Goal: Task Accomplishment & Management: Manage account settings

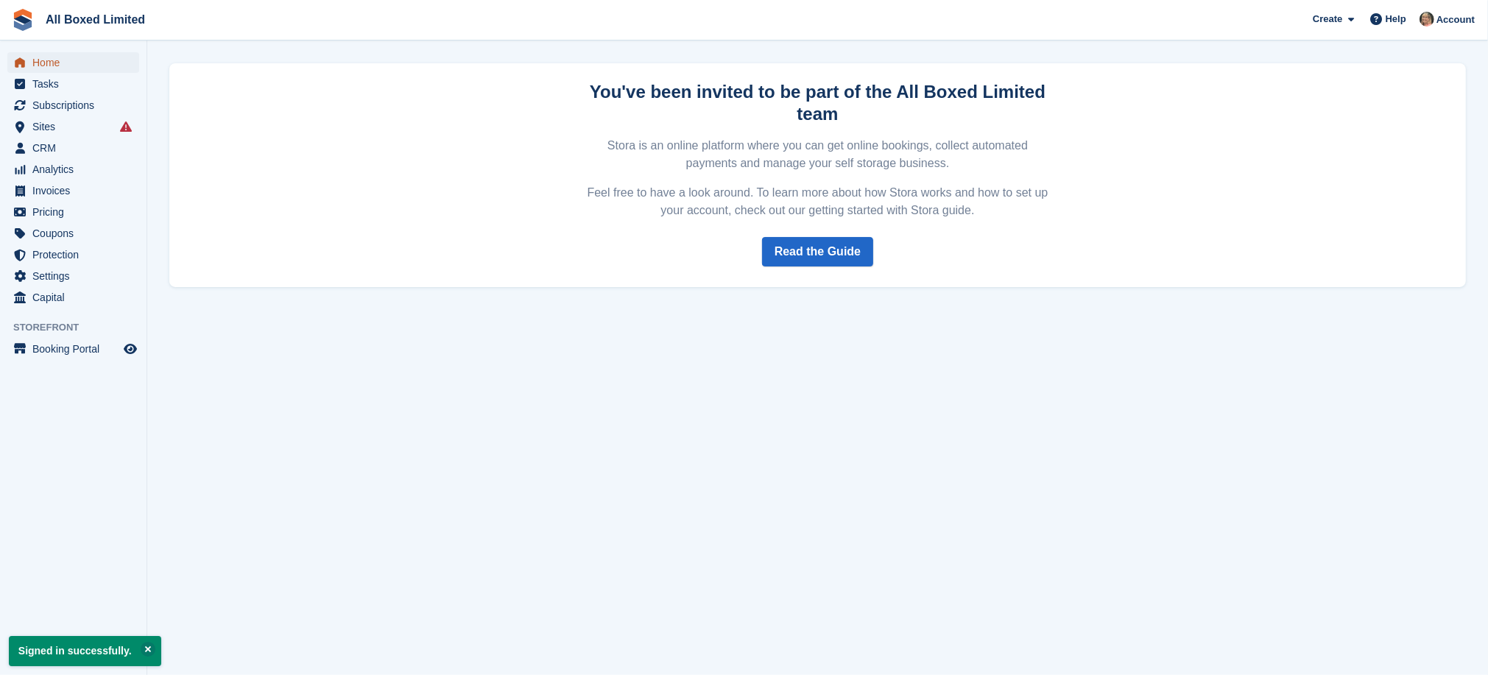
click at [38, 60] on span "Home" at bounding box center [76, 62] width 88 height 21
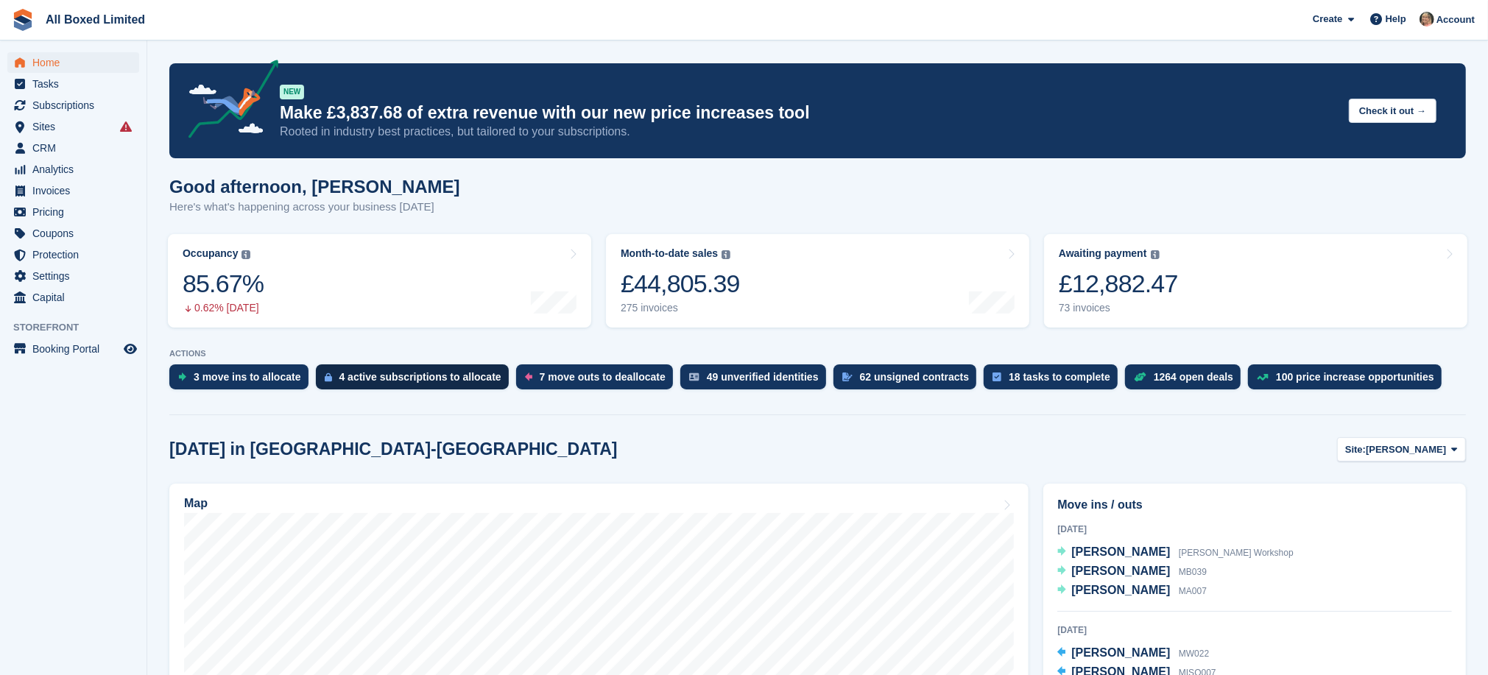
click at [426, 373] on div "4 active subscriptions to allocate" at bounding box center [420, 377] width 162 height 12
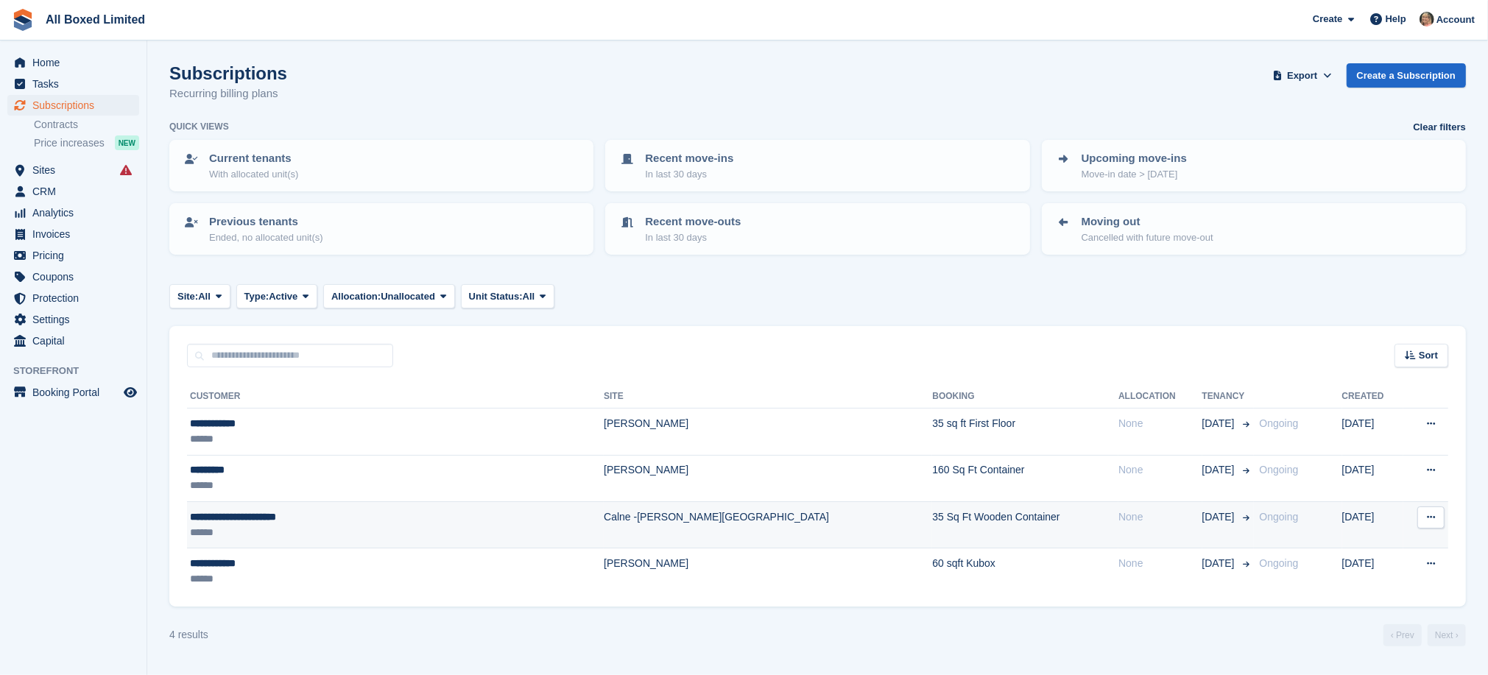
click at [277, 514] on div "**********" at bounding box center [331, 516] width 283 height 15
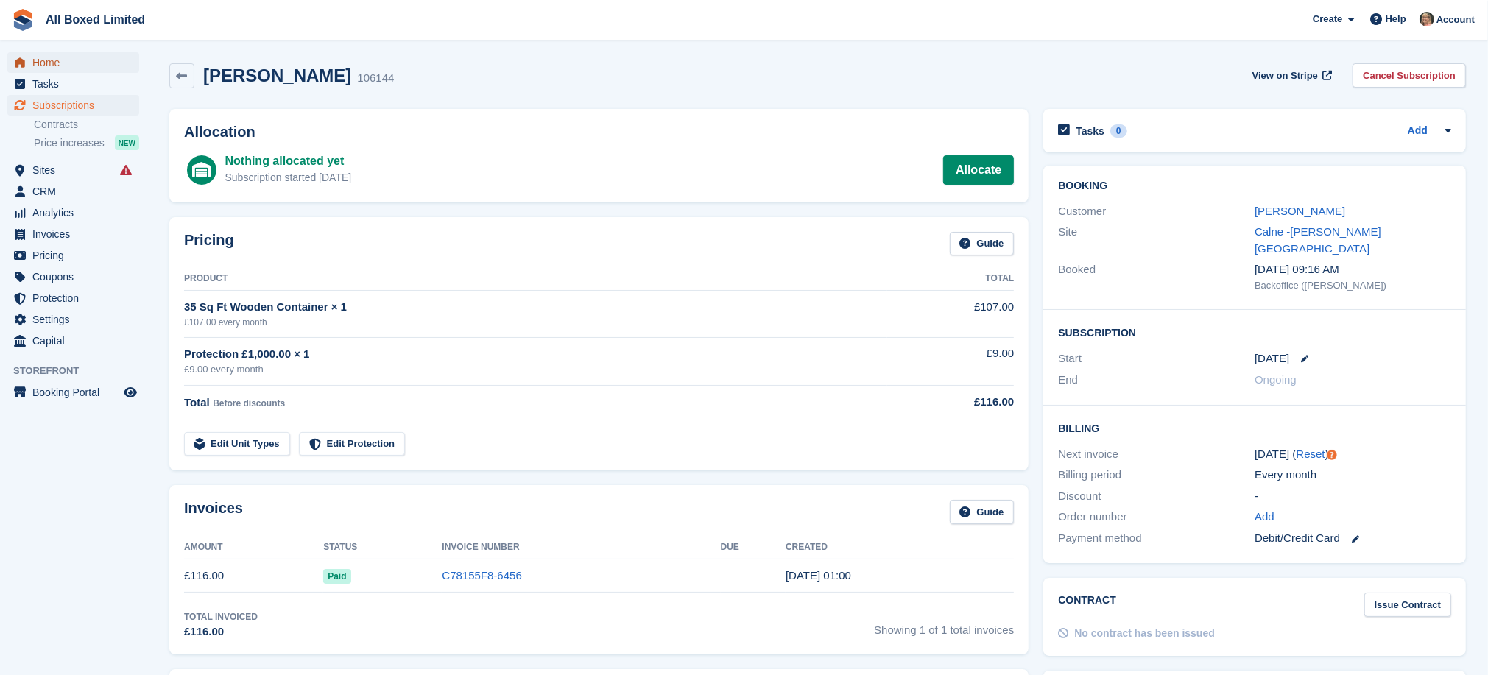
click at [40, 62] on span "Home" at bounding box center [76, 62] width 88 height 21
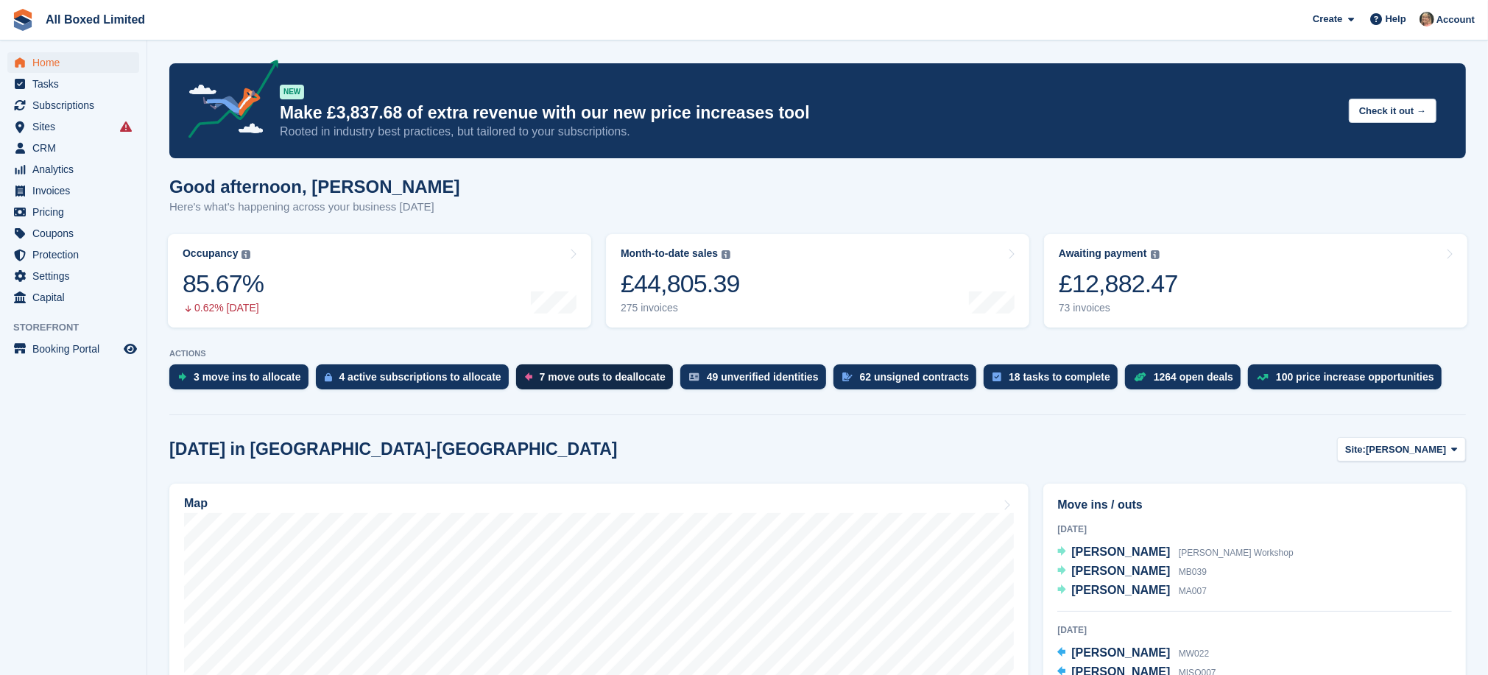
click at [559, 375] on div "7 move outs to deallocate" at bounding box center [603, 377] width 126 height 12
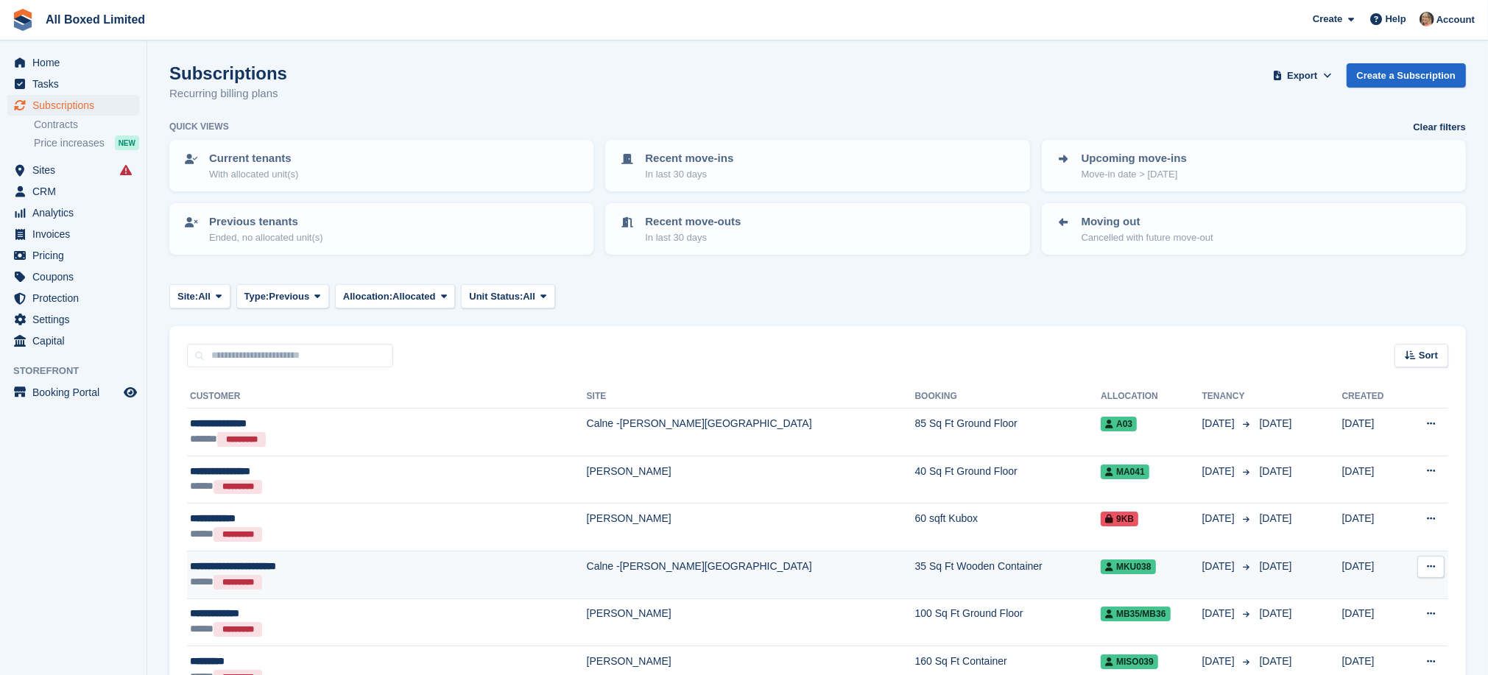
click at [1434, 565] on icon at bounding box center [1430, 567] width 8 height 10
click at [587, 565] on td "Calne -[PERSON_NAME][GEOGRAPHIC_DATA]" at bounding box center [751, 575] width 328 height 48
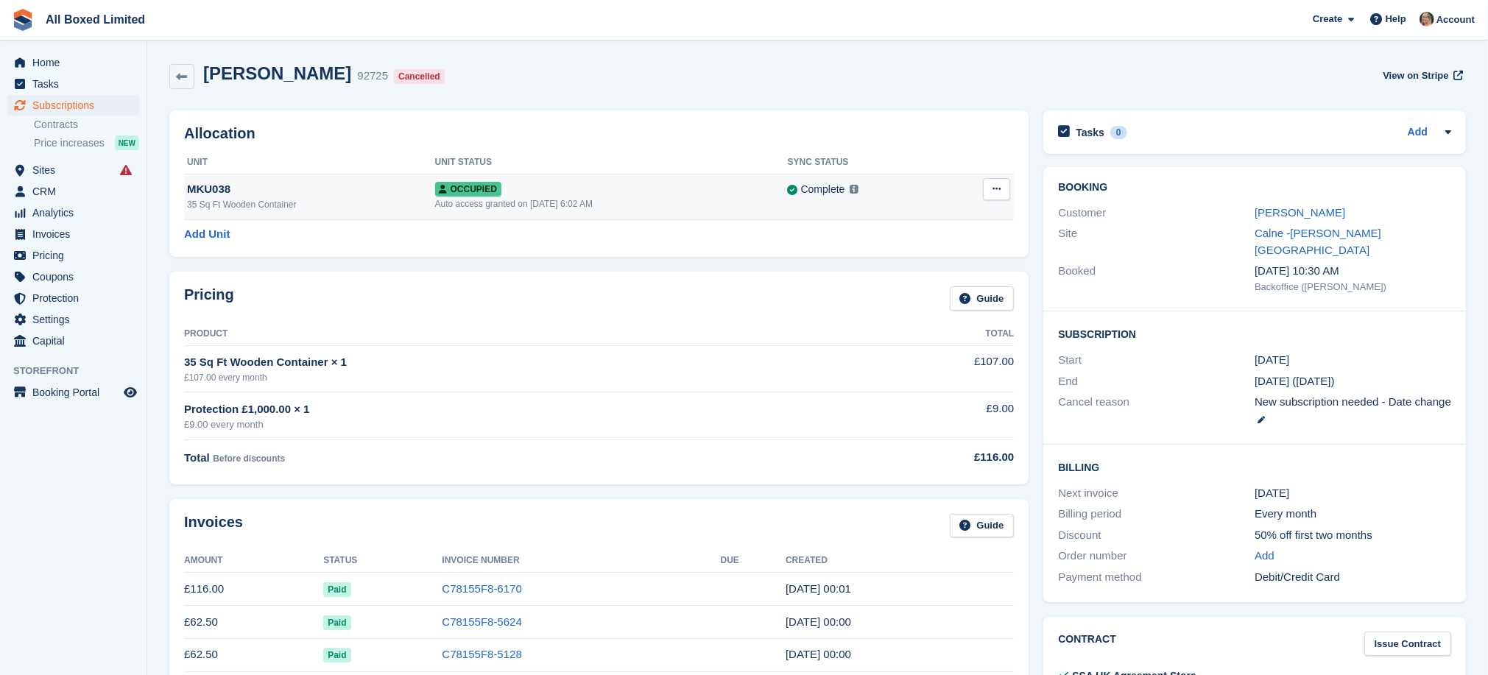
click at [1000, 189] on icon at bounding box center [996, 189] width 8 height 10
click at [897, 251] on p "Deallocate" at bounding box center [939, 249] width 128 height 19
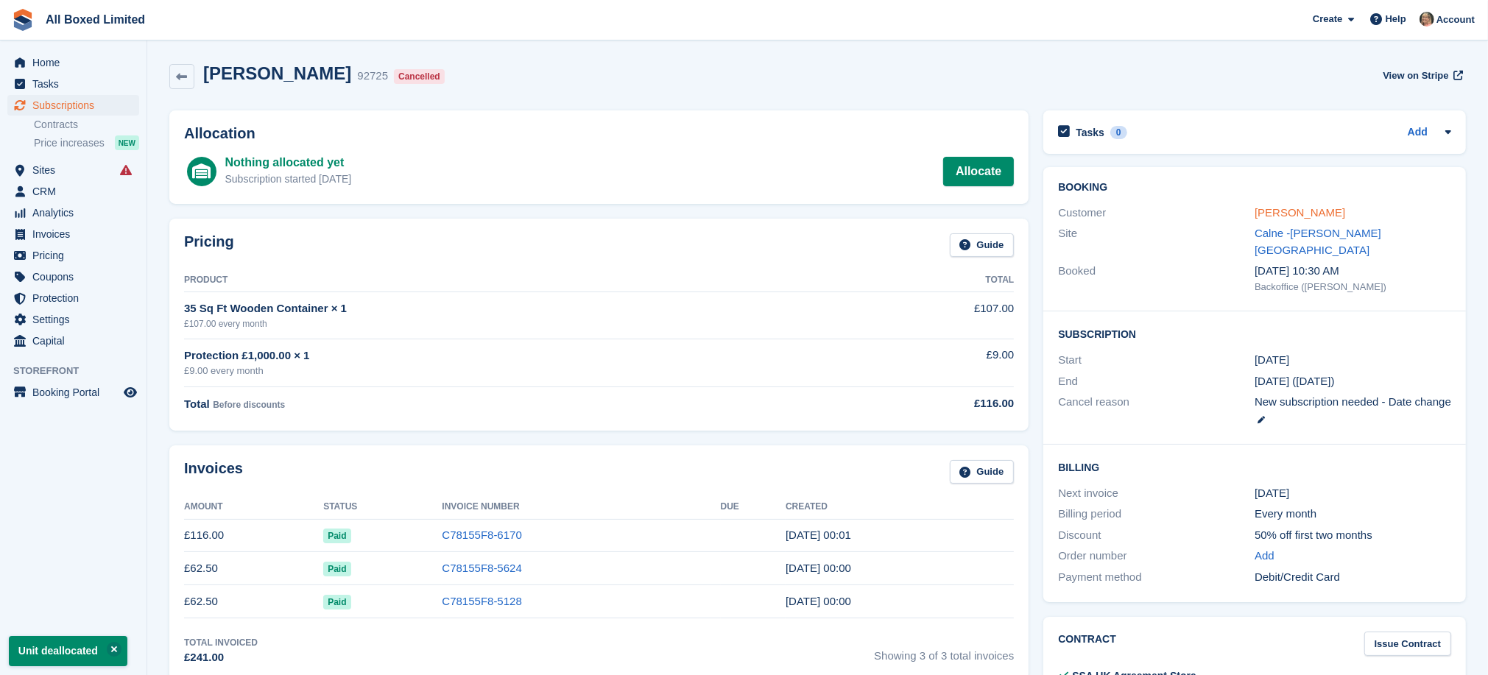
click at [1322, 213] on link "[PERSON_NAME]" at bounding box center [1299, 212] width 91 height 13
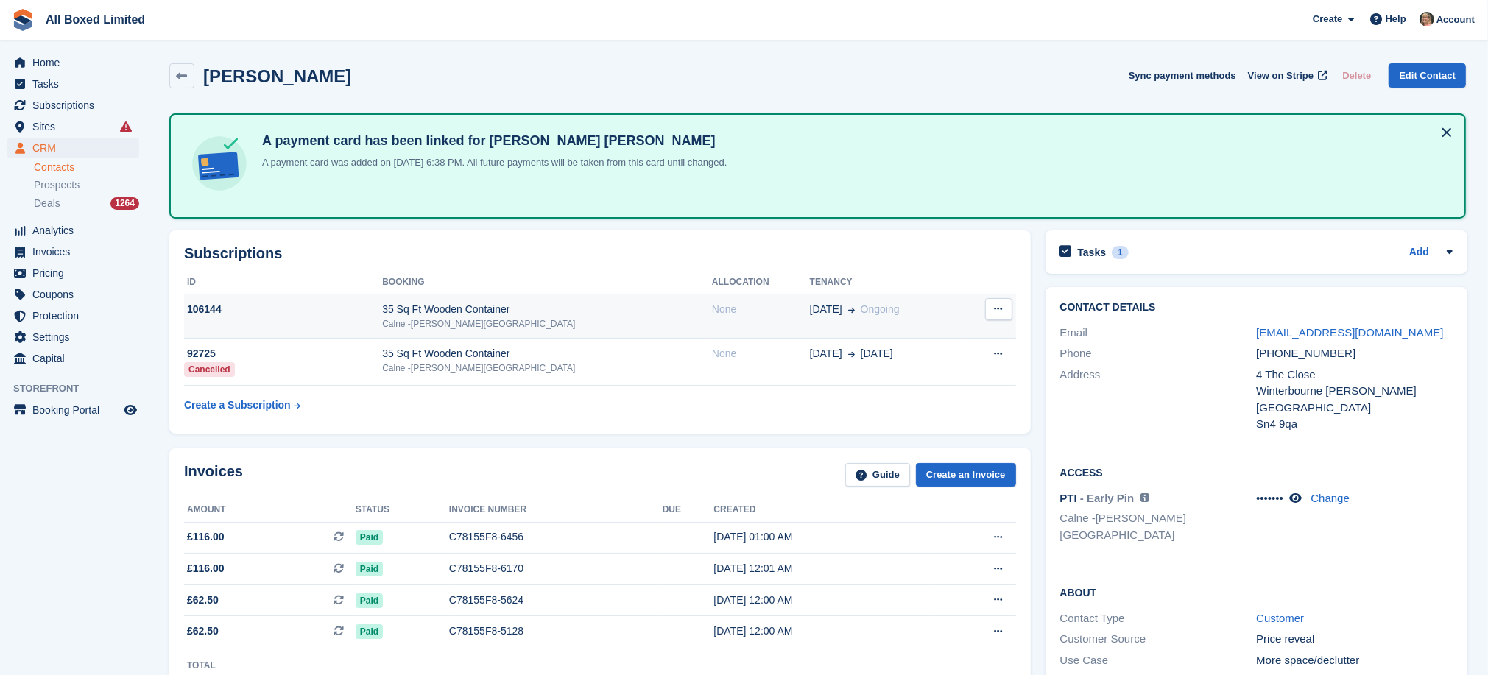
click at [994, 306] on icon at bounding box center [998, 309] width 8 height 10
click at [199, 306] on div "106144" at bounding box center [283, 309] width 198 height 15
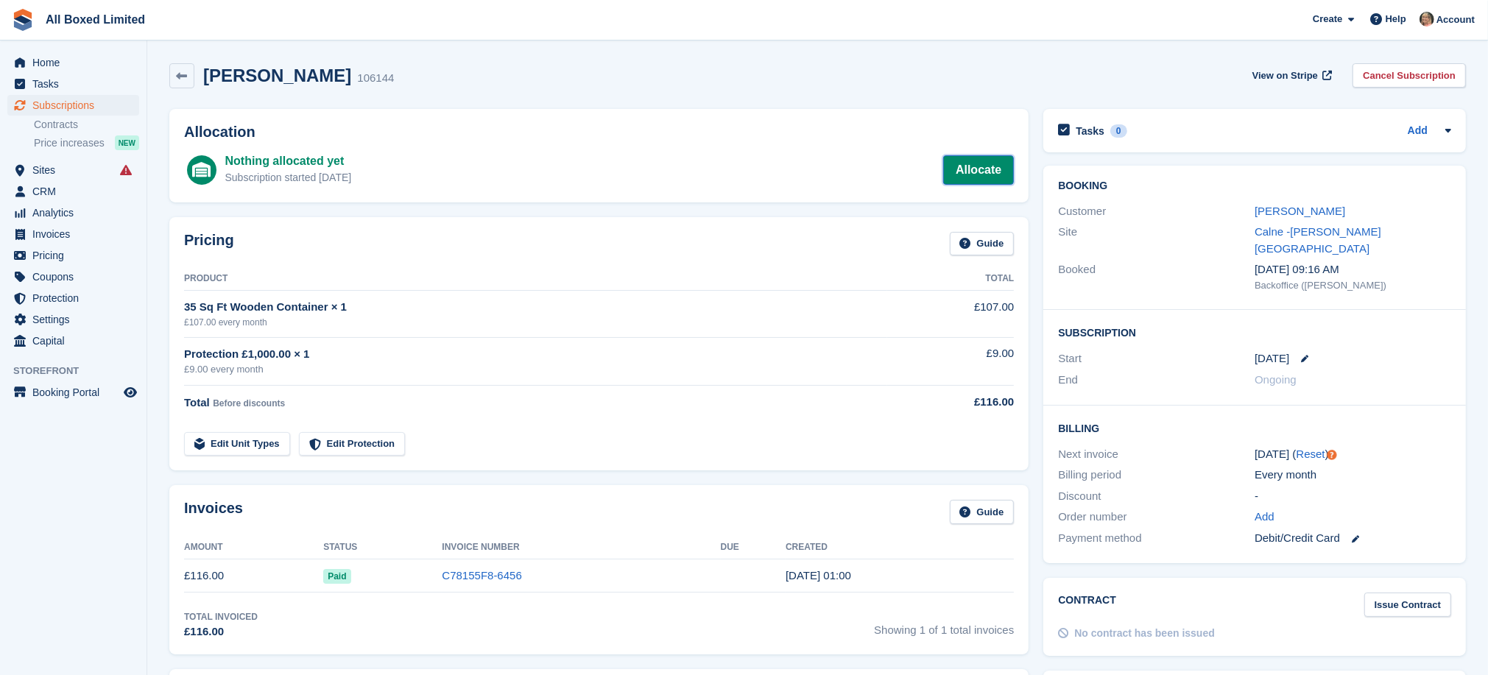
click at [983, 163] on link "Allocate" at bounding box center [978, 169] width 71 height 29
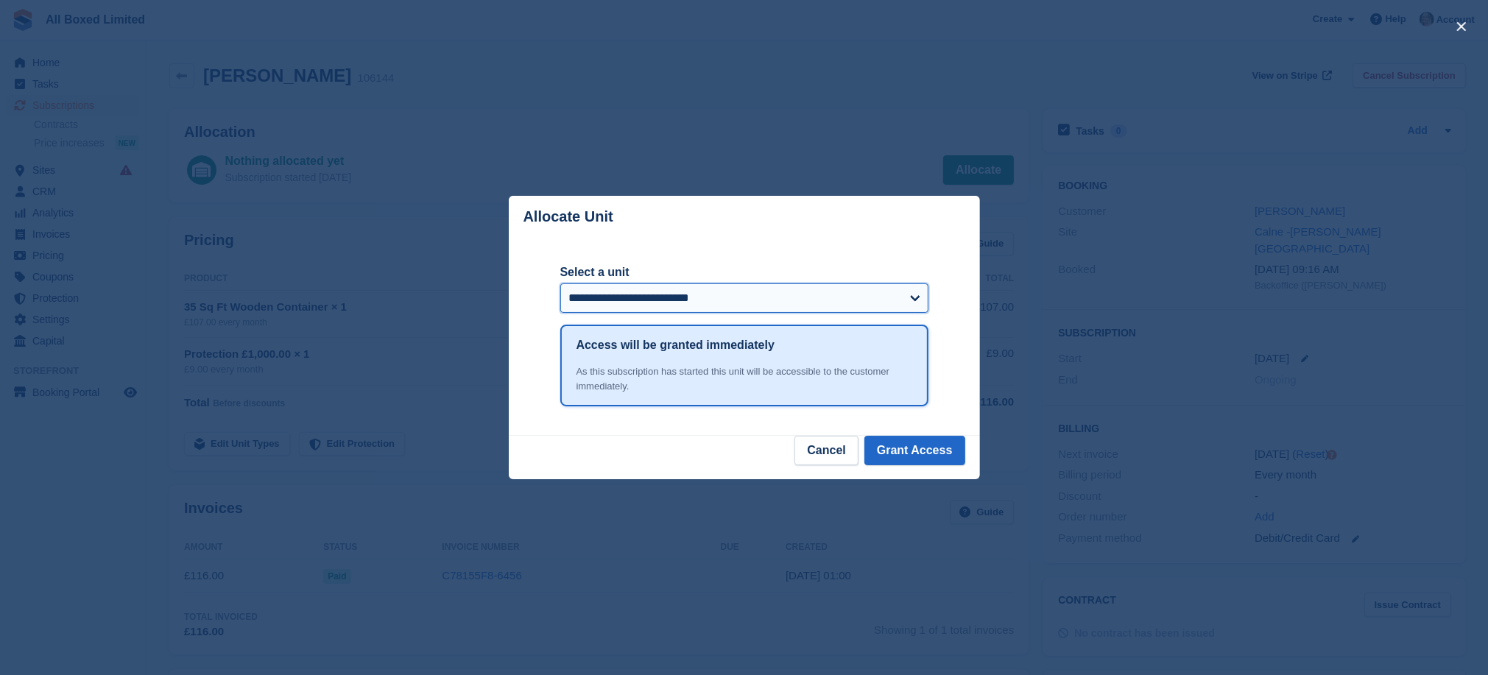
click at [919, 298] on select "**********" at bounding box center [744, 297] width 368 height 29
select select "*****"
click at [560, 285] on select "**********" at bounding box center [744, 297] width 368 height 29
click at [920, 453] on button "Grant Access" at bounding box center [914, 450] width 101 height 29
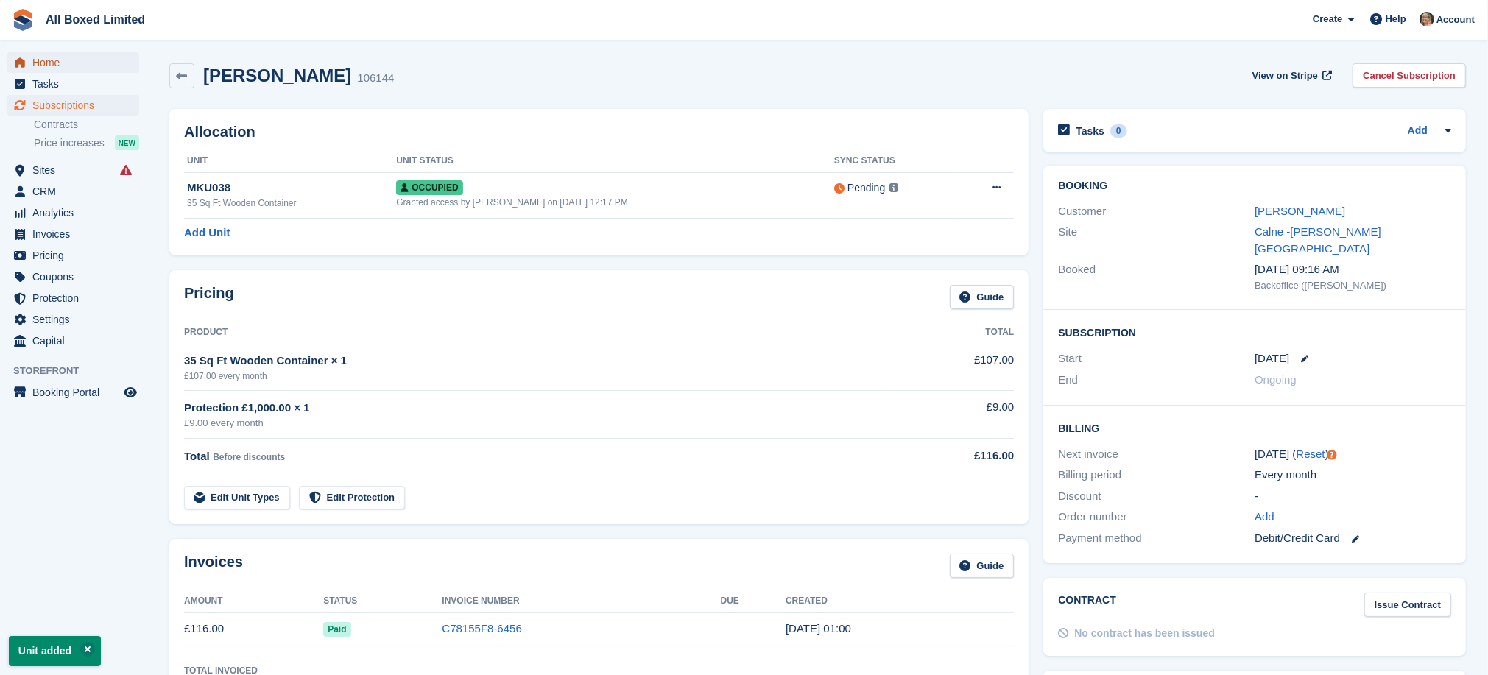
click at [49, 61] on span "Home" at bounding box center [76, 62] width 88 height 21
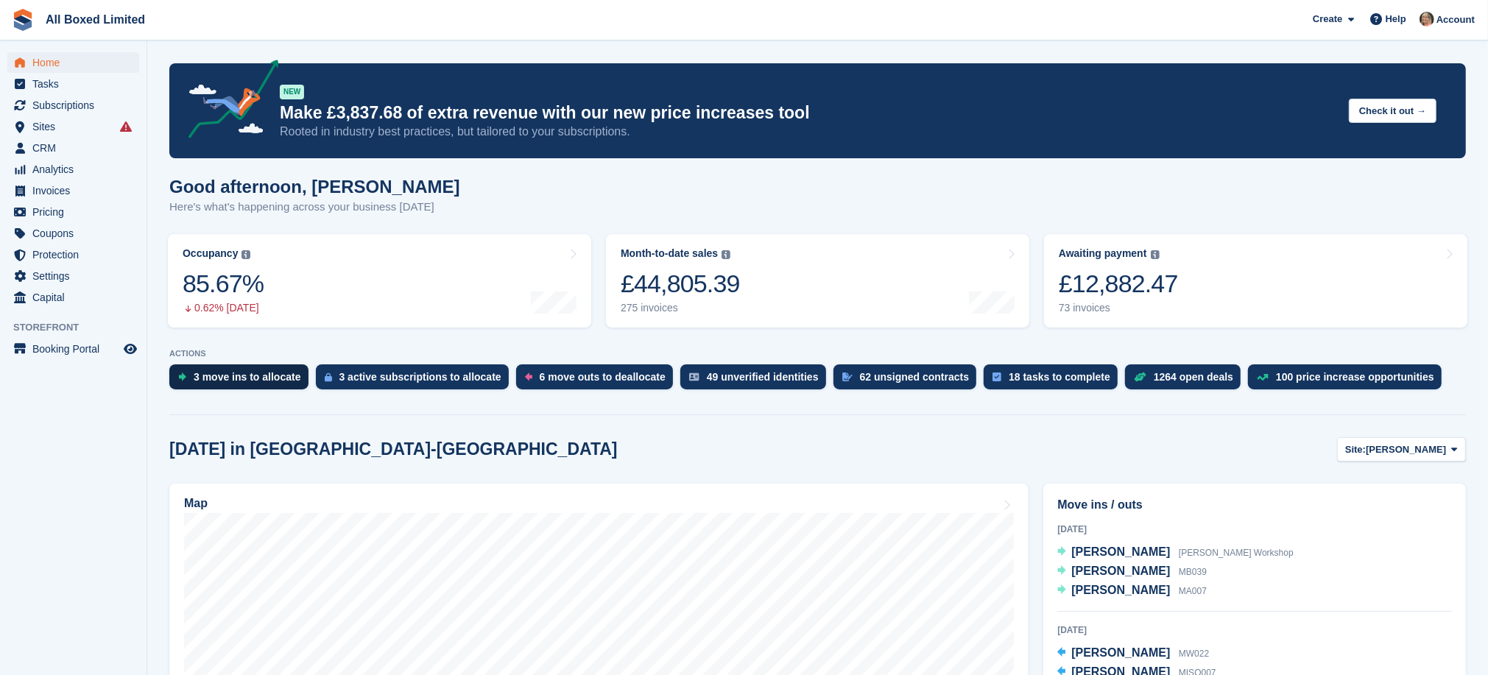
click at [239, 378] on div "3 move ins to allocate" at bounding box center [247, 377] width 107 height 12
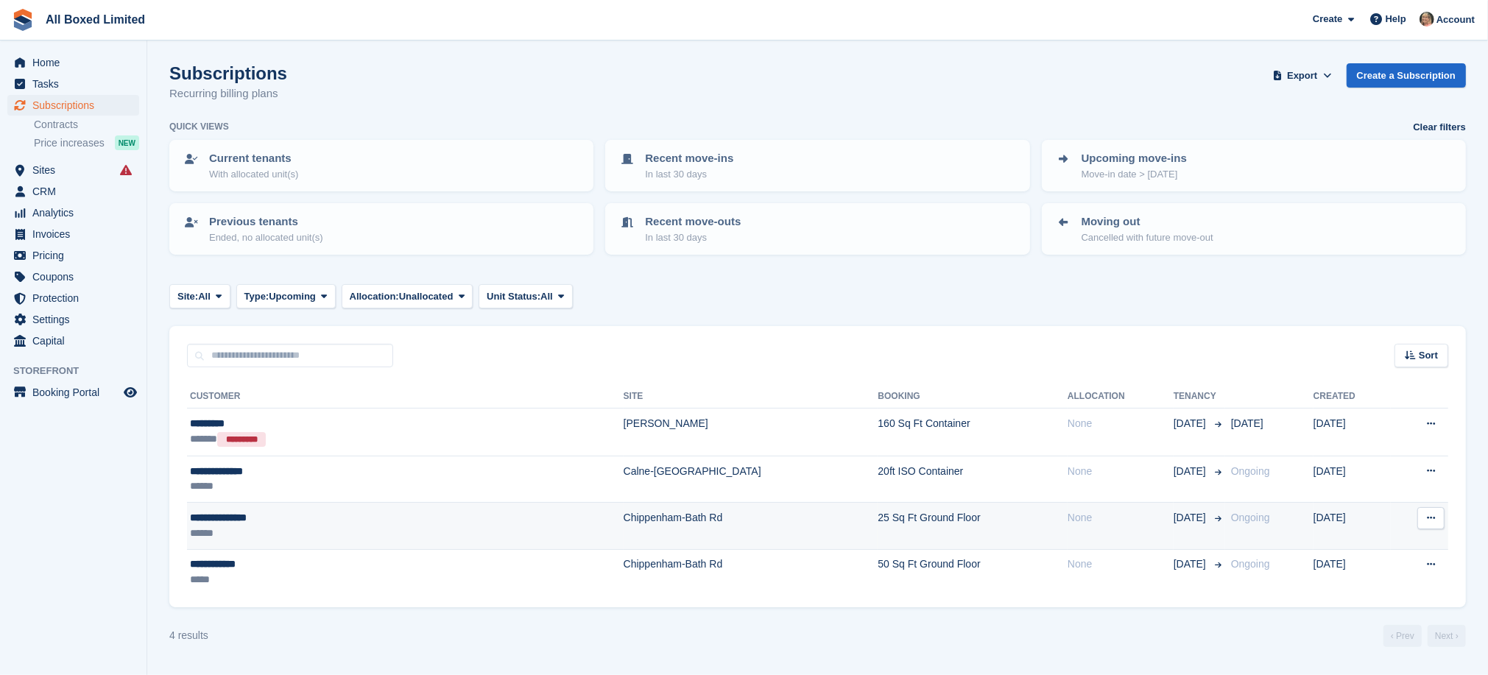
click at [249, 513] on div "**********" at bounding box center [306, 517] width 233 height 15
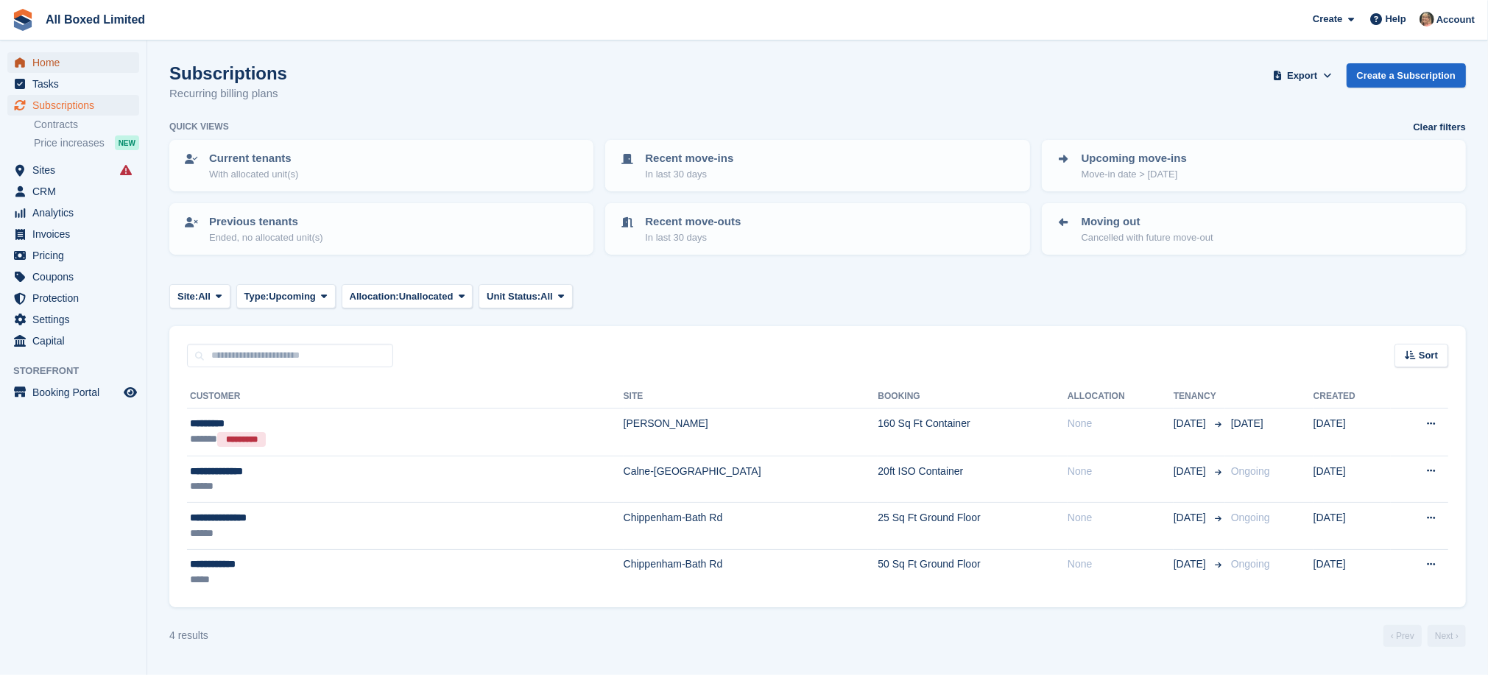
click at [56, 65] on span "Home" at bounding box center [76, 62] width 88 height 21
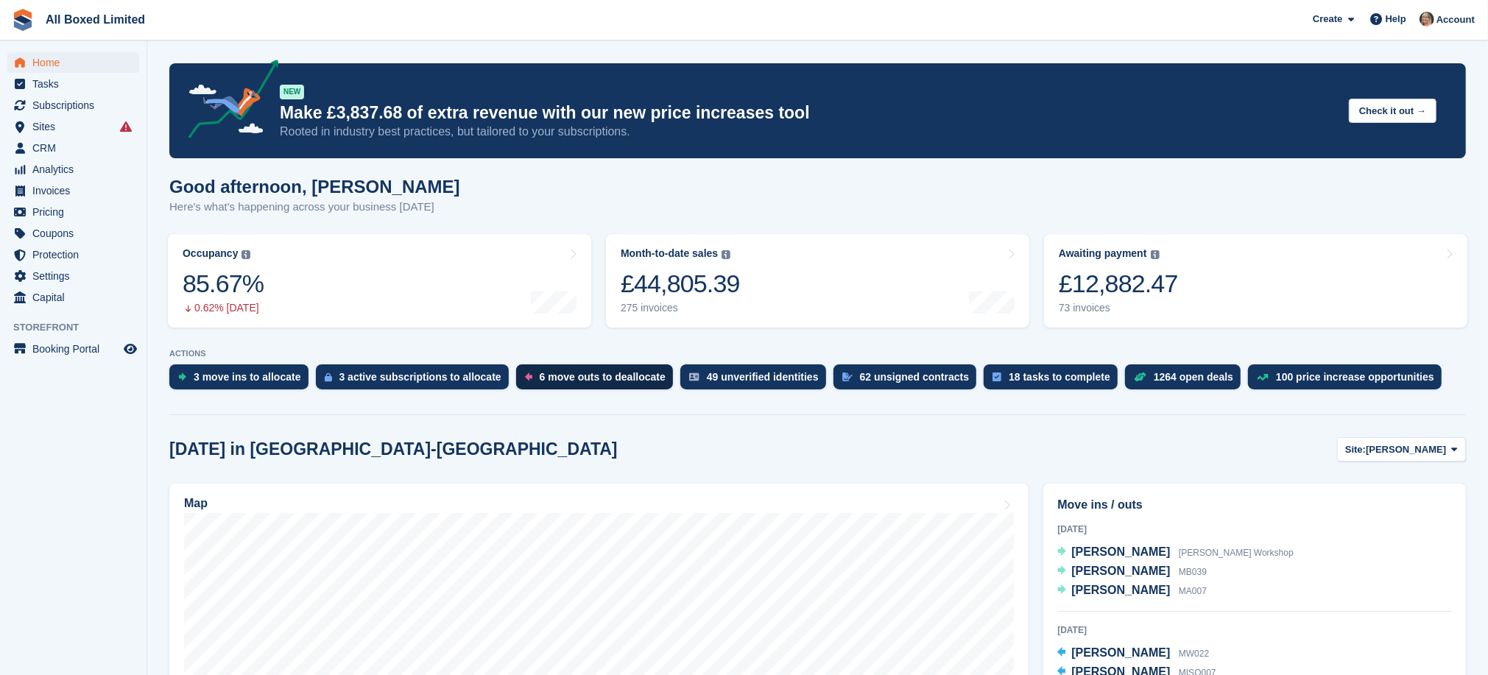
click at [595, 380] on div "6 move outs to deallocate" at bounding box center [603, 377] width 126 height 12
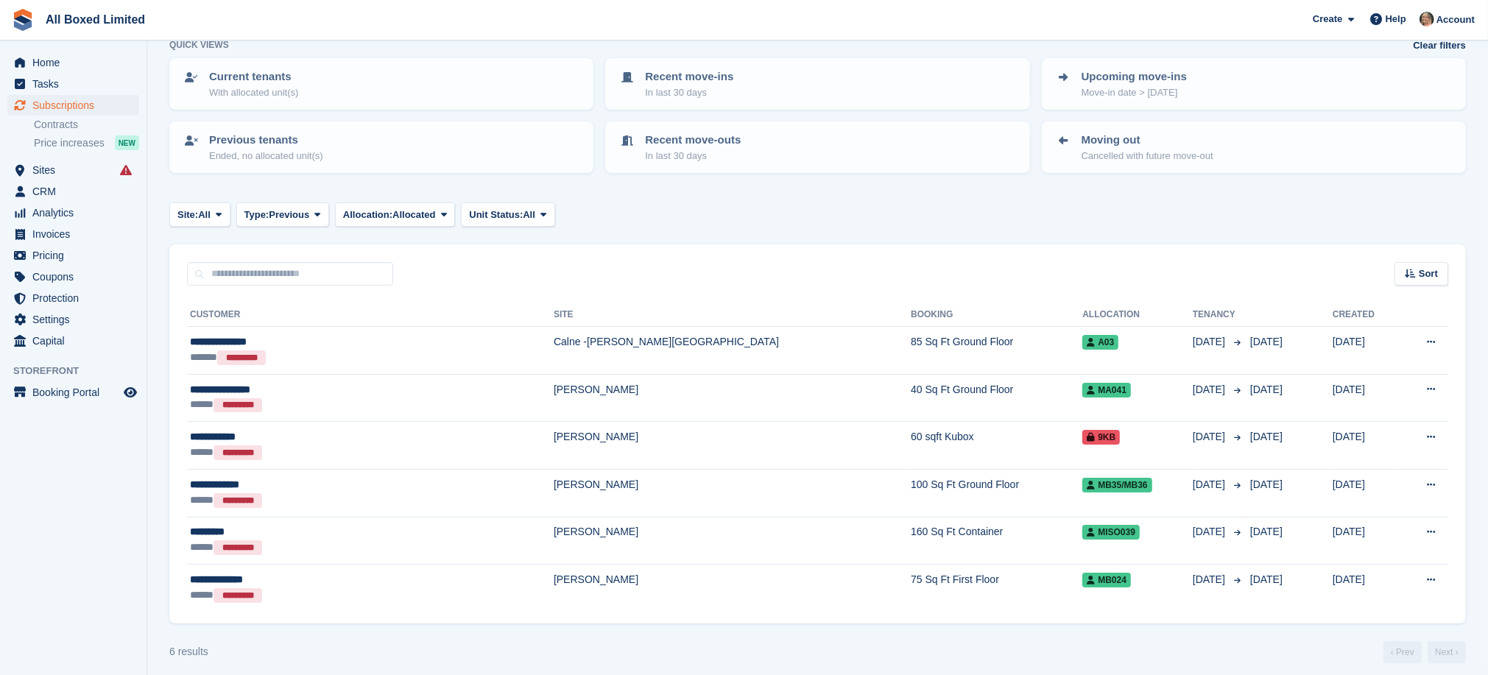
scroll to position [90, 0]
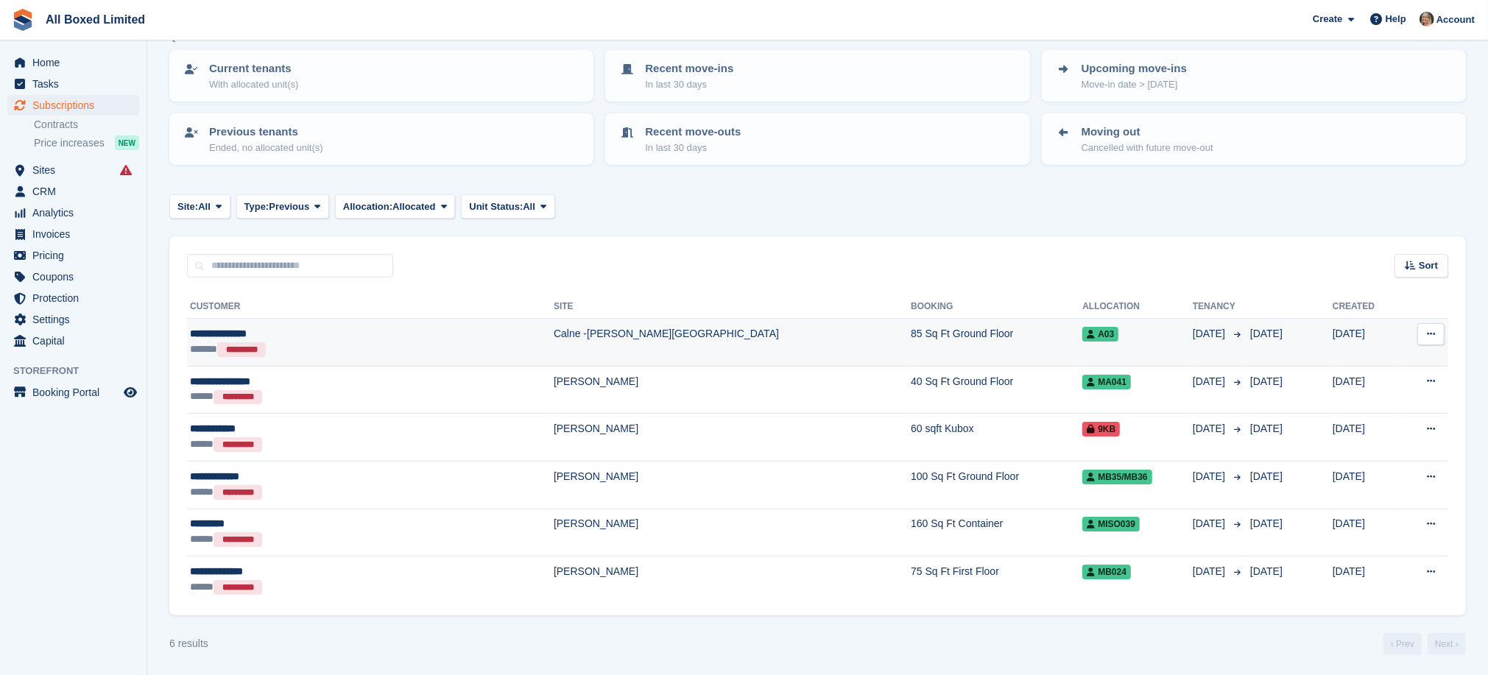
click at [553, 325] on td "Calne -[PERSON_NAME][GEOGRAPHIC_DATA]" at bounding box center [731, 343] width 357 height 48
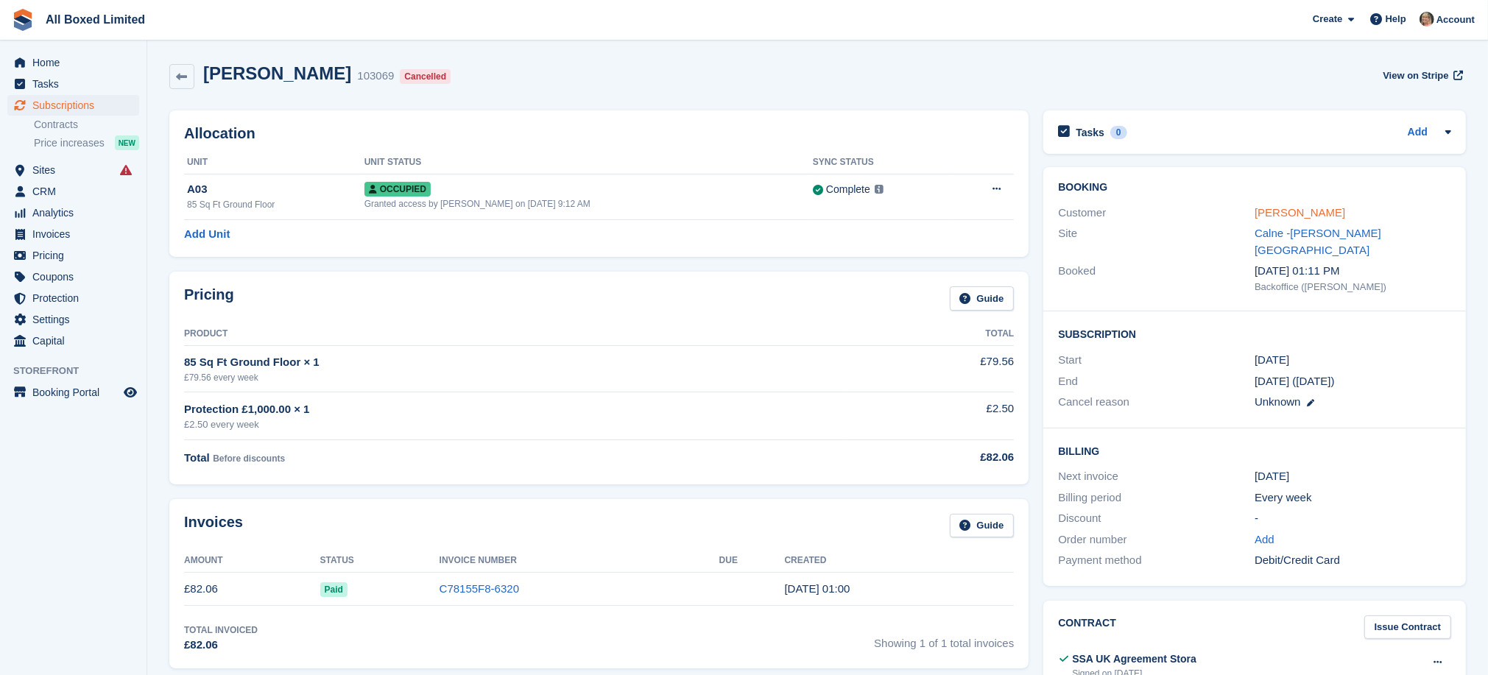
click at [1269, 212] on link "Natasha Griffin" at bounding box center [1299, 212] width 91 height 13
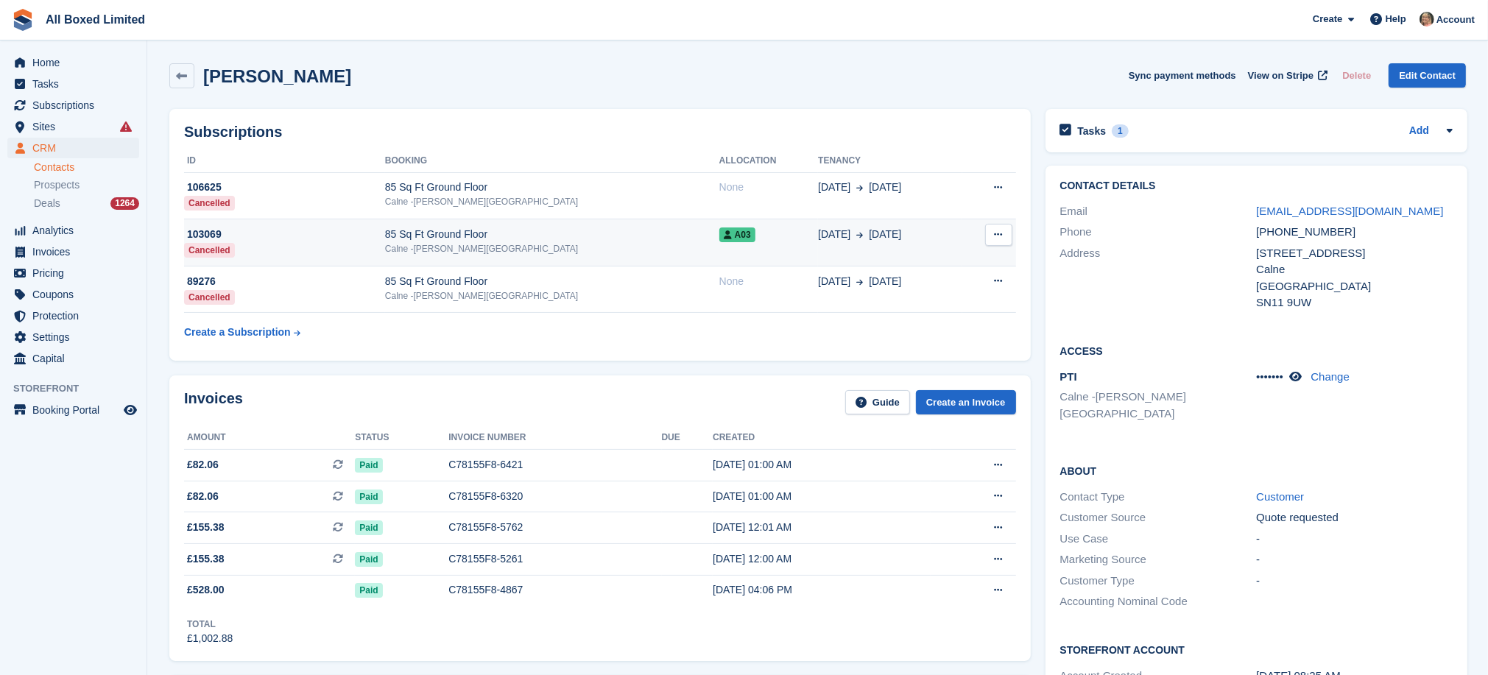
click at [994, 234] on icon at bounding box center [998, 235] width 8 height 10
click at [209, 234] on div "103069" at bounding box center [284, 234] width 201 height 15
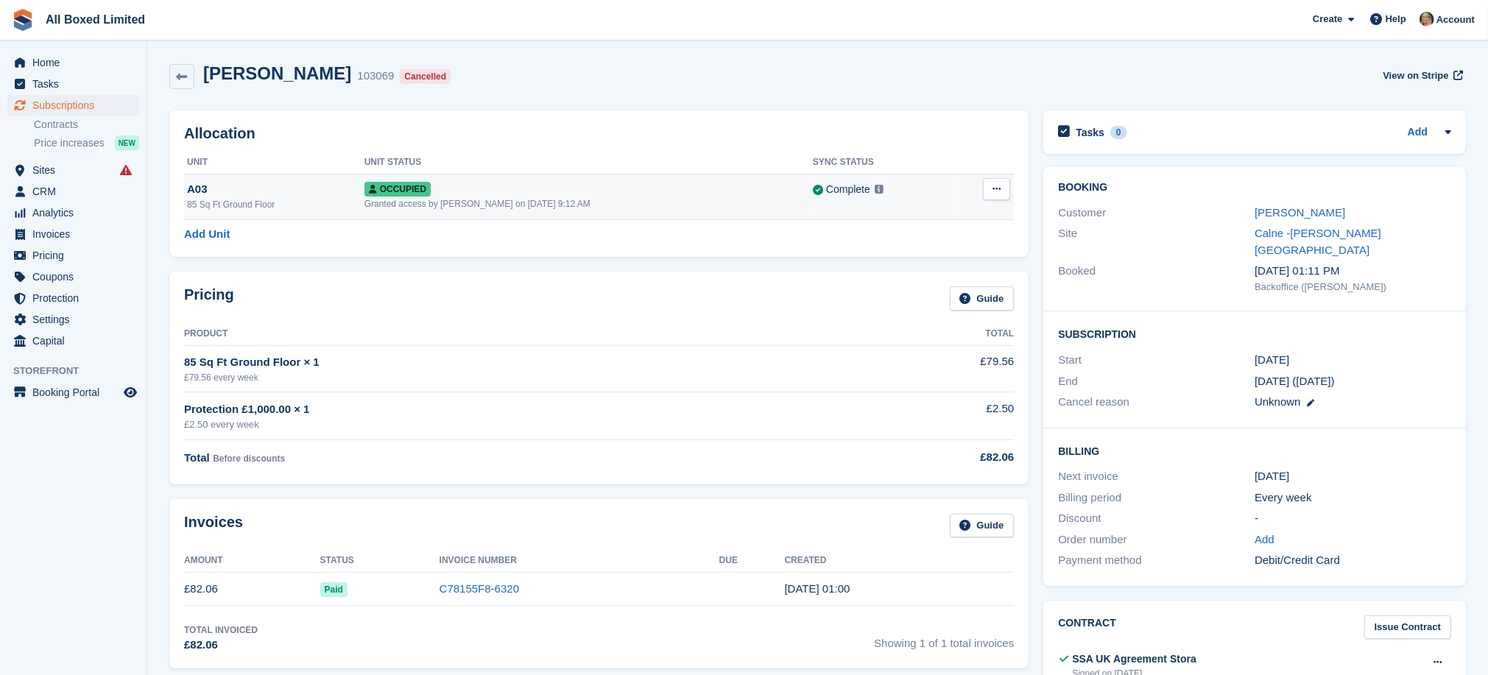
click at [991, 188] on button at bounding box center [996, 189] width 27 height 22
click at [896, 250] on p "Deallocate" at bounding box center [939, 249] width 128 height 19
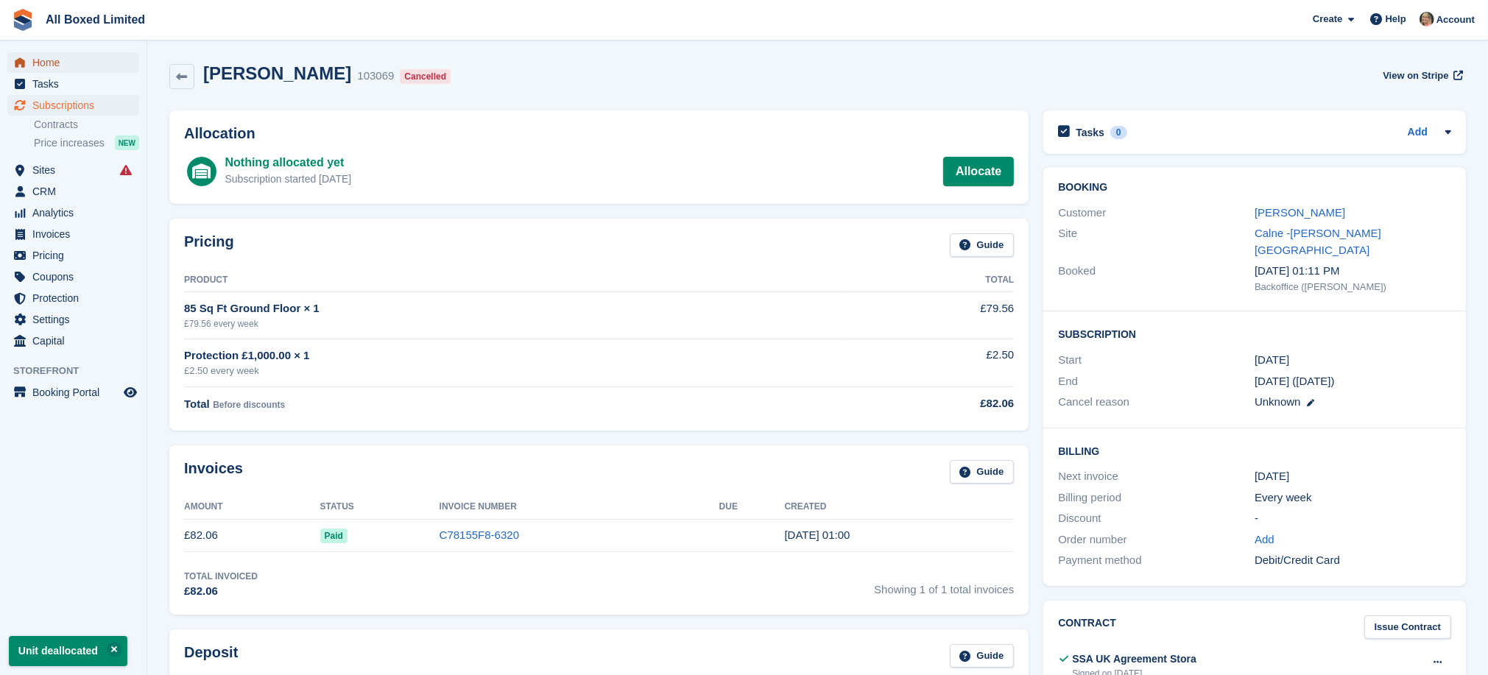
click at [40, 60] on span "Home" at bounding box center [76, 62] width 88 height 21
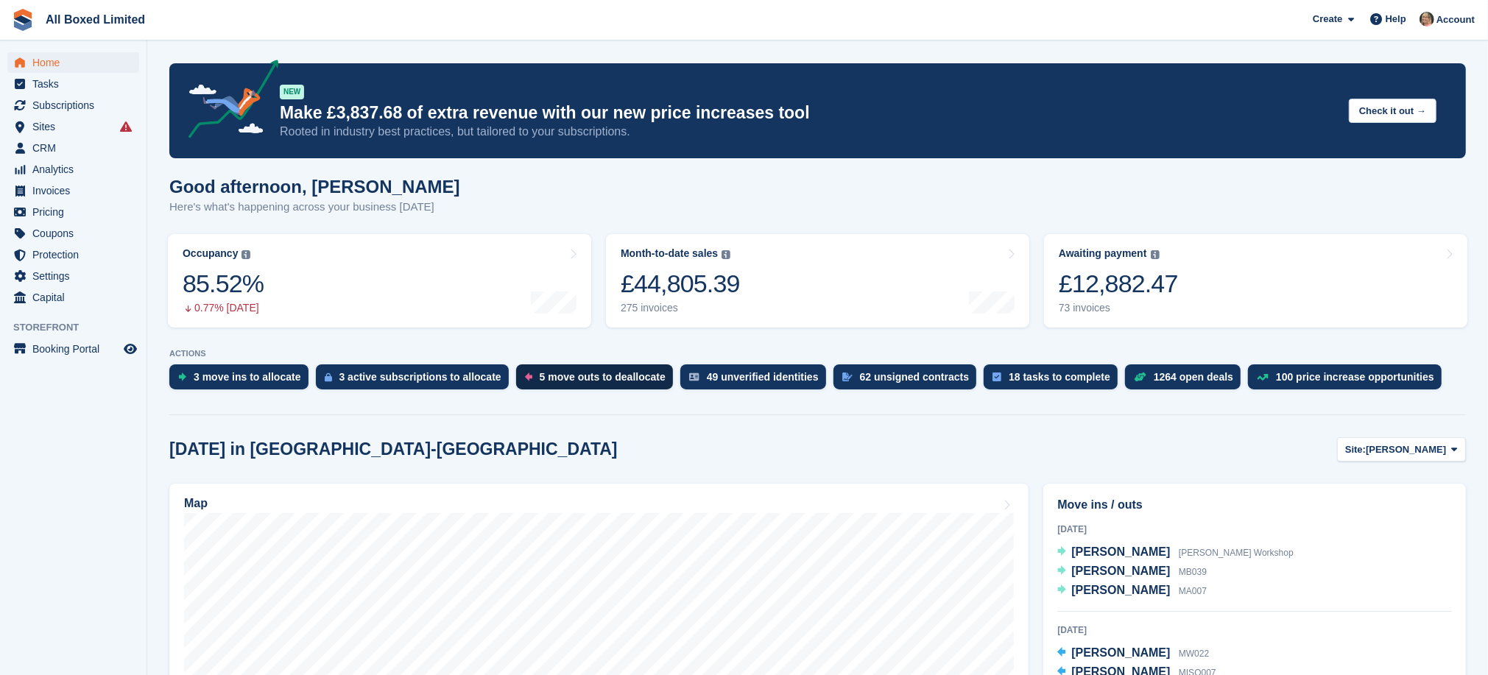
click at [574, 372] on div "5 move outs to deallocate" at bounding box center [603, 377] width 126 height 12
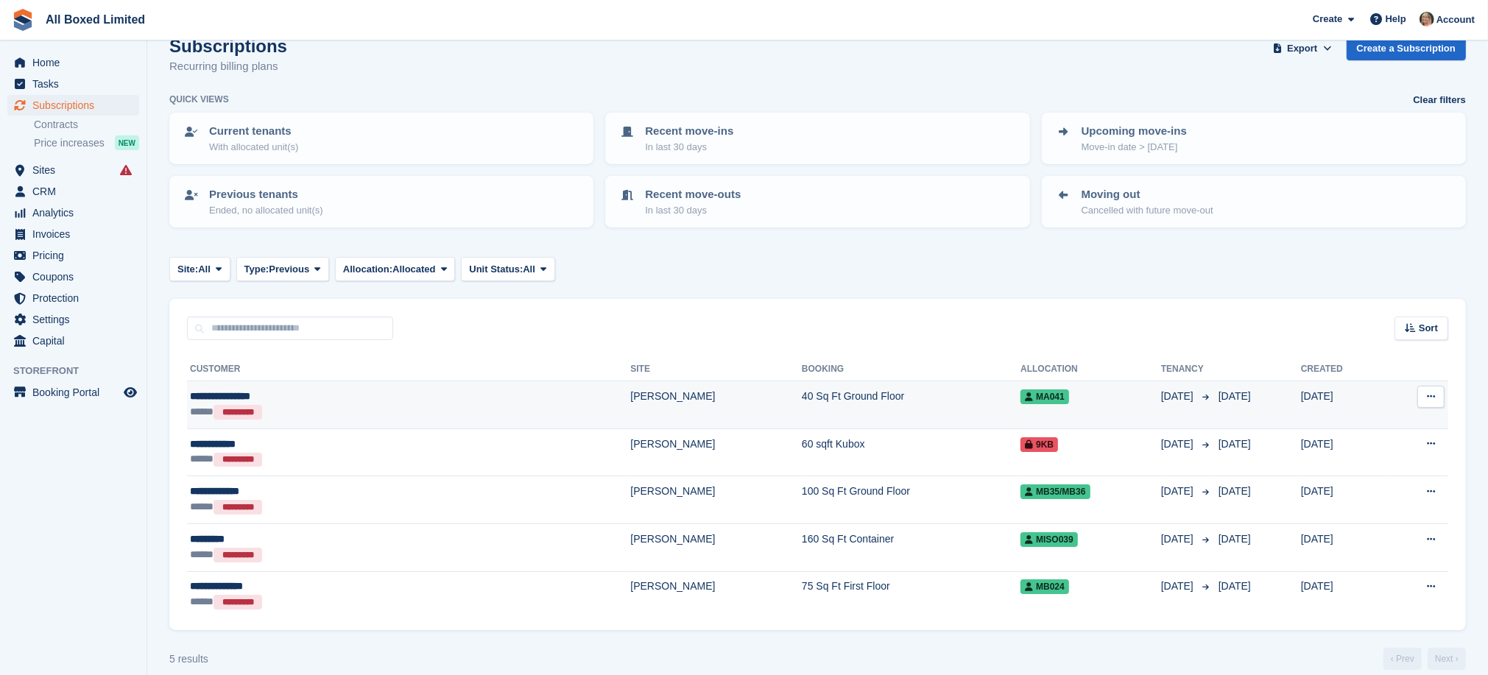
scroll to position [42, 0]
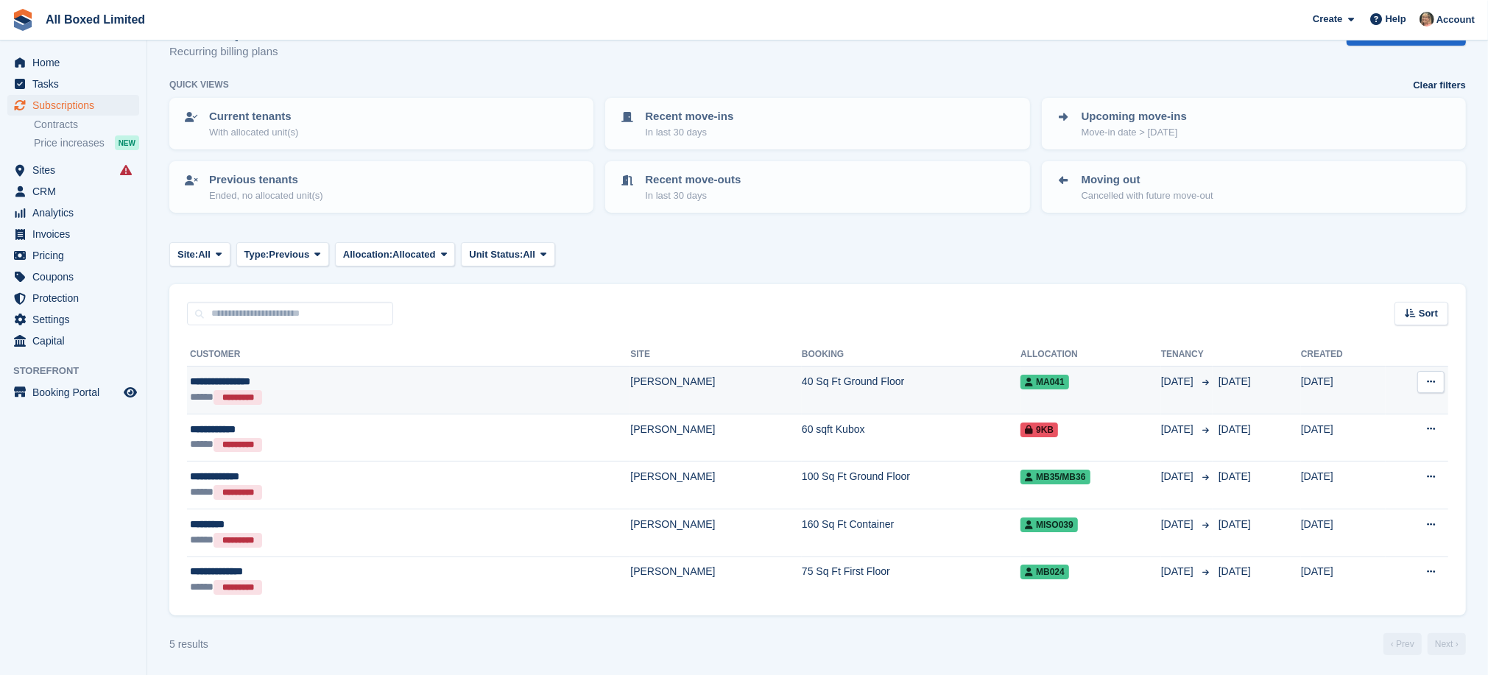
click at [246, 378] on div "**********" at bounding box center [298, 381] width 216 height 15
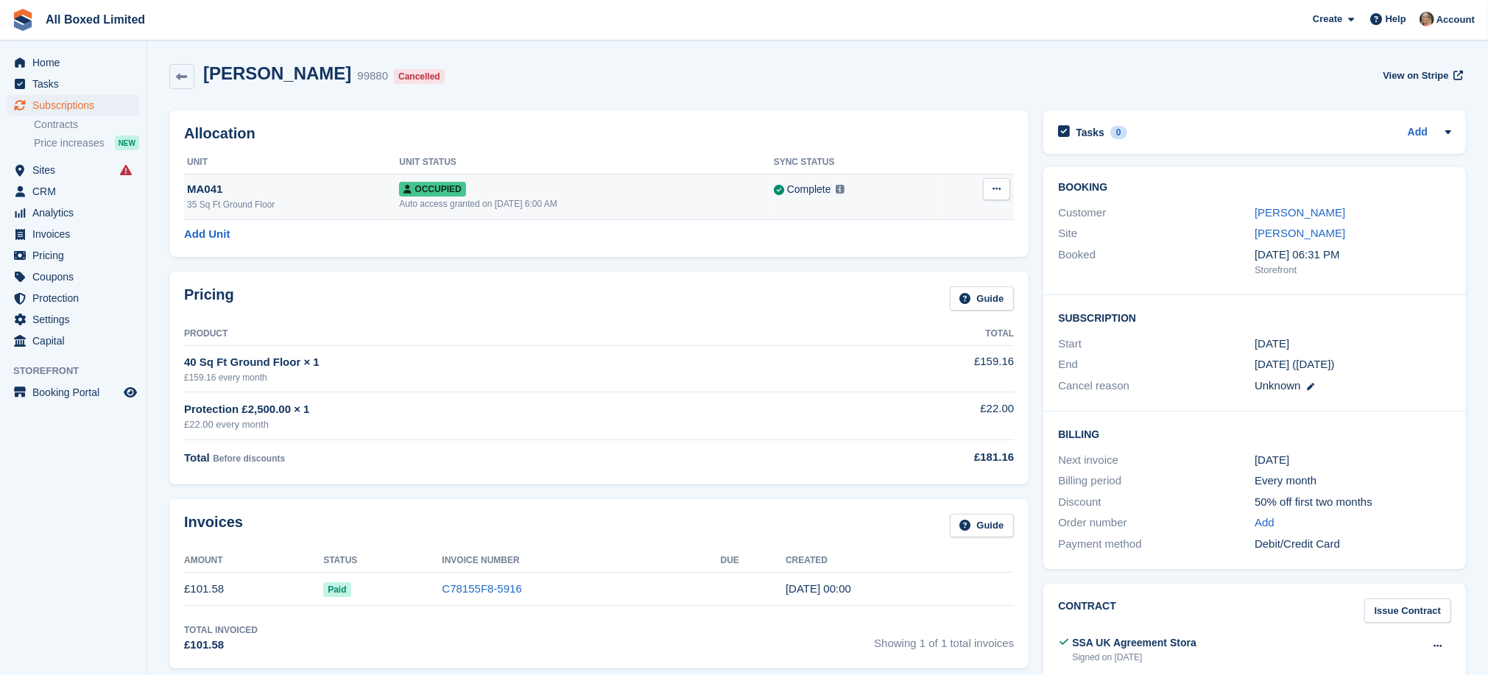
click at [202, 188] on div "MA041" at bounding box center [293, 189] width 212 height 17
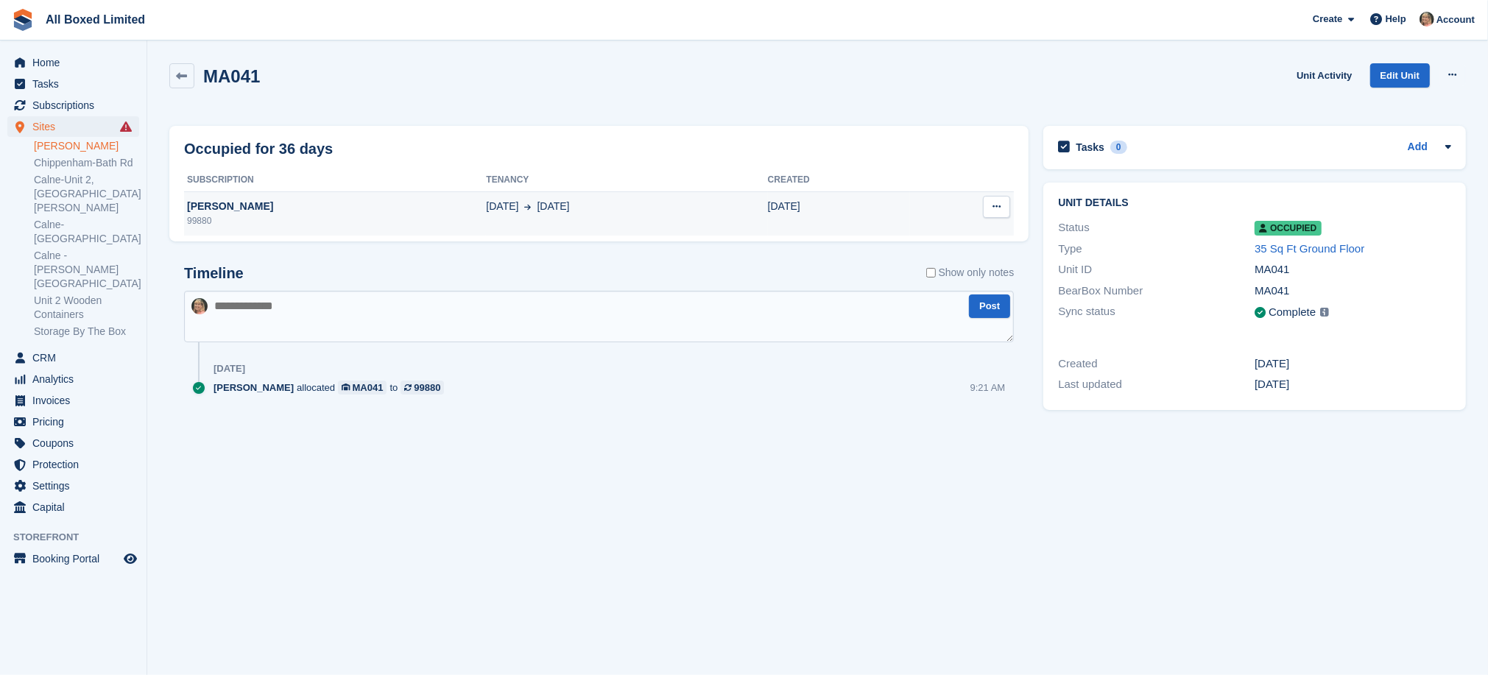
click at [997, 207] on icon at bounding box center [996, 207] width 8 height 10
click at [891, 233] on p "Deallocate" at bounding box center [939, 235] width 128 height 19
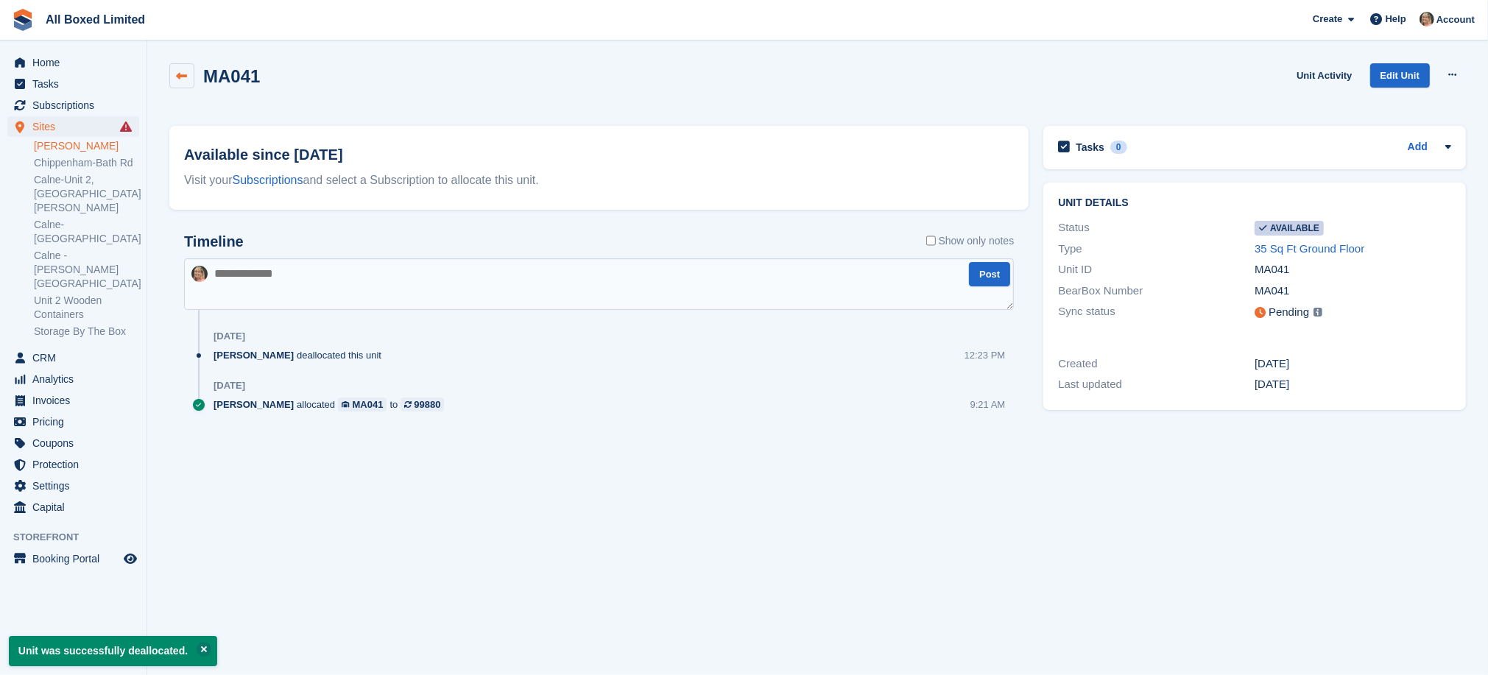
click at [179, 76] on icon at bounding box center [182, 76] width 11 height 11
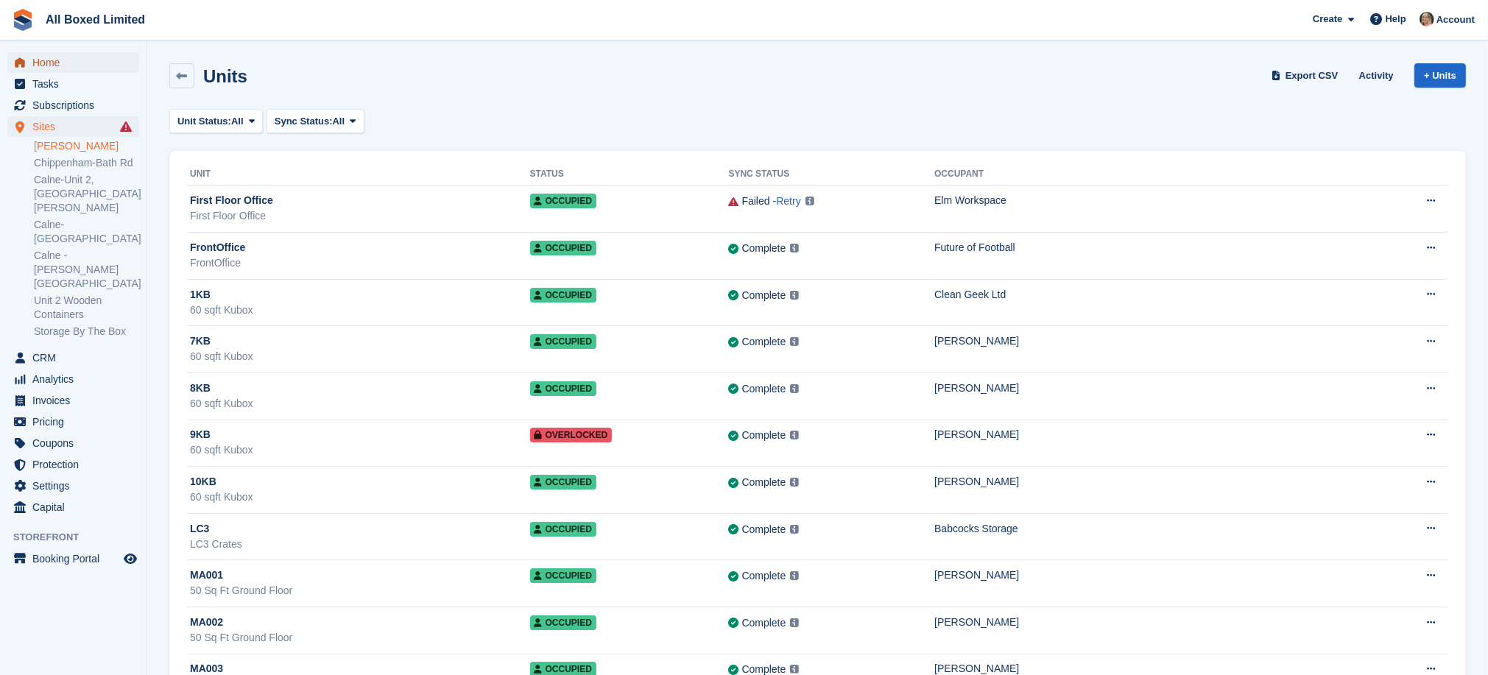
click at [40, 61] on span "Home" at bounding box center [76, 62] width 88 height 21
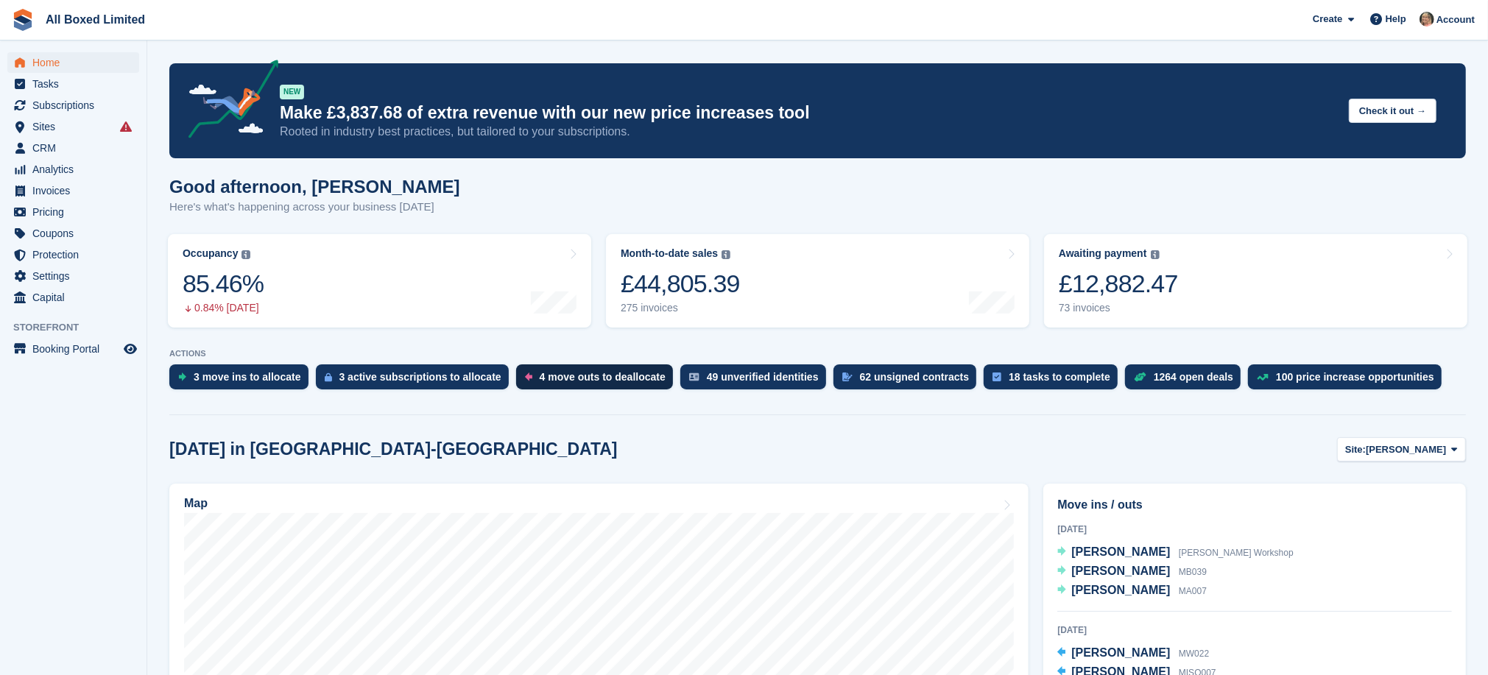
click at [575, 378] on div "4 move outs to deallocate" at bounding box center [603, 377] width 126 height 12
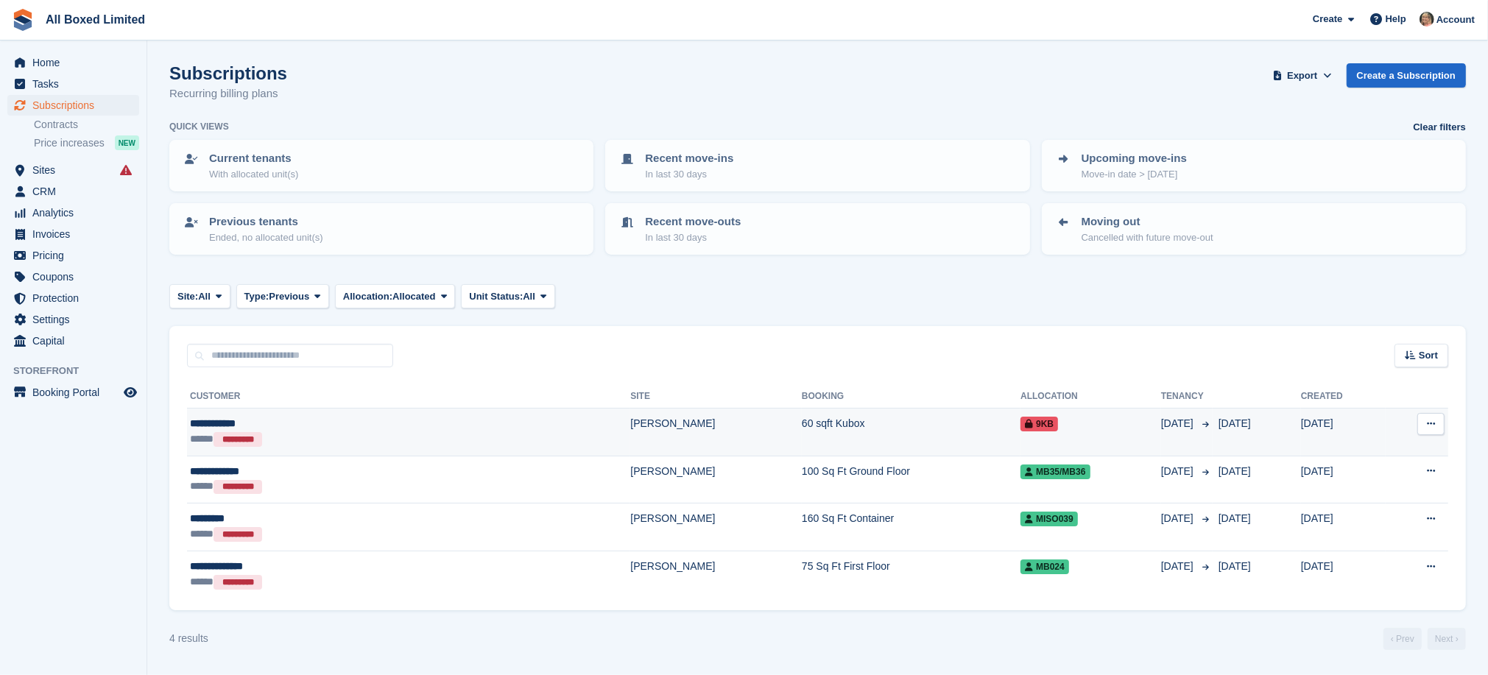
click at [216, 420] on div "**********" at bounding box center [298, 423] width 216 height 15
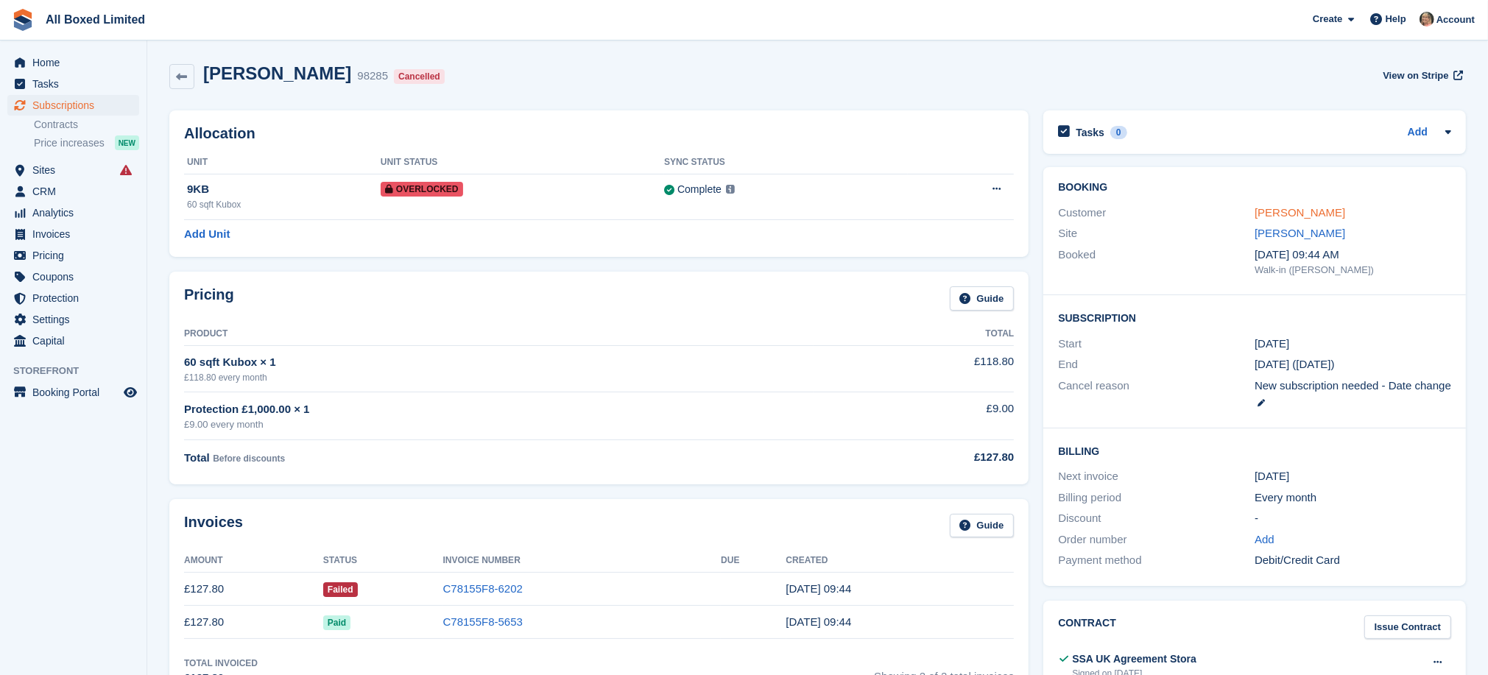
click at [1262, 212] on link "[PERSON_NAME]" at bounding box center [1299, 212] width 91 height 13
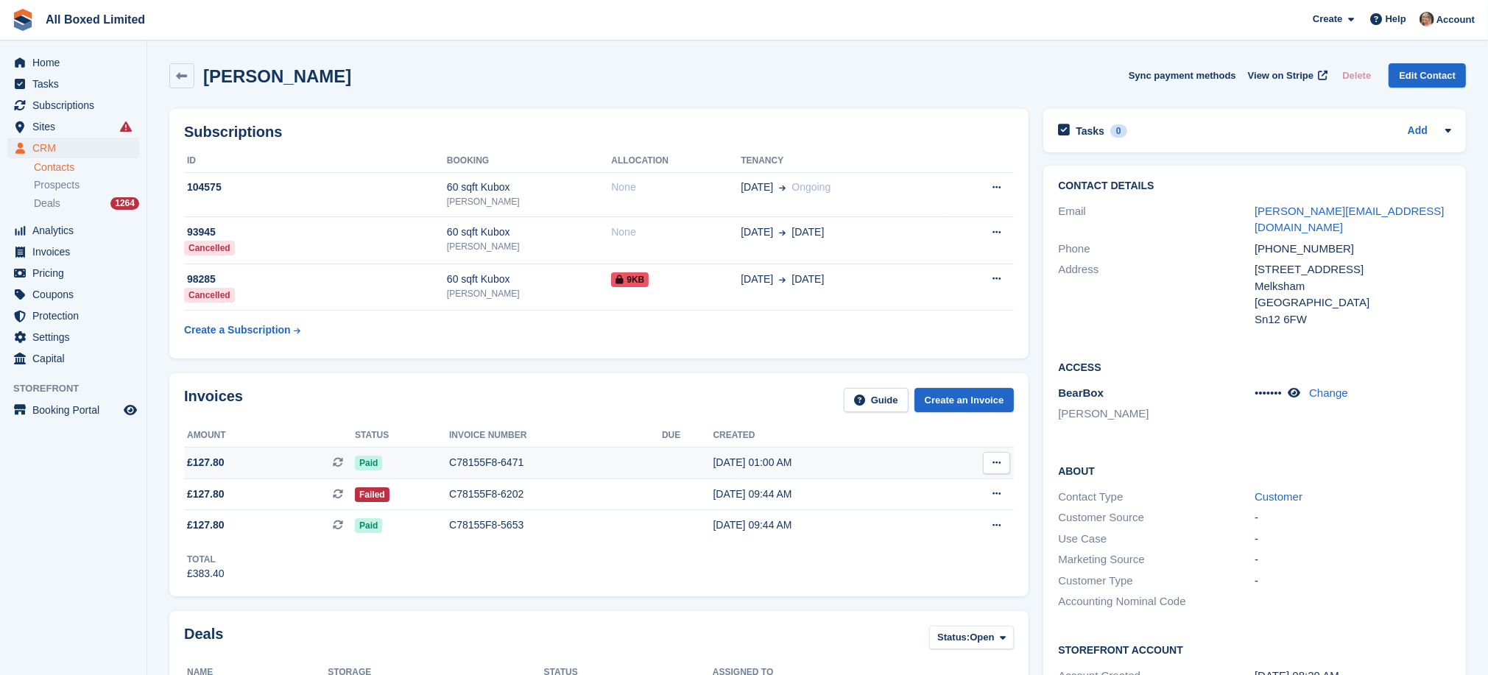
click at [467, 463] on div "C78155F8-6471" at bounding box center [555, 462] width 213 height 15
click at [503, 495] on div "C78155F8-6202" at bounding box center [555, 494] width 213 height 15
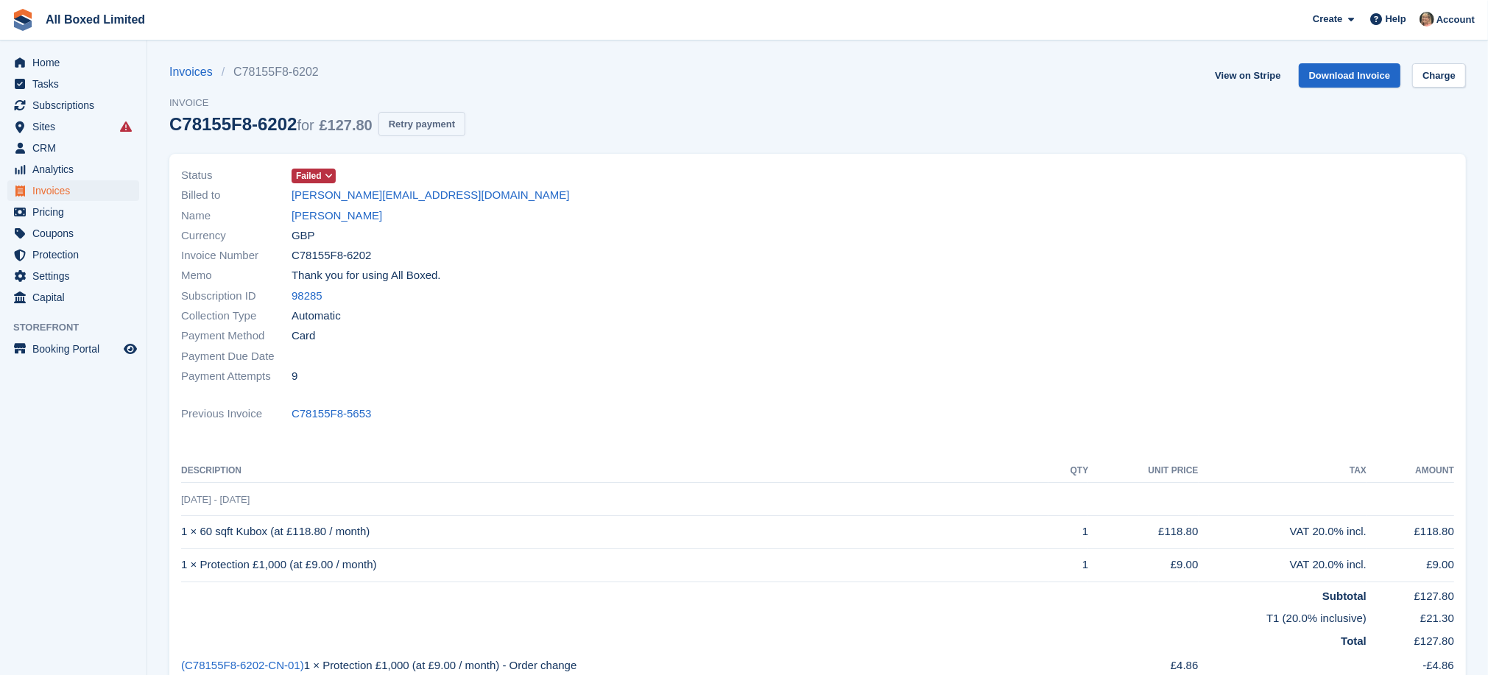
click at [401, 124] on button "Retry payment" at bounding box center [421, 124] width 87 height 24
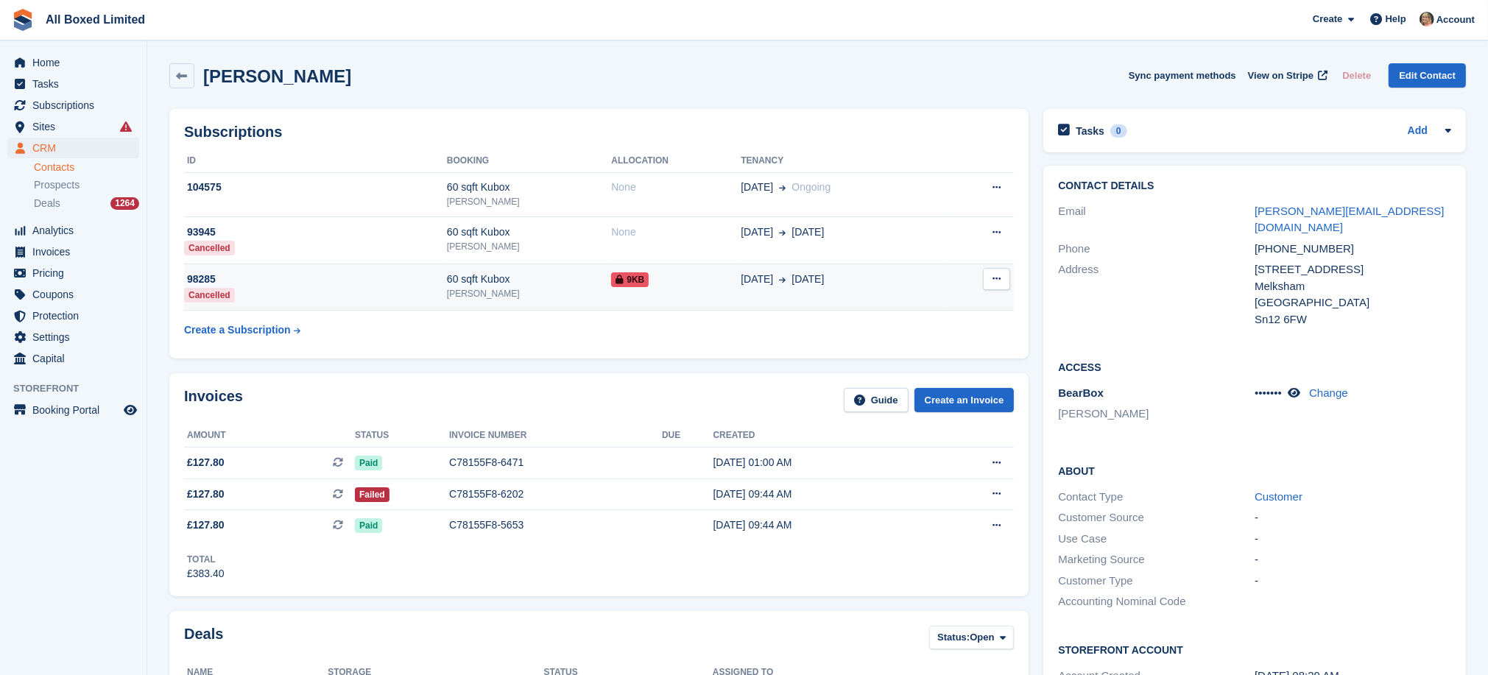
click at [199, 280] on div "98285" at bounding box center [315, 279] width 263 height 15
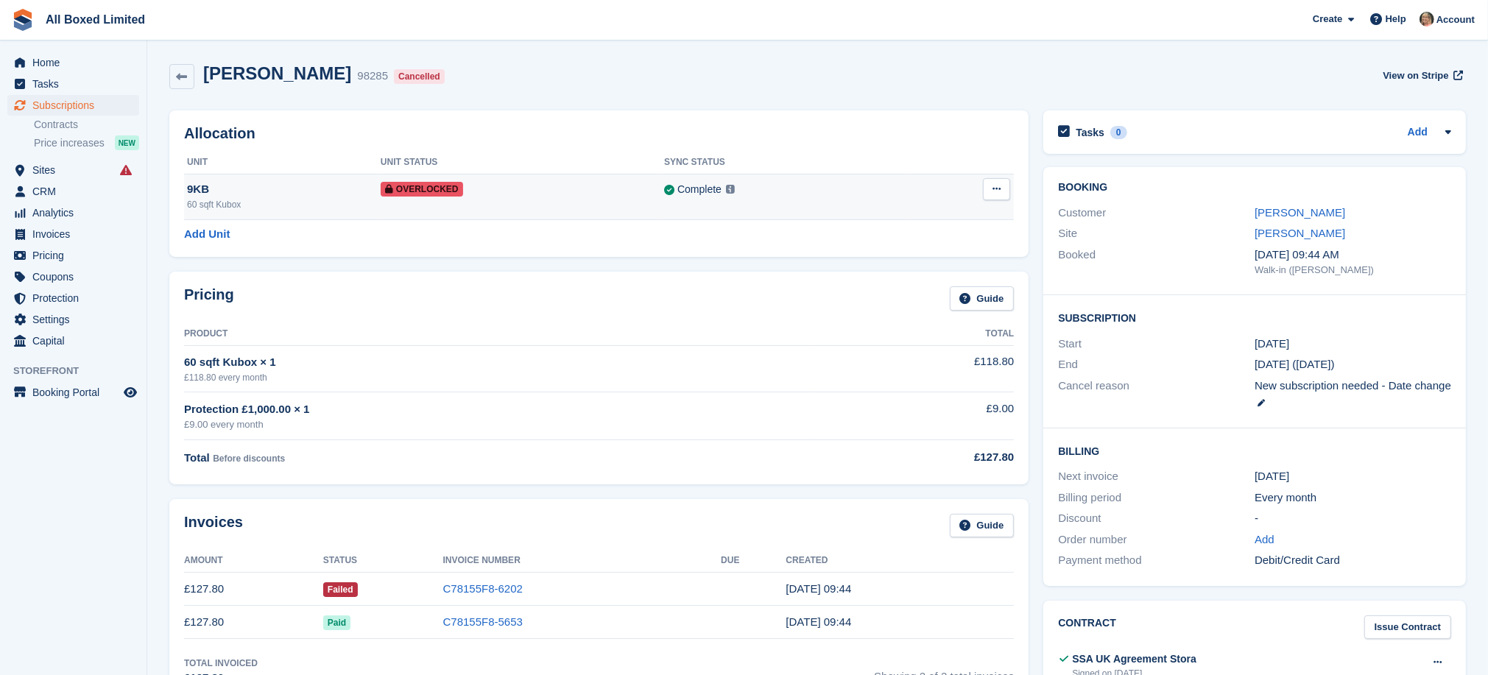
click at [996, 189] on icon at bounding box center [996, 189] width 8 height 10
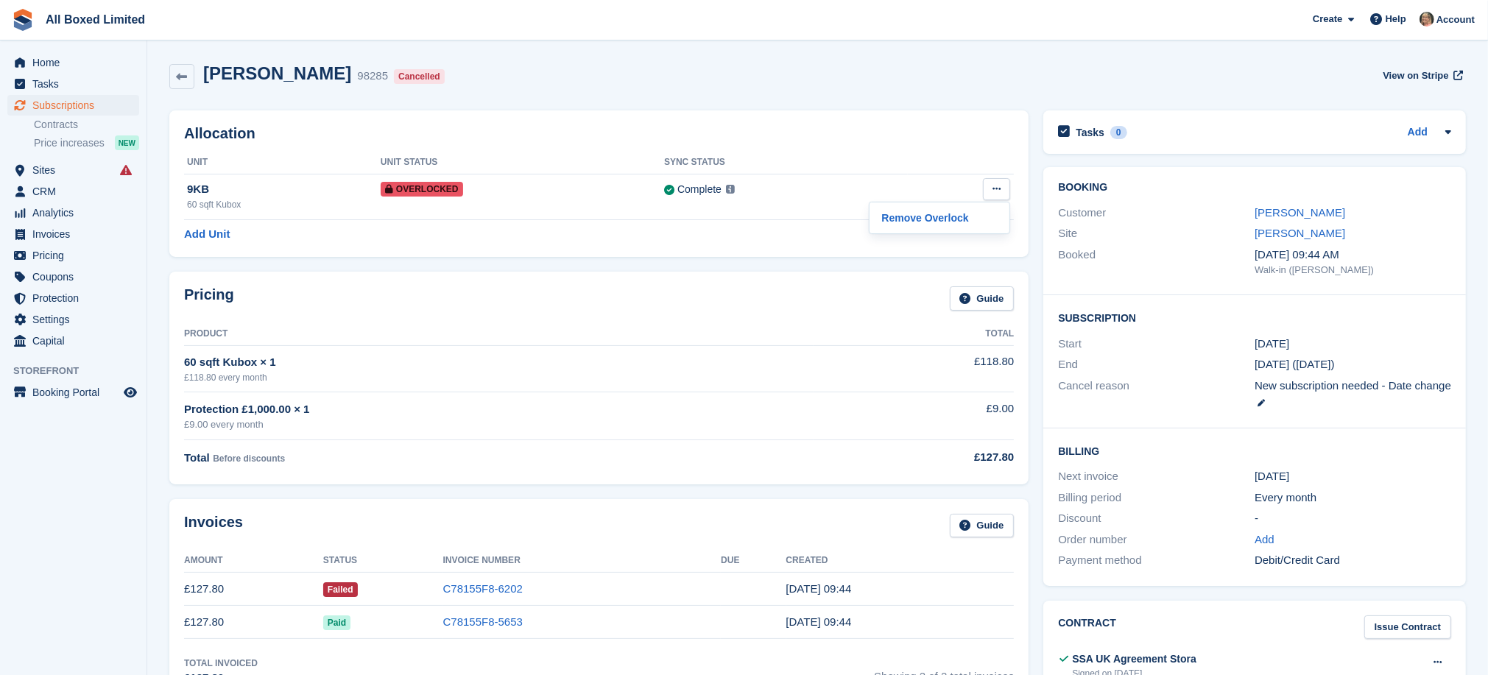
click at [372, 262] on div "Allocation Unit Unit Status Sync Status 9KB 60 sqft Kubox Overlocked Complete L…" at bounding box center [599, 183] width 874 height 161
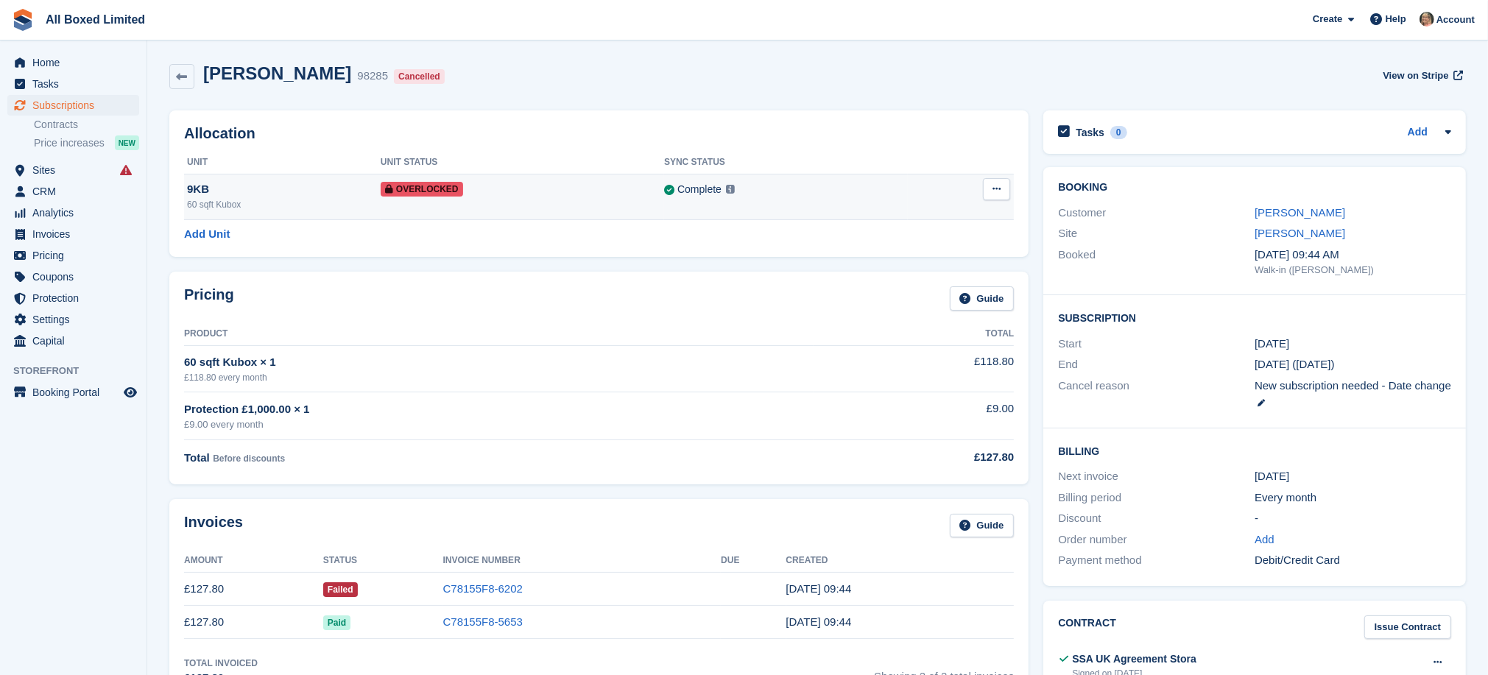
click at [191, 188] on div "9KB" at bounding box center [284, 189] width 194 height 17
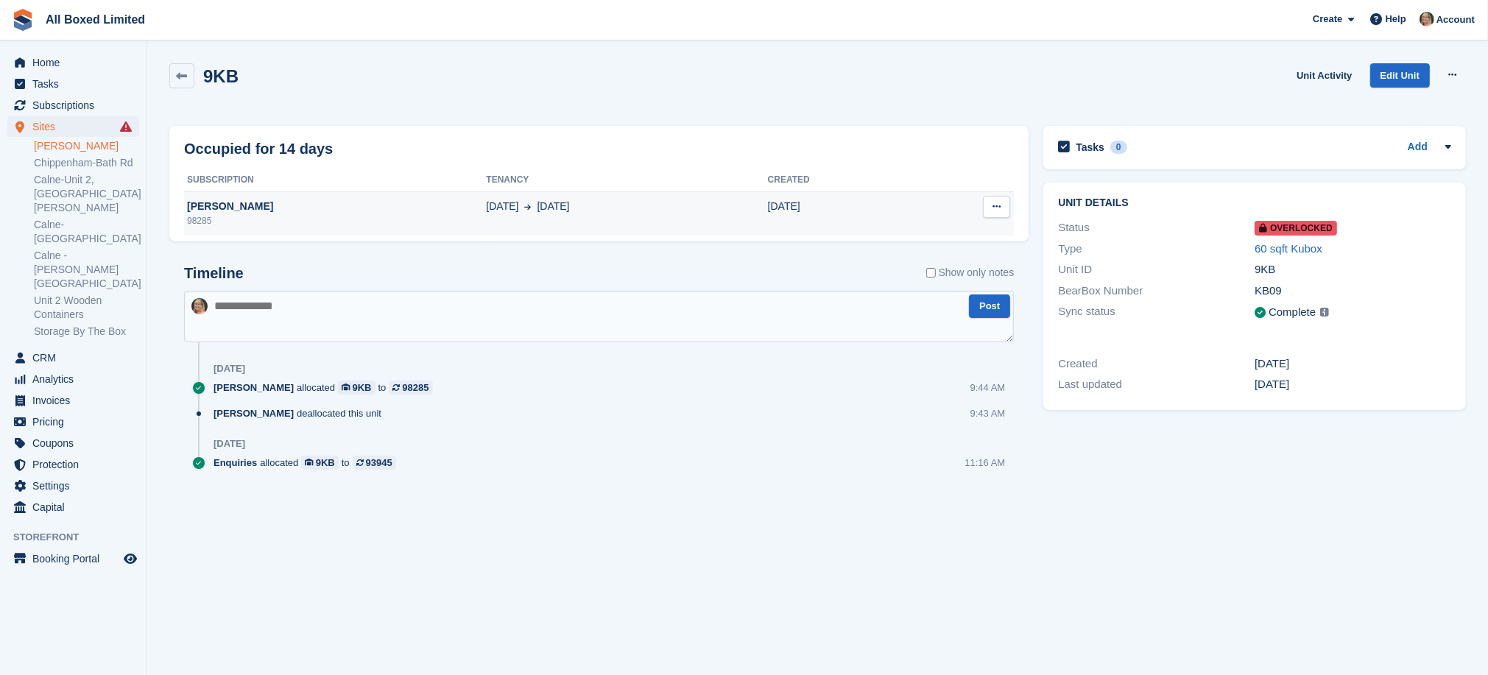
click at [994, 206] on icon at bounding box center [996, 207] width 8 height 10
click at [894, 233] on p "Deallocate" at bounding box center [939, 235] width 128 height 19
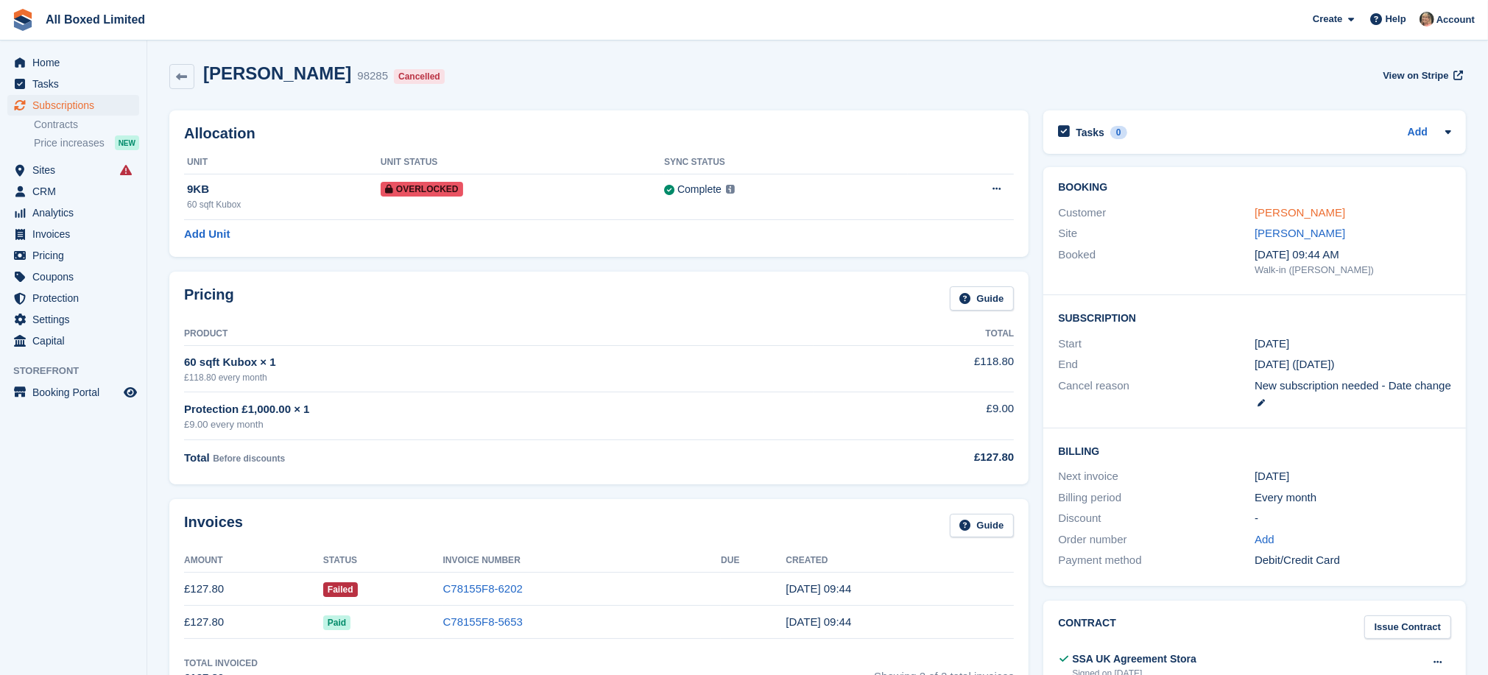
click at [1280, 213] on link "[PERSON_NAME]" at bounding box center [1299, 212] width 91 height 13
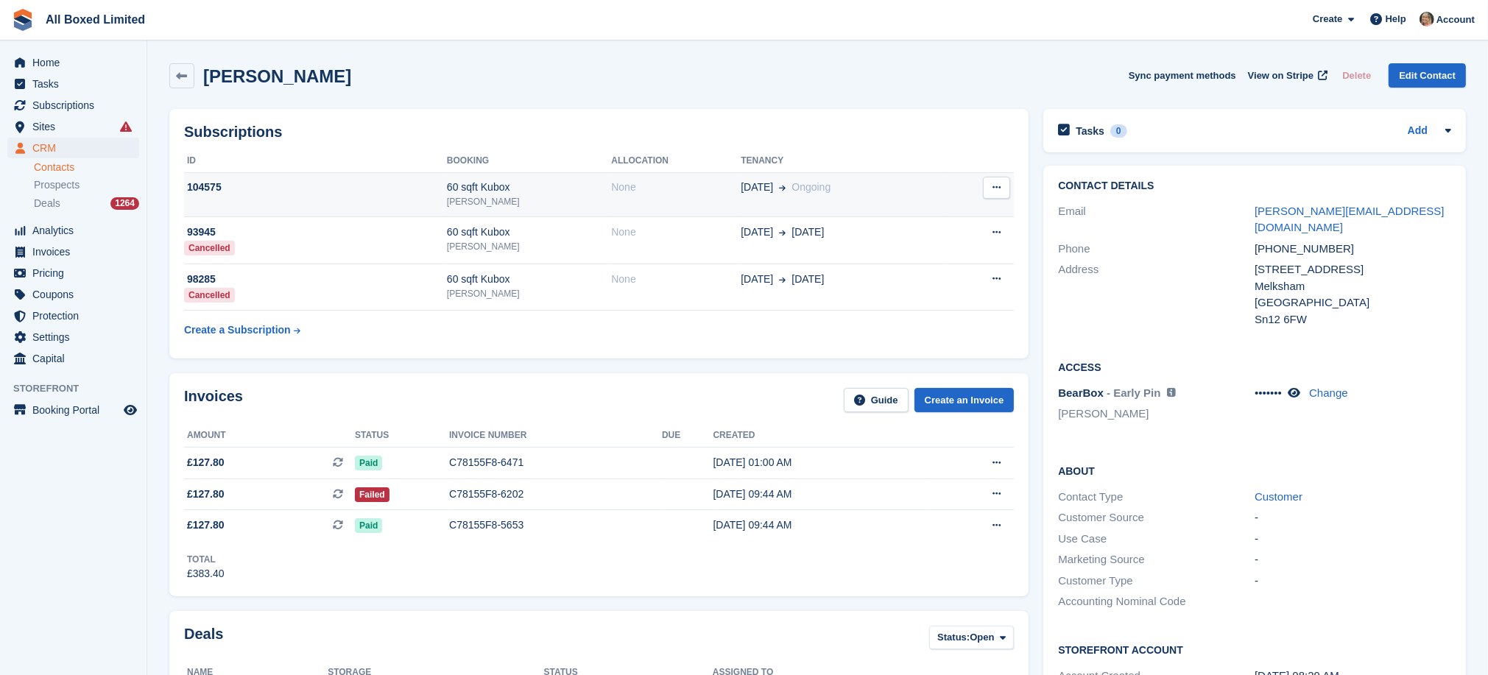
click at [202, 185] on div "104575" at bounding box center [315, 187] width 263 height 15
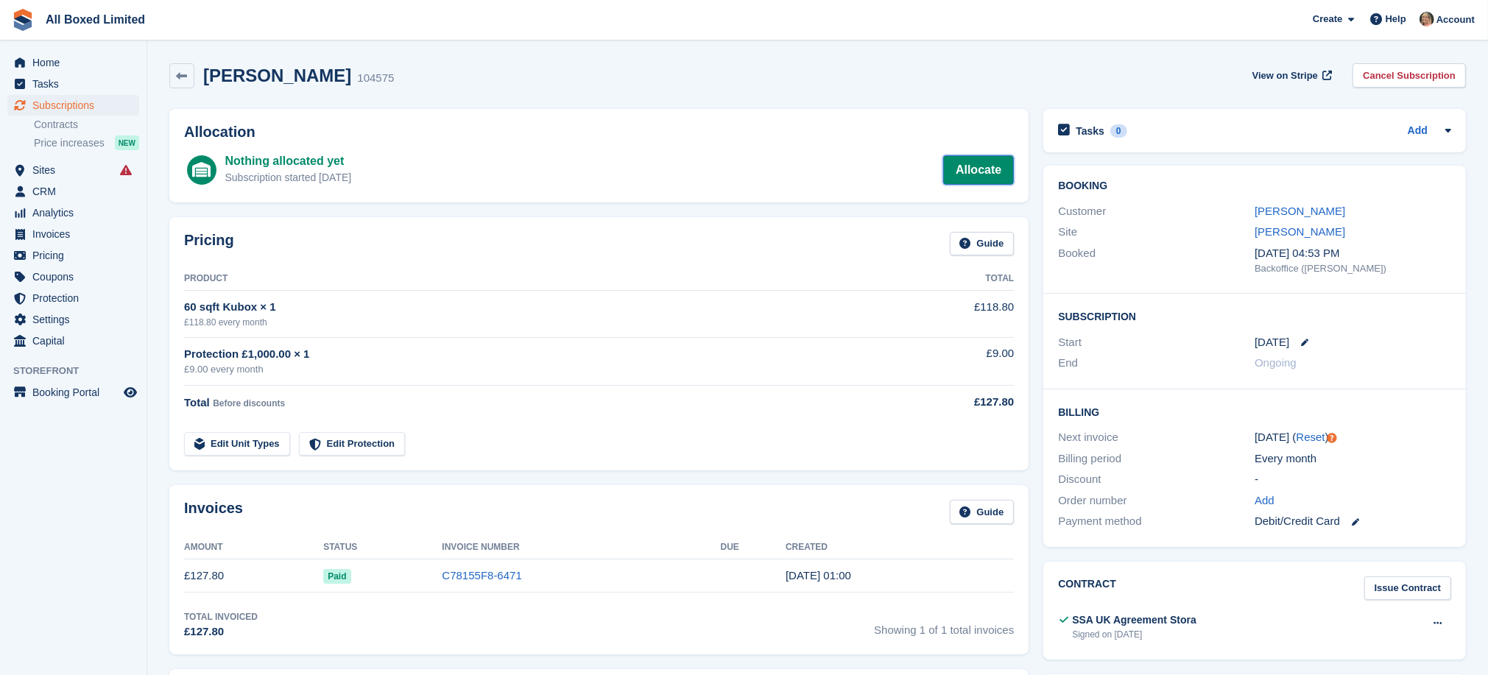
click at [966, 171] on link "Allocate" at bounding box center [978, 169] width 71 height 29
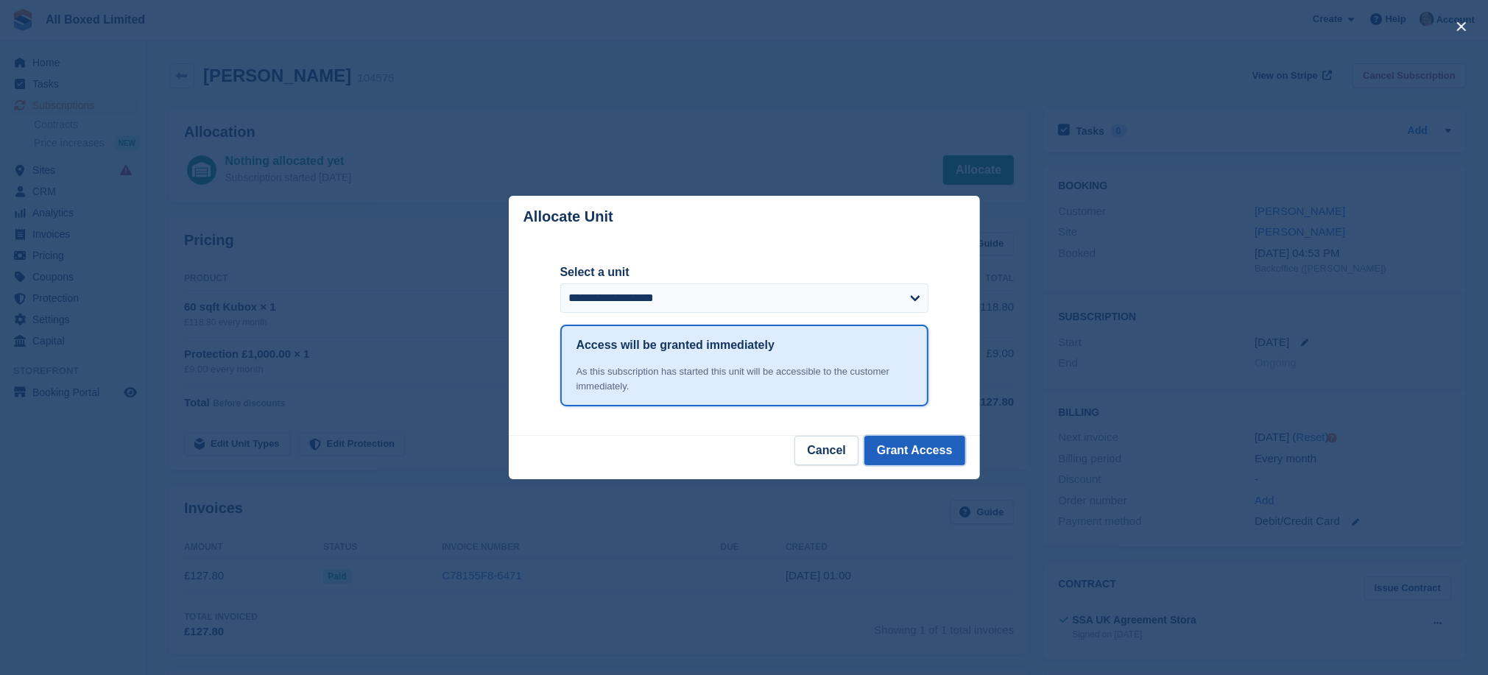
click at [923, 450] on button "Grant Access" at bounding box center [914, 450] width 101 height 29
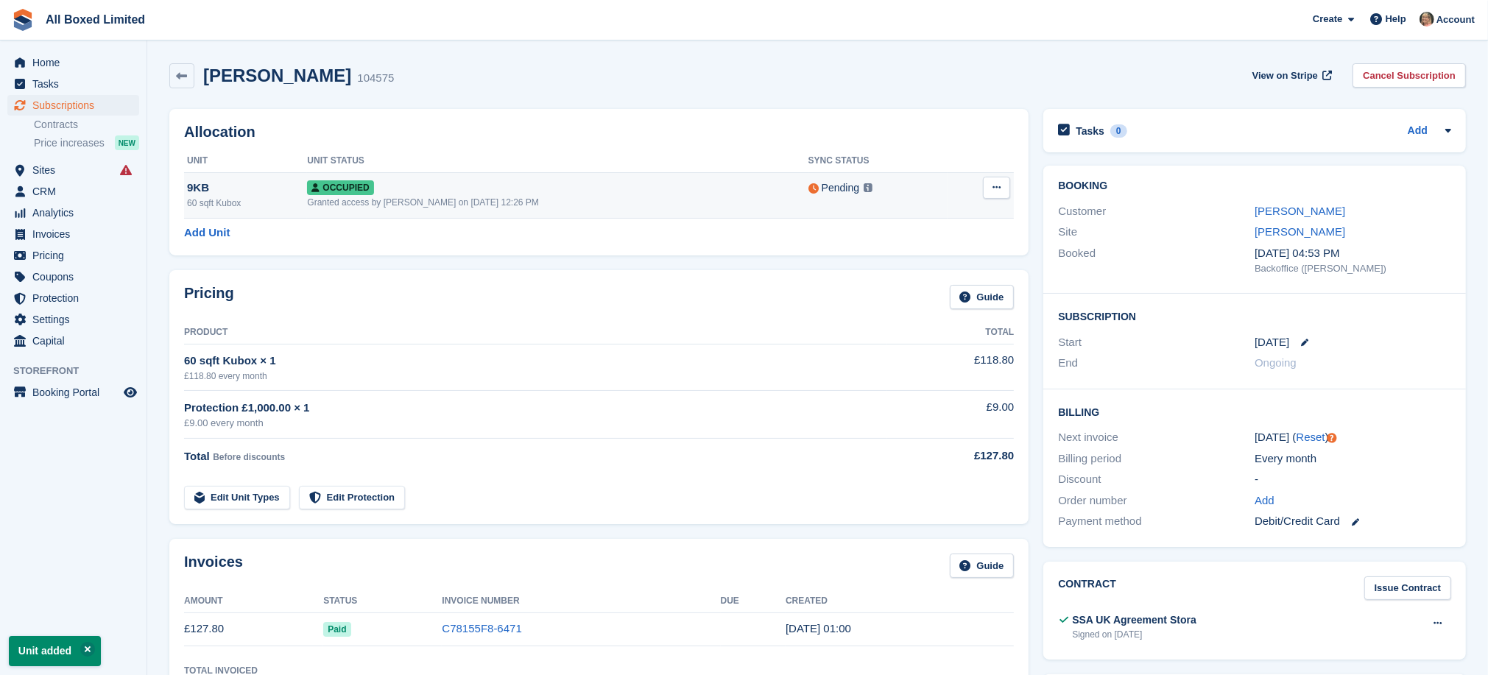
click at [997, 186] on icon at bounding box center [996, 188] width 8 height 10
click at [915, 216] on p "Overlock" at bounding box center [939, 216] width 128 height 19
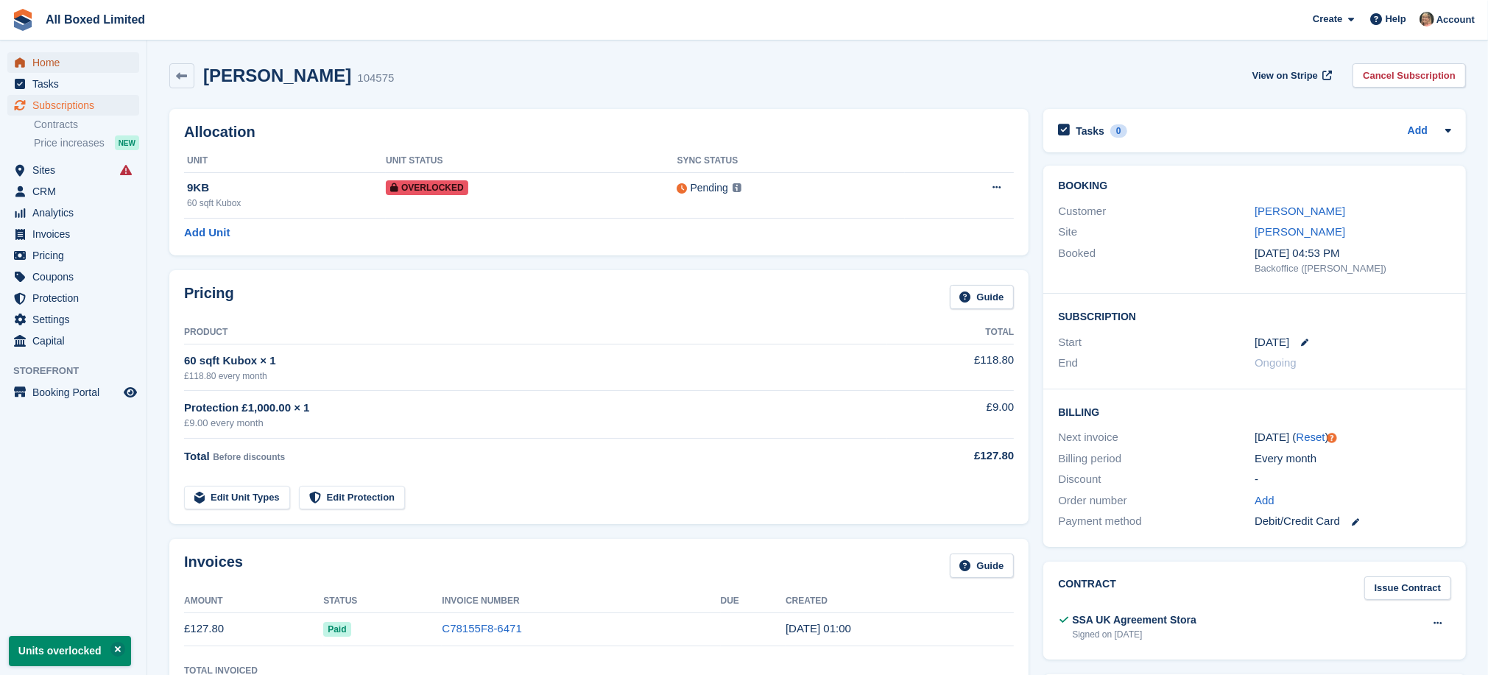
click at [52, 61] on span "Home" at bounding box center [76, 62] width 88 height 21
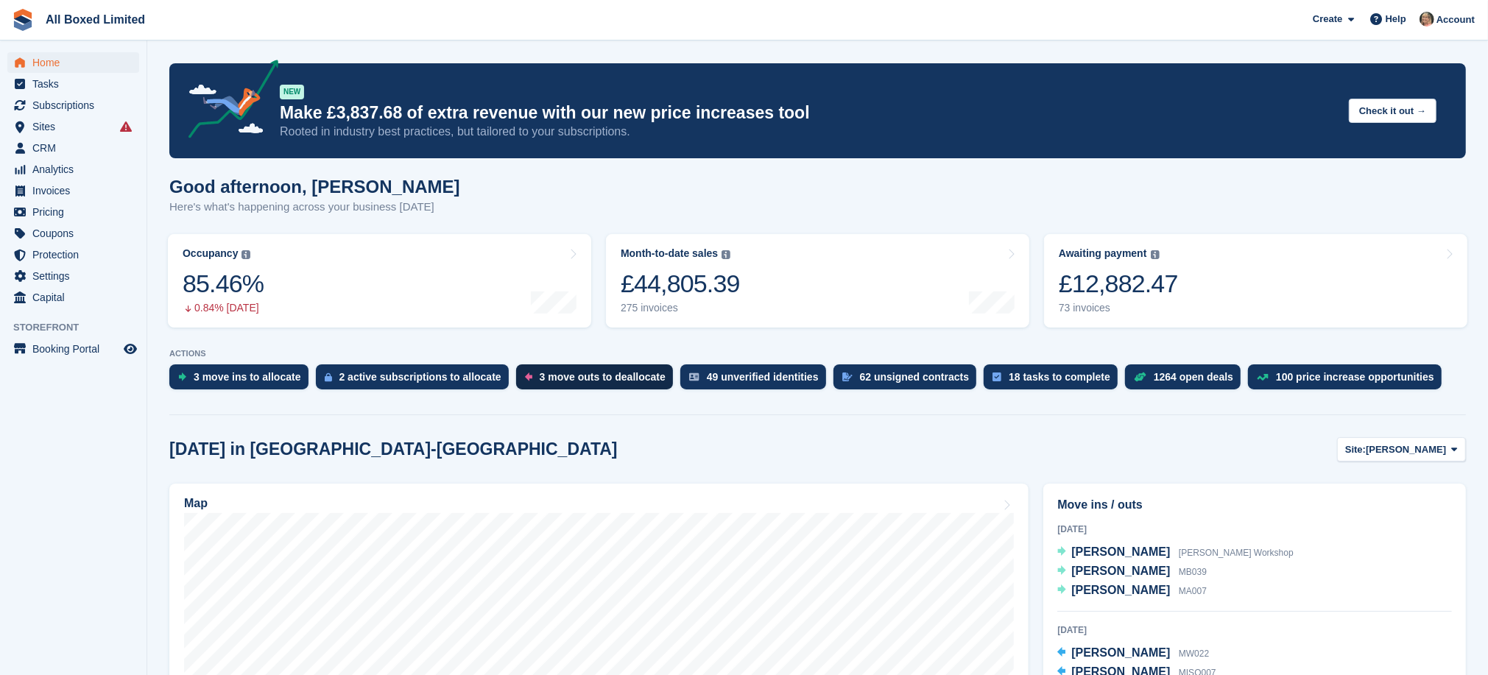
click at [553, 378] on div "3 move outs to deallocate" at bounding box center [603, 377] width 126 height 12
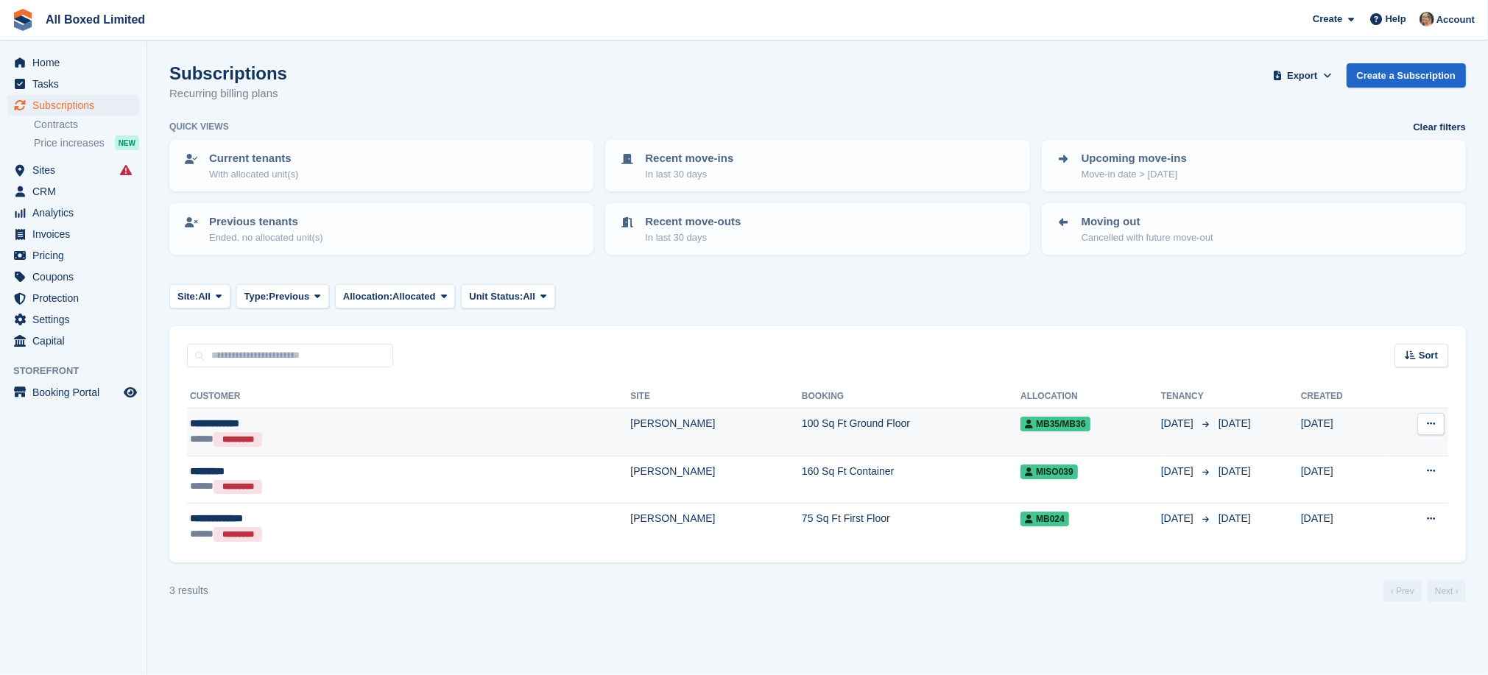
click at [630, 420] on td "[PERSON_NAME]" at bounding box center [715, 432] width 171 height 48
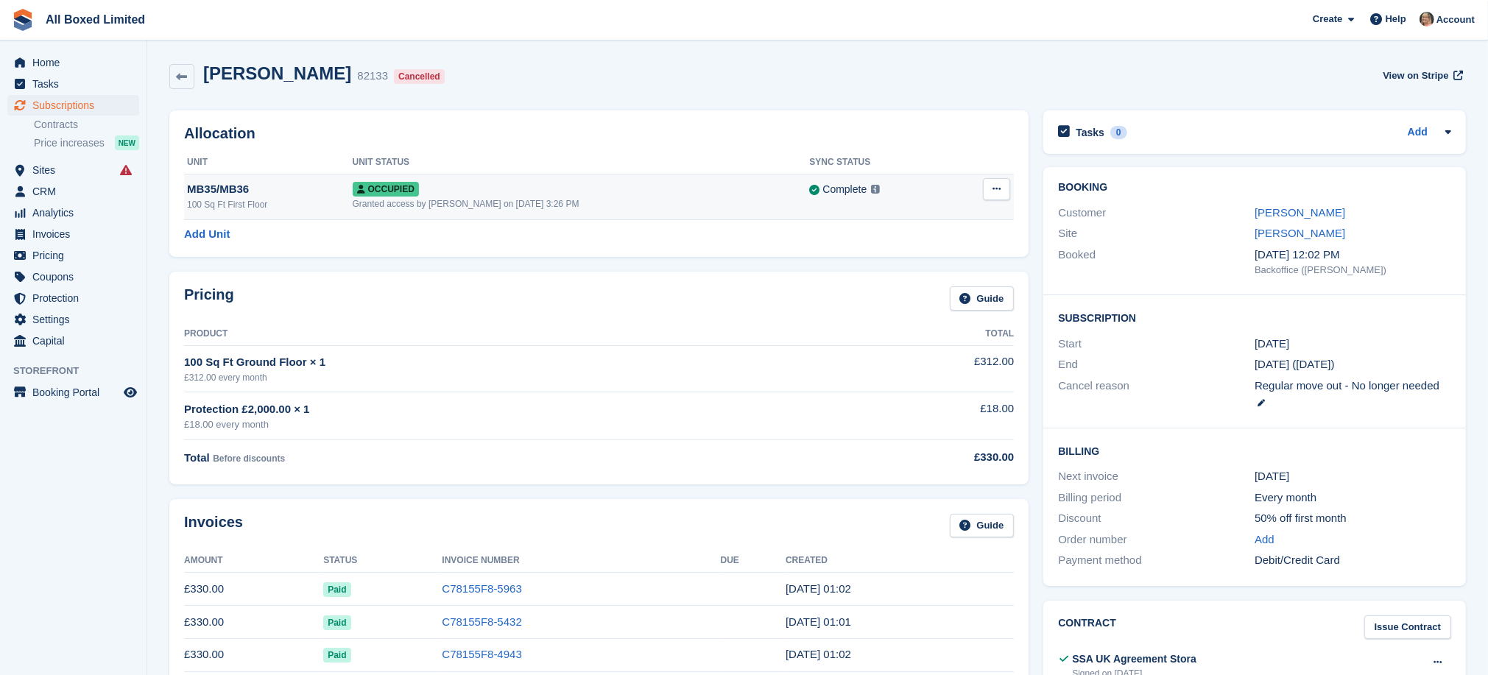
click at [995, 188] on icon at bounding box center [996, 189] width 8 height 10
click at [910, 250] on p "Deallocate" at bounding box center [939, 249] width 128 height 19
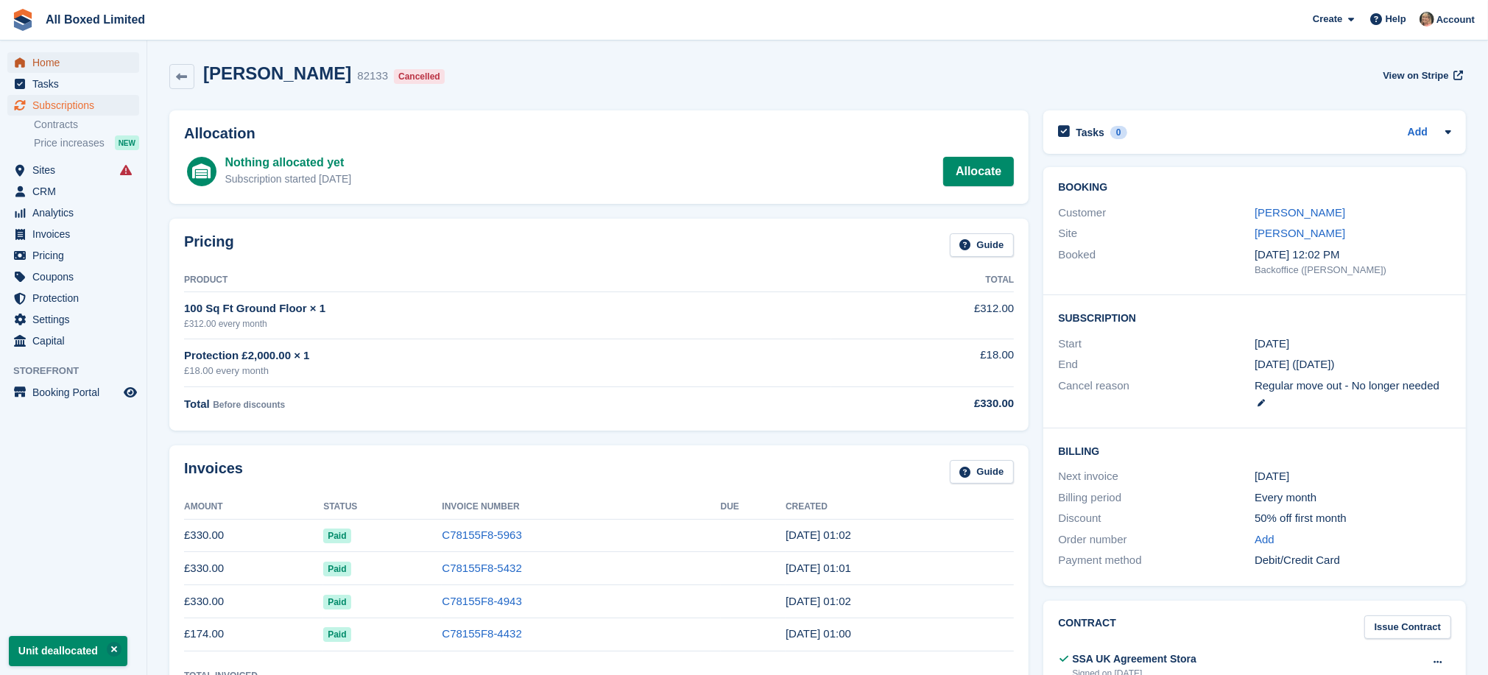
click at [45, 61] on span "Home" at bounding box center [76, 62] width 88 height 21
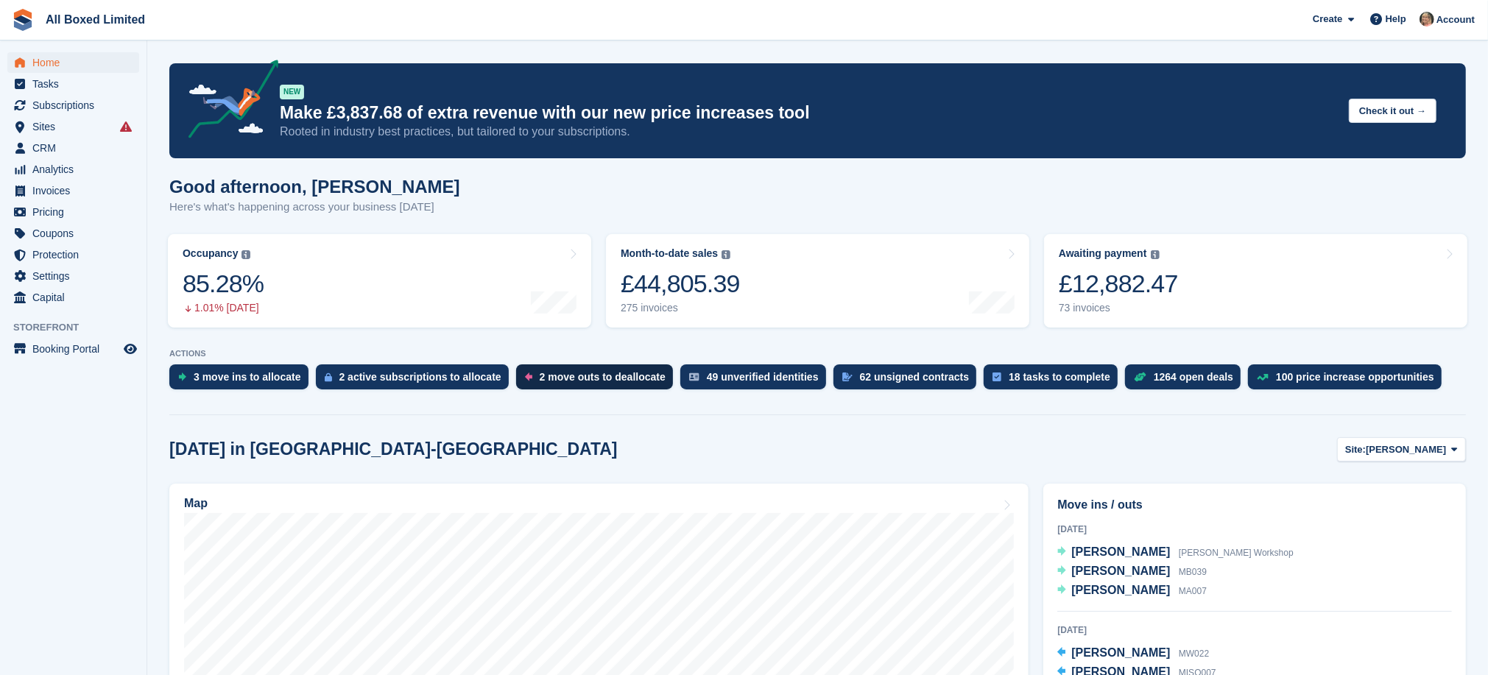
click at [542, 378] on div "2 move outs to deallocate" at bounding box center [603, 377] width 126 height 12
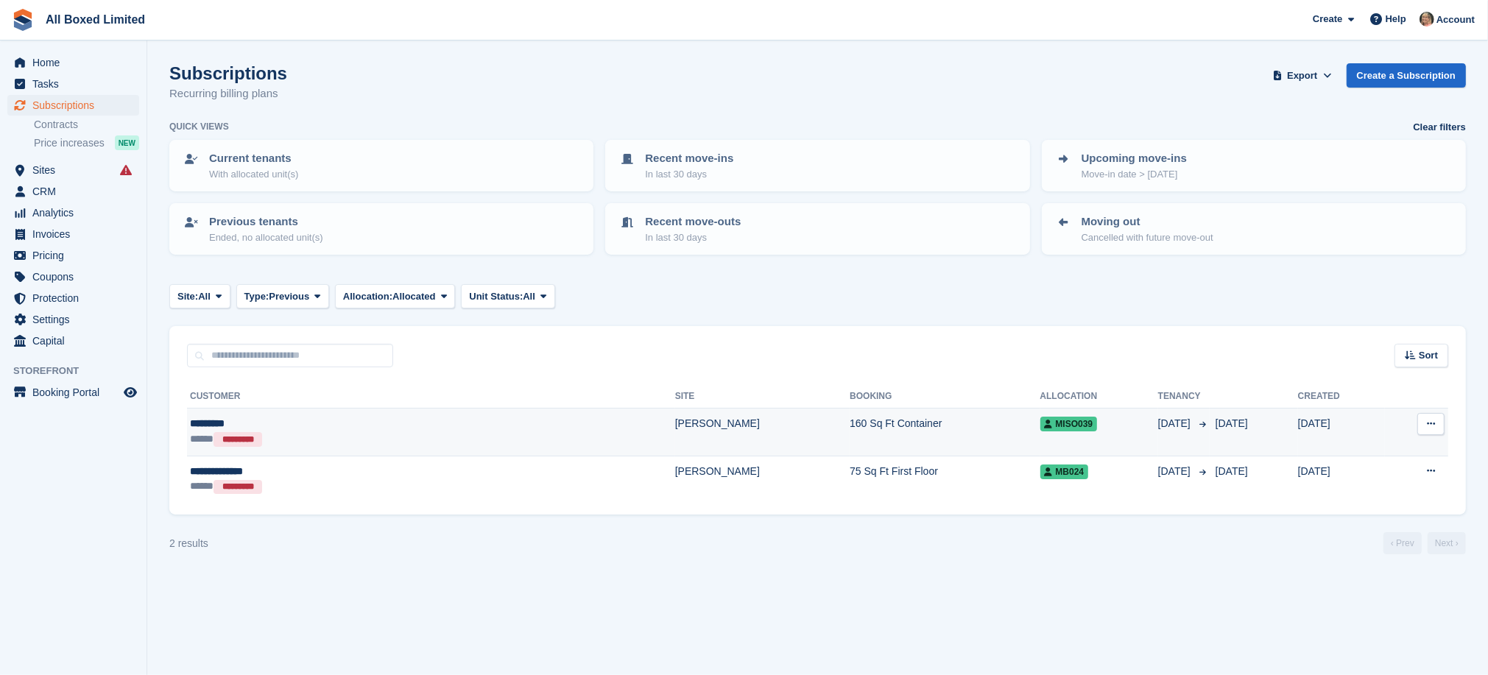
click at [192, 418] on div "*********" at bounding box center [307, 423] width 234 height 15
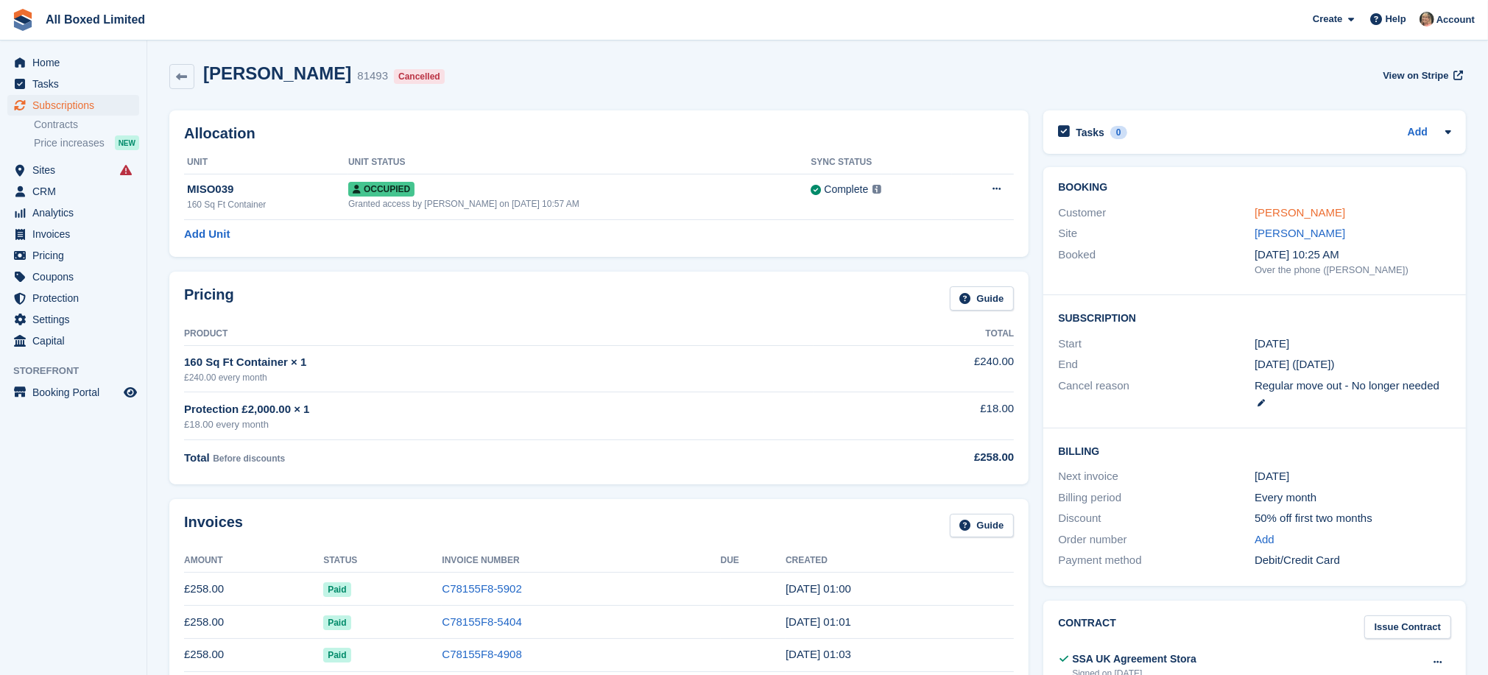
click at [1291, 213] on link "[PERSON_NAME]" at bounding box center [1299, 212] width 91 height 13
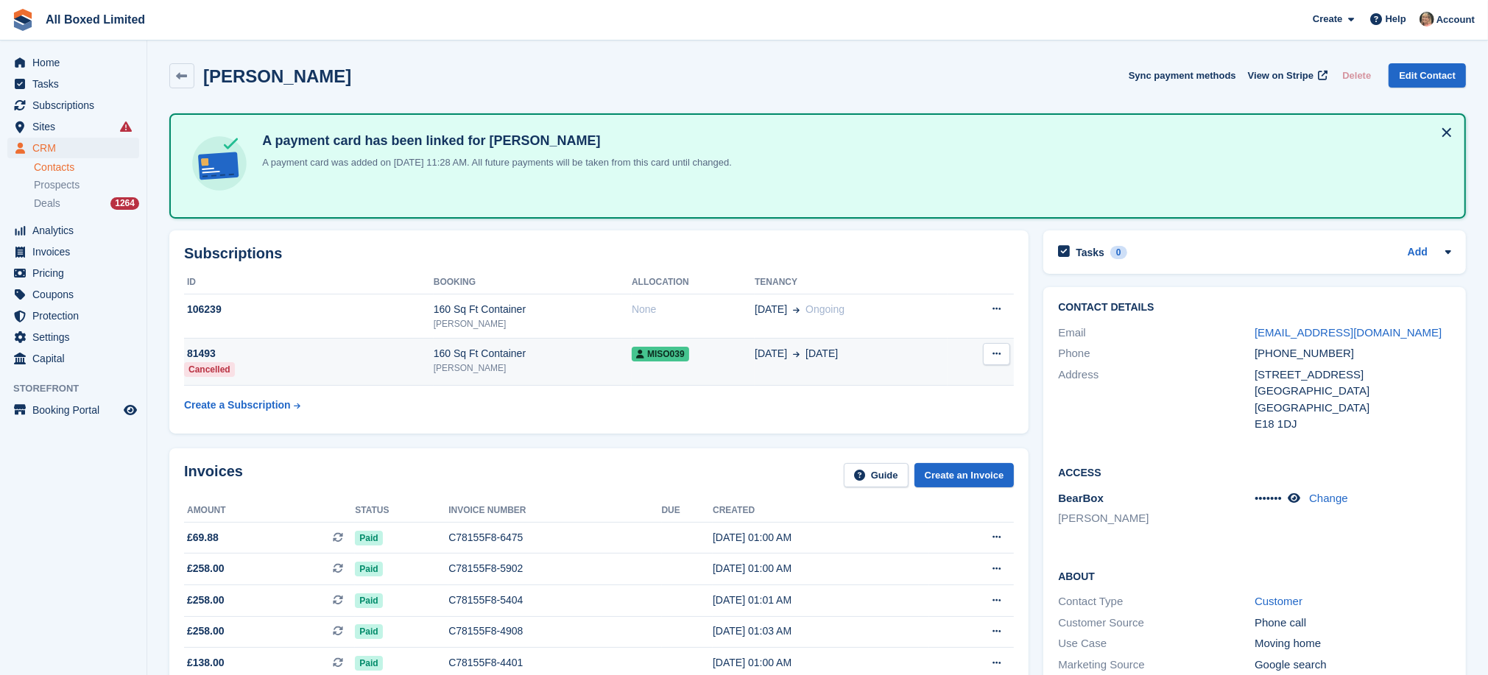
click at [194, 349] on div "81493" at bounding box center [309, 353] width 250 height 15
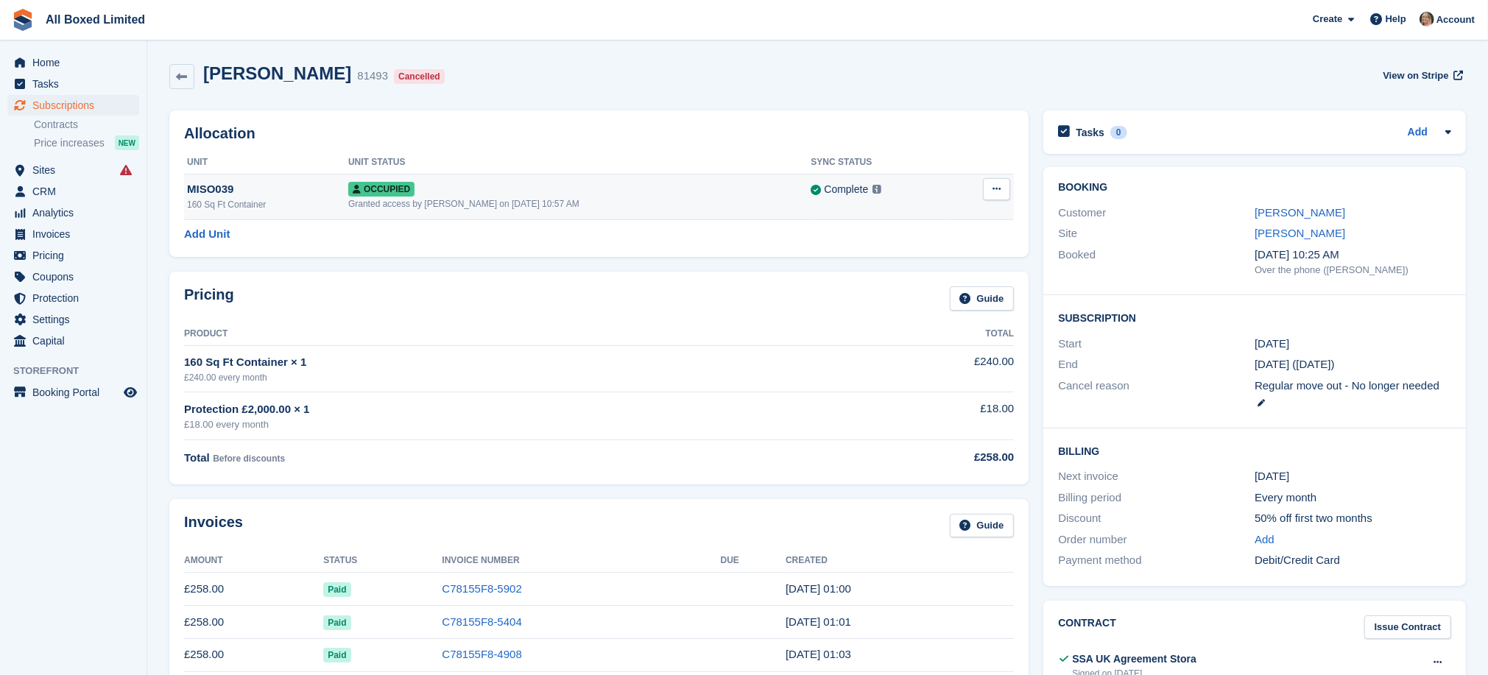
click at [995, 185] on icon at bounding box center [996, 189] width 8 height 10
click at [924, 250] on p "Deallocate" at bounding box center [939, 249] width 128 height 19
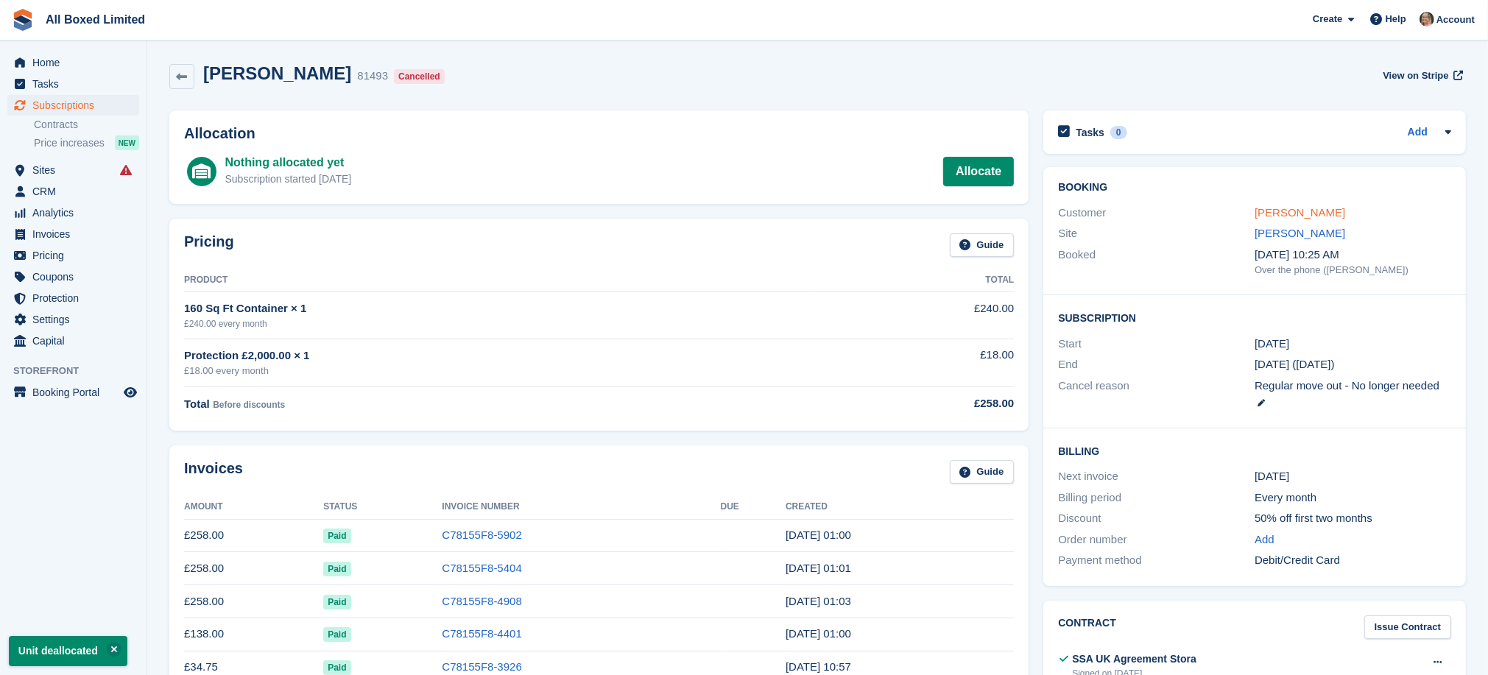
click at [1256, 209] on link "Brad Swan" at bounding box center [1299, 212] width 91 height 13
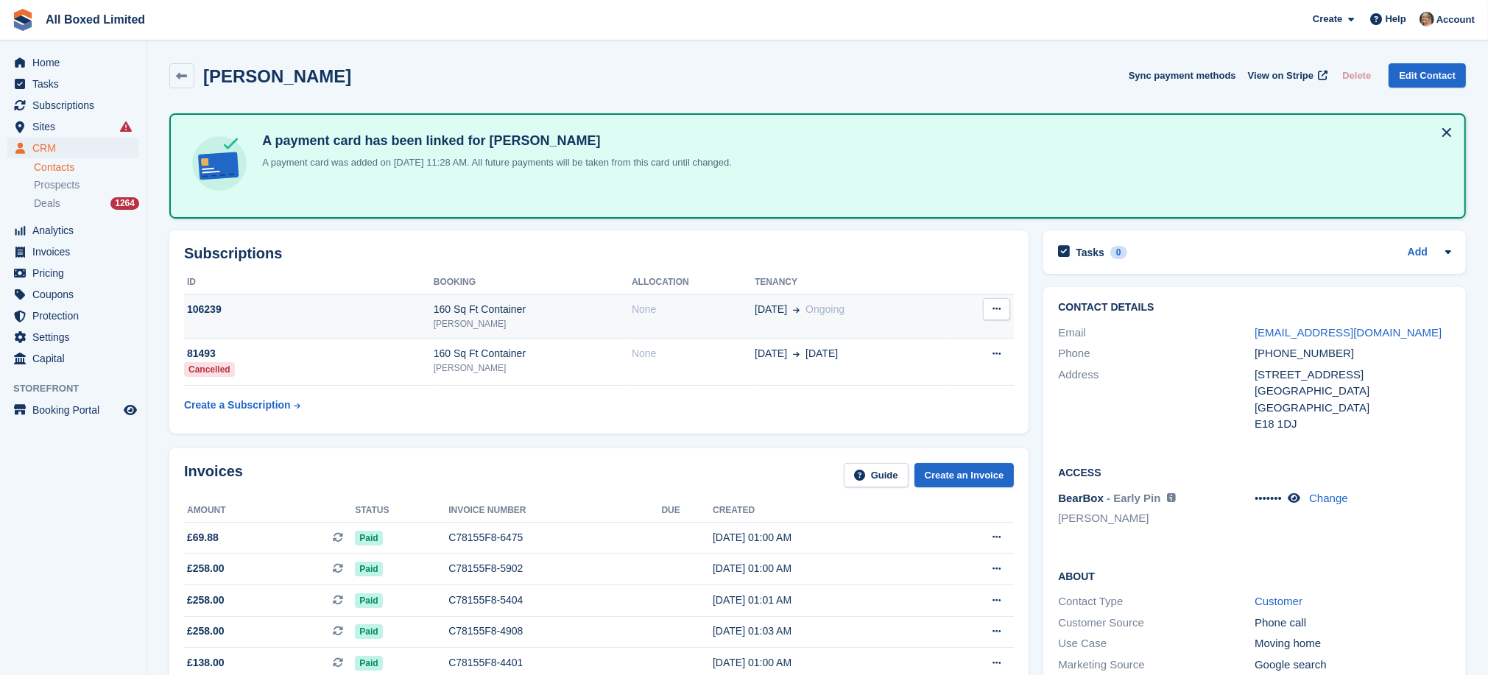
click at [996, 305] on icon at bounding box center [996, 309] width 8 height 10
click at [200, 305] on div "106239" at bounding box center [309, 309] width 250 height 15
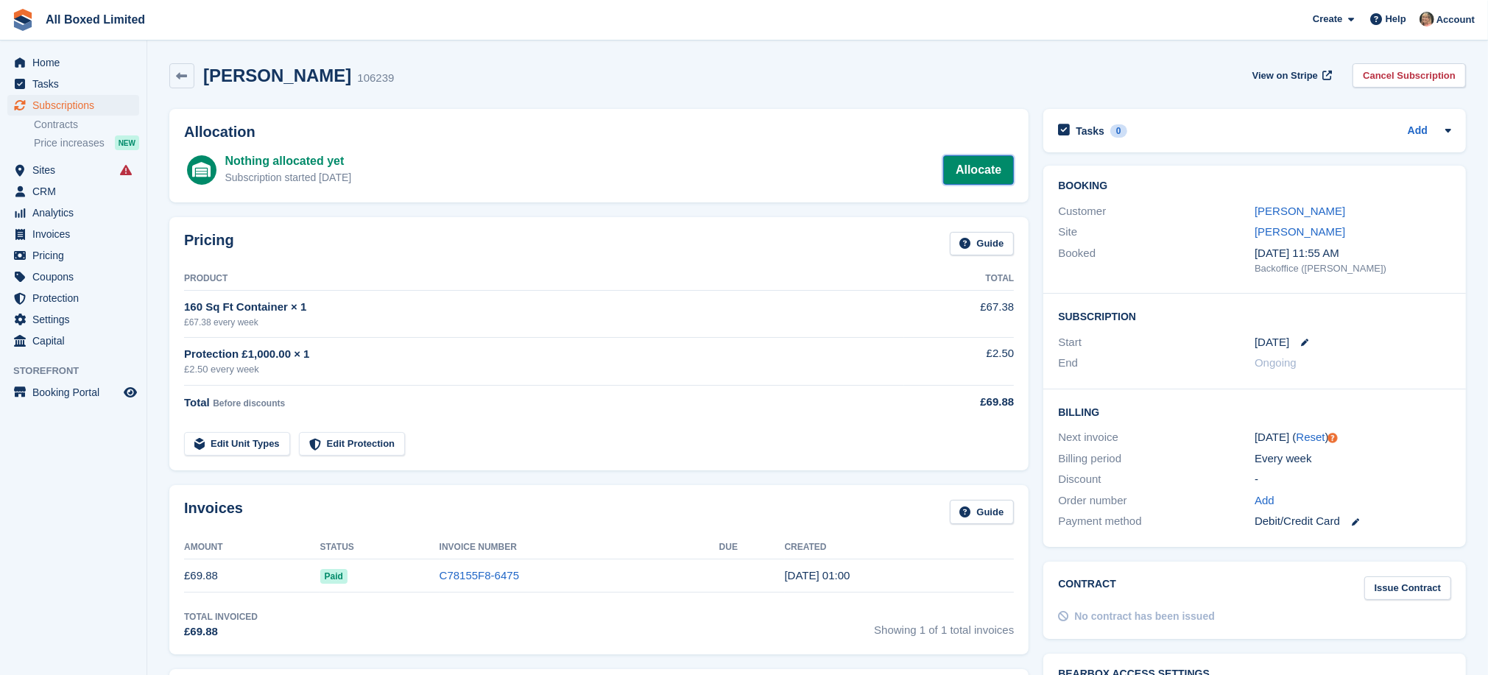
click at [966, 164] on link "Allocate" at bounding box center [978, 169] width 71 height 29
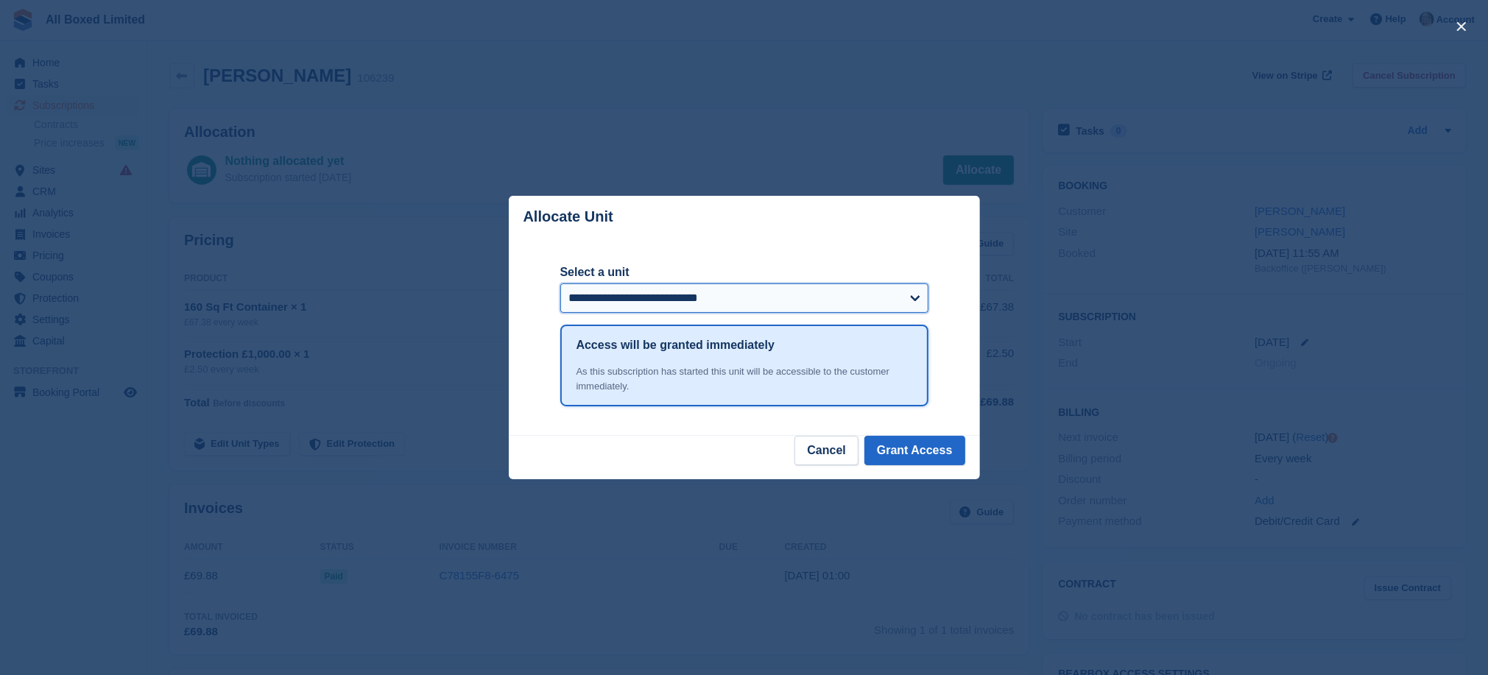
click at [914, 300] on select "**********" at bounding box center [744, 297] width 368 height 29
select select "*****"
click at [560, 285] on select "**********" at bounding box center [744, 297] width 368 height 29
click at [934, 450] on button "Grant Access" at bounding box center [914, 450] width 101 height 29
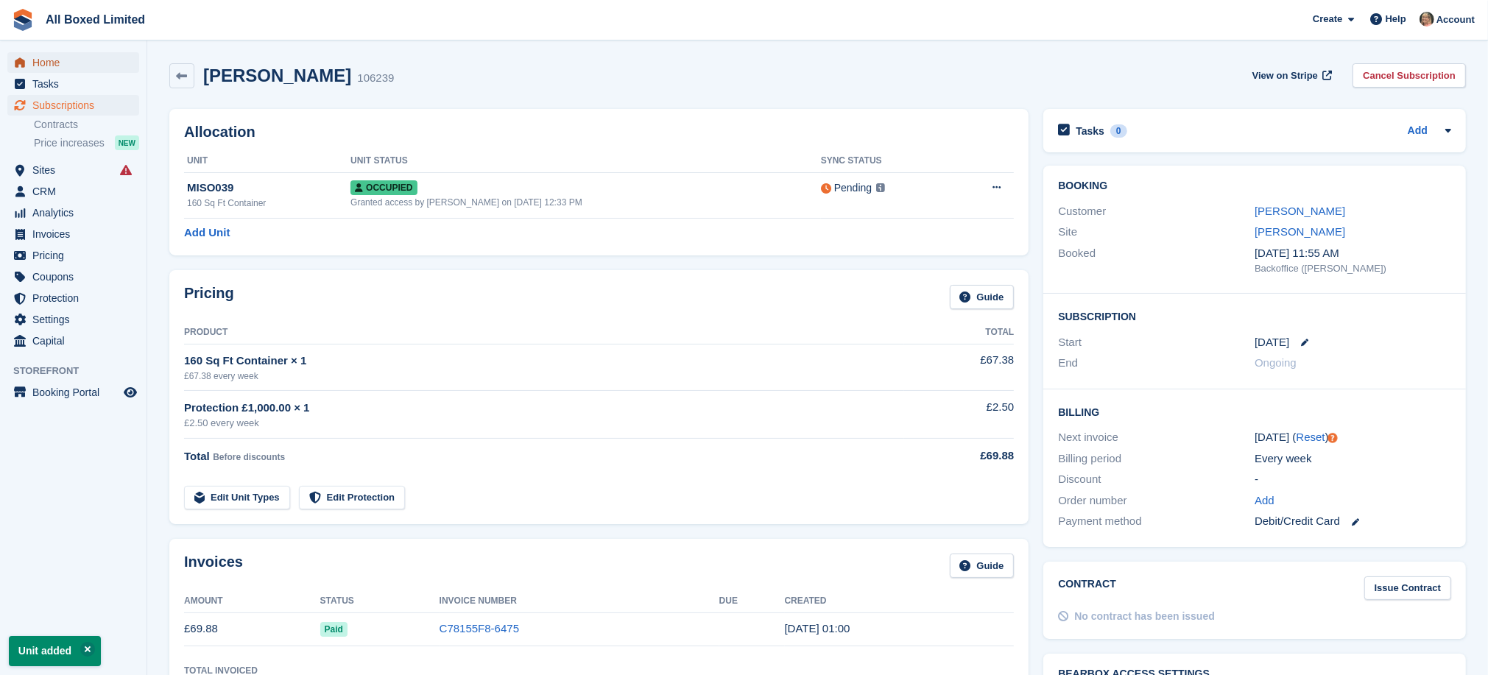
click at [54, 60] on span "Home" at bounding box center [76, 62] width 88 height 21
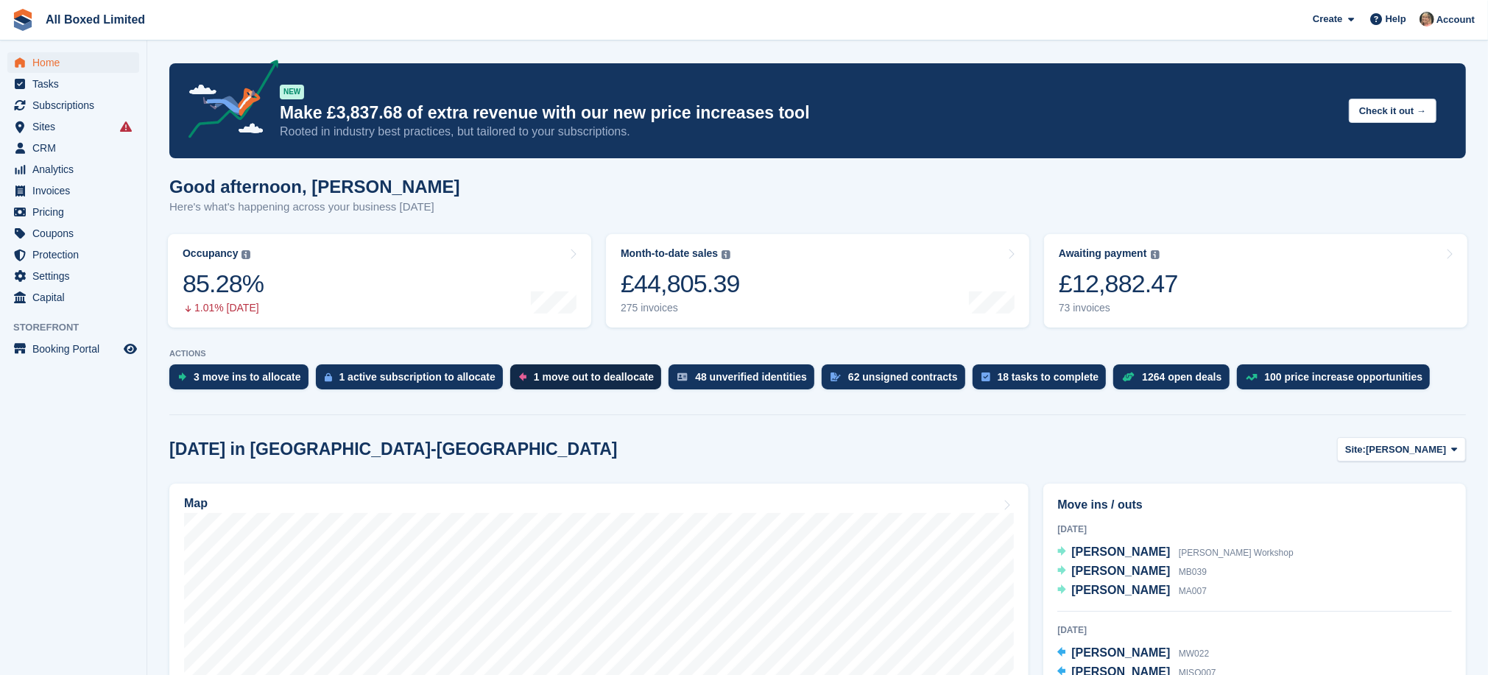
click at [555, 375] on div "1 move out to deallocate" at bounding box center [594, 377] width 120 height 12
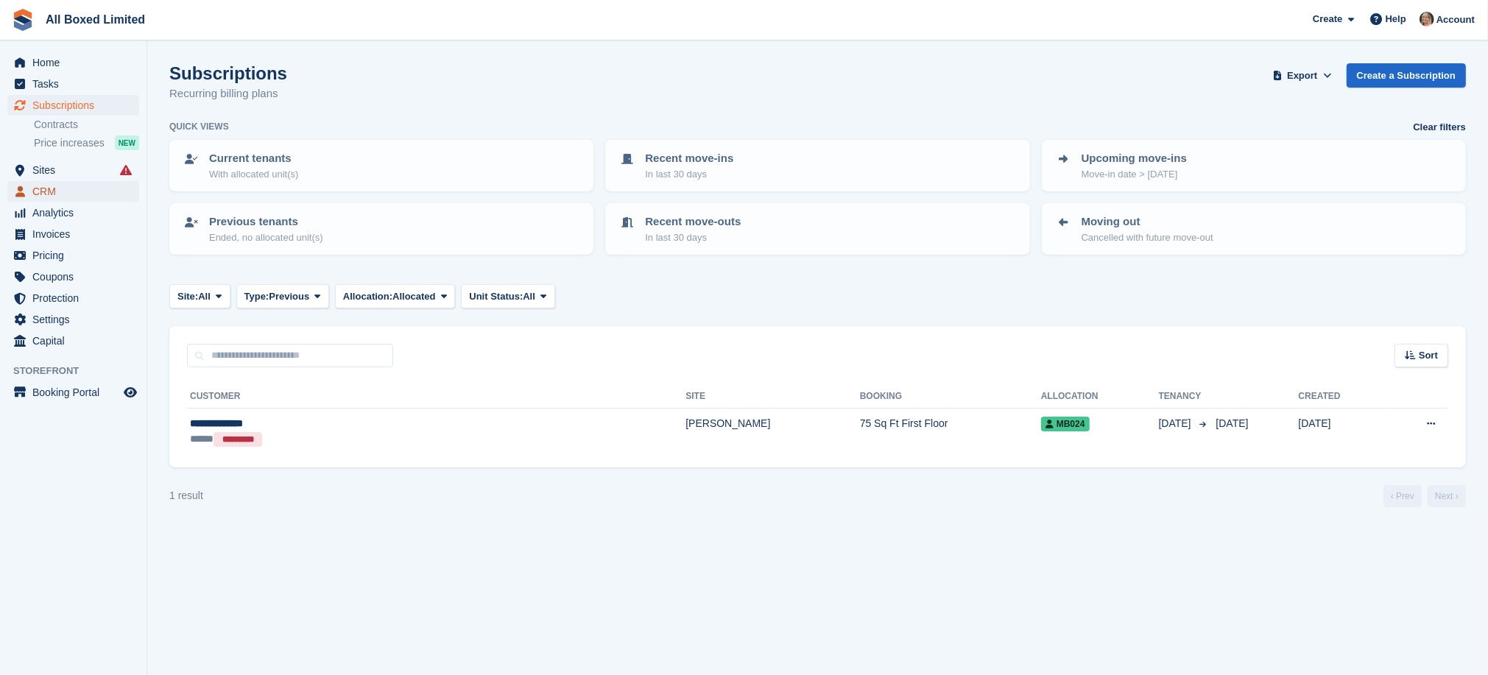
click at [35, 188] on span "CRM" at bounding box center [76, 191] width 88 height 21
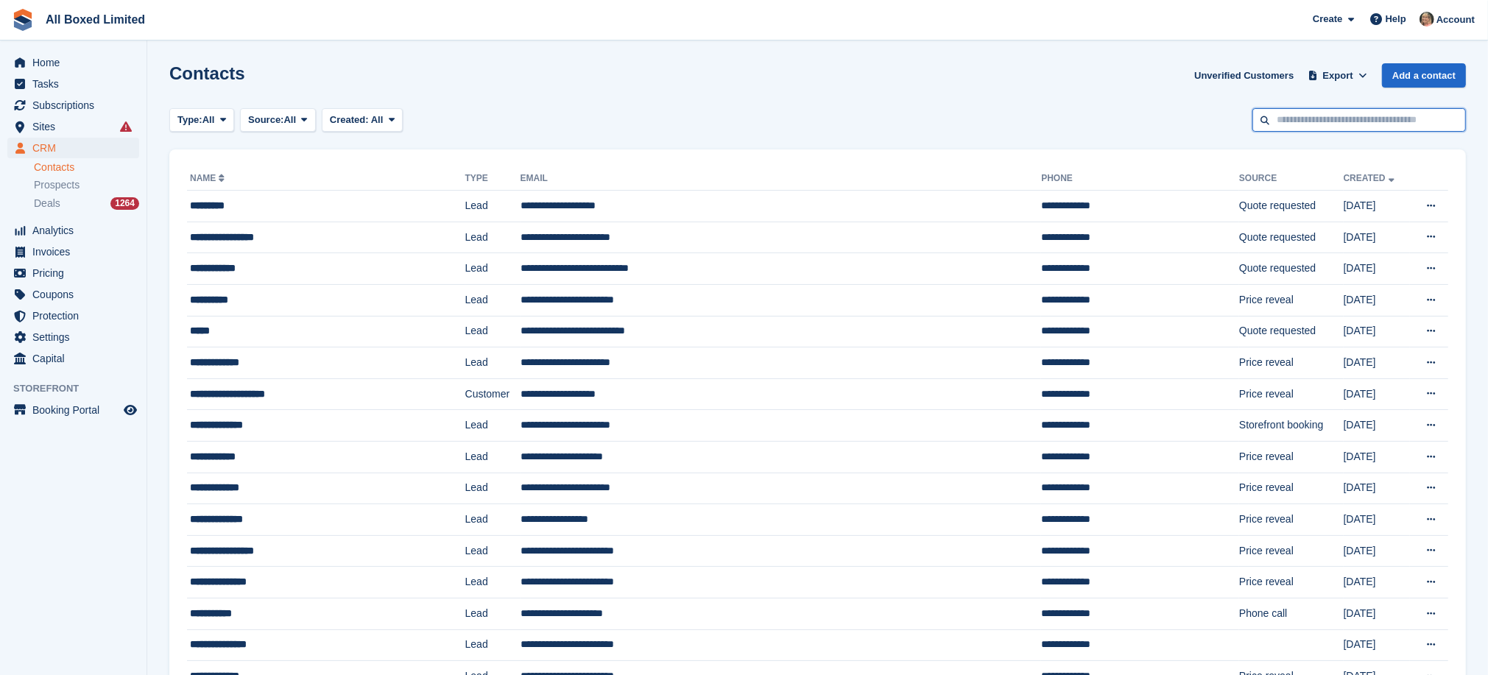
click at [1301, 116] on input "text" at bounding box center [1358, 120] width 213 height 24
type input "***"
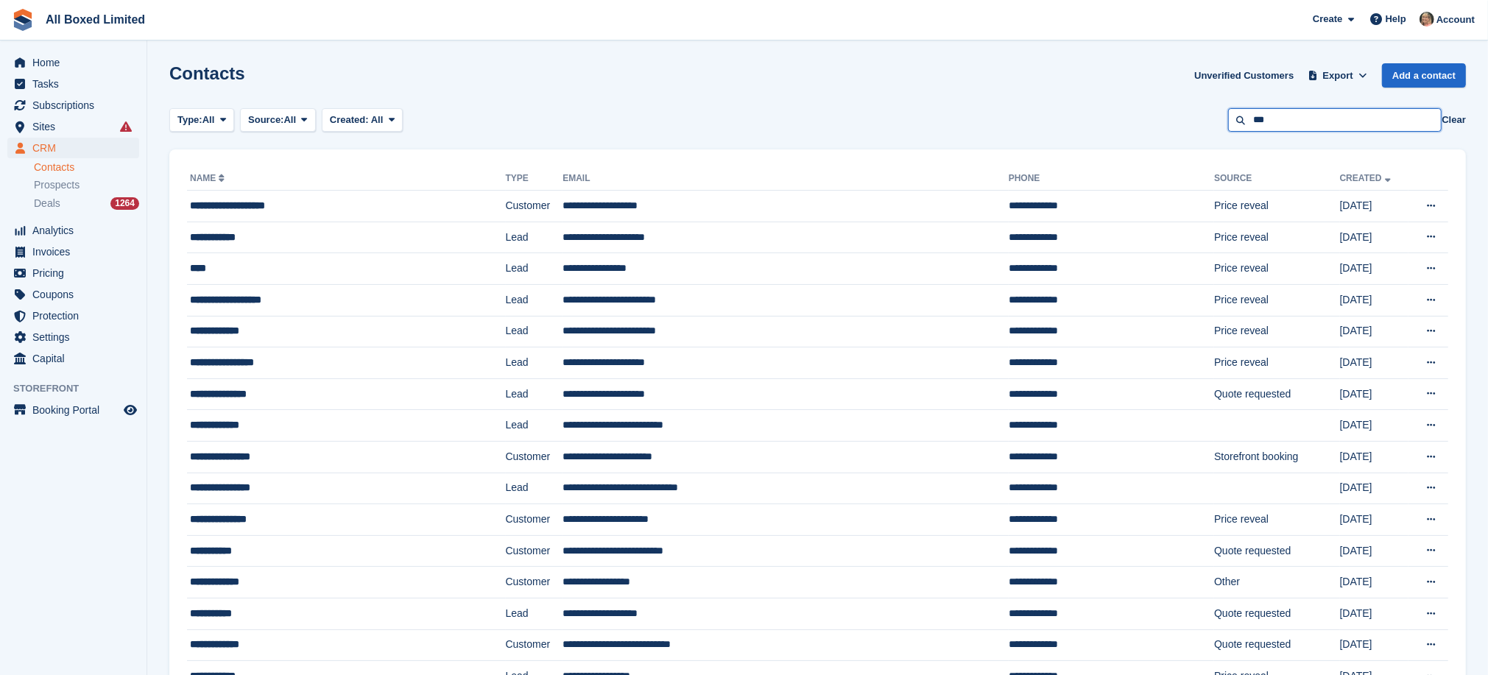
click at [1292, 116] on input "***" at bounding box center [1334, 120] width 213 height 24
type input "*****"
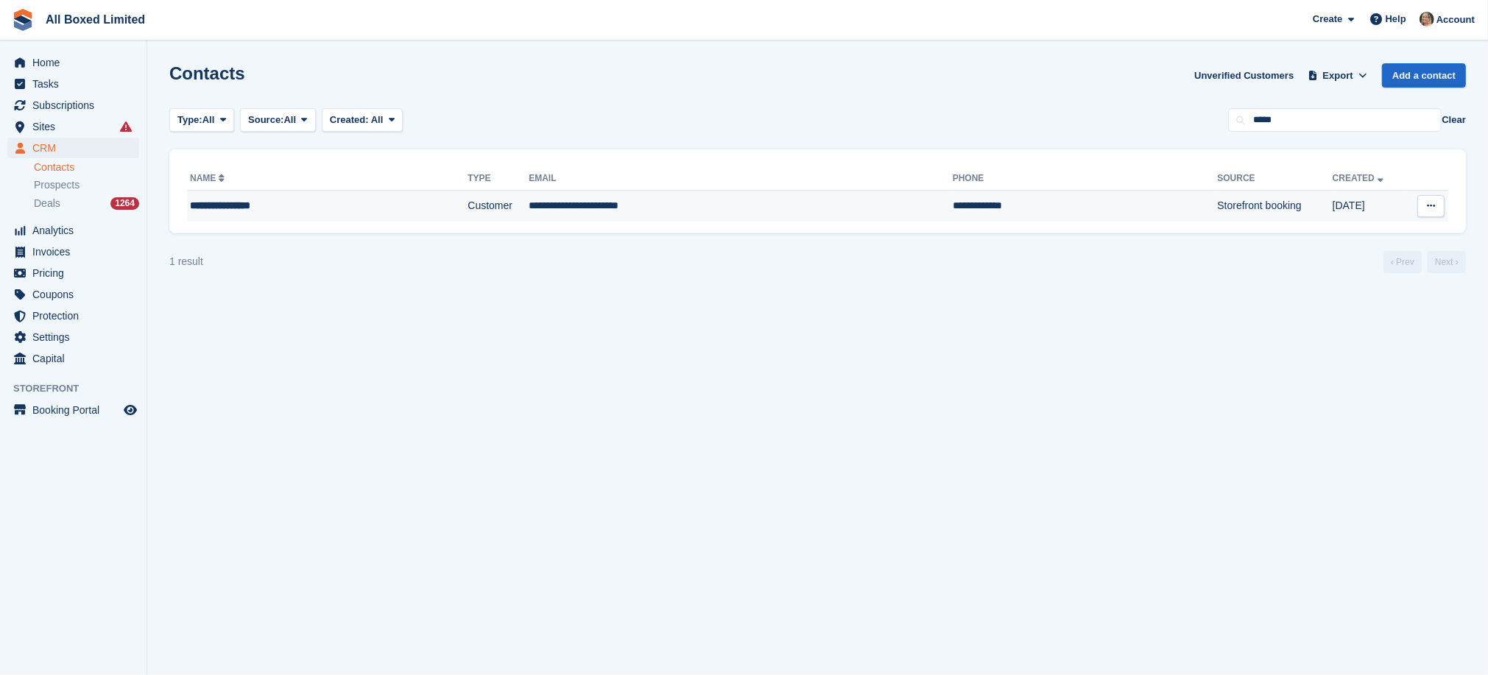
click at [528, 208] on td "**********" at bounding box center [740, 206] width 424 height 31
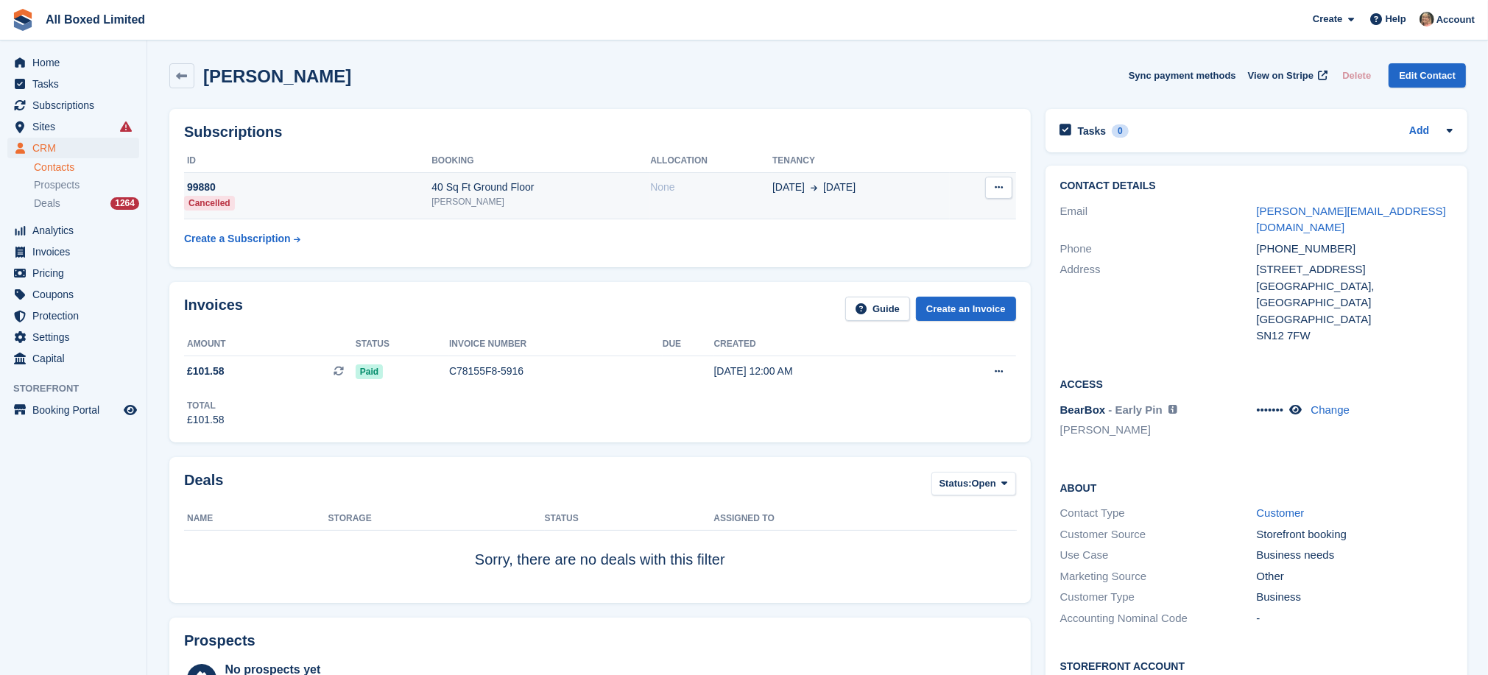
click at [600, 213] on td "40 Sq Ft Ground Floor Melksham-Bowerhill" at bounding box center [540, 195] width 219 height 47
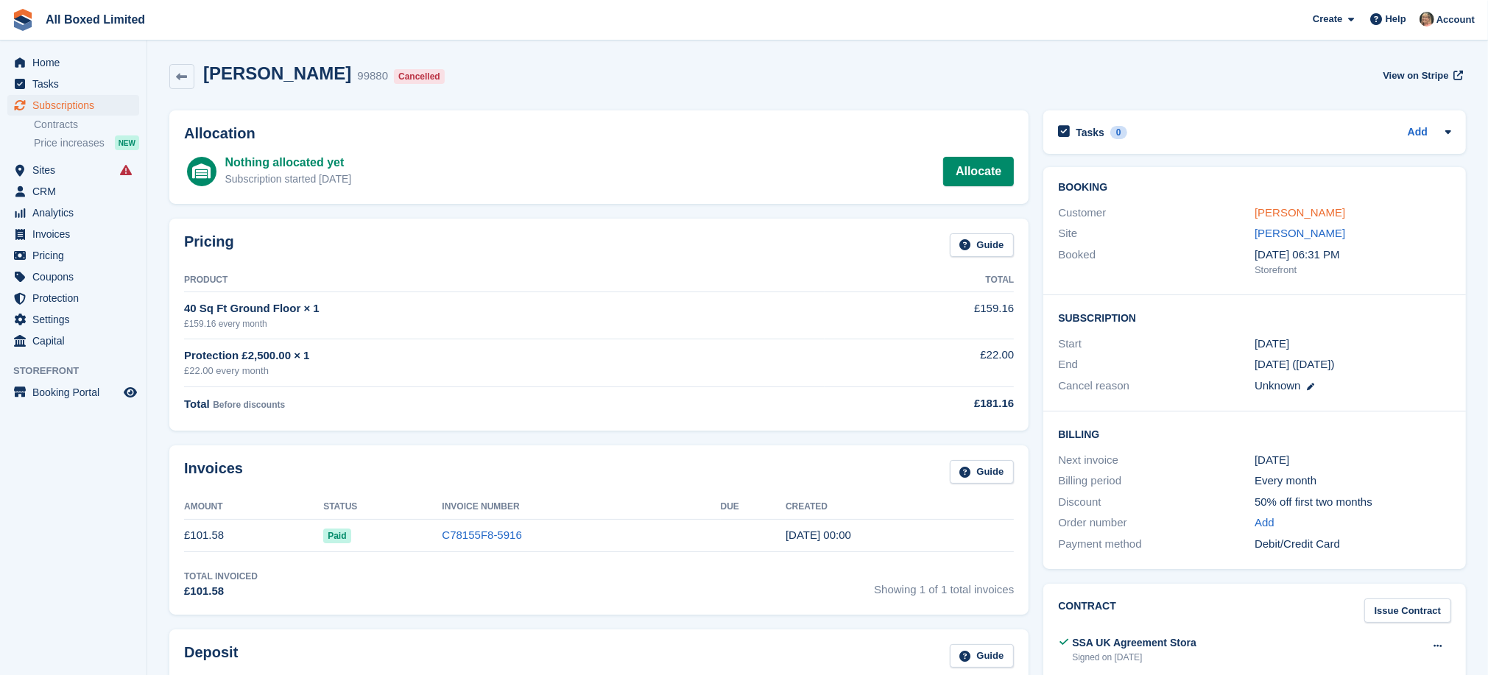
click at [1286, 212] on link "[PERSON_NAME]" at bounding box center [1299, 212] width 91 height 13
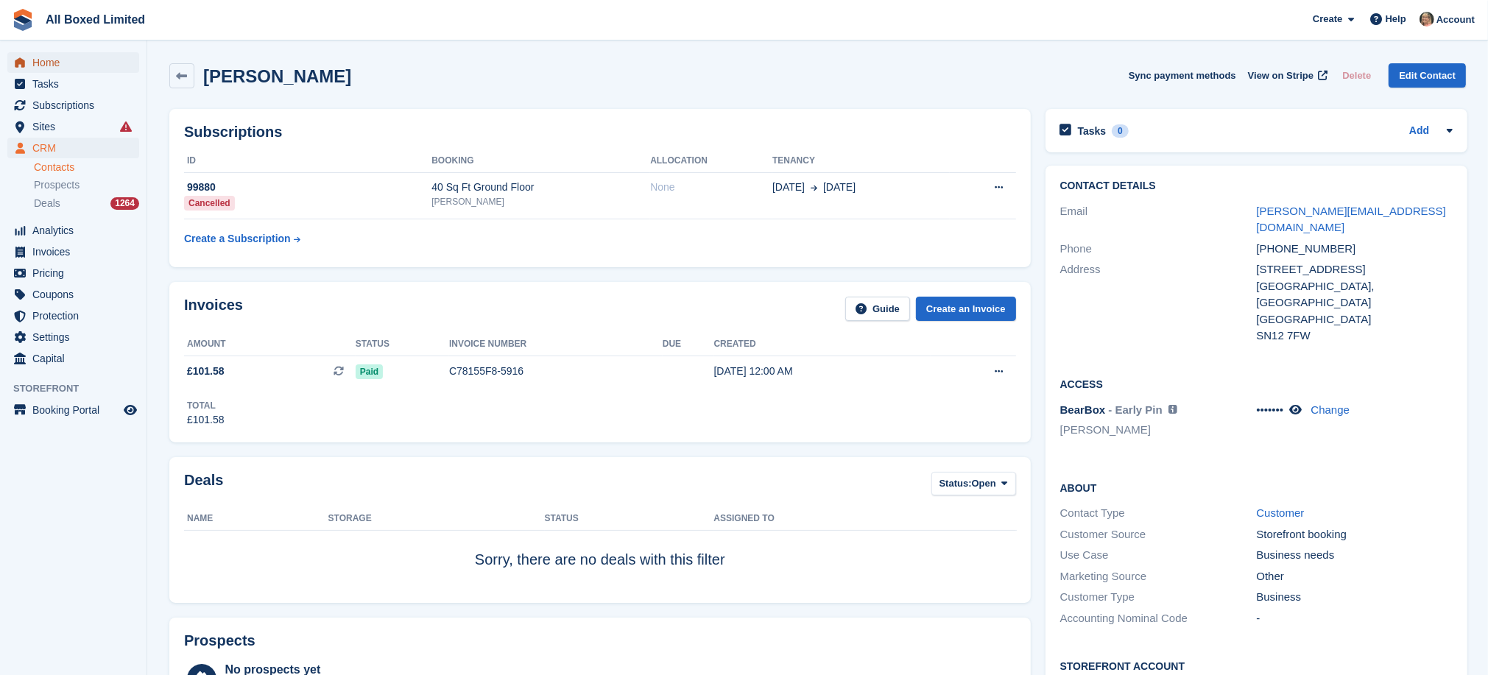
click at [43, 57] on span "Home" at bounding box center [76, 62] width 88 height 21
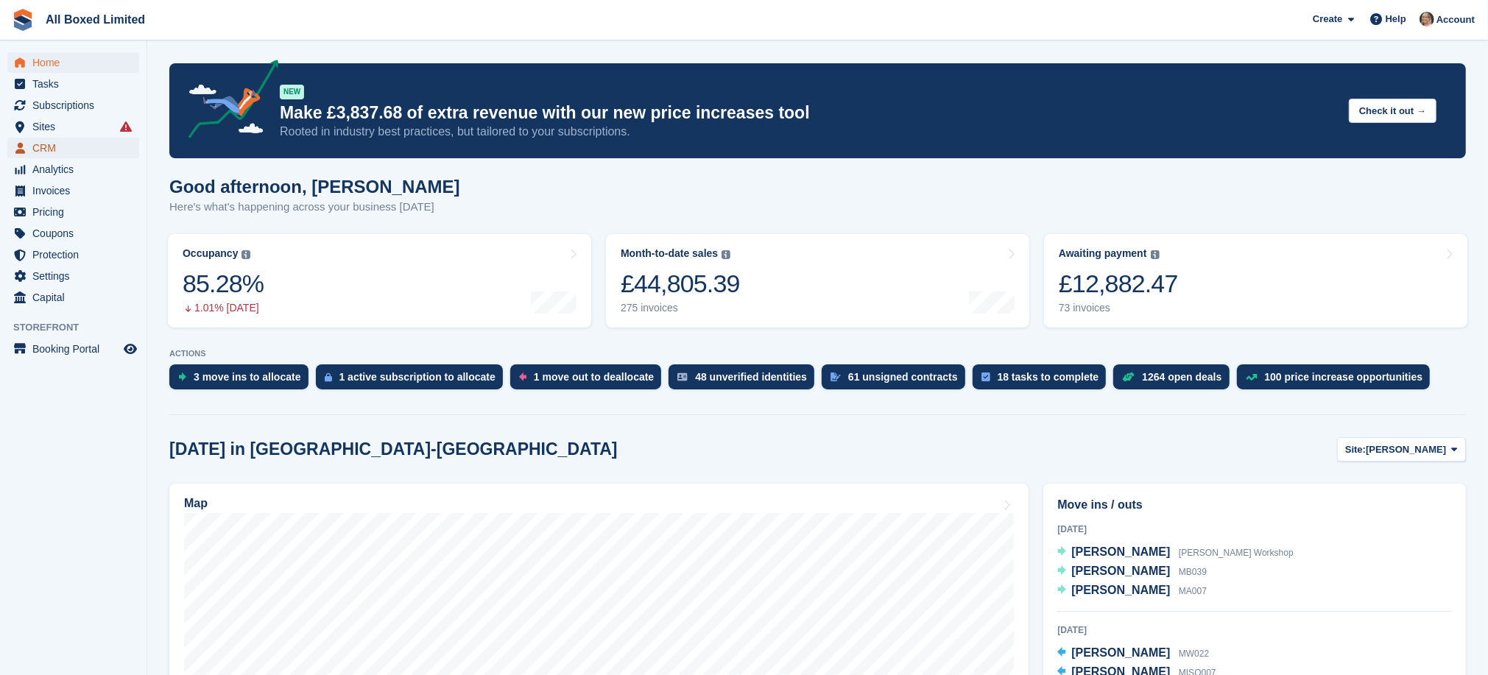
click at [57, 147] on span "CRM" at bounding box center [76, 148] width 88 height 21
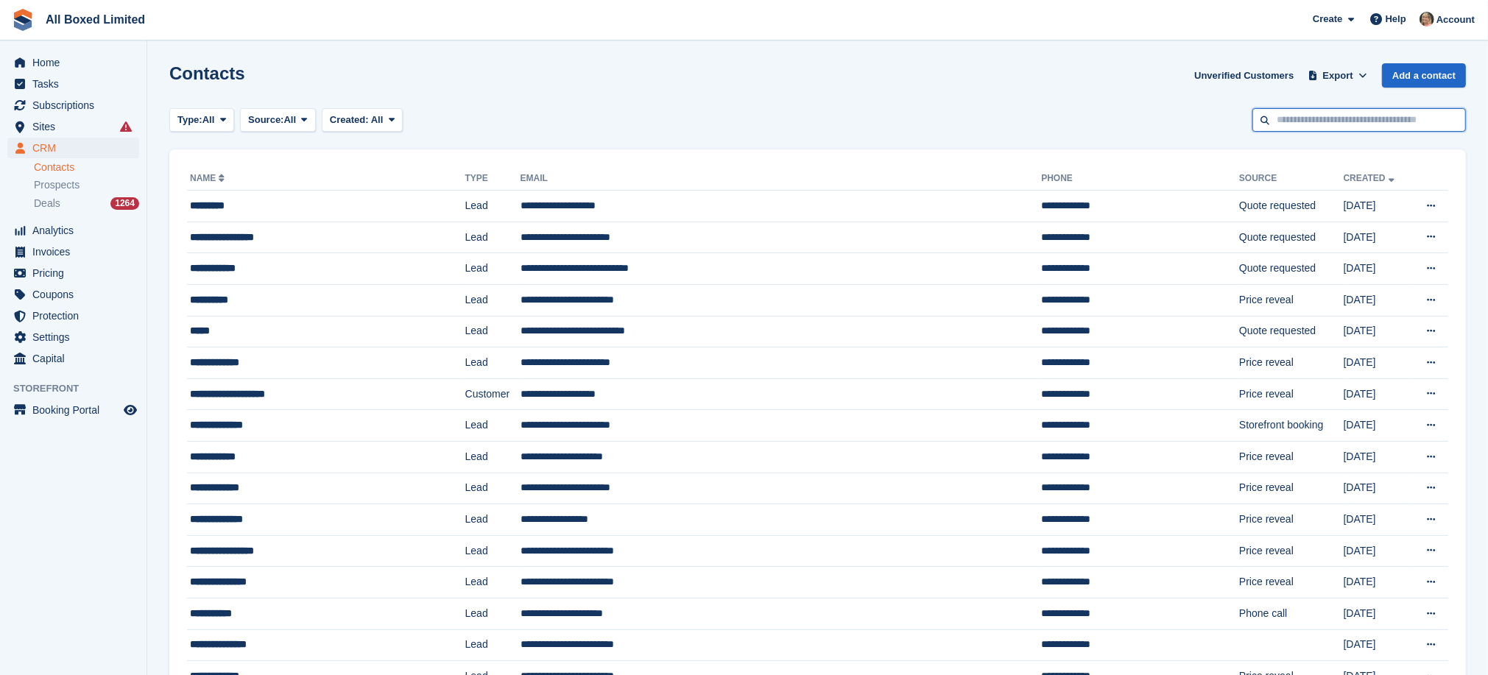
click at [1331, 113] on input "text" at bounding box center [1358, 120] width 213 height 24
type input "******"
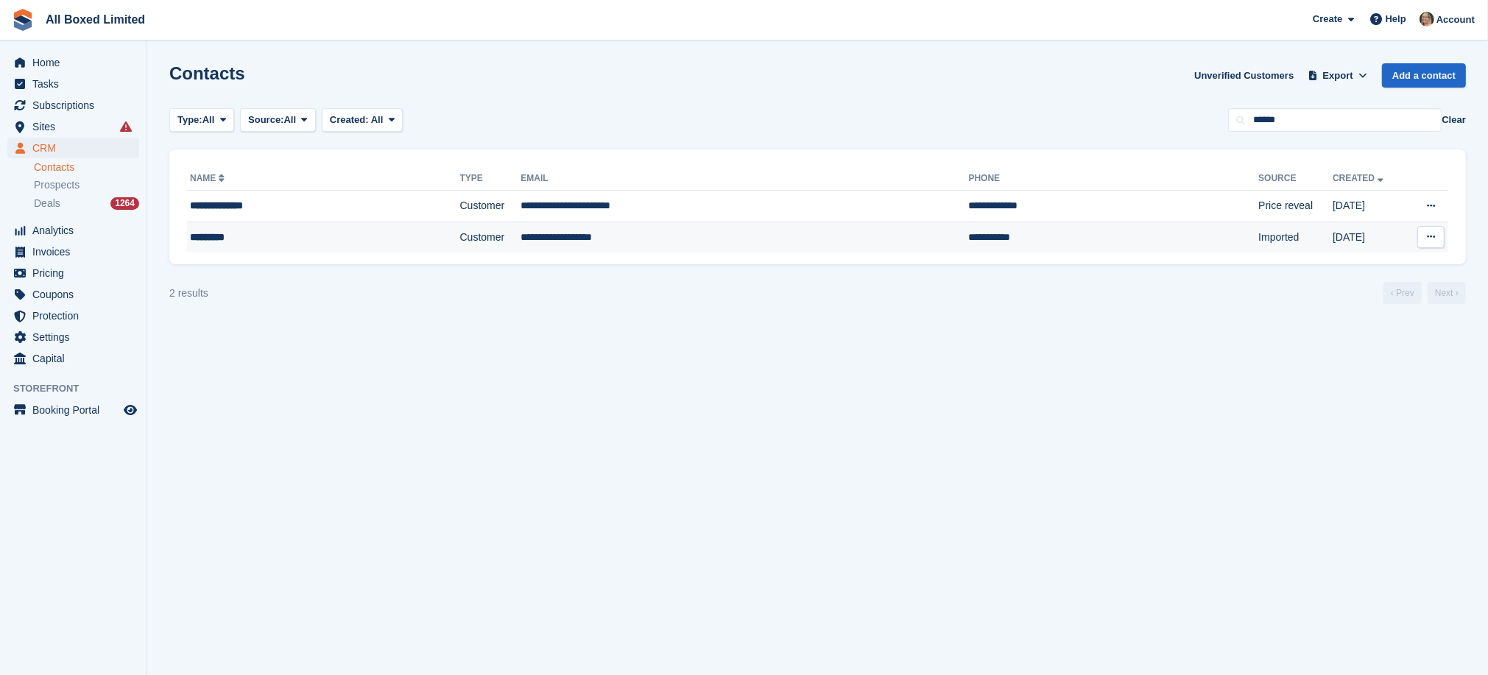
click at [584, 235] on td "**********" at bounding box center [744, 237] width 448 height 31
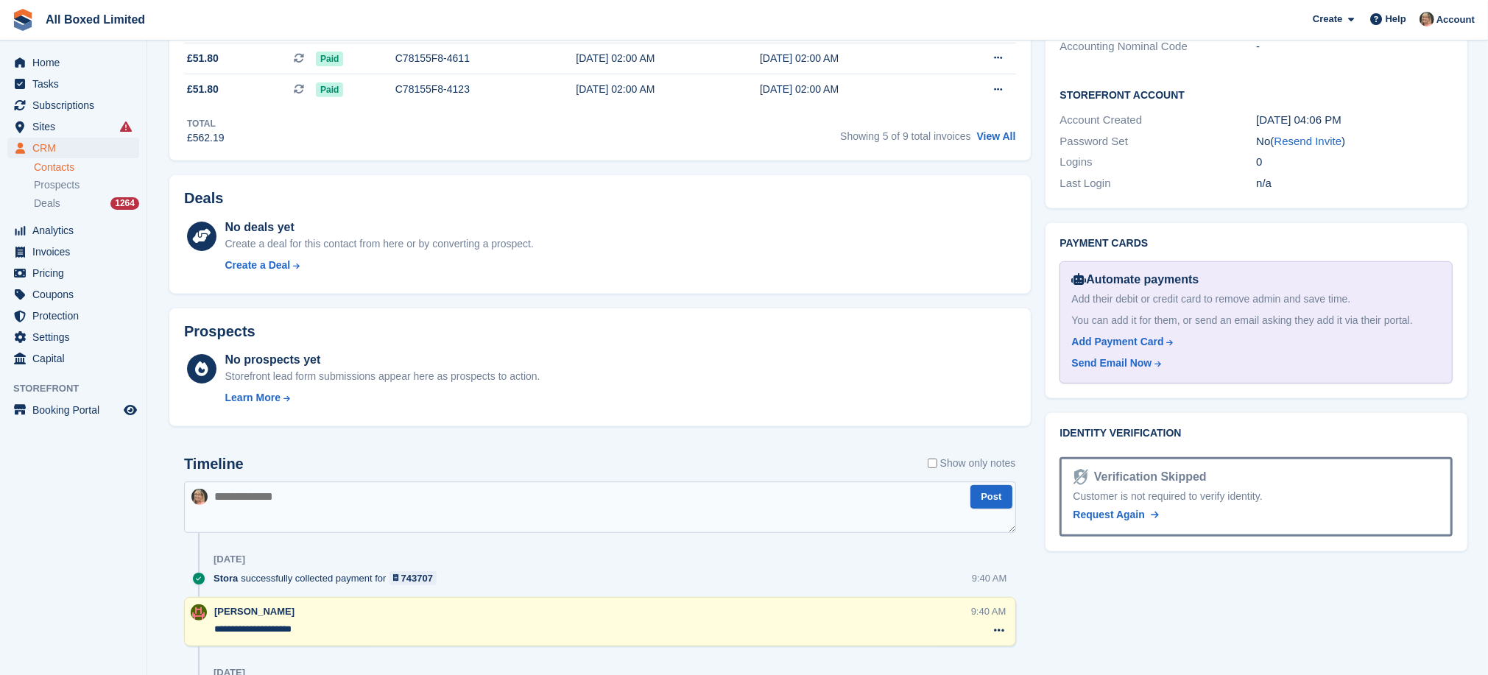
scroll to position [552, 0]
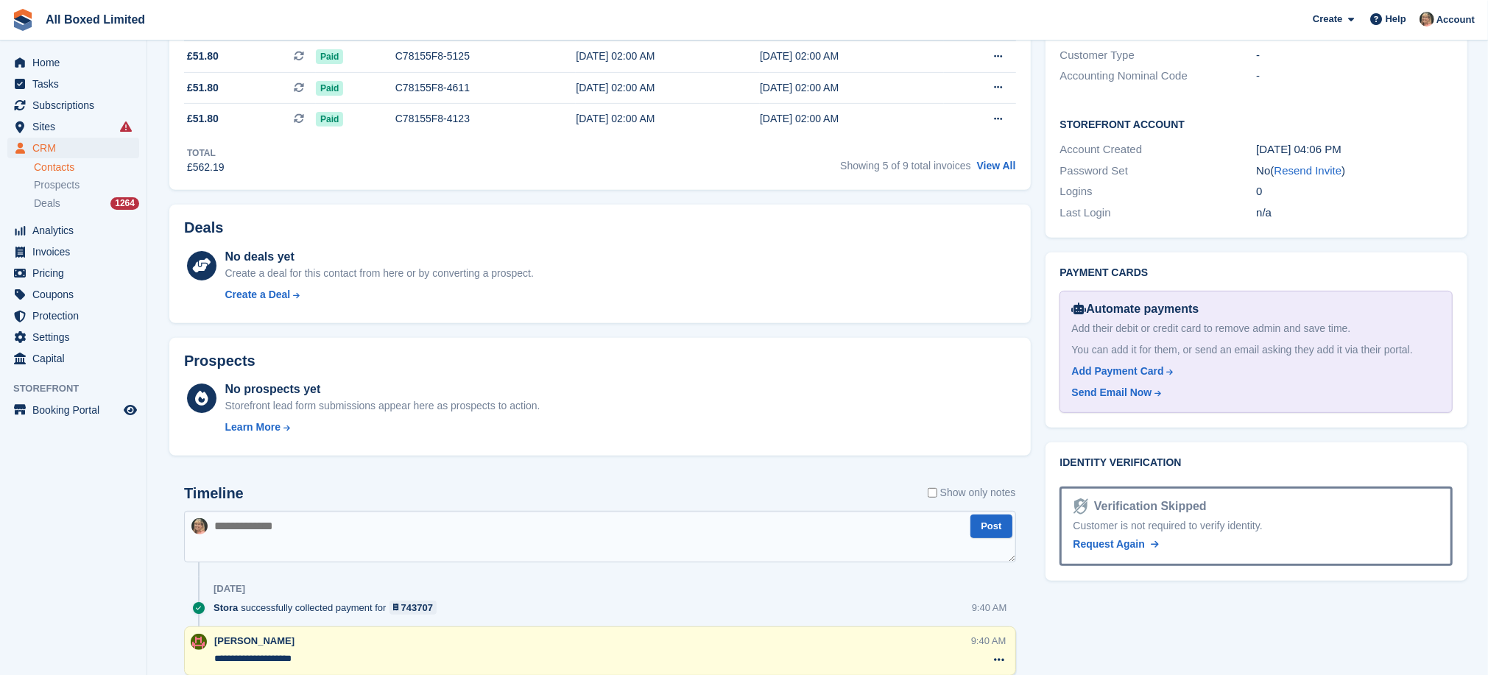
click at [403, 544] on textarea at bounding box center [600, 537] width 832 height 52
click at [411, 526] on textarea "**********" at bounding box center [600, 537] width 832 height 52
click at [428, 530] on textarea "**********" at bounding box center [600, 537] width 832 height 52
click at [462, 534] on textarea "**********" at bounding box center [600, 537] width 832 height 52
type textarea "**********"
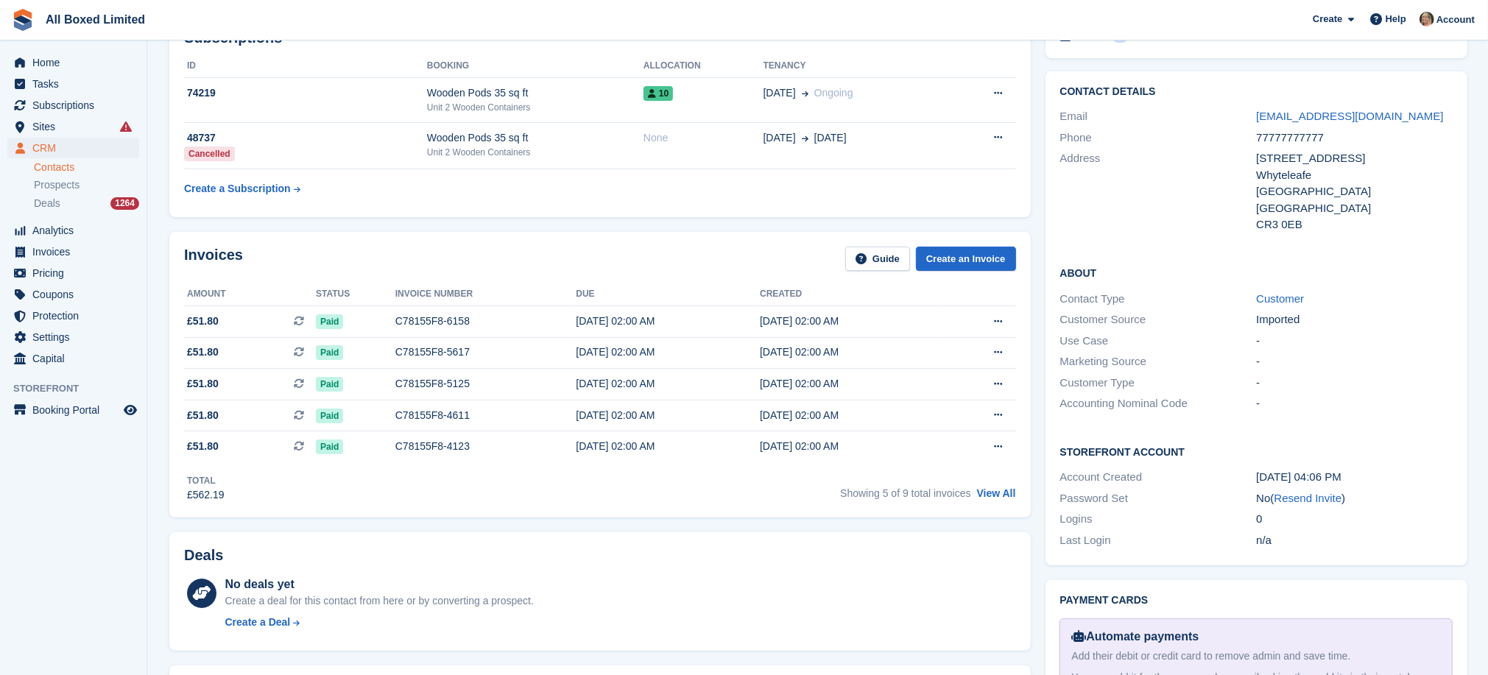
scroll to position [221, 0]
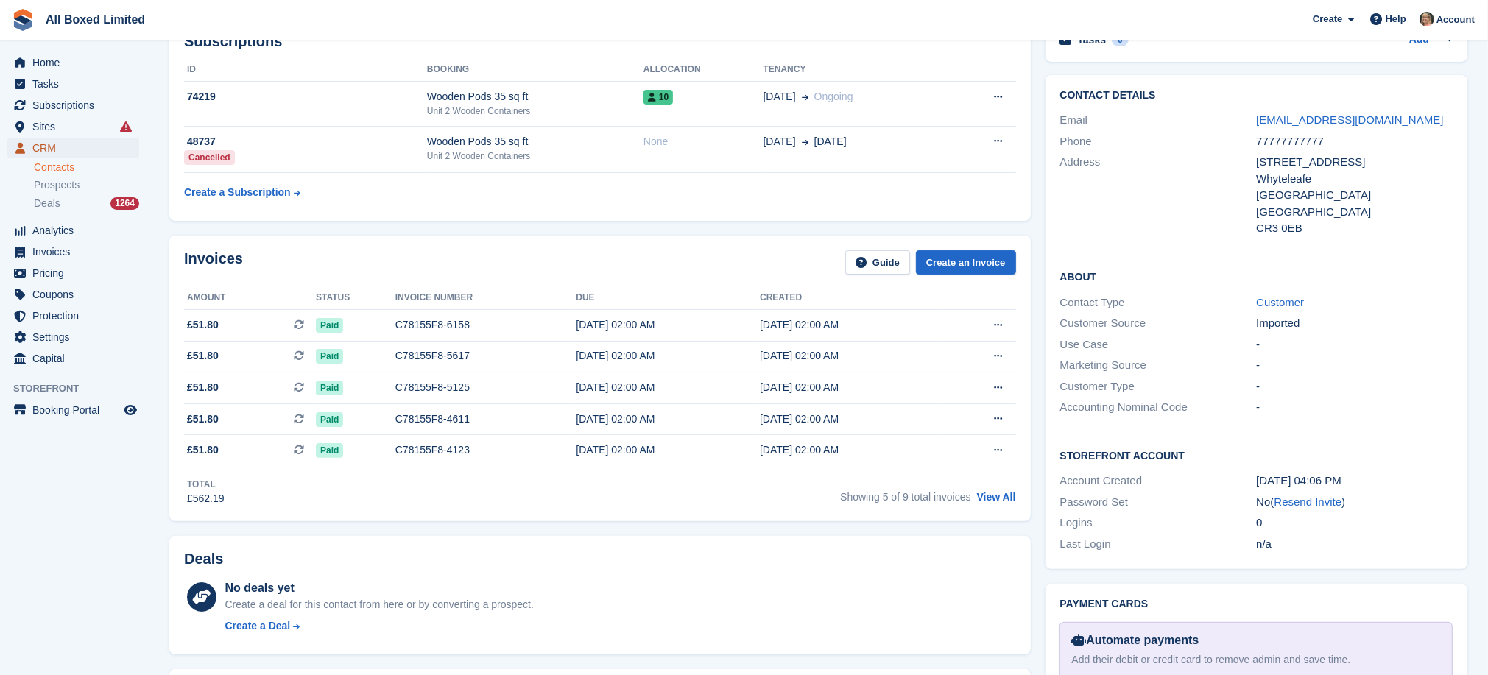
click at [46, 144] on span "CRM" at bounding box center [76, 148] width 88 height 21
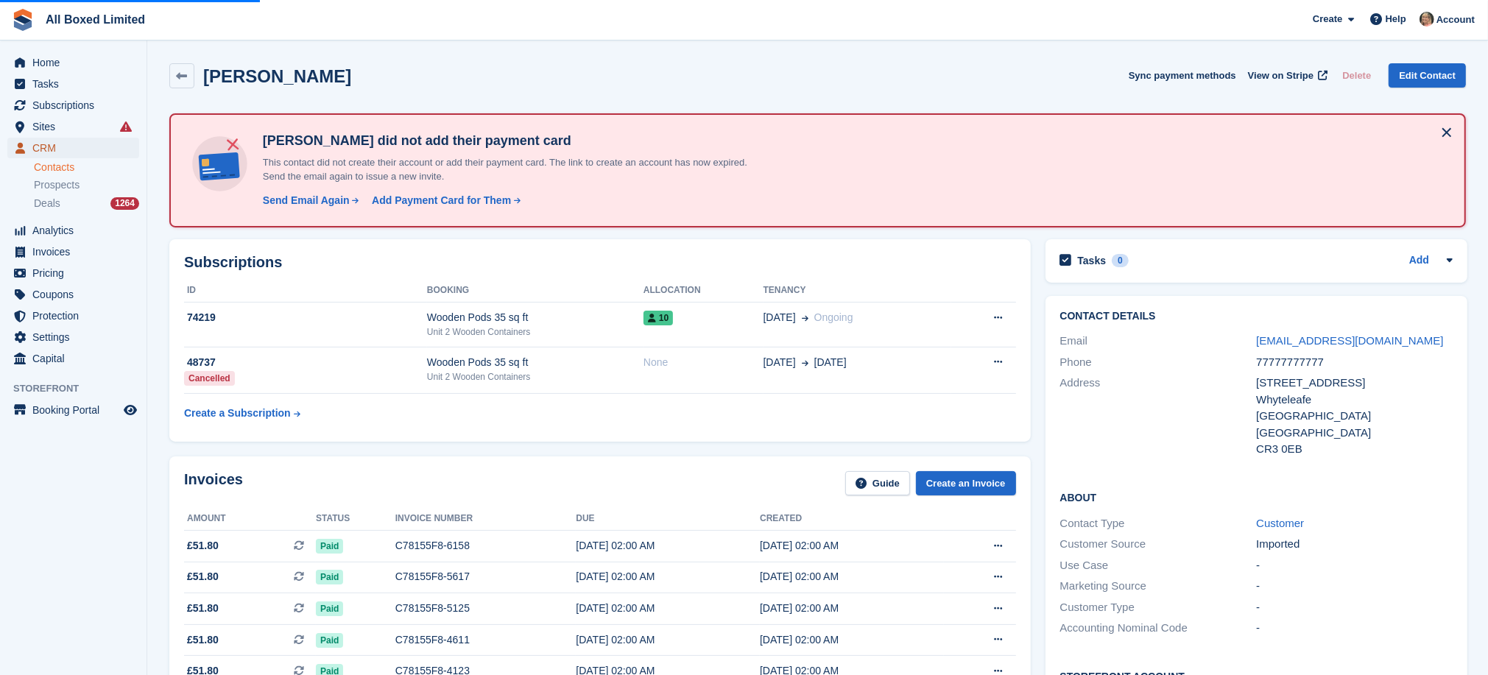
click at [35, 148] on span "CRM" at bounding box center [76, 148] width 88 height 21
click at [44, 167] on link "Contacts" at bounding box center [86, 167] width 105 height 14
click at [55, 167] on link "Contacts" at bounding box center [86, 167] width 105 height 14
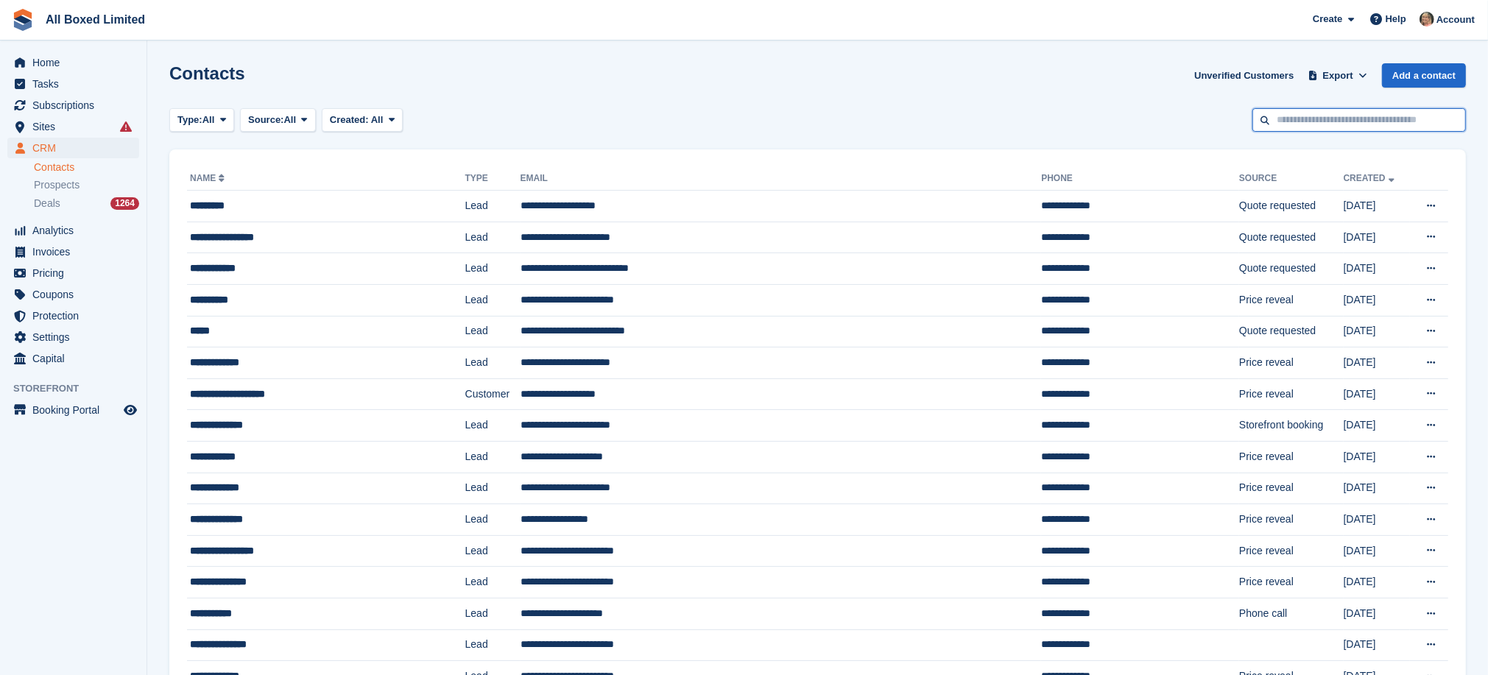
click at [1327, 116] on input "text" at bounding box center [1358, 120] width 213 height 24
type input "*****"
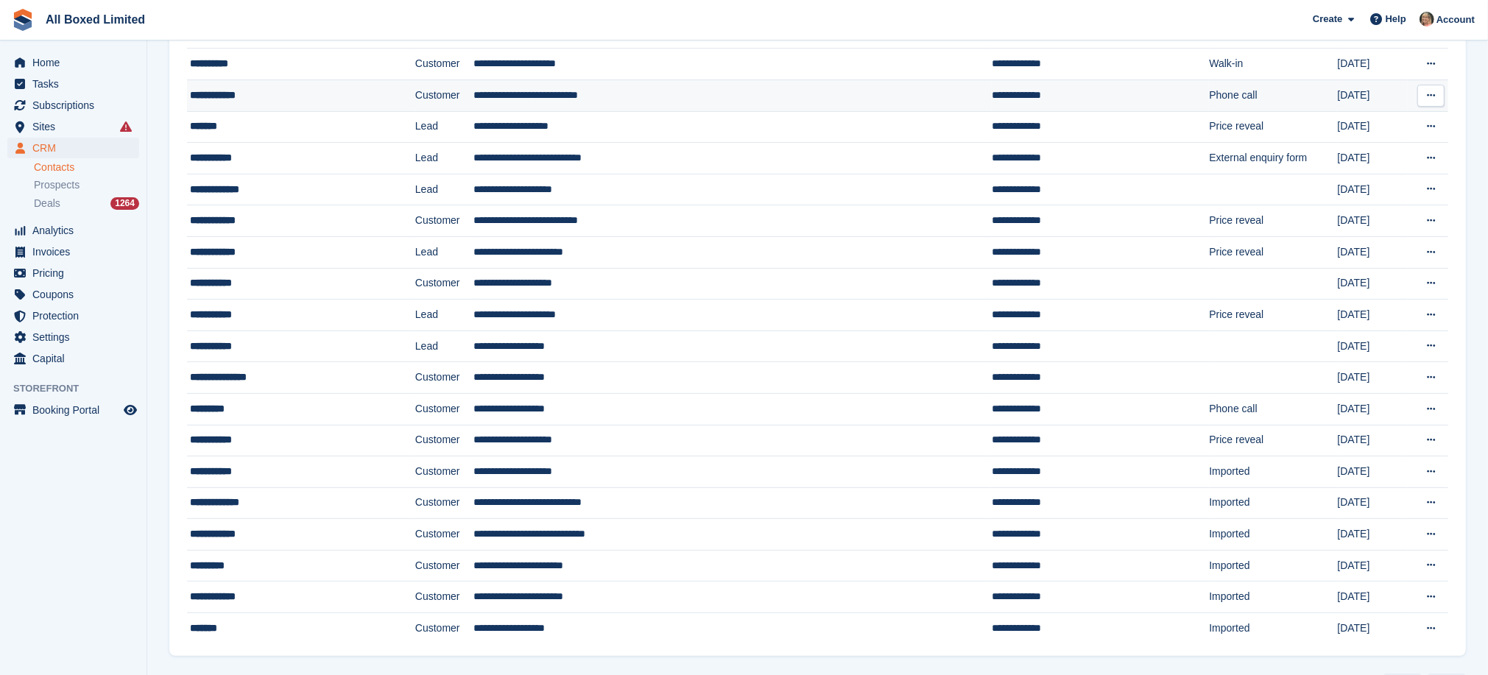
scroll to position [247, 0]
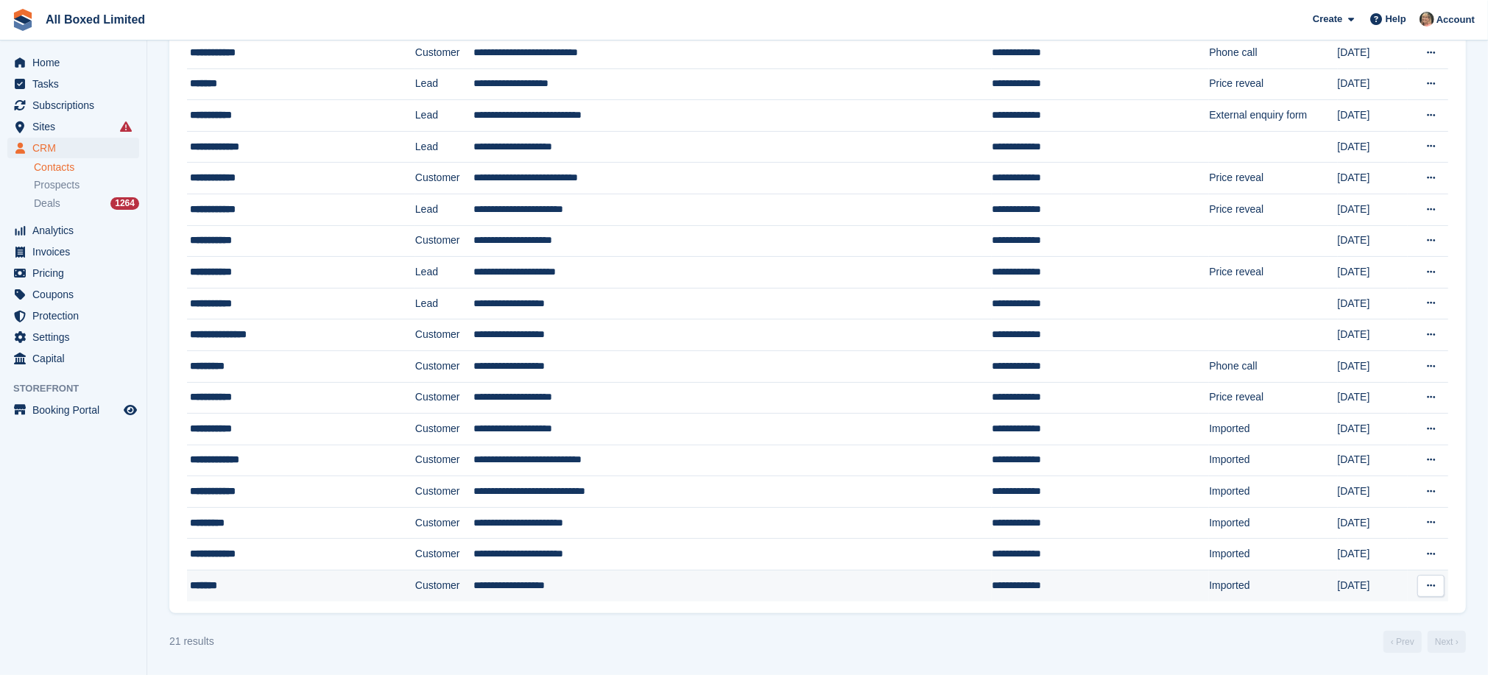
click at [539, 587] on td "**********" at bounding box center [732, 585] width 518 height 31
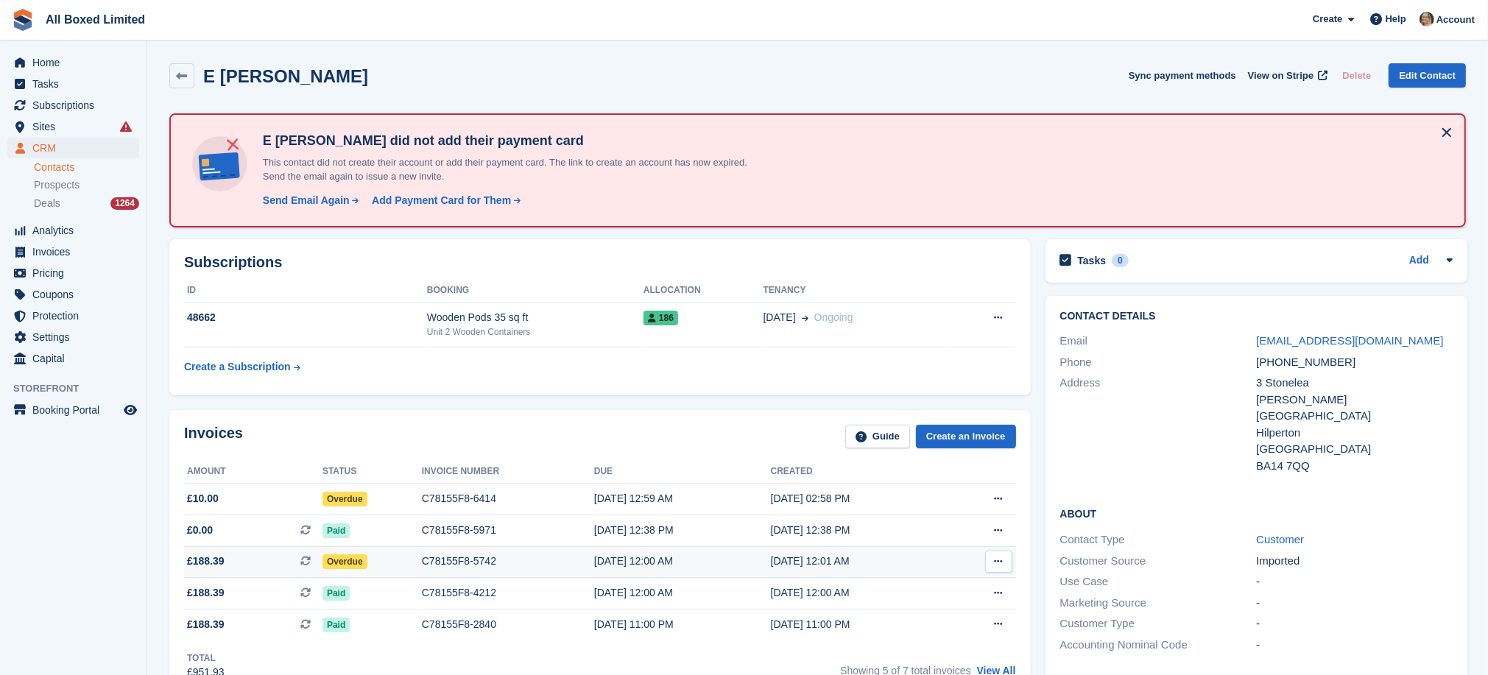
click at [487, 567] on div "C78155F8-5742" at bounding box center [508, 560] width 172 height 15
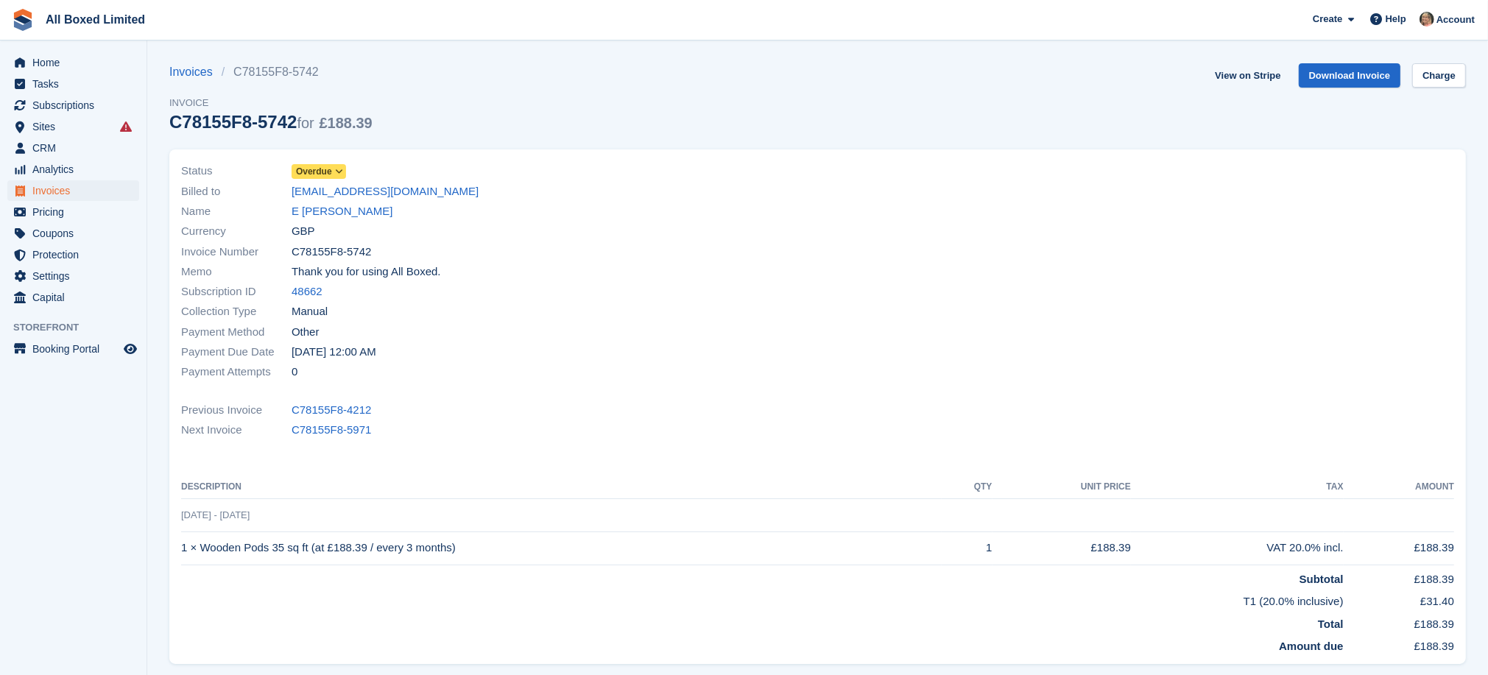
click at [333, 168] on span at bounding box center [339, 172] width 12 height 12
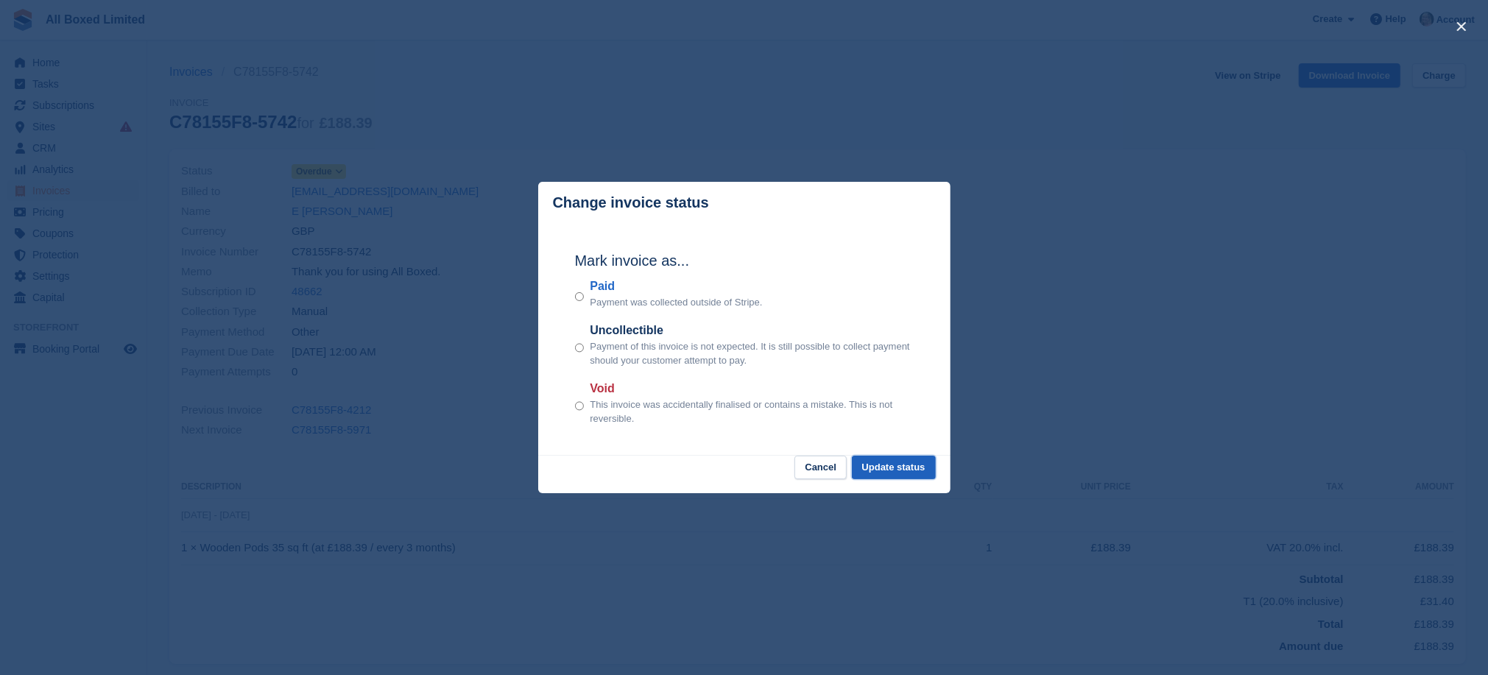
click at [894, 472] on button "Update status" at bounding box center [894, 468] width 84 height 24
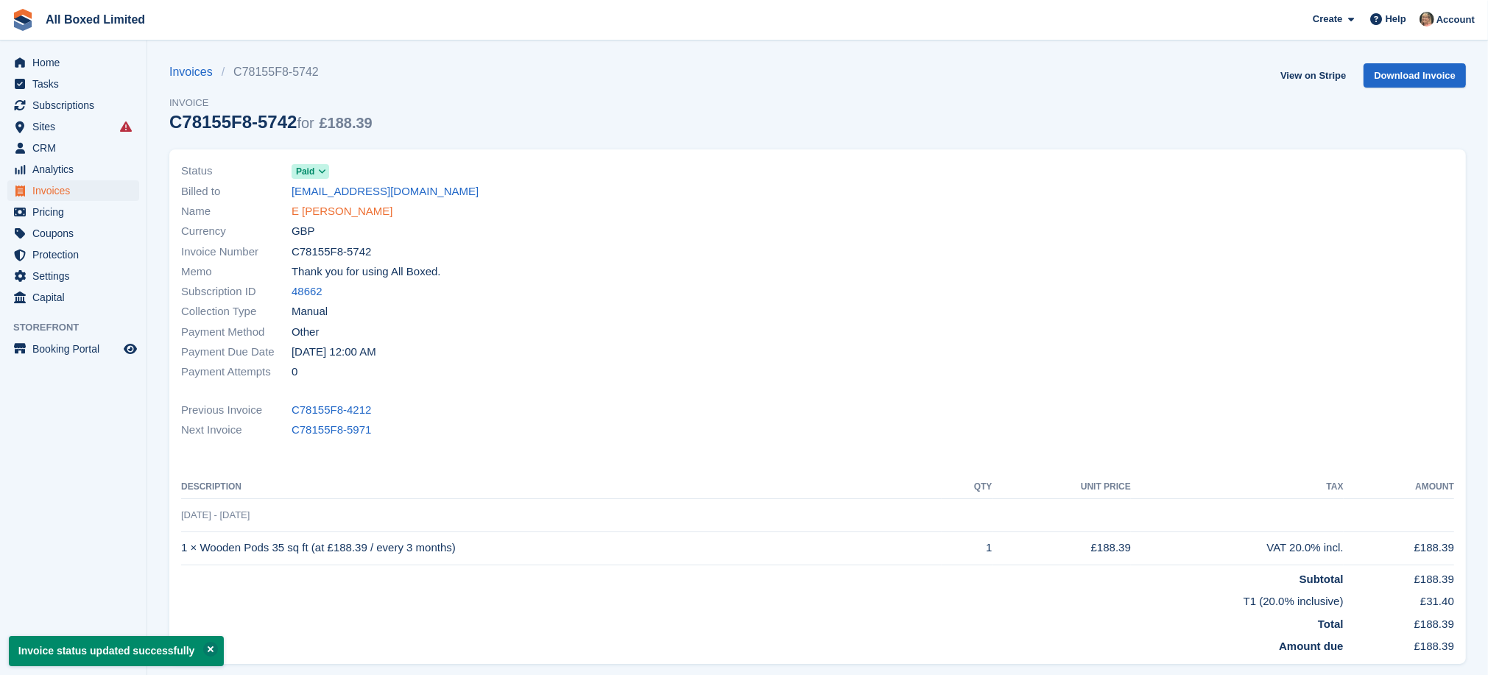
click at [317, 211] on link "E Clark" at bounding box center [342, 211] width 102 height 17
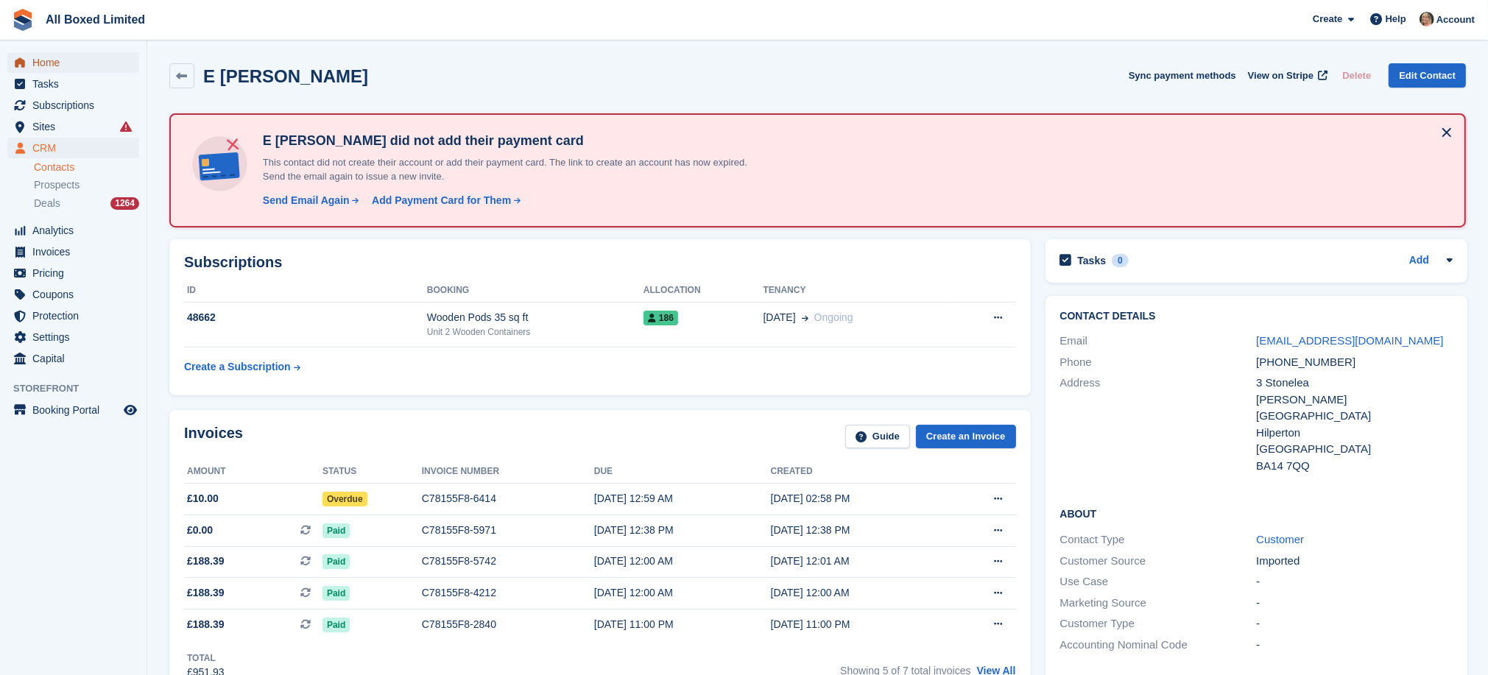
click at [46, 60] on span "Home" at bounding box center [76, 62] width 88 height 21
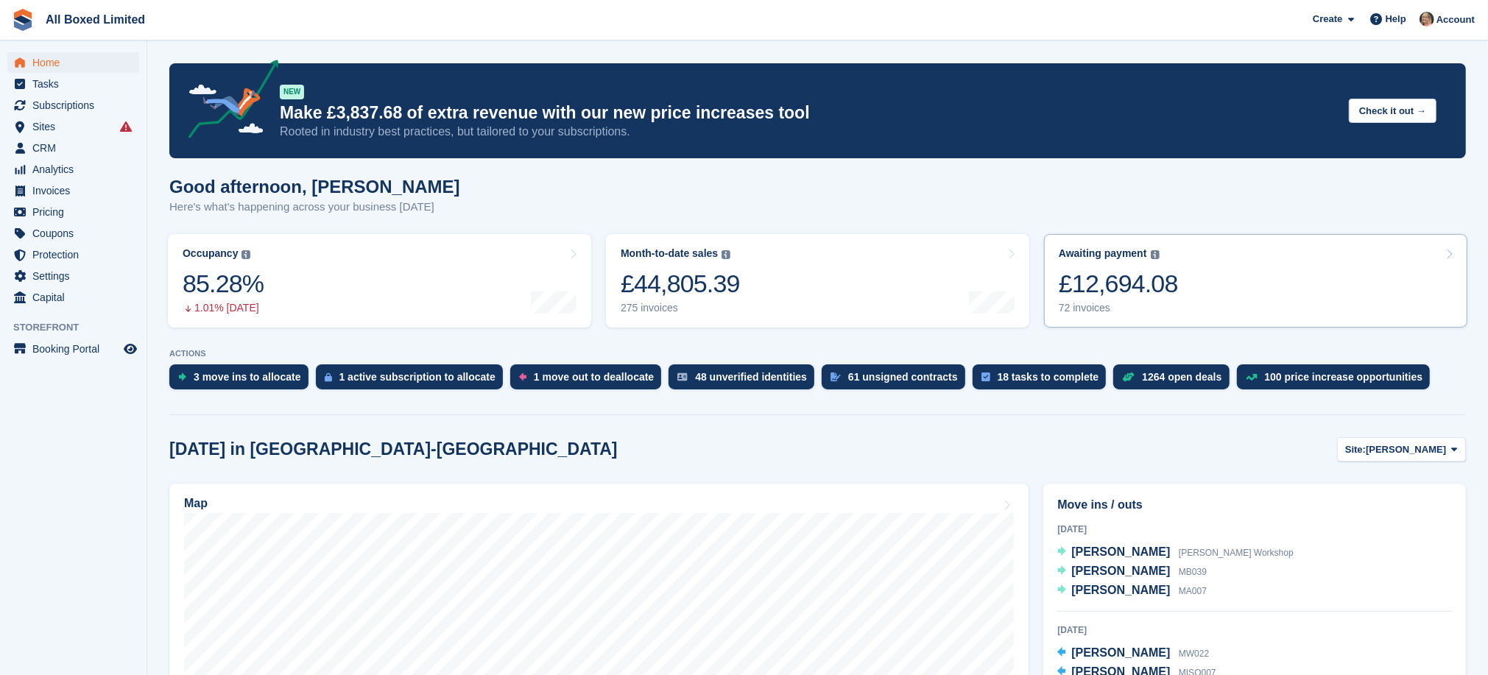
click at [1098, 309] on div "72 invoices" at bounding box center [1117, 308] width 119 height 13
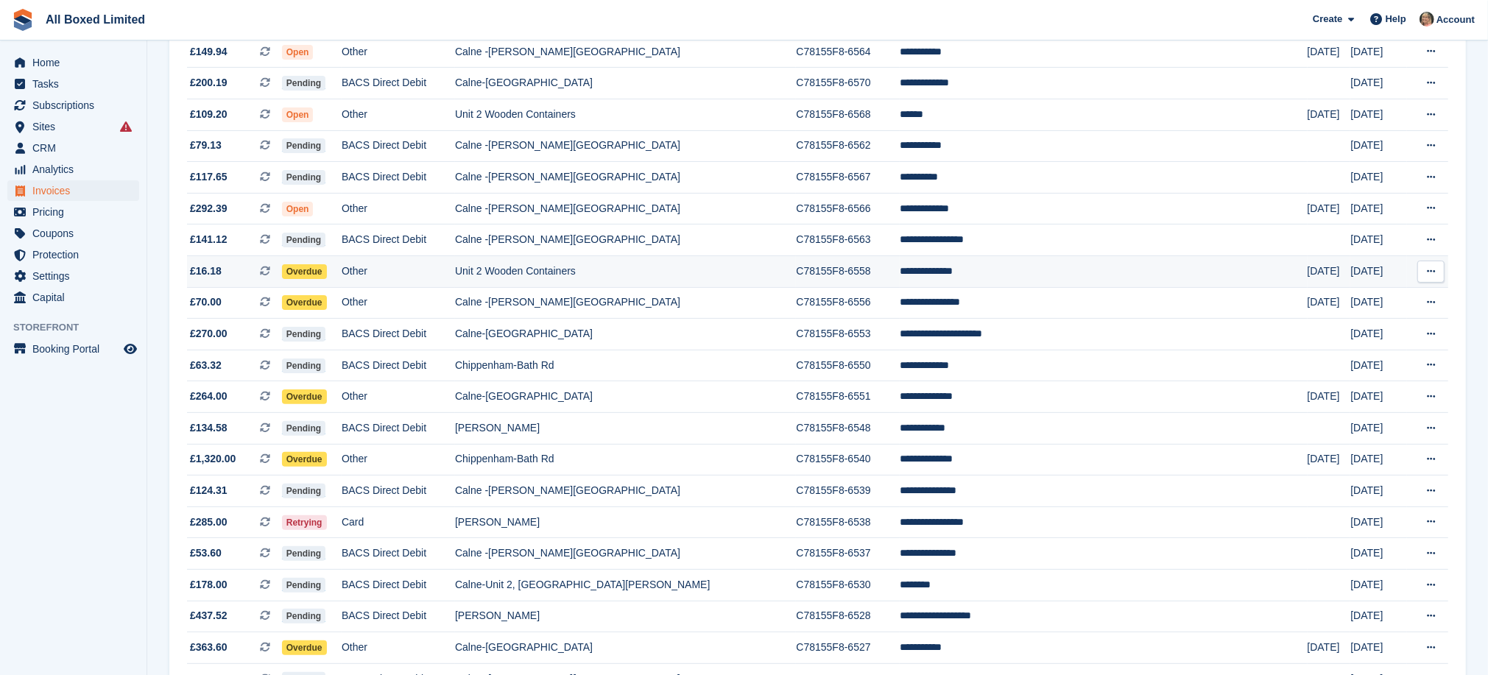
scroll to position [331, 0]
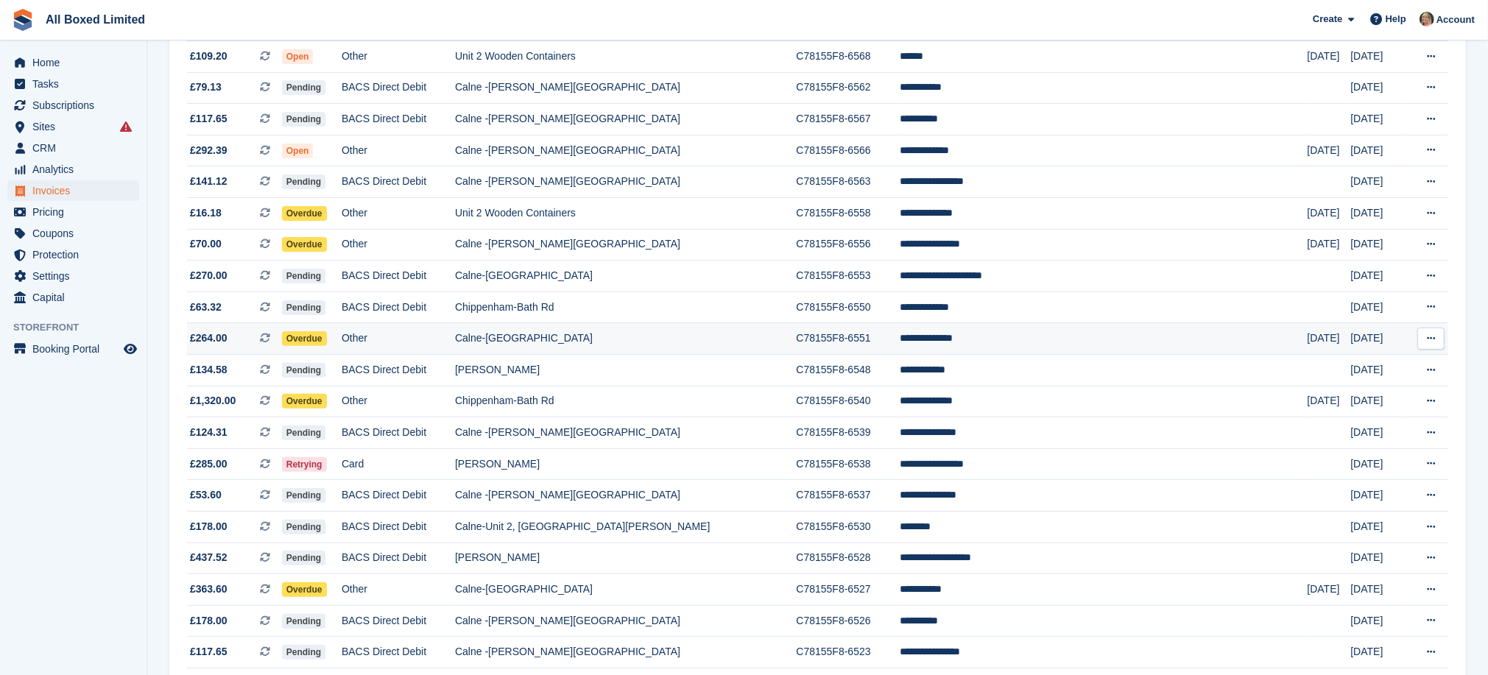
click at [642, 346] on td "Calne-[GEOGRAPHIC_DATA]" at bounding box center [625, 339] width 341 height 32
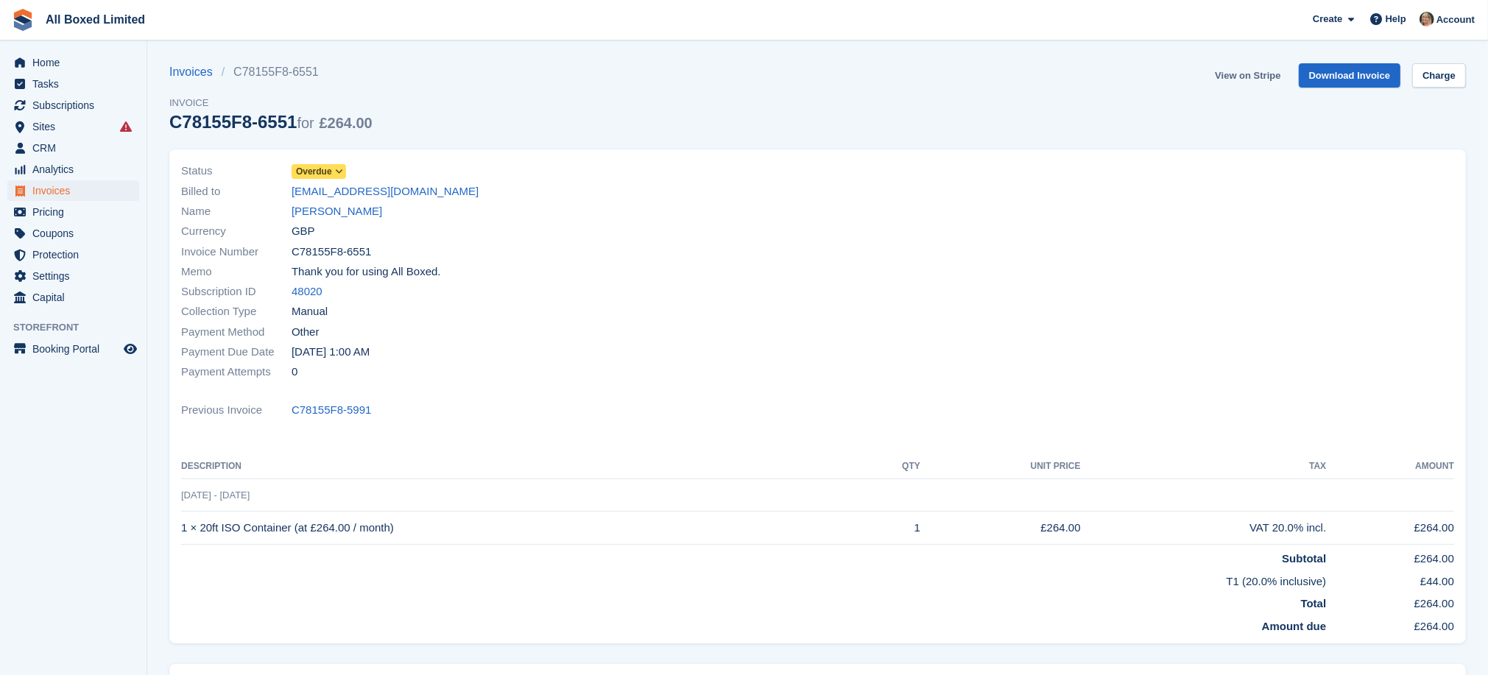
click at [1231, 76] on link "View on Stripe" at bounding box center [1247, 75] width 77 height 24
click at [54, 146] on span "CRM" at bounding box center [76, 148] width 88 height 21
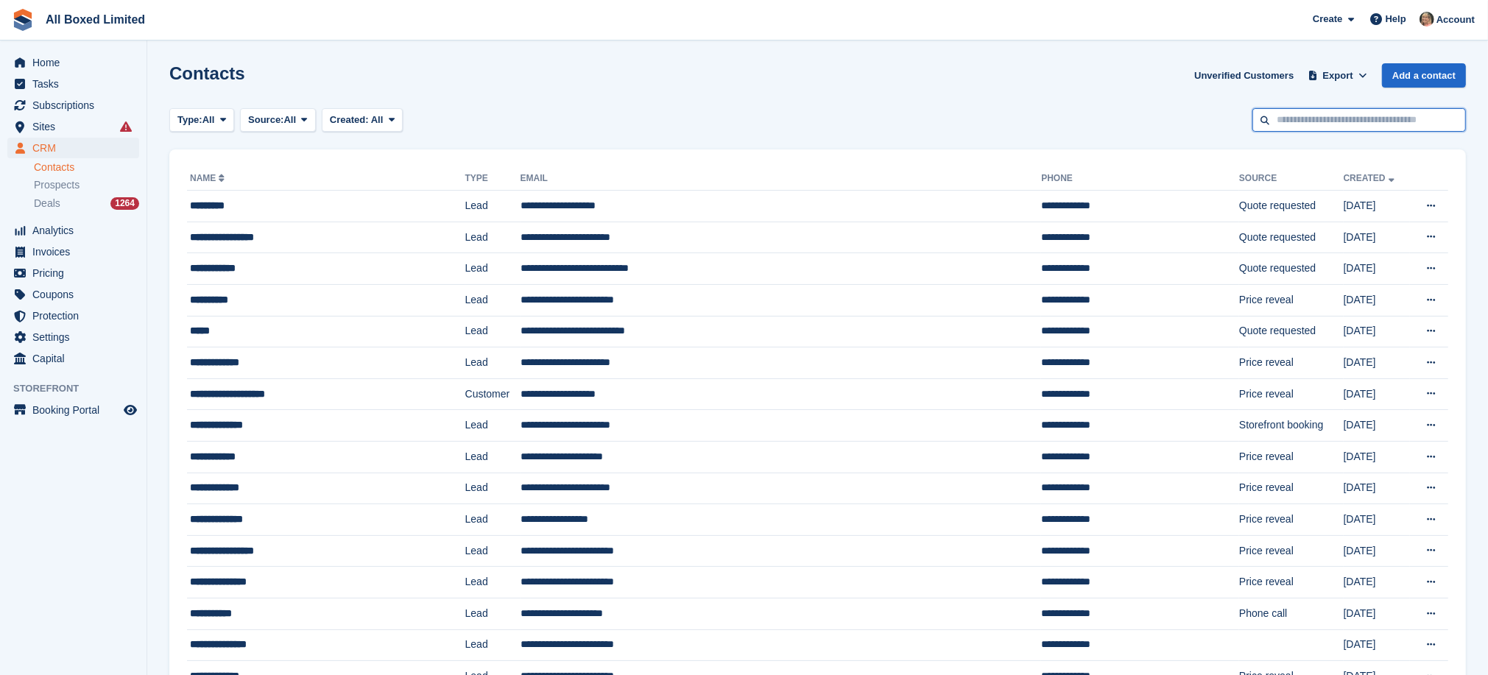
click at [1346, 119] on input "text" at bounding box center [1358, 120] width 213 height 24
type input "*****"
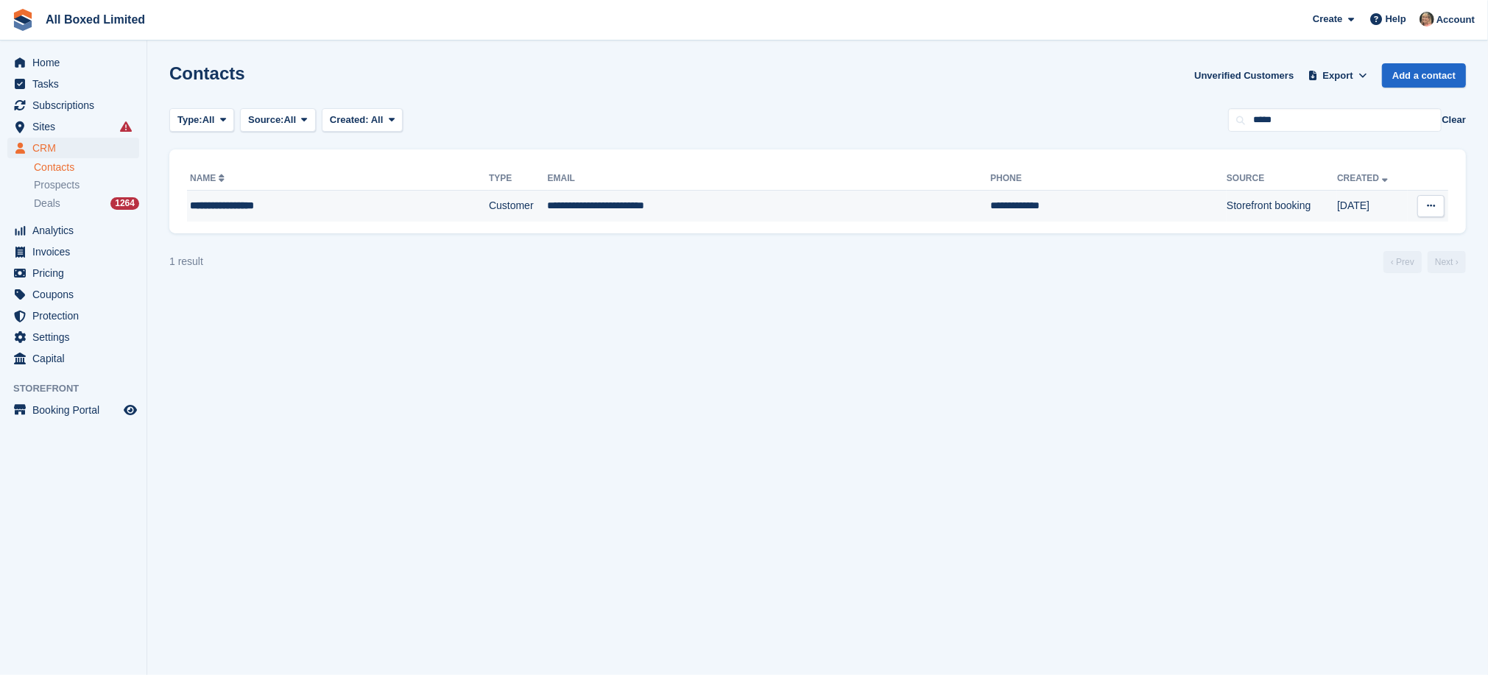
click at [579, 205] on td "**********" at bounding box center [769, 206] width 443 height 31
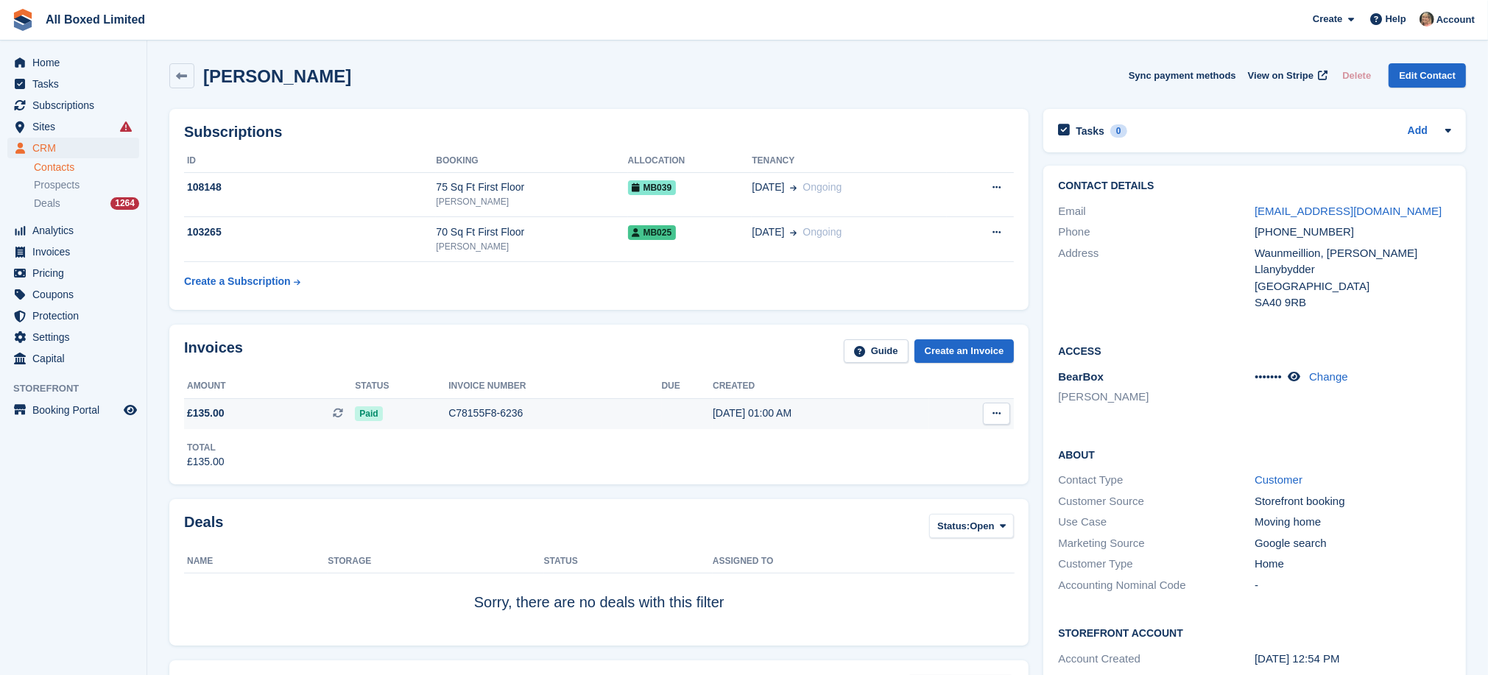
click at [472, 411] on div "C78155F8-6236" at bounding box center [554, 413] width 213 height 15
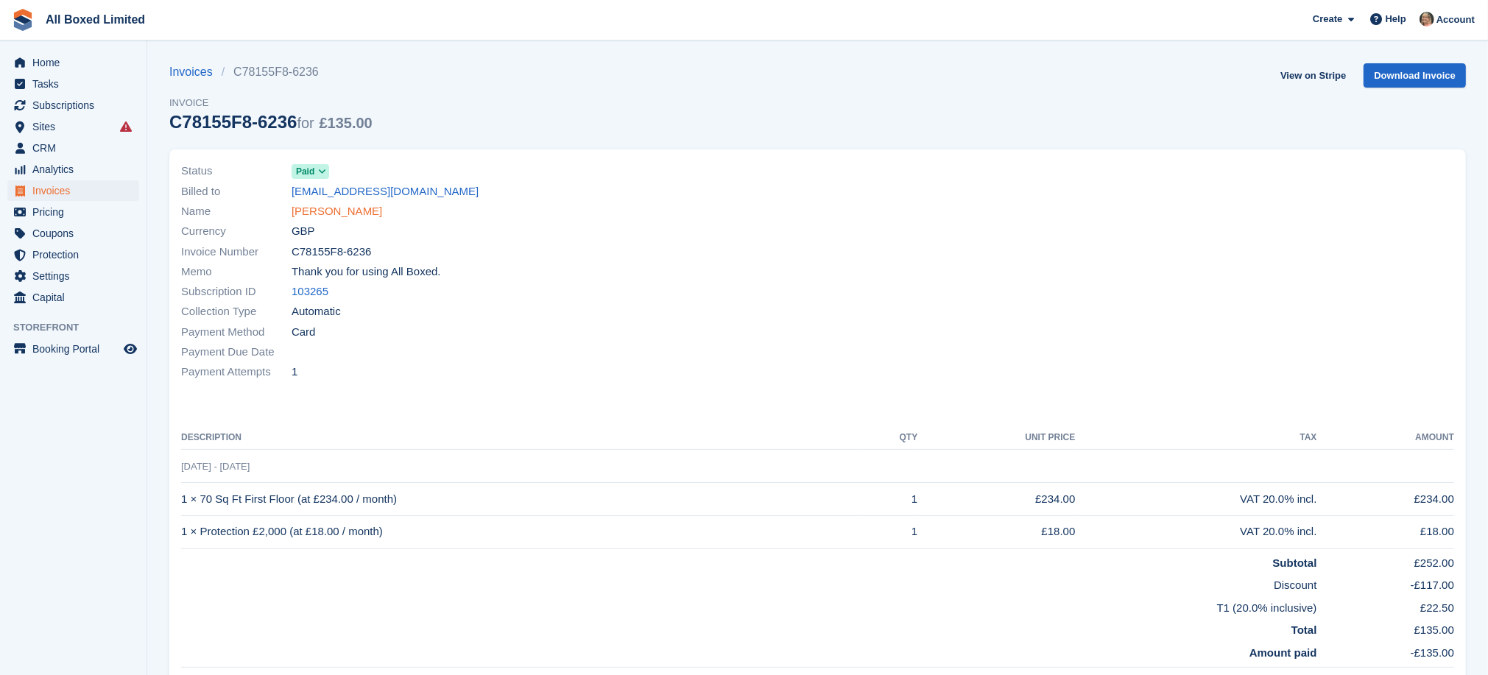
click at [353, 211] on link "[PERSON_NAME]" at bounding box center [336, 211] width 91 height 17
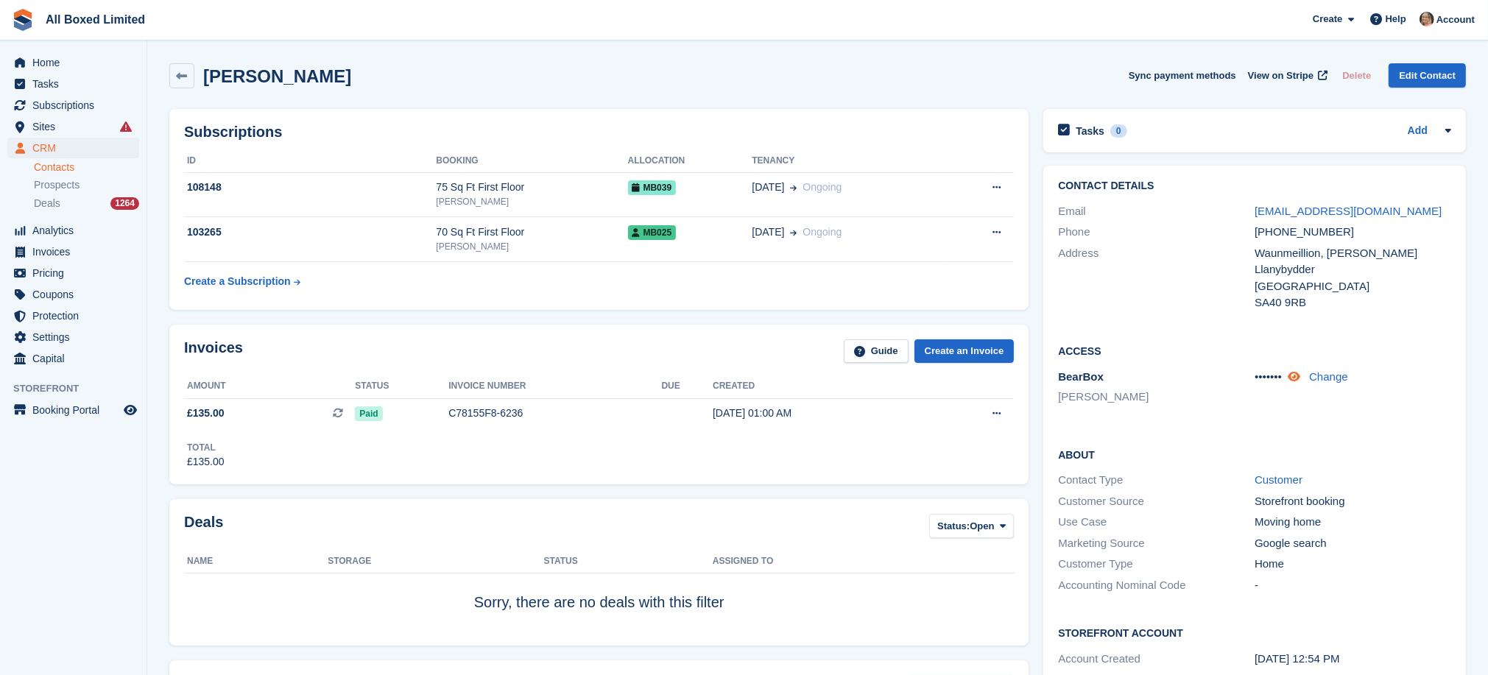
click at [1298, 375] on icon at bounding box center [1293, 376] width 13 height 11
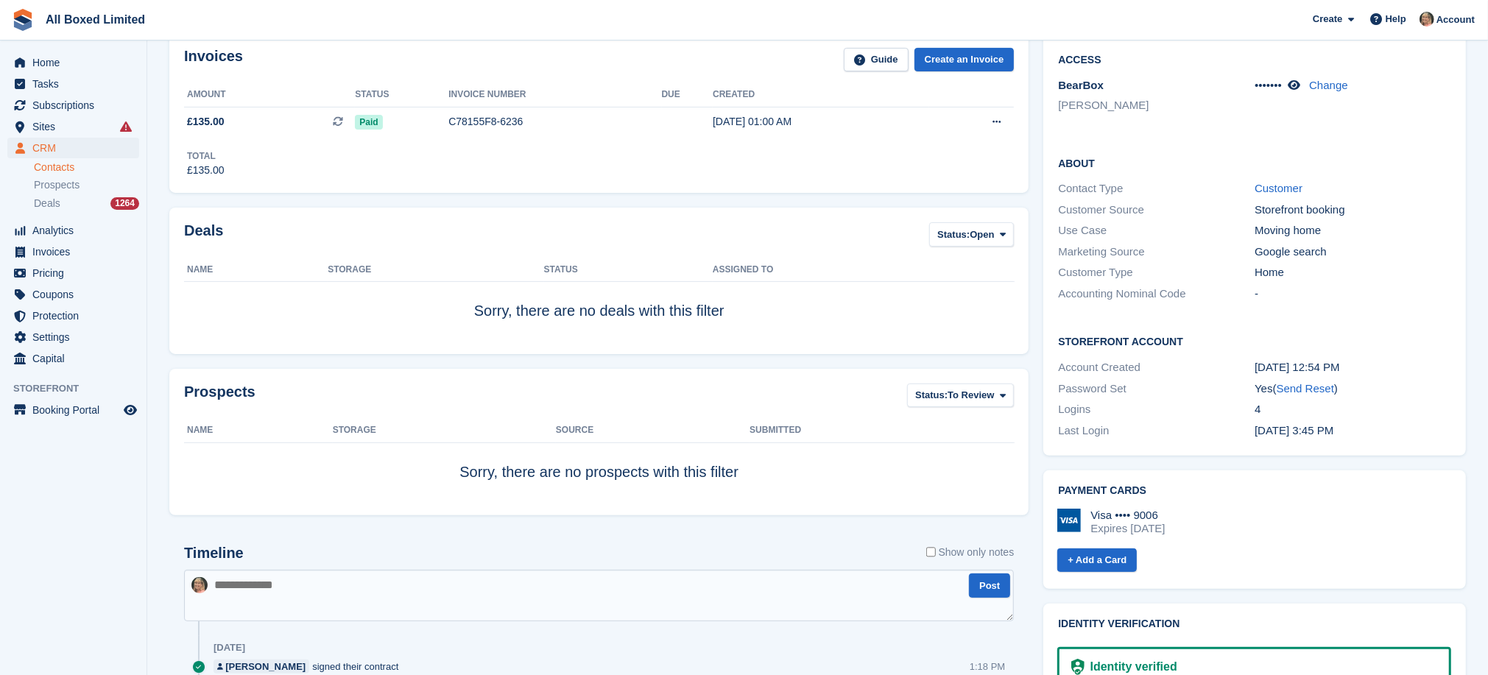
scroll to position [181, 0]
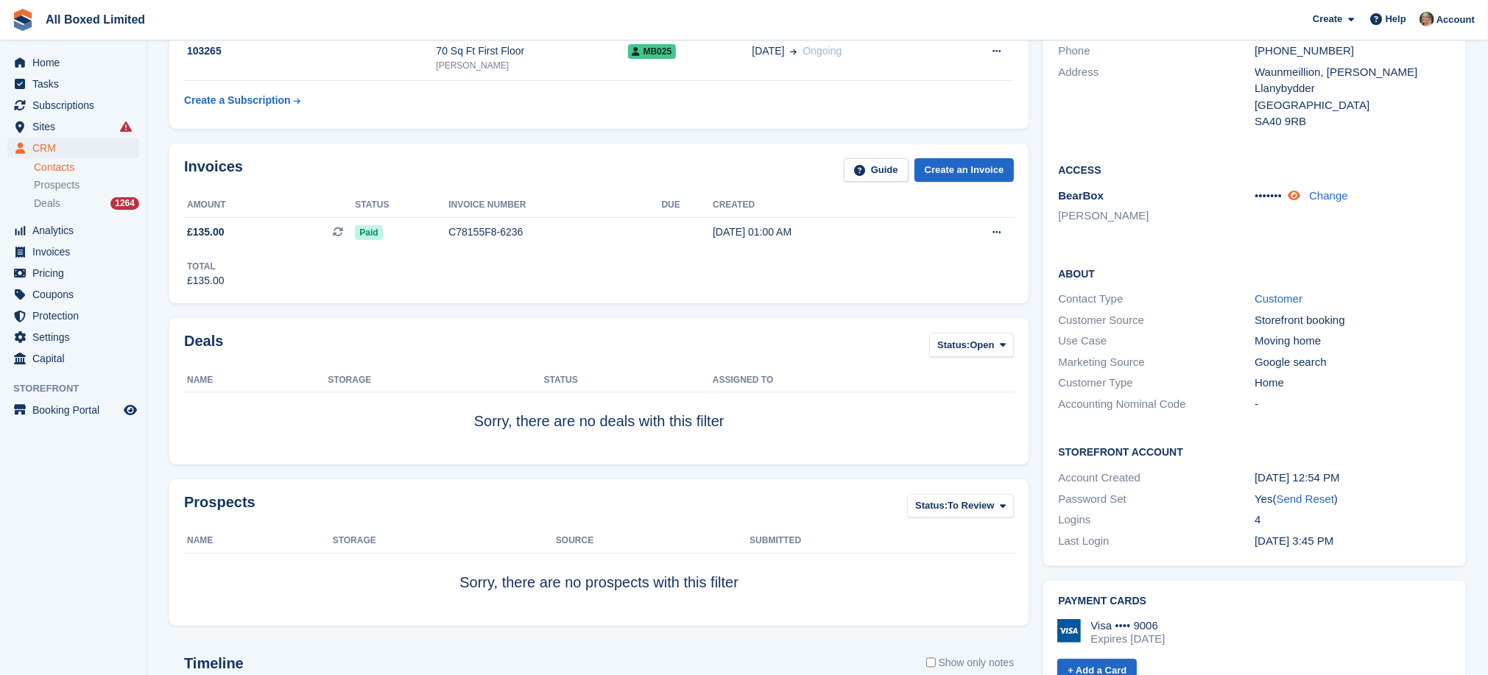
click at [1298, 195] on icon at bounding box center [1293, 195] width 13 height 11
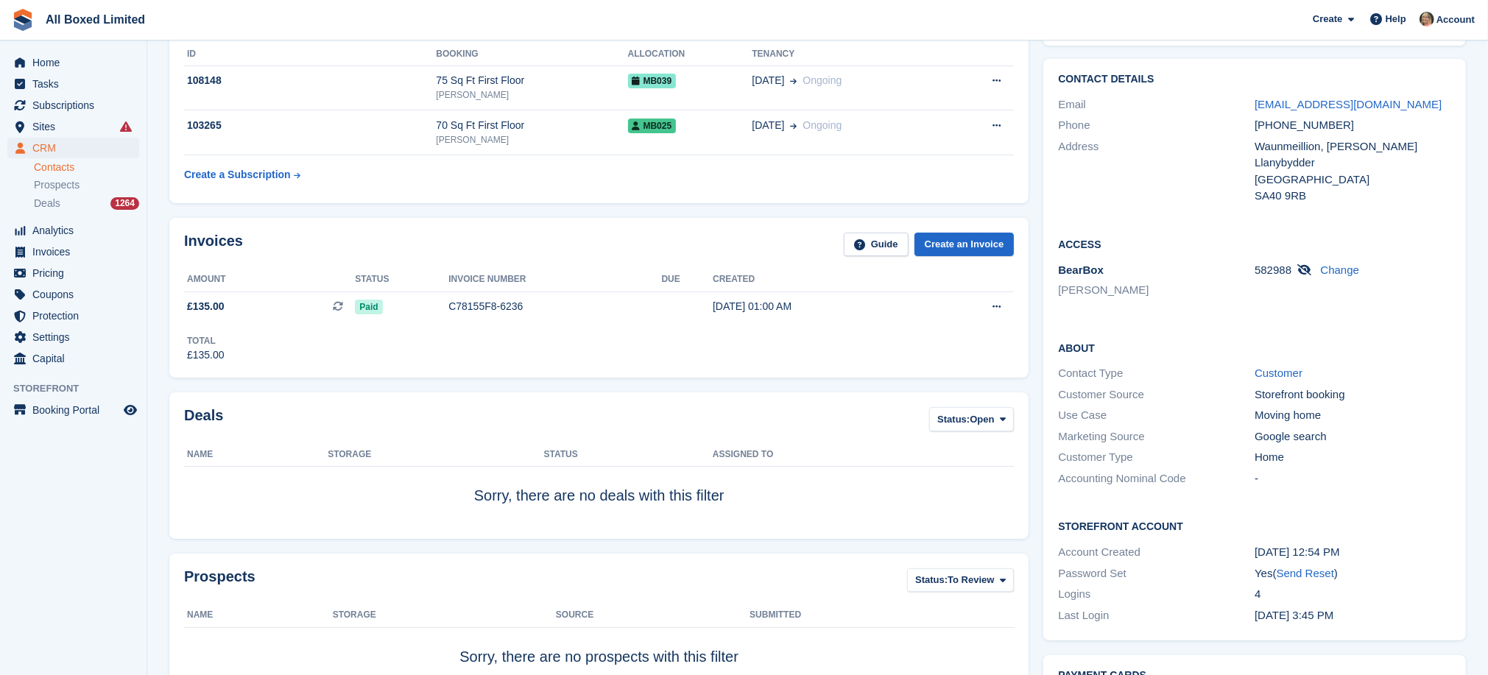
scroll to position [71, 0]
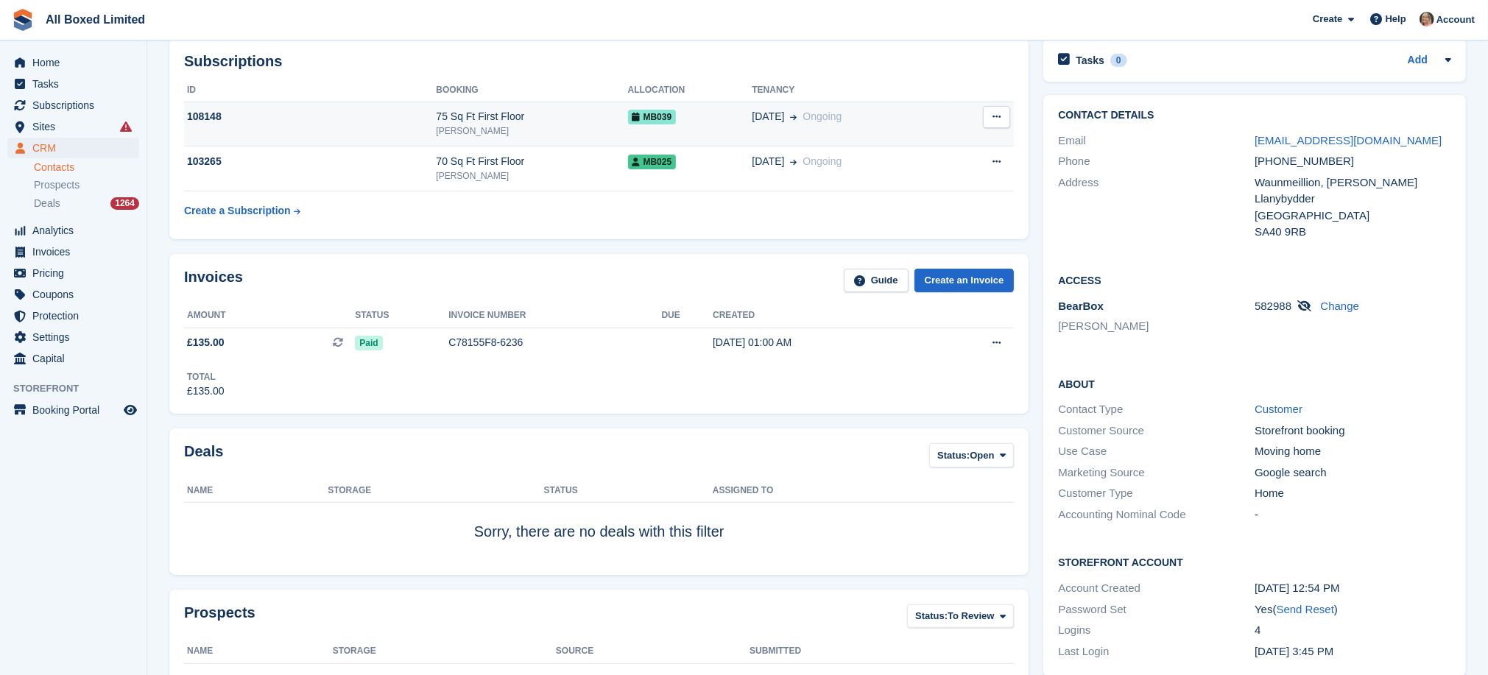
click at [198, 120] on div "108148" at bounding box center [310, 116] width 252 height 15
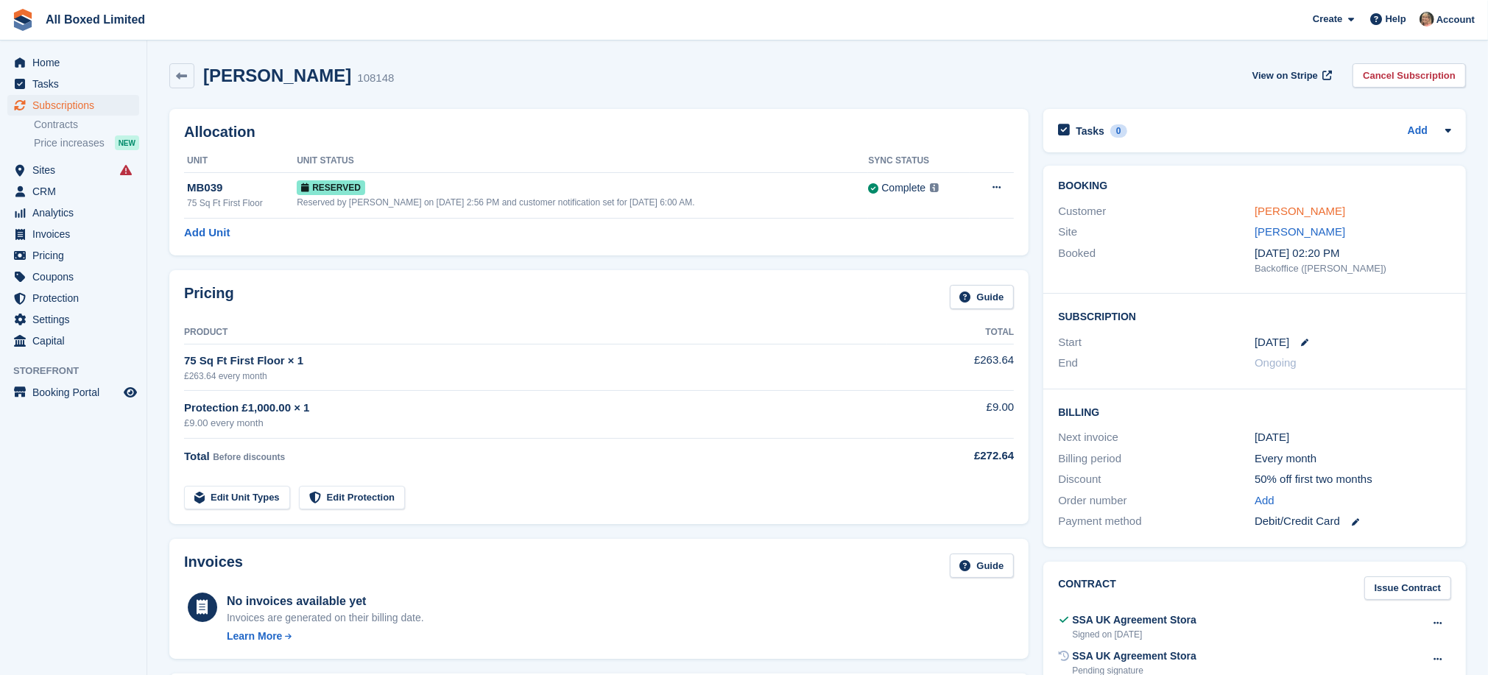
click at [1339, 208] on link "[PERSON_NAME]" at bounding box center [1299, 211] width 91 height 13
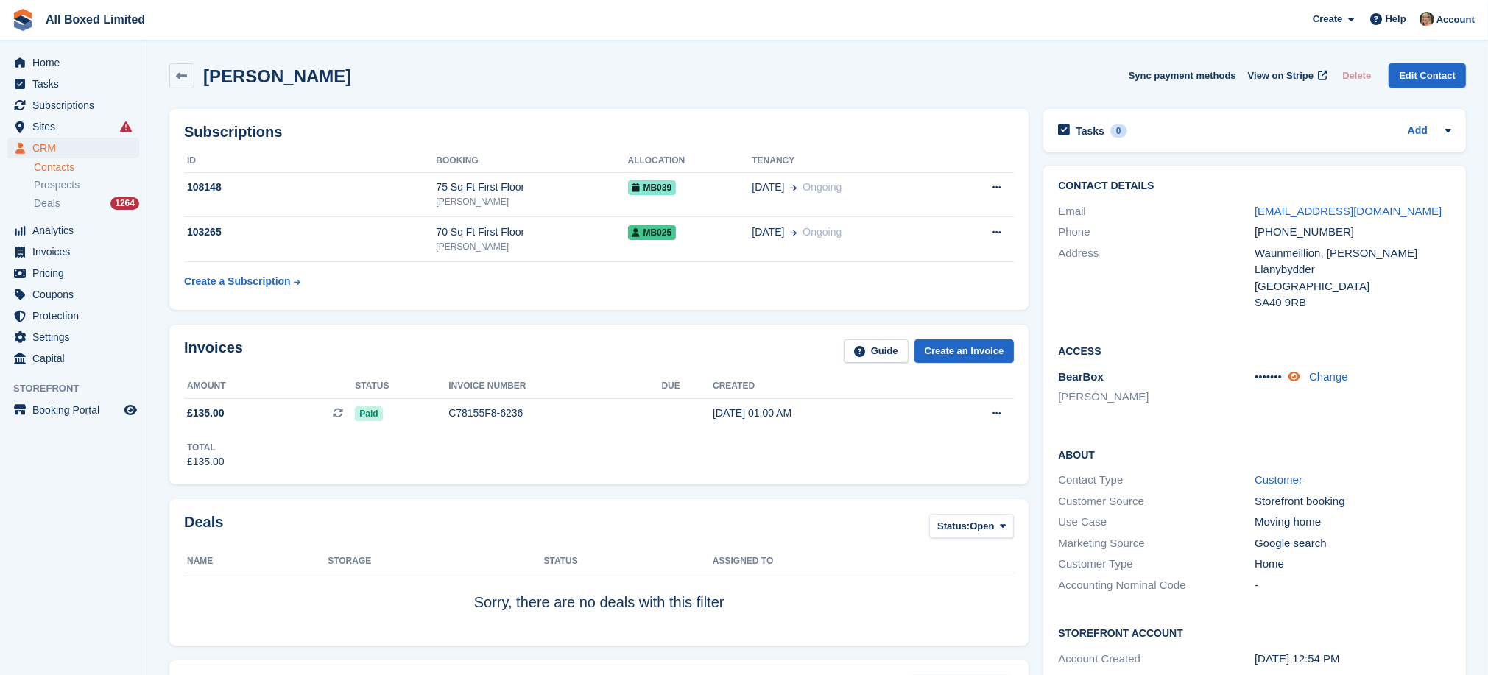
click at [1300, 373] on icon at bounding box center [1293, 376] width 13 height 11
click at [1329, 379] on link "Change" at bounding box center [1339, 376] width 39 height 13
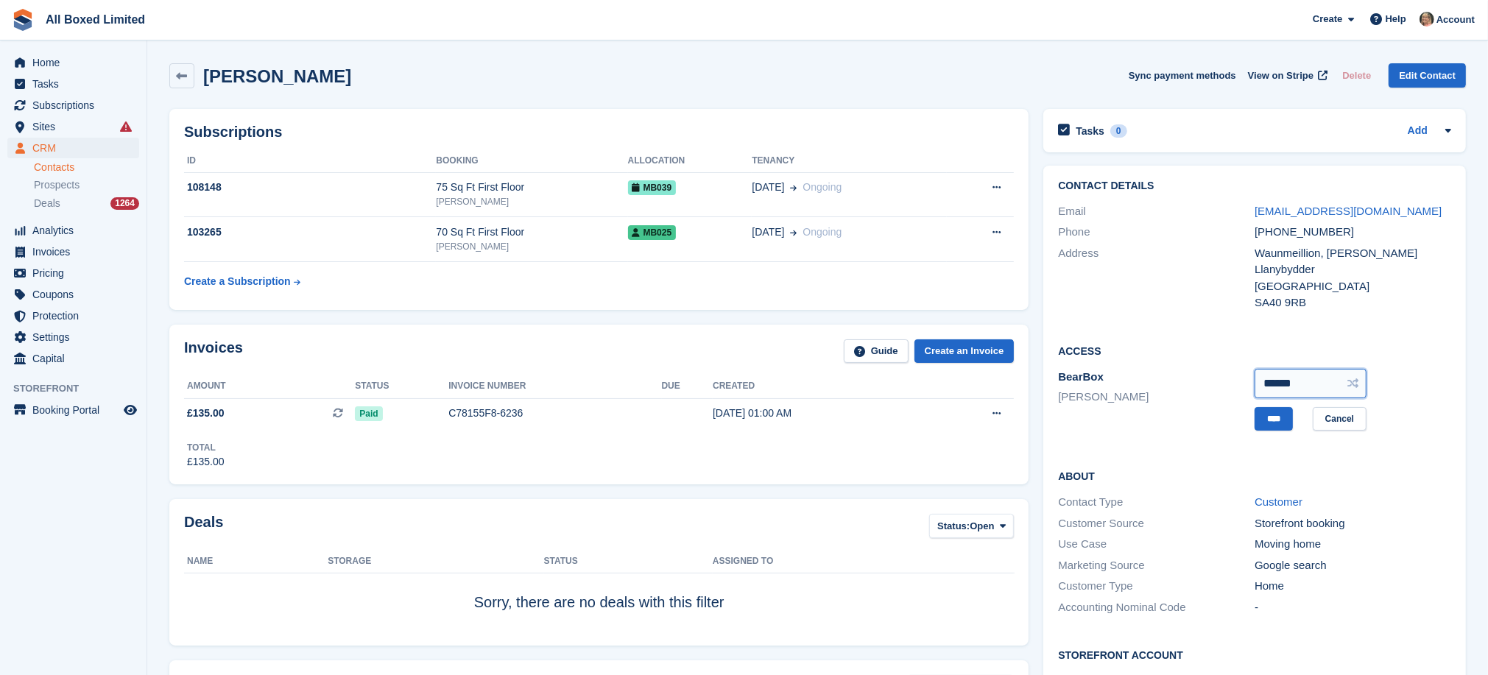
click at [1320, 381] on input "******" at bounding box center [1310, 383] width 112 height 29
type input "*"
type input "******"
click at [1266, 417] on input "****" at bounding box center [1273, 419] width 38 height 24
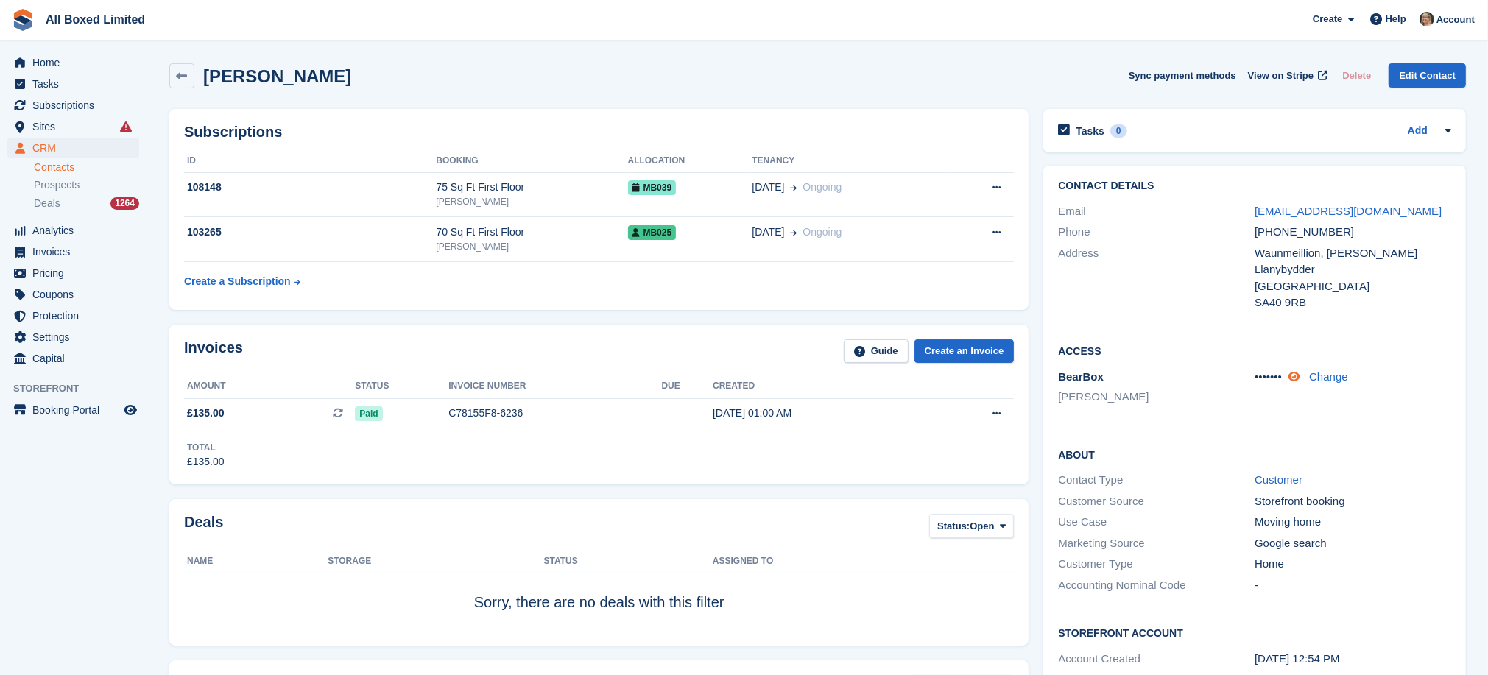
click at [1299, 379] on icon at bounding box center [1293, 376] width 13 height 11
click at [49, 207] on span "Deals" at bounding box center [47, 204] width 26 height 14
click at [43, 63] on span "Home" at bounding box center [76, 62] width 88 height 21
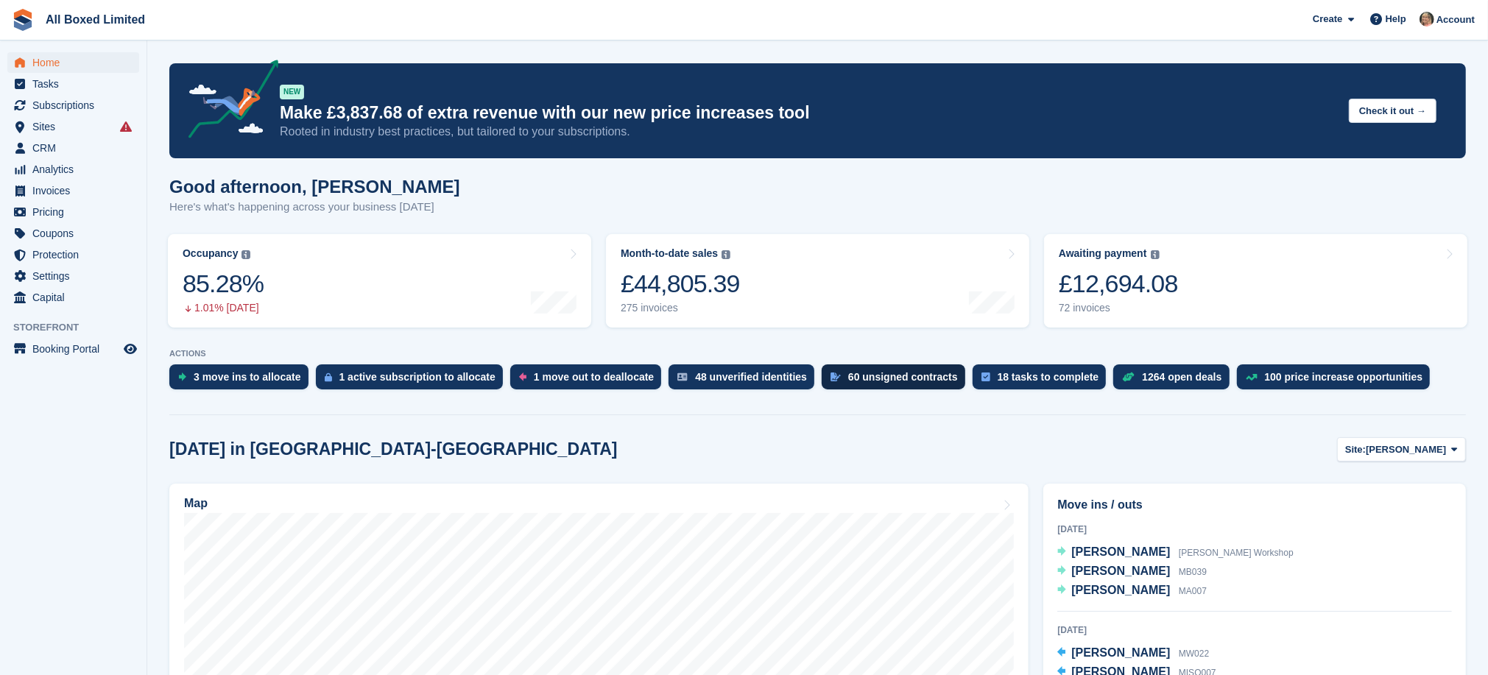
click at [866, 378] on div "60 unsigned contracts" at bounding box center [903, 377] width 110 height 12
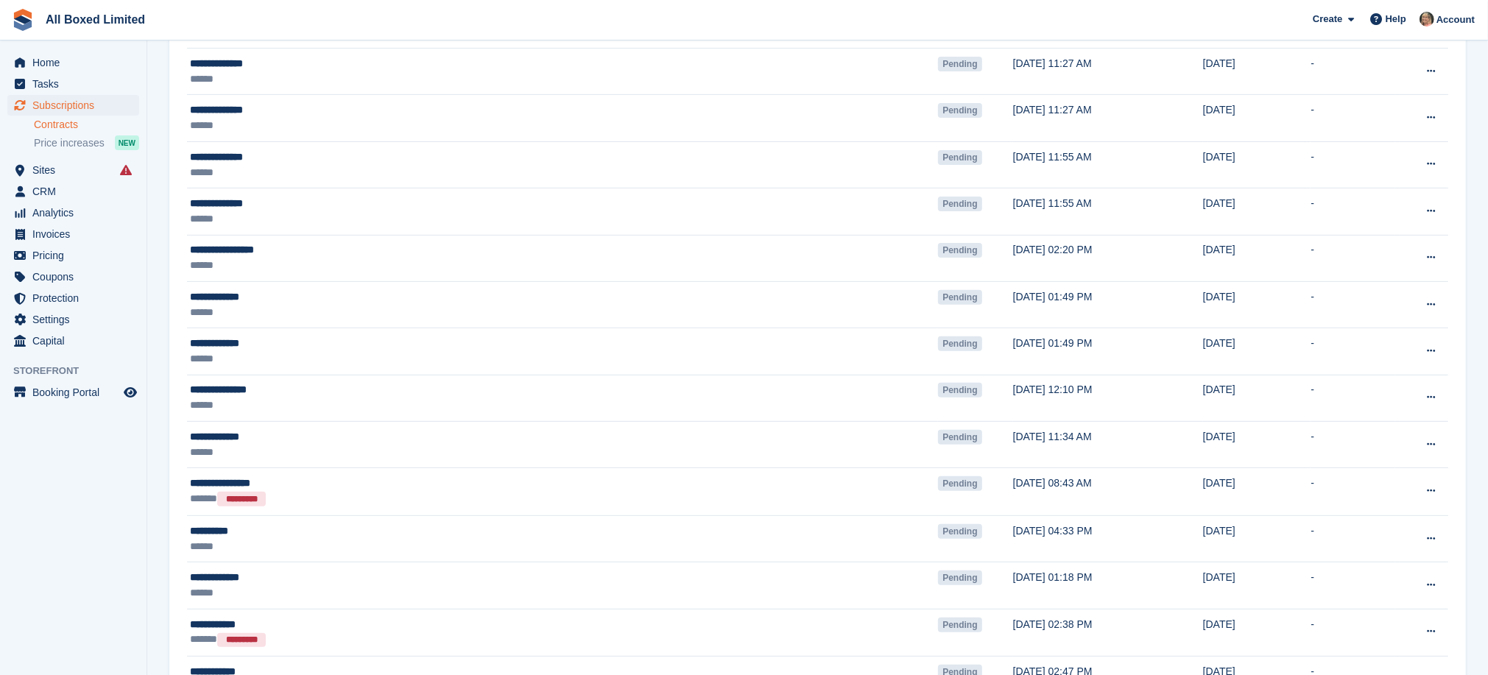
scroll to position [552, 0]
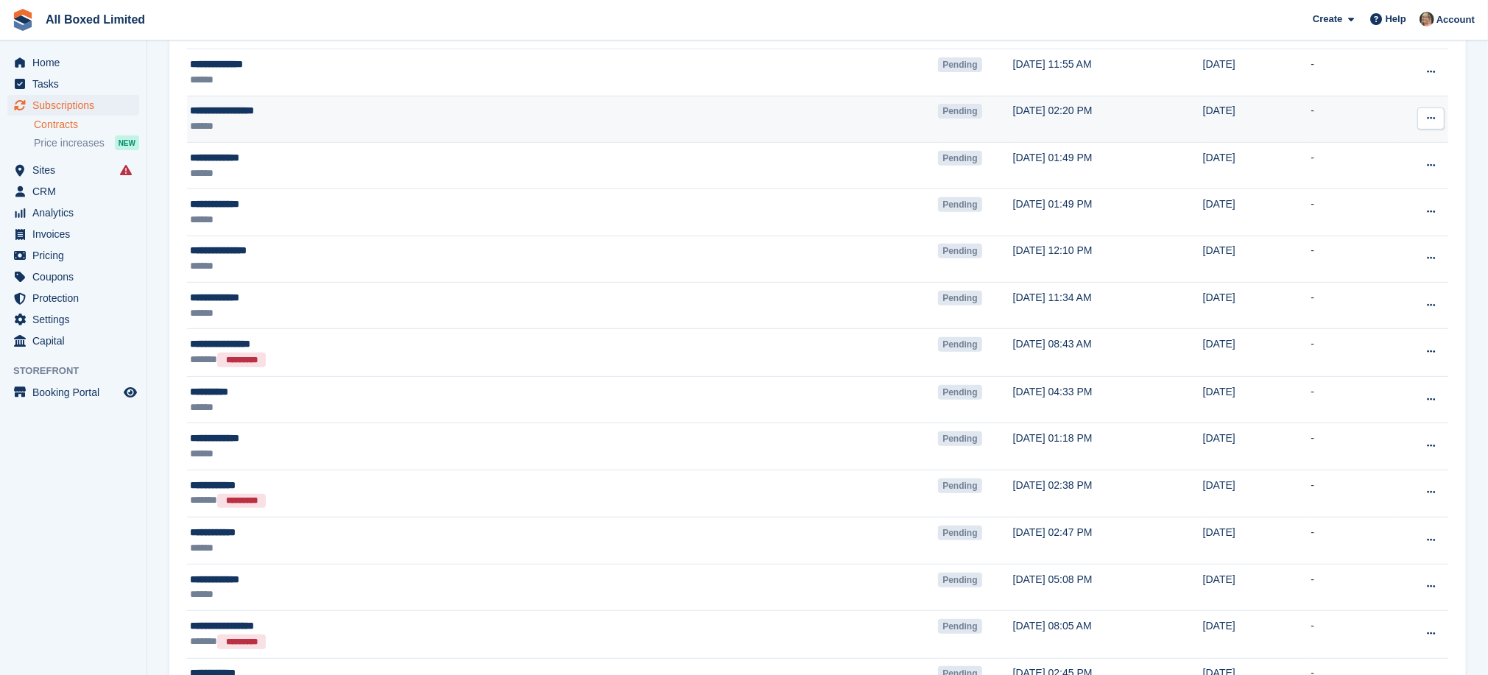
click at [255, 111] on div "**********" at bounding box center [408, 110] width 436 height 15
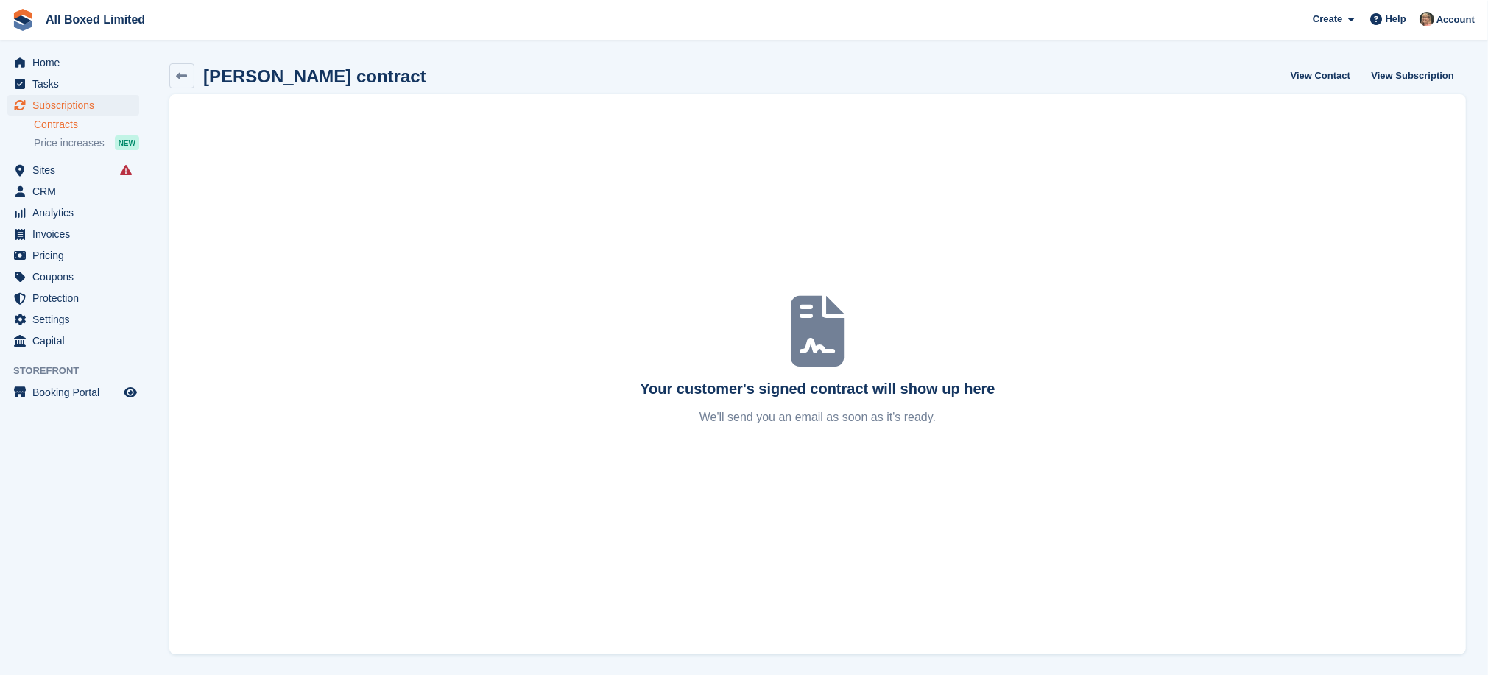
scroll to position [1, 0]
click at [185, 69] on icon at bounding box center [182, 74] width 11 height 11
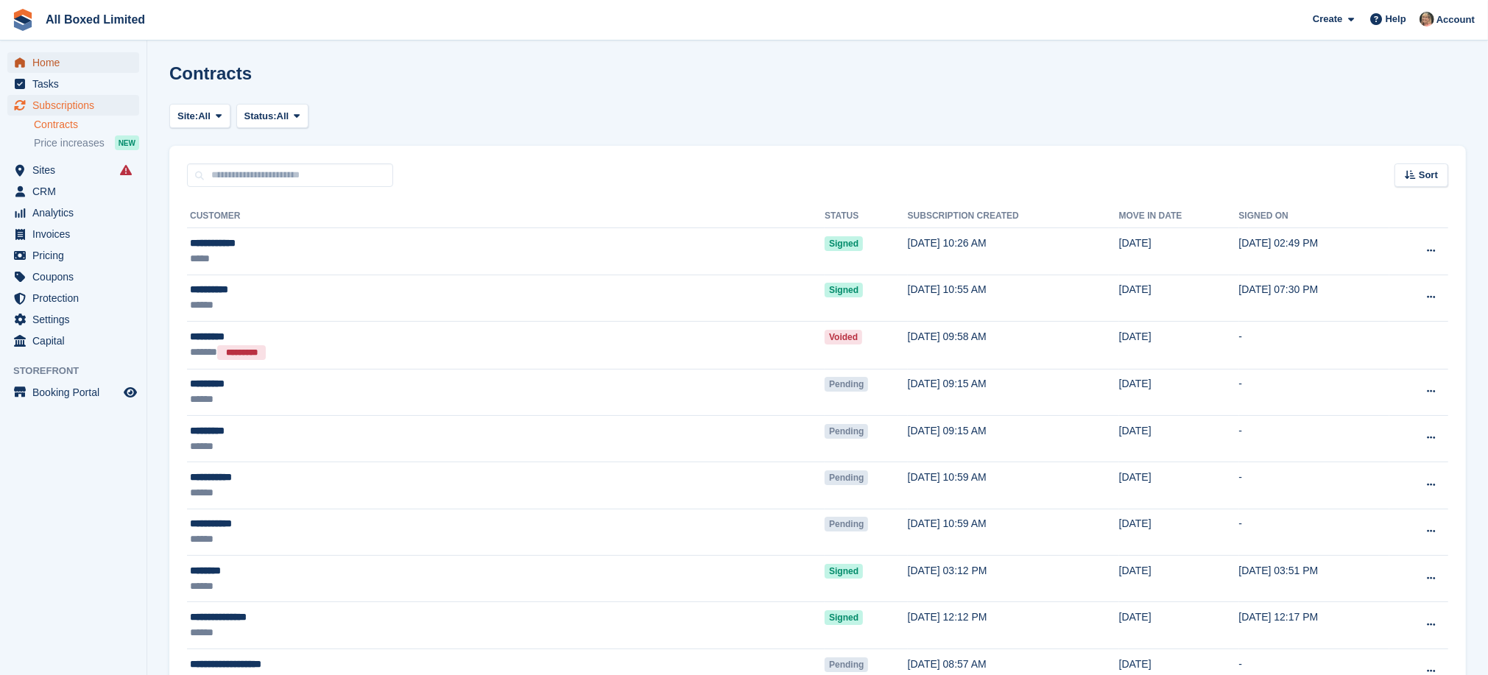
click at [39, 64] on span "Home" at bounding box center [76, 62] width 88 height 21
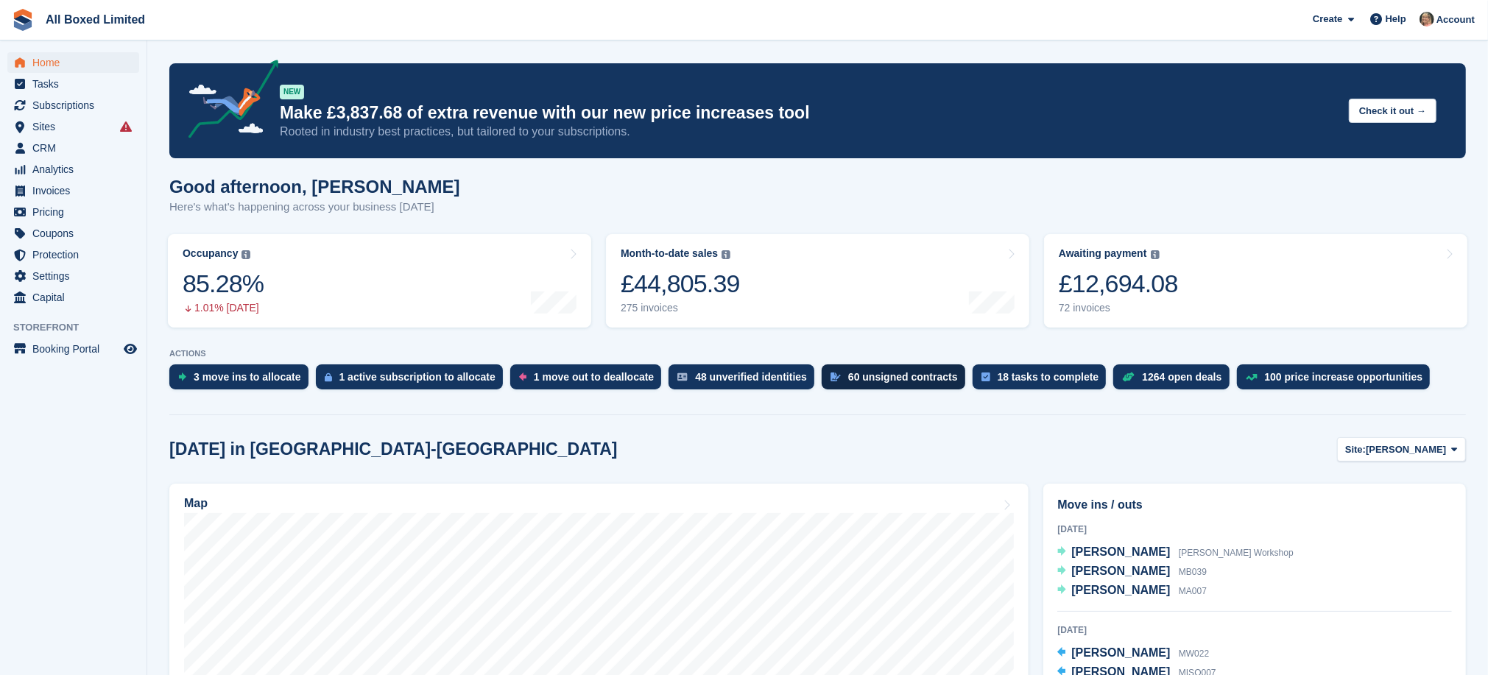
click at [874, 379] on div "60 unsigned contracts" at bounding box center [903, 377] width 110 height 12
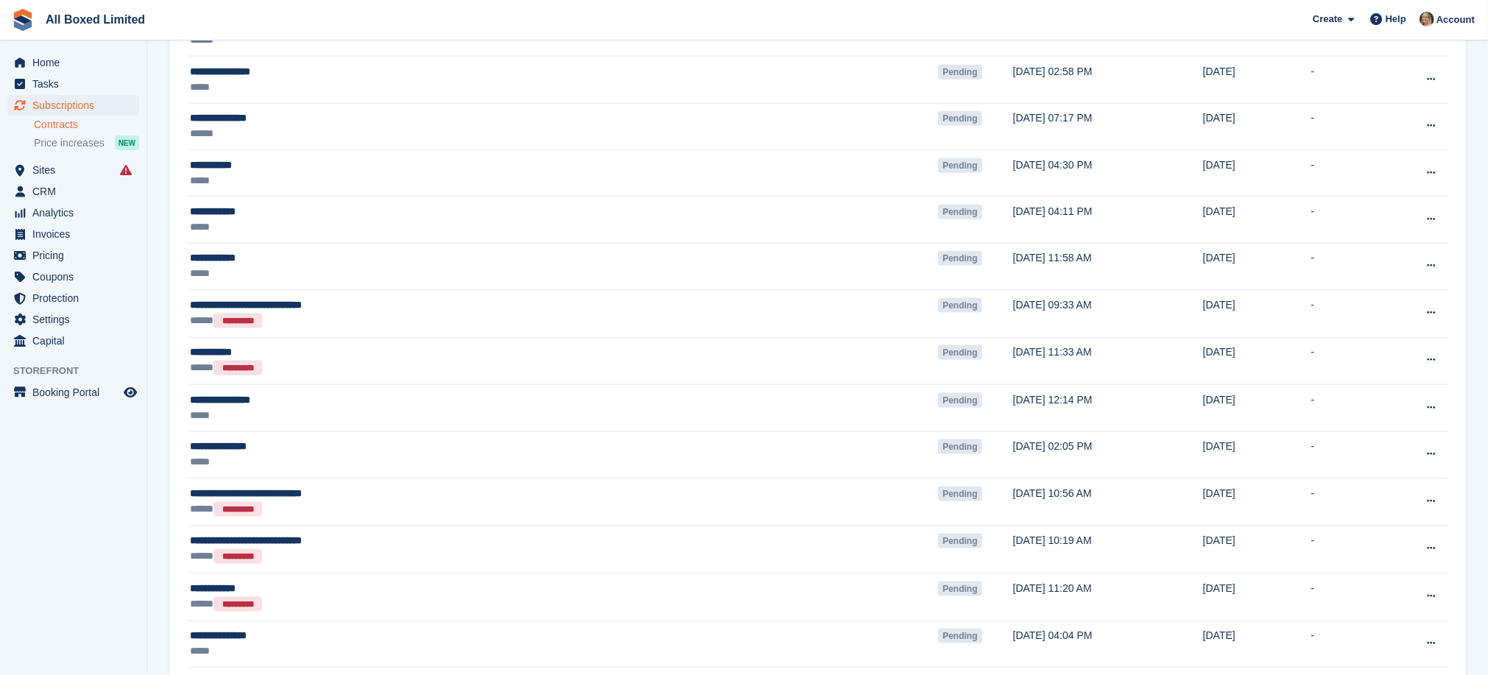
scroll to position [1766, 0]
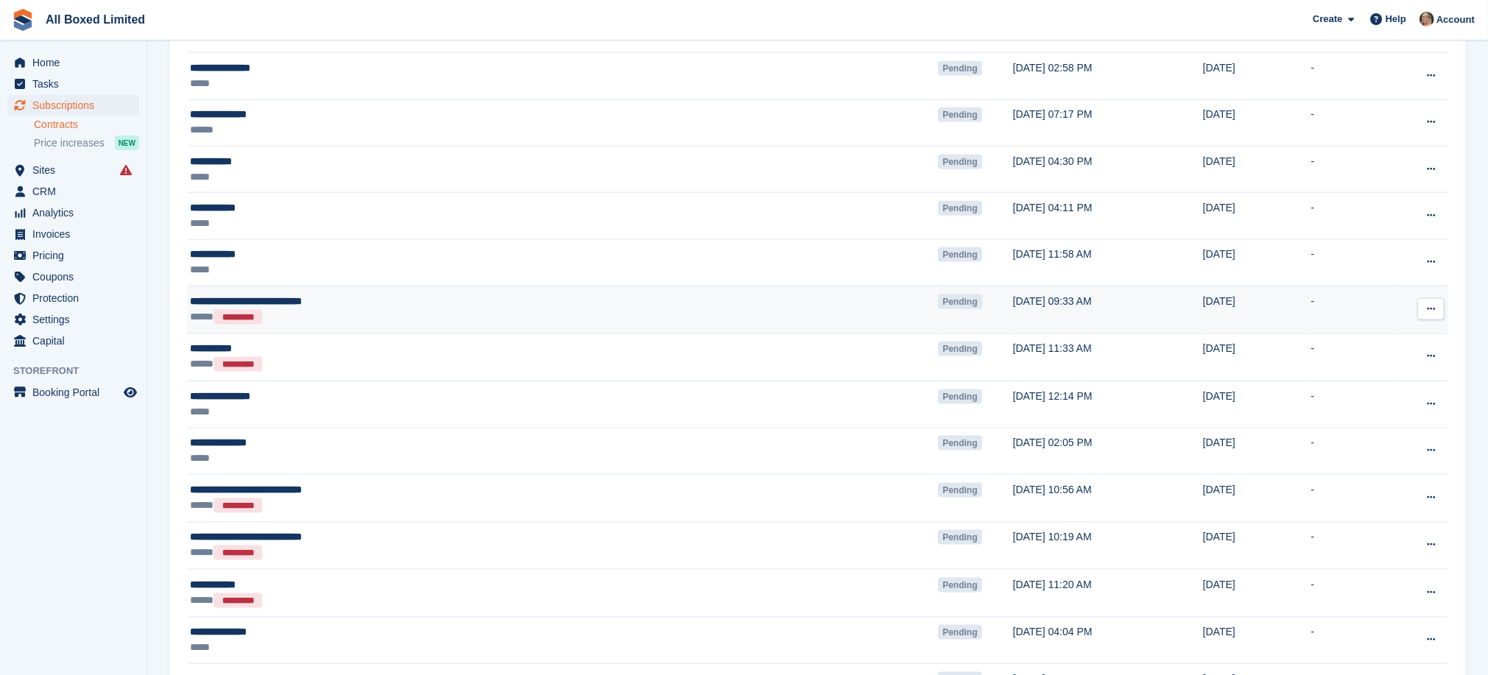
click at [1432, 313] on icon at bounding box center [1430, 309] width 8 height 10
click at [1354, 386] on p "Void contract" at bounding box center [1373, 376] width 128 height 19
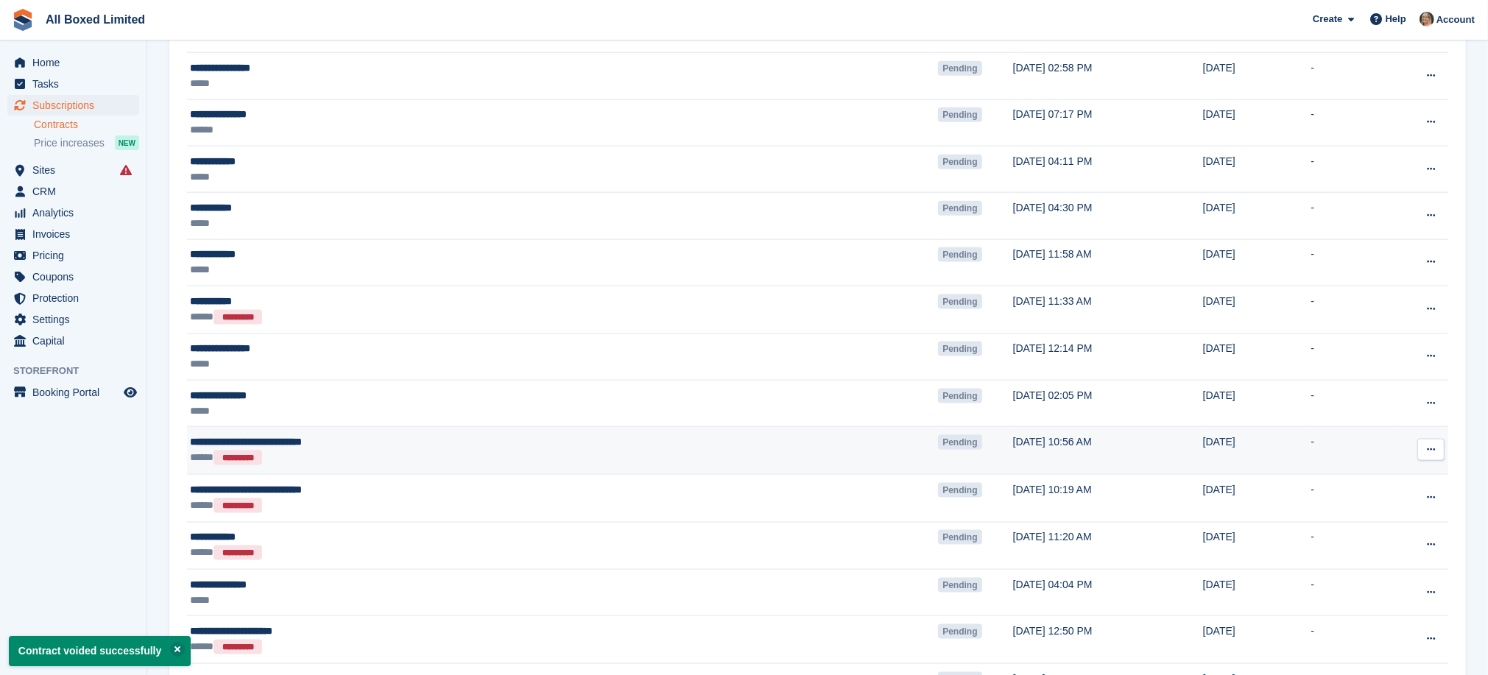
click at [1429, 454] on icon at bounding box center [1430, 450] width 8 height 10
click at [1341, 523] on p "Void contract" at bounding box center [1373, 516] width 128 height 19
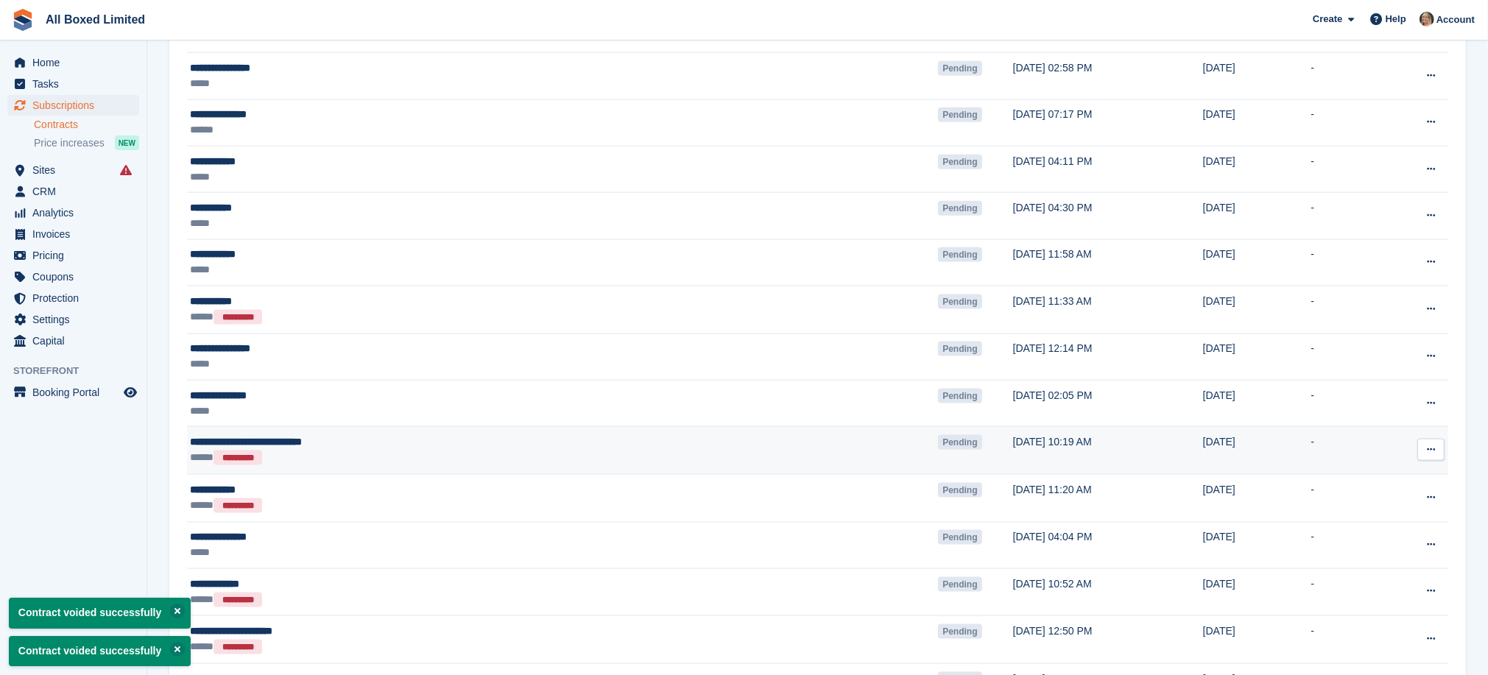
click at [1436, 457] on button at bounding box center [1430, 450] width 27 height 22
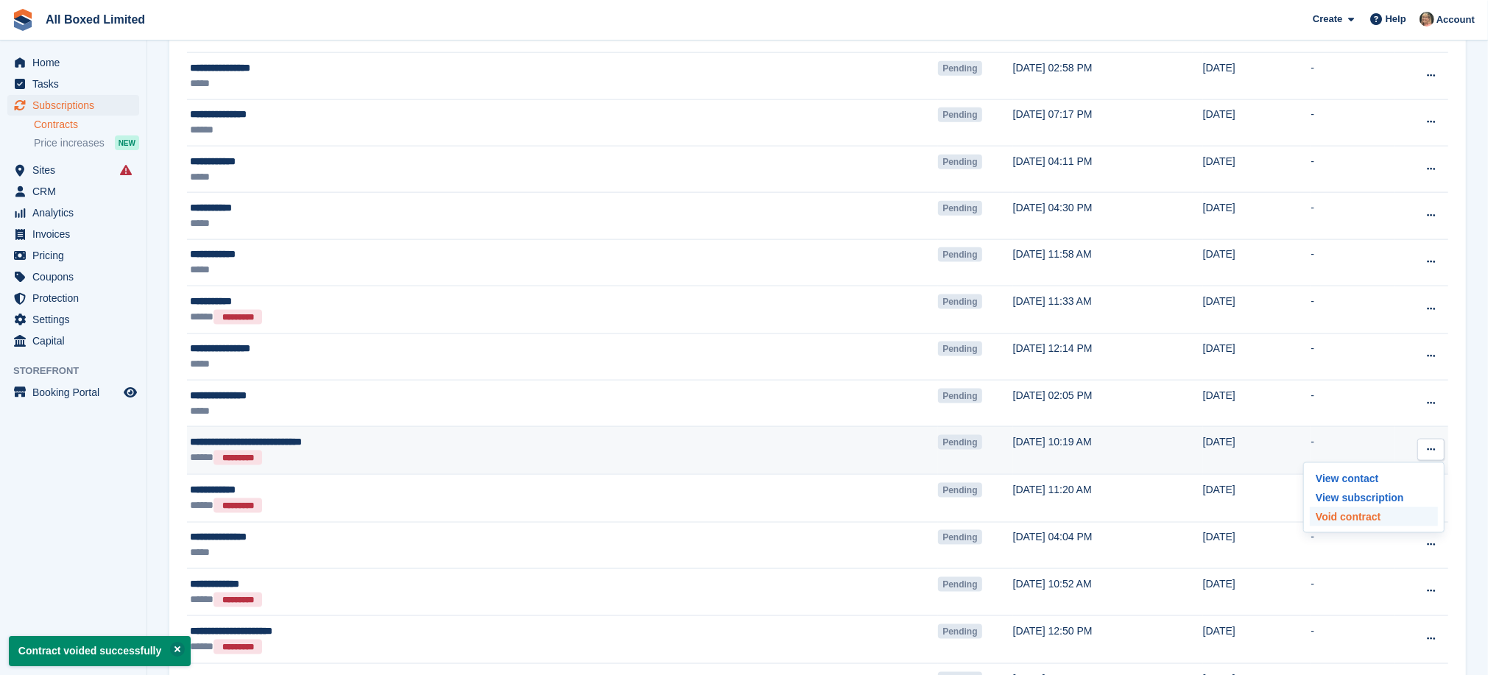
click at [1348, 520] on p "Void contract" at bounding box center [1373, 516] width 128 height 19
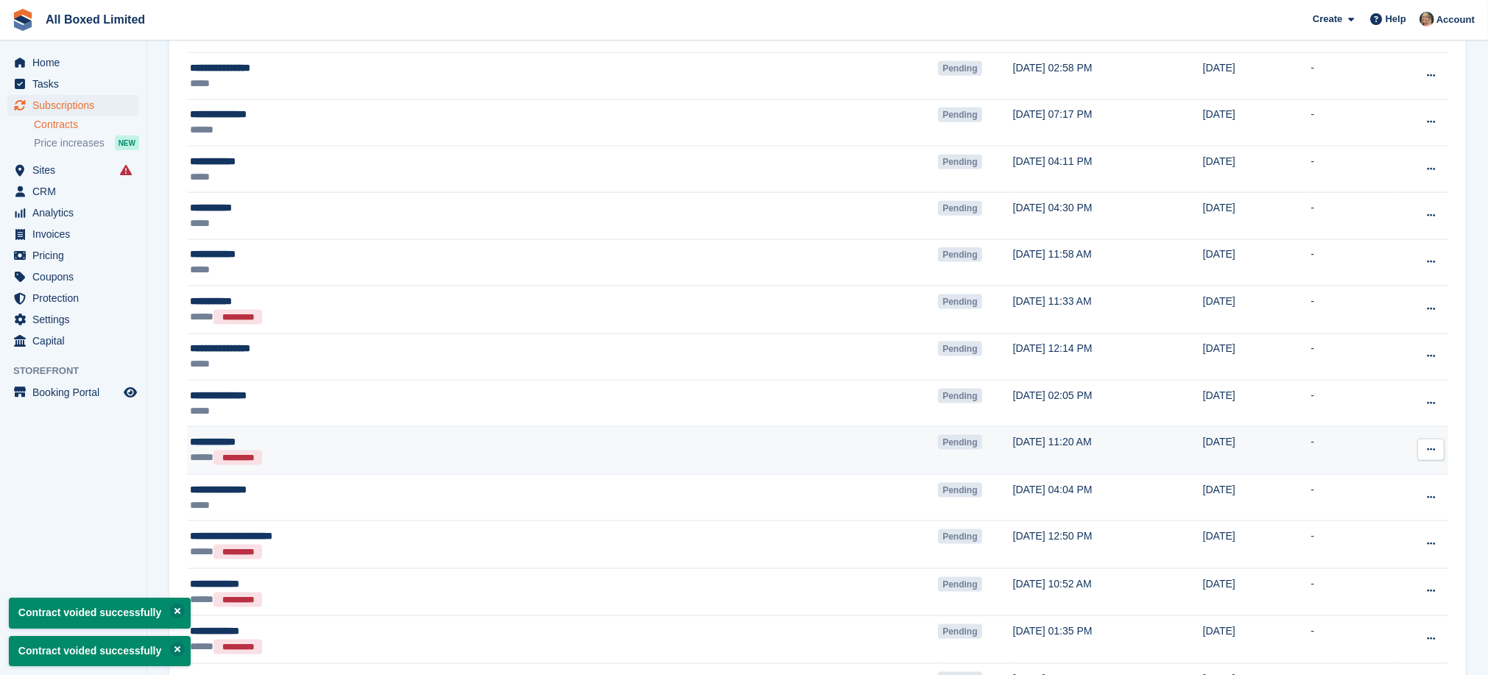
click at [1429, 454] on icon at bounding box center [1430, 450] width 8 height 10
click at [1358, 520] on p "Void contract" at bounding box center [1373, 516] width 128 height 19
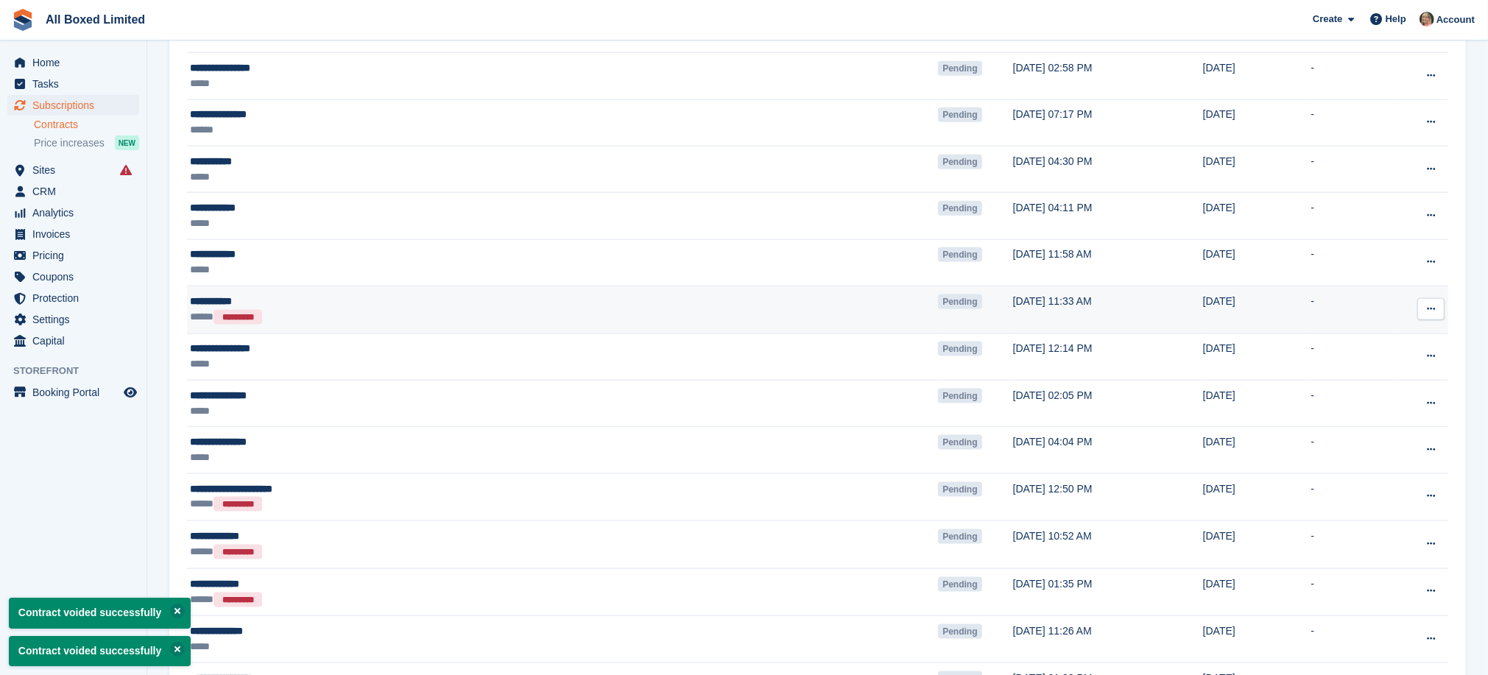
click at [1434, 314] on icon at bounding box center [1430, 309] width 8 height 10
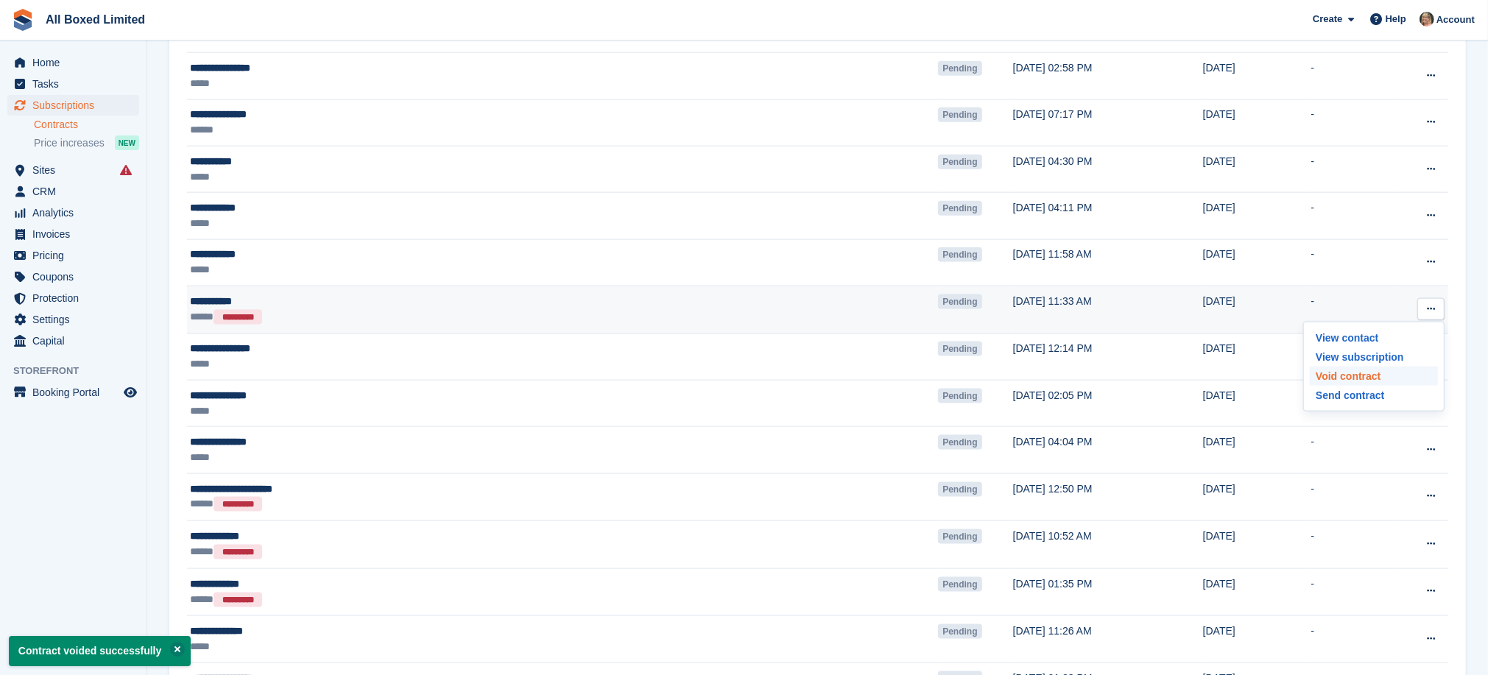
click at [1348, 380] on p "Void contract" at bounding box center [1373, 376] width 128 height 19
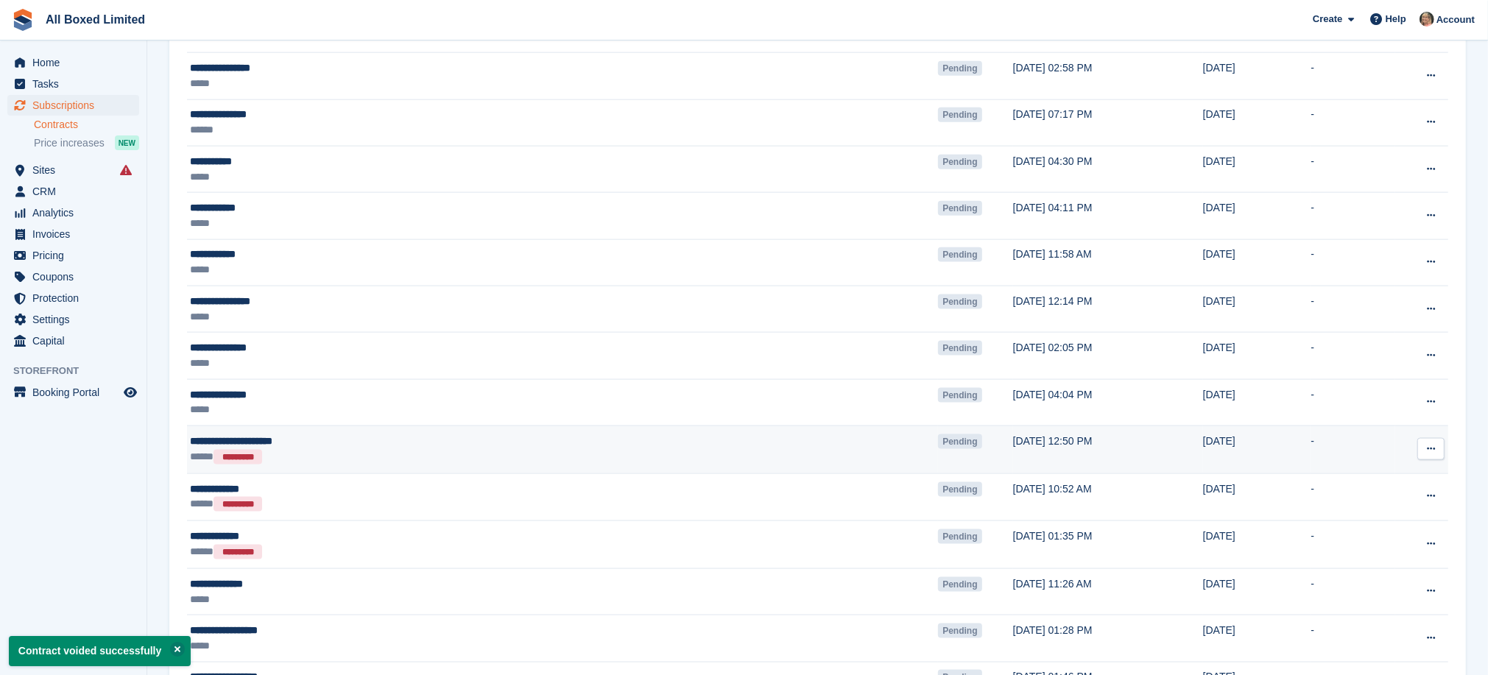
click at [1435, 456] on button at bounding box center [1430, 449] width 27 height 22
click at [1362, 518] on p "Void contract" at bounding box center [1373, 515] width 128 height 19
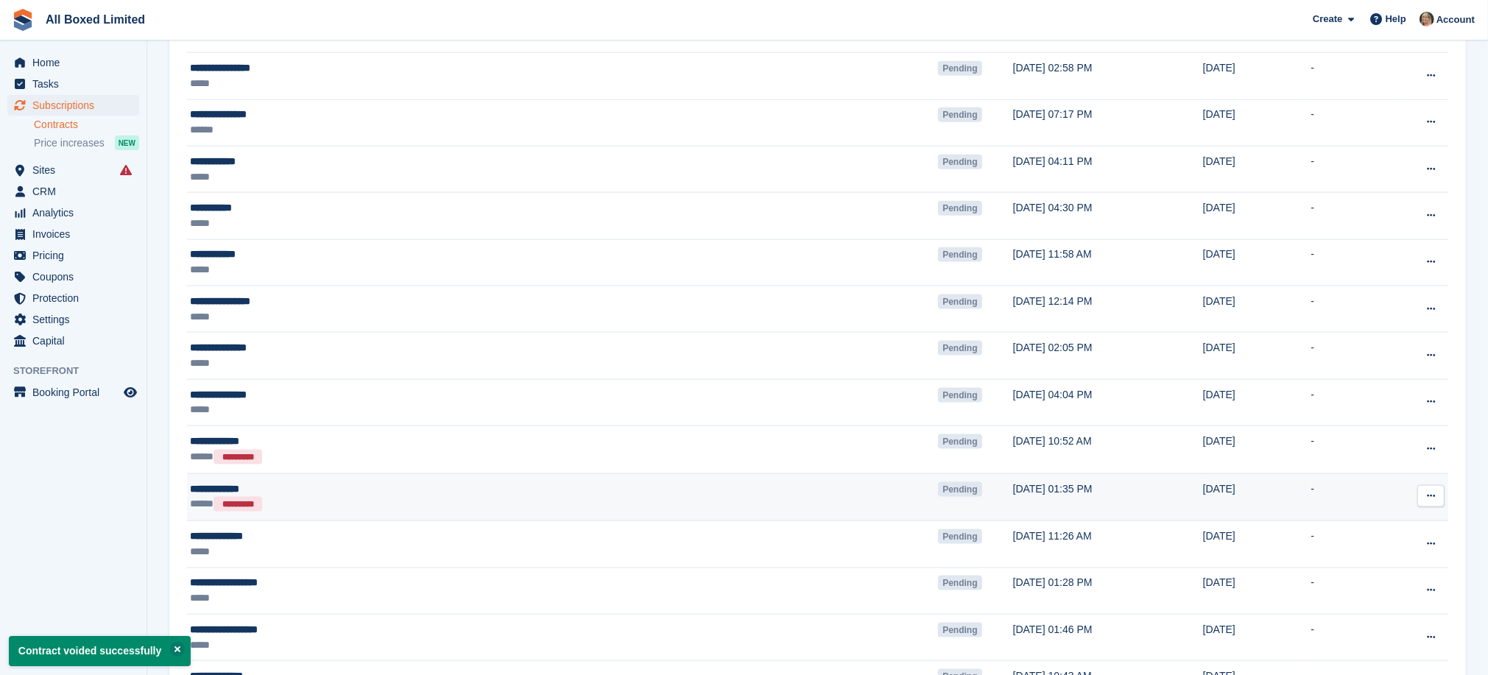
click at [1426, 500] on icon at bounding box center [1430, 496] width 8 height 10
click at [1341, 567] on p "Void contract" at bounding box center [1373, 562] width 128 height 19
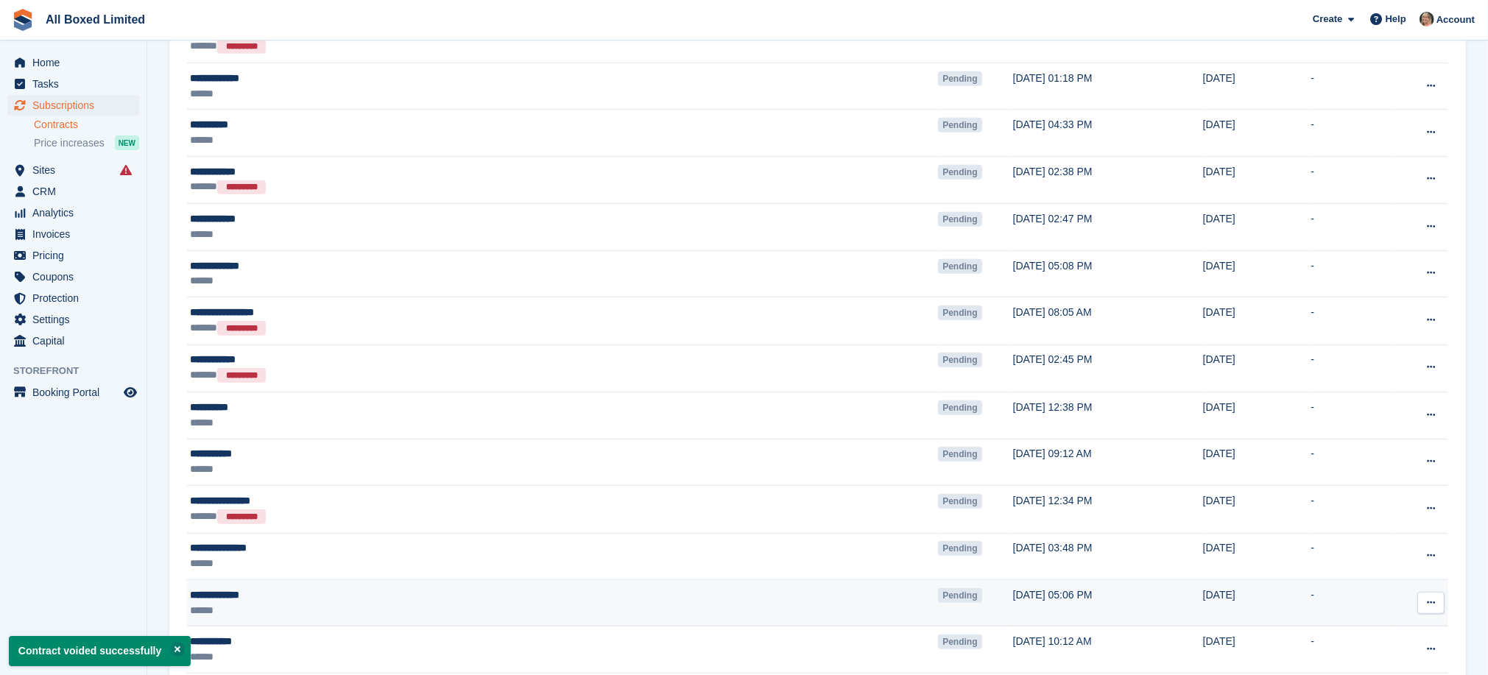
scroll to position [541, 0]
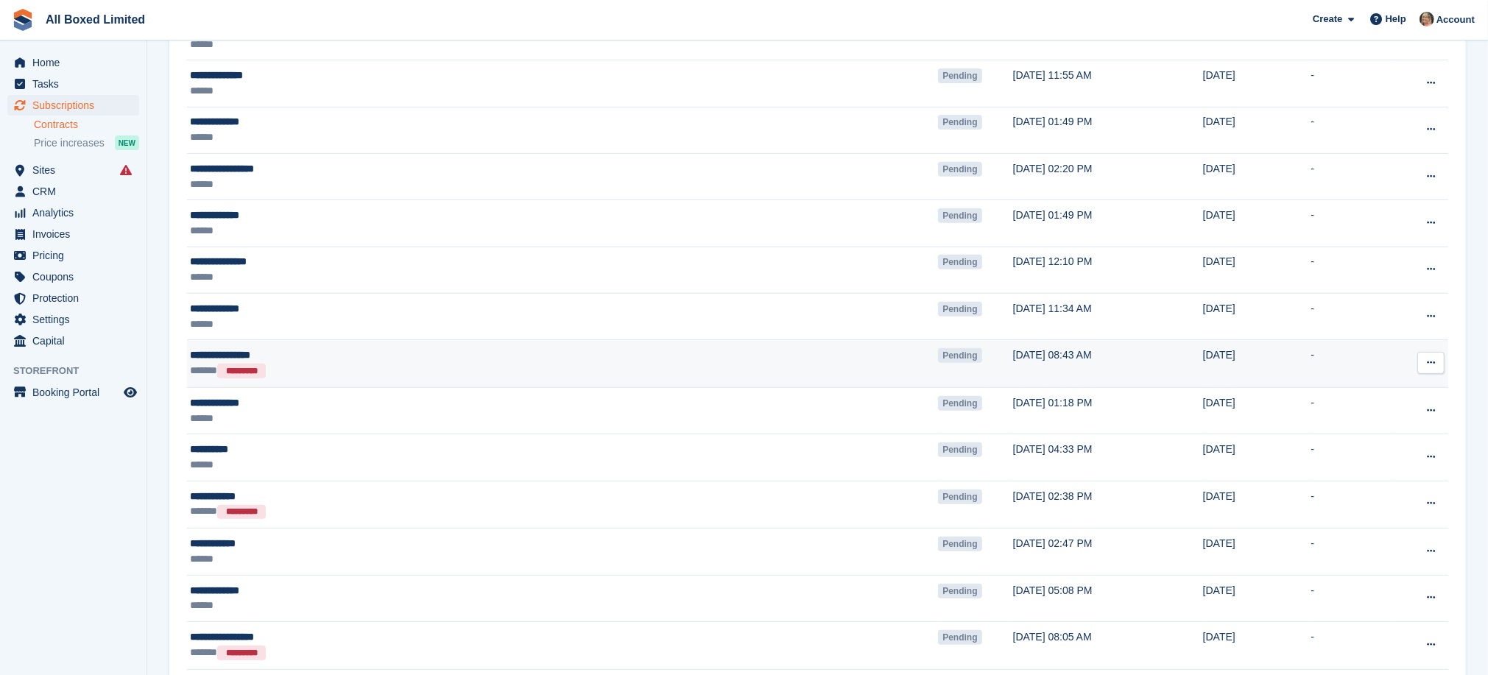
click at [1429, 364] on icon at bounding box center [1430, 363] width 8 height 10
click at [1350, 428] on p "Void contract" at bounding box center [1373, 429] width 128 height 19
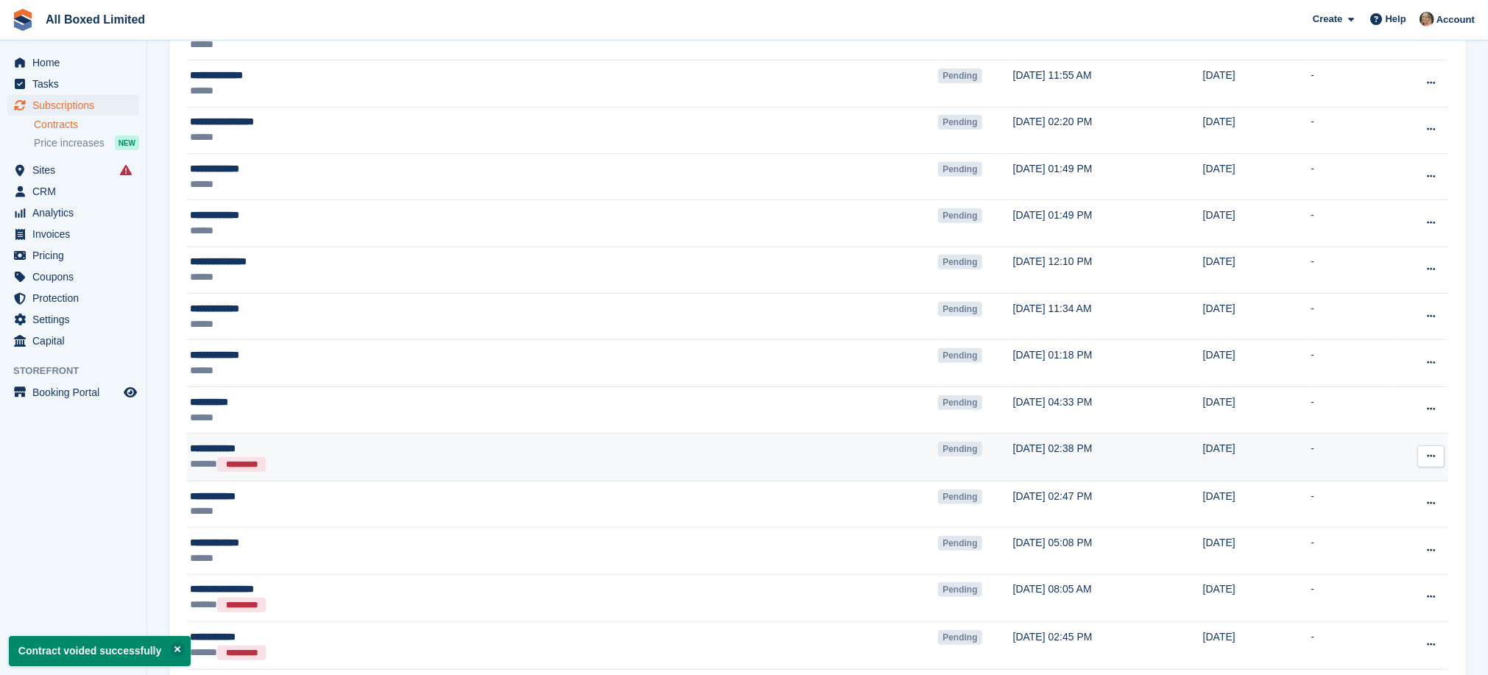
click at [1430, 456] on icon at bounding box center [1430, 456] width 8 height 10
click at [1334, 526] on p "Void contract" at bounding box center [1373, 523] width 128 height 19
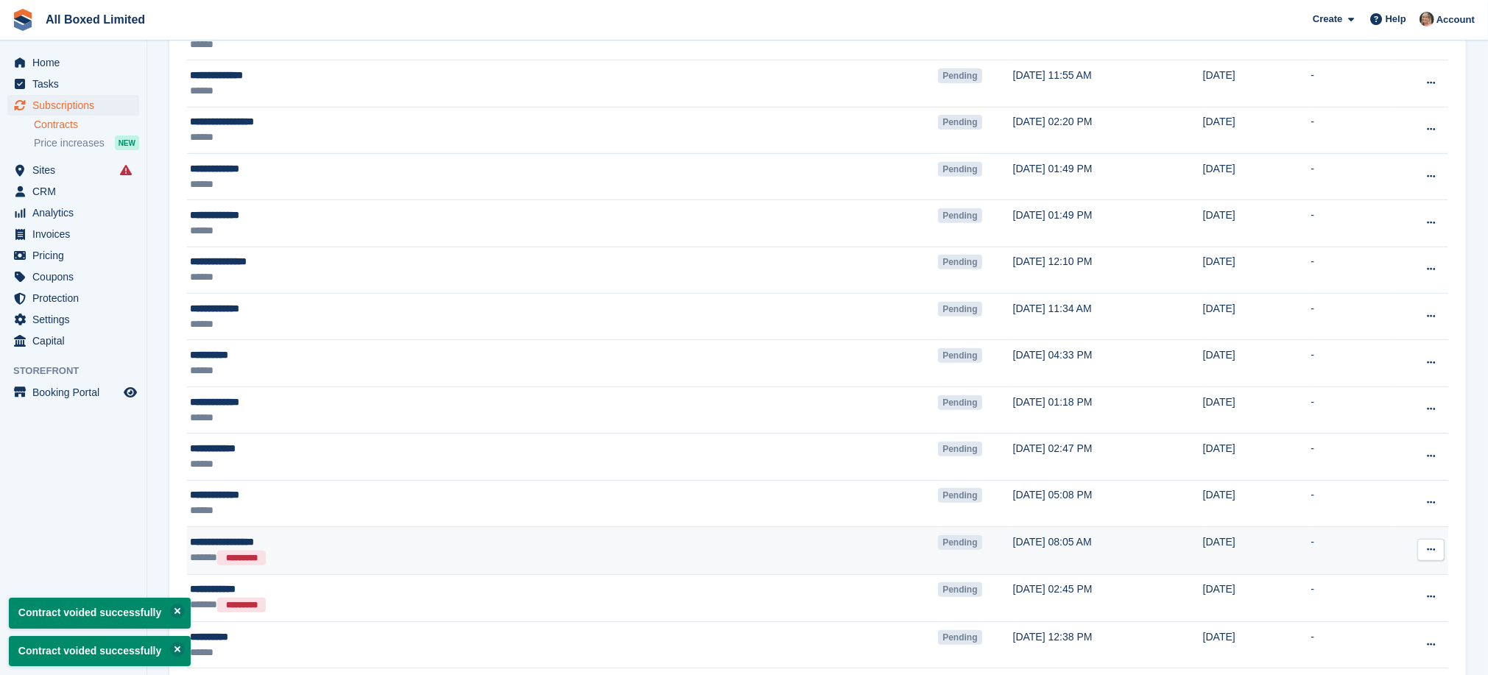
click at [1435, 551] on button at bounding box center [1430, 550] width 27 height 22
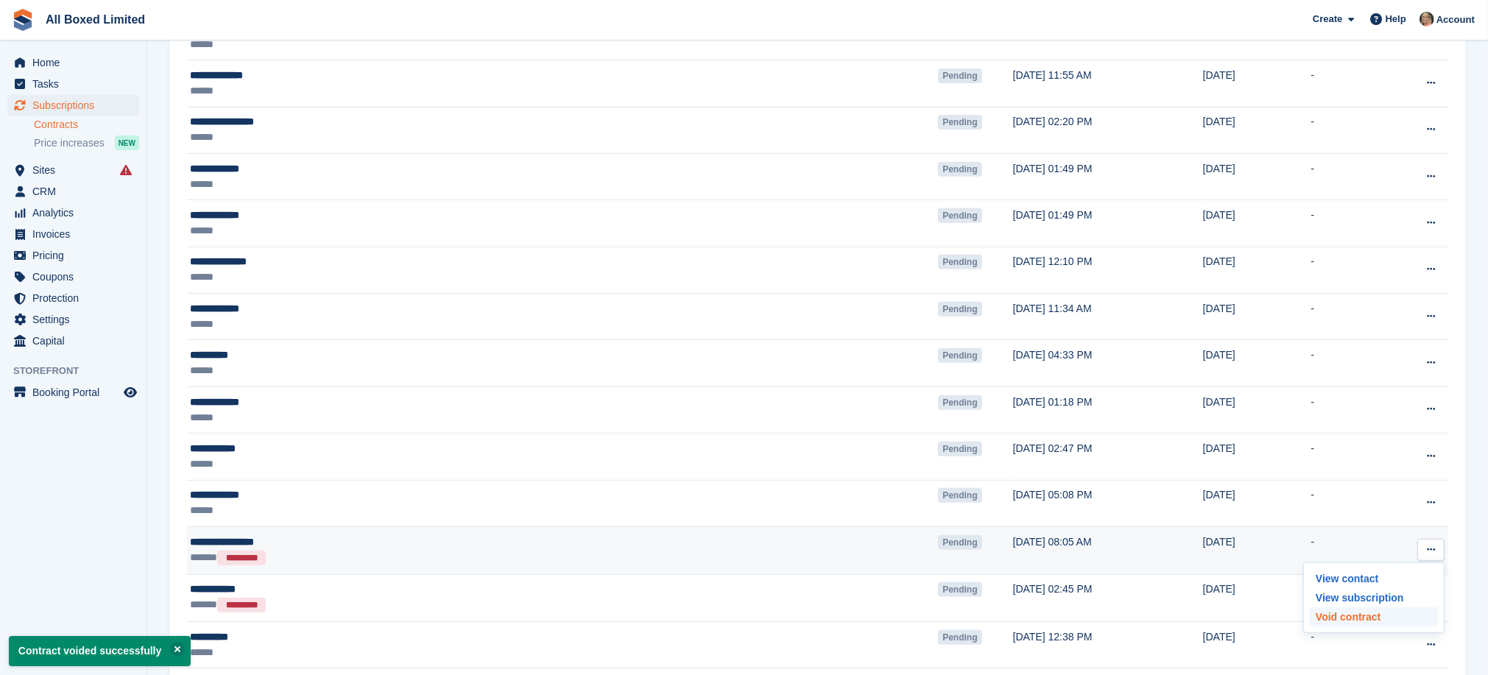
click at [1366, 616] on p "Void contract" at bounding box center [1373, 616] width 128 height 19
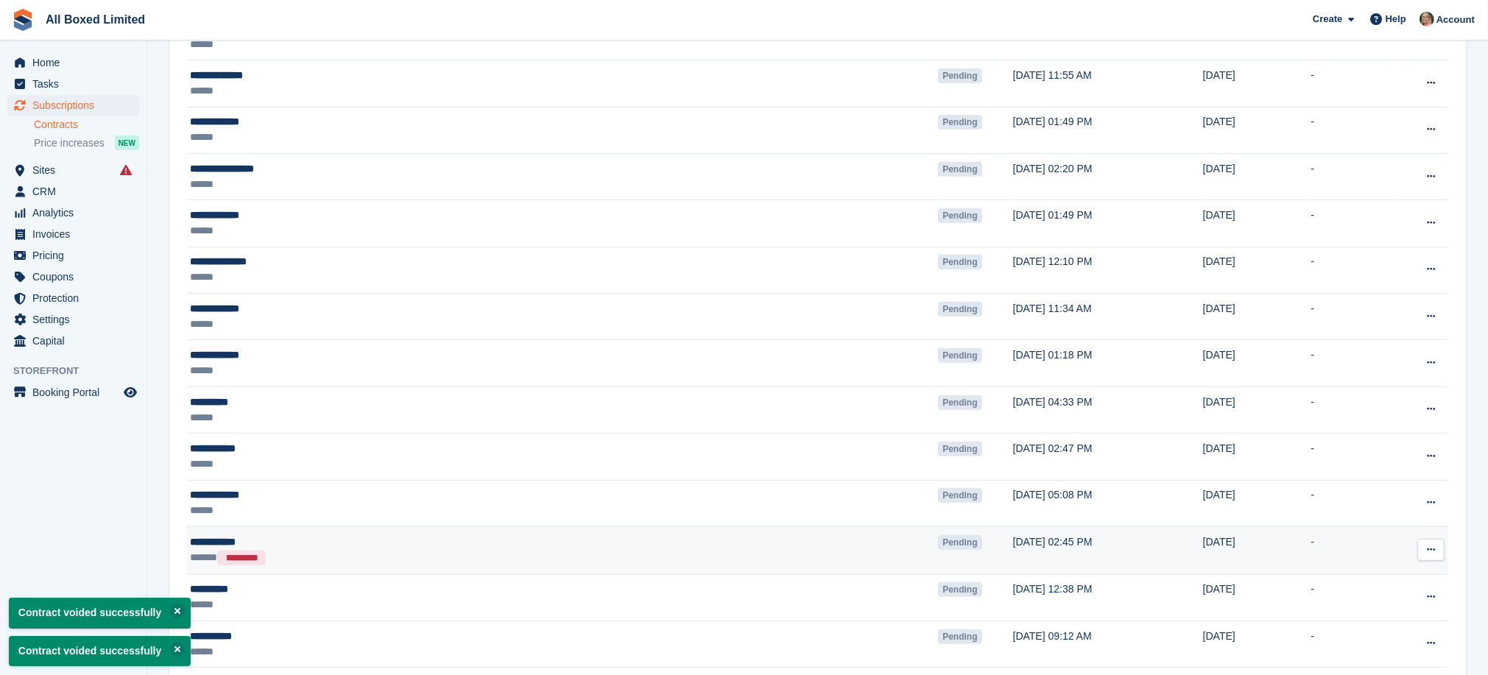
click at [1436, 549] on button at bounding box center [1430, 550] width 27 height 22
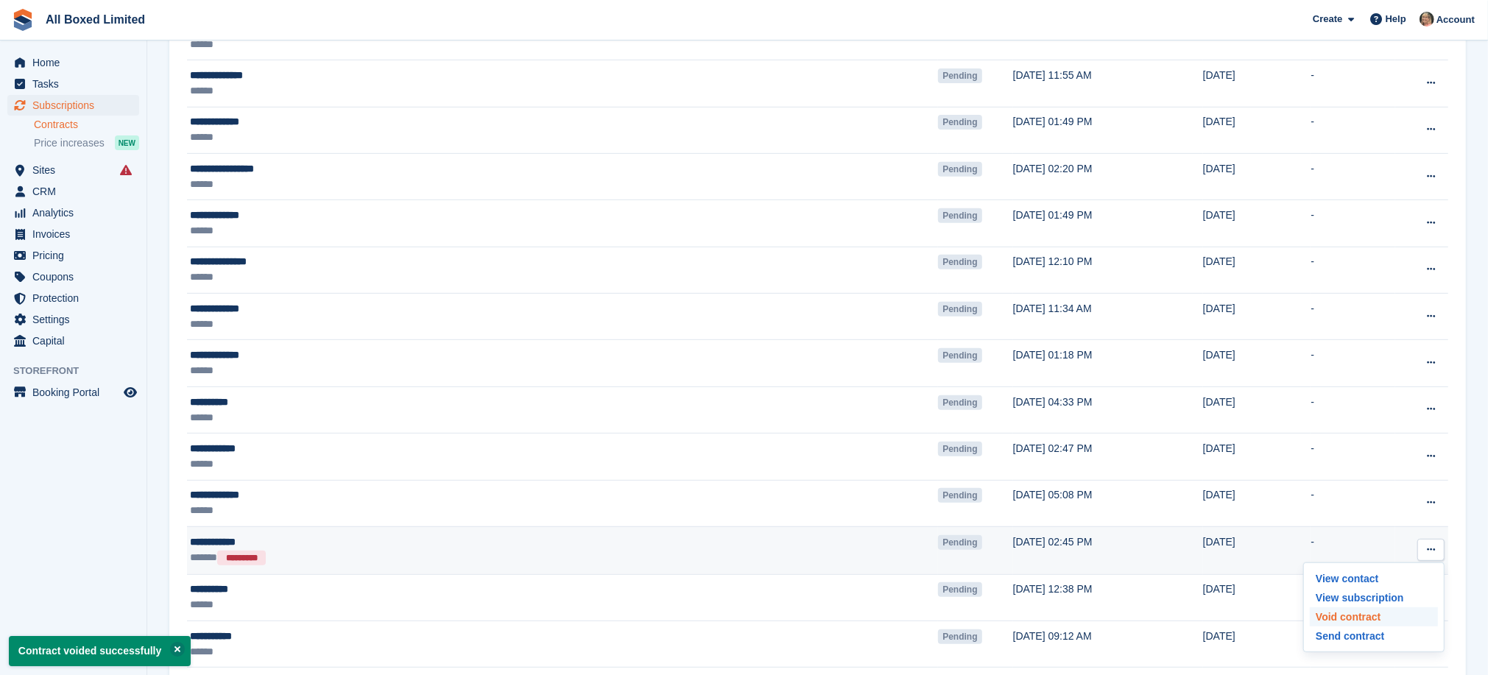
click at [1337, 618] on p "Void contract" at bounding box center [1373, 616] width 128 height 19
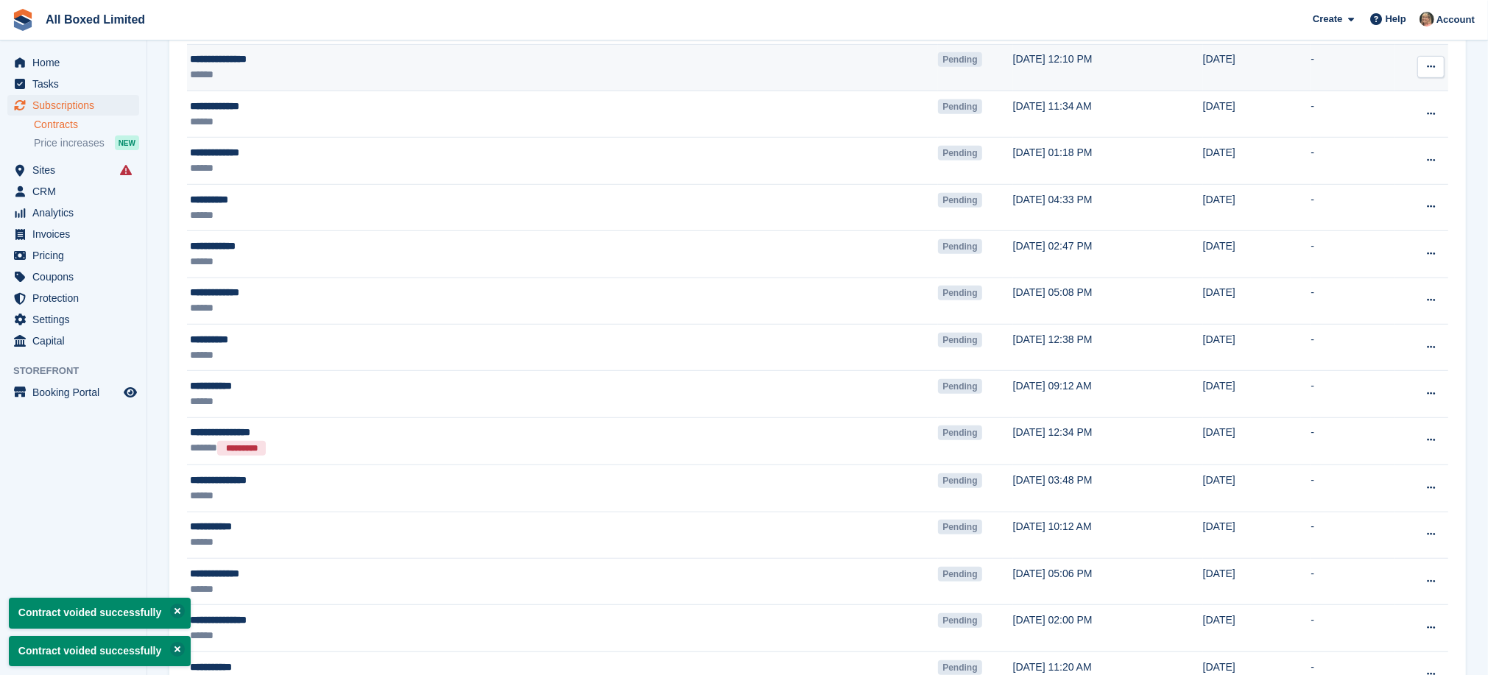
scroll to position [762, 0]
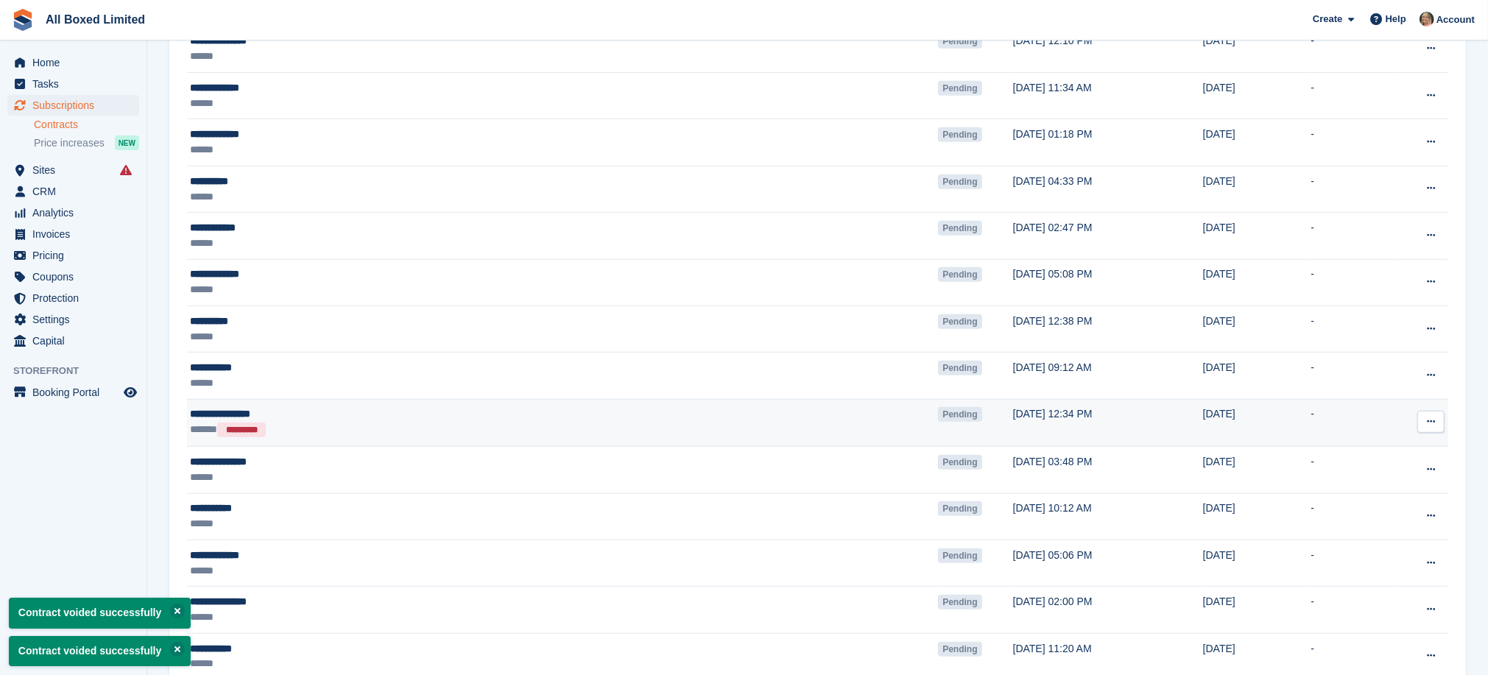
click at [1432, 425] on icon at bounding box center [1430, 422] width 8 height 10
click at [1367, 489] on p "Void contract" at bounding box center [1373, 488] width 128 height 19
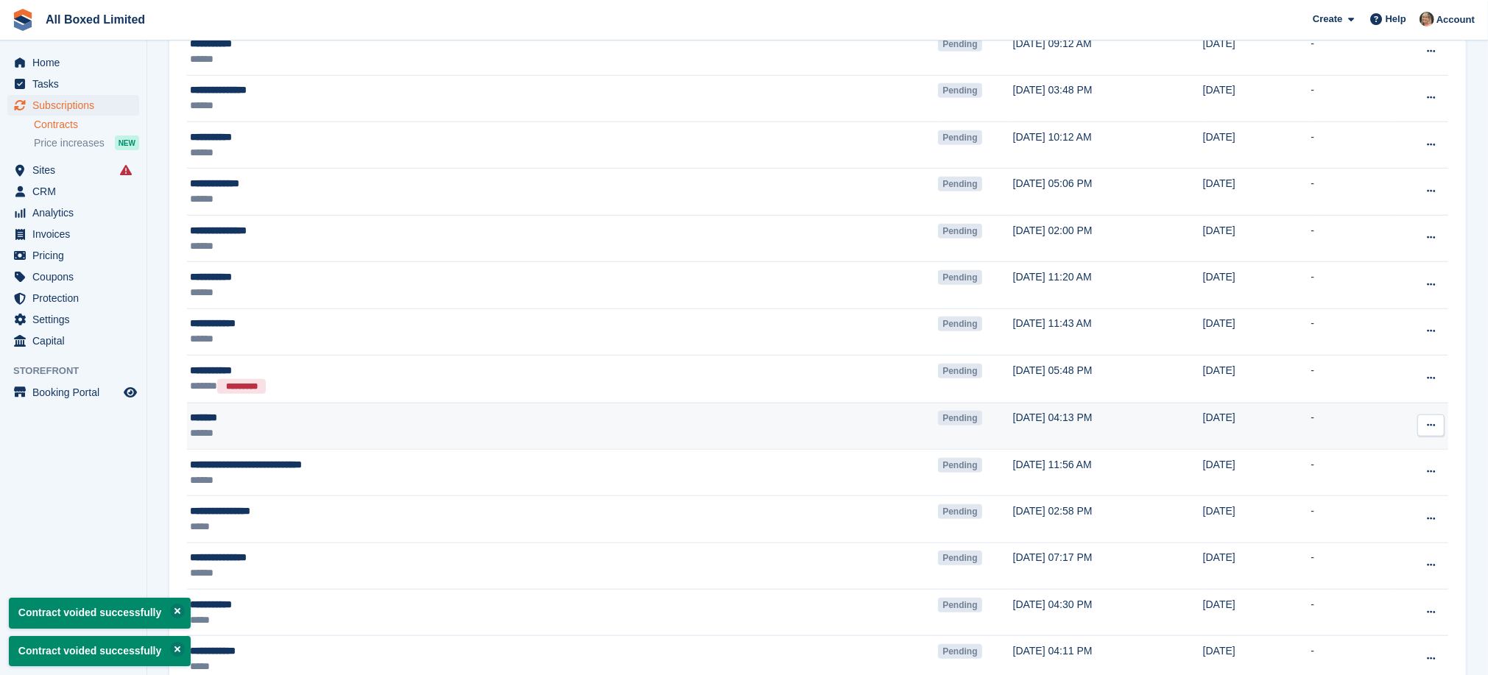
scroll to position [1203, 0]
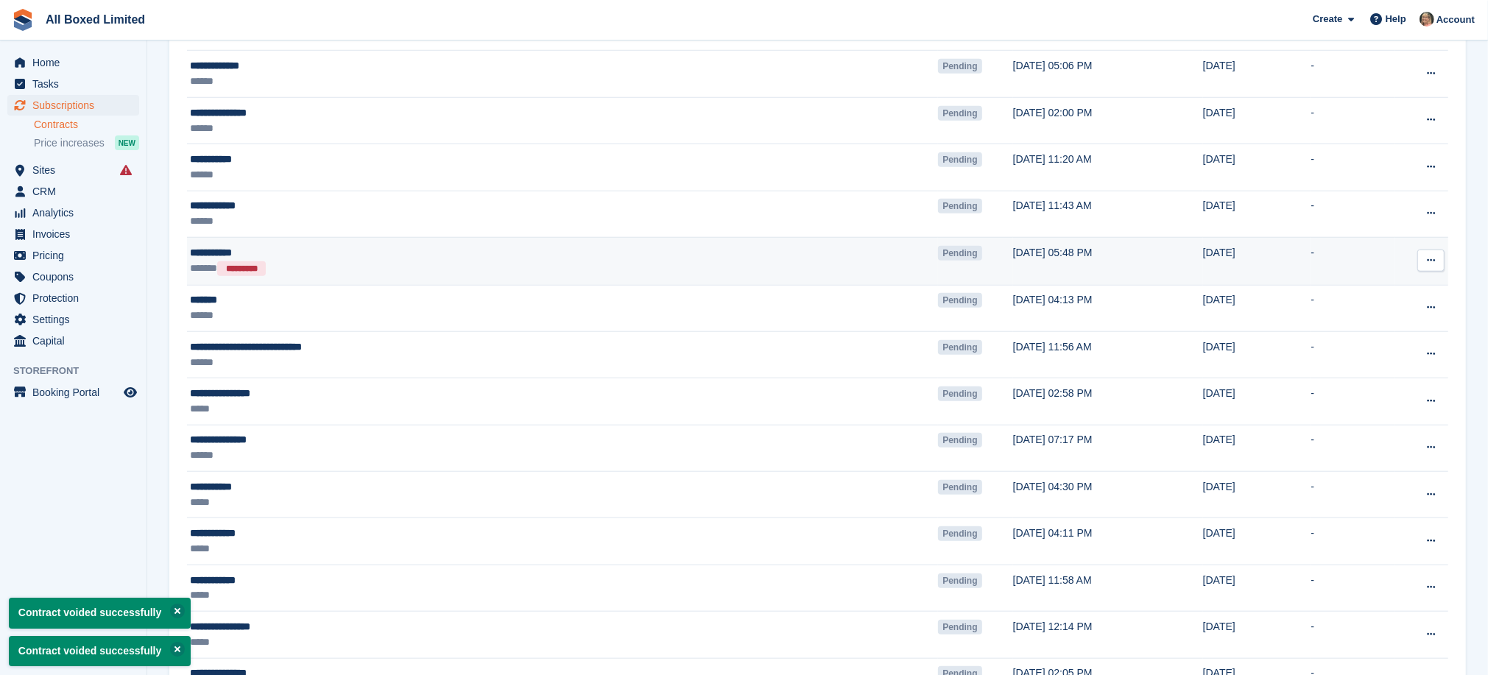
click at [1432, 264] on icon at bounding box center [1430, 260] width 8 height 10
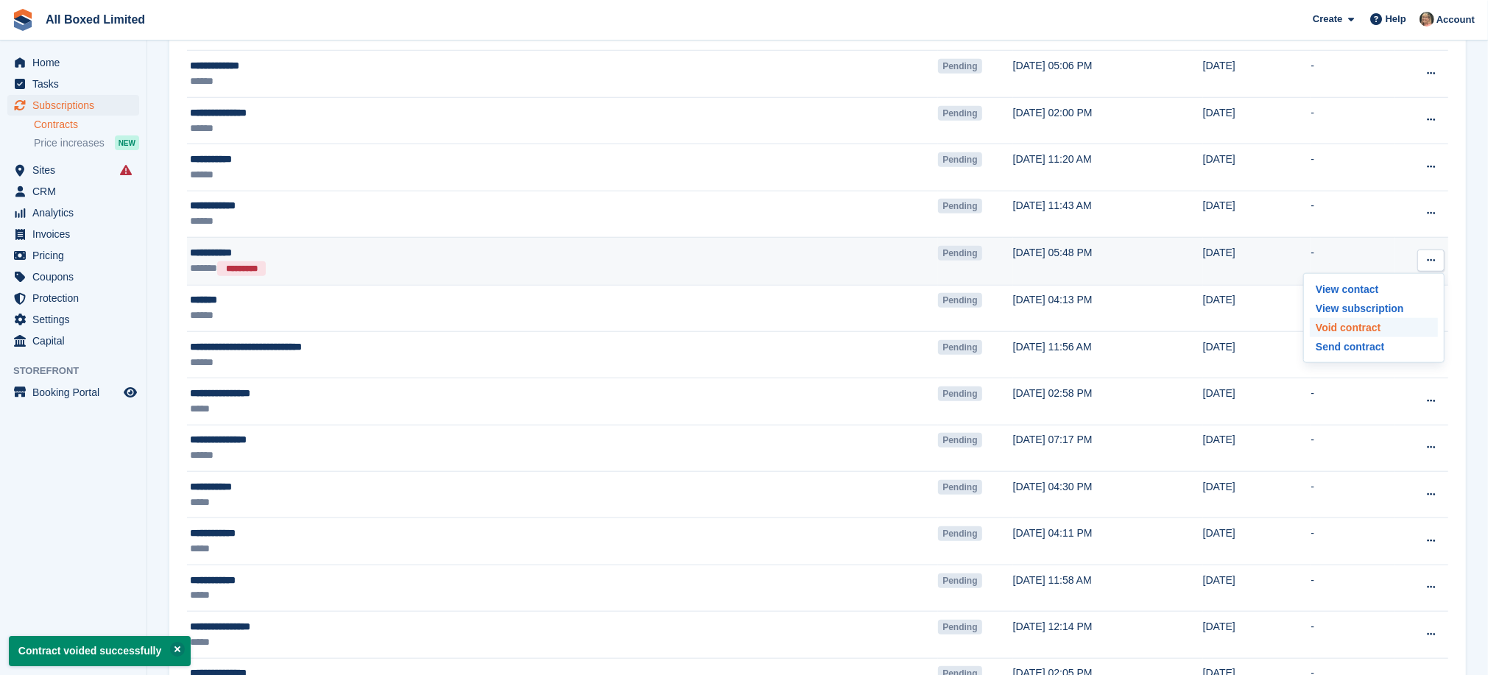
click at [1368, 330] on p "Void contract" at bounding box center [1373, 327] width 128 height 19
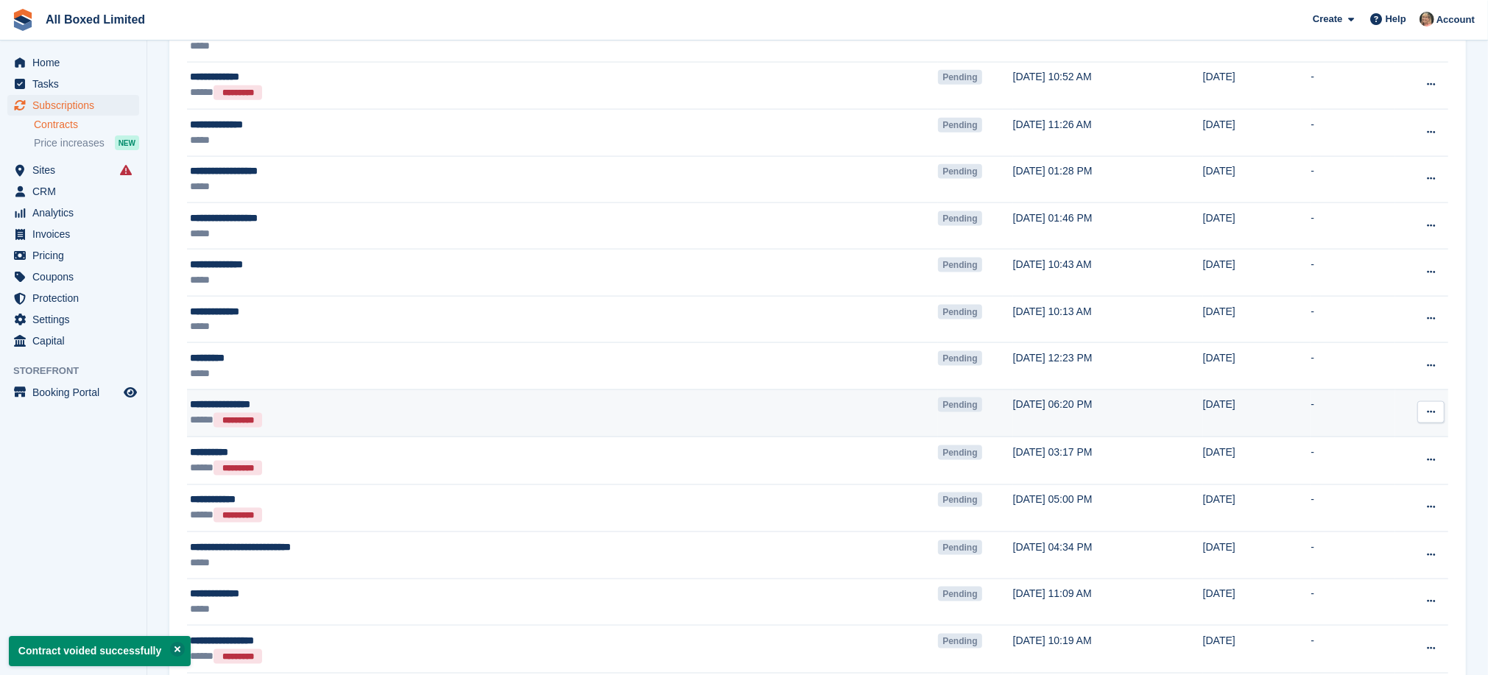
scroll to position [1866, 0]
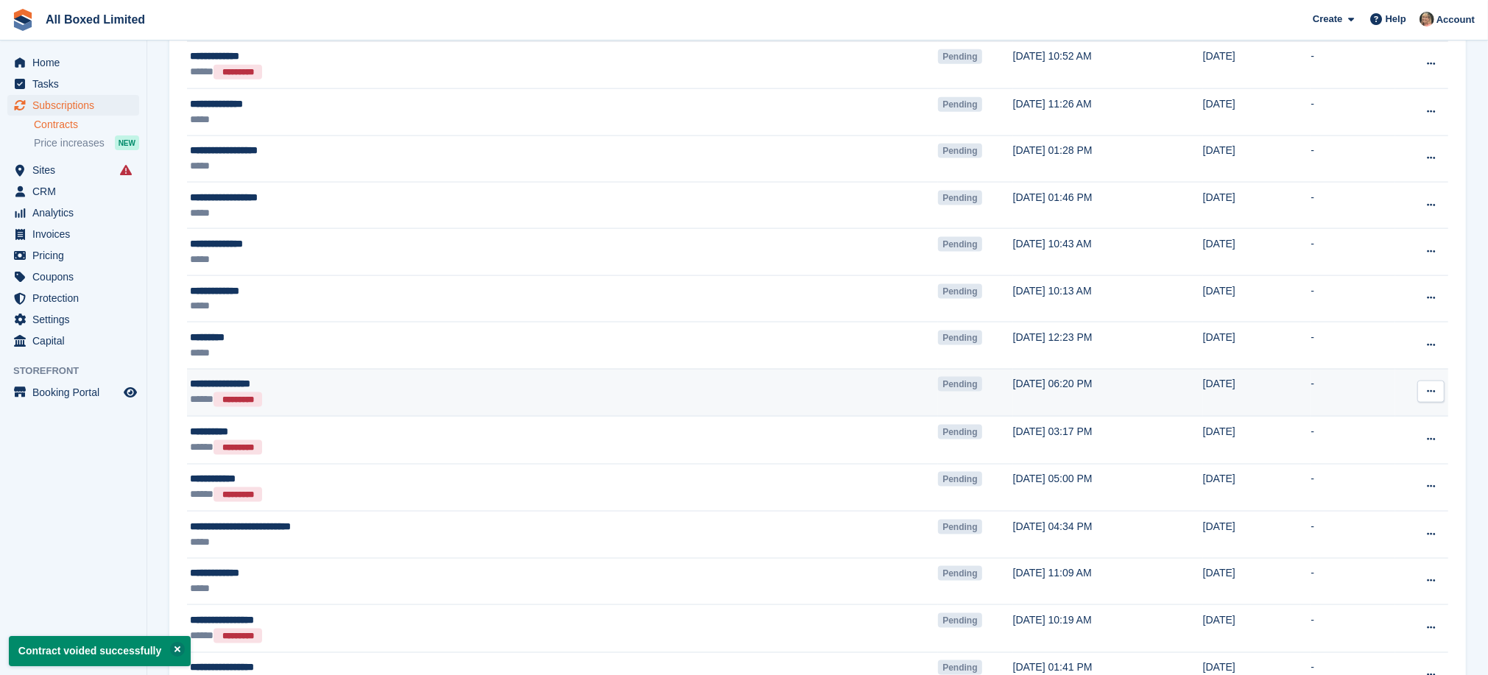
click at [1437, 399] on button at bounding box center [1430, 392] width 27 height 22
click at [1348, 468] on p "Void contract" at bounding box center [1373, 458] width 128 height 19
click at [1433, 396] on icon at bounding box center [1430, 391] width 8 height 10
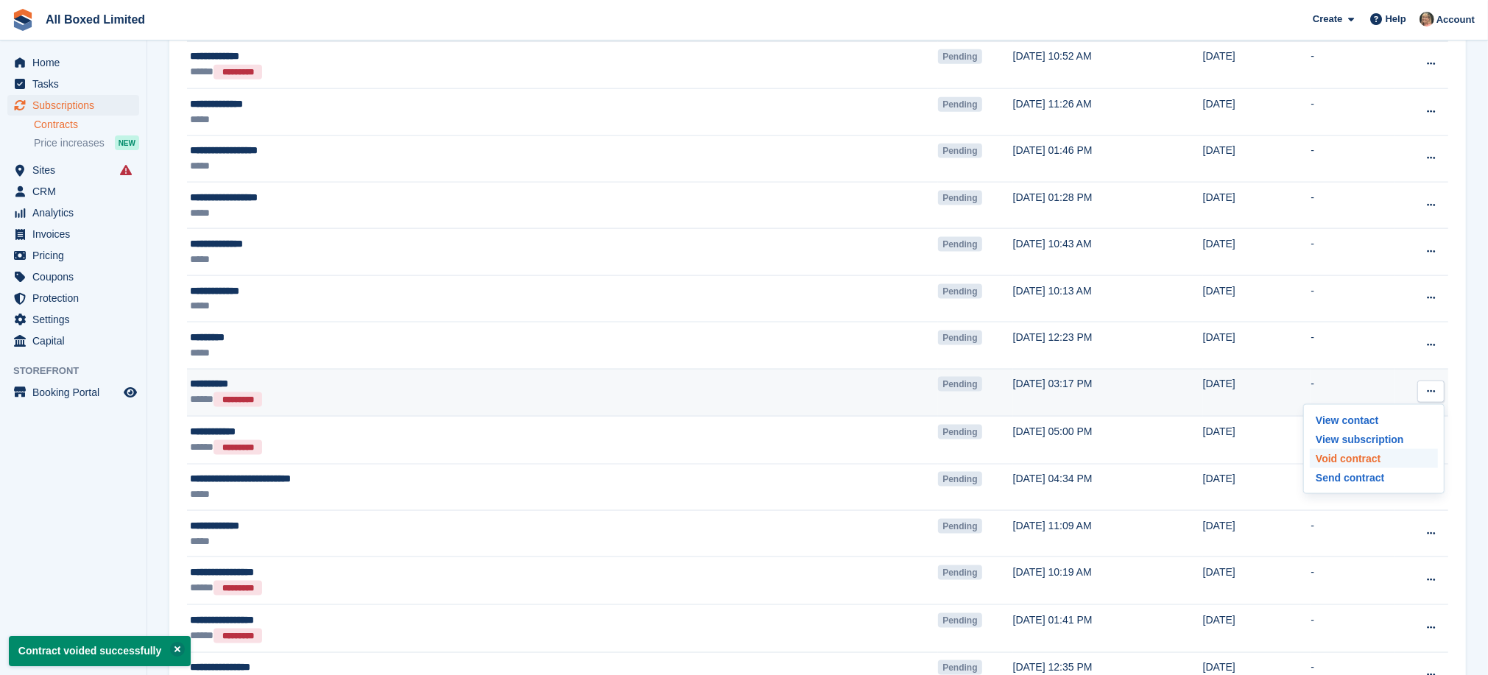
click at [1352, 464] on p "Void contract" at bounding box center [1373, 458] width 128 height 19
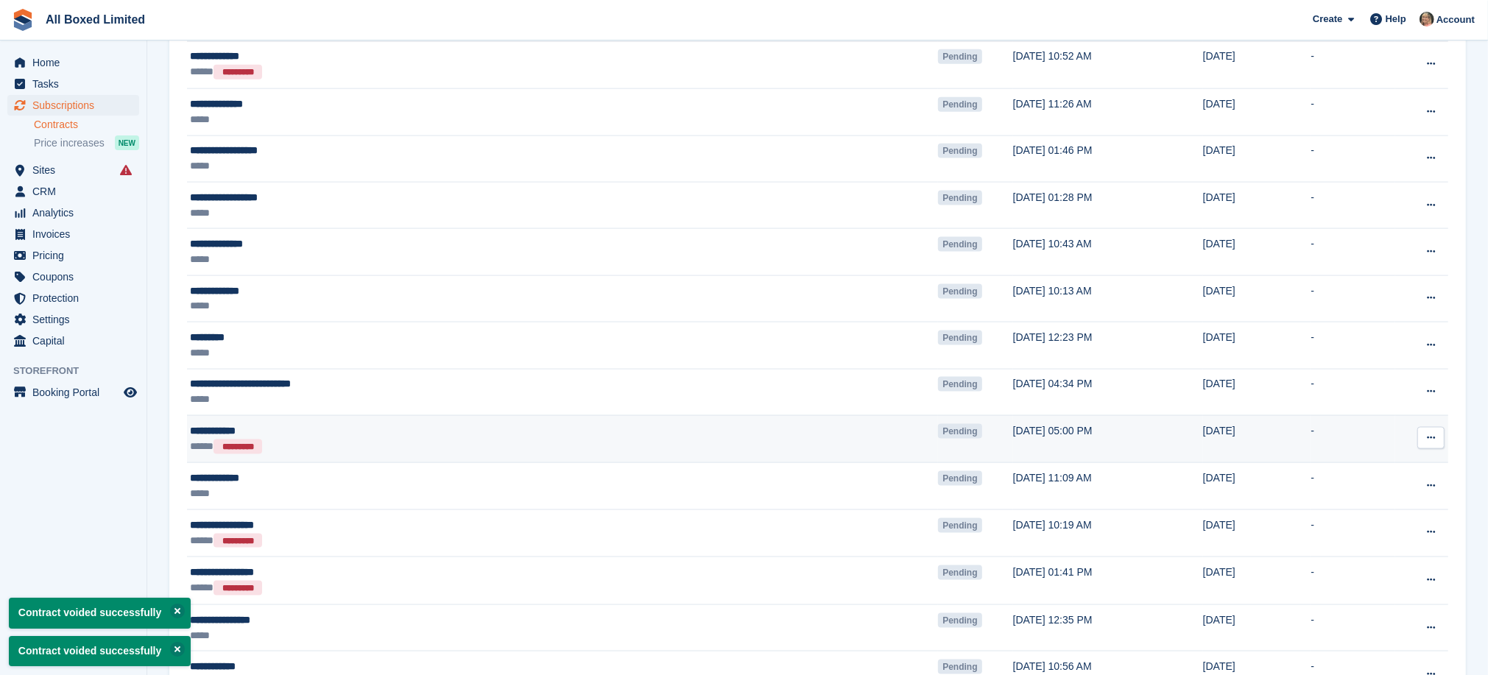
click at [1436, 440] on button at bounding box center [1430, 438] width 27 height 22
click at [1350, 512] on p "Void contract" at bounding box center [1373, 504] width 128 height 19
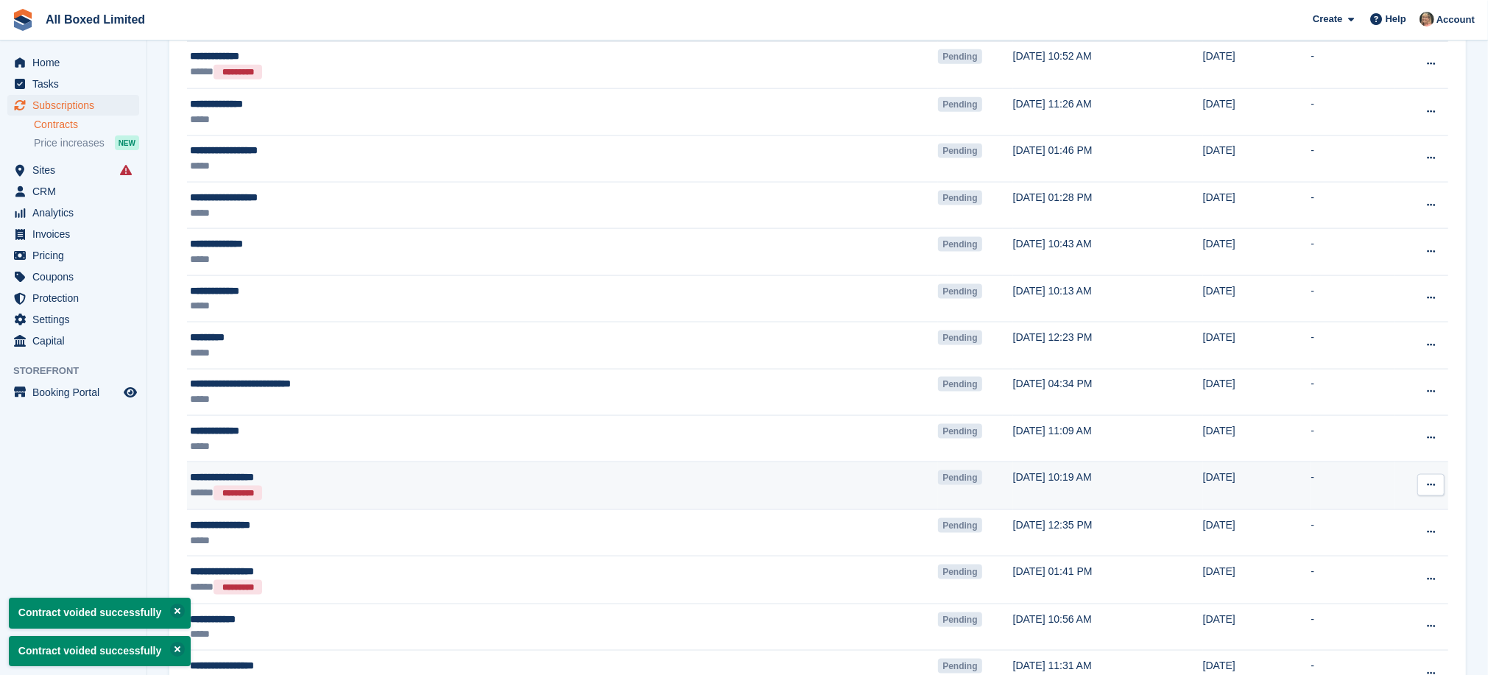
click at [1437, 491] on button at bounding box center [1430, 485] width 27 height 22
click at [1359, 560] on p "Void contract" at bounding box center [1373, 551] width 128 height 19
click at [1434, 489] on icon at bounding box center [1430, 485] width 8 height 10
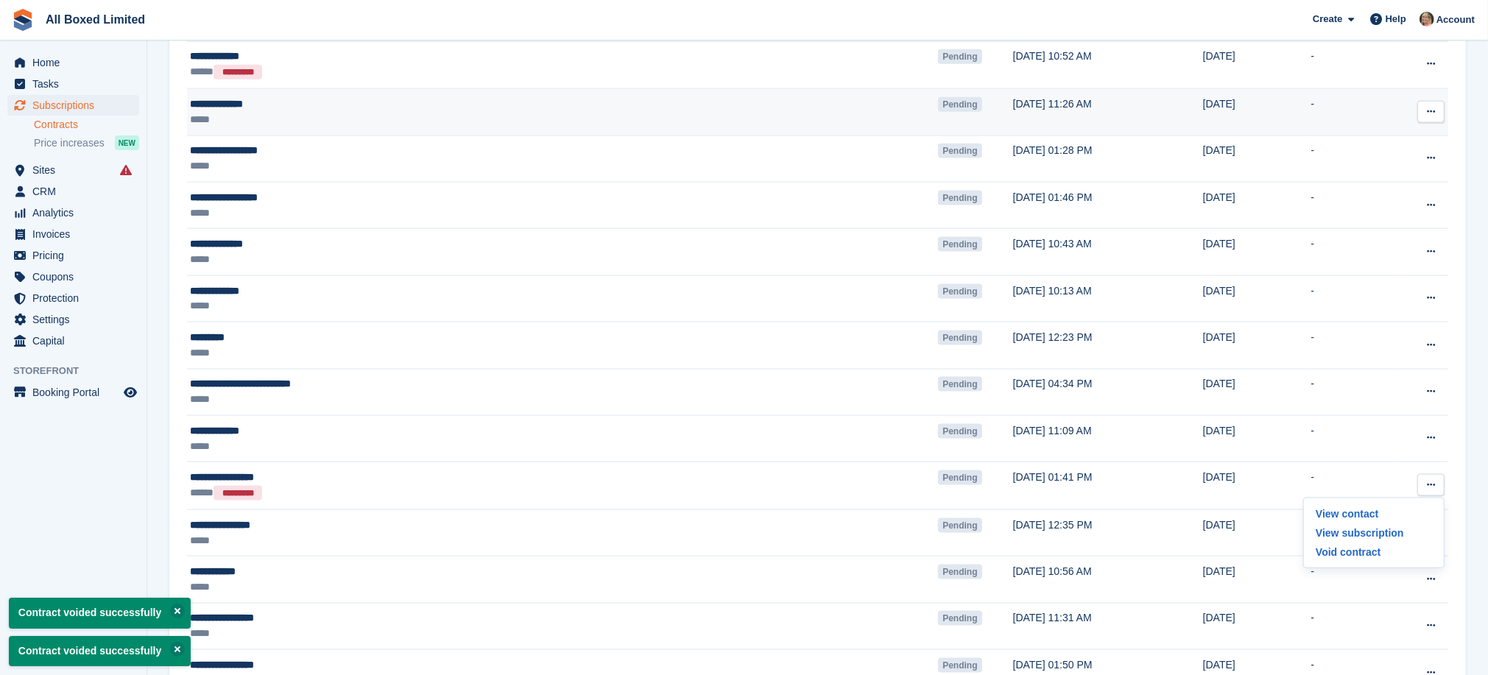
drag, startPoint x: 1354, startPoint y: 561, endPoint x: 843, endPoint y: 102, distance: 687.5
click at [1354, 560] on p "Void contract" at bounding box center [1373, 551] width 128 height 19
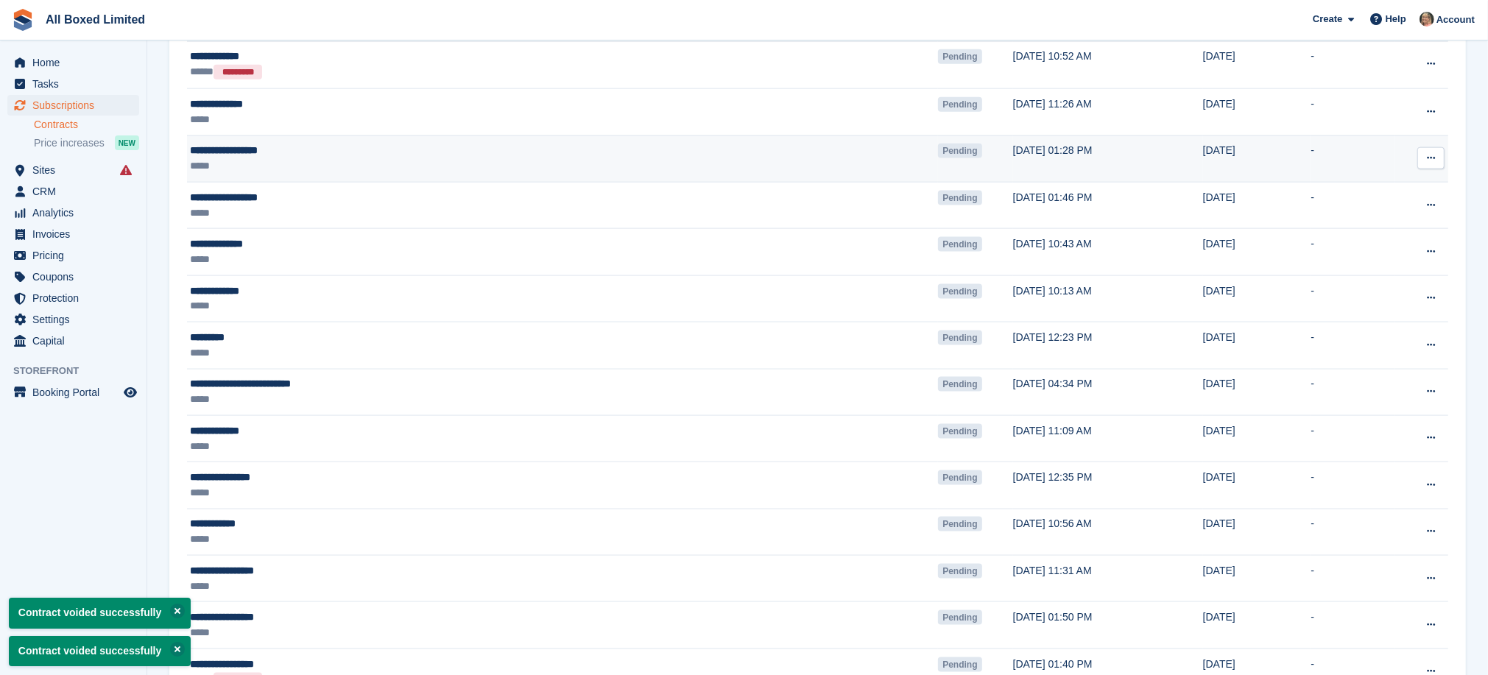
scroll to position [1971, 0]
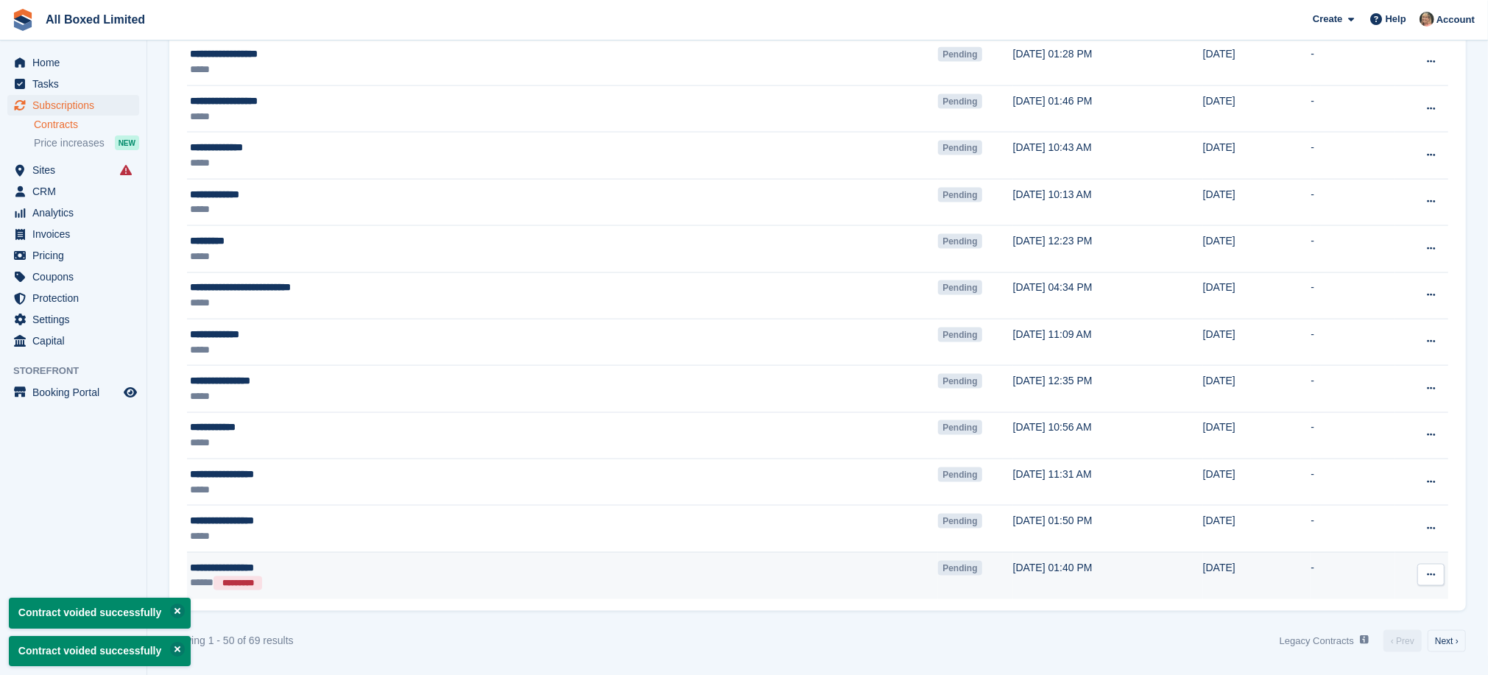
click at [1427, 573] on icon at bounding box center [1430, 575] width 8 height 10
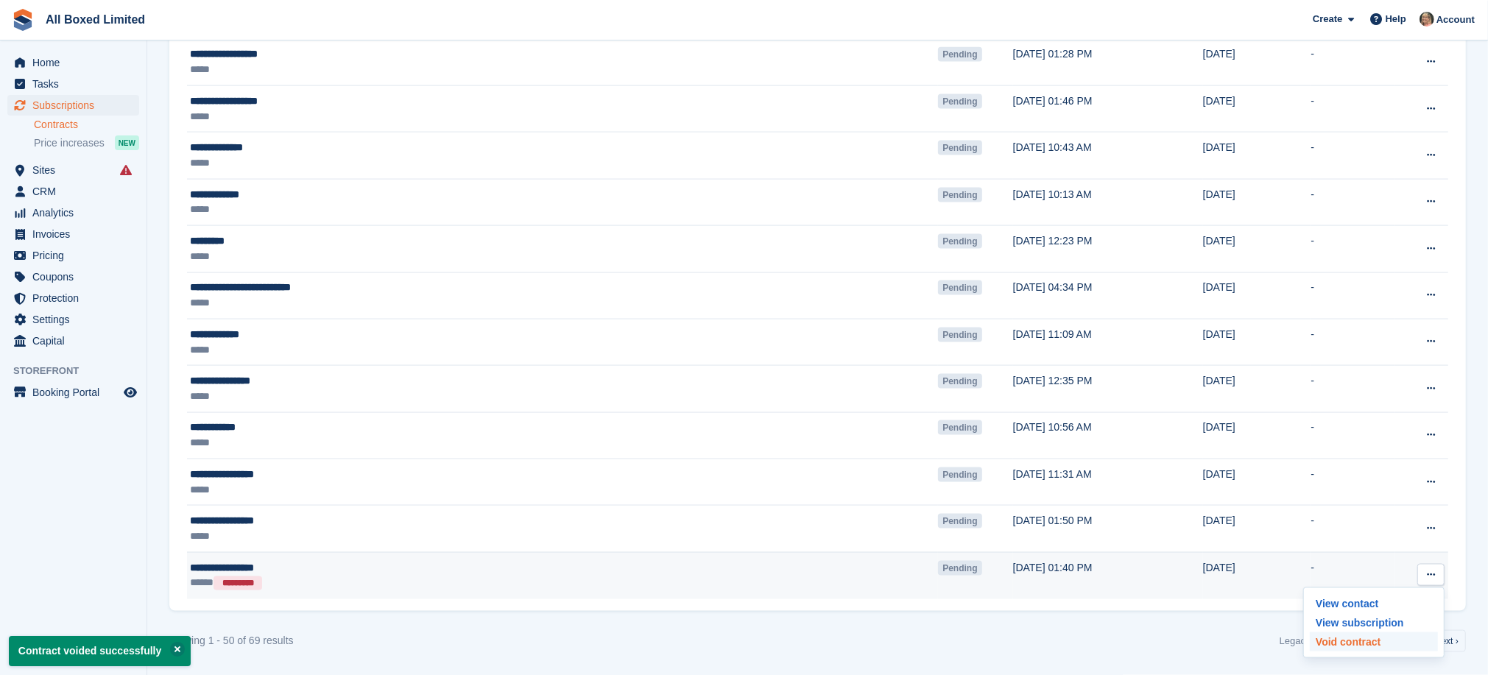
click at [1368, 644] on p "Void contract" at bounding box center [1373, 641] width 128 height 19
click at [1435, 578] on button at bounding box center [1430, 575] width 27 height 22
click at [1329, 640] on p "Void contract" at bounding box center [1373, 639] width 128 height 19
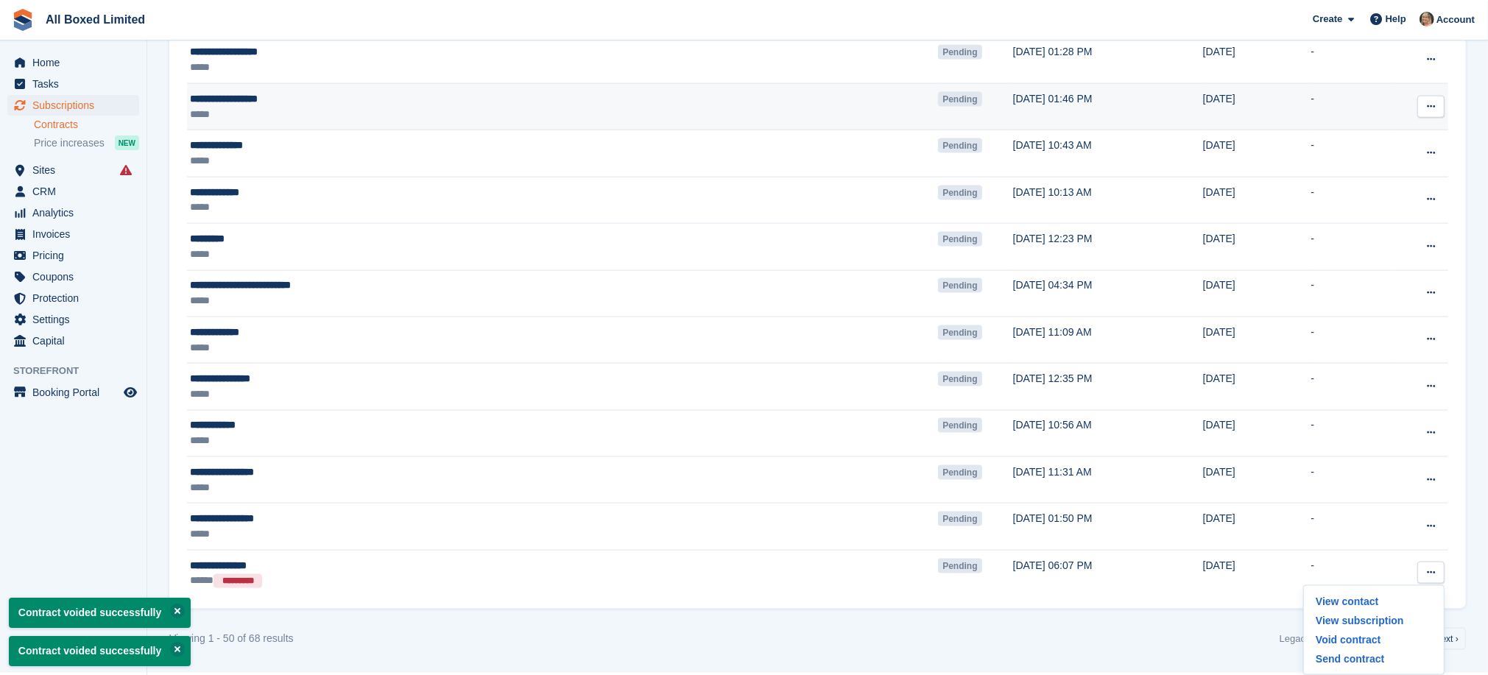
scroll to position [1970, 0]
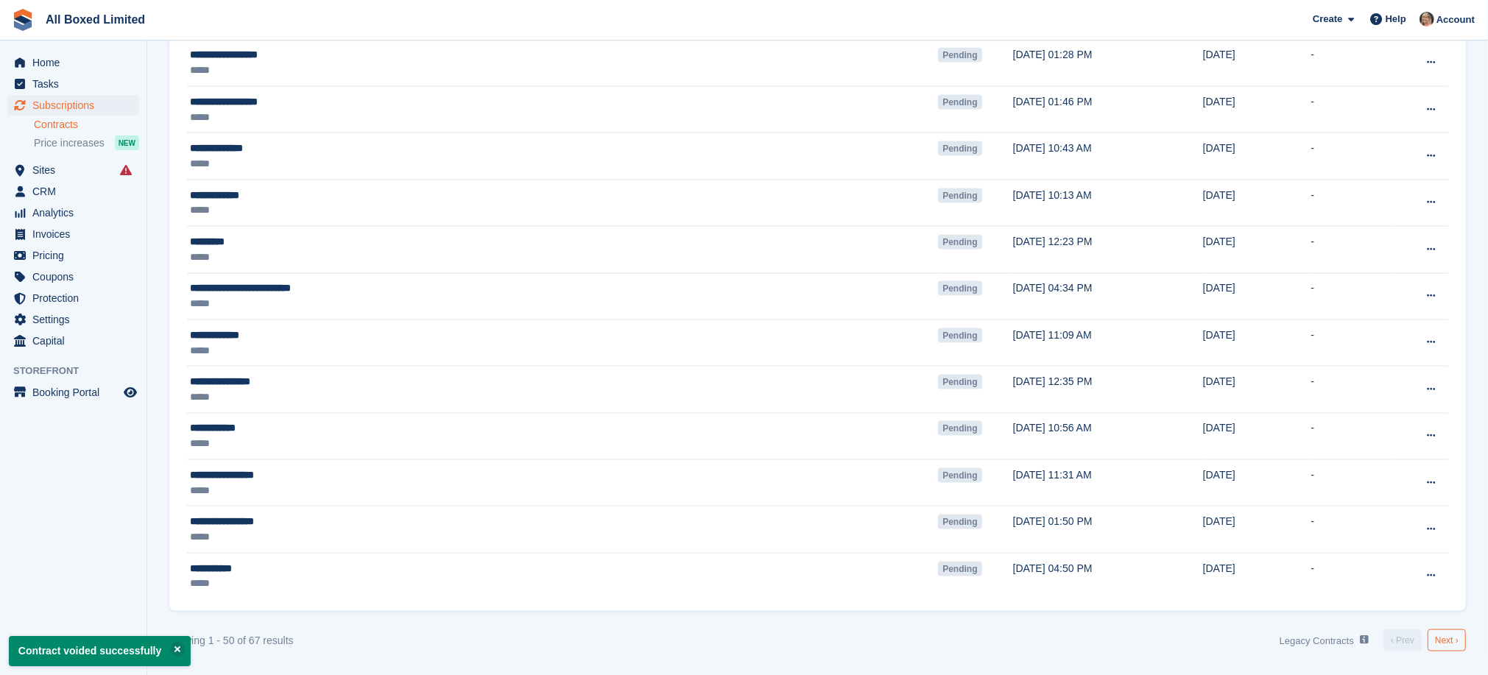
click at [1446, 637] on link "Next ›" at bounding box center [1446, 640] width 38 height 22
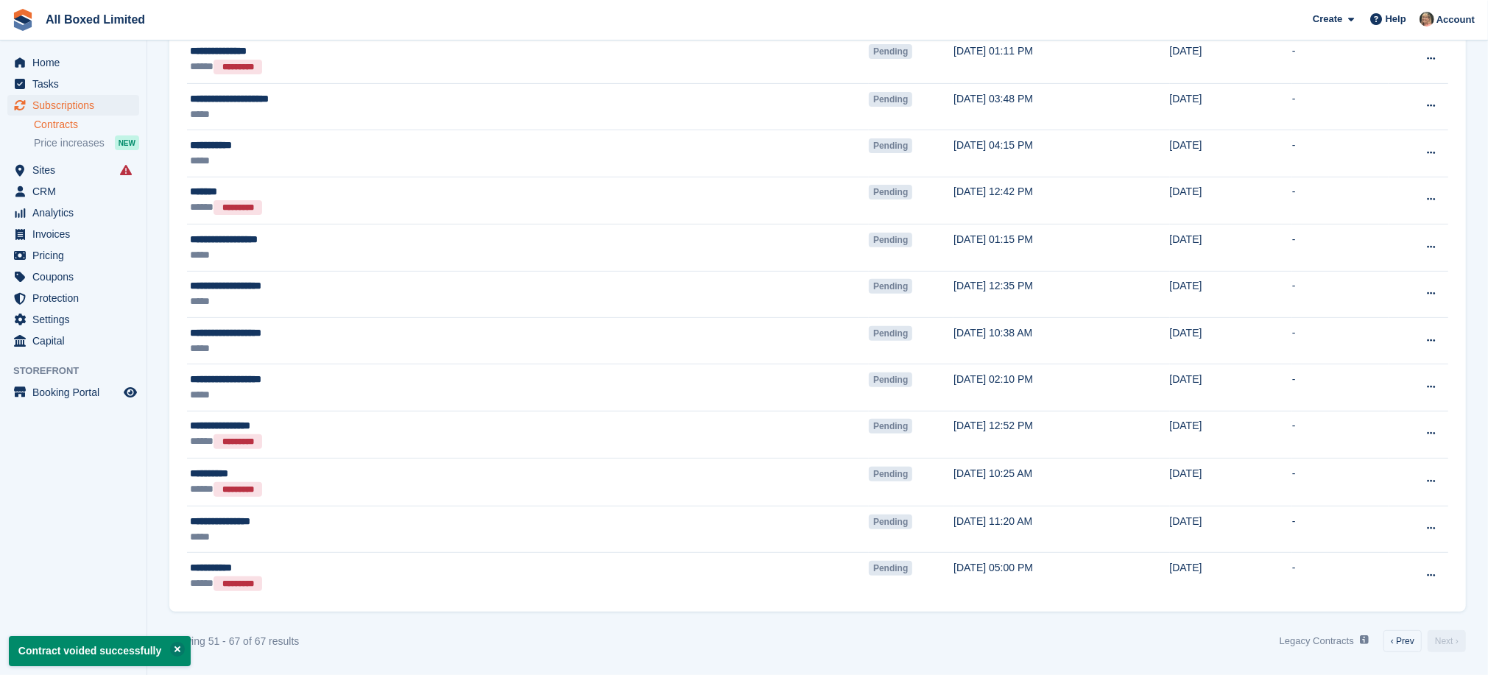
scroll to position [428, 0]
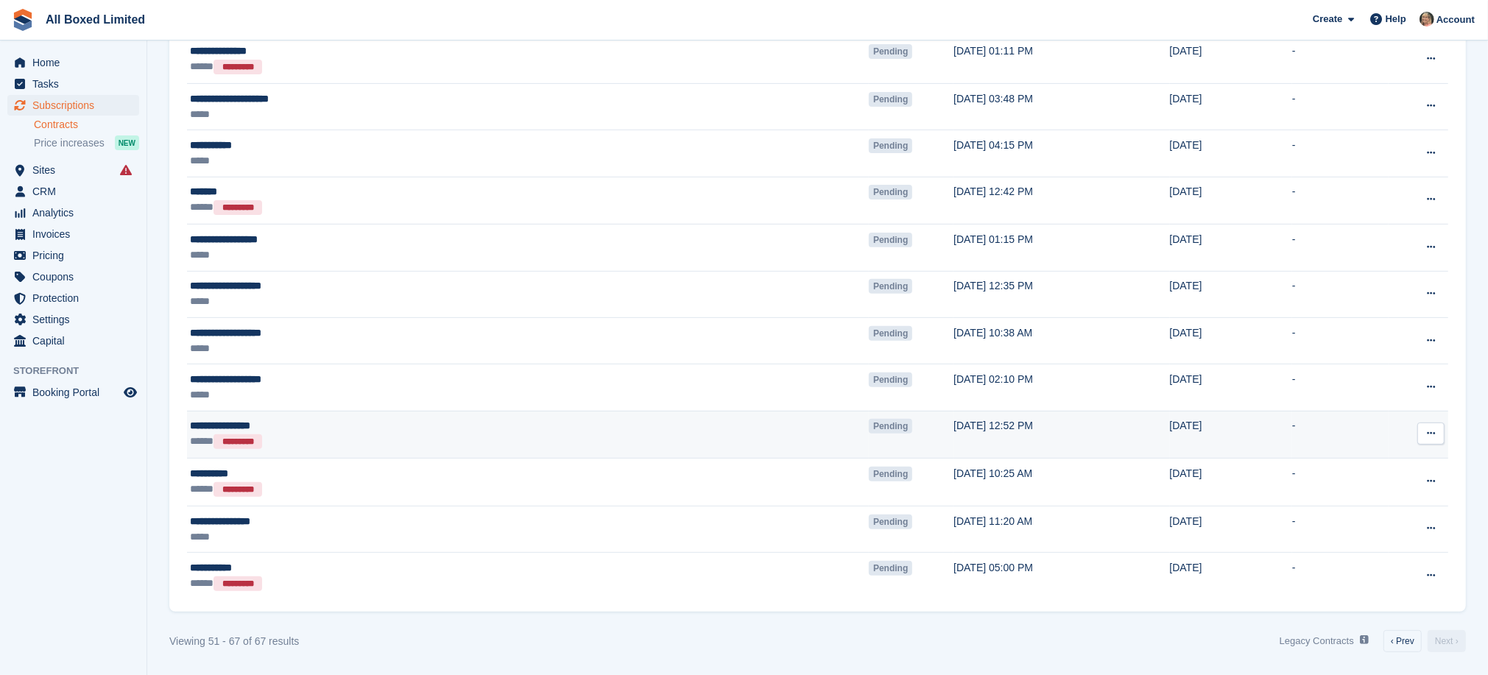
click at [1438, 431] on button at bounding box center [1430, 433] width 27 height 22
click at [1370, 498] on p "Void contract" at bounding box center [1373, 500] width 128 height 19
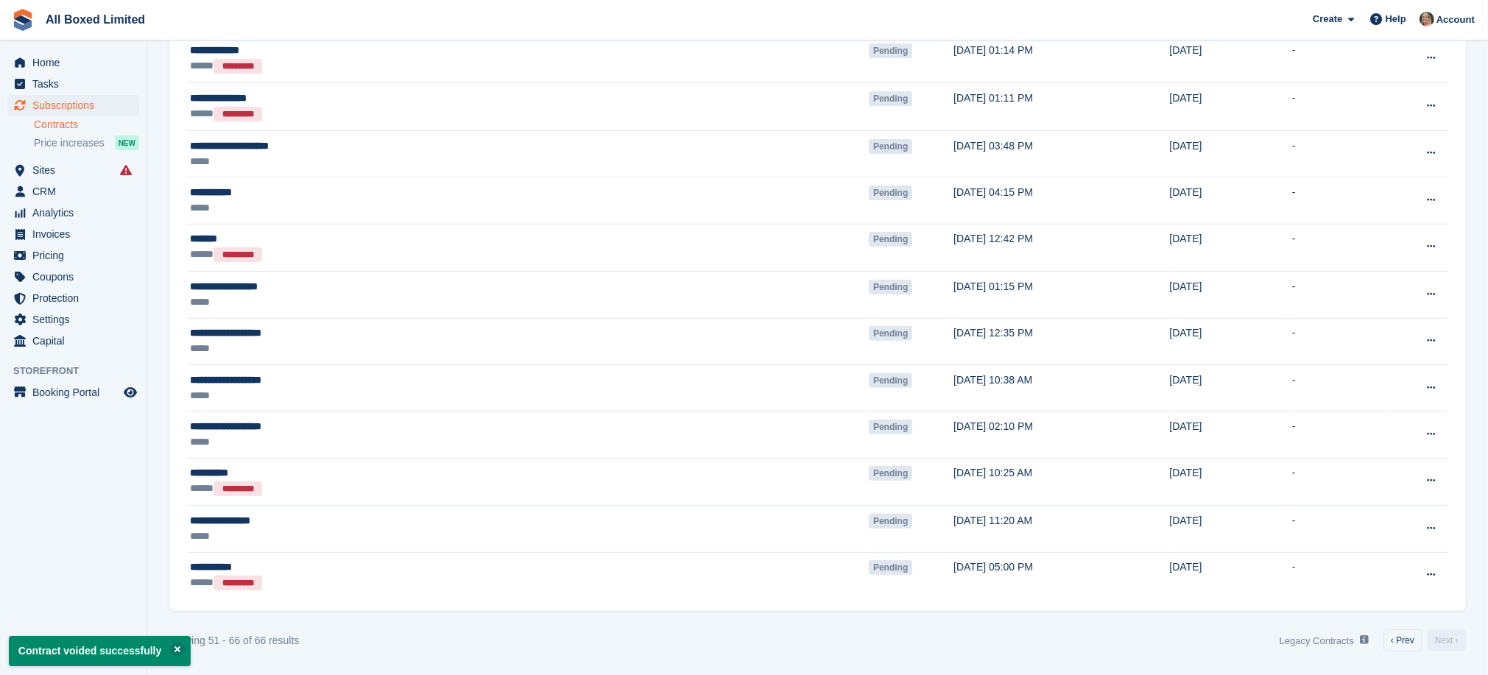
scroll to position [381, 0]
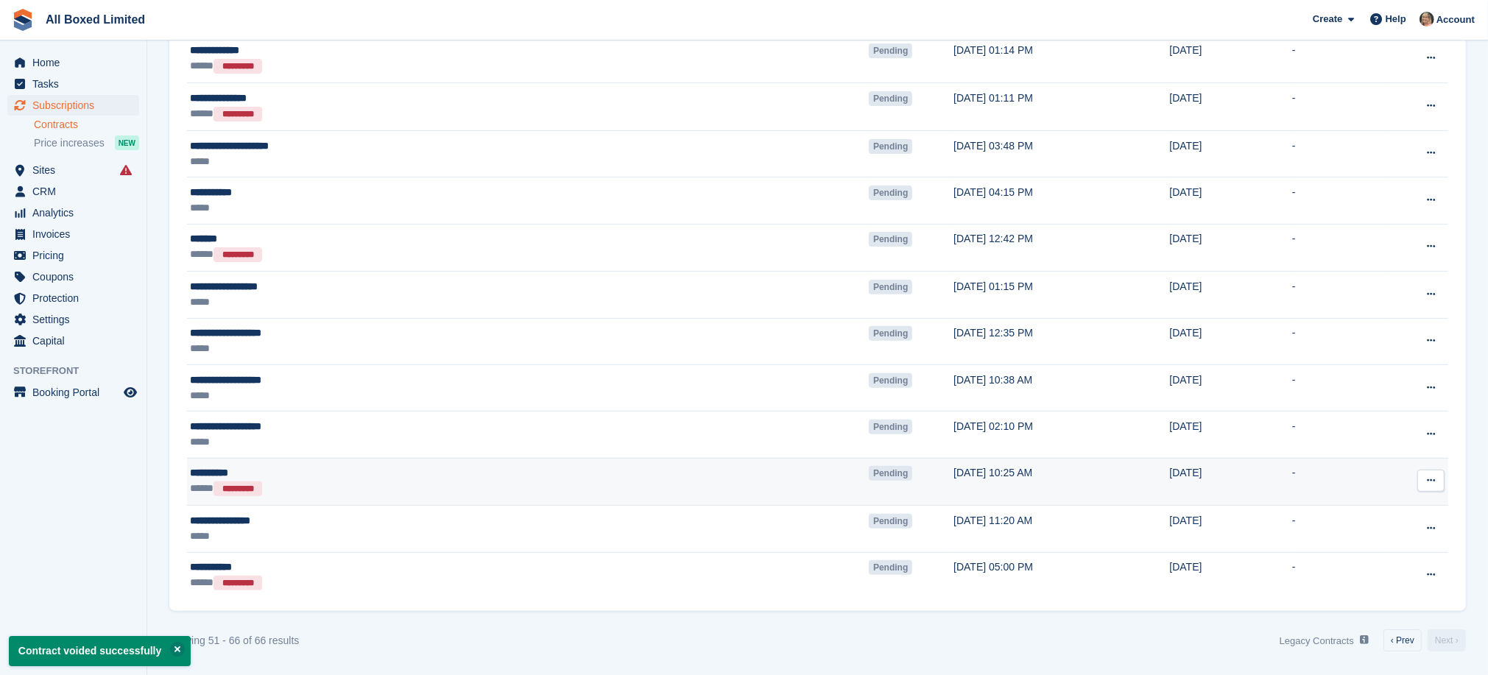
click at [1431, 480] on icon at bounding box center [1430, 480] width 8 height 10
click at [1372, 546] on p "Void contract" at bounding box center [1373, 547] width 128 height 19
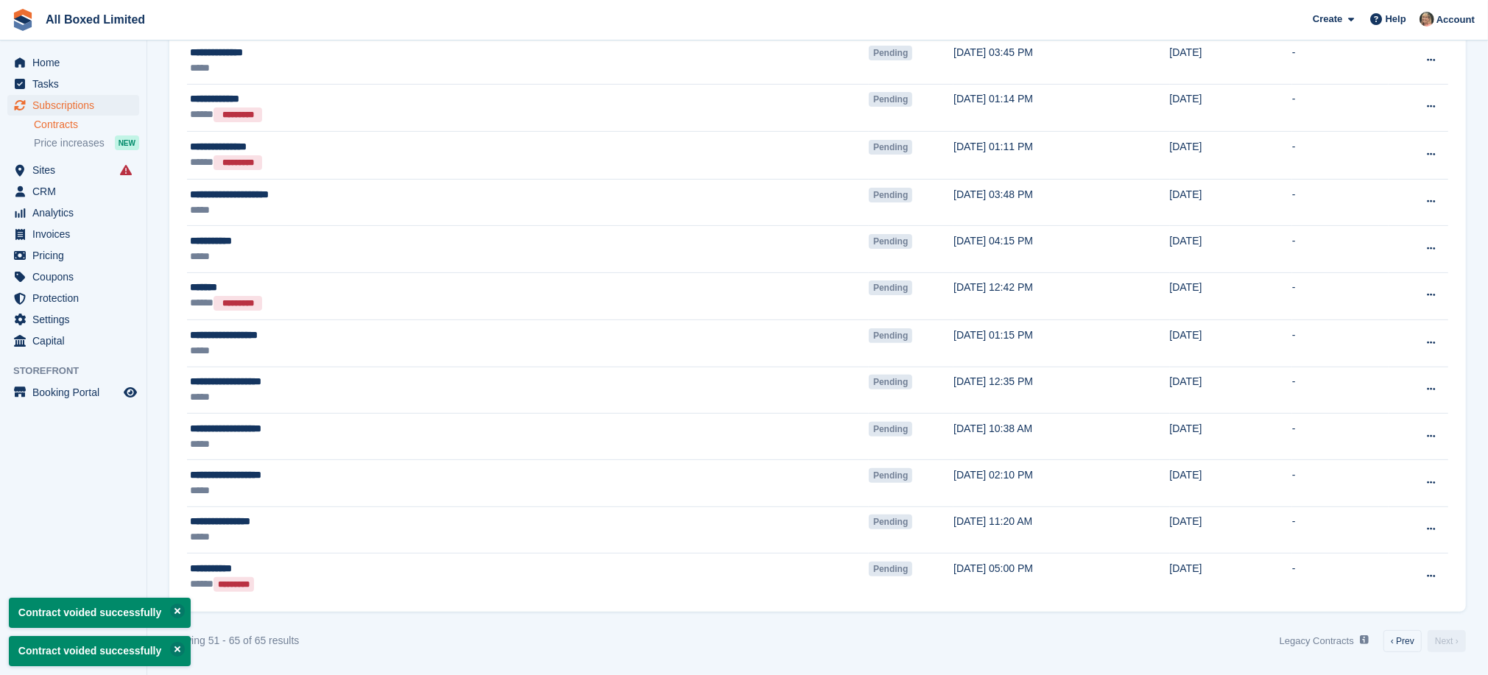
scroll to position [334, 0]
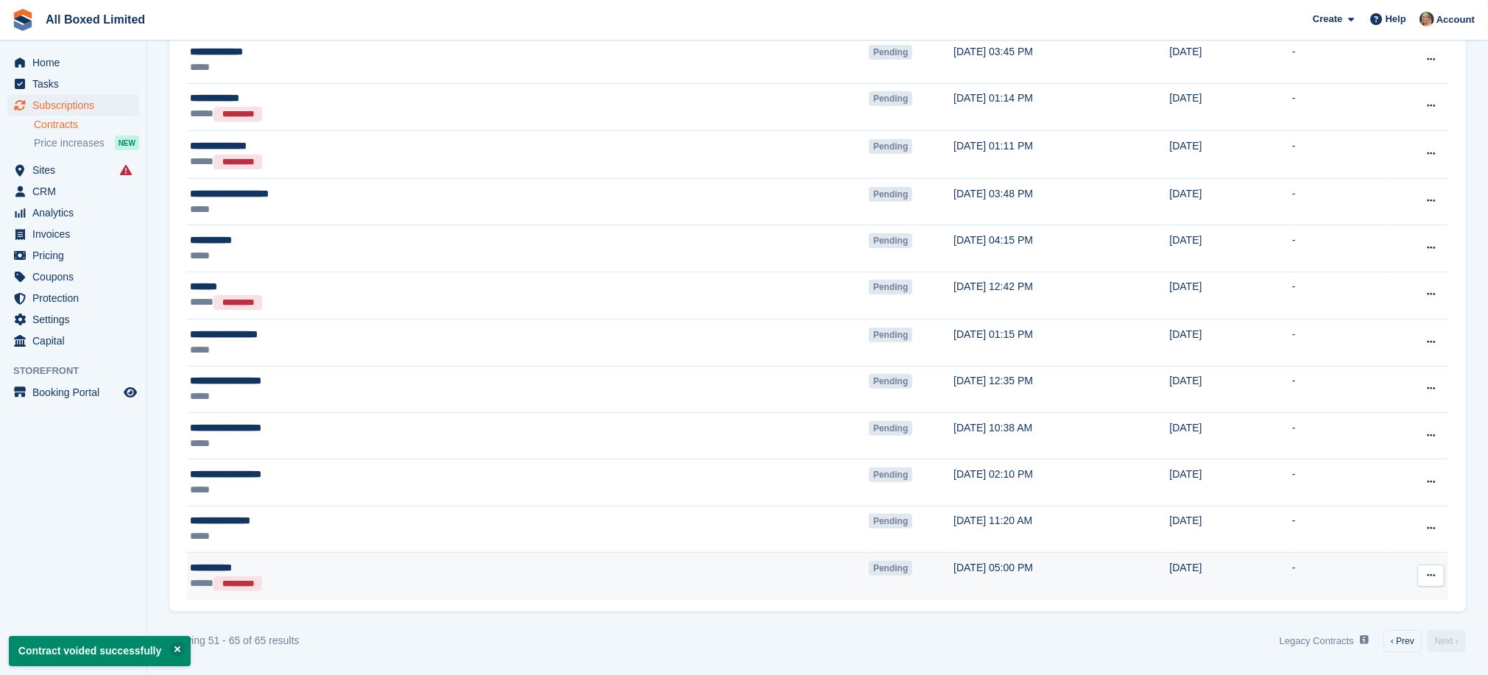
click at [1429, 573] on icon at bounding box center [1430, 575] width 8 height 10
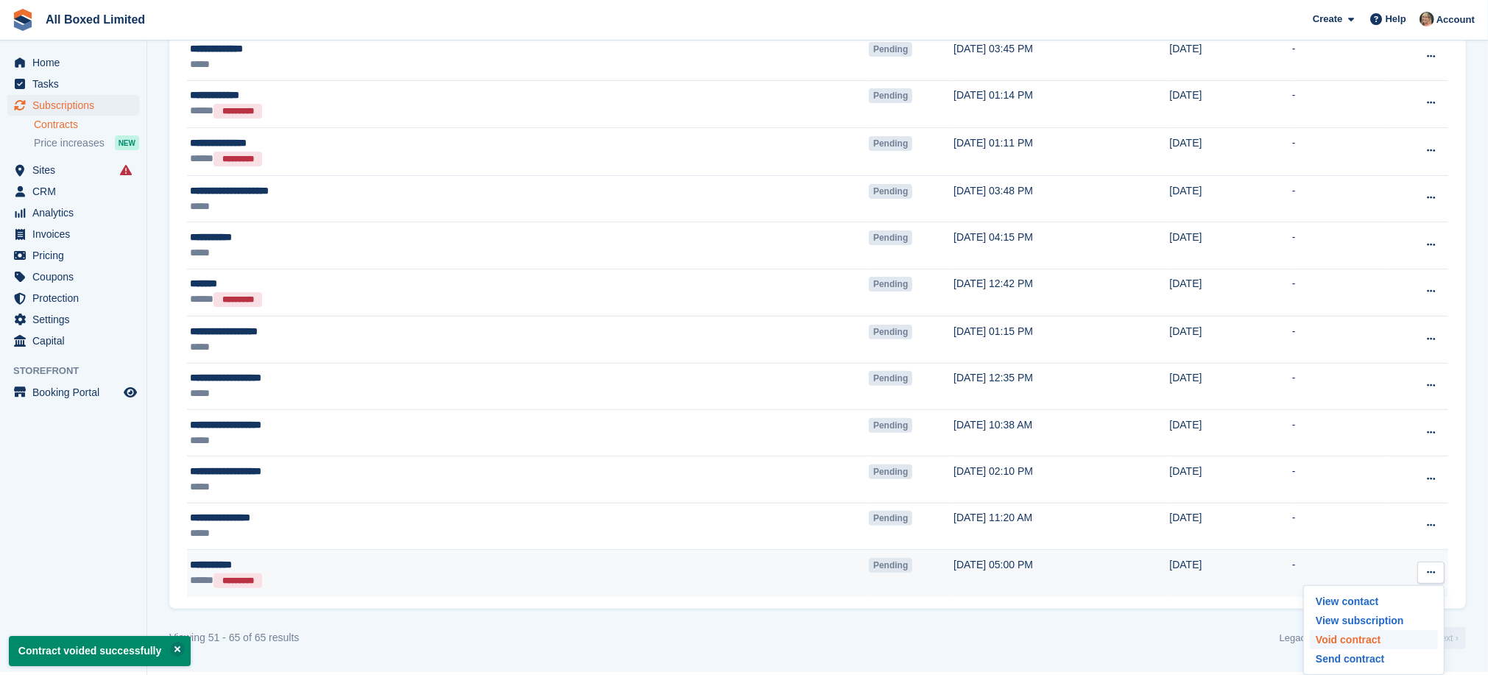
click at [1359, 640] on p "Void contract" at bounding box center [1373, 639] width 128 height 19
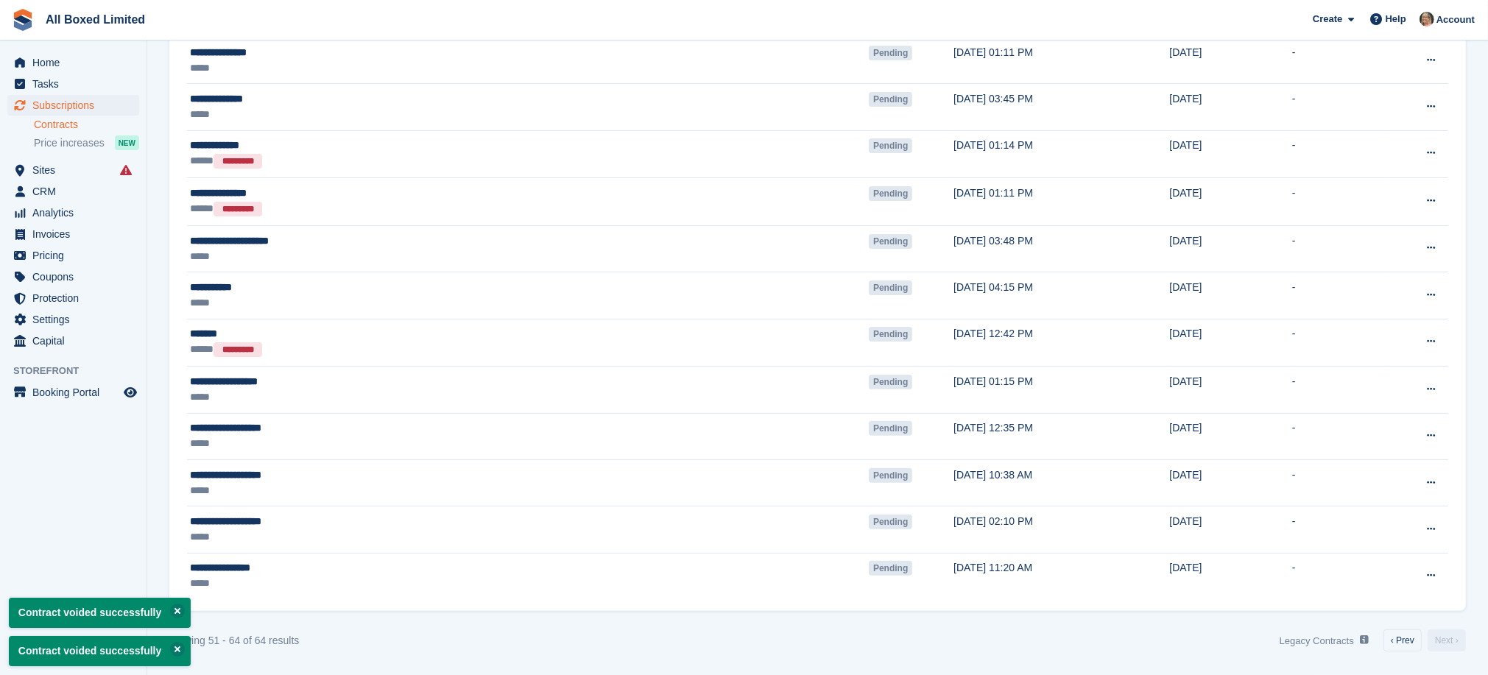
scroll to position [286, 0]
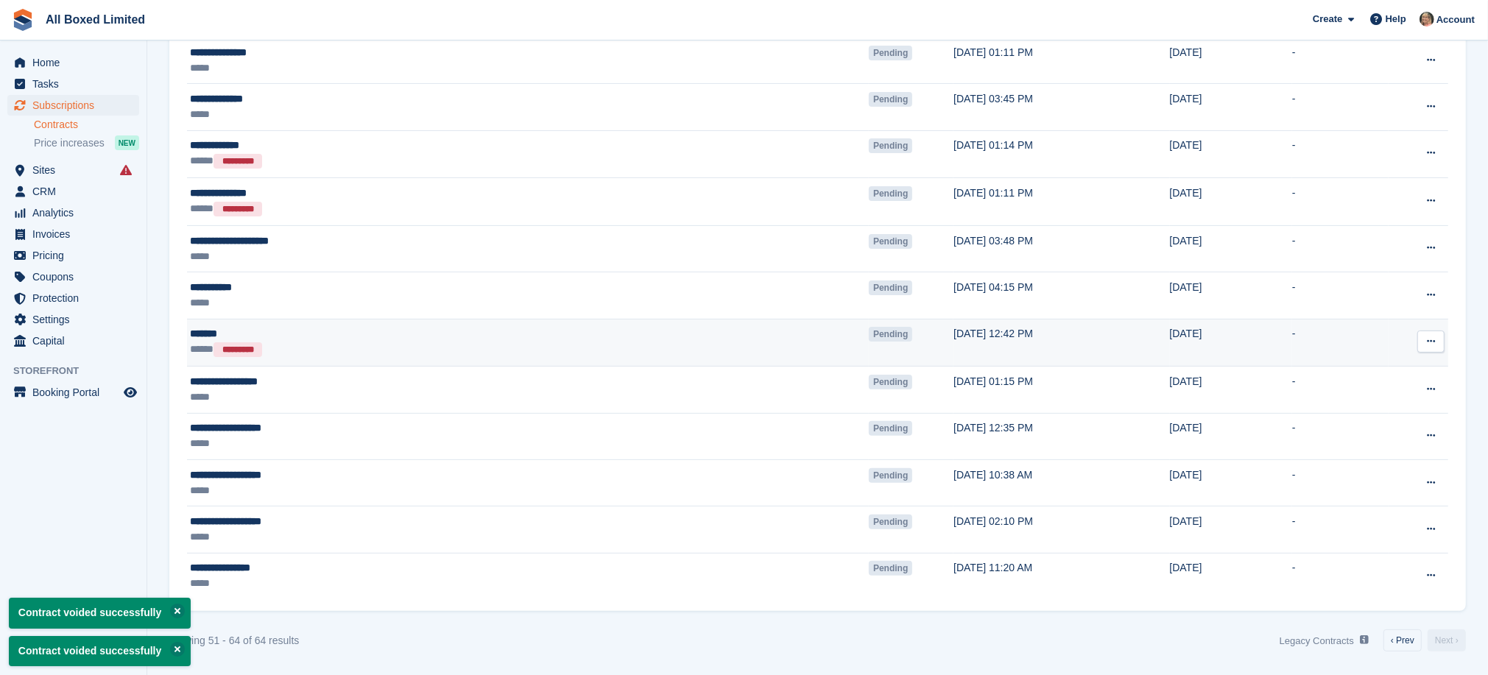
click at [1430, 336] on icon at bounding box center [1430, 341] width 8 height 10
click at [1330, 409] on p "Void contract" at bounding box center [1373, 408] width 128 height 19
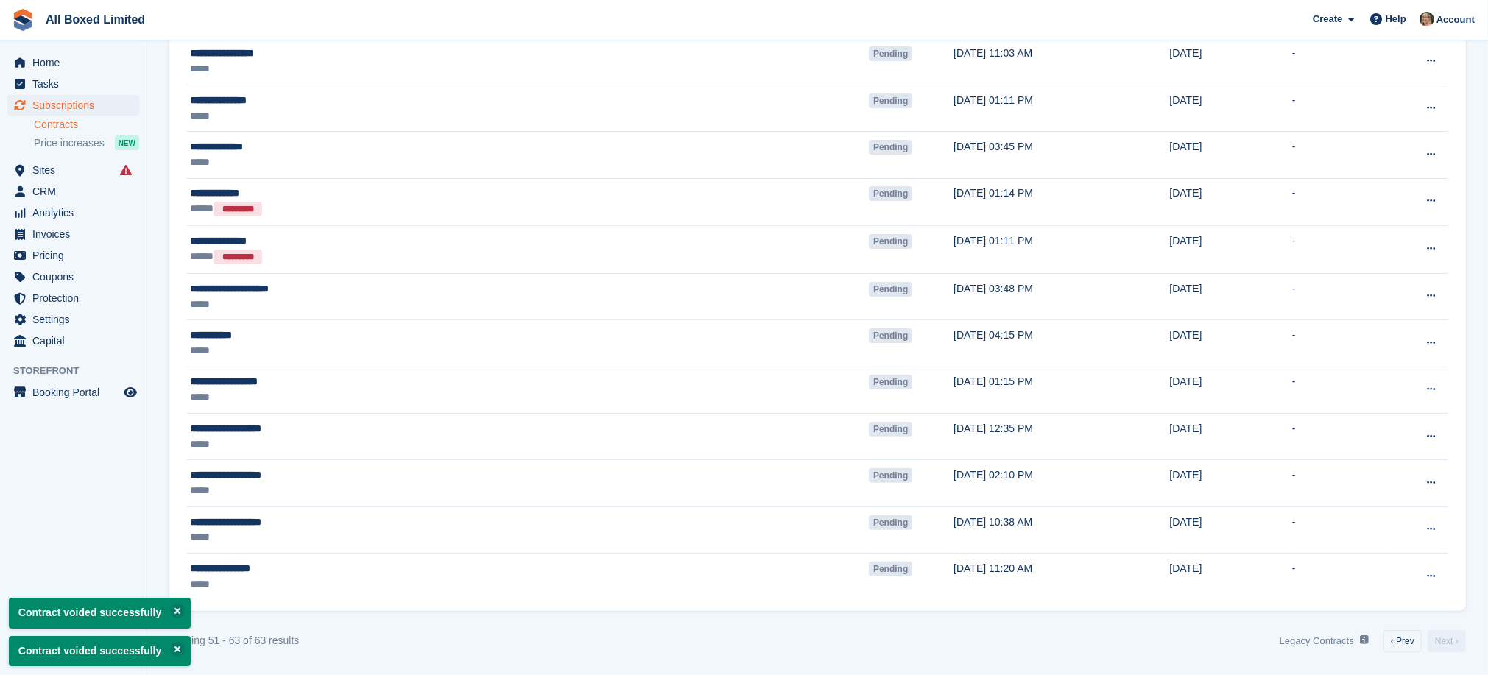
scroll to position [238, 0]
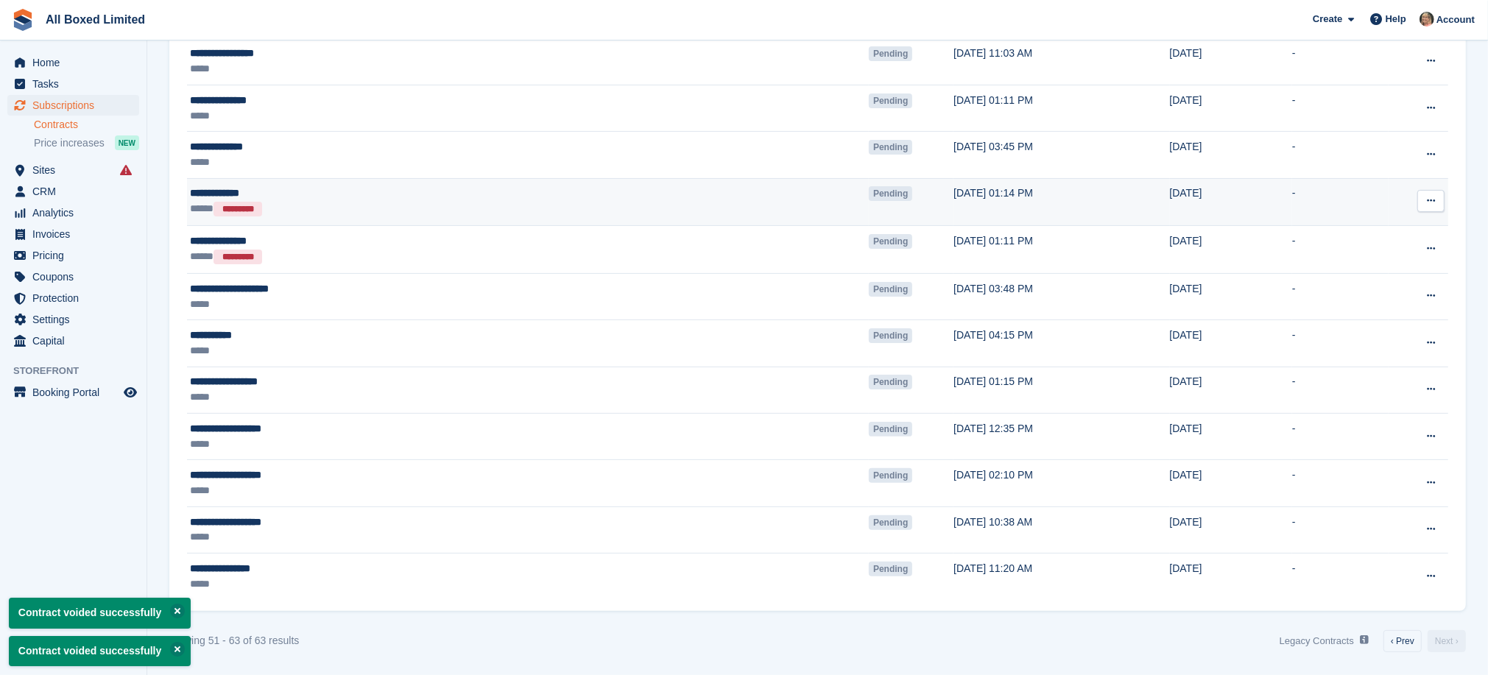
click at [1429, 197] on icon at bounding box center [1430, 201] width 8 height 10
click at [1359, 264] on p "Void contract" at bounding box center [1373, 267] width 128 height 19
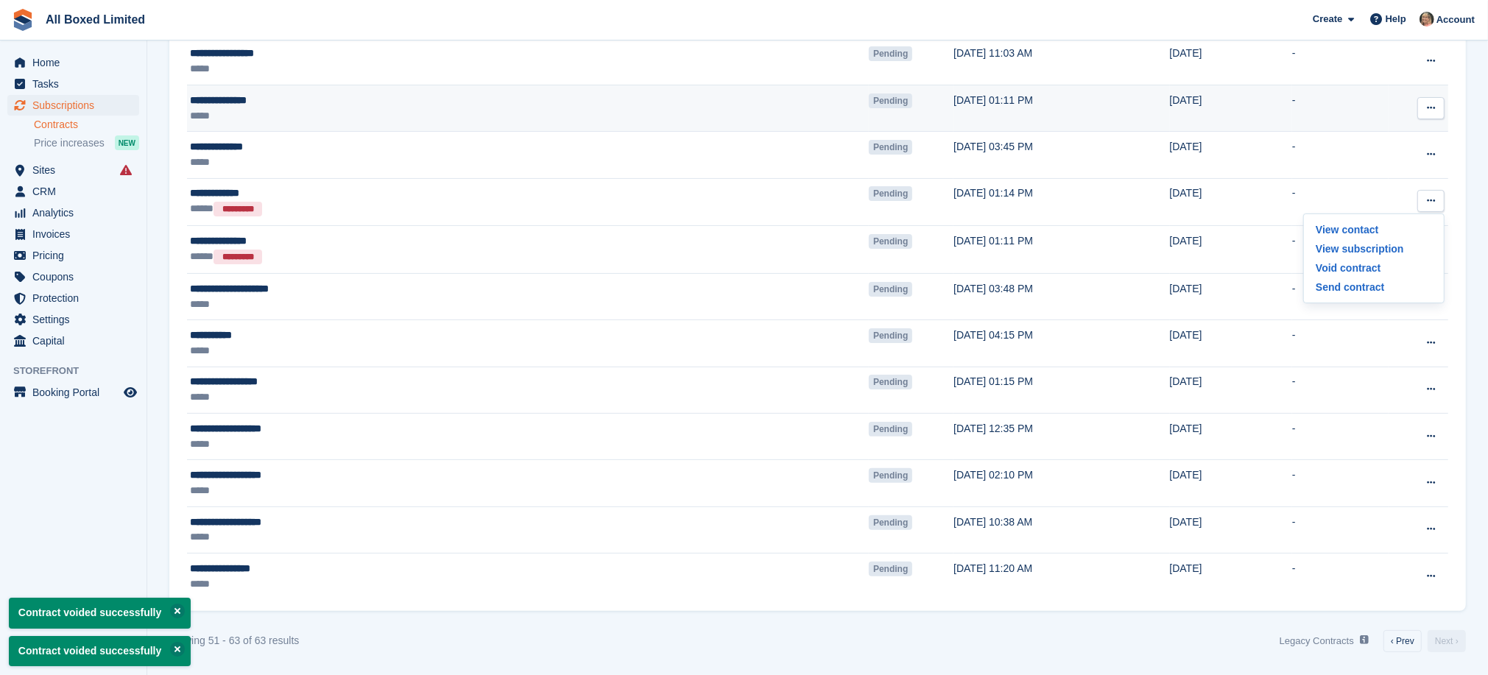
scroll to position [191, 0]
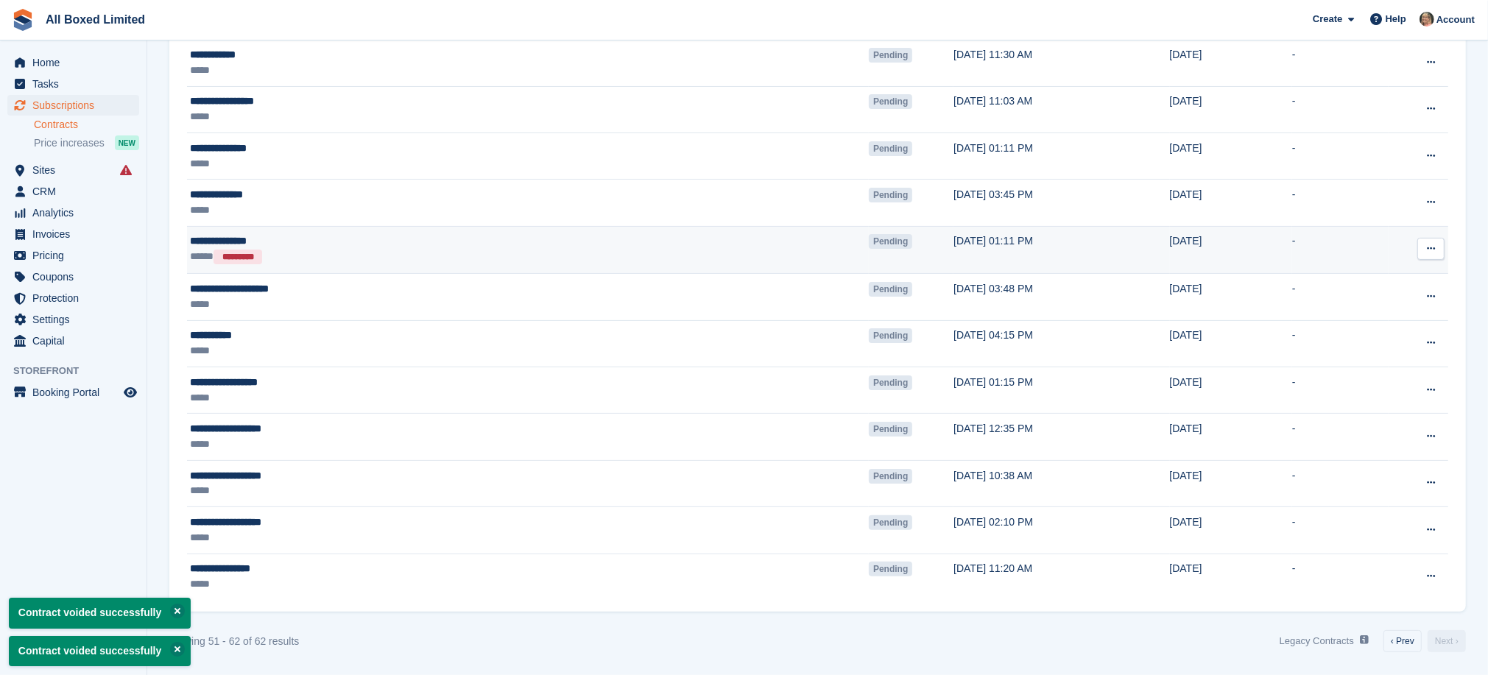
click at [1431, 244] on icon at bounding box center [1430, 249] width 8 height 10
click at [1340, 314] on p "Void contract" at bounding box center [1373, 315] width 128 height 19
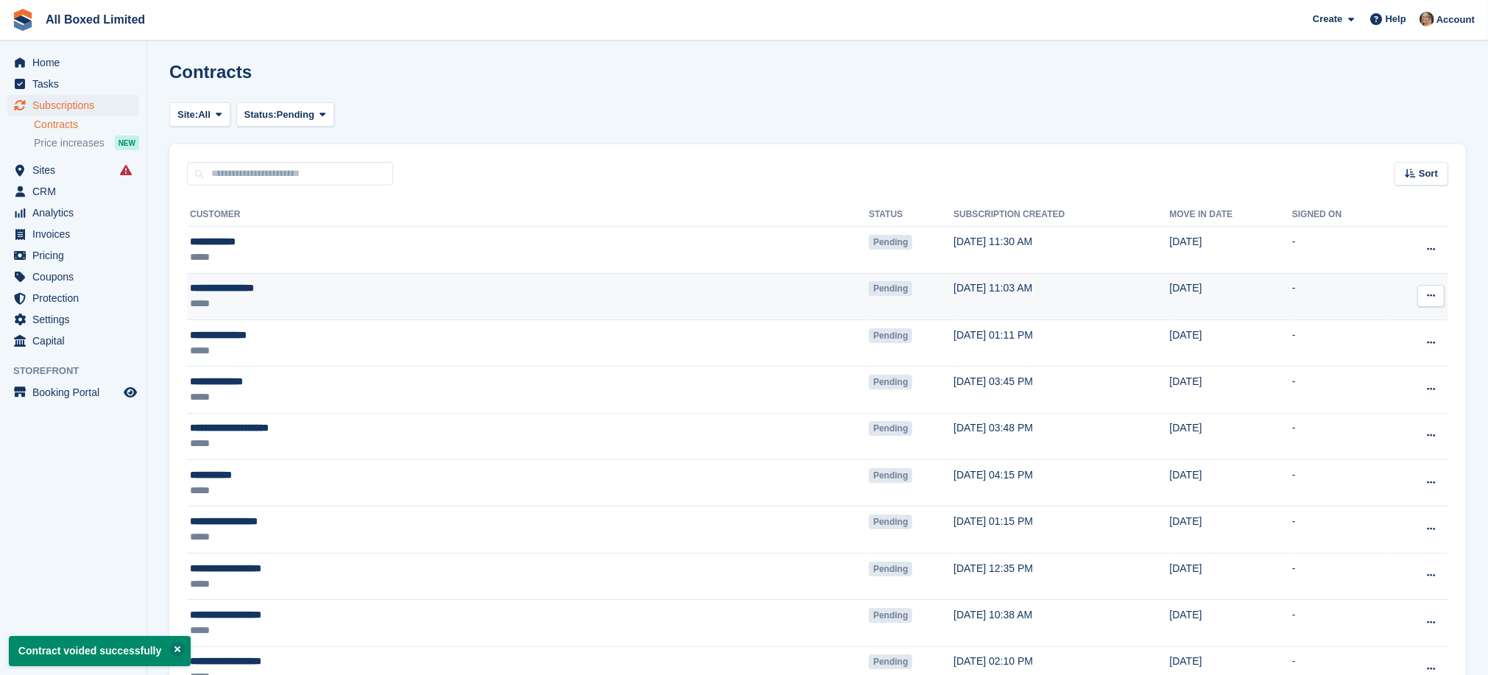
scroll to position [0, 0]
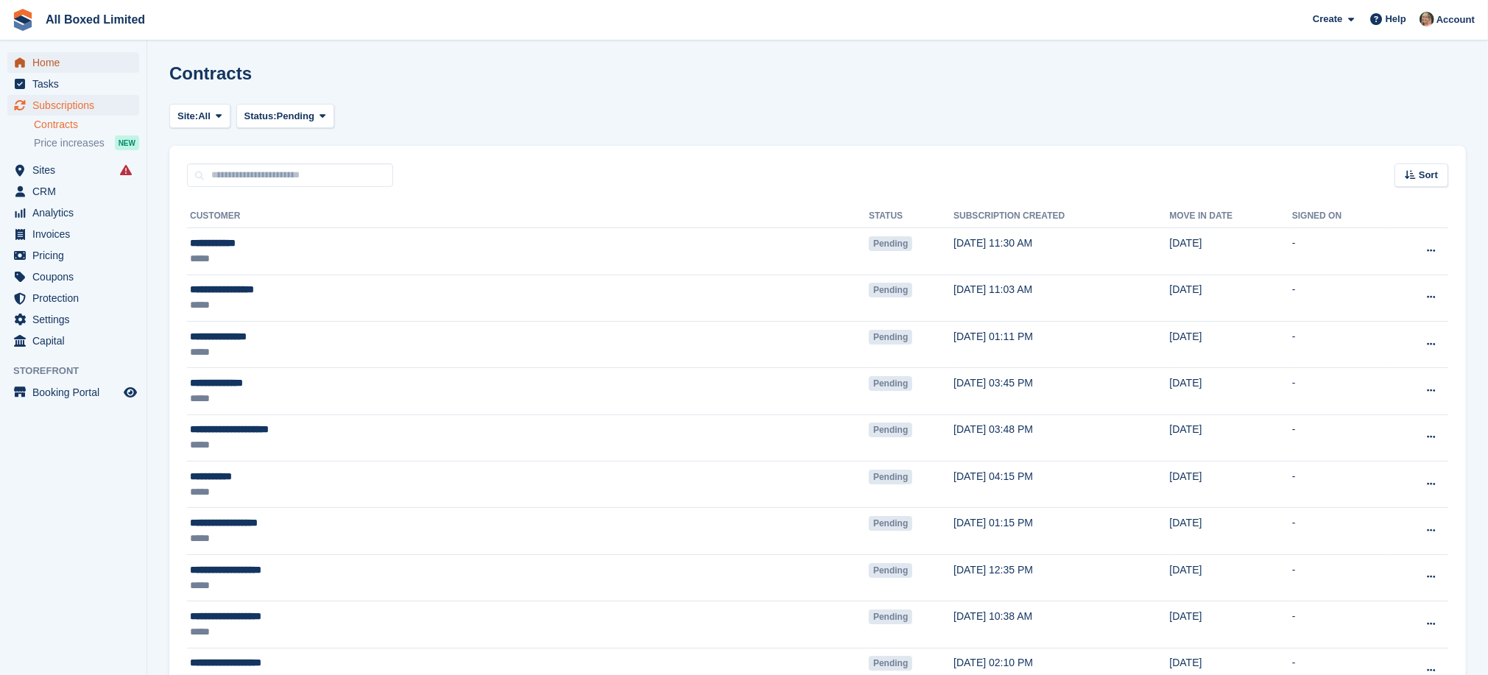
click at [38, 59] on span "Home" at bounding box center [76, 62] width 88 height 21
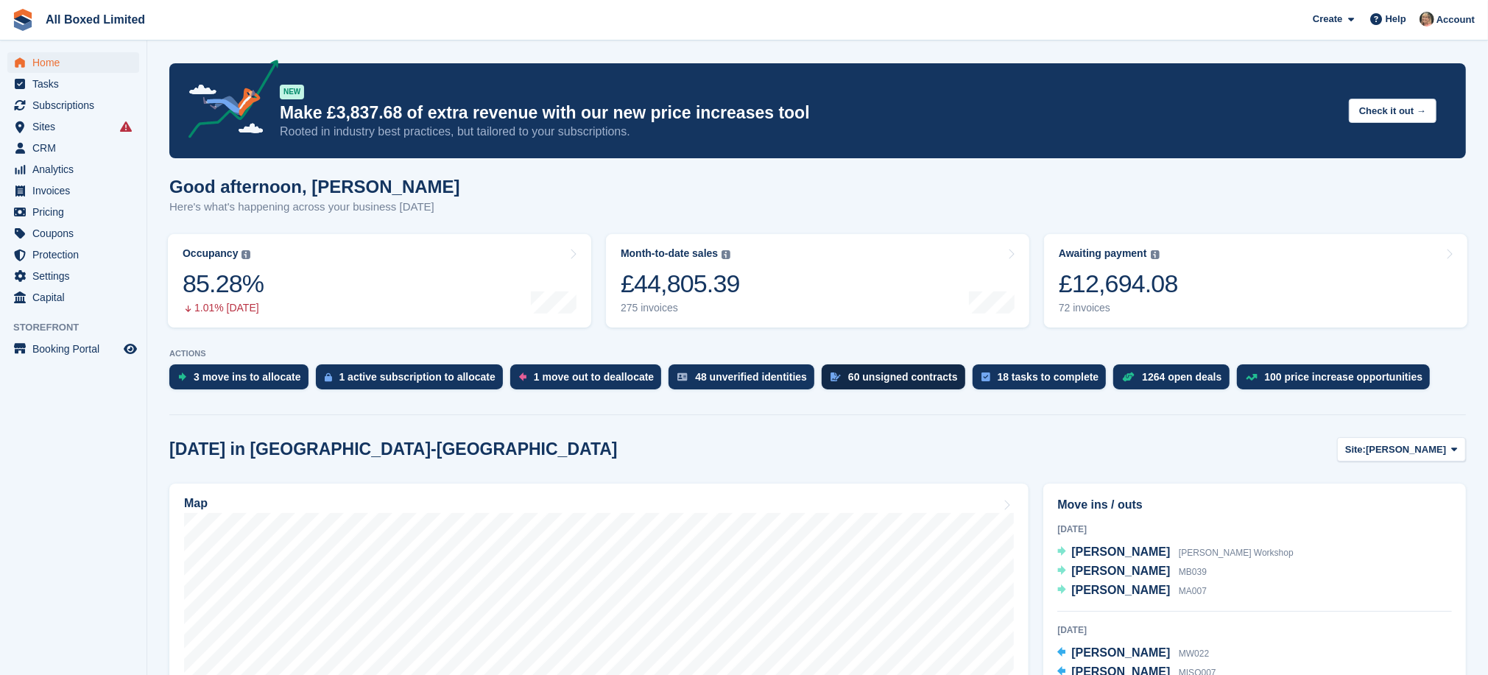
click at [872, 376] on div "60 unsigned contracts" at bounding box center [903, 377] width 110 height 12
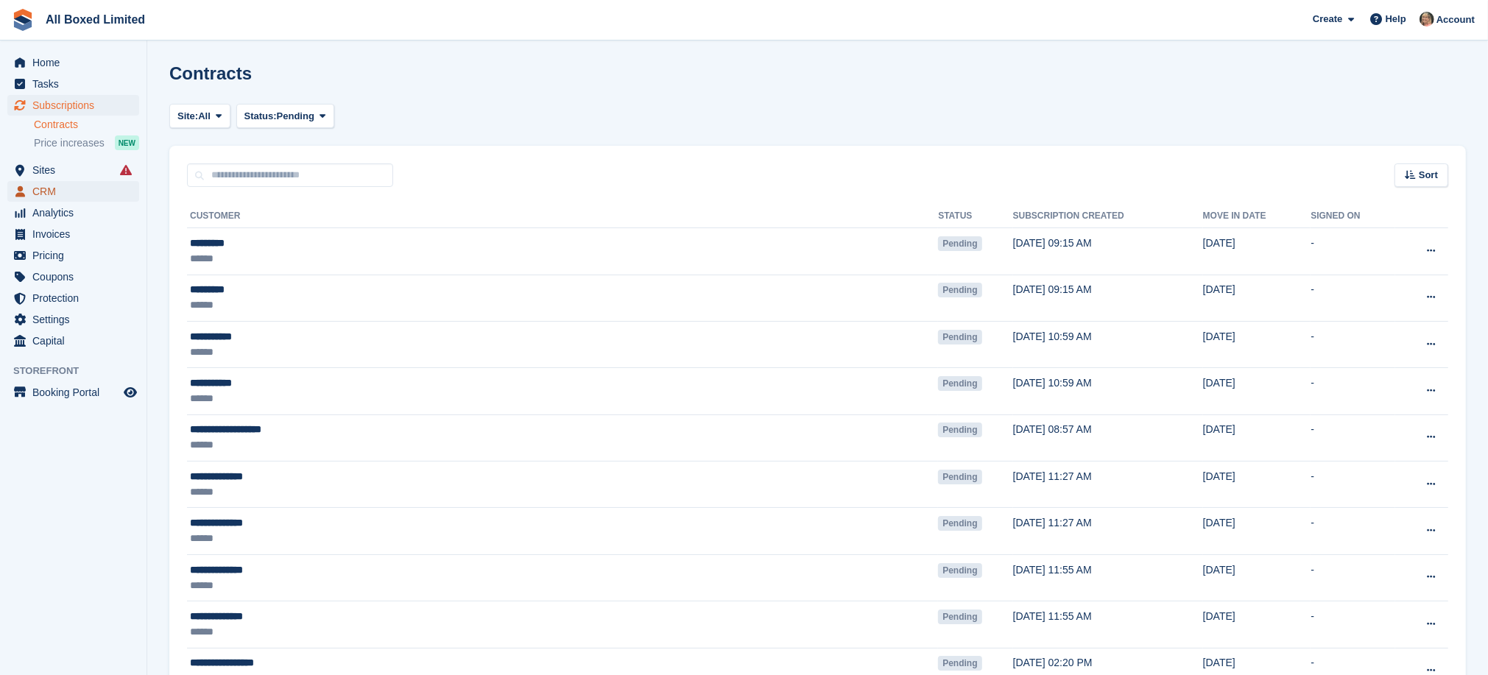
click at [46, 189] on span "CRM" at bounding box center [76, 191] width 88 height 21
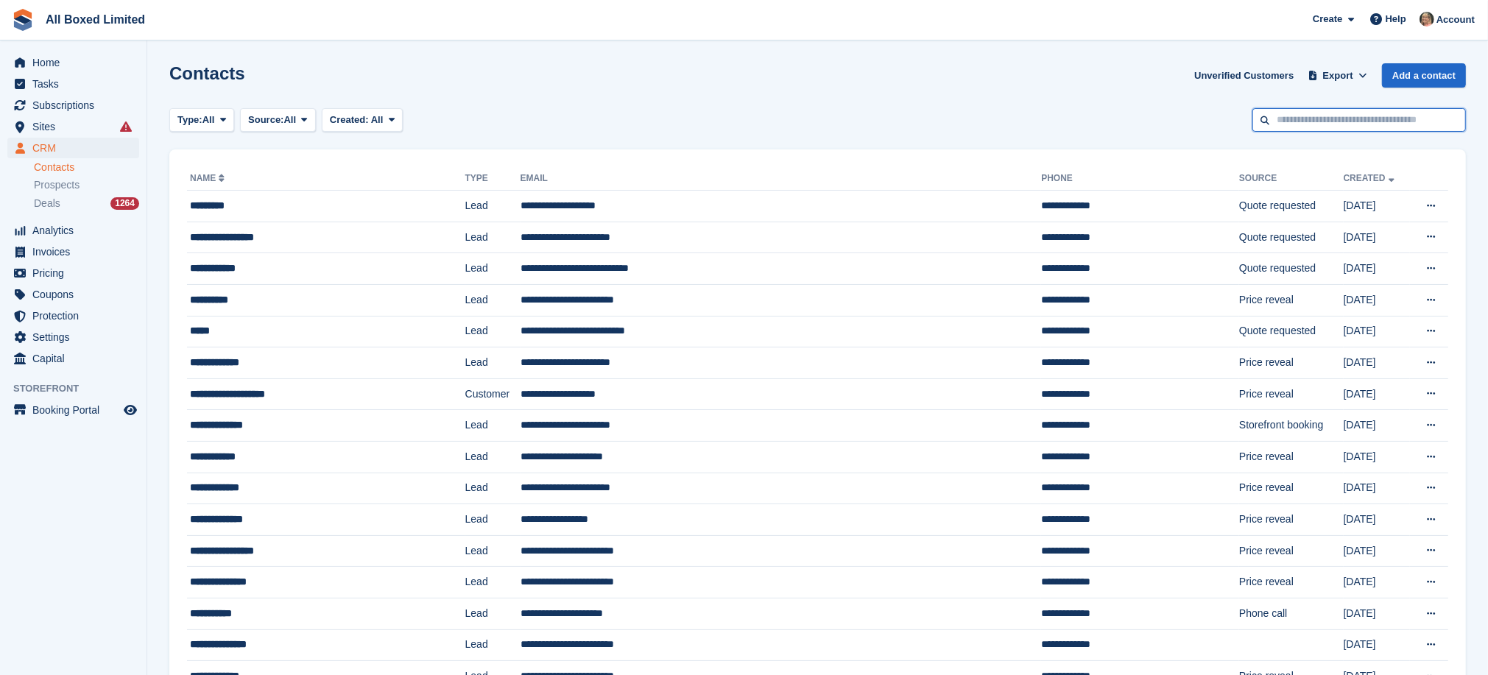
click at [1301, 120] on input "text" at bounding box center [1358, 120] width 213 height 24
type input "****"
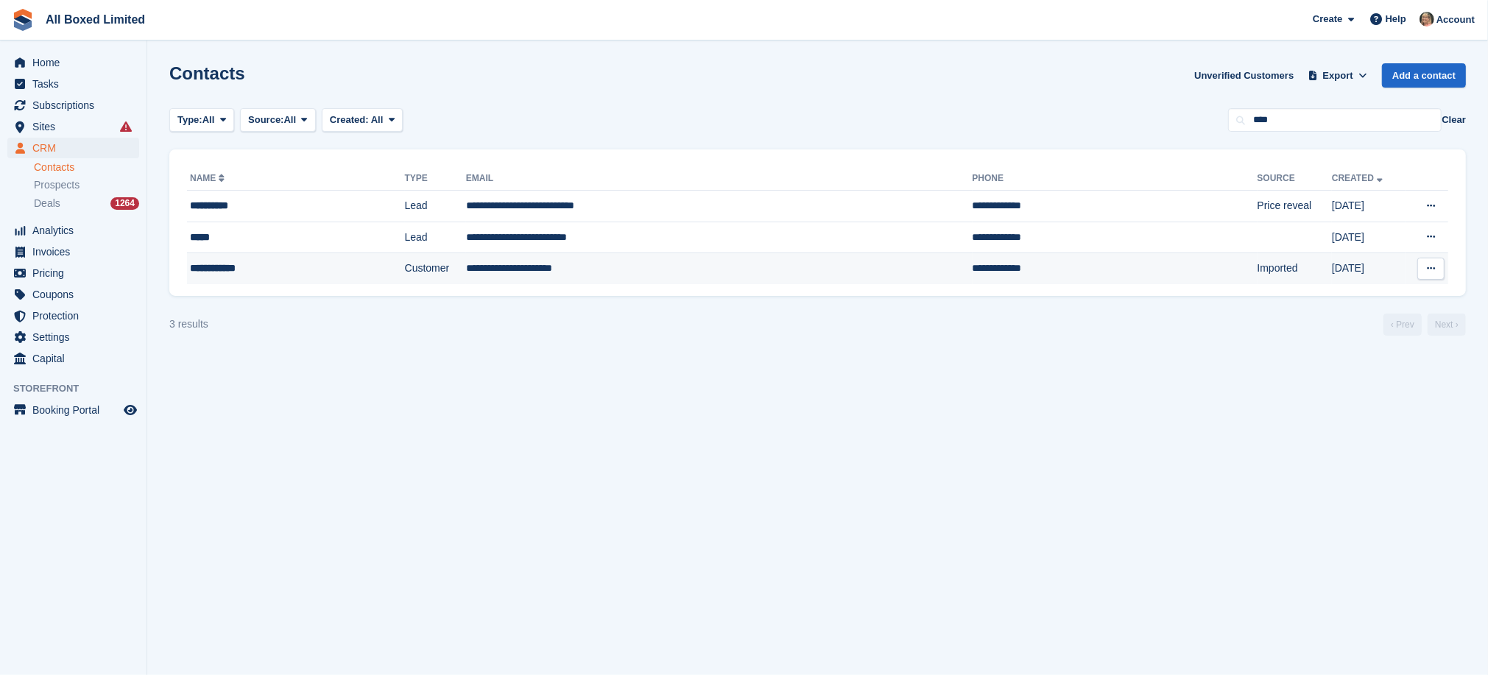
click at [493, 267] on td "**********" at bounding box center [719, 268] width 506 height 31
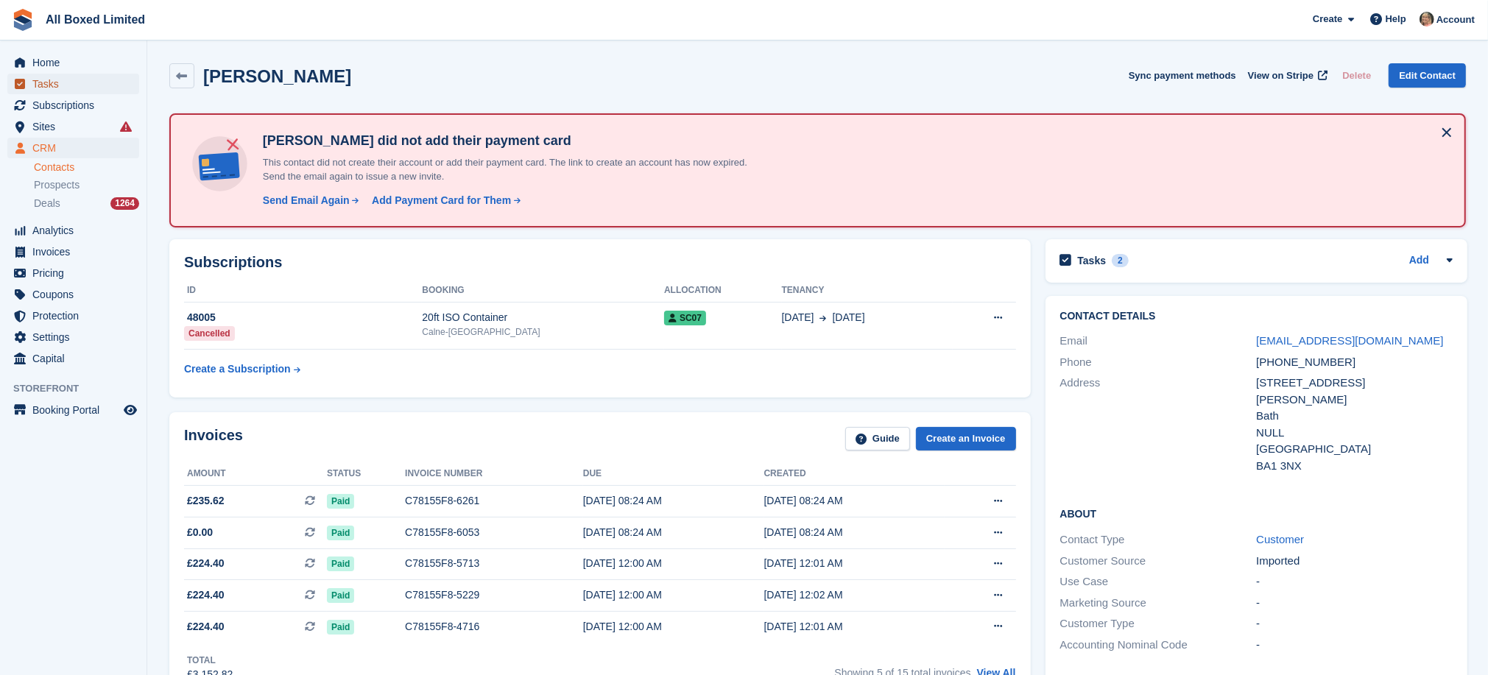
click at [44, 84] on span "Tasks" at bounding box center [76, 84] width 88 height 21
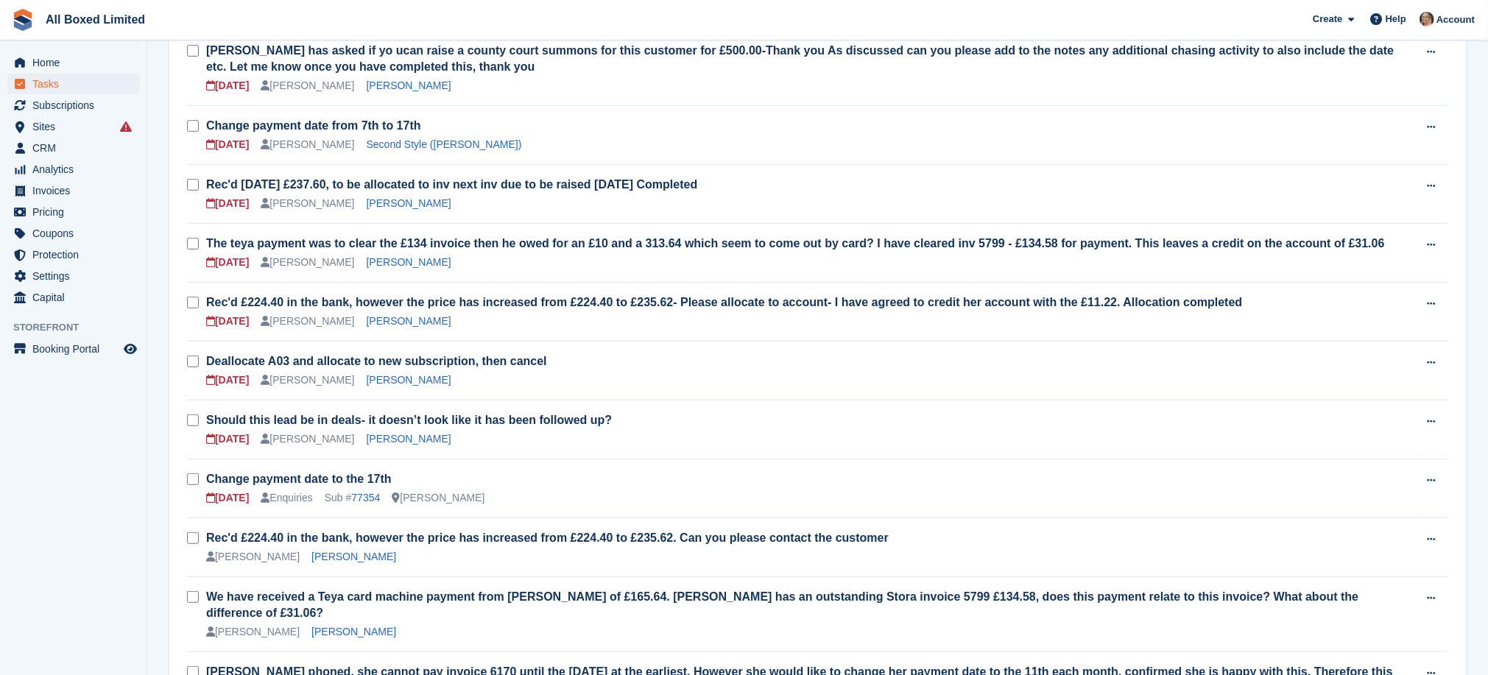
scroll to position [806, 0]
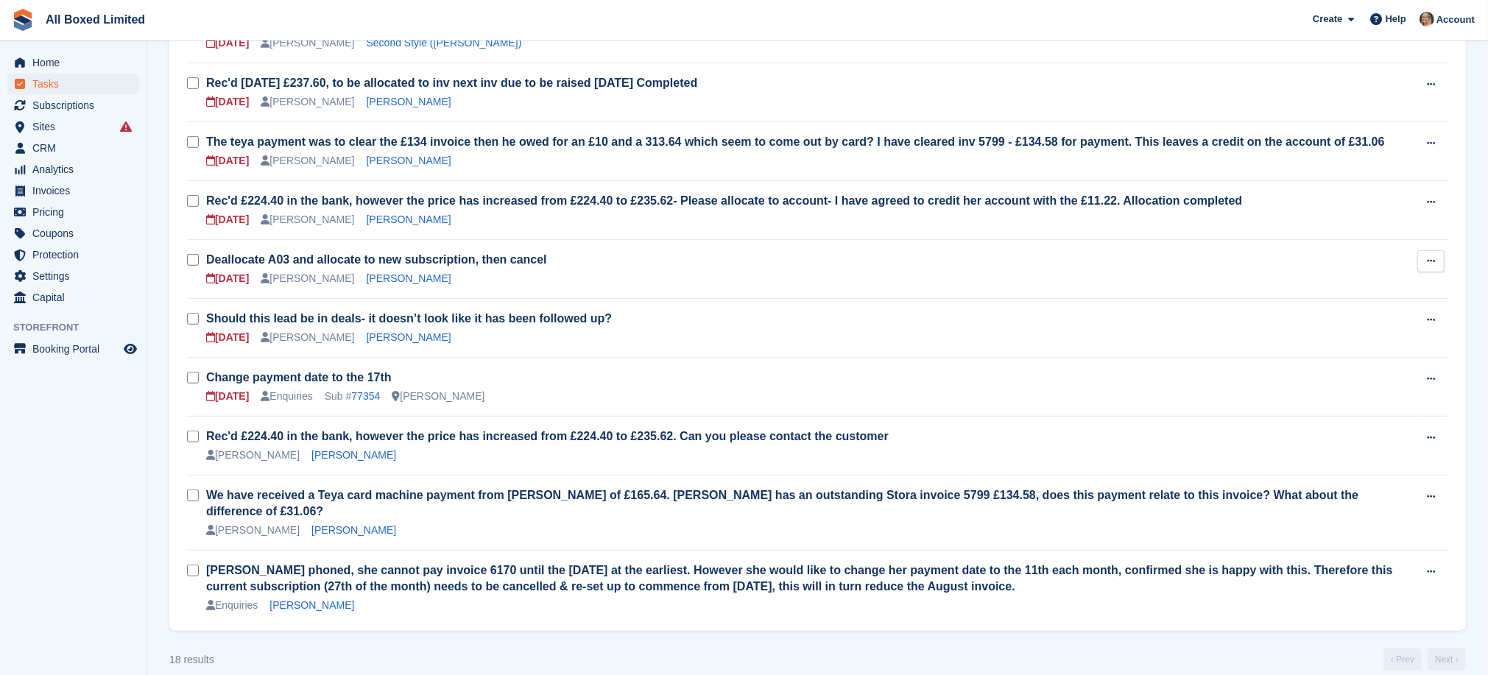
click at [1428, 257] on icon at bounding box center [1430, 261] width 8 height 10
click at [1355, 308] on p "Delete task" at bounding box center [1373, 309] width 128 height 19
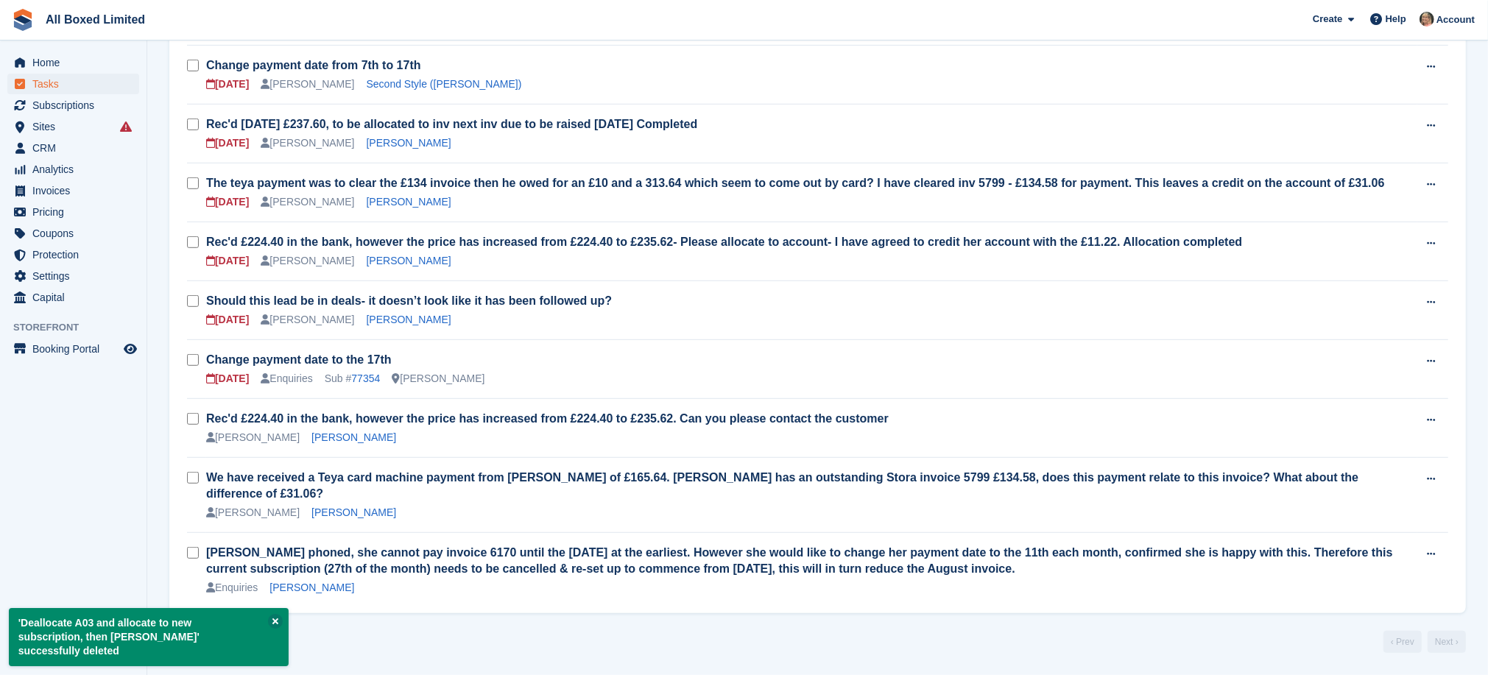
scroll to position [747, 0]
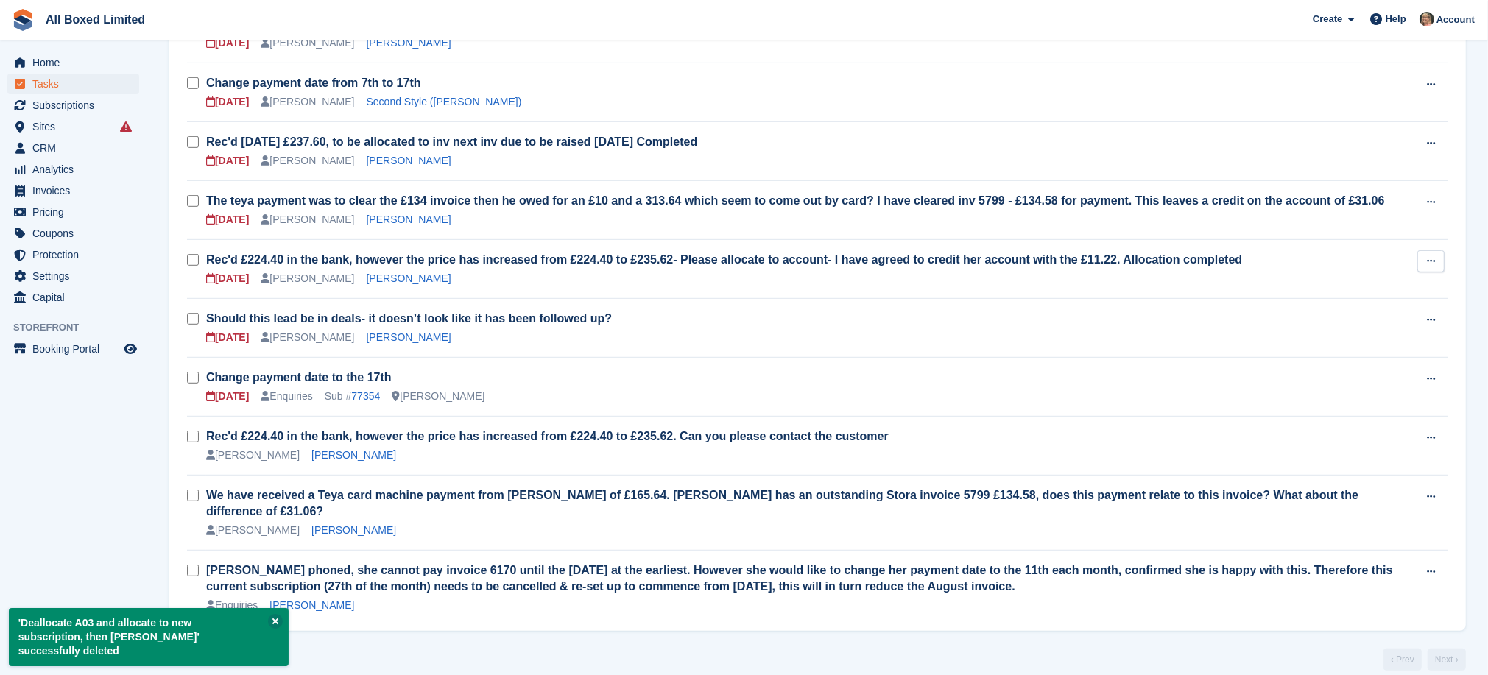
click at [1431, 257] on icon at bounding box center [1430, 261] width 8 height 10
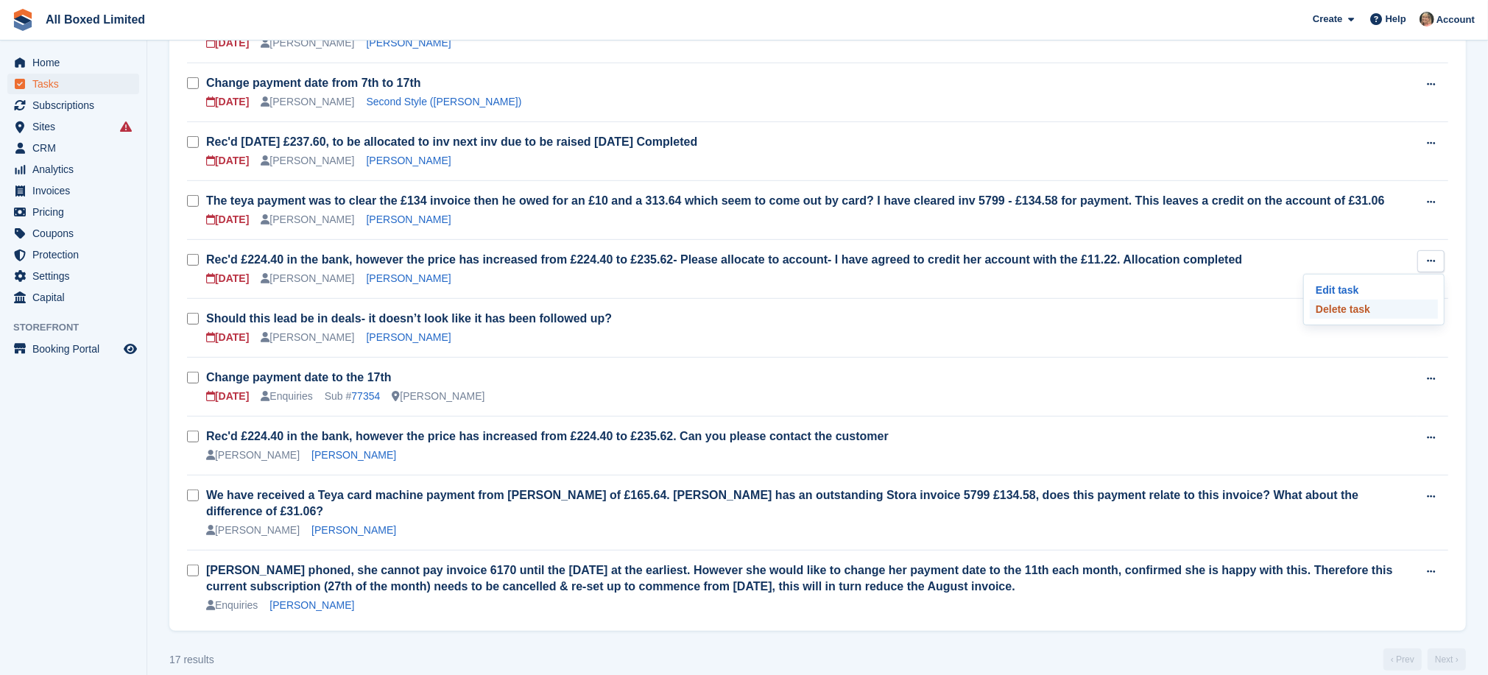
click at [1356, 305] on p "Delete task" at bounding box center [1373, 309] width 128 height 19
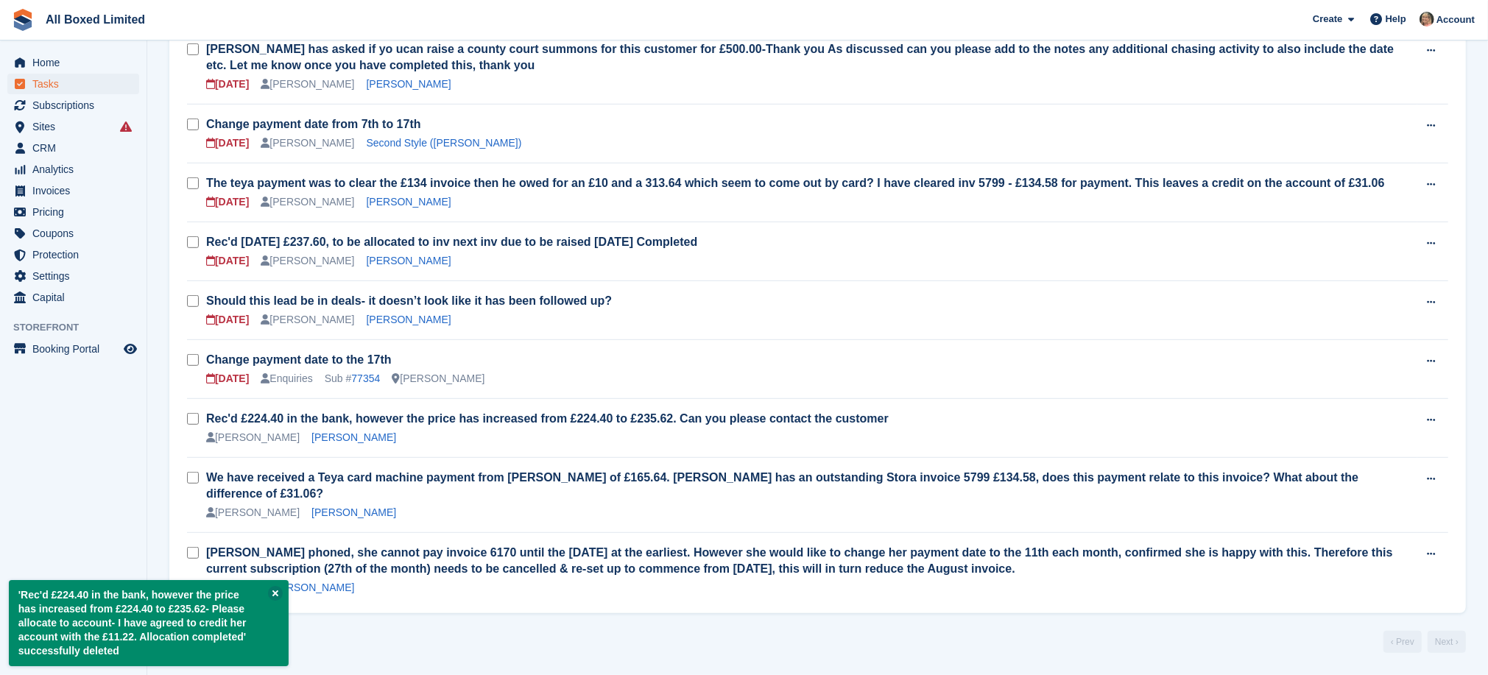
scroll to position [688, 0]
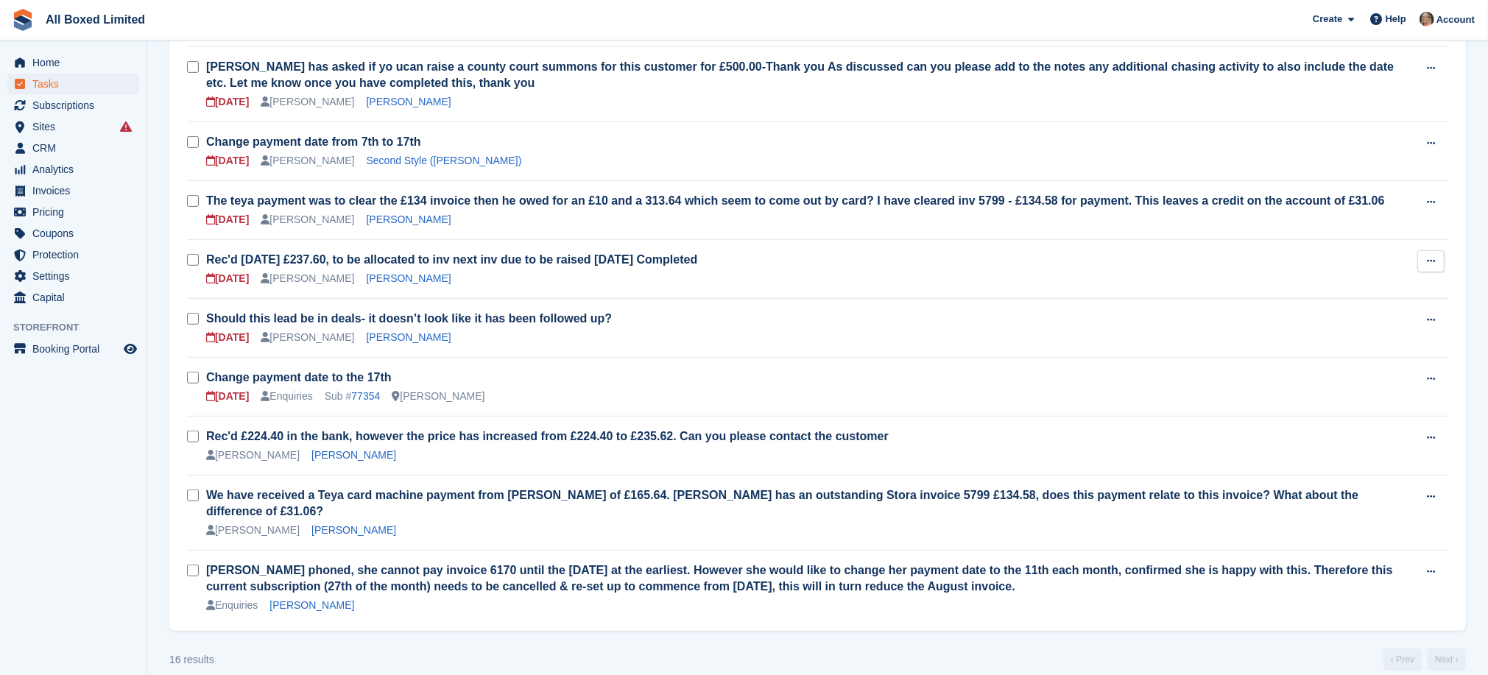
click at [1429, 258] on icon at bounding box center [1430, 261] width 8 height 10
click at [1362, 306] on p "Delete task" at bounding box center [1373, 309] width 128 height 19
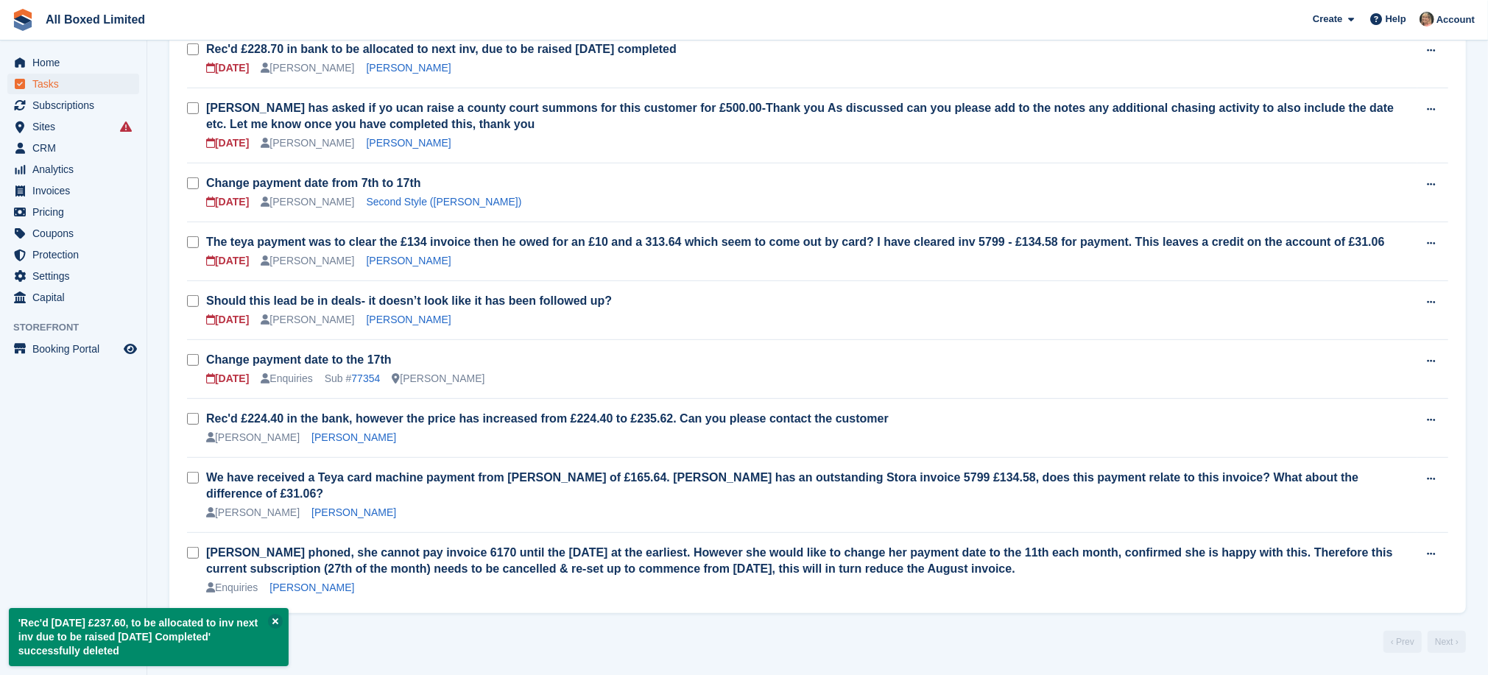
scroll to position [629, 0]
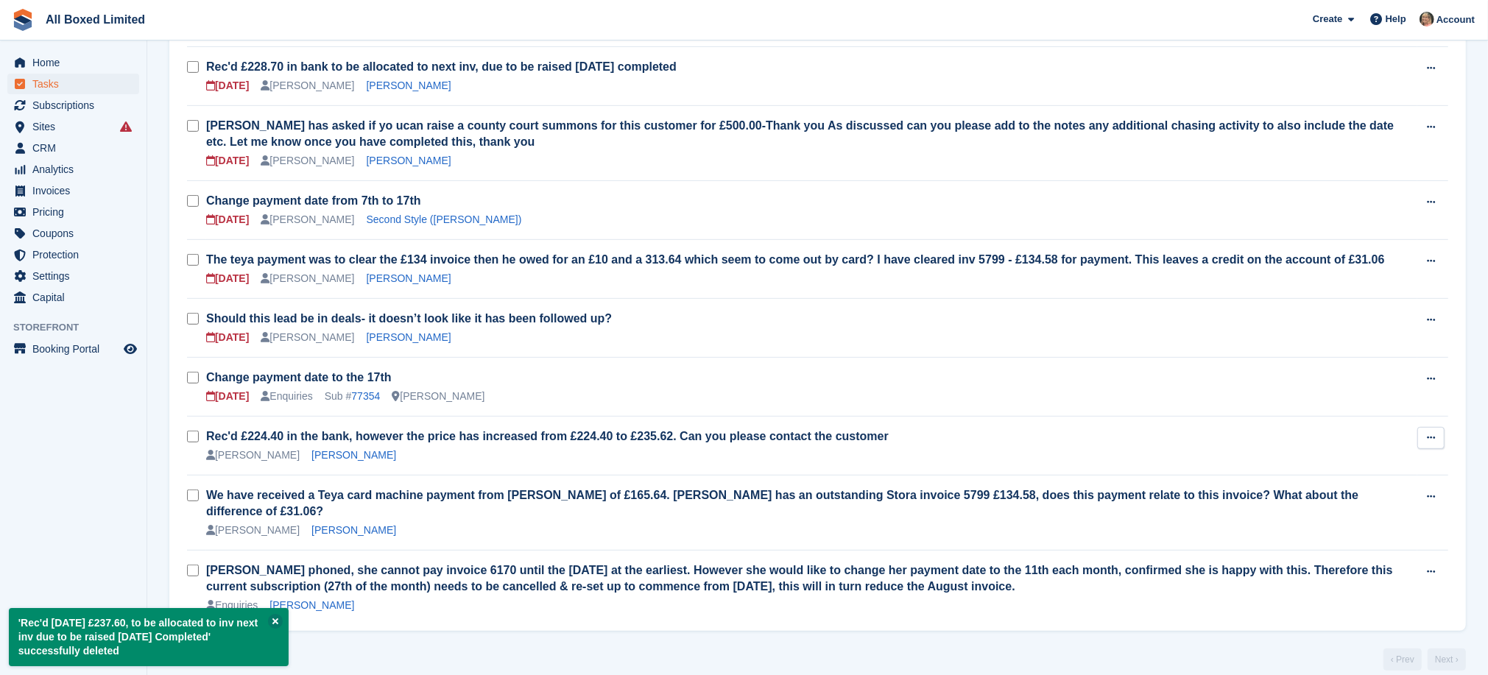
click at [1428, 436] on icon at bounding box center [1430, 438] width 8 height 10
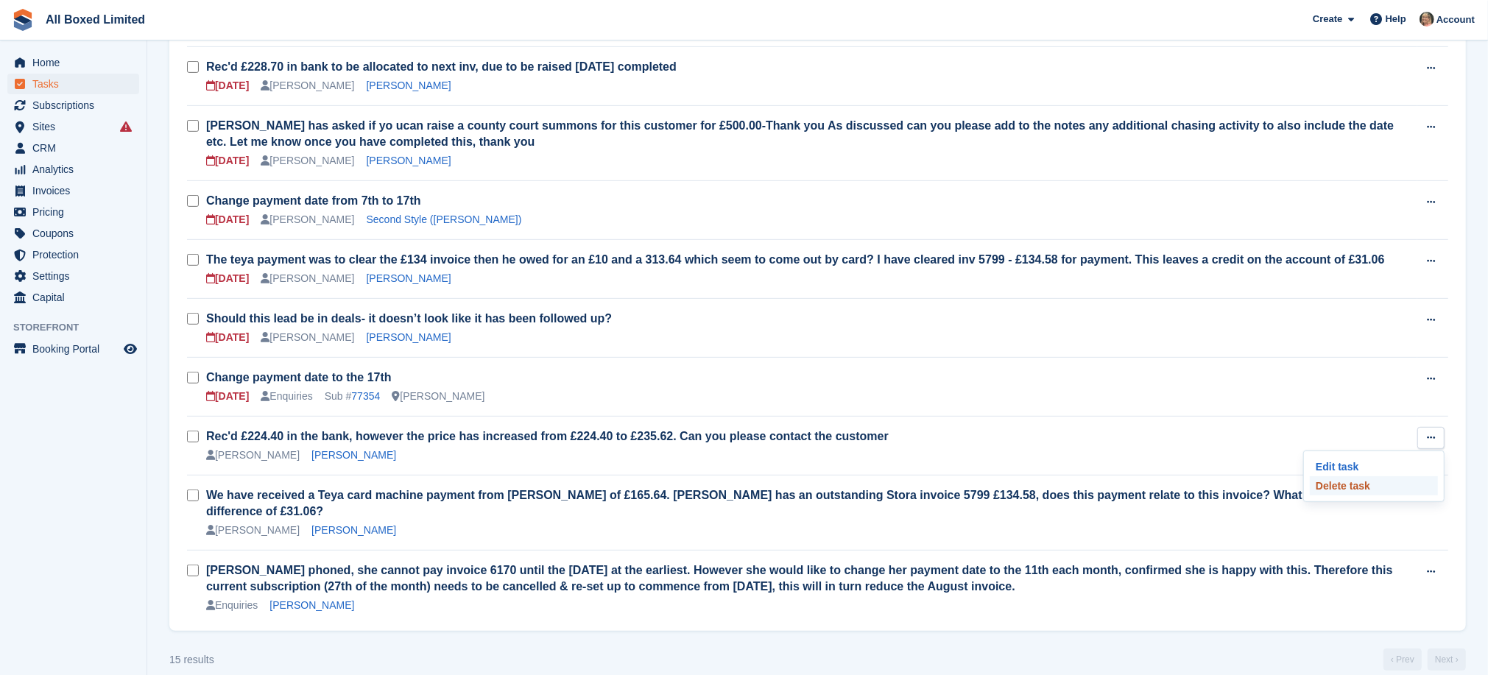
click at [1331, 483] on p "Delete task" at bounding box center [1373, 485] width 128 height 19
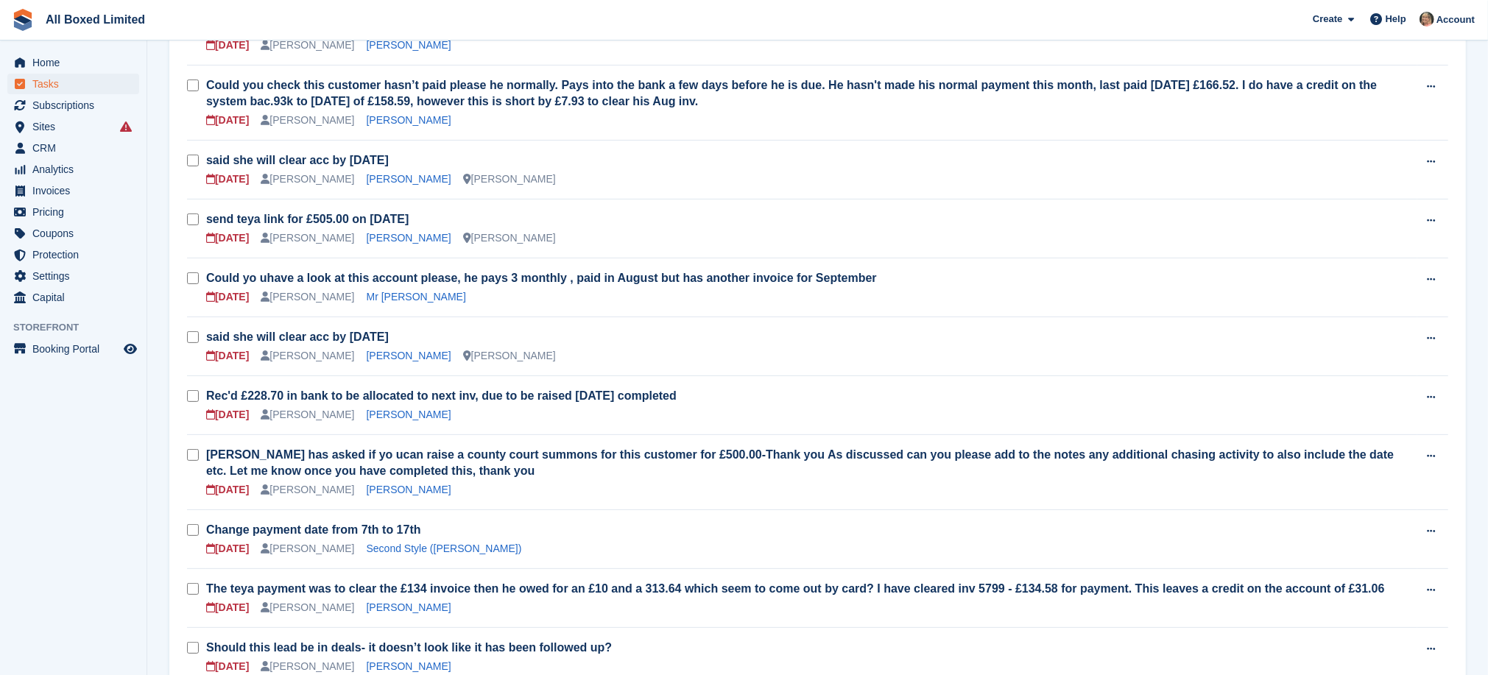
scroll to position [129, 0]
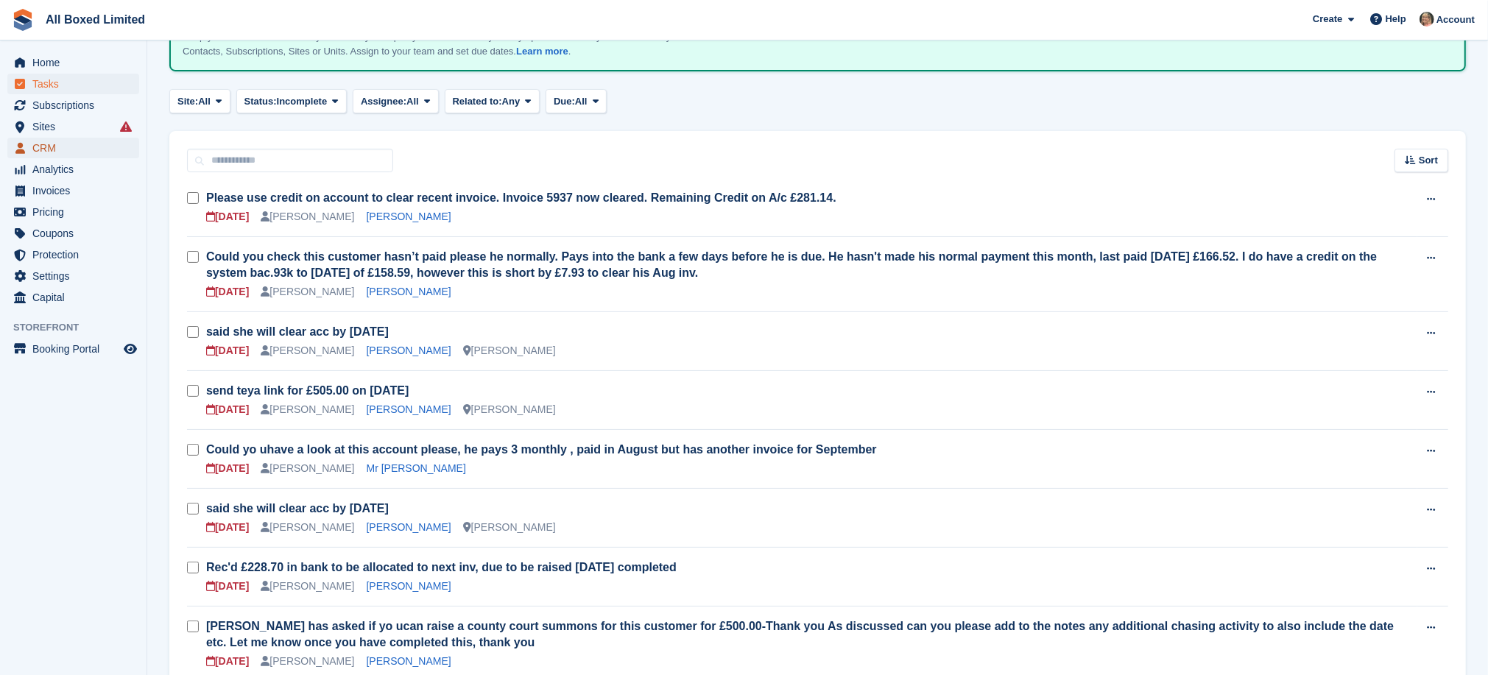
click at [38, 146] on span "CRM" at bounding box center [76, 148] width 88 height 21
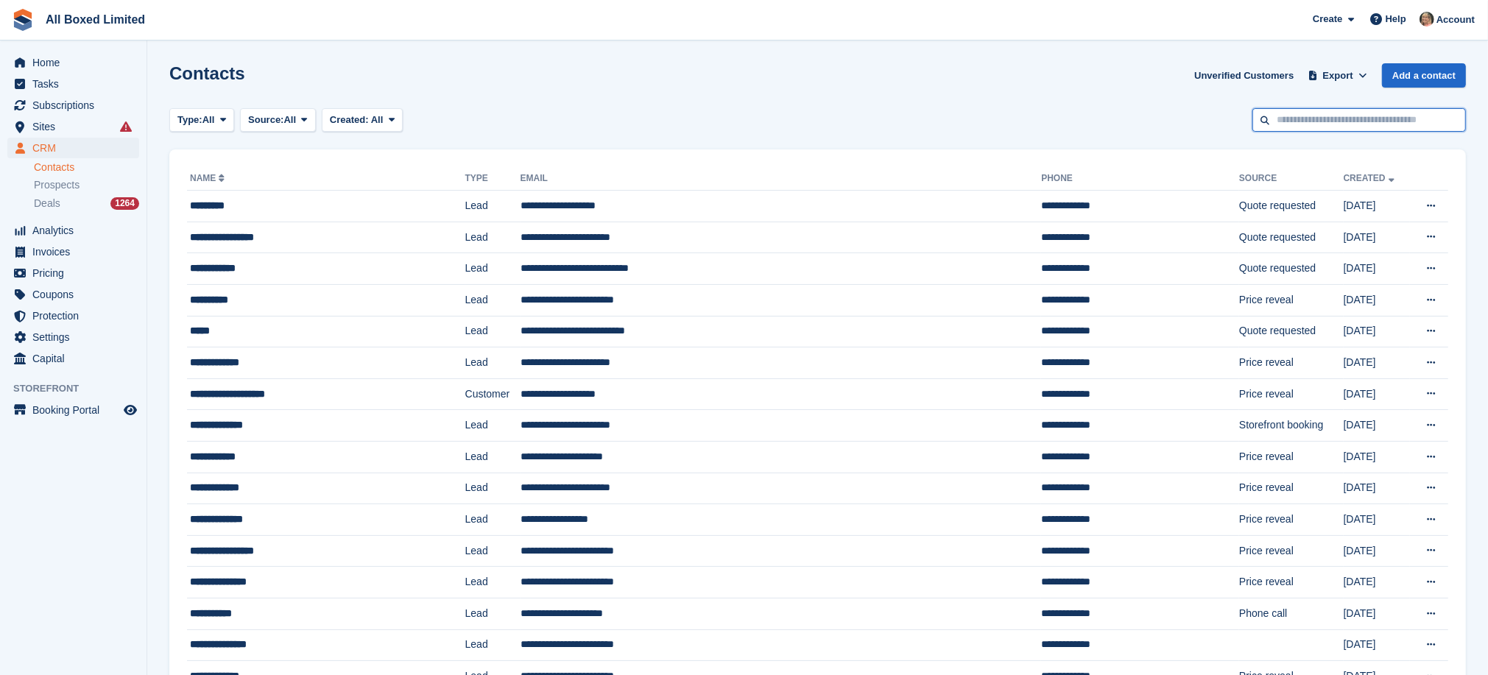
click at [1273, 116] on input "text" at bounding box center [1358, 120] width 213 height 24
type input "******"
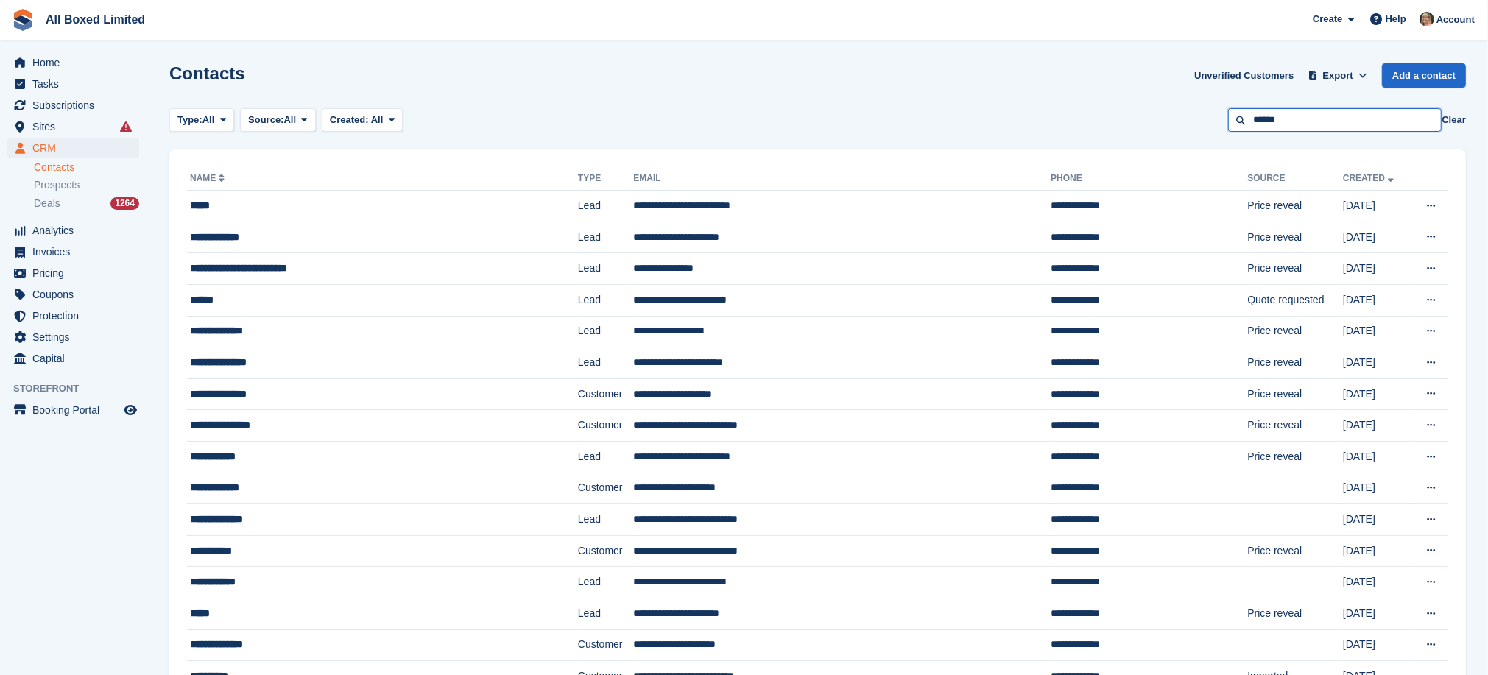
click at [1329, 121] on input "******" at bounding box center [1334, 120] width 213 height 24
type input "*"
type input "********"
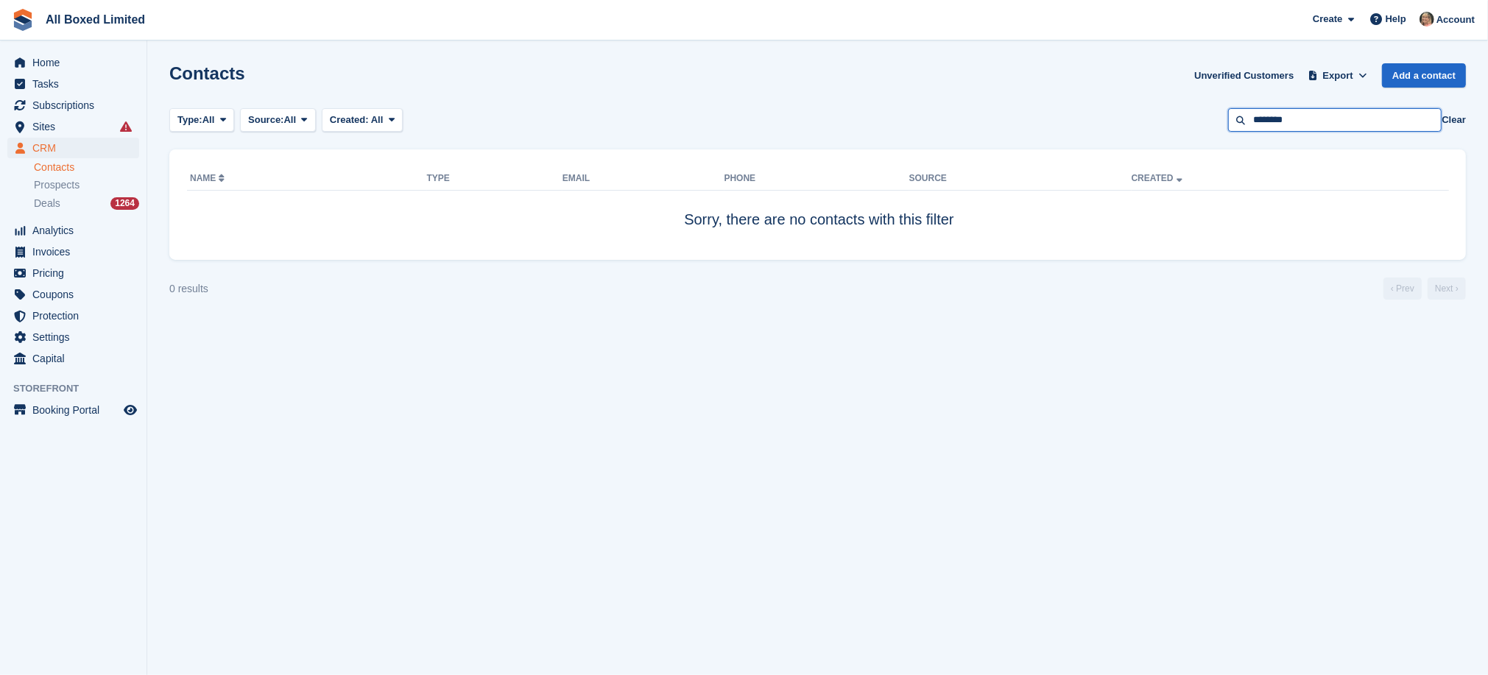
click at [1329, 121] on input "********" at bounding box center [1334, 120] width 213 height 24
type input "*******"
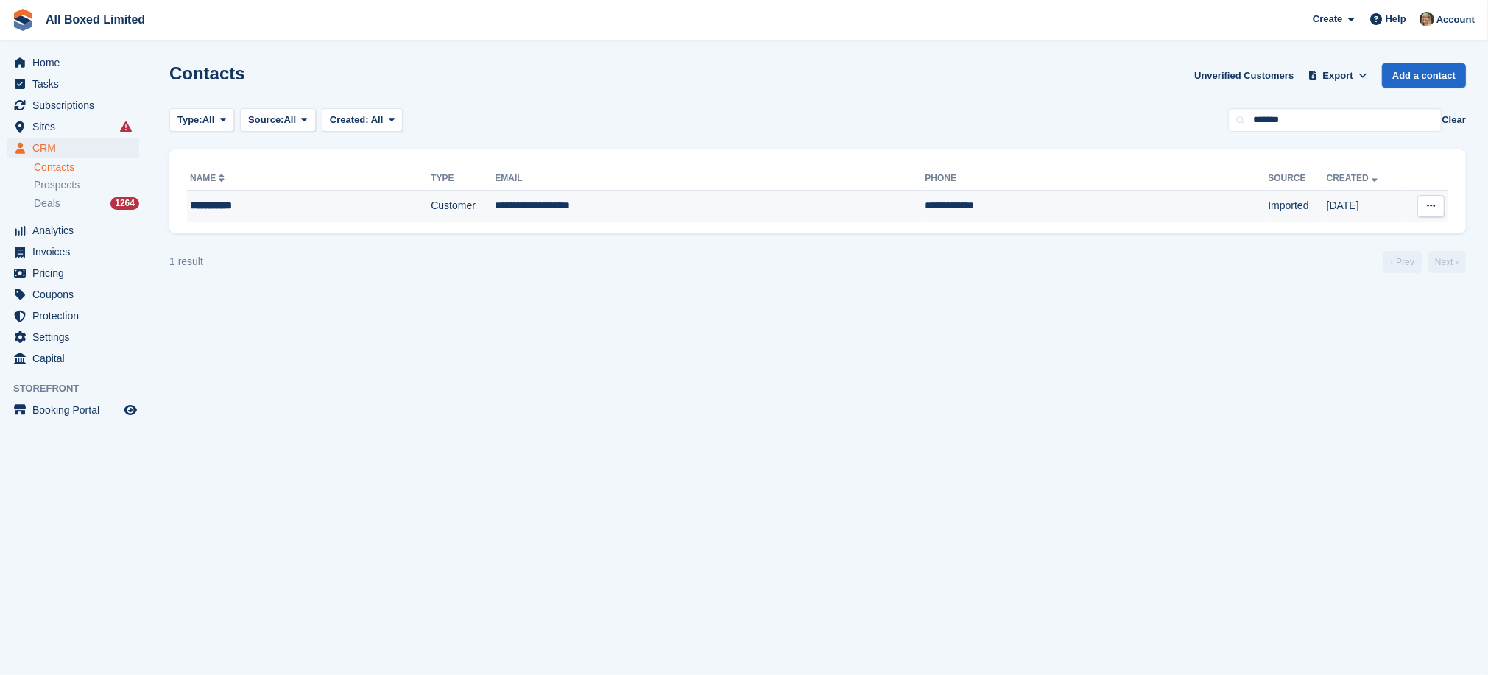
click at [531, 205] on td "**********" at bounding box center [710, 206] width 430 height 31
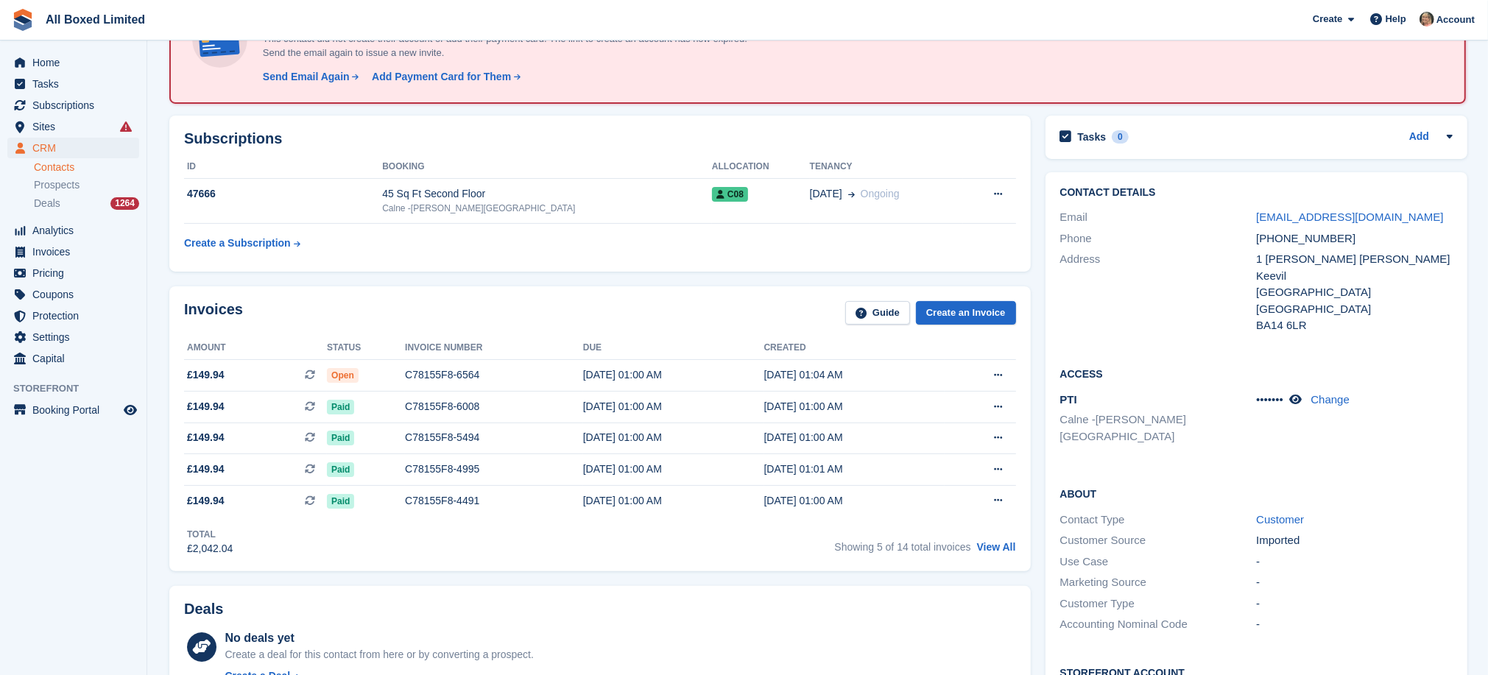
scroll to position [110, 0]
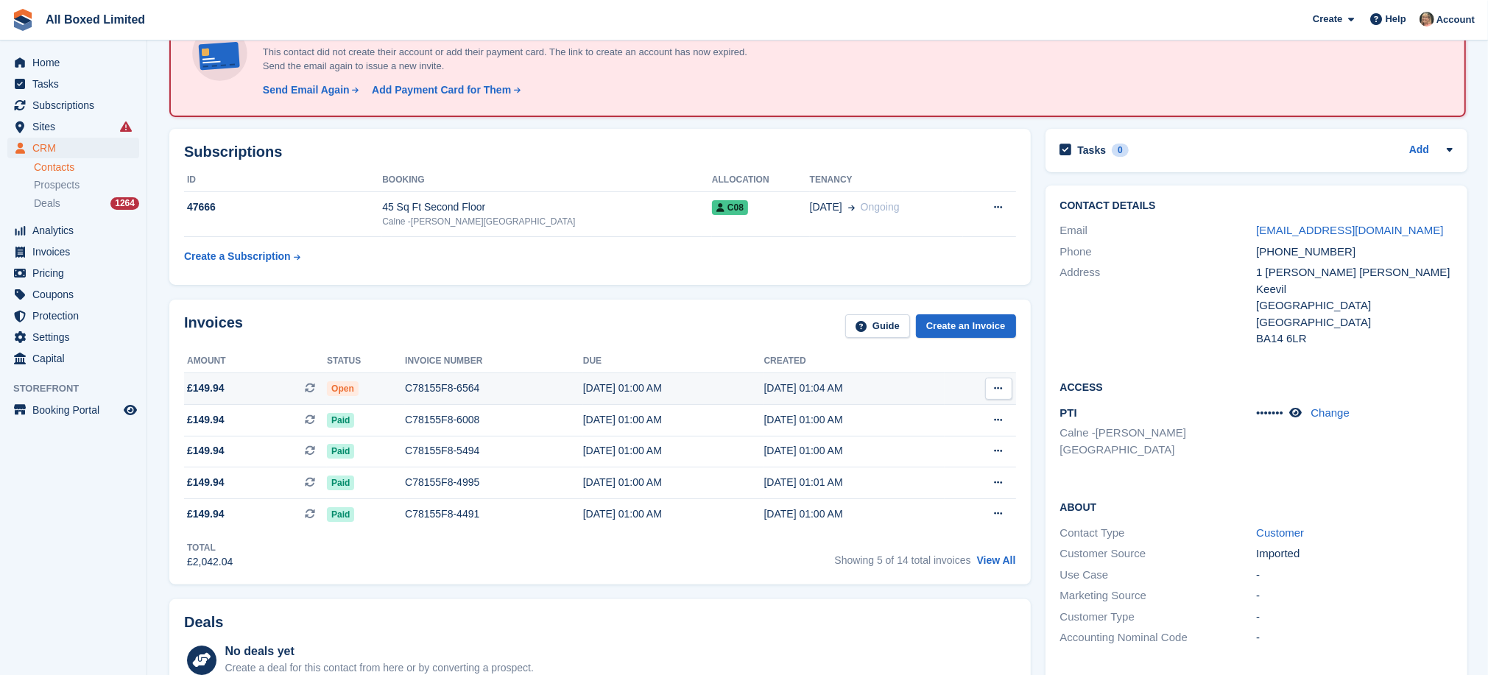
click at [425, 386] on div "C78155F8-6564" at bounding box center [494, 388] width 178 height 15
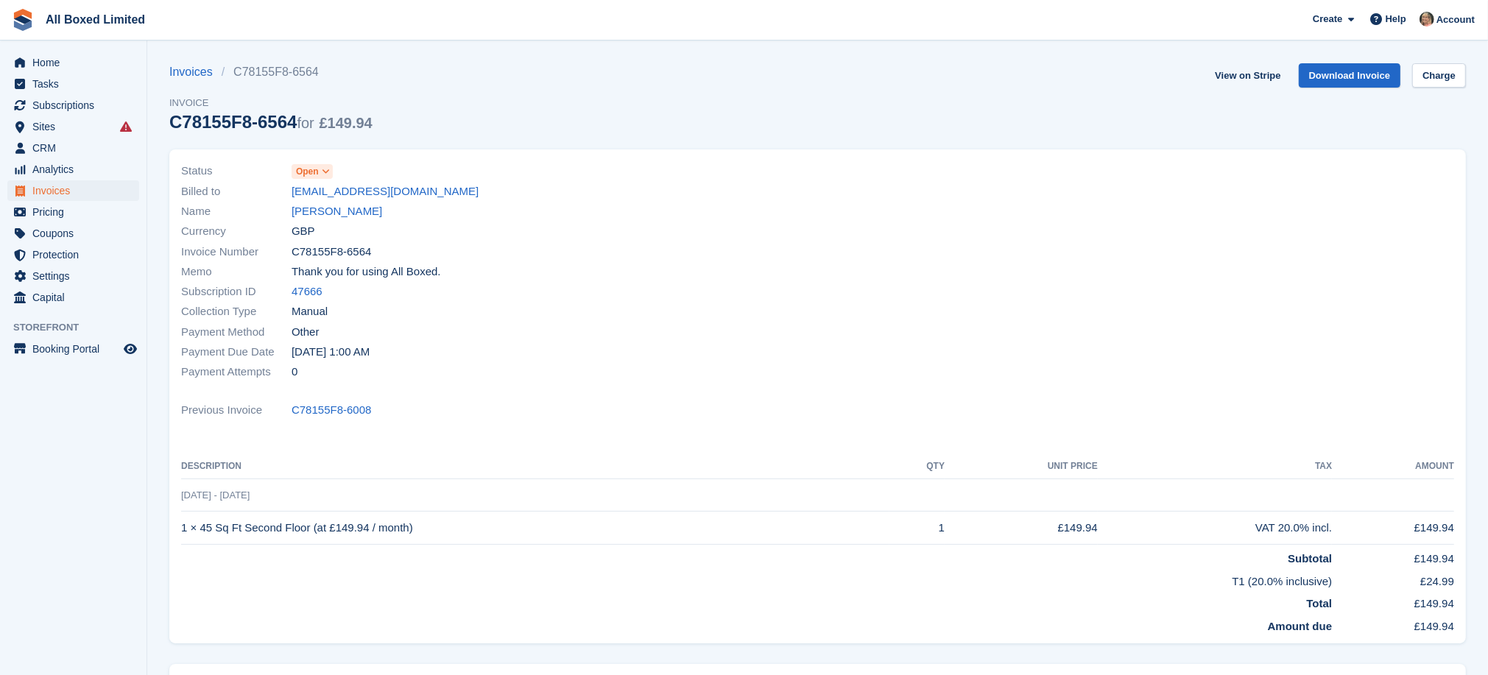
click at [325, 171] on icon at bounding box center [326, 171] width 8 height 9
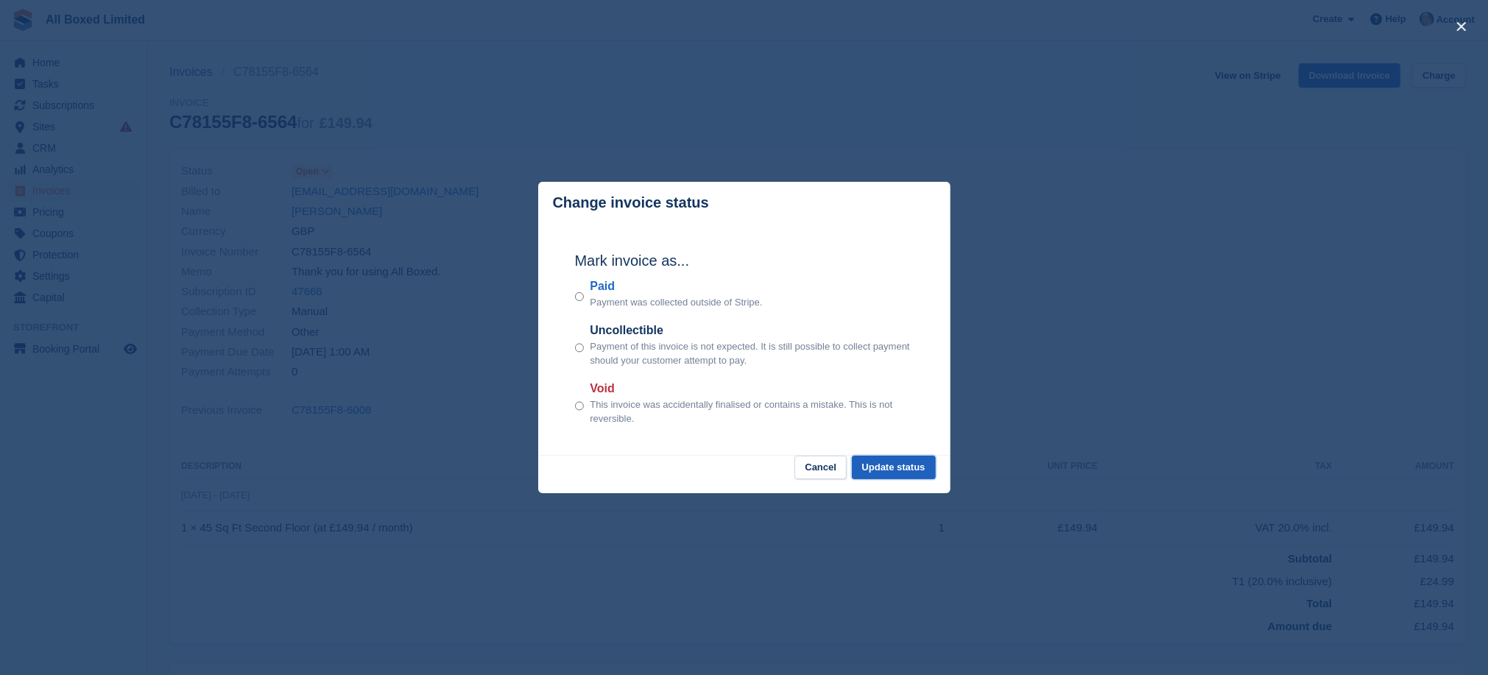
click at [896, 466] on button "Update status" at bounding box center [894, 468] width 84 height 24
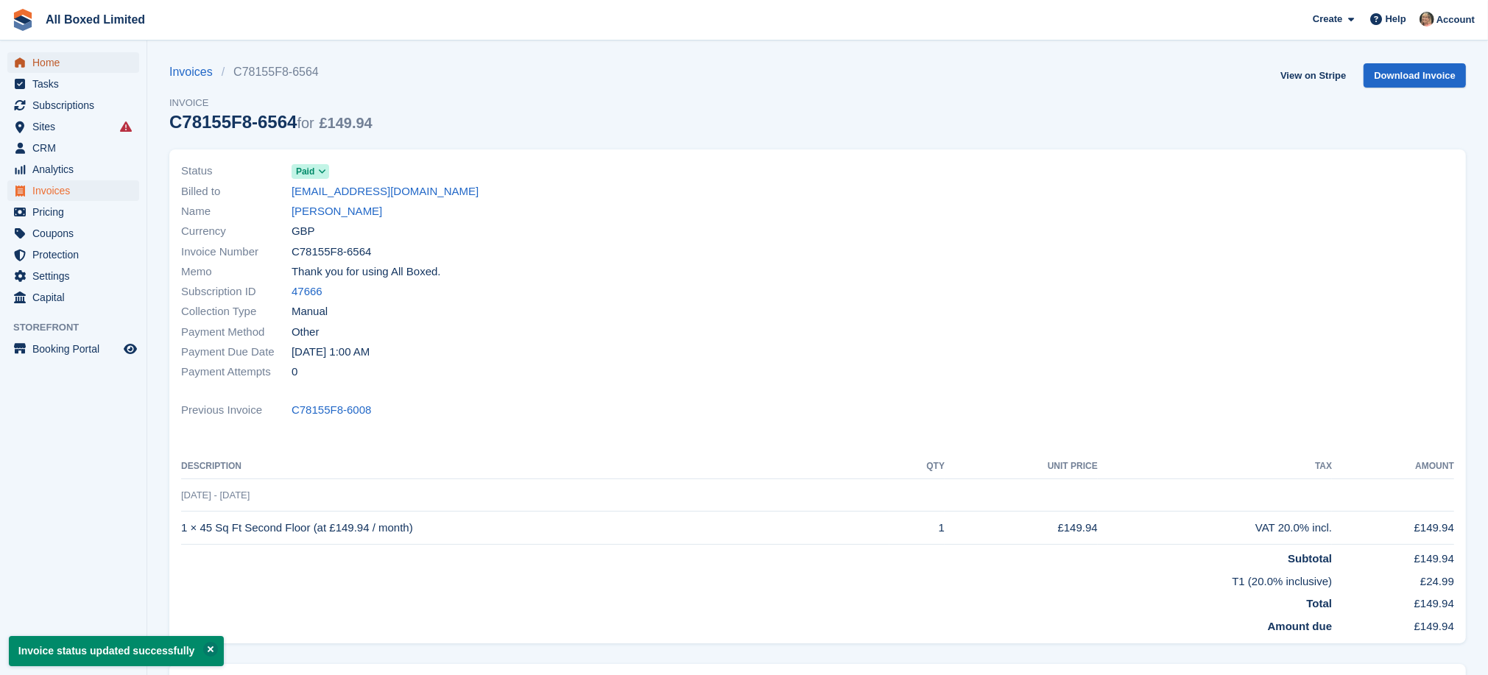
click at [44, 60] on span "Home" at bounding box center [76, 62] width 88 height 21
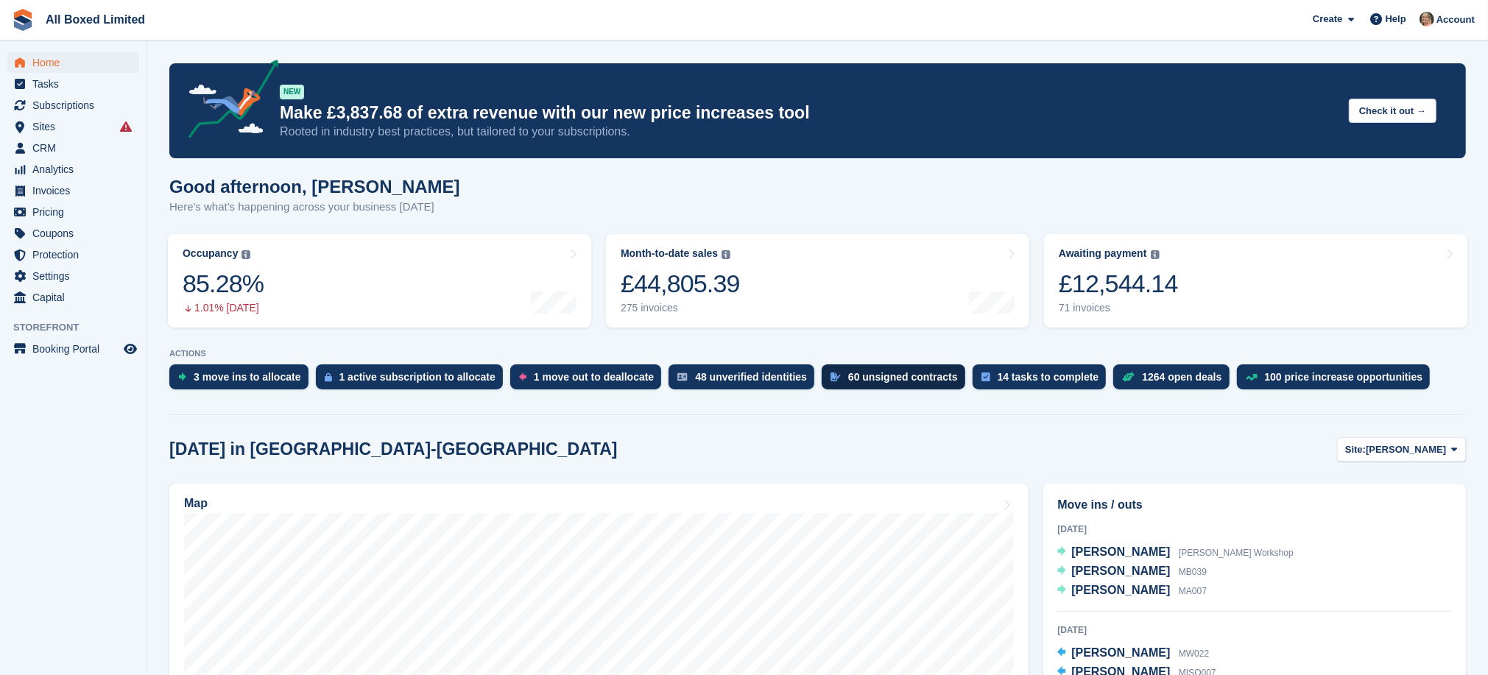
click at [864, 378] on div "60 unsigned contracts" at bounding box center [903, 377] width 110 height 12
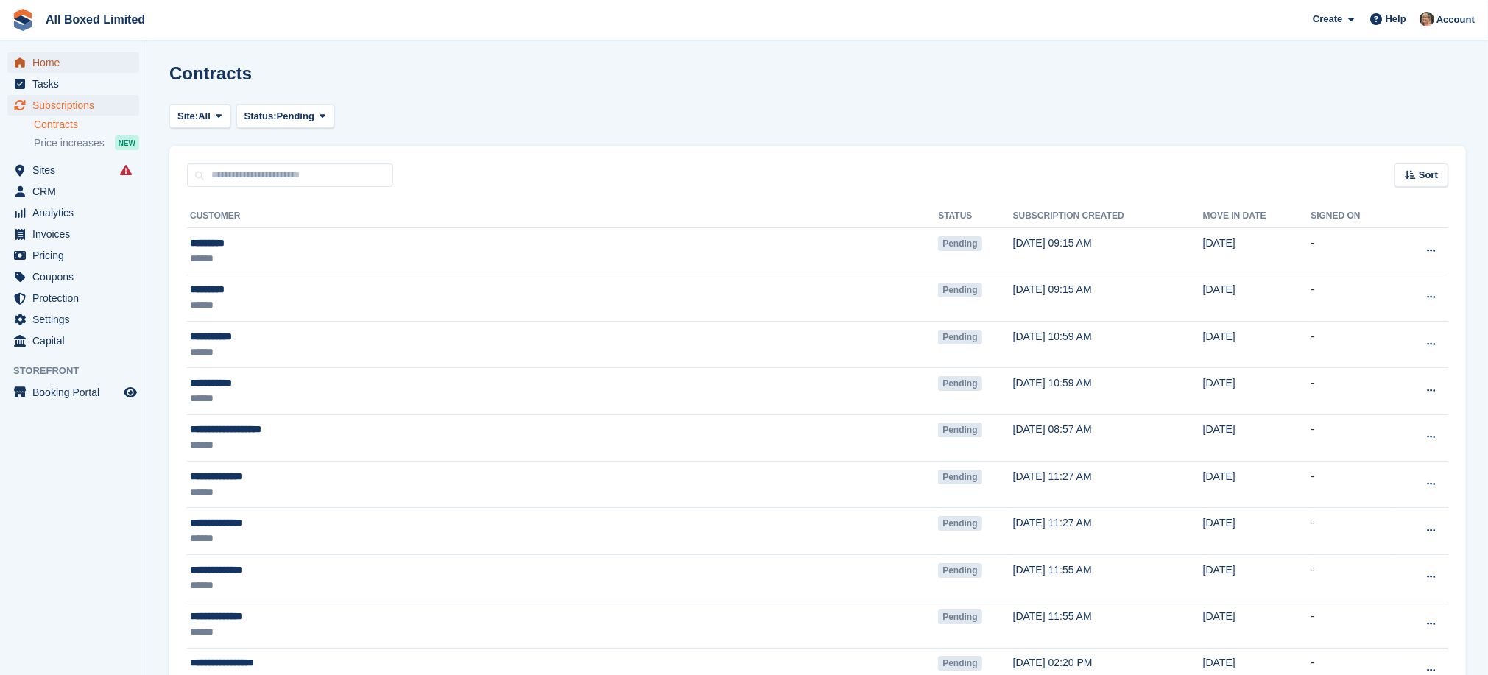
click at [40, 54] on span "Home" at bounding box center [76, 62] width 88 height 21
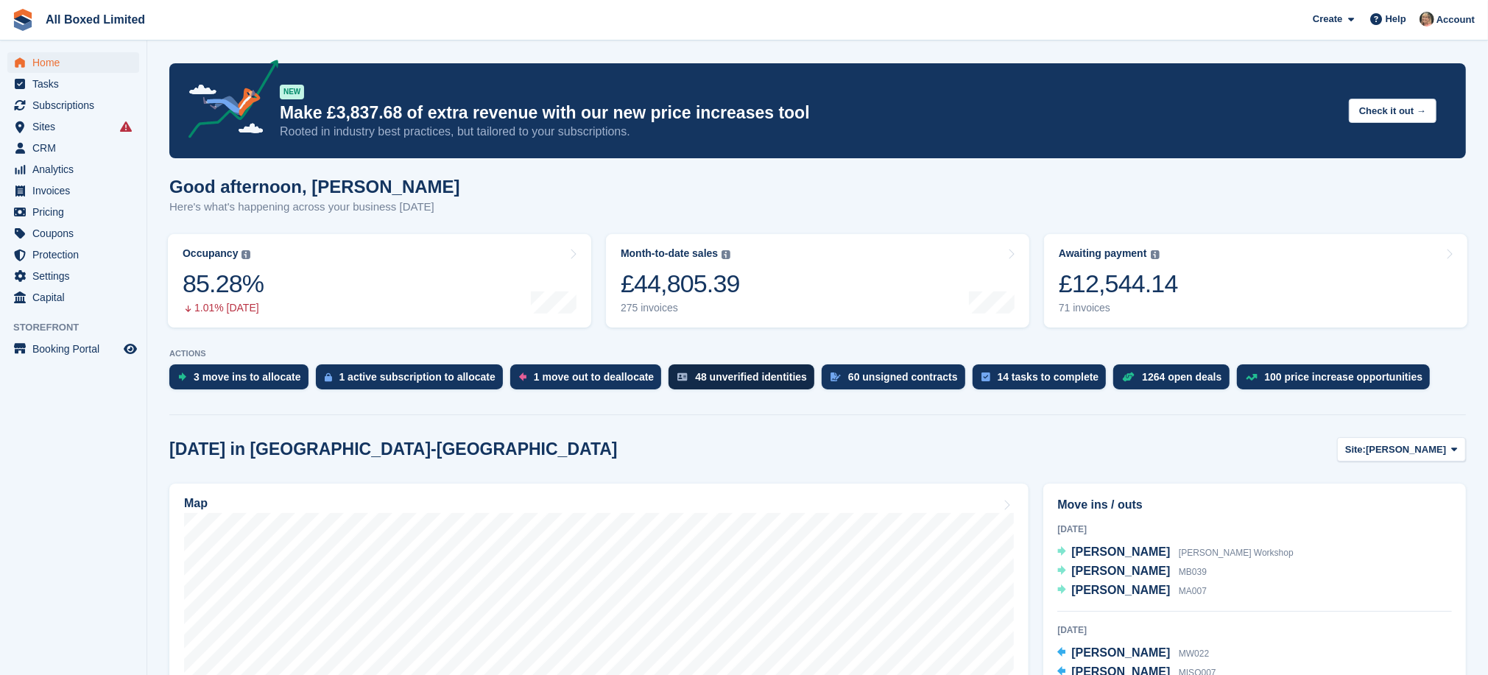
click at [726, 377] on div "48 unverified identities" at bounding box center [751, 377] width 112 height 12
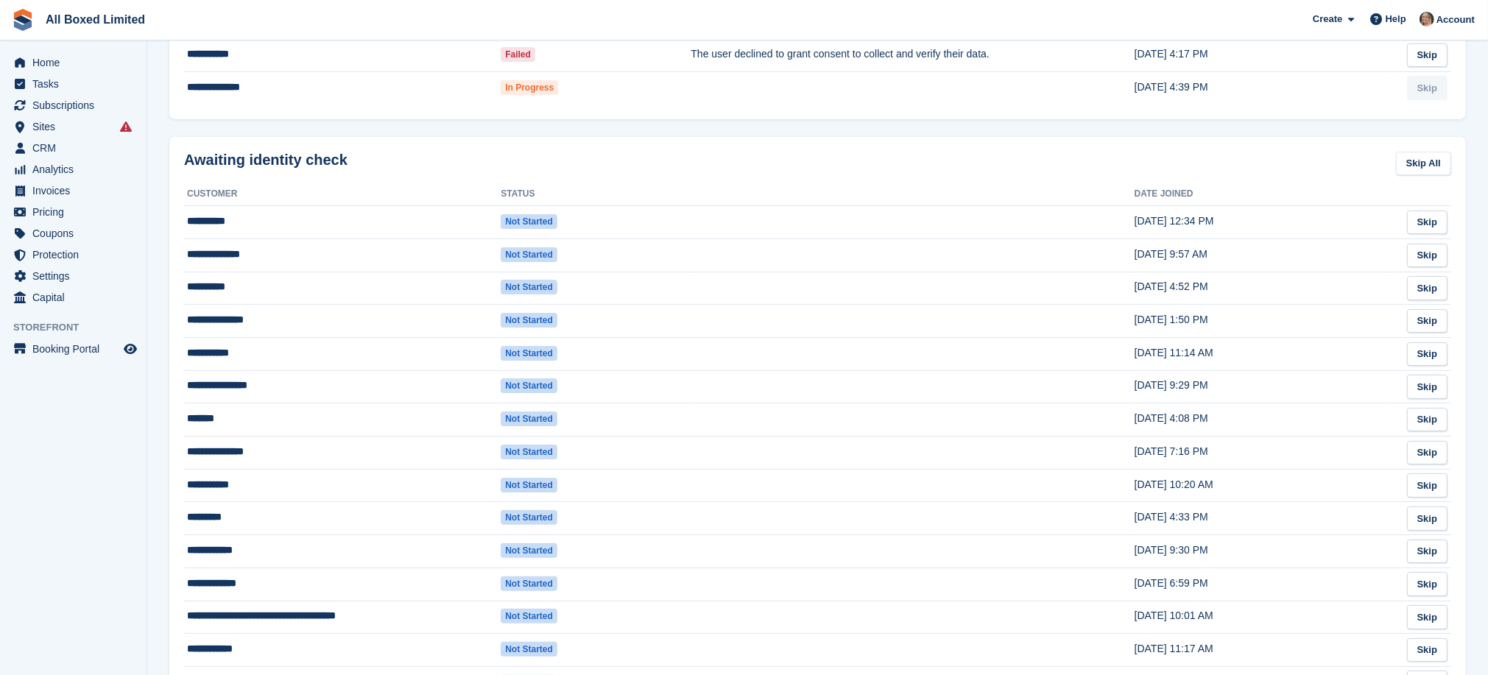
scroll to position [442, 0]
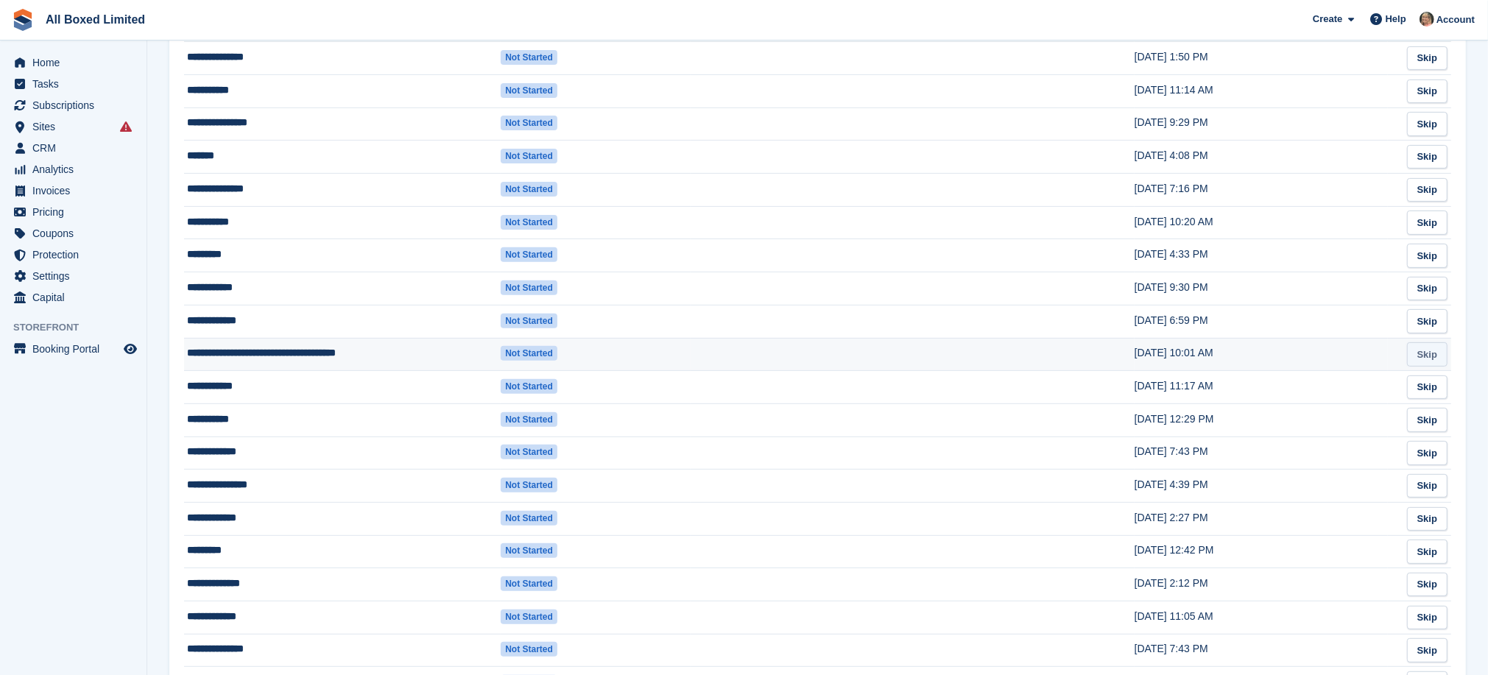
click at [1432, 347] on link "Skip" at bounding box center [1427, 354] width 40 height 24
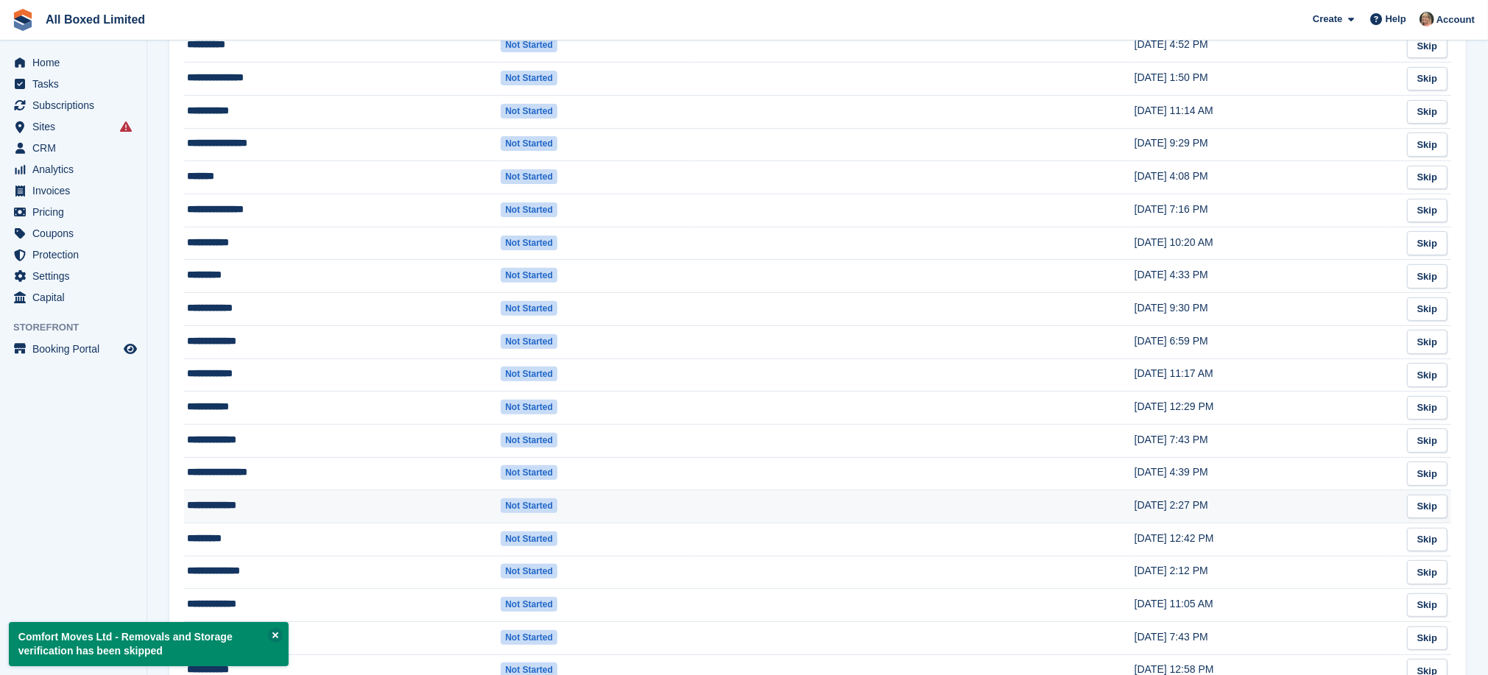
scroll to position [552, 0]
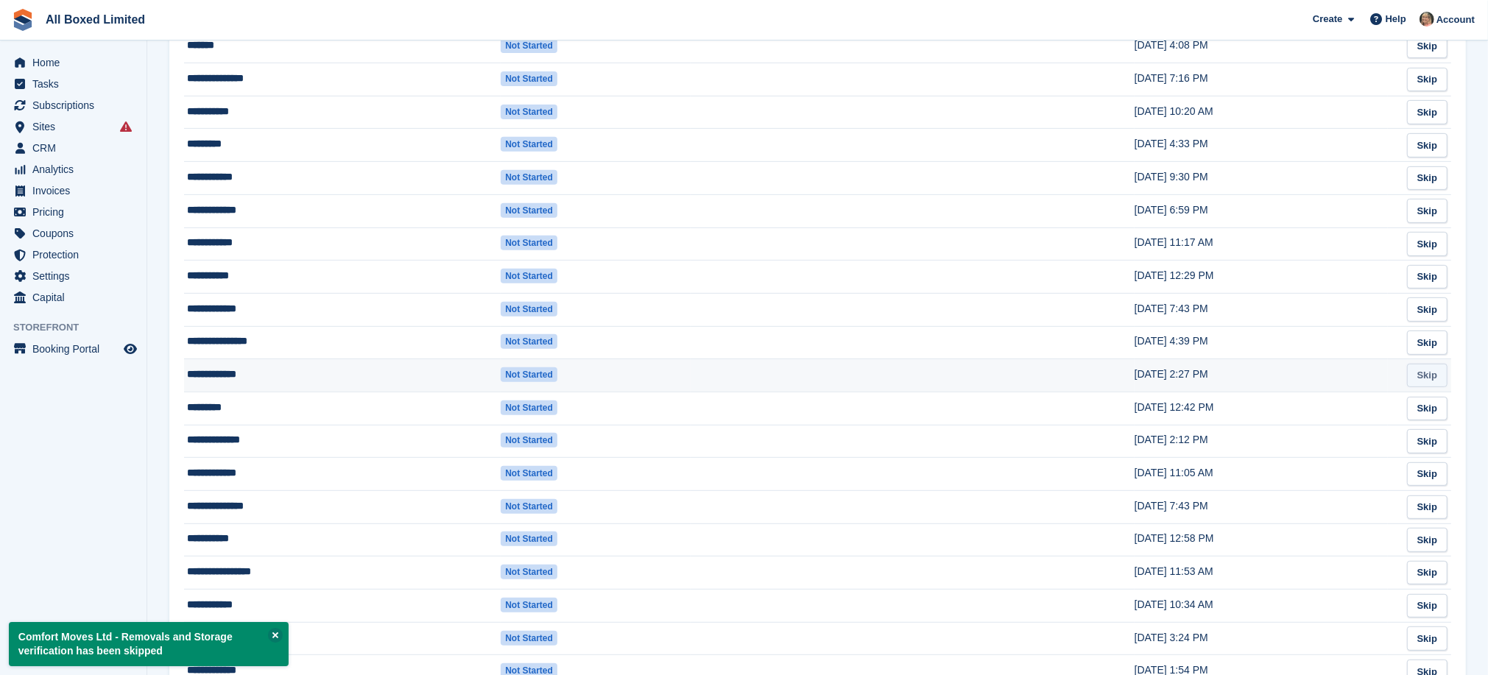
click at [1430, 377] on link "Skip" at bounding box center [1427, 376] width 40 height 24
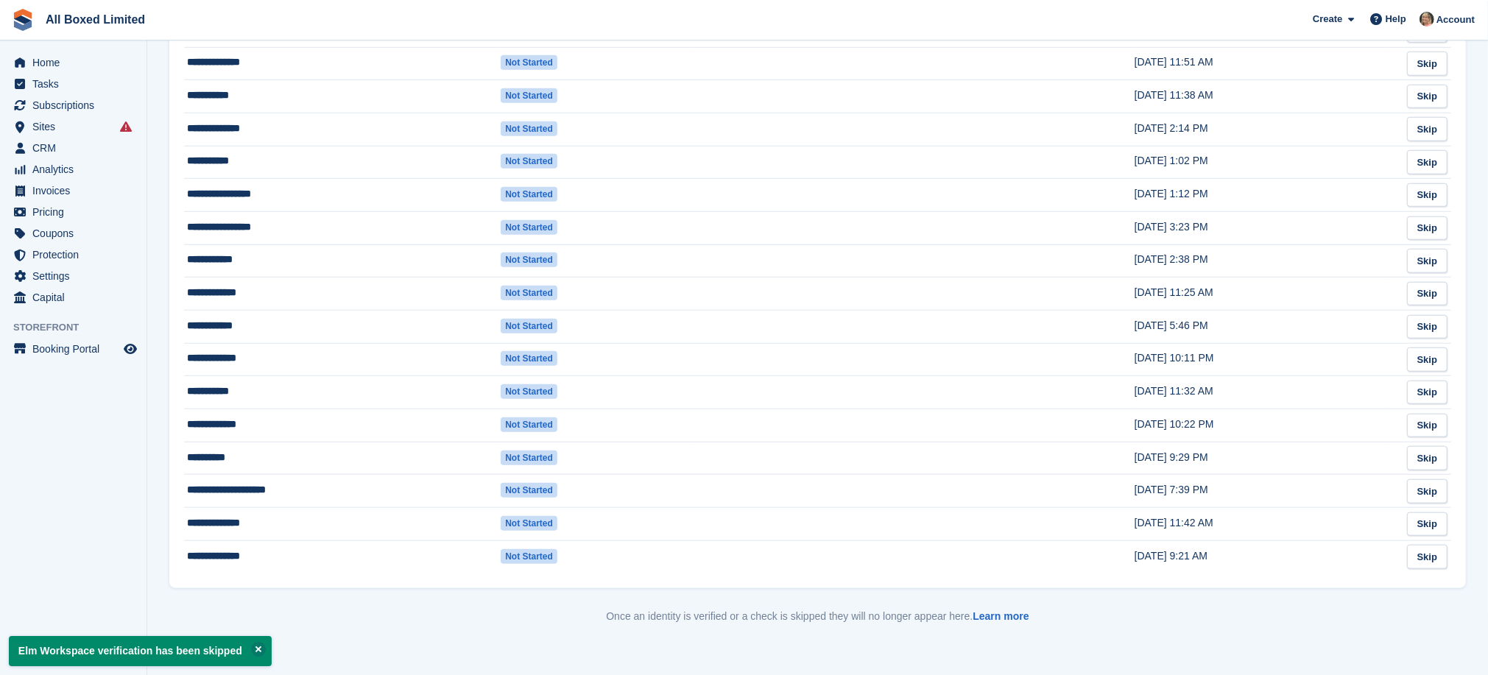
scroll to position [1260, 0]
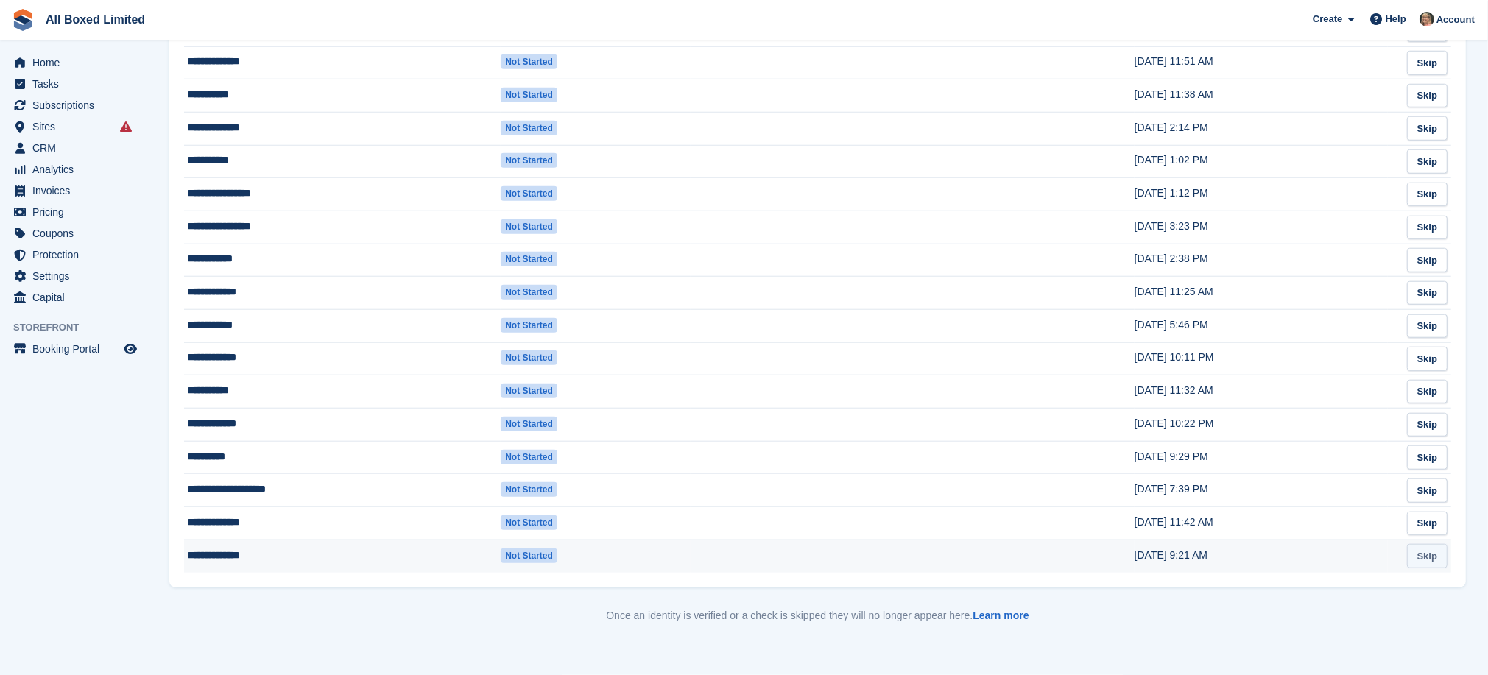
click at [1432, 556] on link "Skip" at bounding box center [1427, 556] width 40 height 24
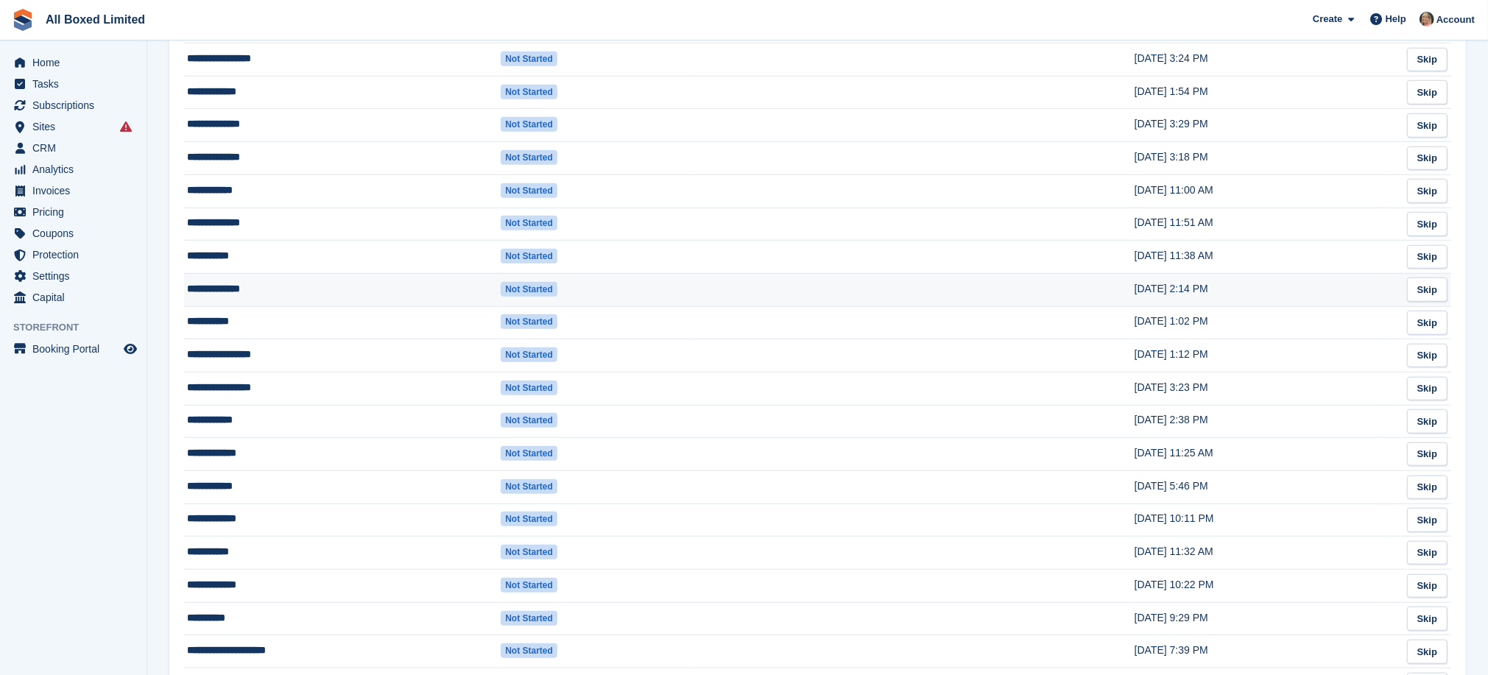
scroll to position [1227, 0]
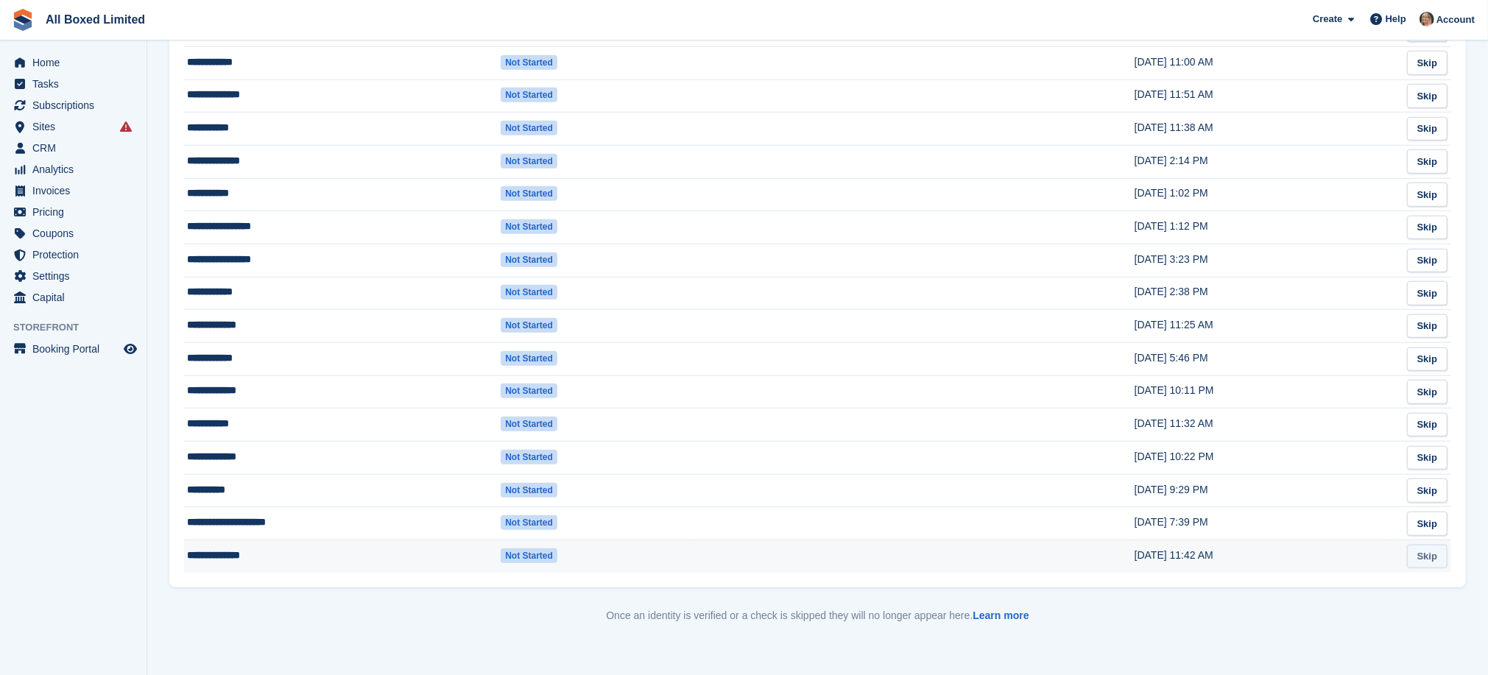
click at [1422, 553] on link "Skip" at bounding box center [1427, 557] width 40 height 24
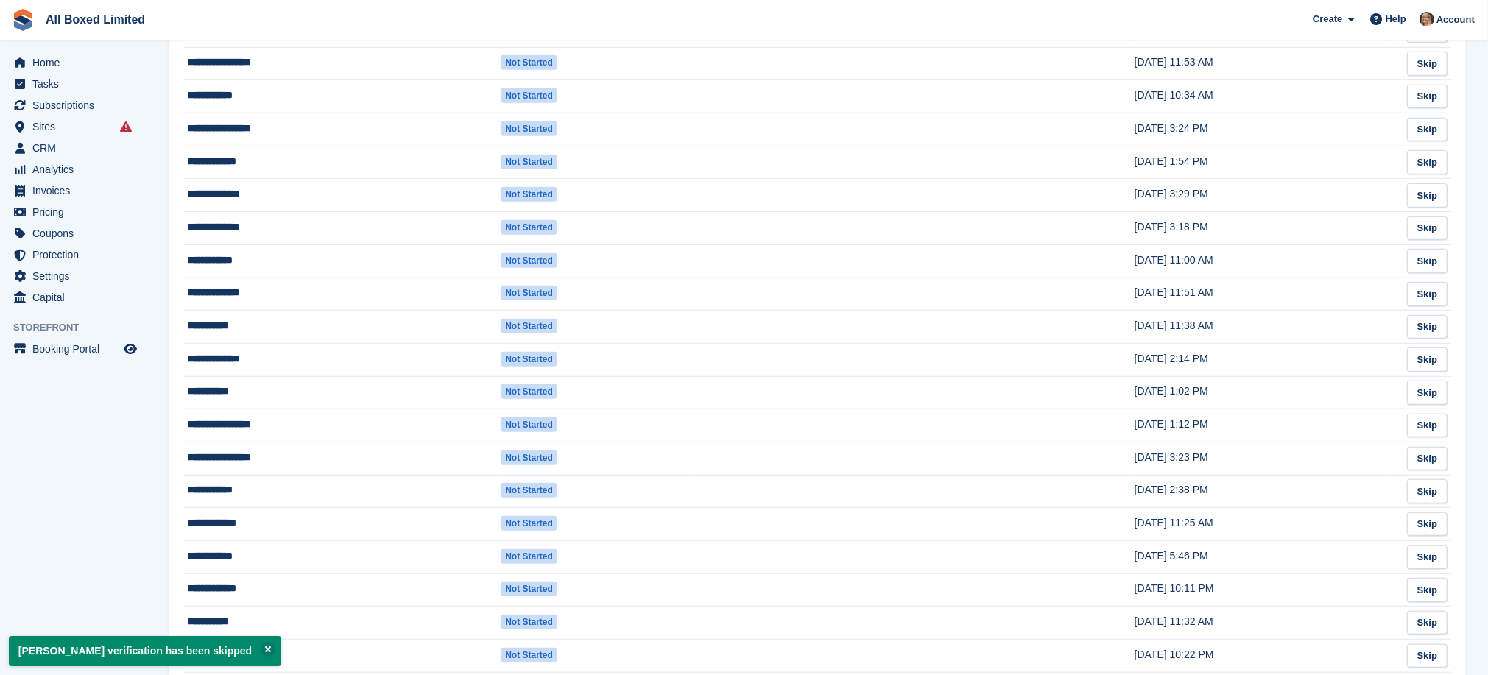
scroll to position [1194, 0]
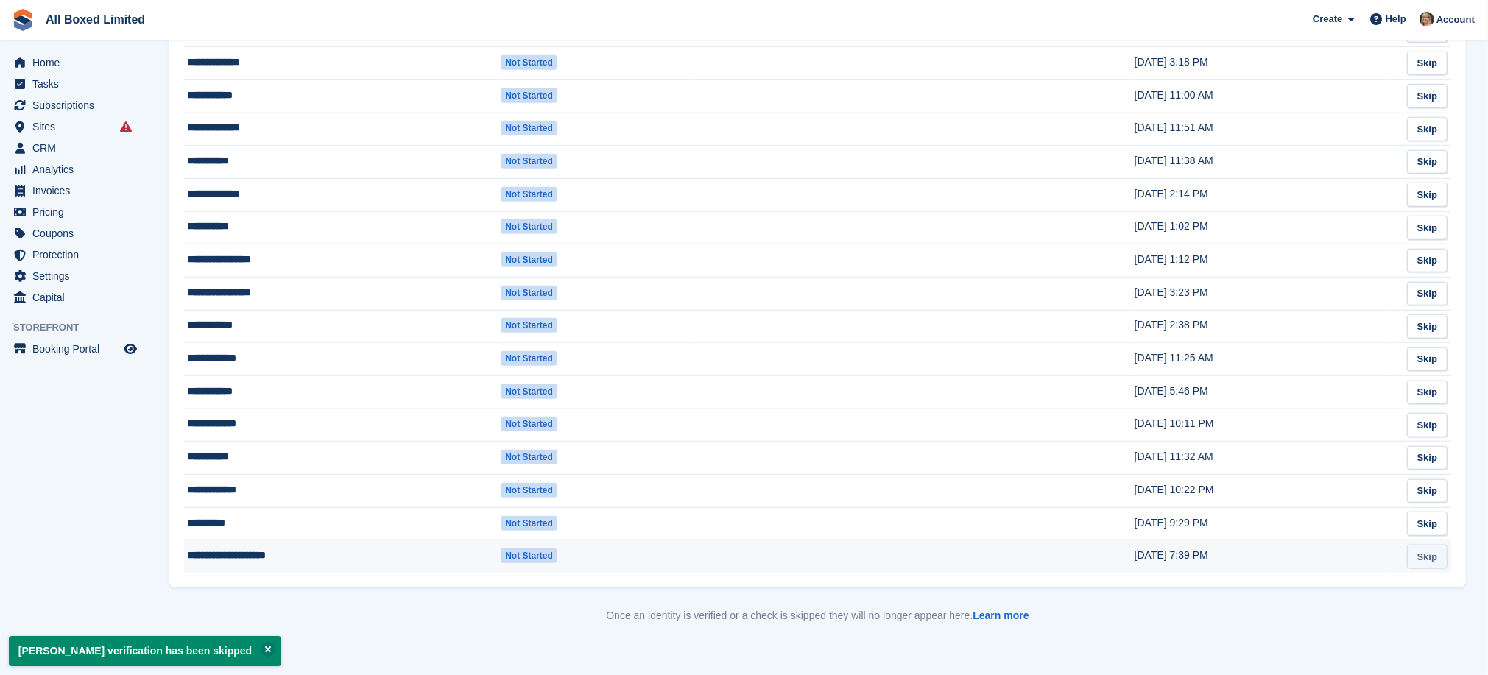
click at [1429, 557] on link "Skip" at bounding box center [1427, 557] width 40 height 24
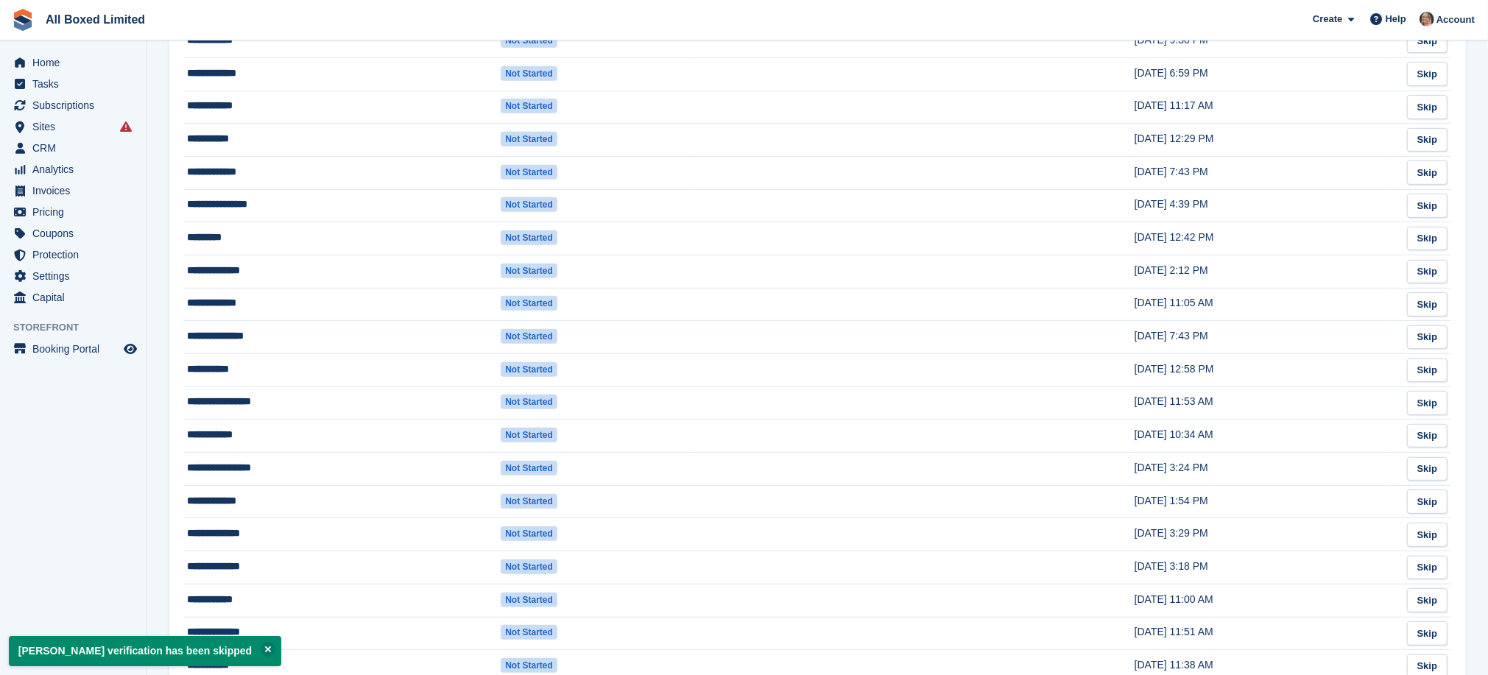
scroll to position [1161, 0]
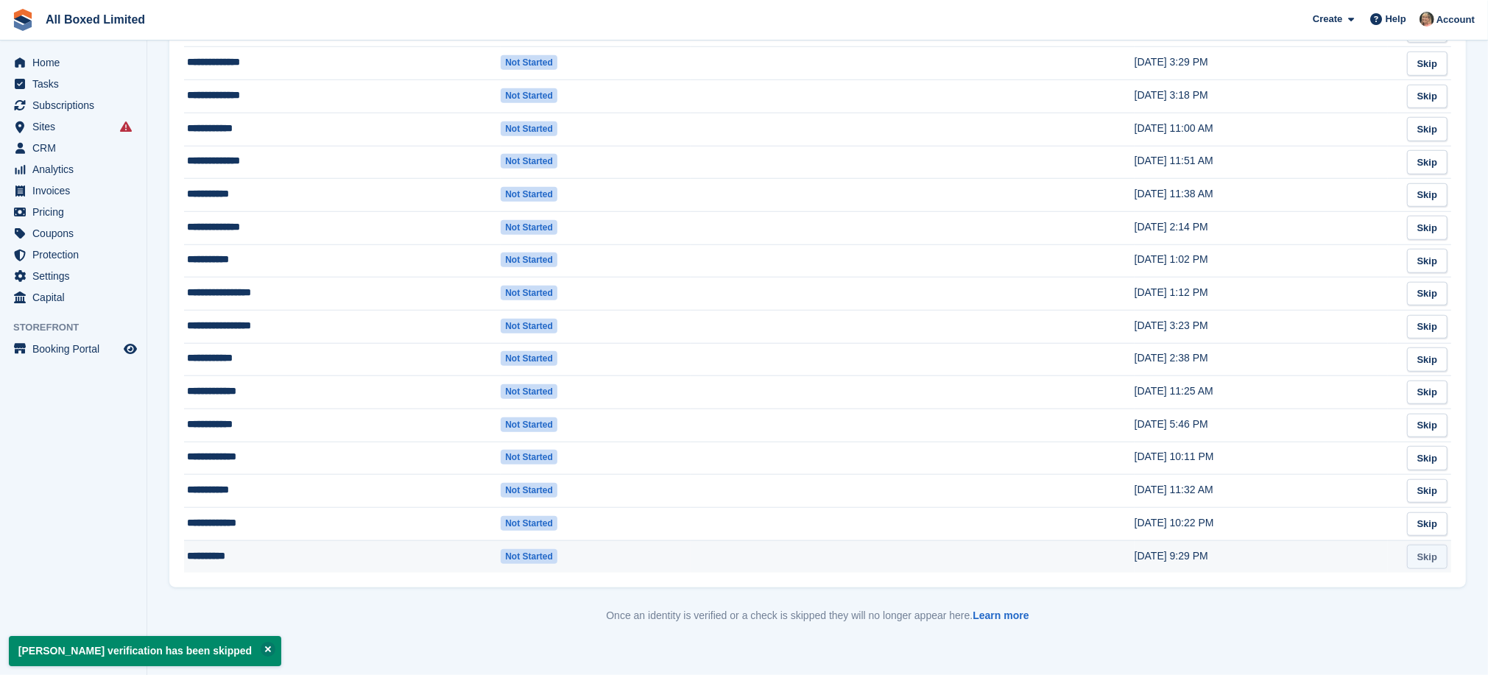
click at [1429, 558] on link "Skip" at bounding box center [1427, 557] width 40 height 24
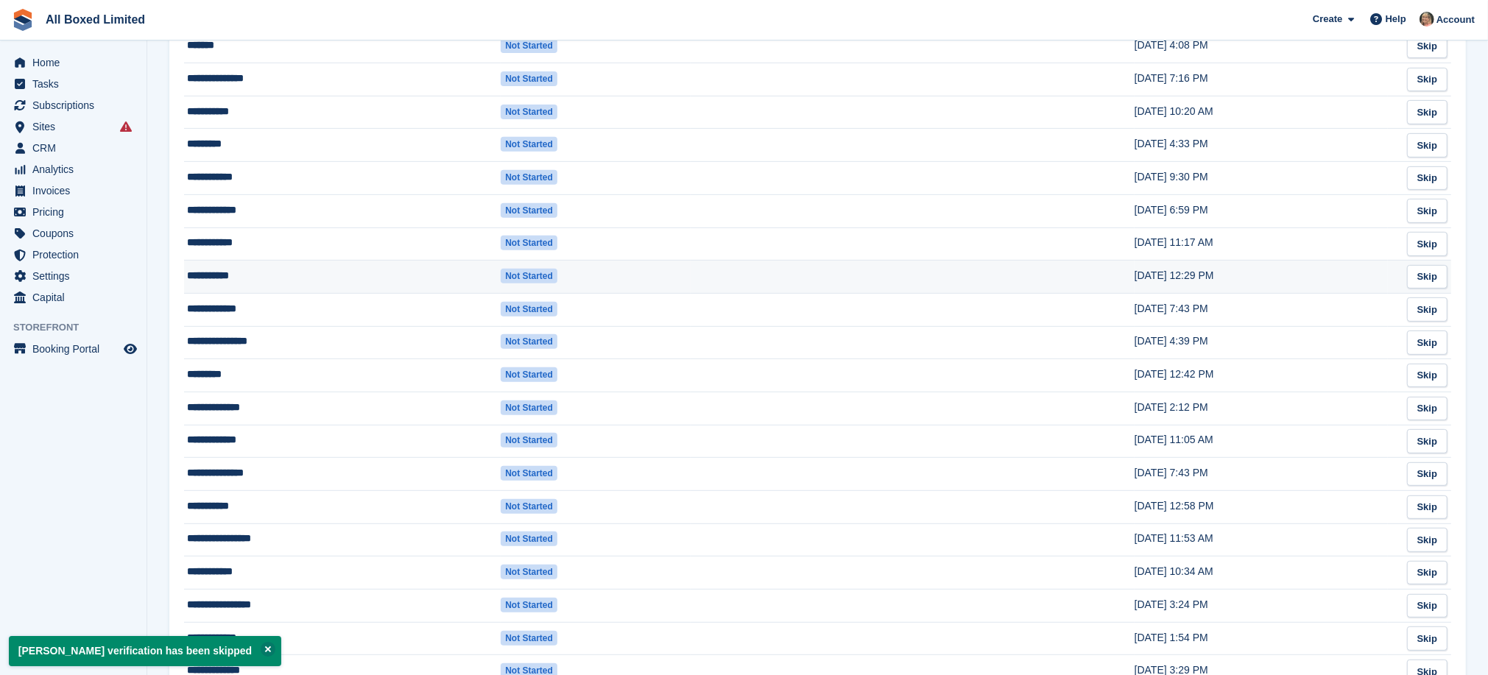
scroll to position [1104, 0]
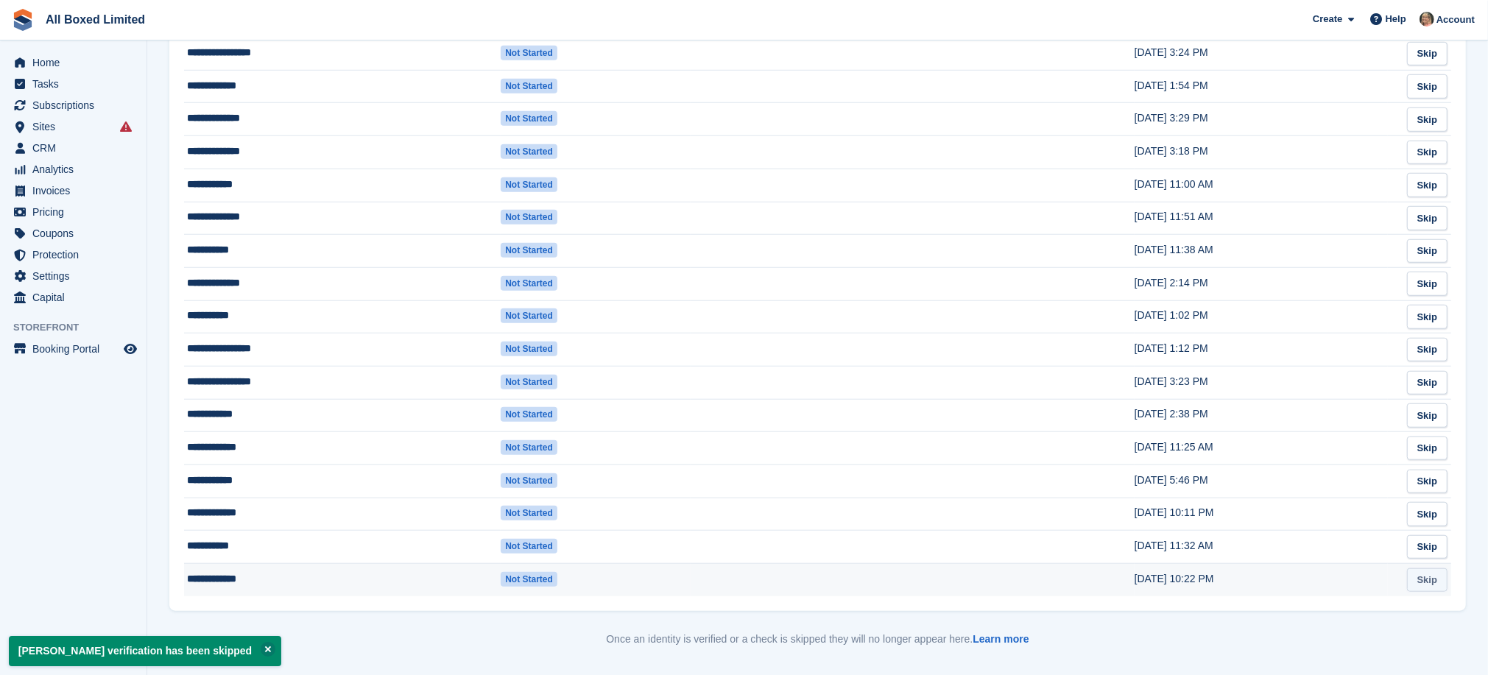
click at [1427, 580] on link "Skip" at bounding box center [1427, 580] width 40 height 24
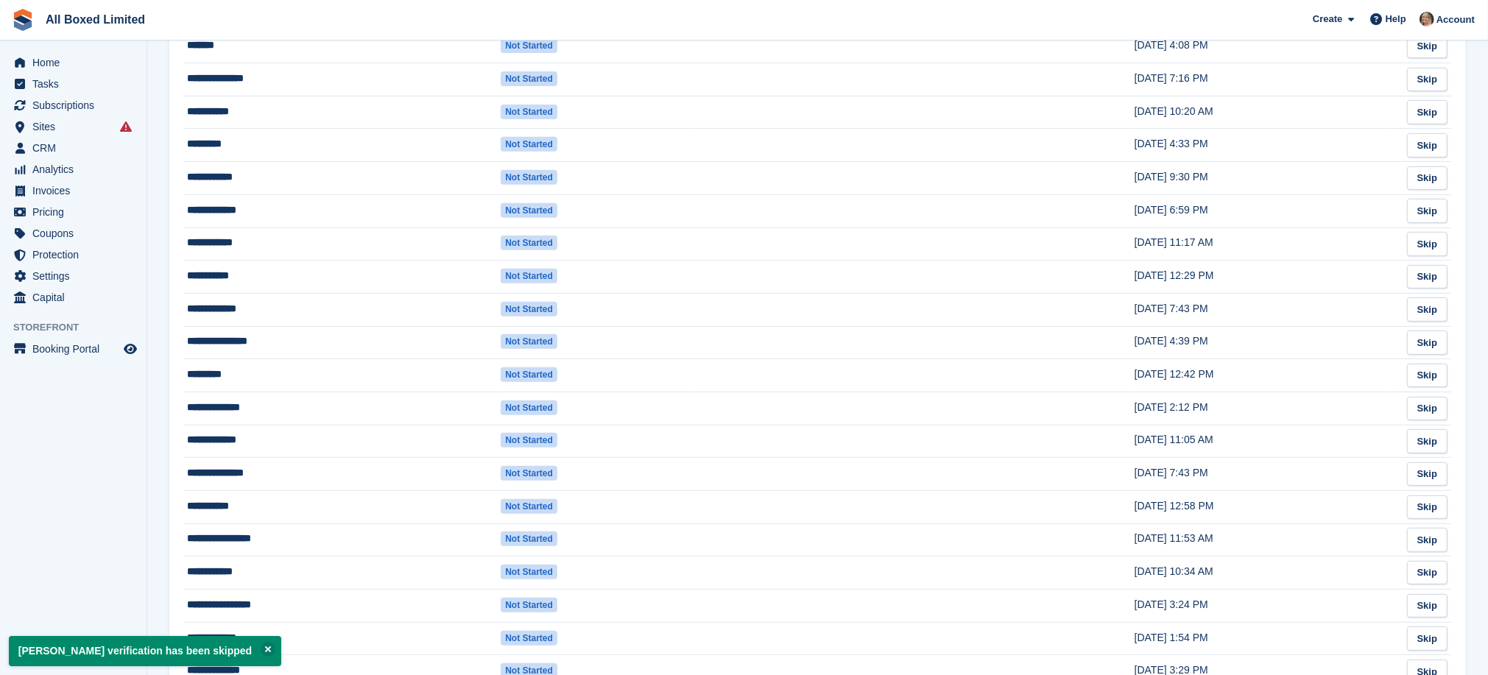
scroll to position [1095, 0]
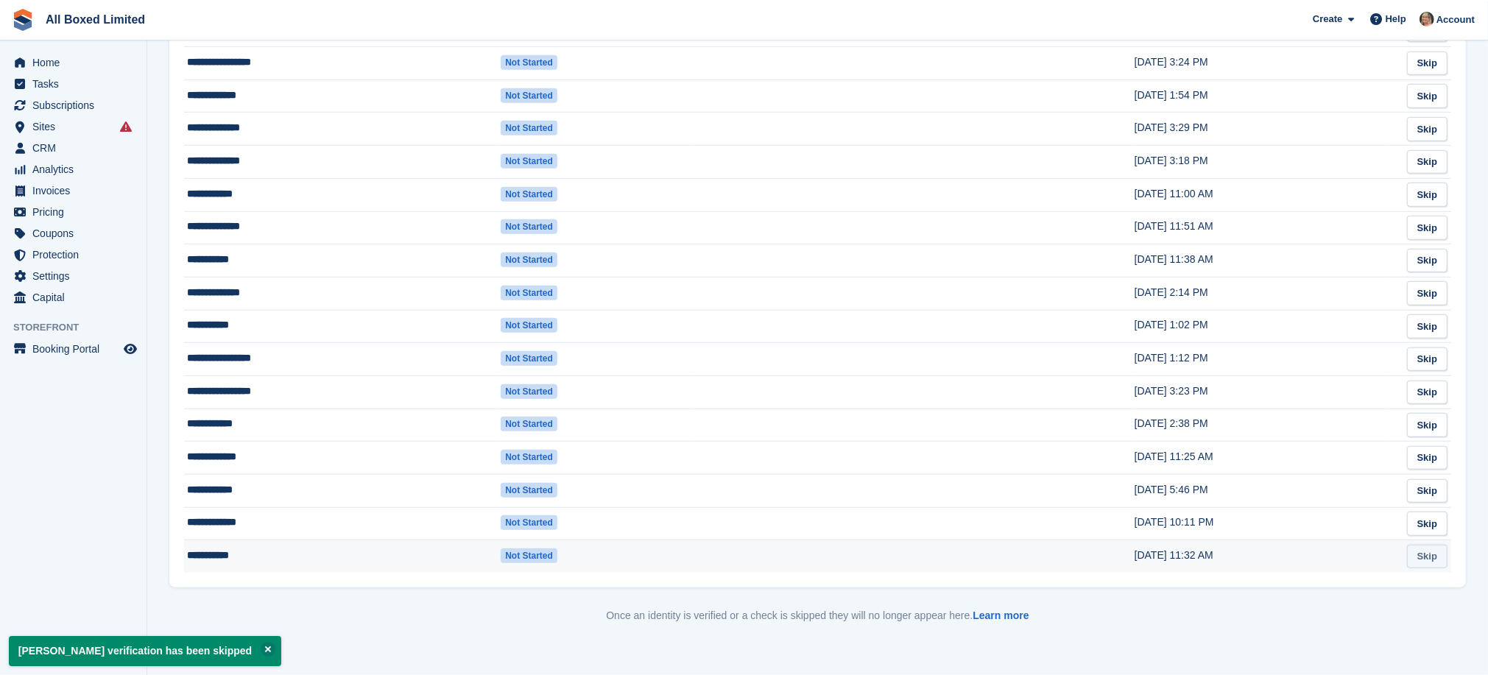
click at [1434, 557] on link "Skip" at bounding box center [1427, 557] width 40 height 24
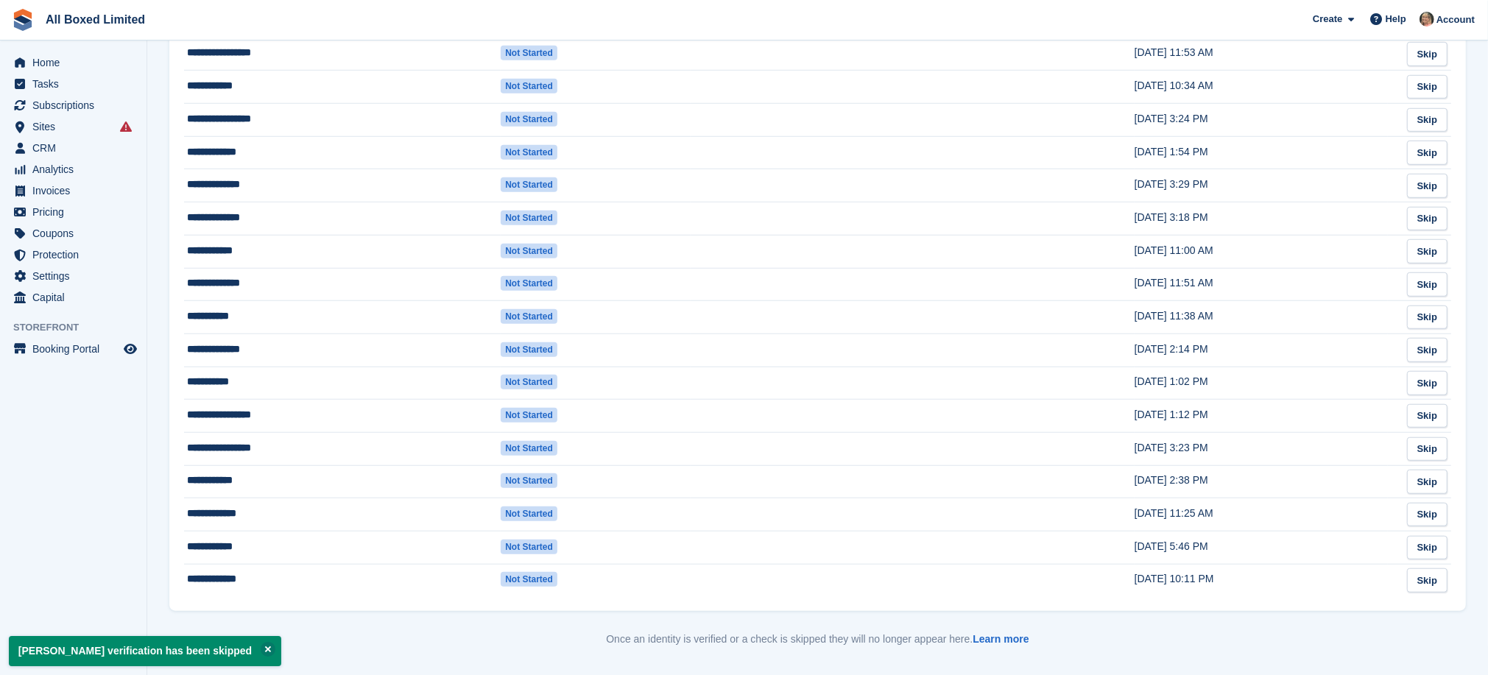
scroll to position [1062, 0]
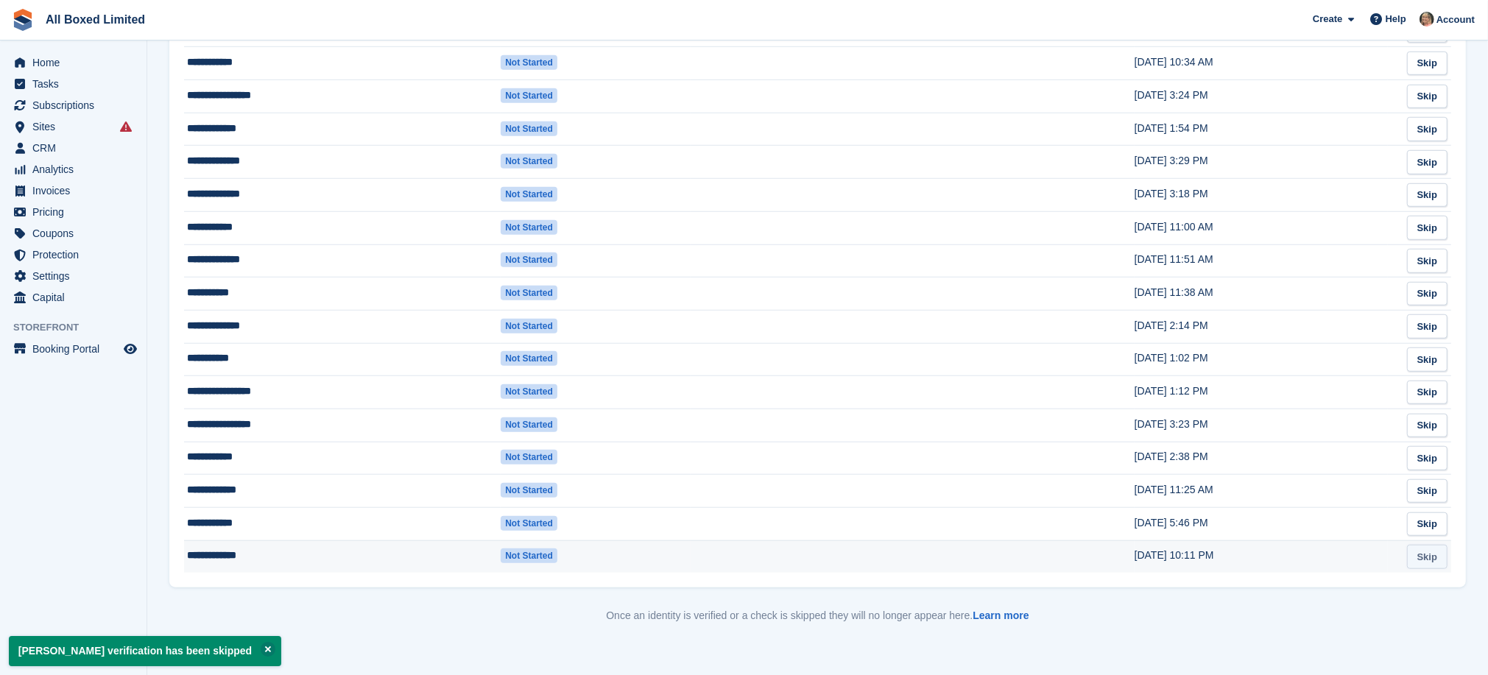
click at [1430, 559] on link "Skip" at bounding box center [1427, 557] width 40 height 24
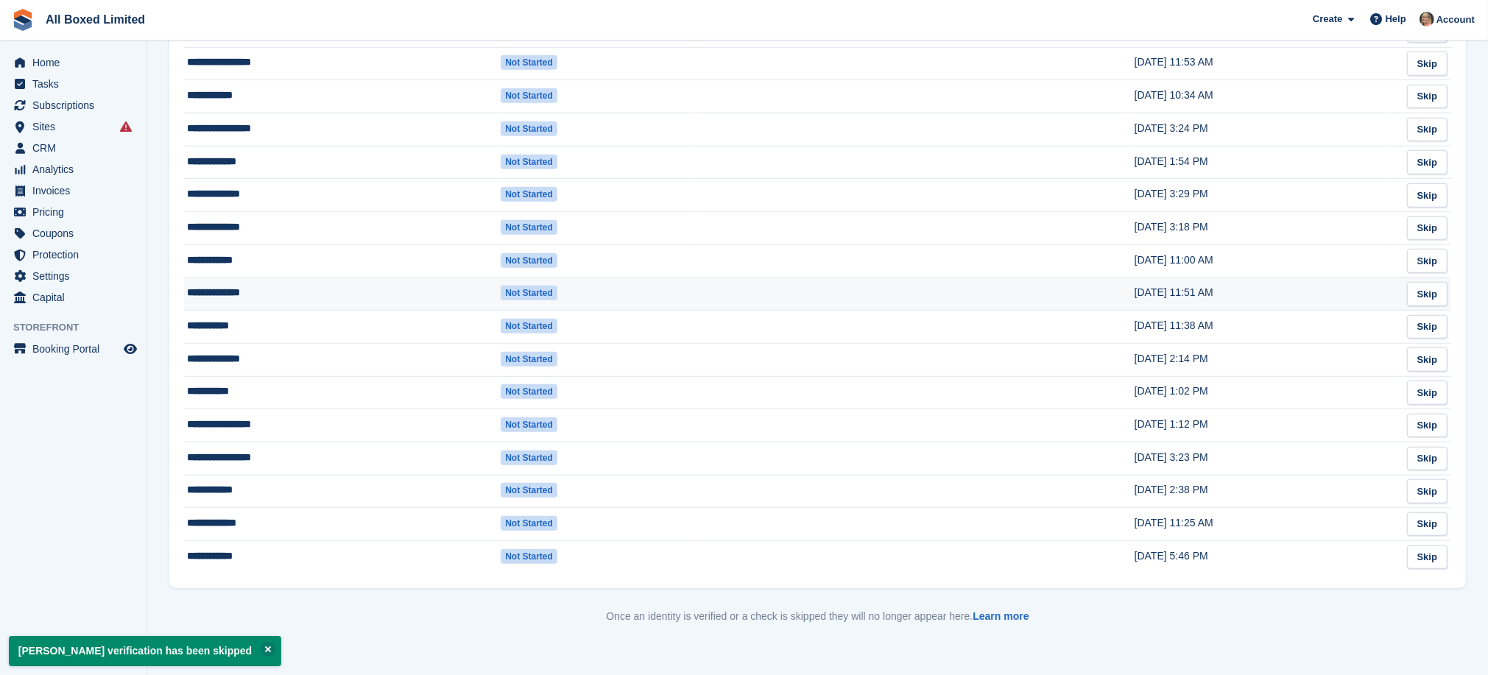
scroll to position [1029, 0]
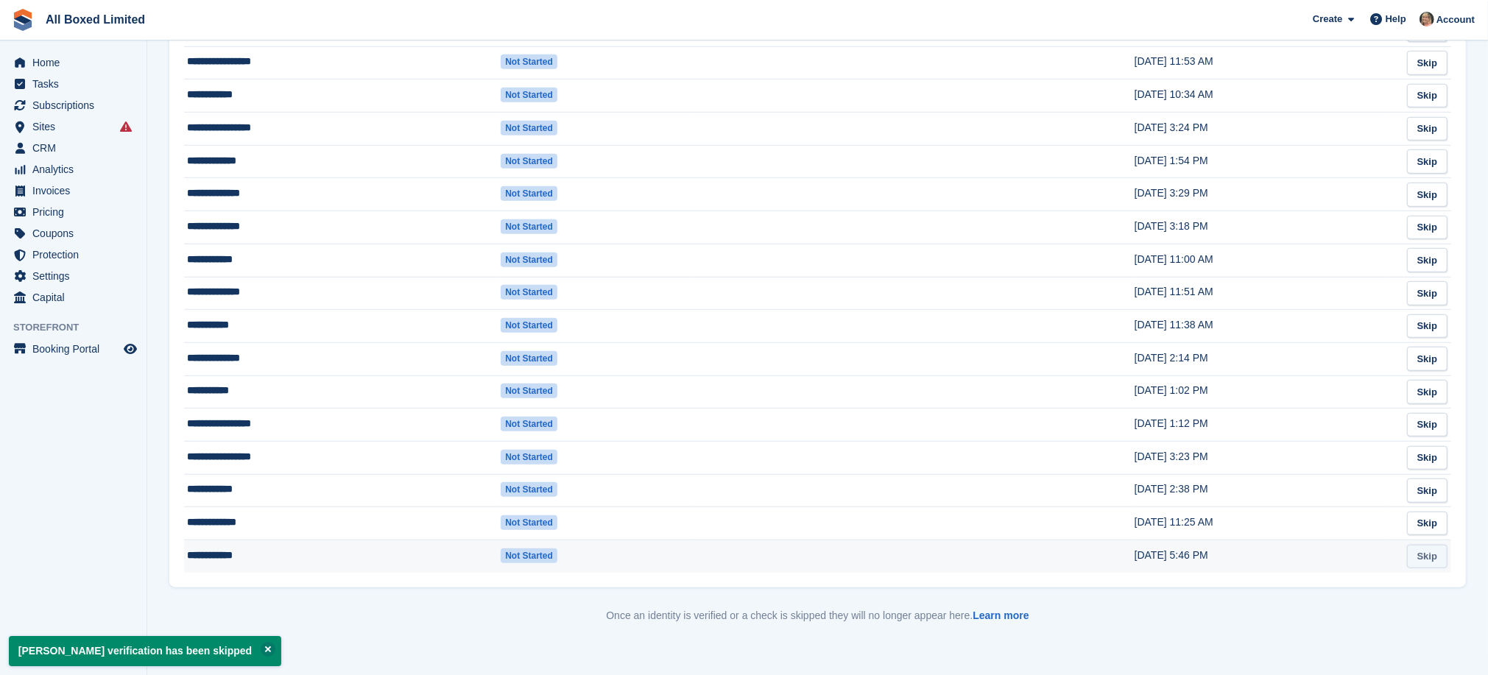
click at [1430, 564] on link "Skip" at bounding box center [1427, 557] width 40 height 24
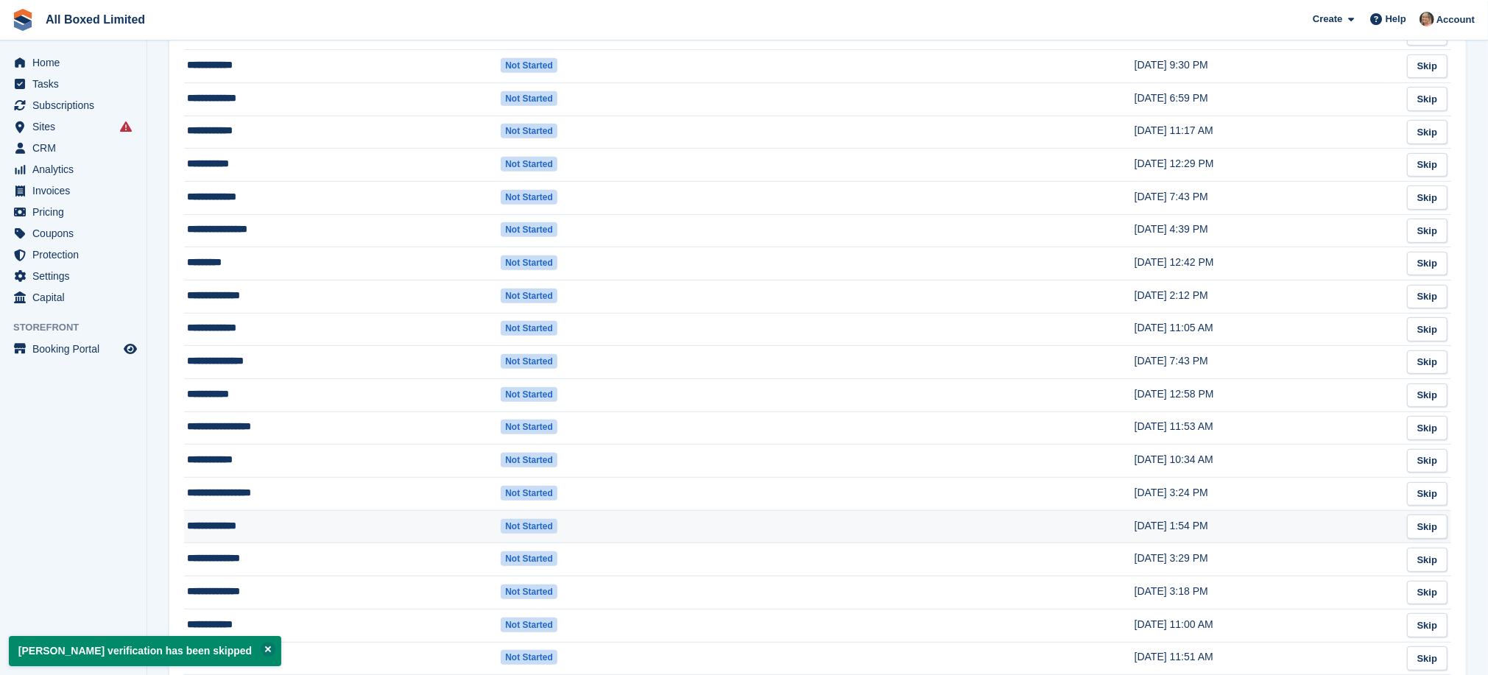
scroll to position [997, 0]
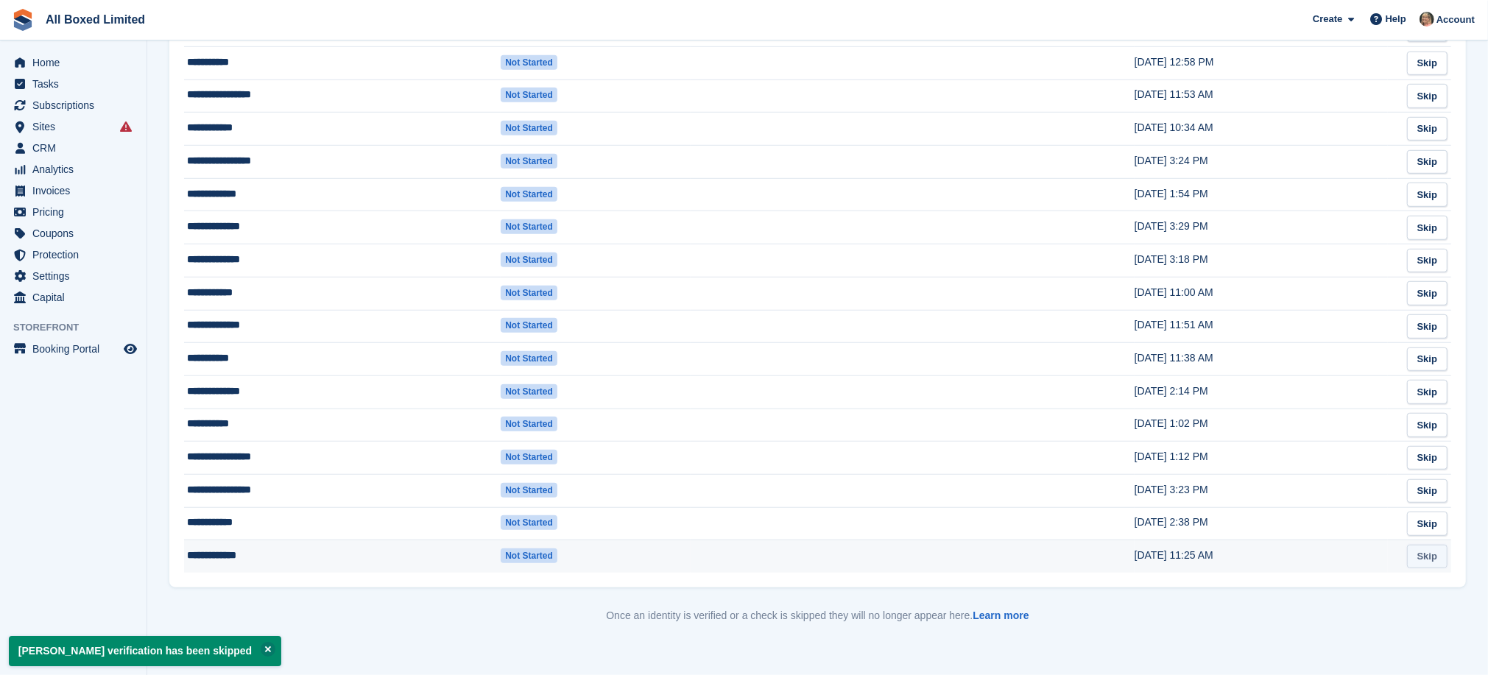
click at [1427, 557] on link "Skip" at bounding box center [1427, 557] width 40 height 24
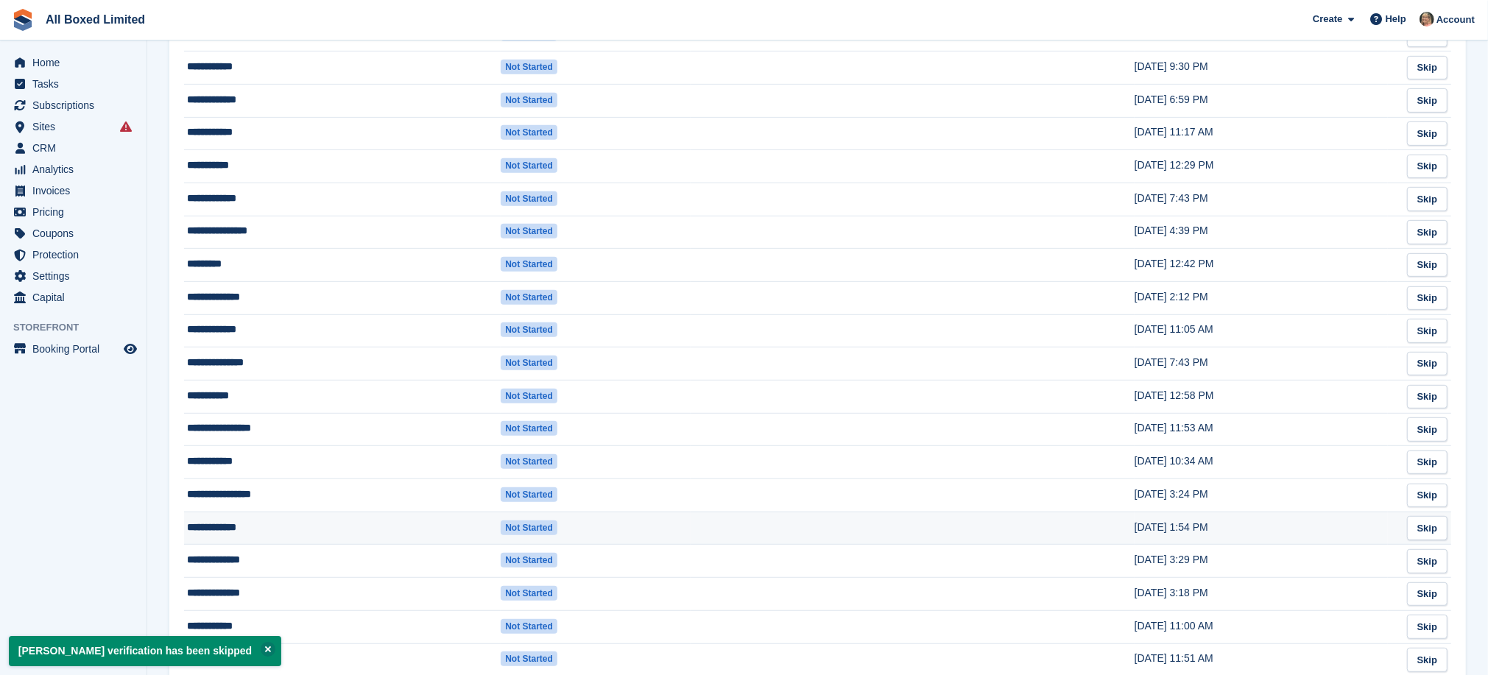
scroll to position [963, 0]
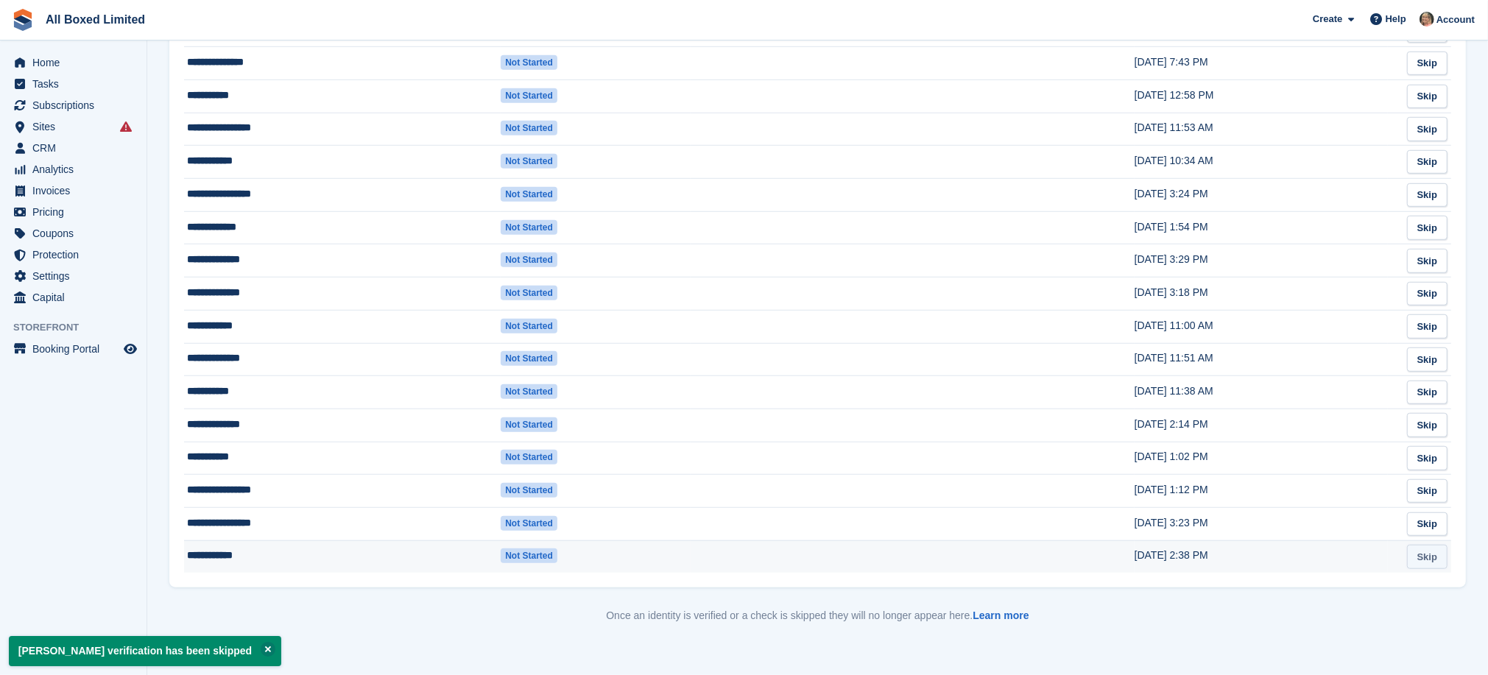
click at [1429, 554] on link "Skip" at bounding box center [1427, 557] width 40 height 24
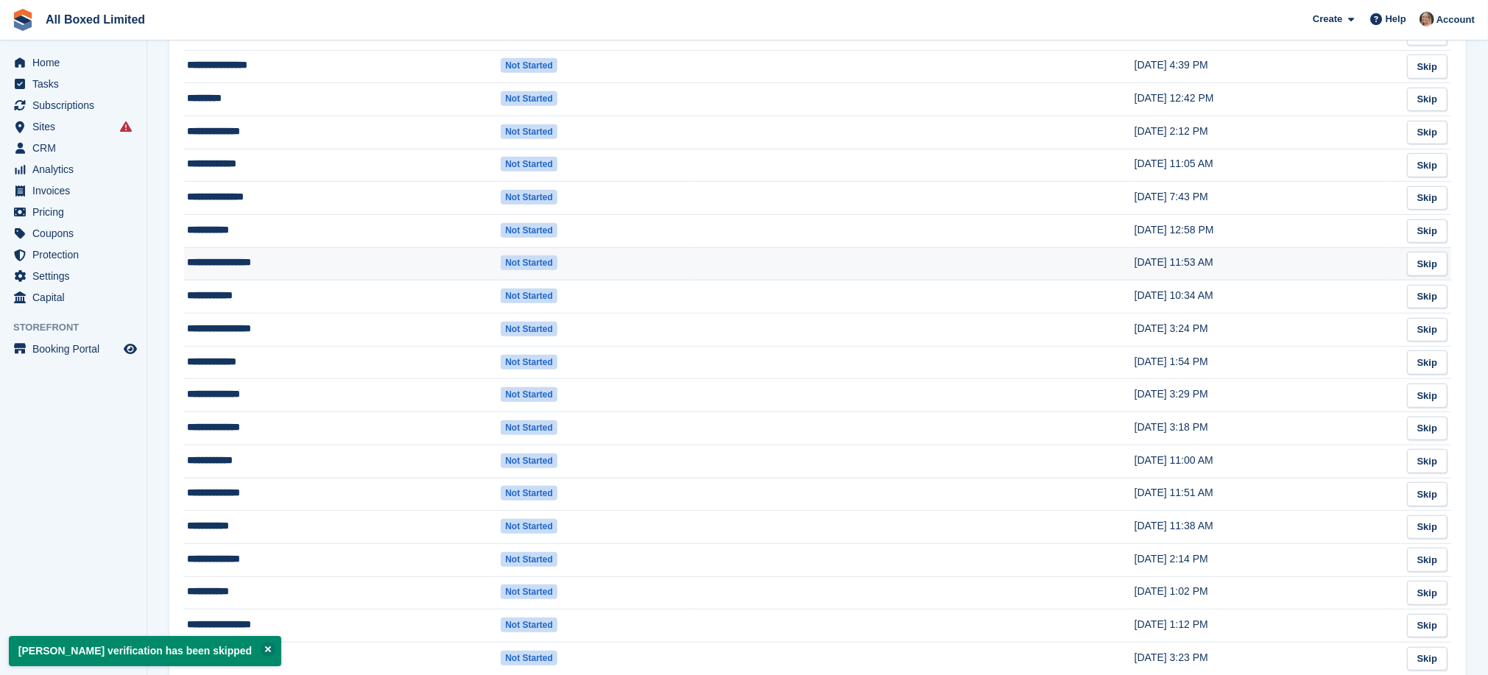
scroll to position [930, 0]
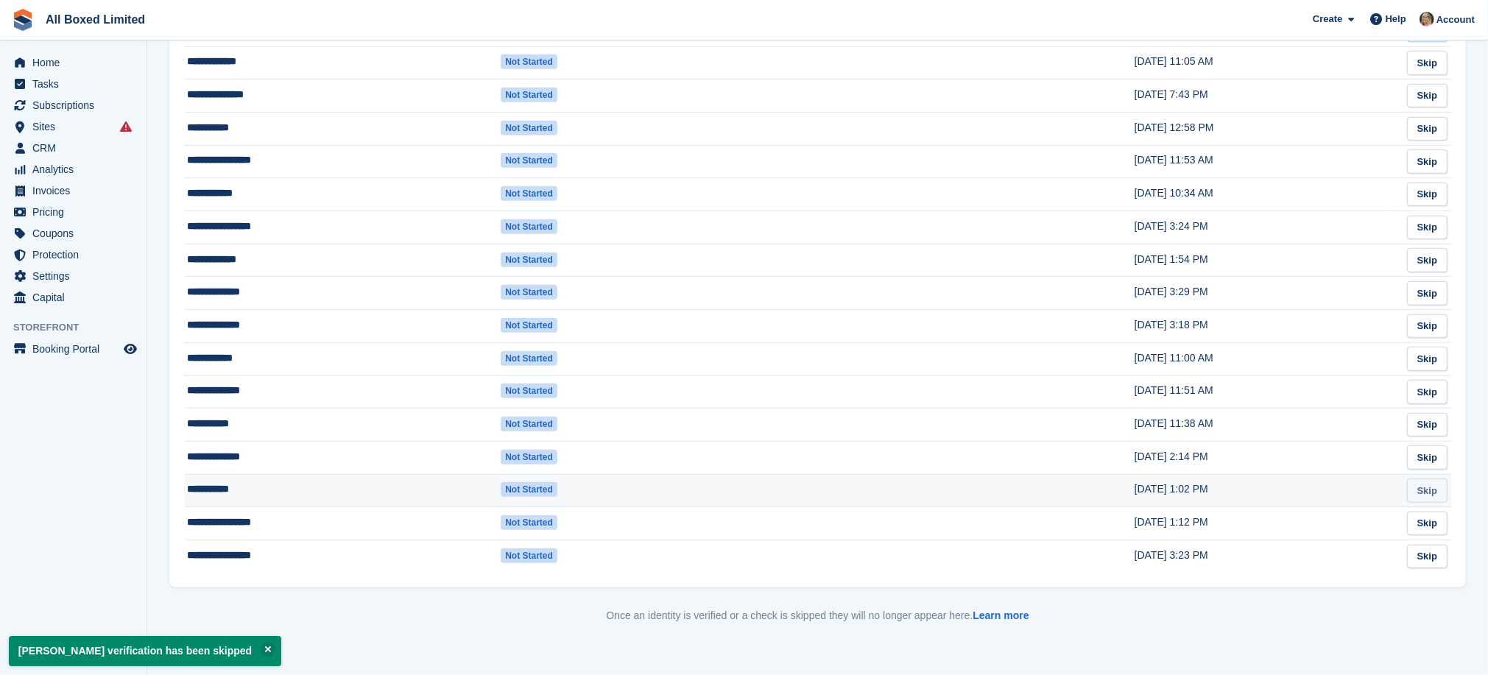
click at [1429, 491] on link "Skip" at bounding box center [1427, 490] width 40 height 24
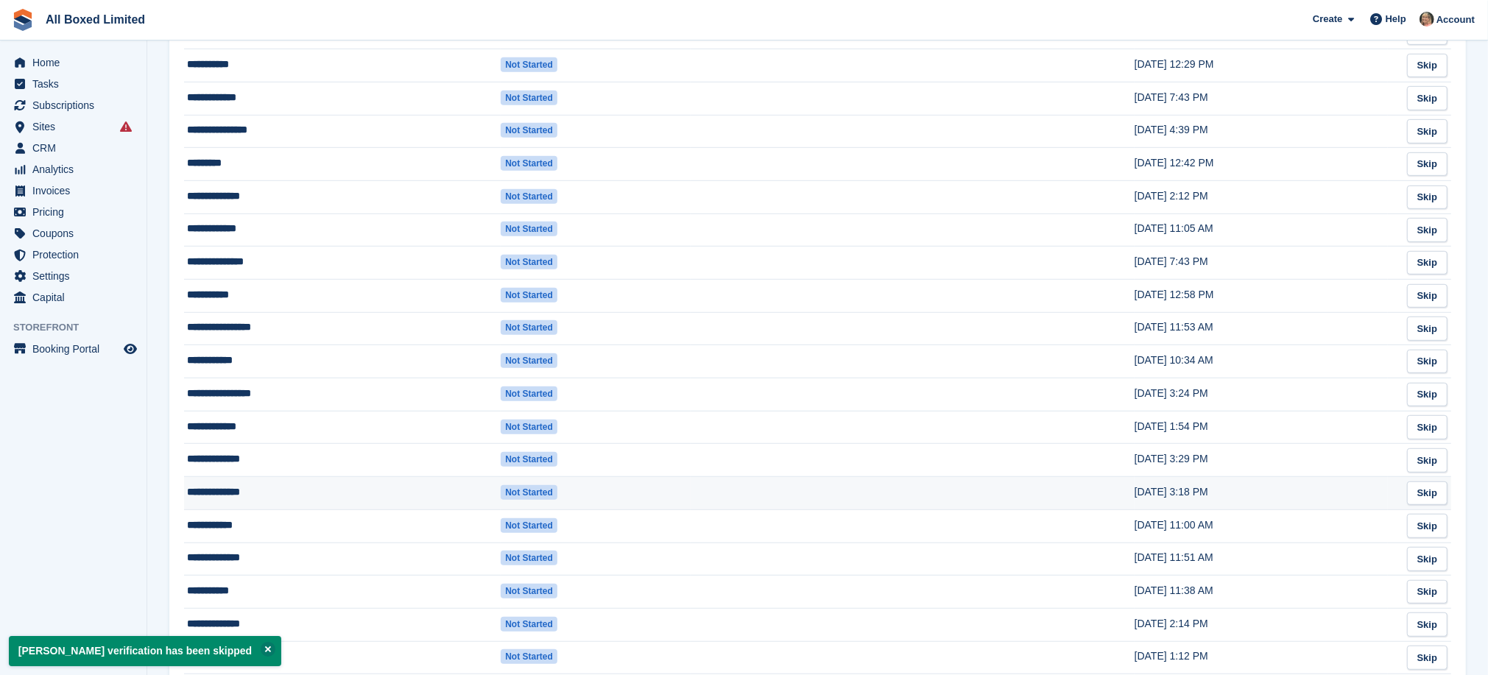
scroll to position [898, 0]
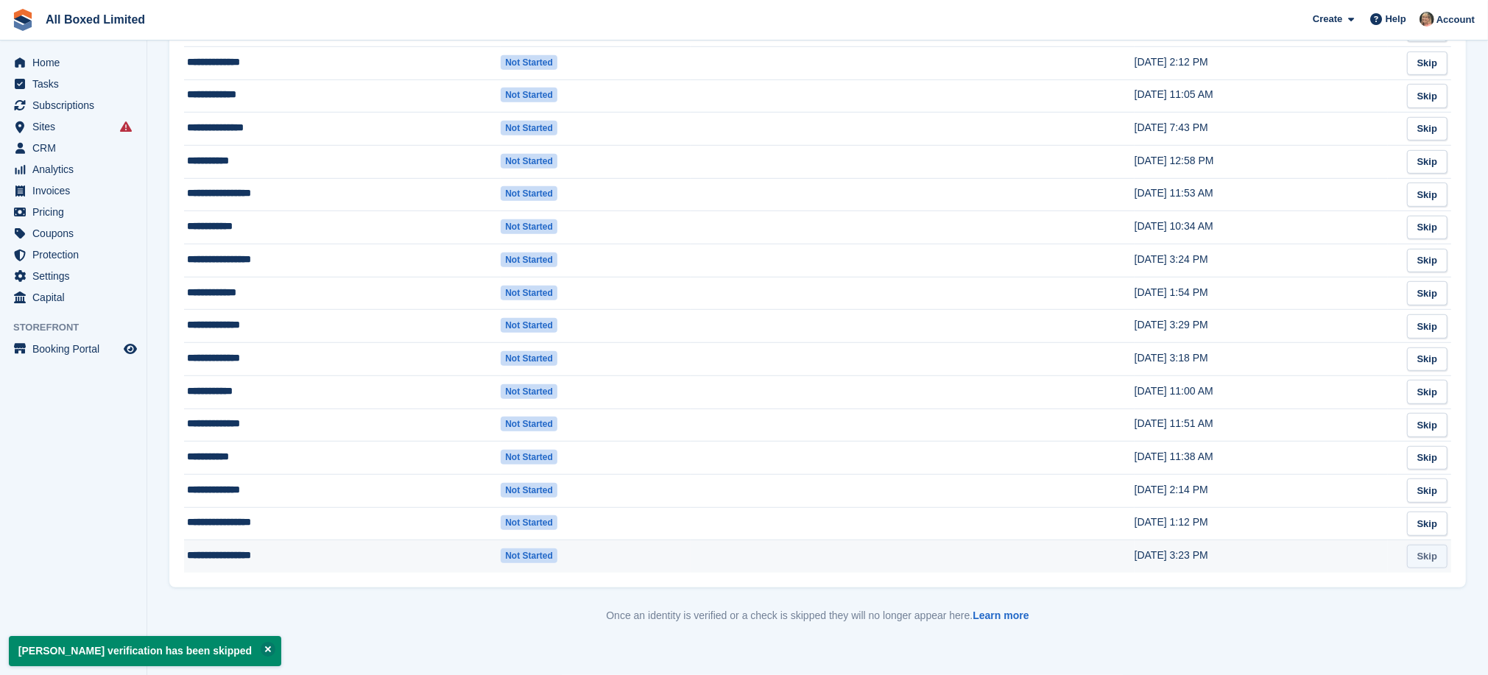
click at [1421, 556] on link "Skip" at bounding box center [1427, 557] width 40 height 24
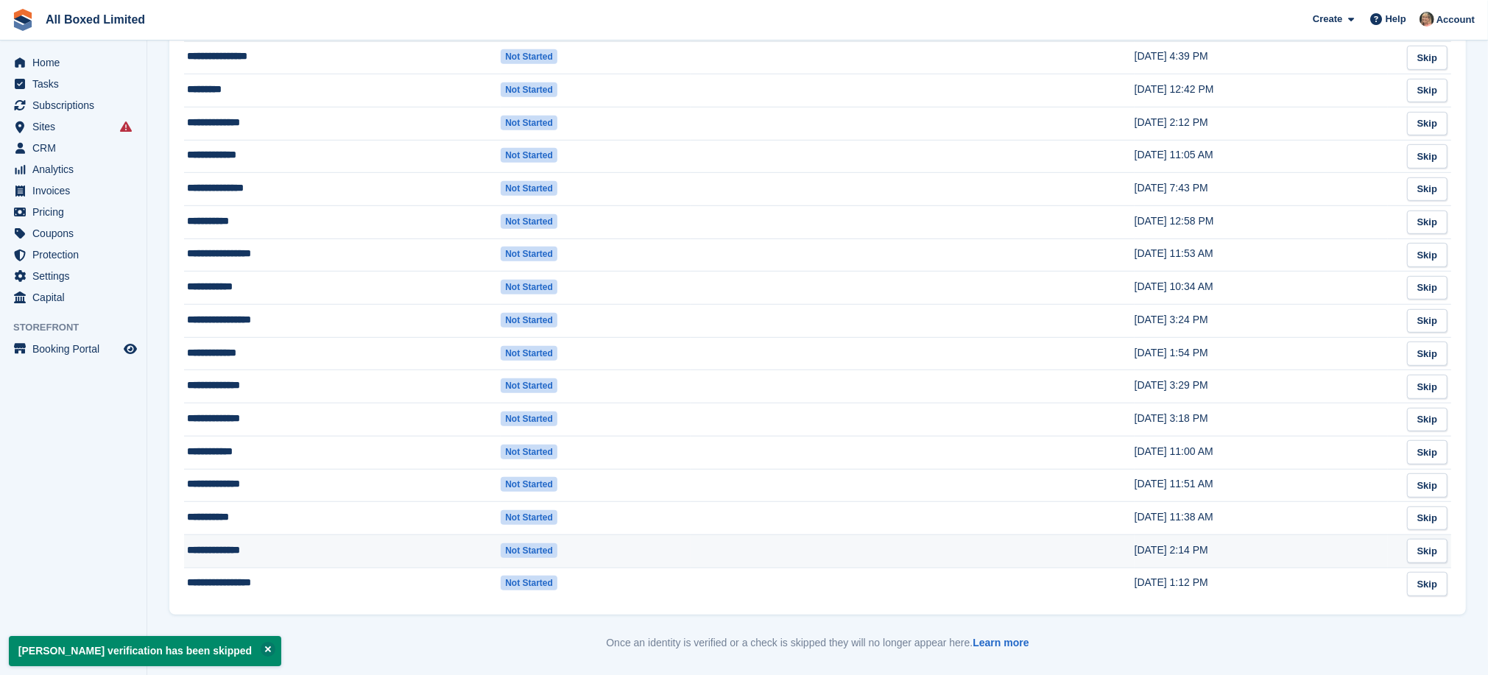
scroll to position [865, 0]
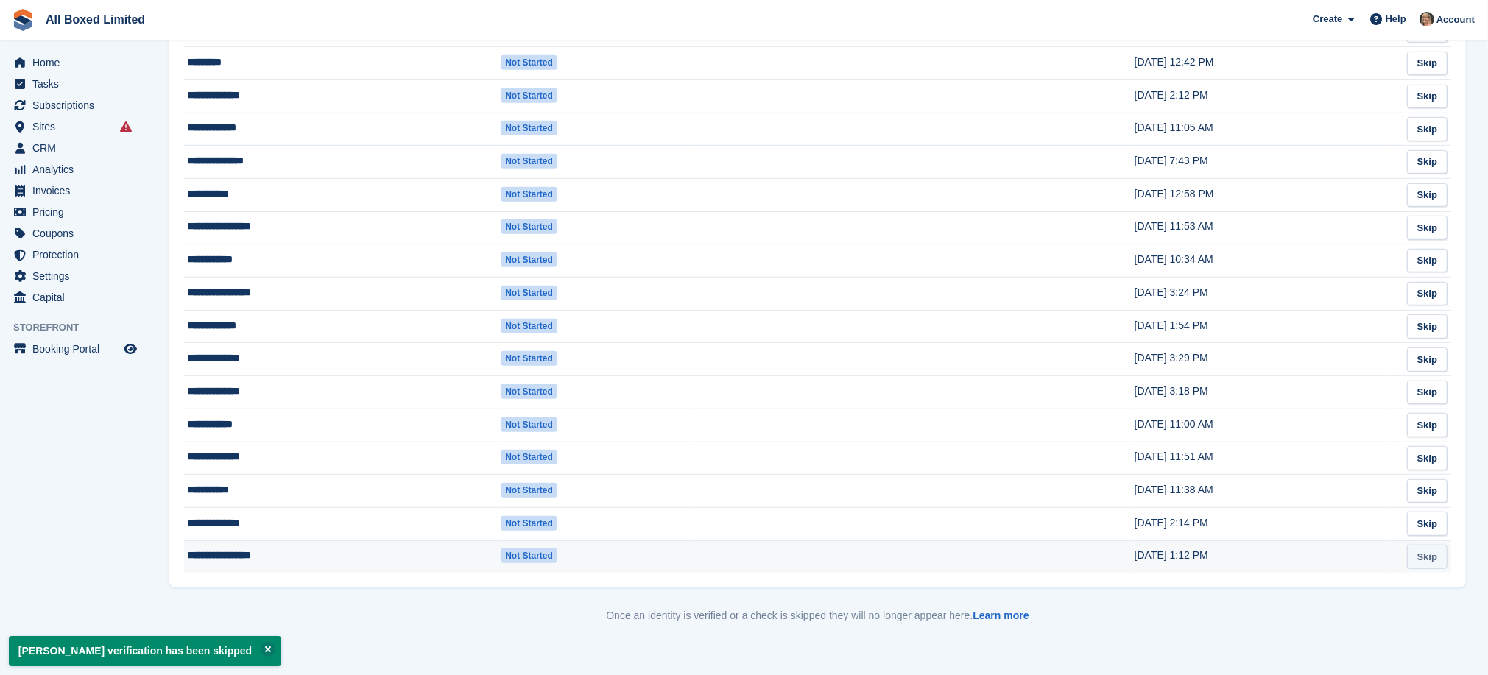
click at [1425, 550] on link "Skip" at bounding box center [1427, 557] width 40 height 24
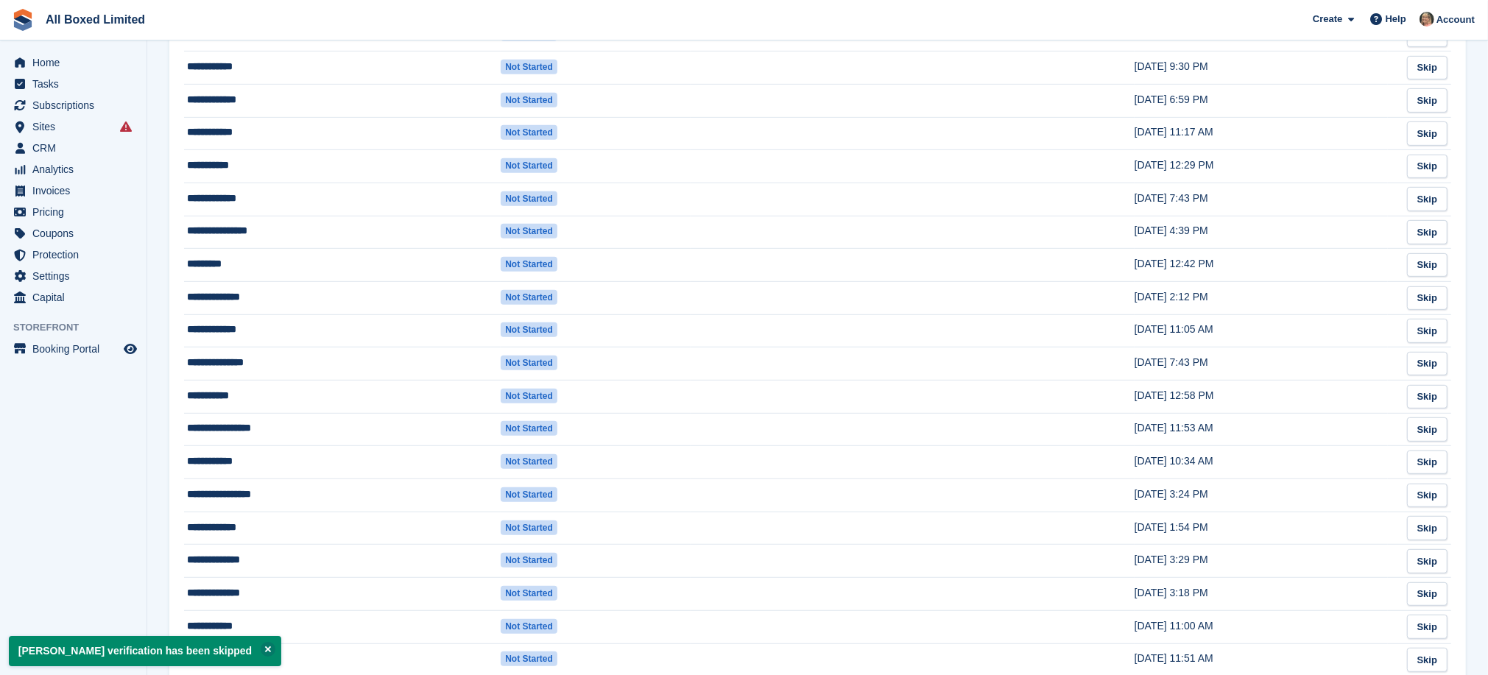
scroll to position [832, 0]
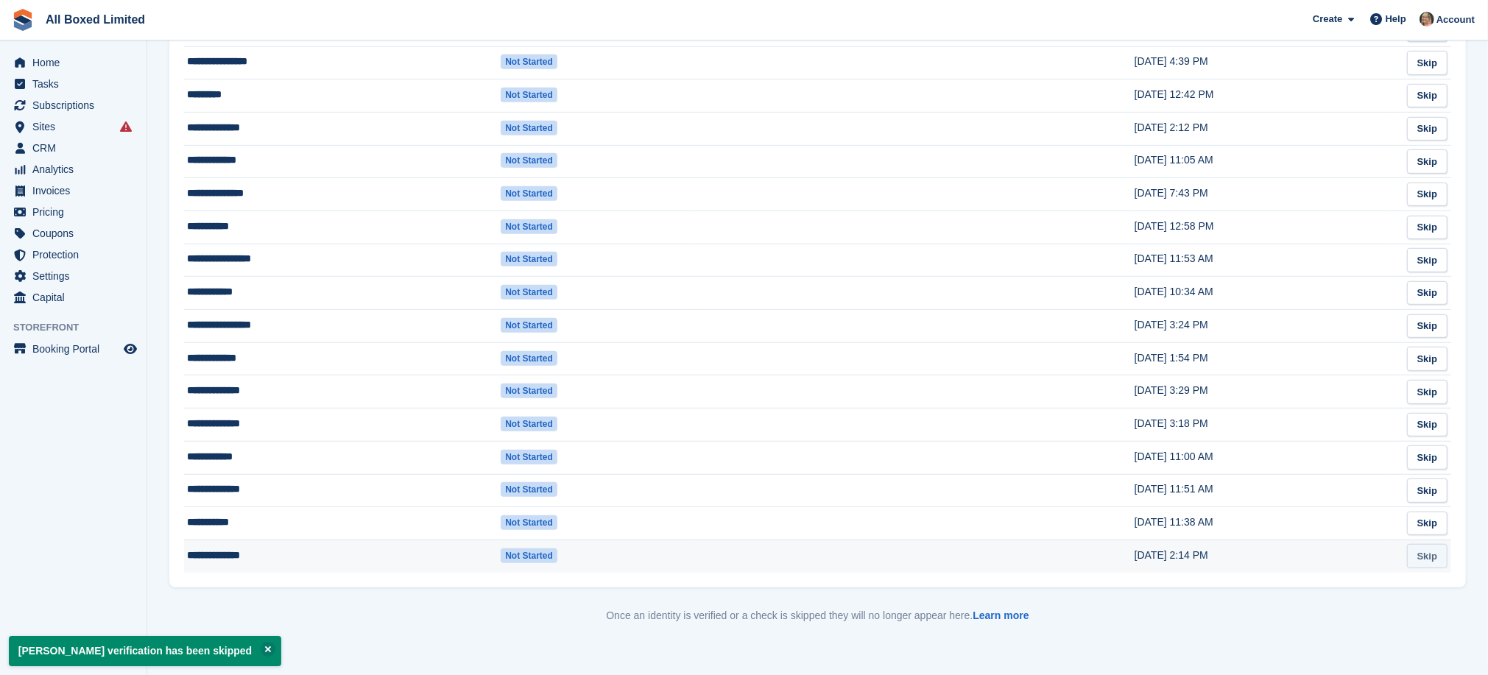
click at [1433, 562] on link "Skip" at bounding box center [1427, 556] width 40 height 24
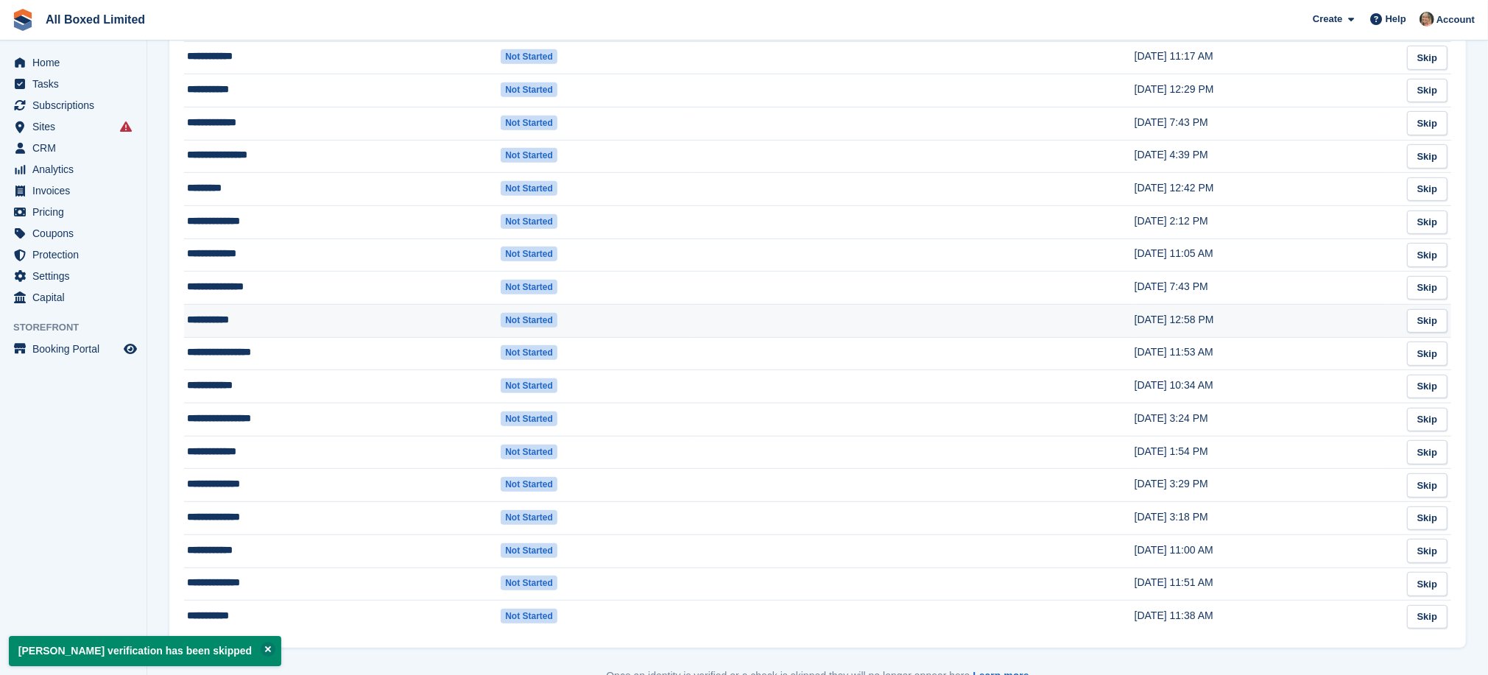
scroll to position [799, 0]
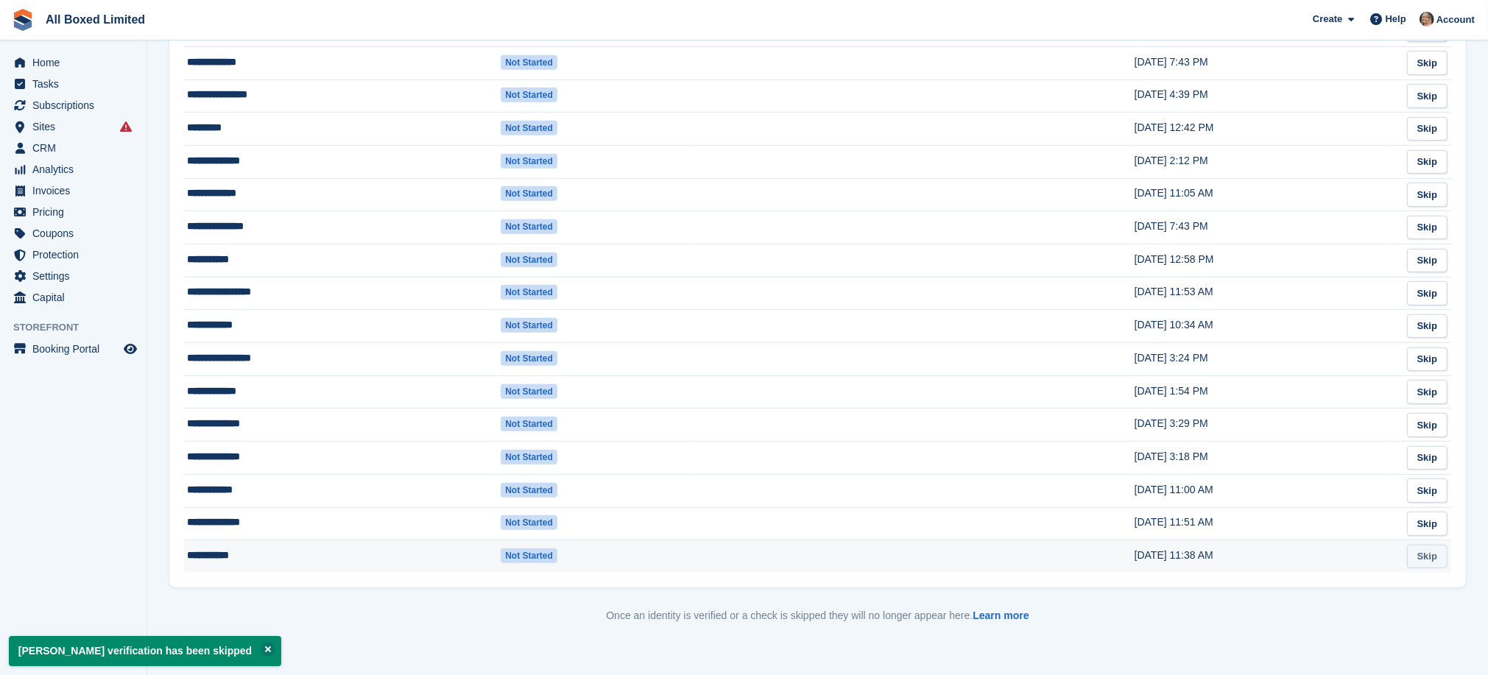
click at [1428, 556] on link "Skip" at bounding box center [1427, 557] width 40 height 24
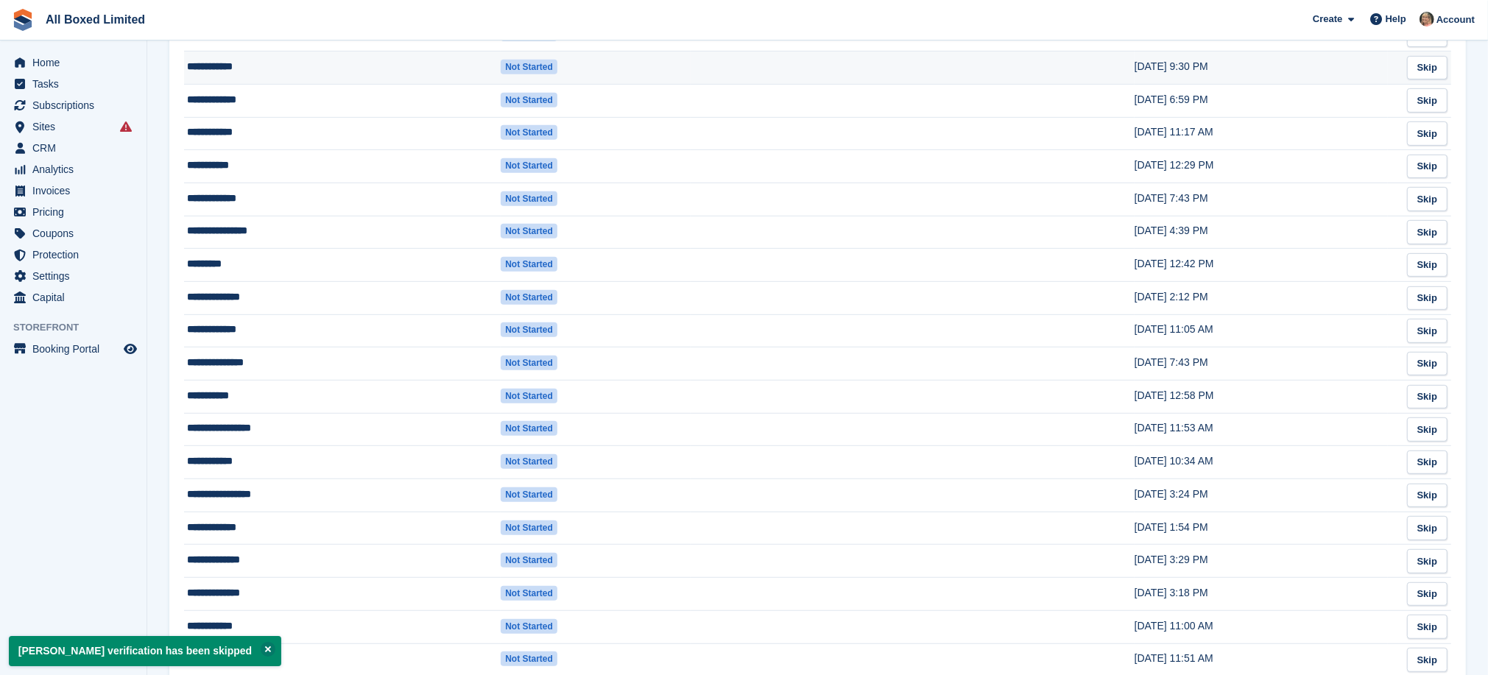
scroll to position [766, 0]
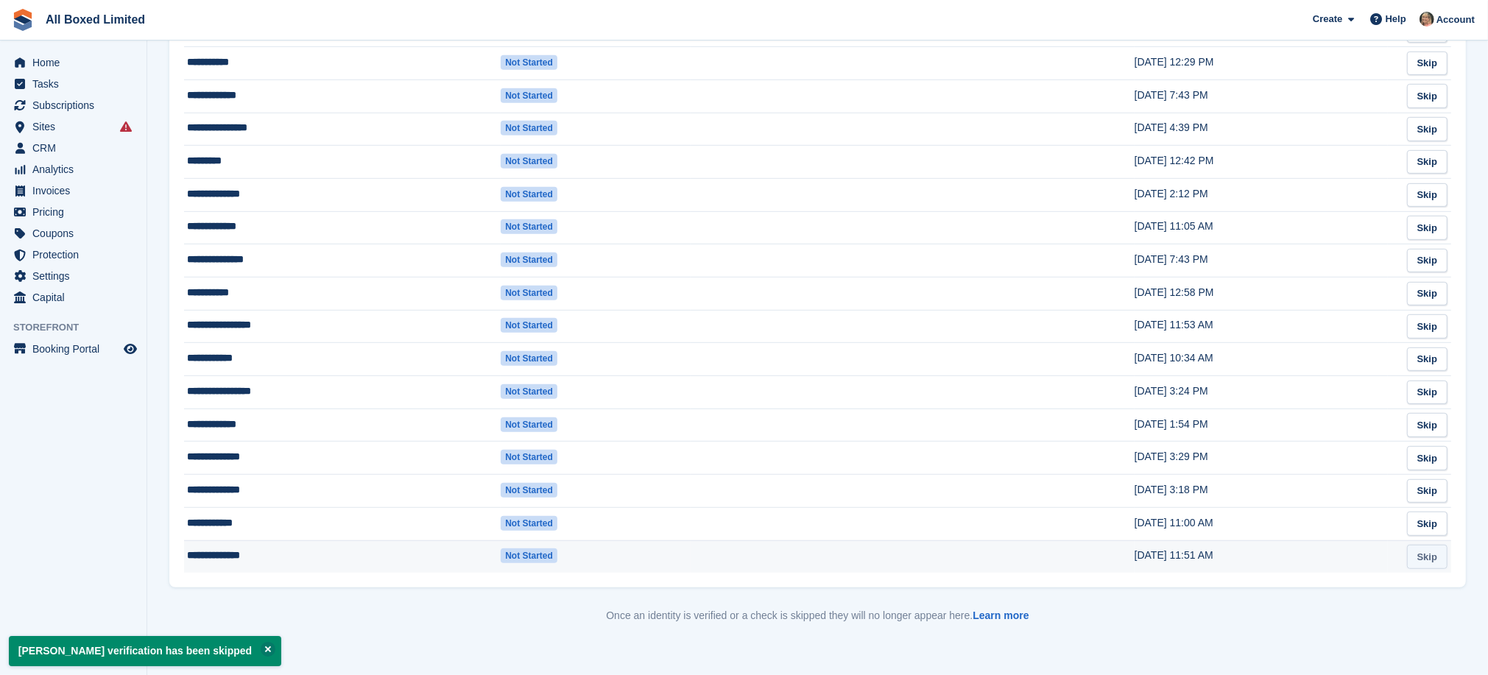
click at [1431, 551] on link "Skip" at bounding box center [1427, 557] width 40 height 24
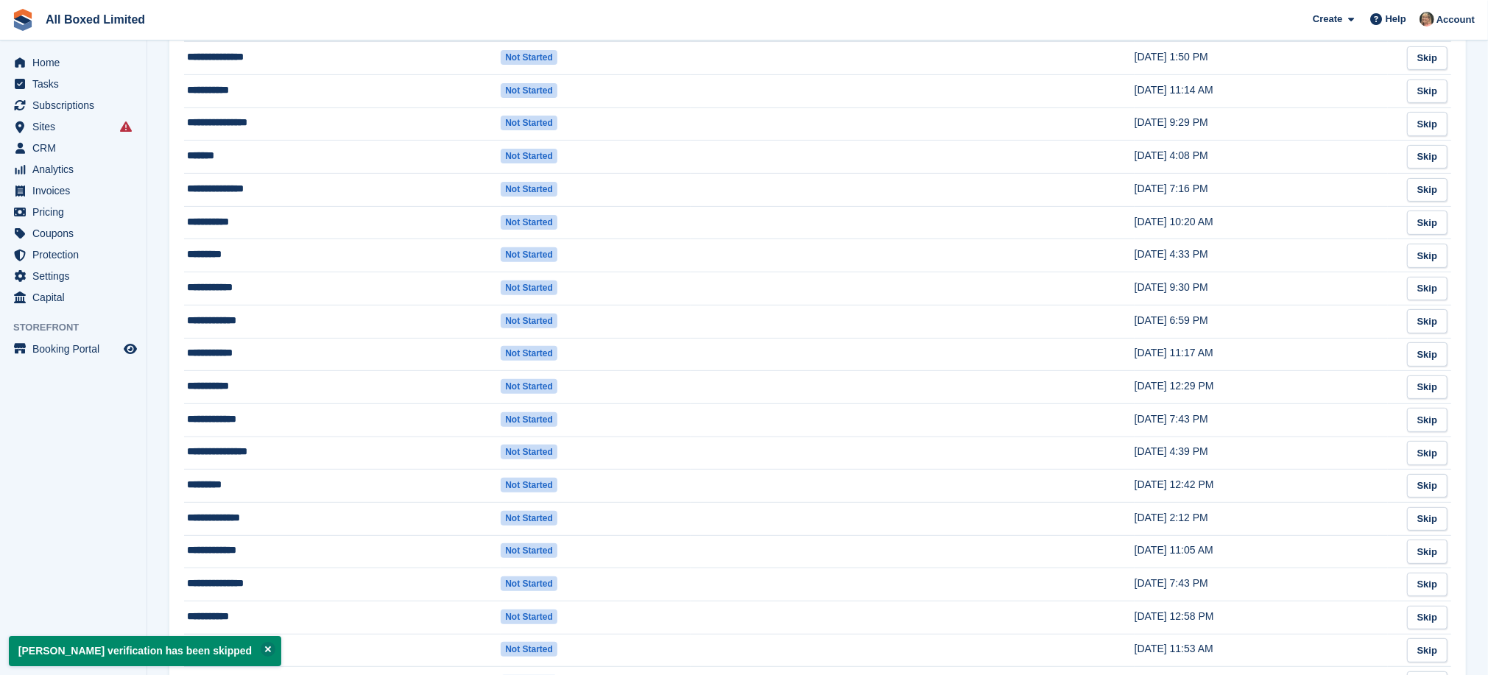
scroll to position [733, 0]
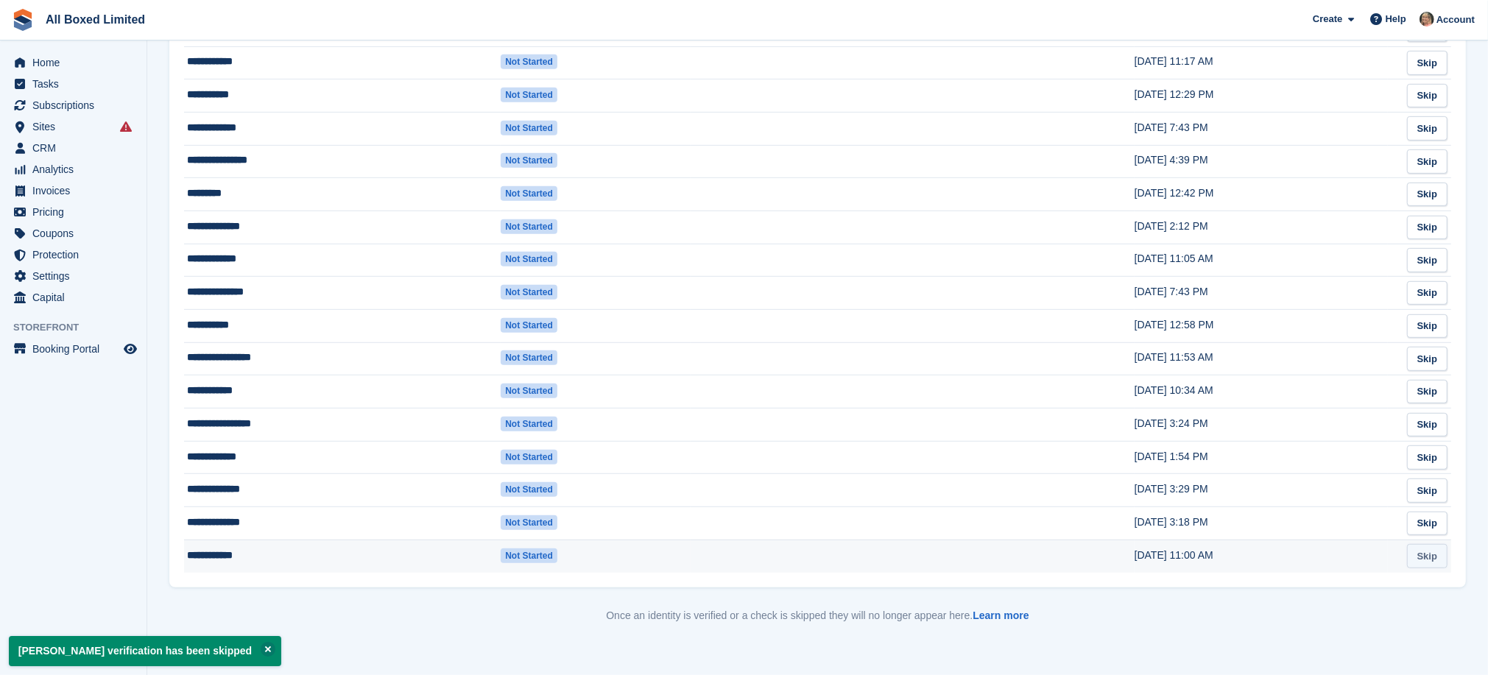
click at [1429, 554] on link "Skip" at bounding box center [1427, 556] width 40 height 24
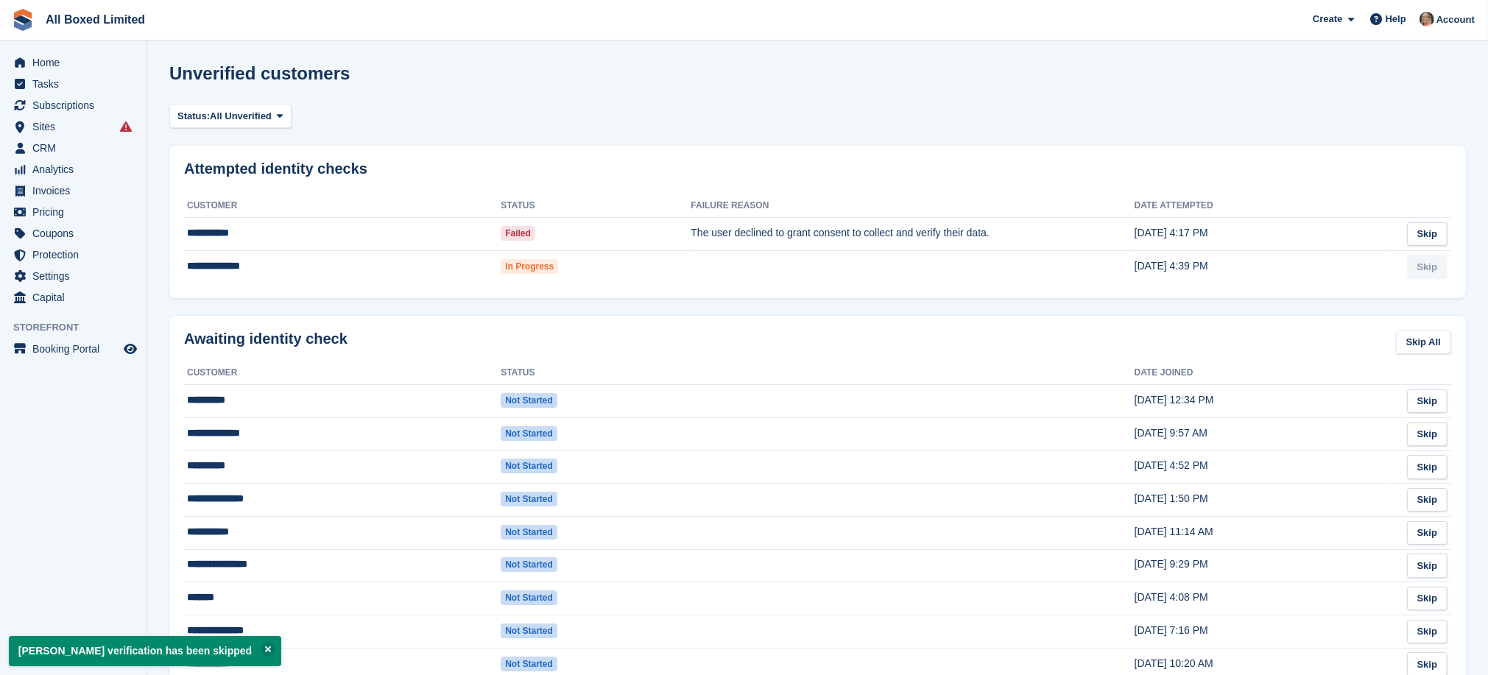
scroll to position [701, 0]
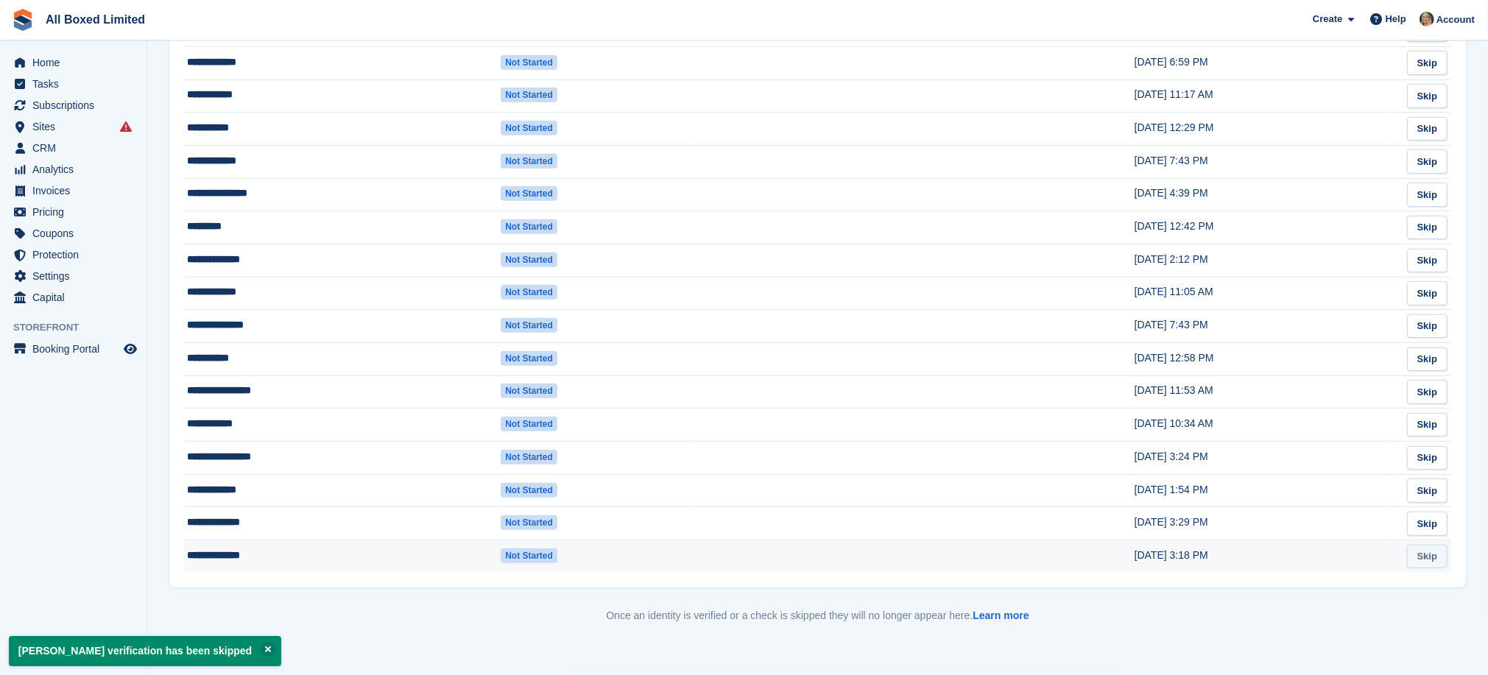
click at [1428, 557] on link "Skip" at bounding box center [1427, 557] width 40 height 24
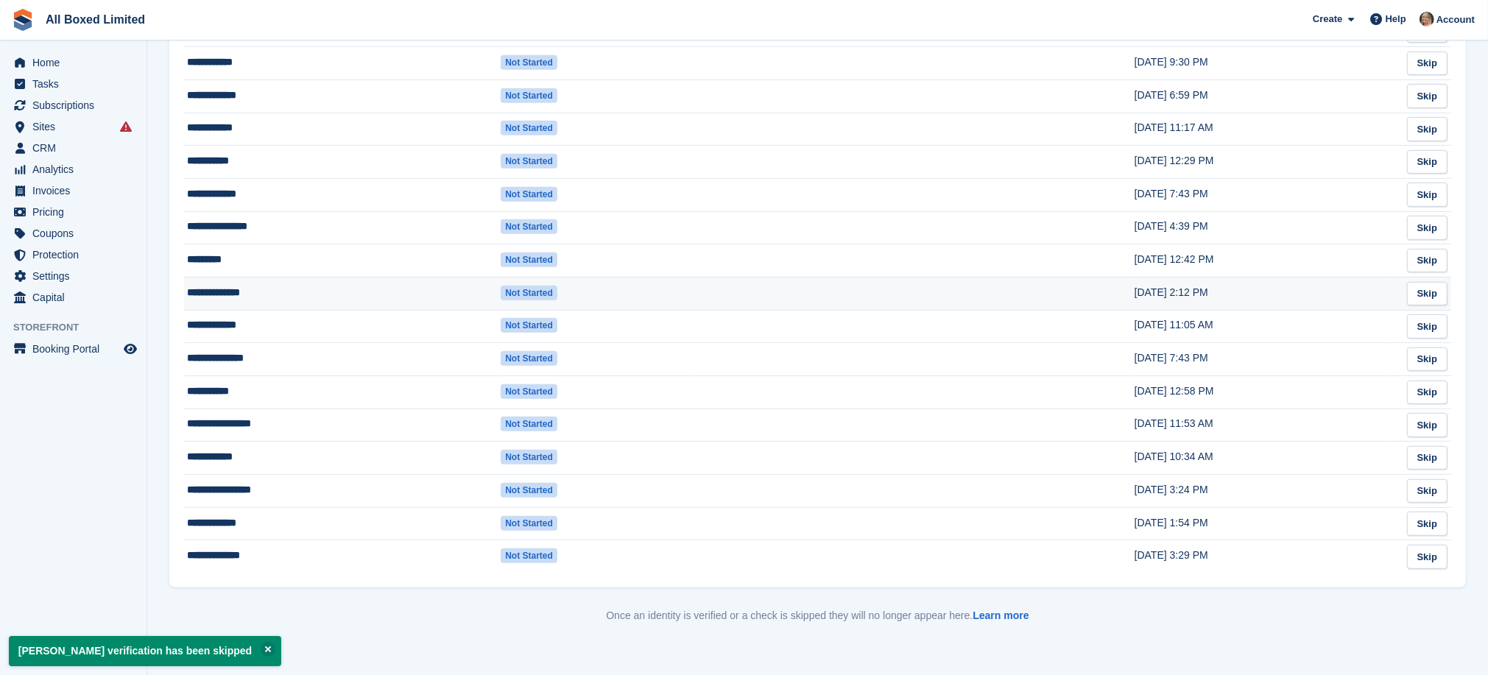
scroll to position [668, 0]
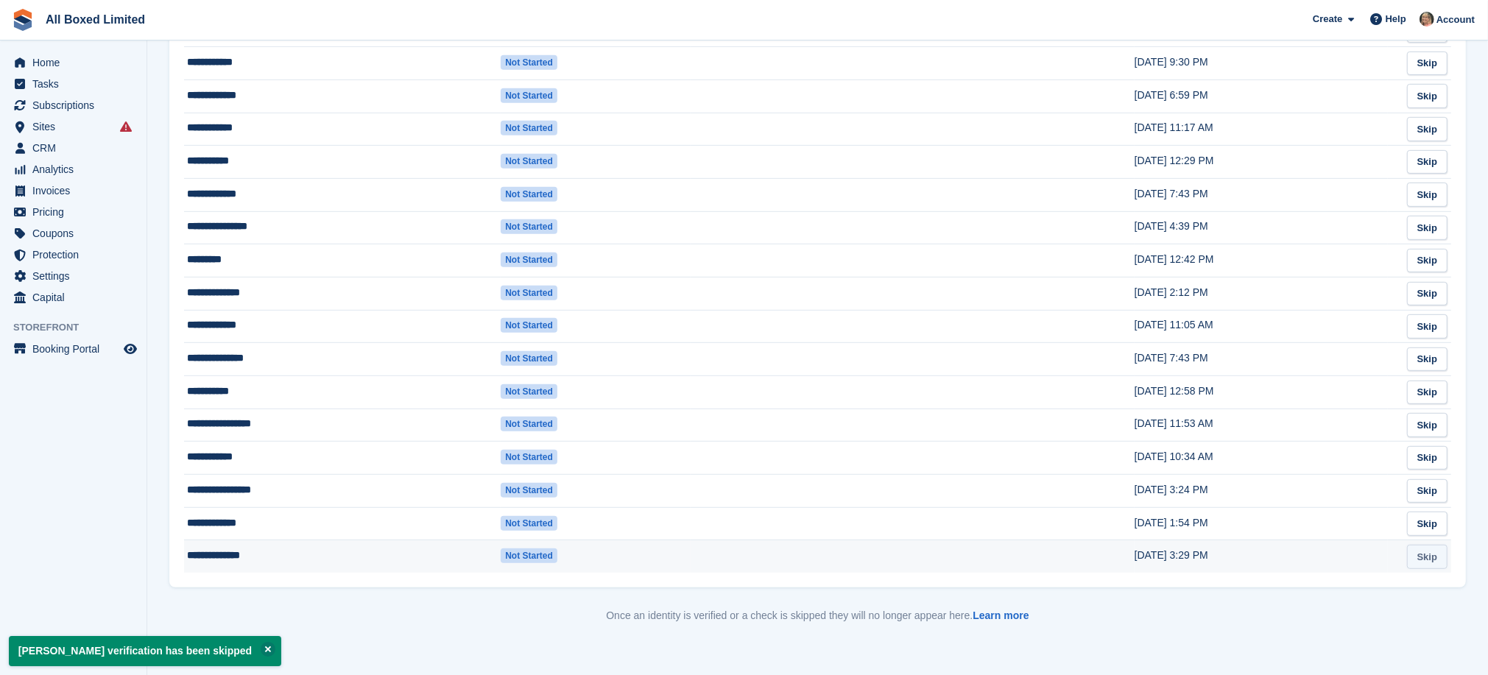
click at [1437, 556] on link "Skip" at bounding box center [1427, 557] width 40 height 24
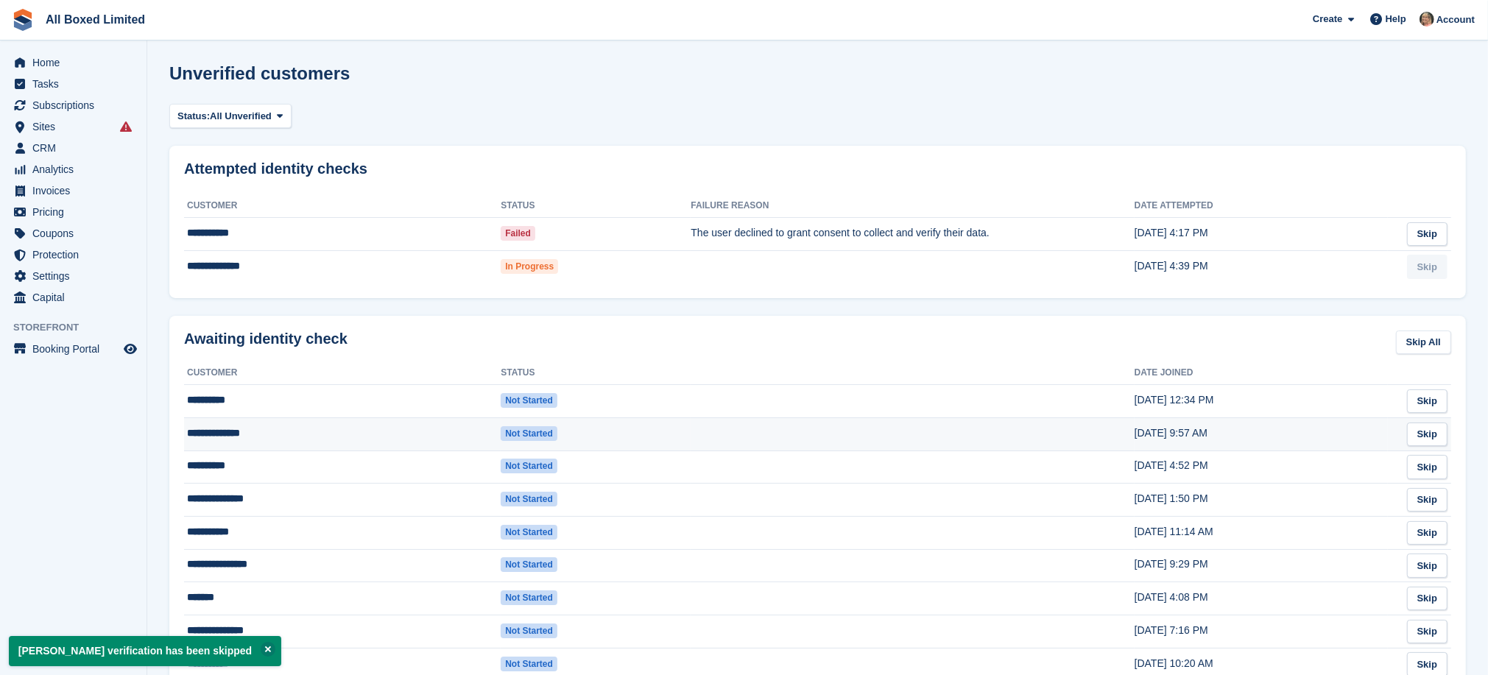
scroll to position [634, 0]
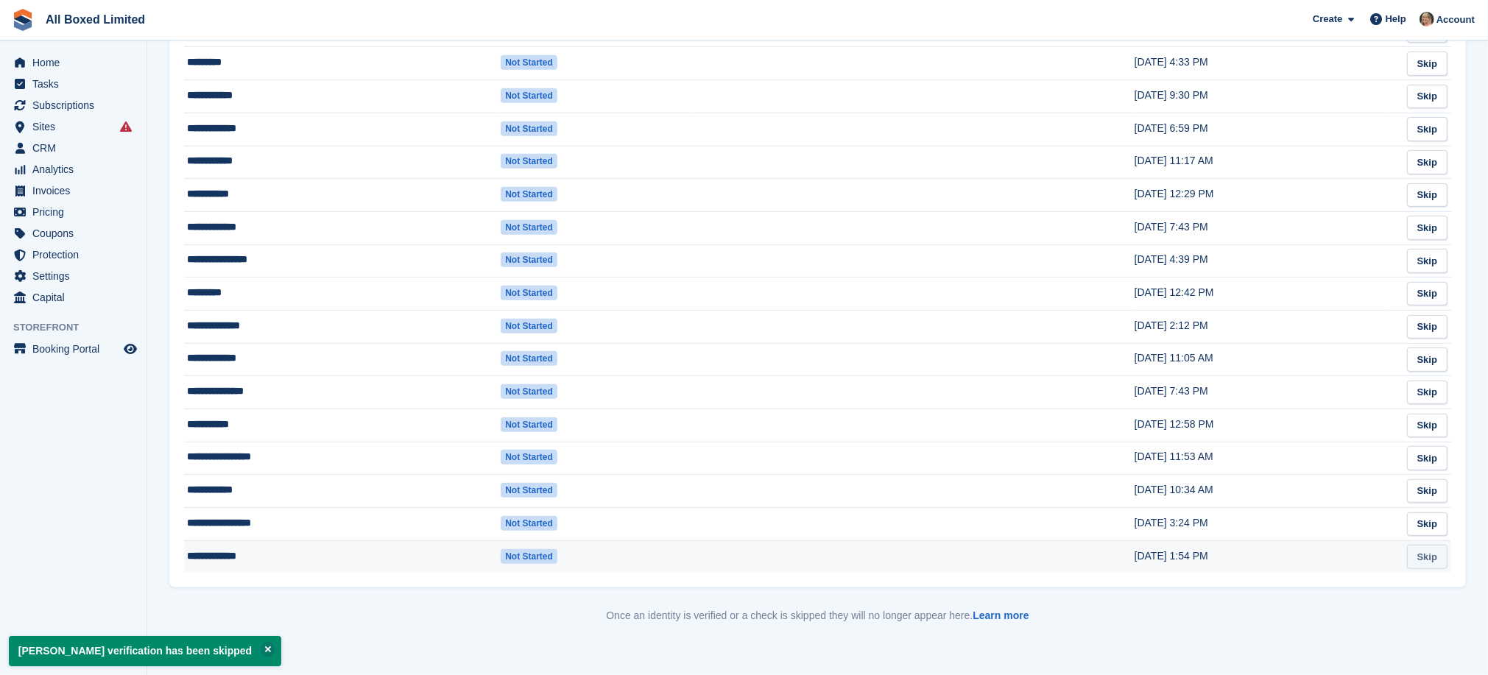
click at [1425, 553] on link "Skip" at bounding box center [1427, 557] width 40 height 24
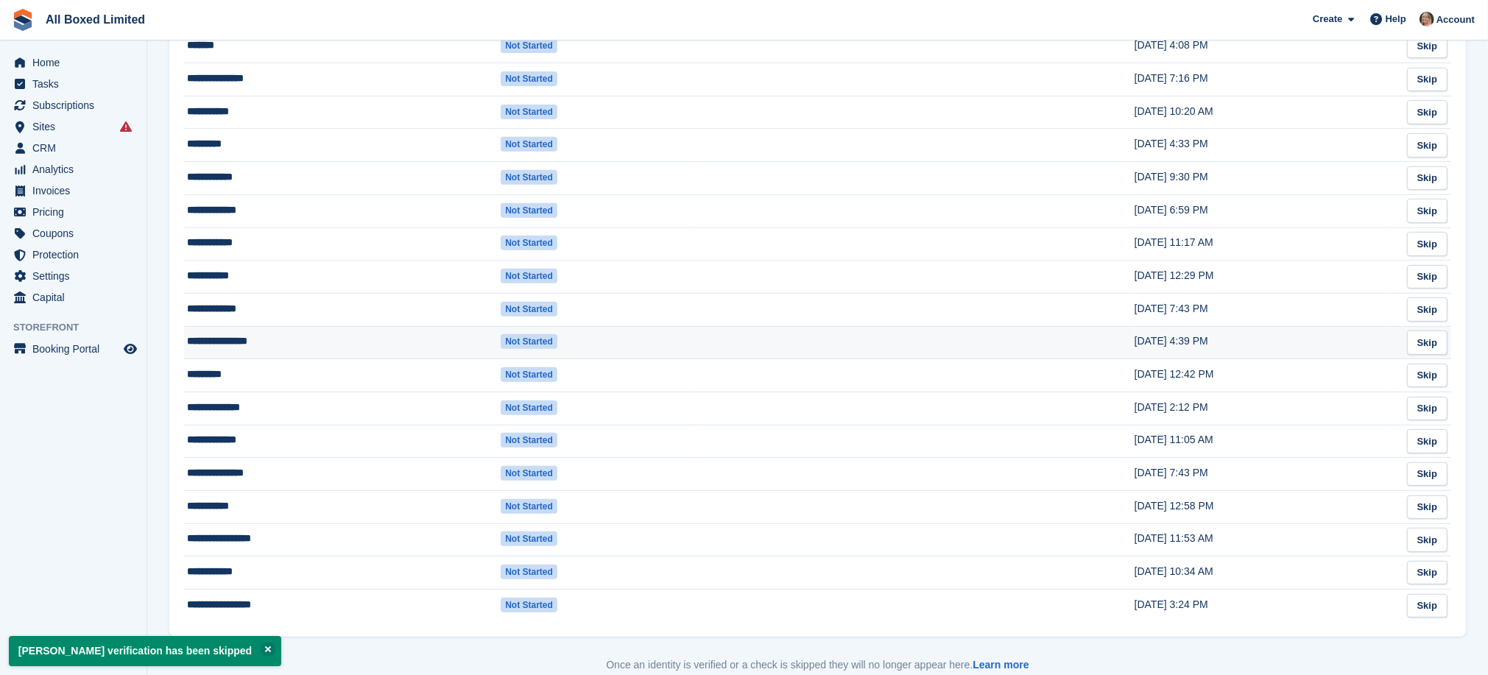
scroll to position [602, 0]
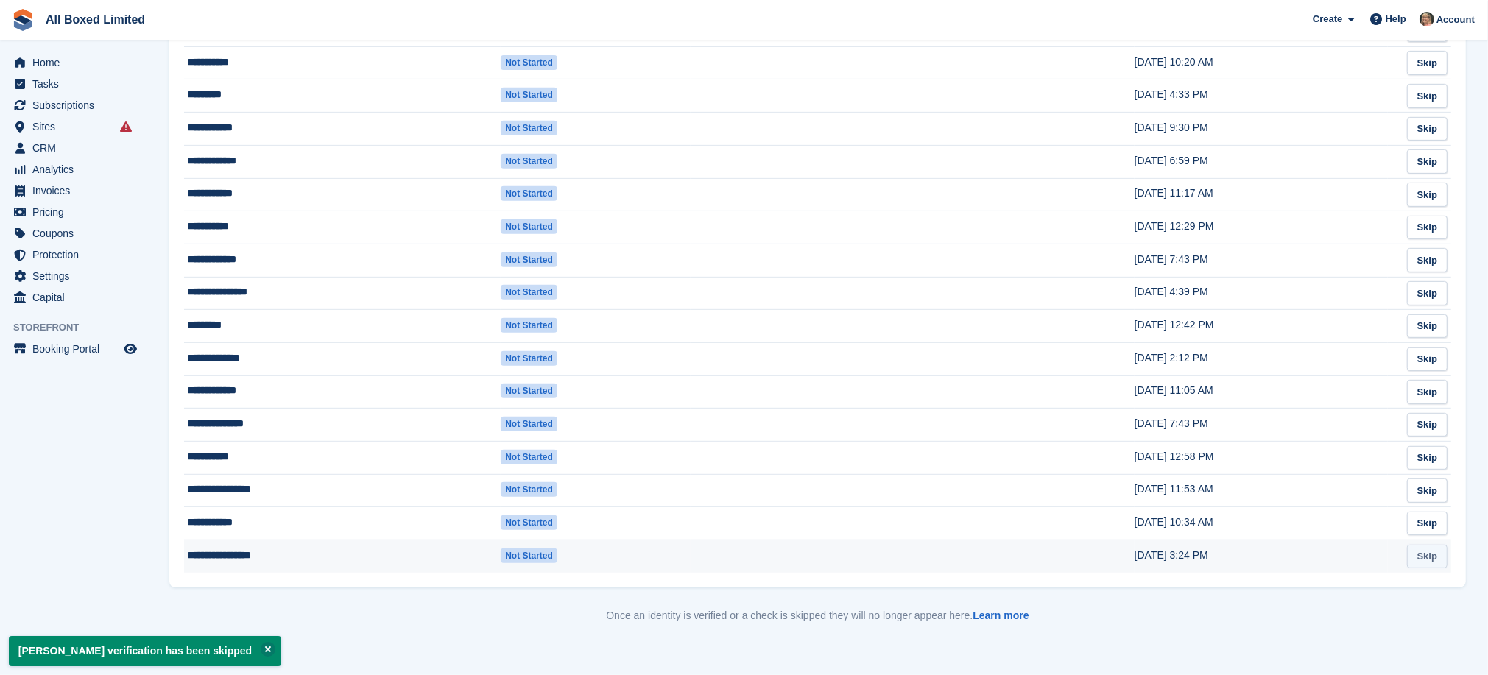
click at [1435, 554] on link "Skip" at bounding box center [1427, 557] width 40 height 24
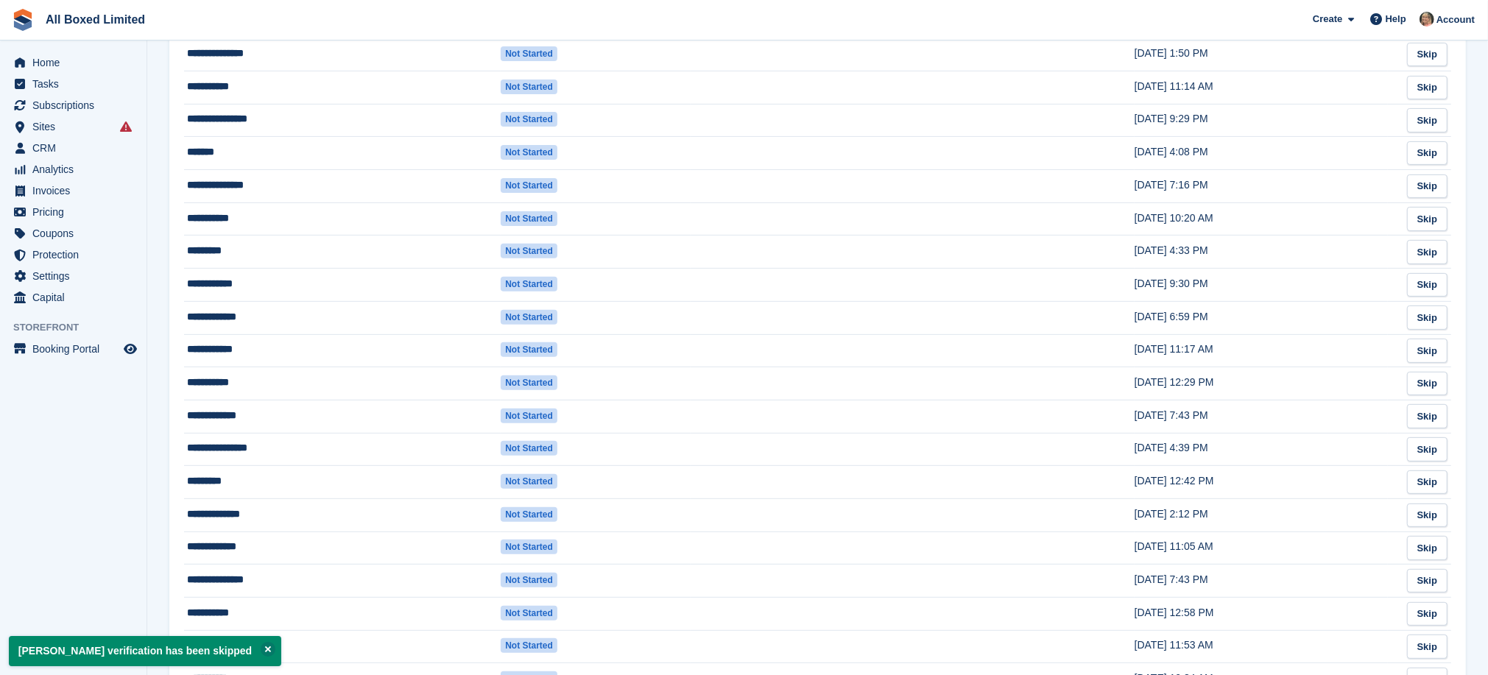
scroll to position [569, 0]
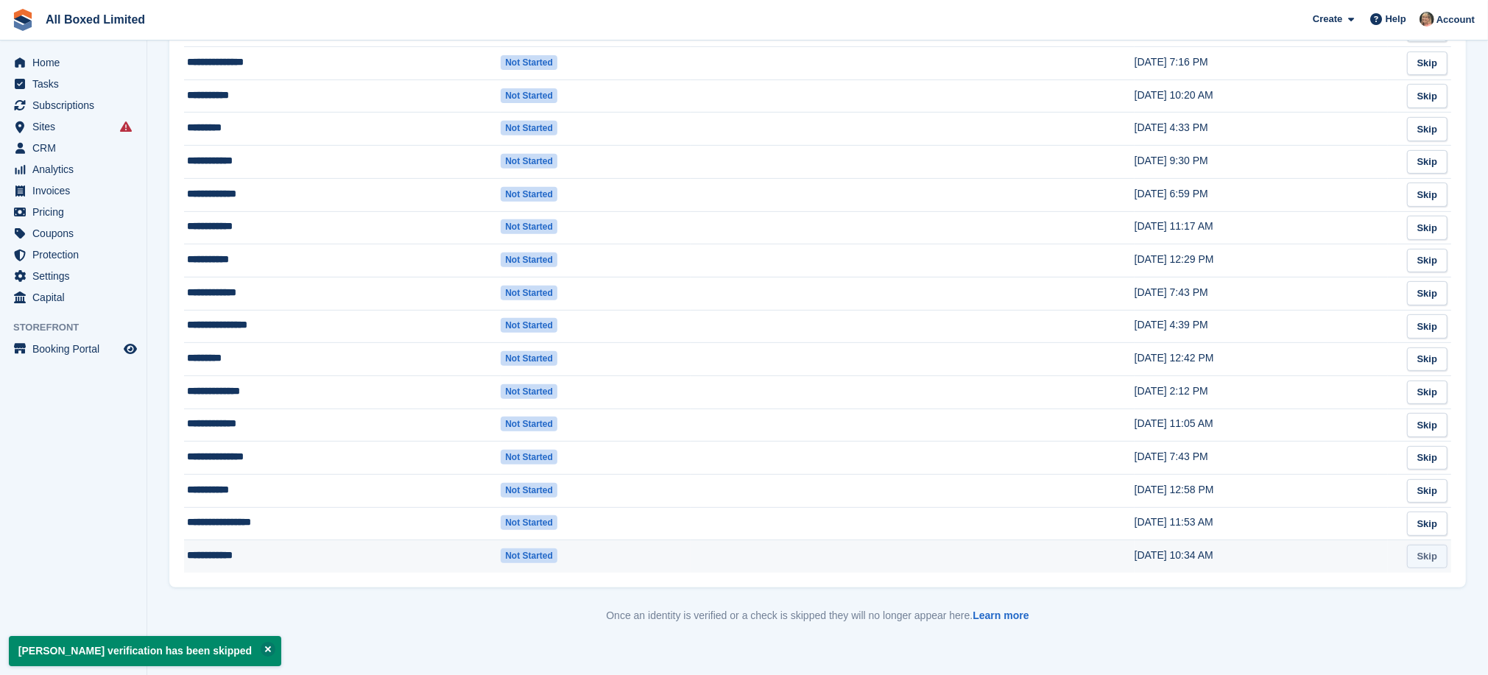
click at [1426, 554] on link "Skip" at bounding box center [1427, 557] width 40 height 24
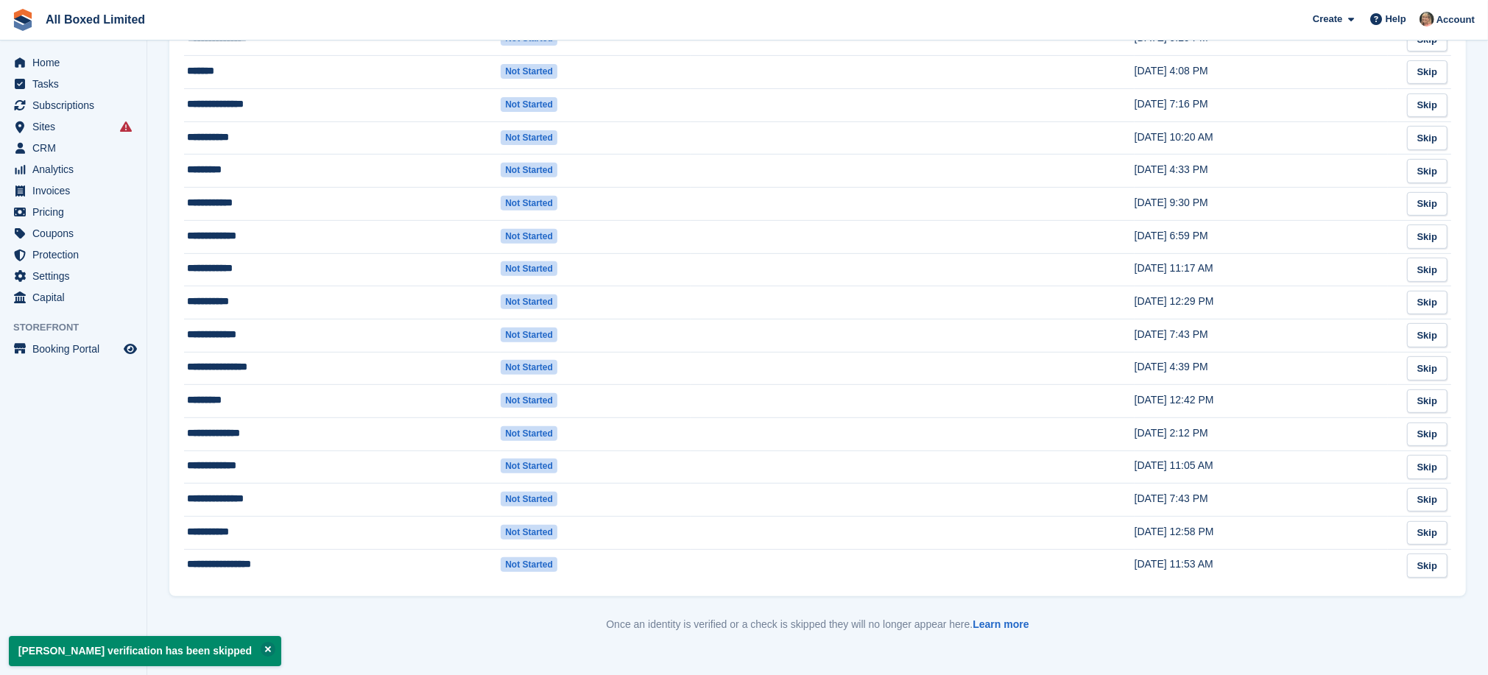
scroll to position [535, 0]
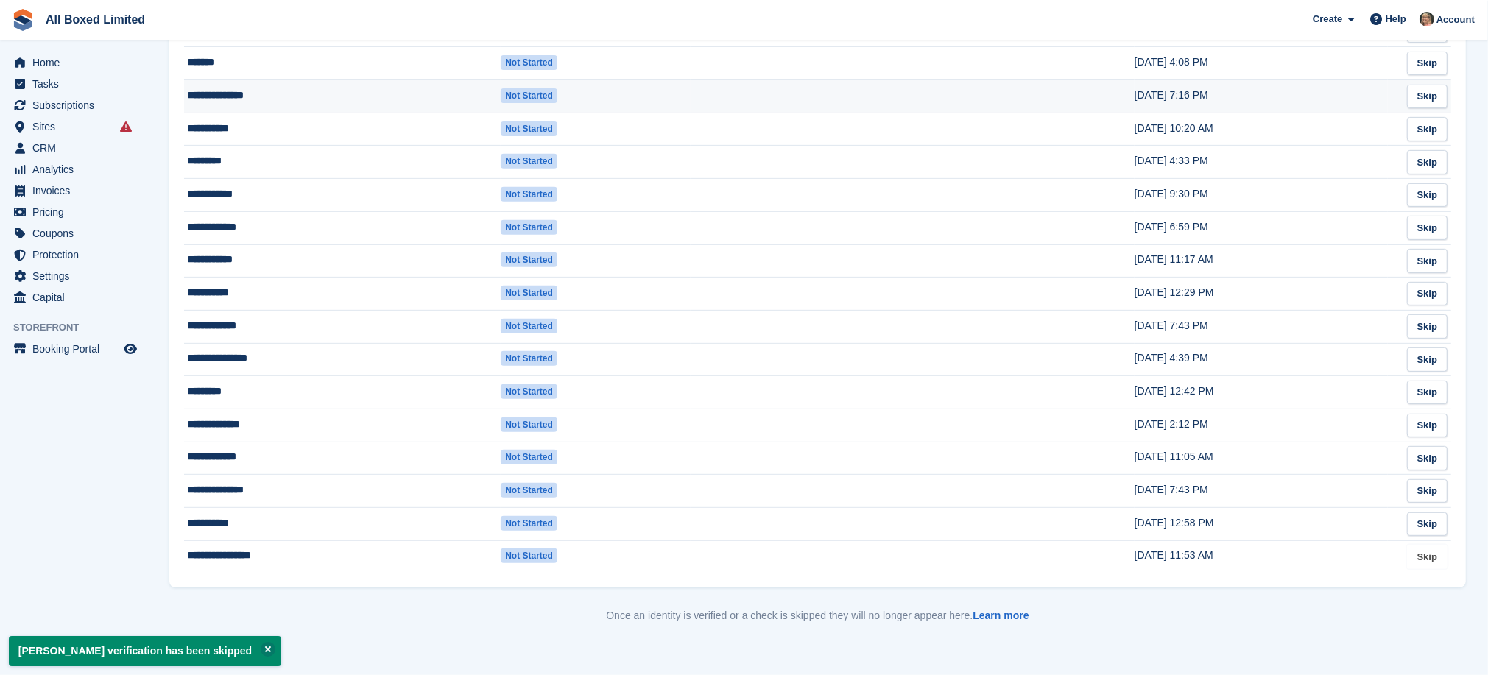
drag, startPoint x: 1437, startPoint y: 554, endPoint x: 866, endPoint y: 99, distance: 730.7
click at [1437, 554] on link "Skip" at bounding box center [1427, 557] width 40 height 24
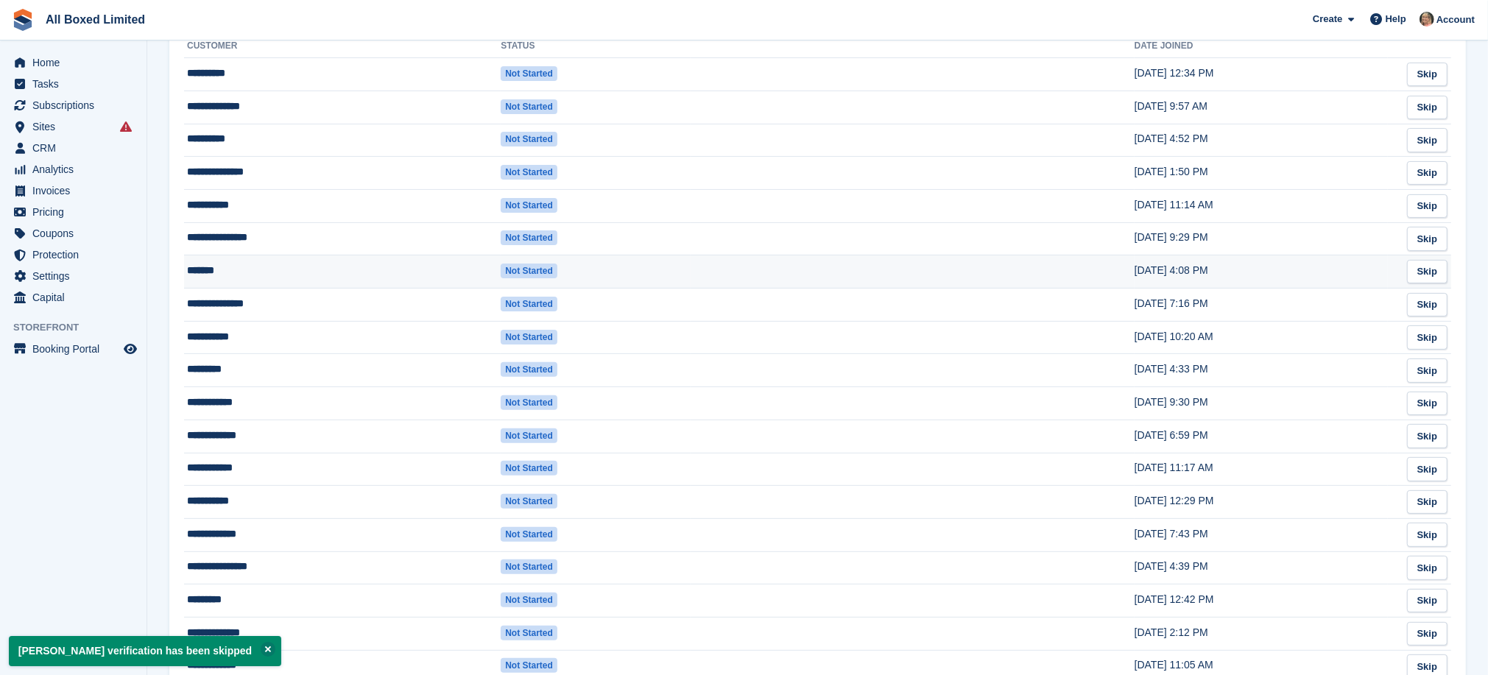
scroll to position [502, 0]
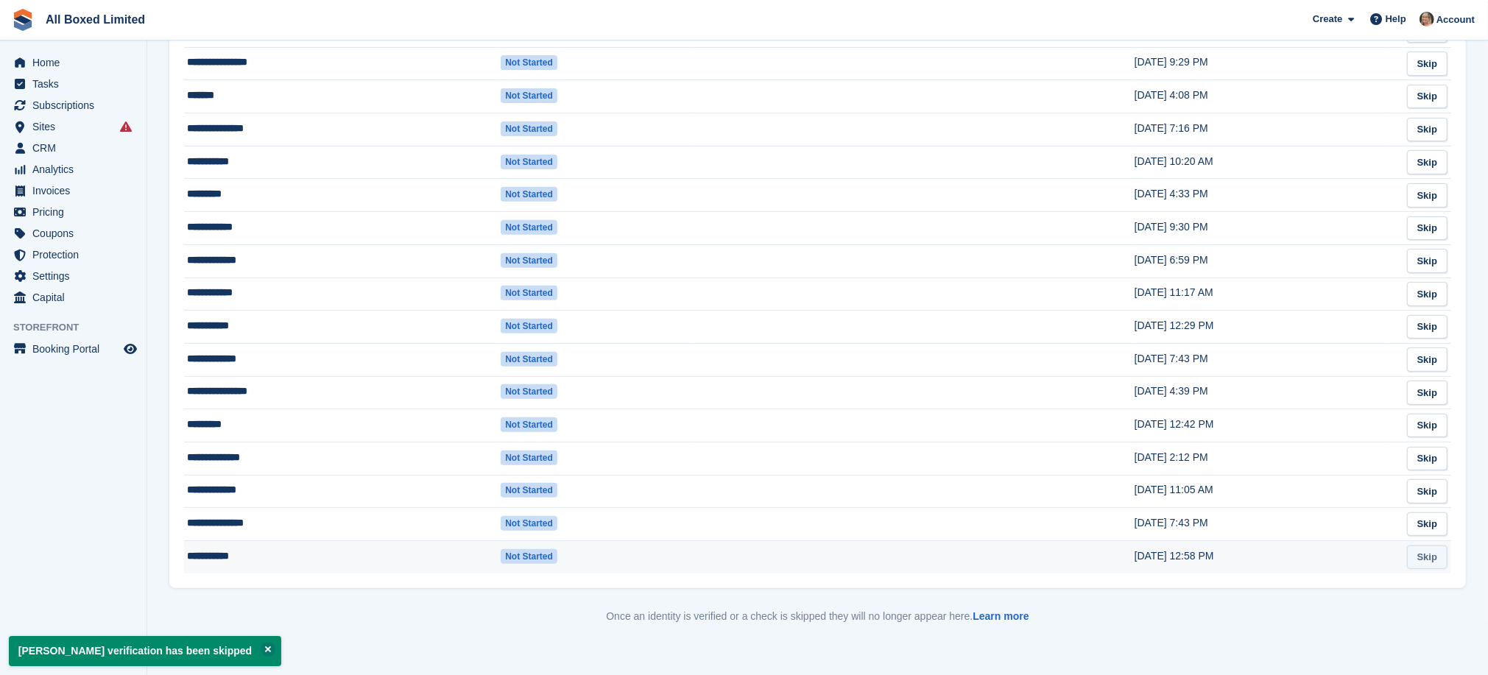
click at [1422, 554] on link "Skip" at bounding box center [1427, 557] width 40 height 24
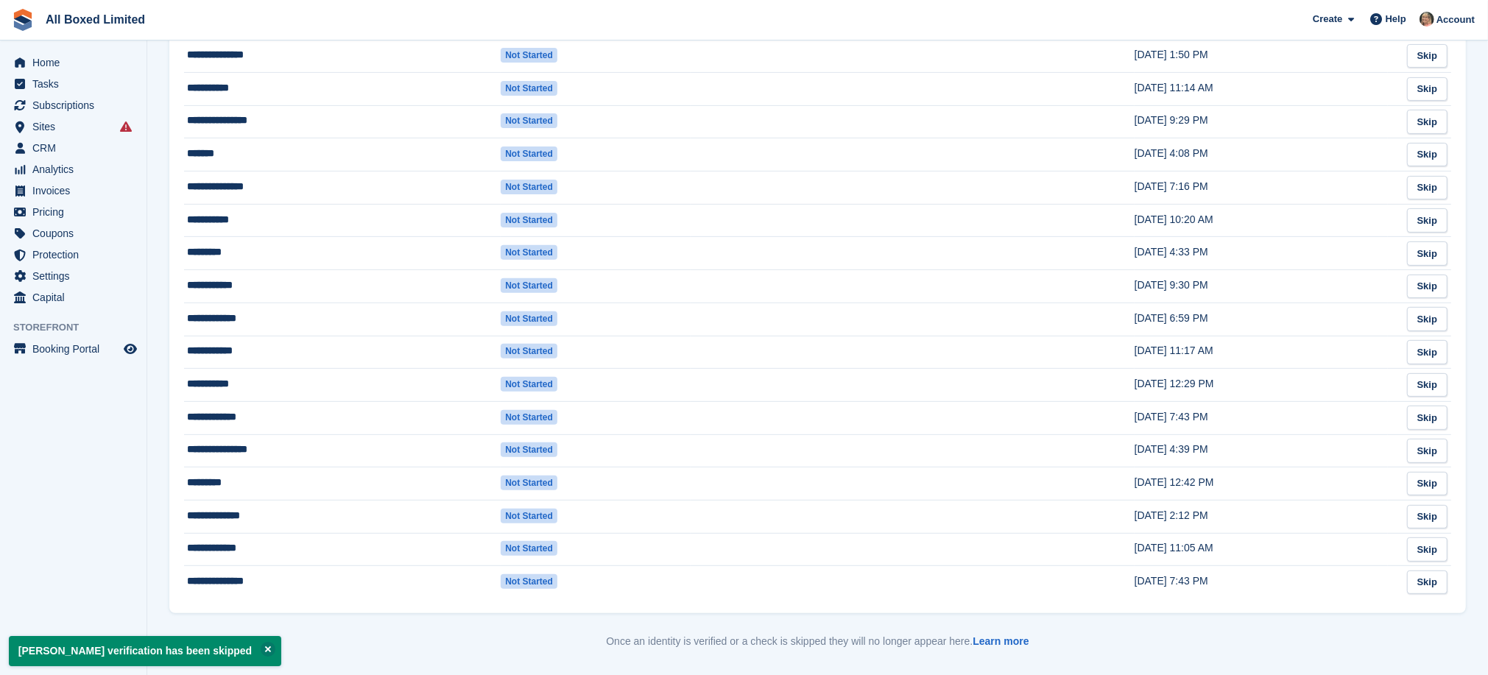
scroll to position [470, 0]
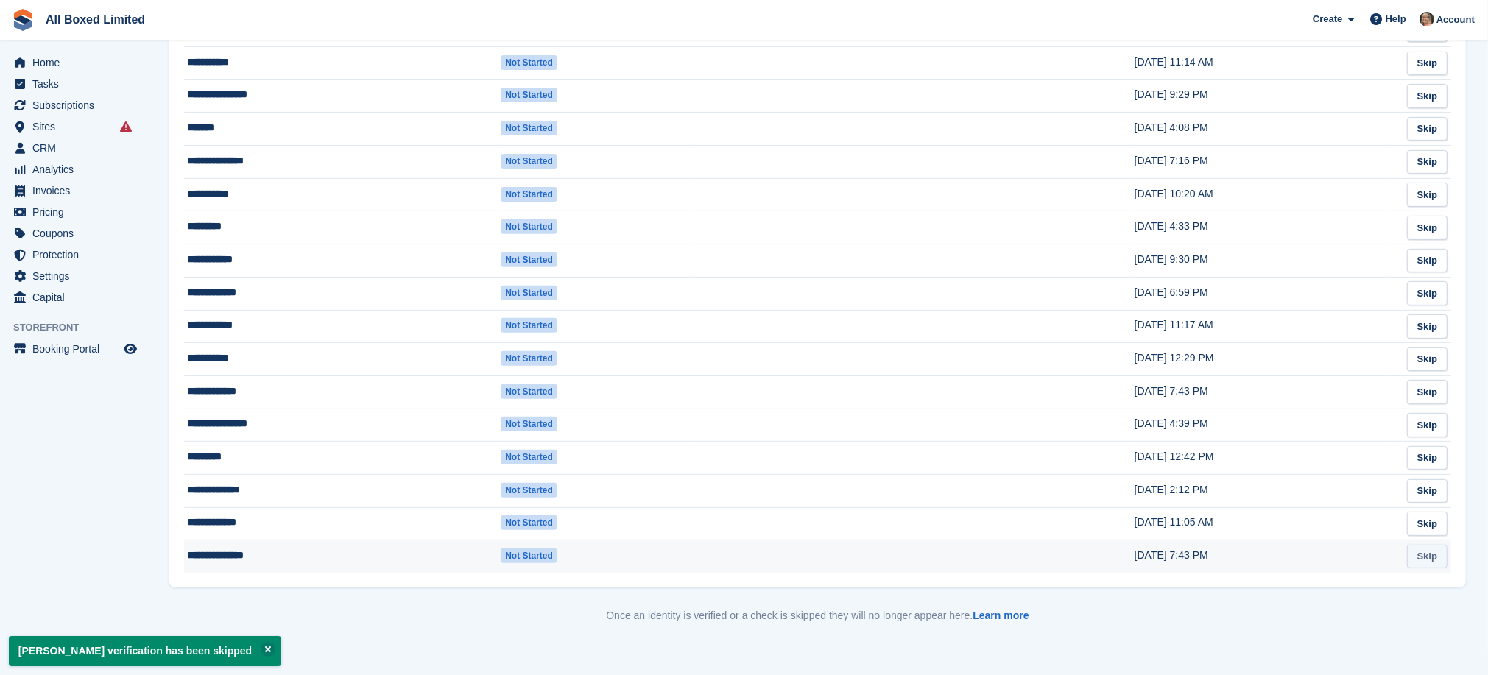
click at [1428, 555] on link "Skip" at bounding box center [1427, 557] width 40 height 24
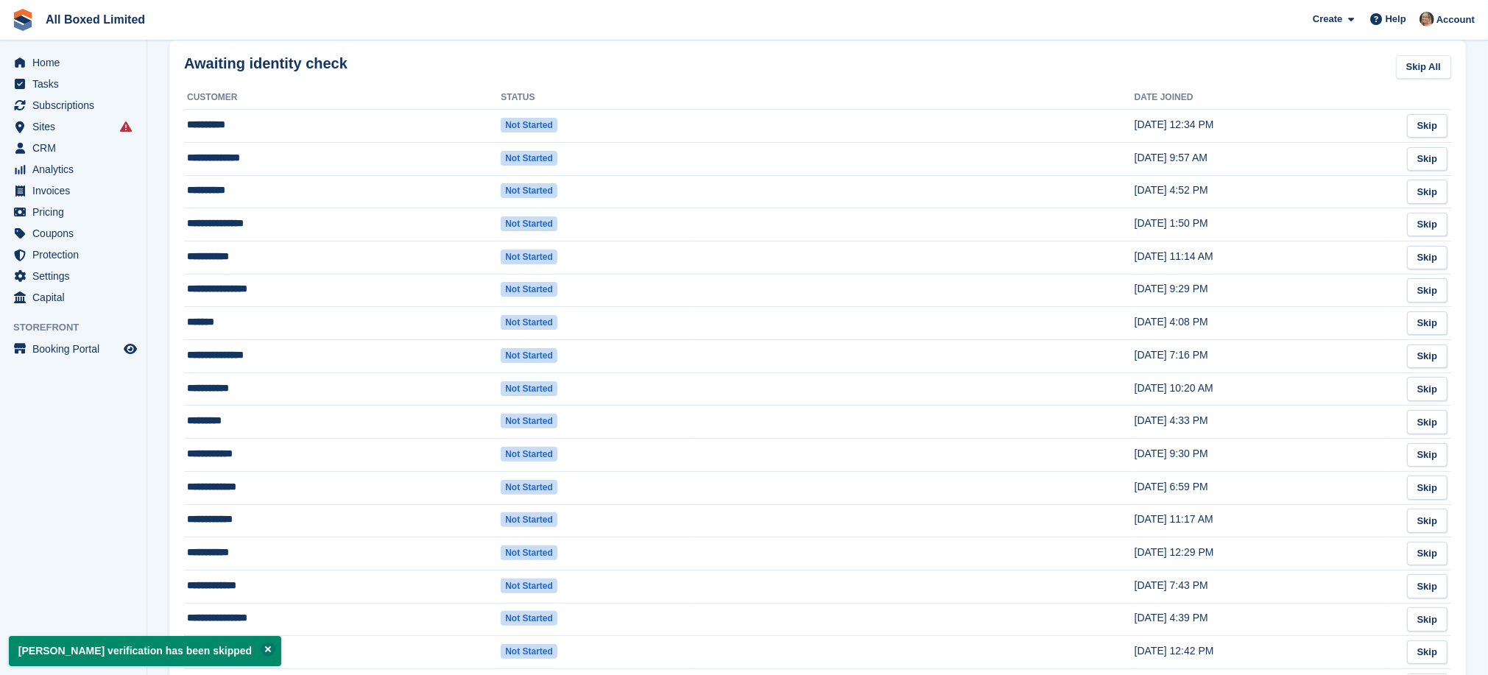
scroll to position [436, 0]
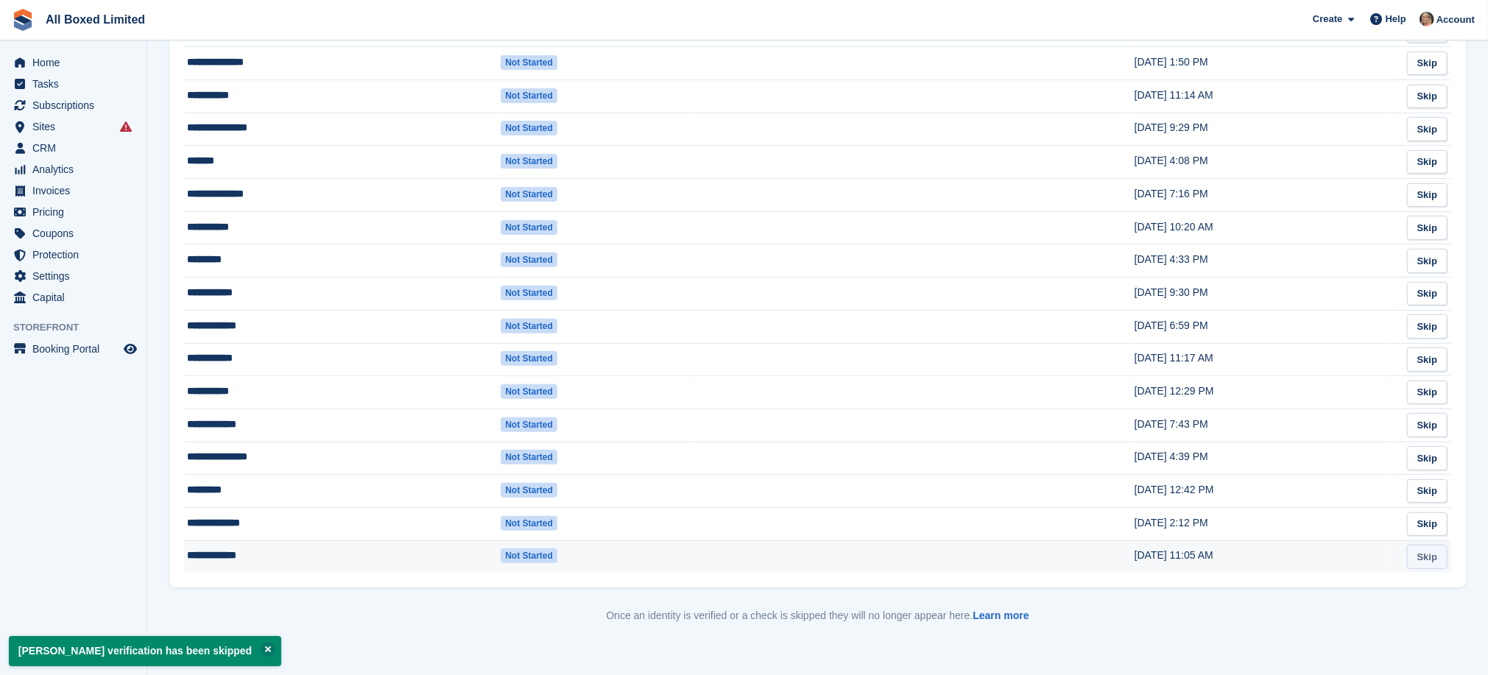
click at [1433, 556] on link "Skip" at bounding box center [1427, 557] width 40 height 24
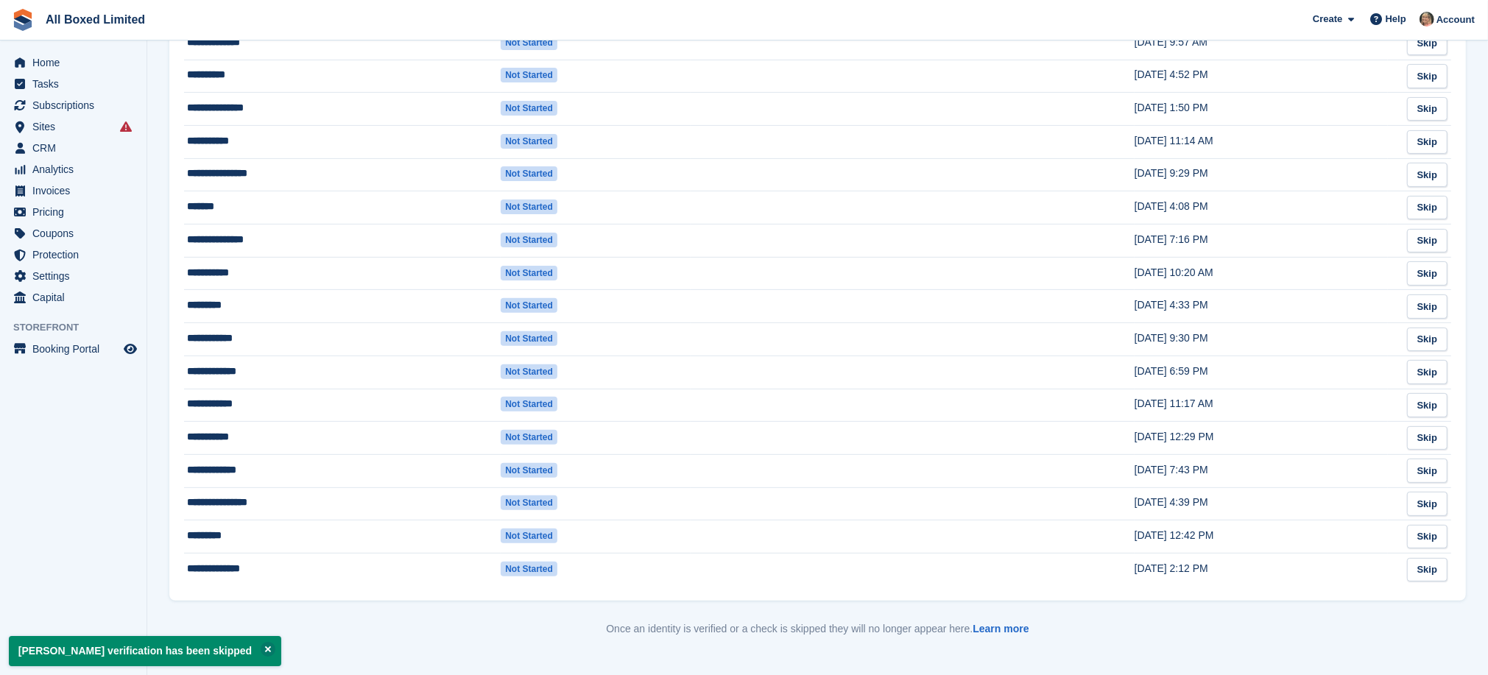
scroll to position [403, 0]
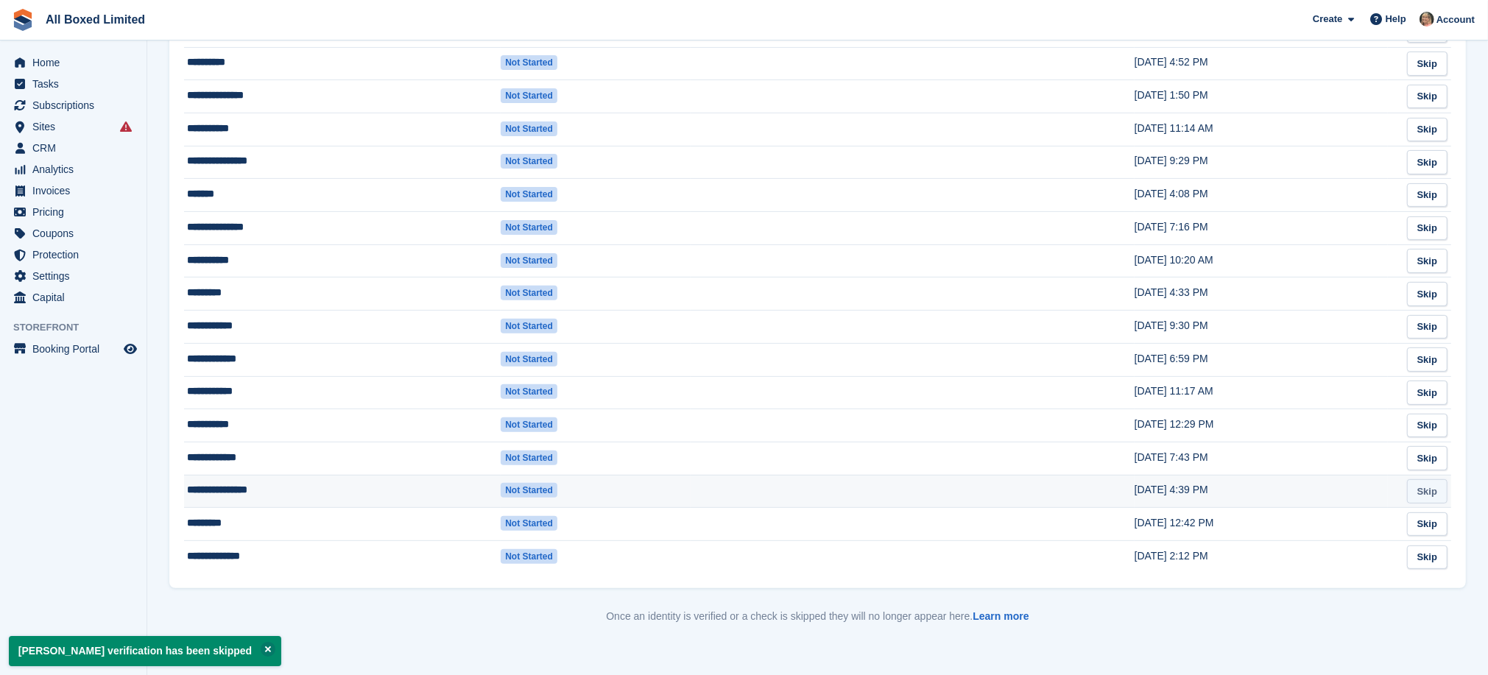
click at [1419, 493] on link "Skip" at bounding box center [1427, 491] width 40 height 24
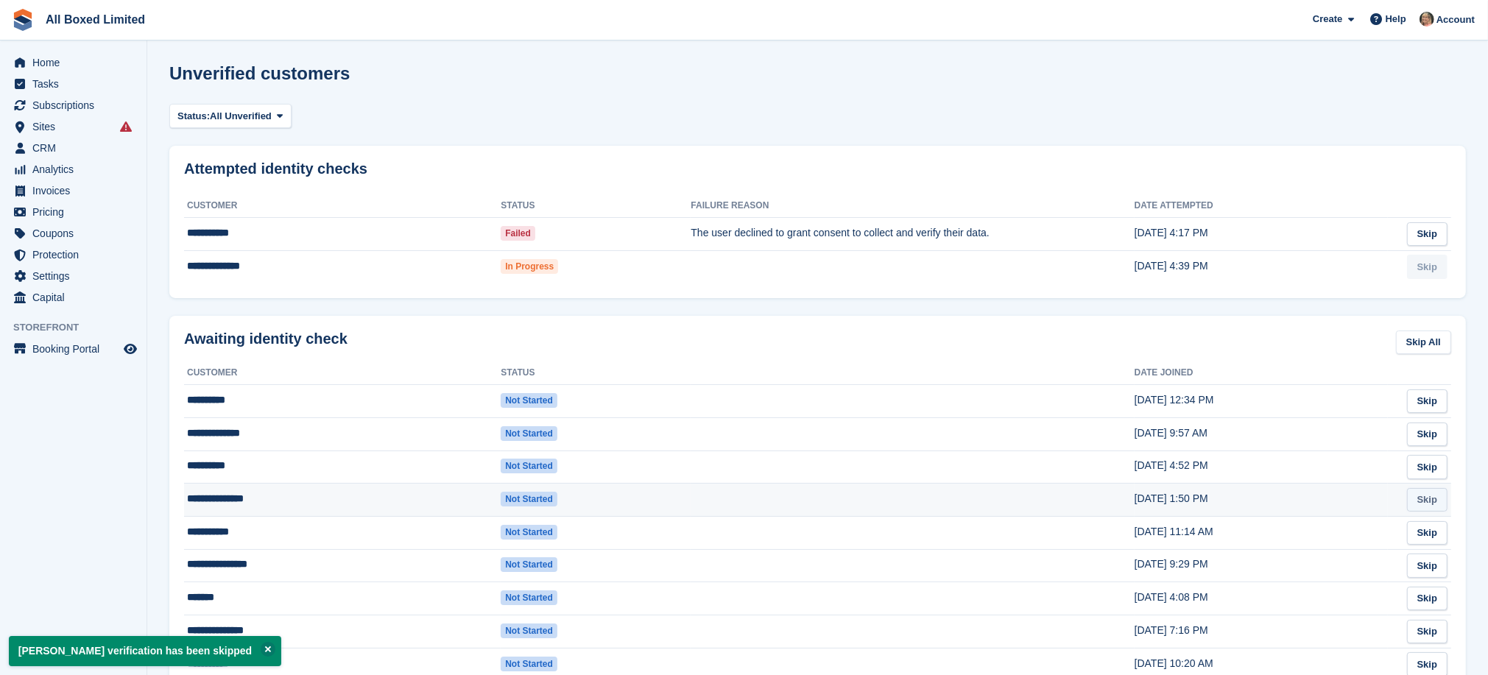
click at [1432, 495] on link "Skip" at bounding box center [1427, 500] width 40 height 24
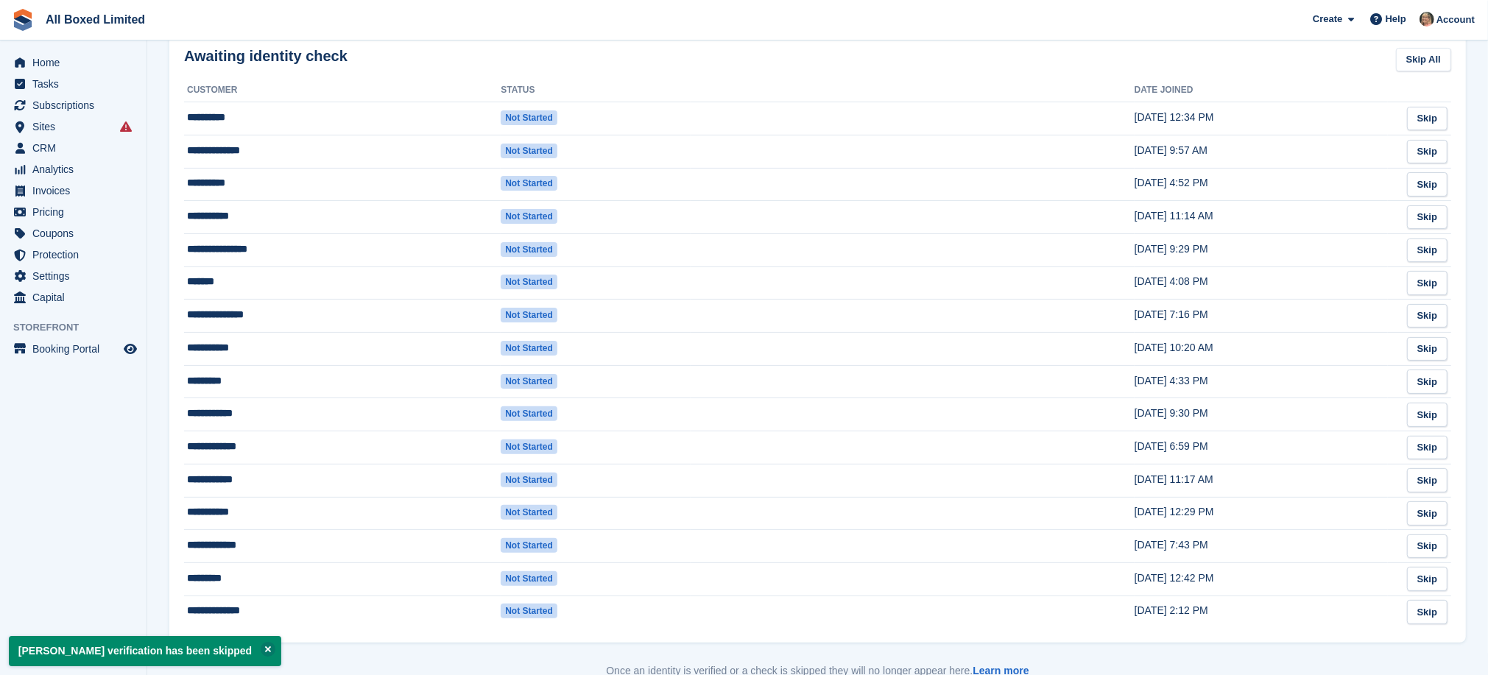
scroll to position [331, 0]
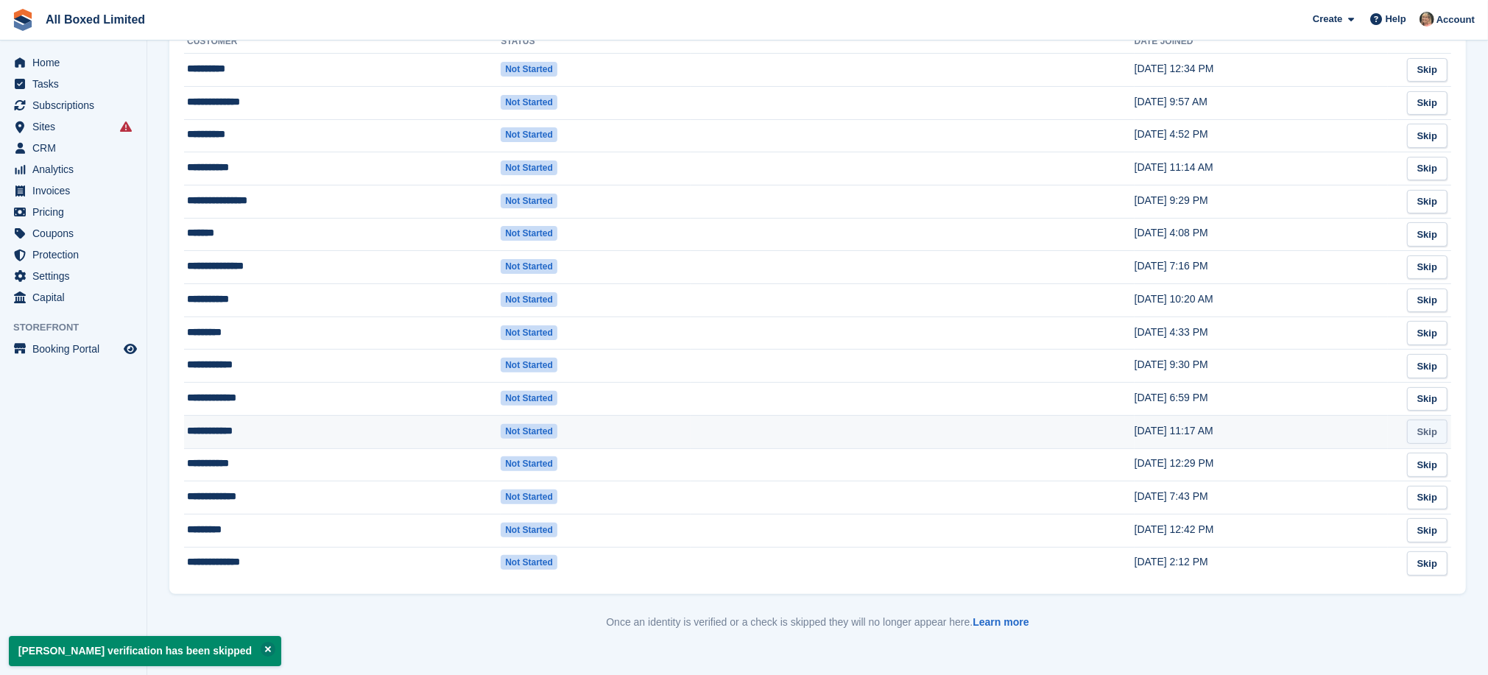
click at [1425, 432] on link "Skip" at bounding box center [1427, 432] width 40 height 24
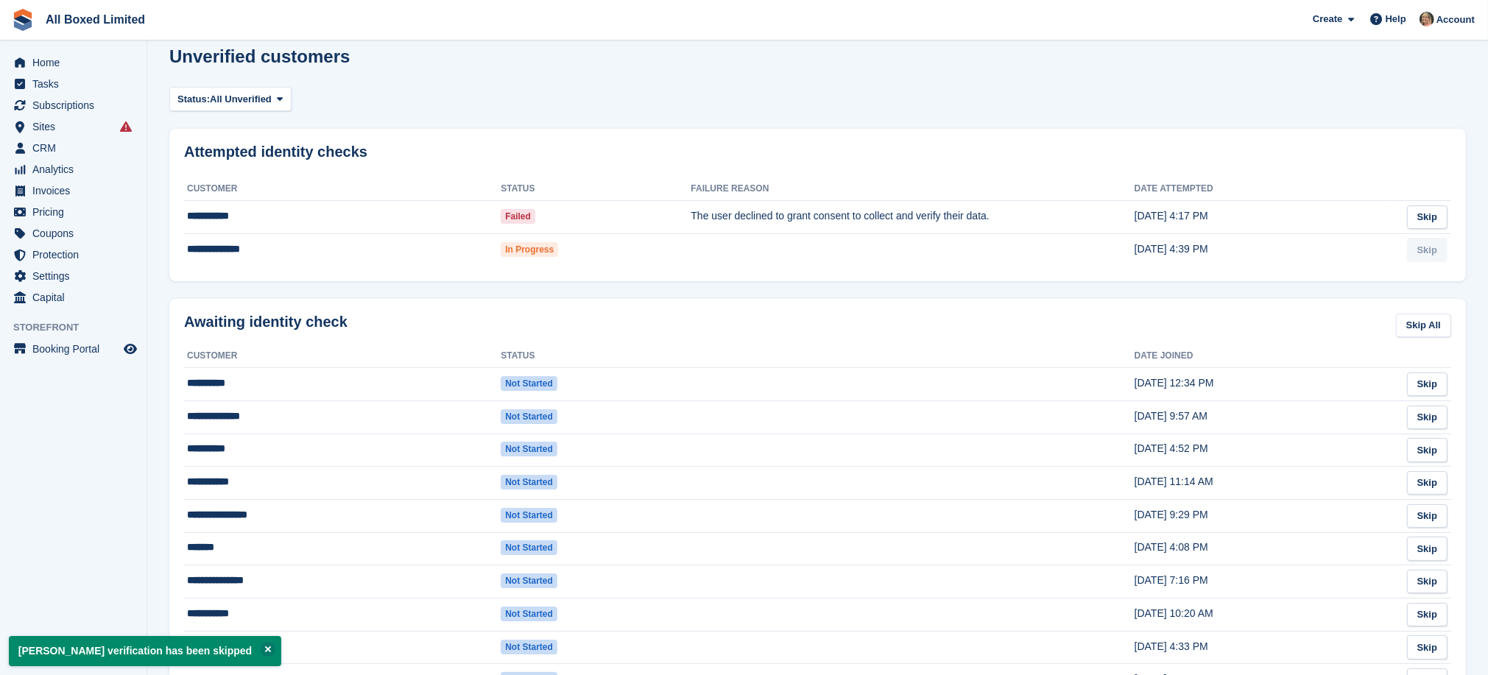
scroll to position [305, 0]
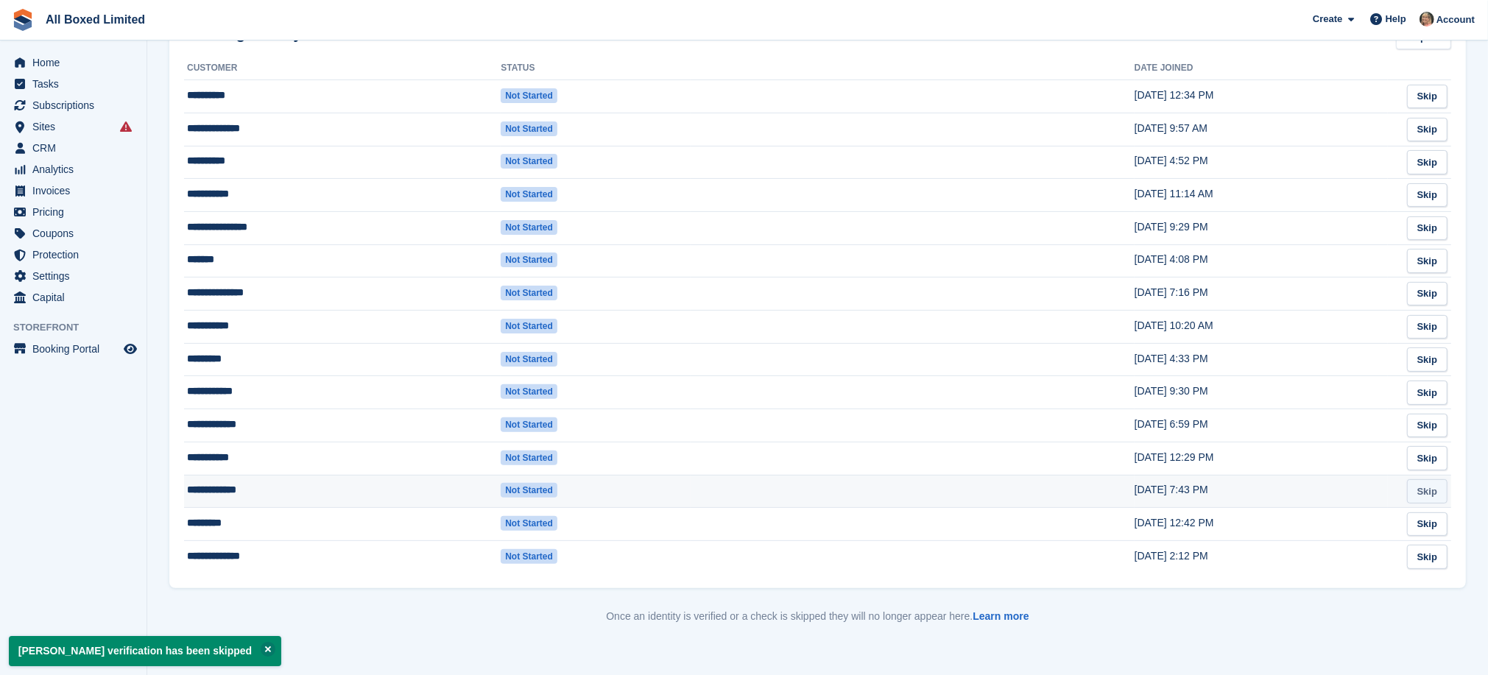
click at [1426, 485] on link "Skip" at bounding box center [1427, 491] width 40 height 24
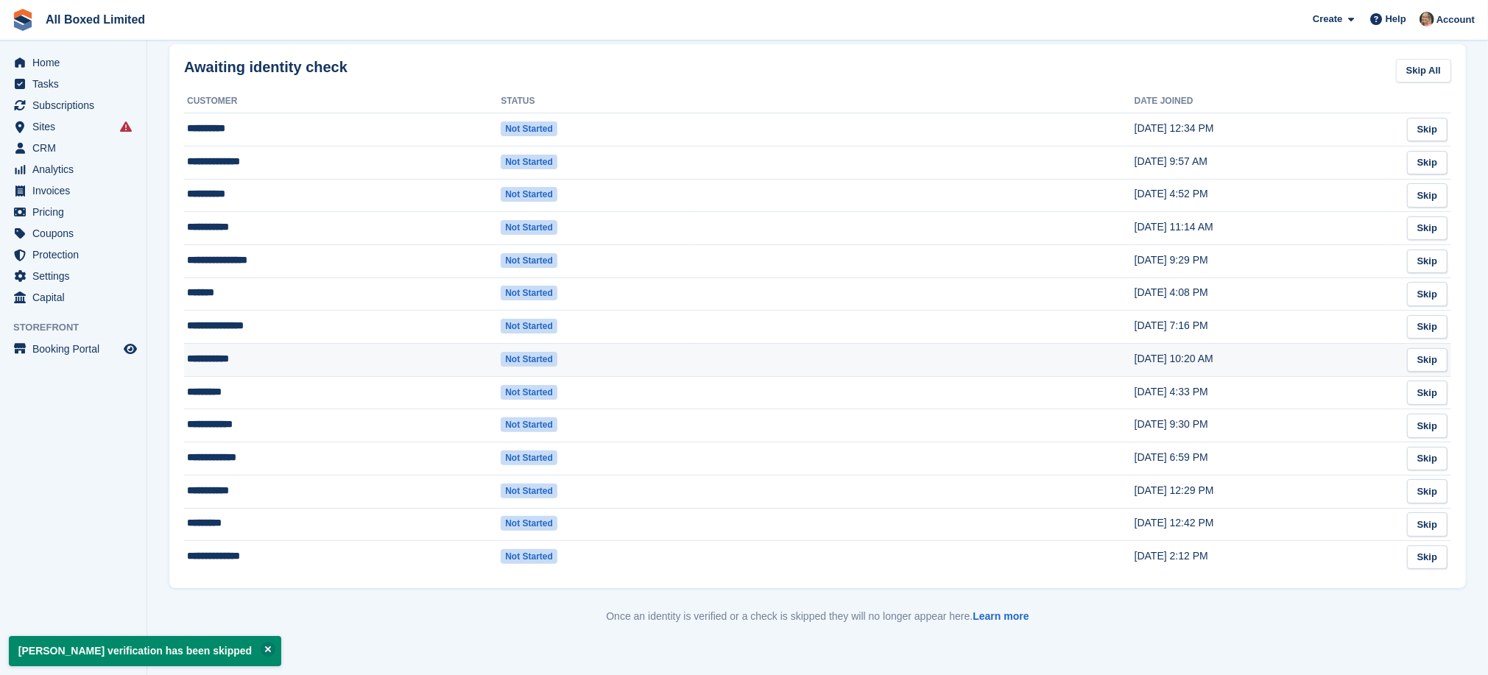
scroll to position [272, 0]
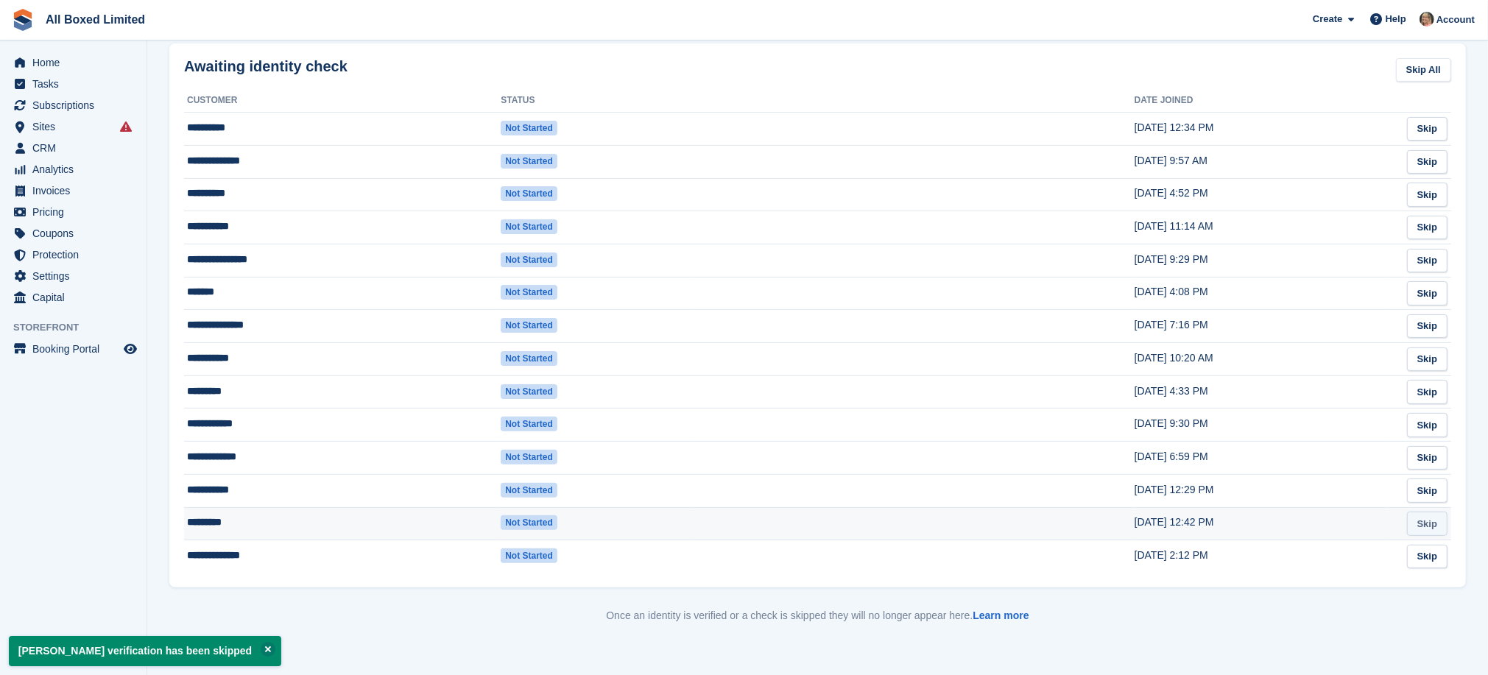
click at [1431, 524] on link "Skip" at bounding box center [1427, 524] width 40 height 24
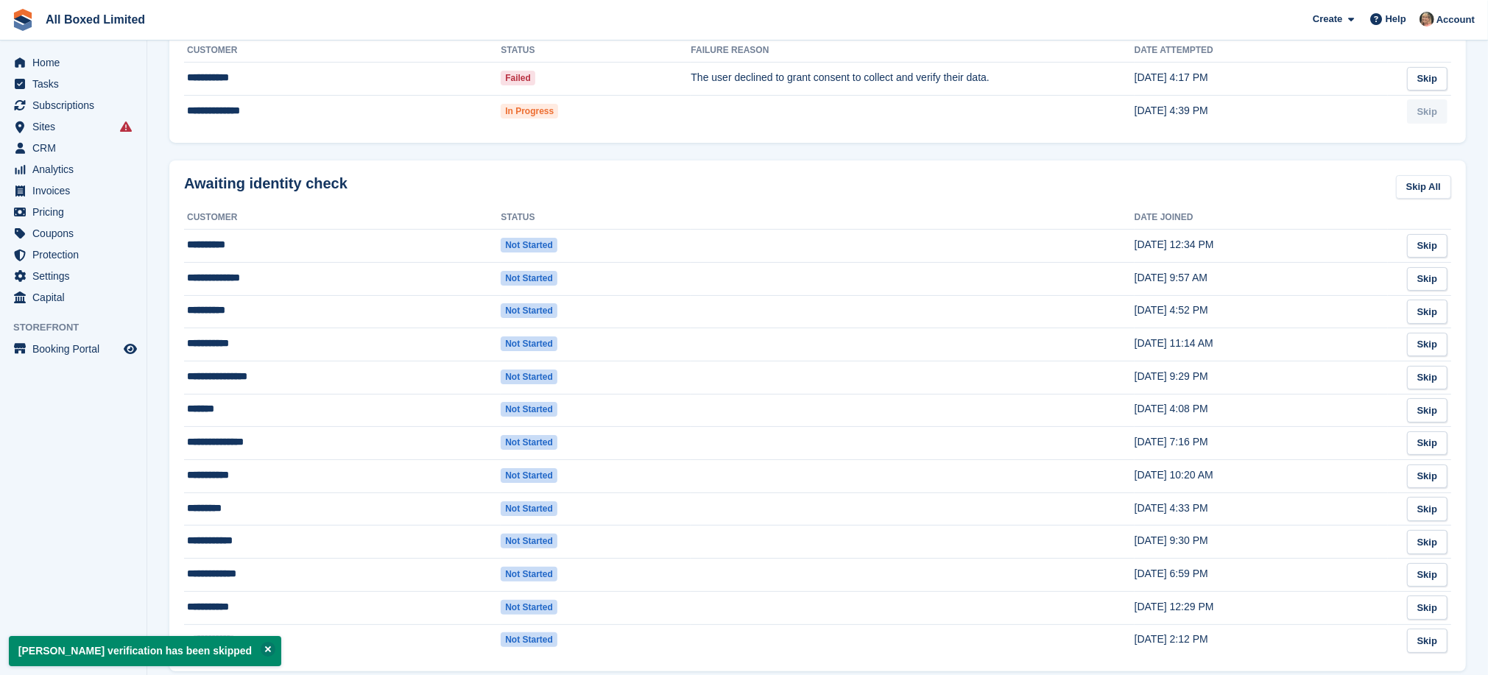
scroll to position [221, 0]
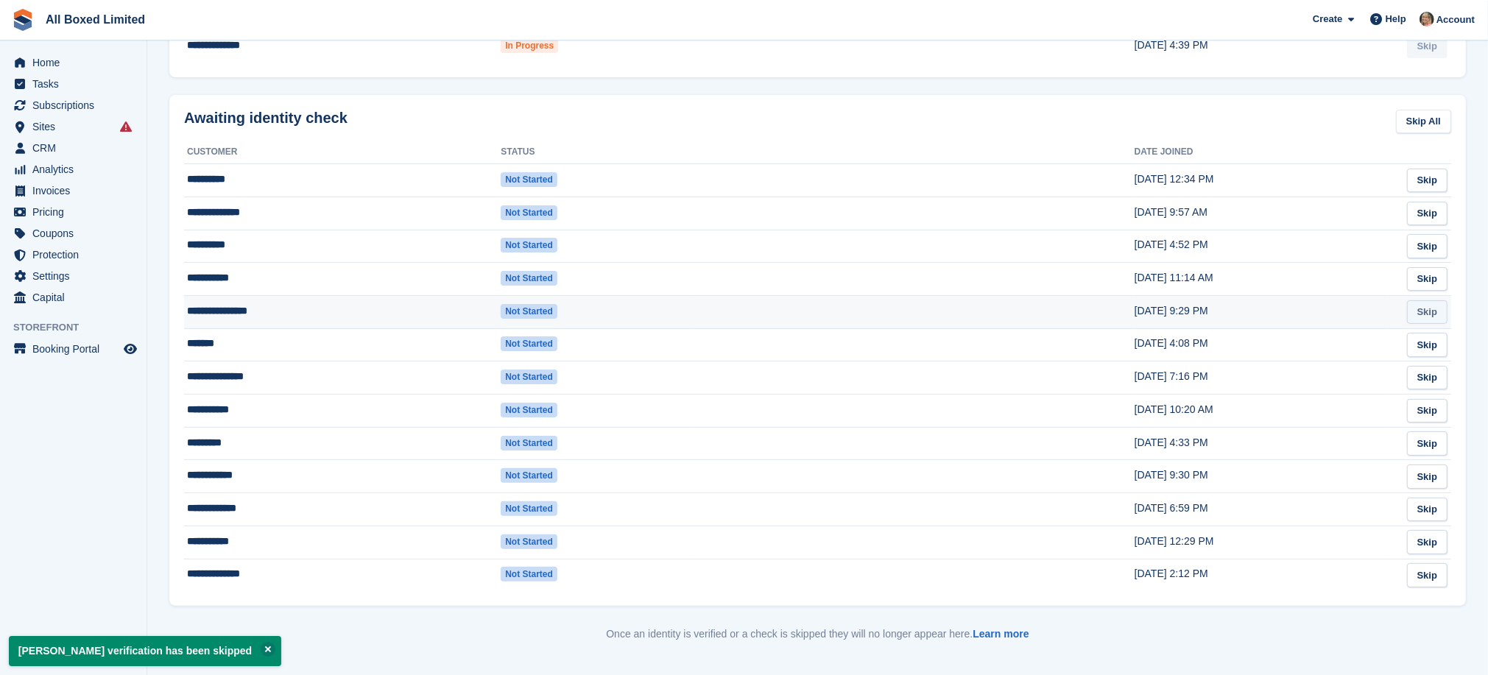
click at [1418, 315] on link "Skip" at bounding box center [1427, 312] width 40 height 24
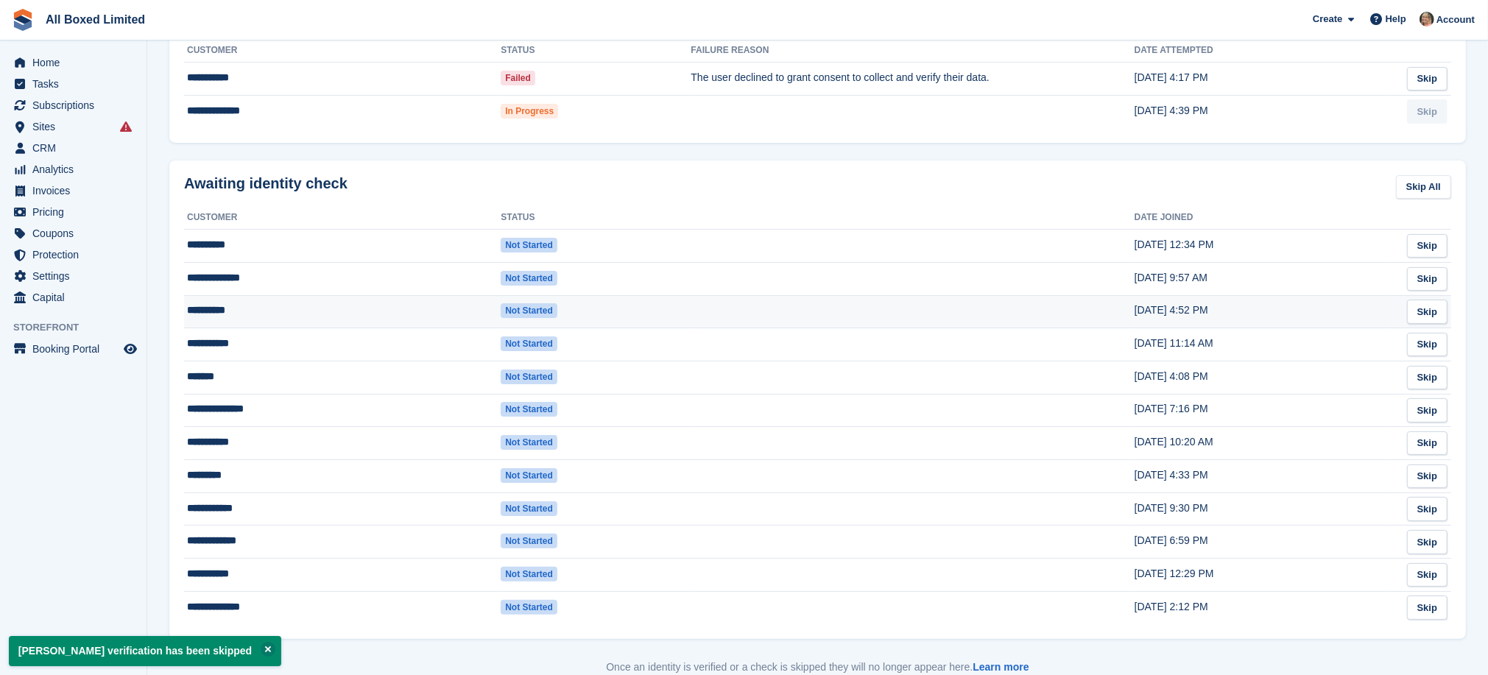
scroll to position [206, 0]
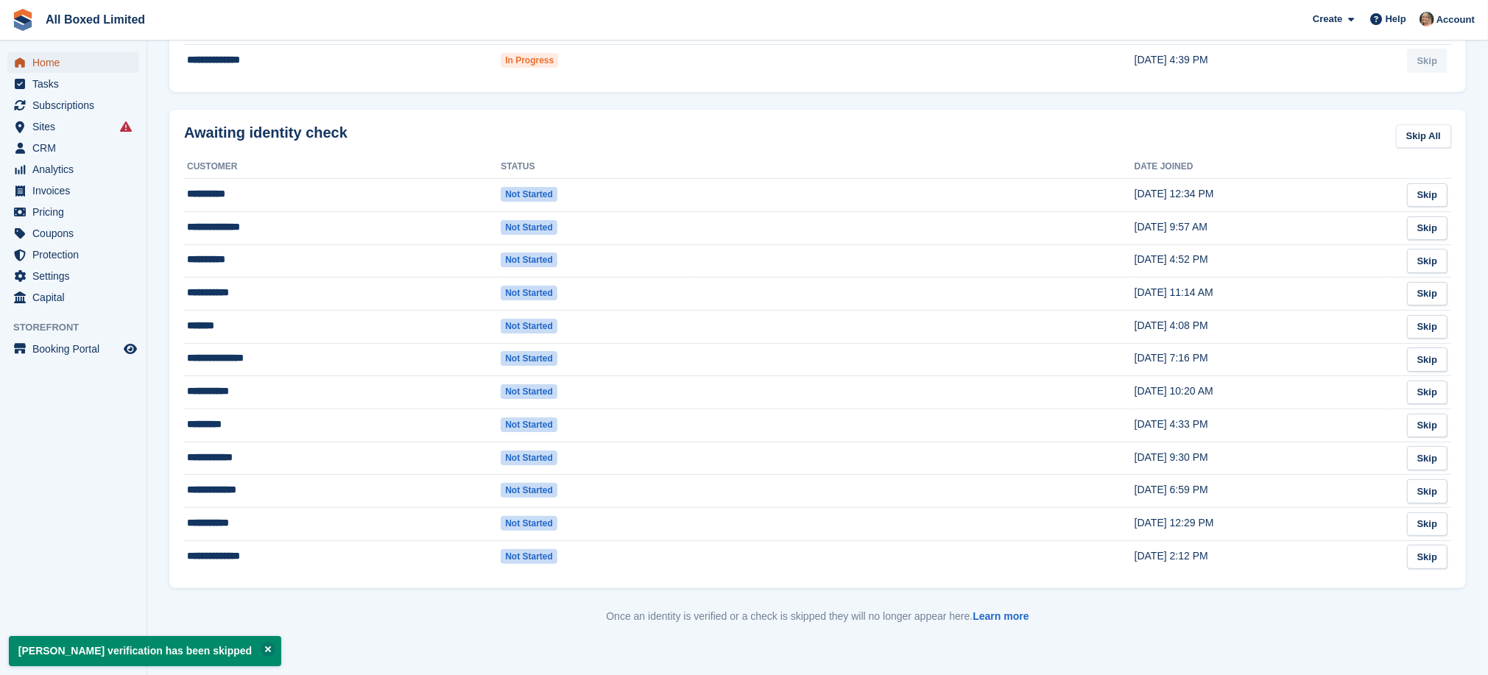
click at [35, 57] on span "Home" at bounding box center [76, 62] width 88 height 21
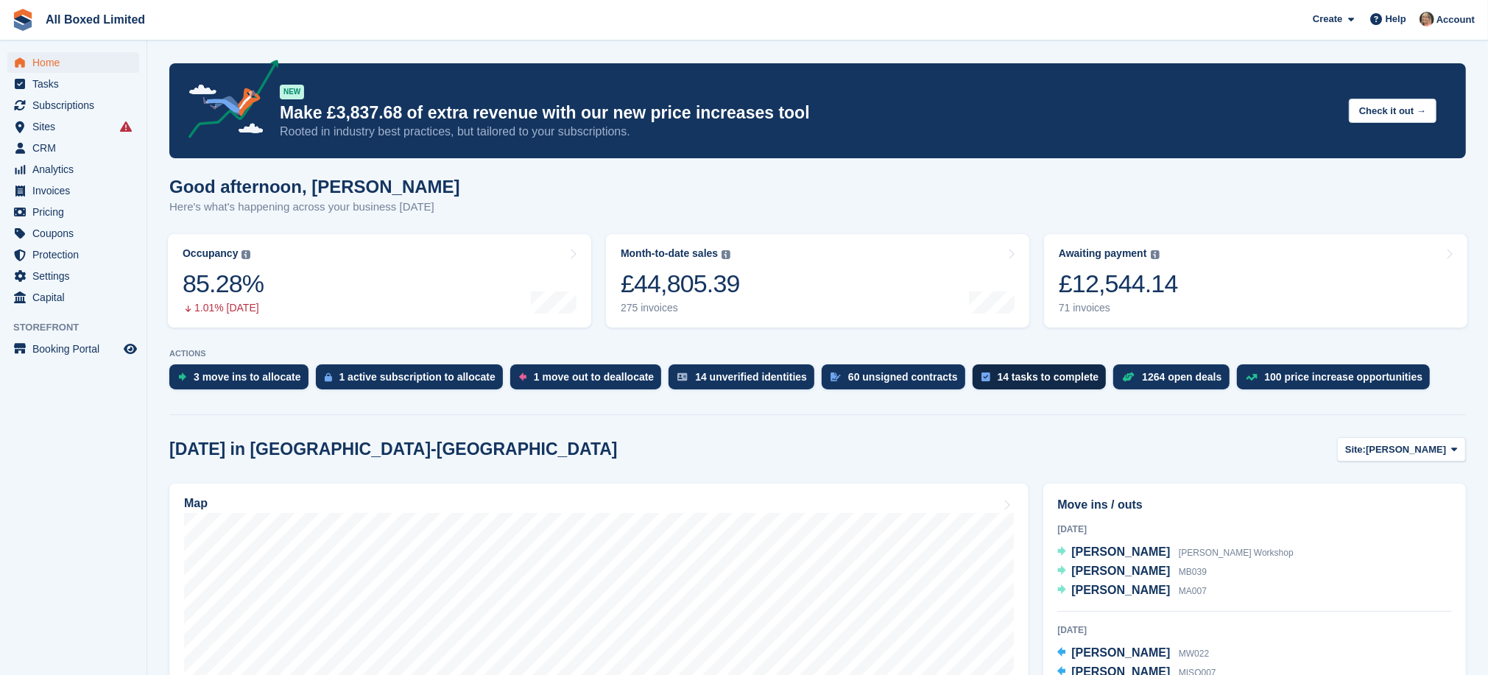
click at [1012, 371] on div "14 tasks to complete" at bounding box center [1048, 377] width 102 height 12
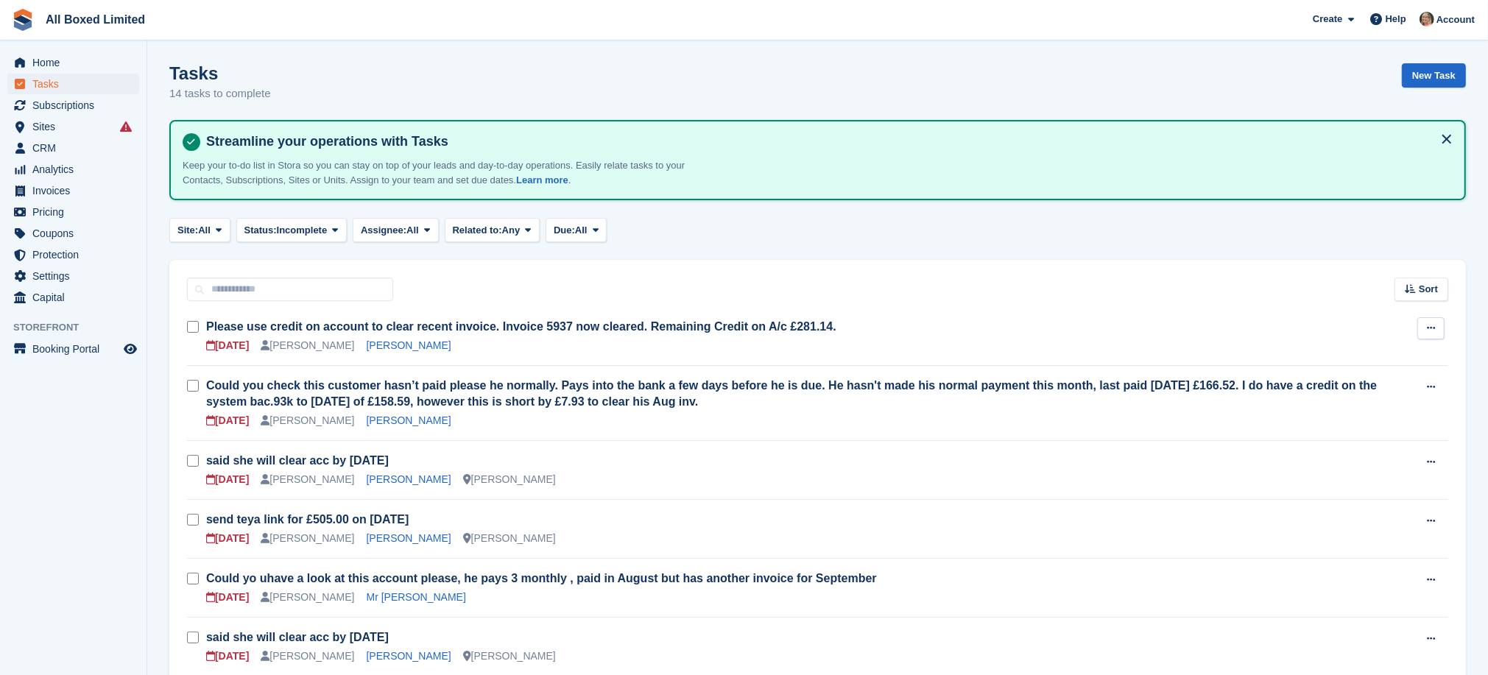
click at [1432, 325] on icon at bounding box center [1430, 328] width 8 height 10
click at [1355, 377] on p "Delete task" at bounding box center [1373, 376] width 128 height 19
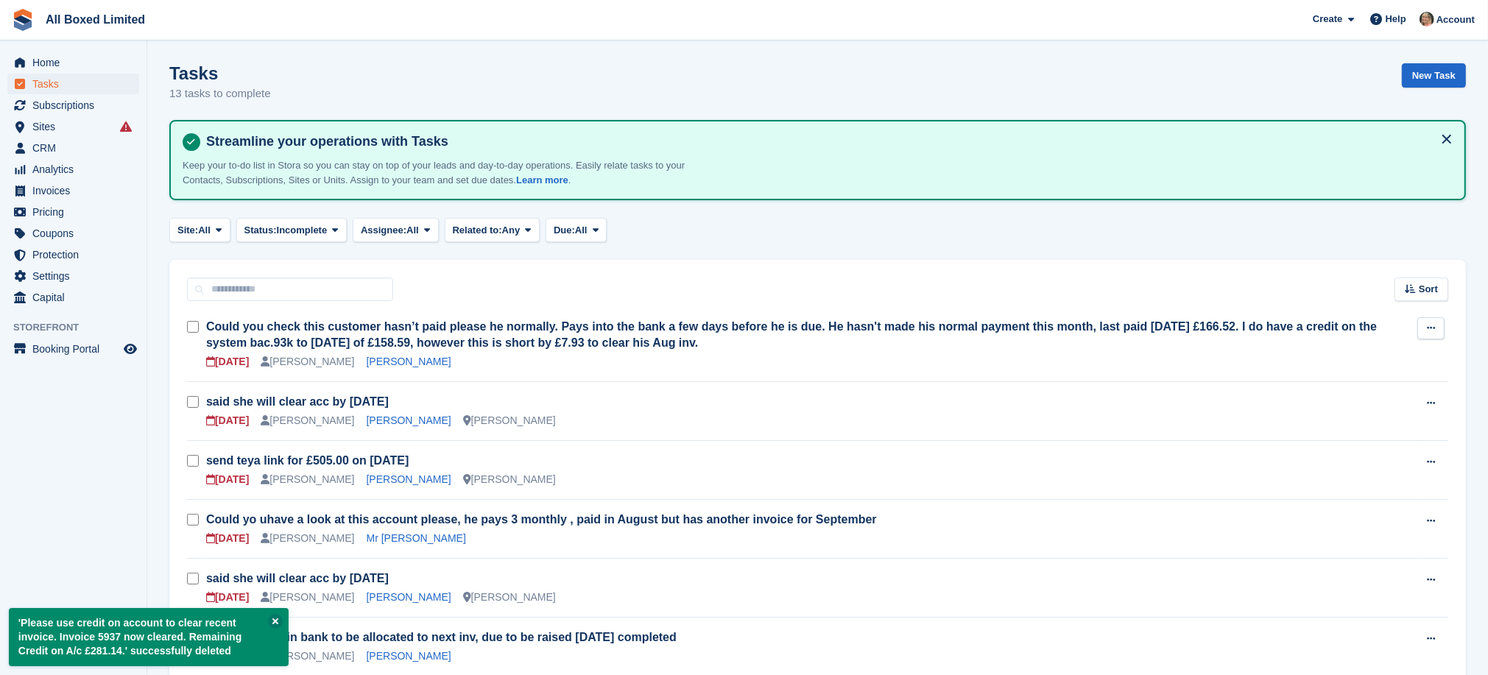
click at [1430, 323] on icon at bounding box center [1430, 328] width 8 height 10
click at [1348, 379] on p "Delete task" at bounding box center [1373, 376] width 128 height 19
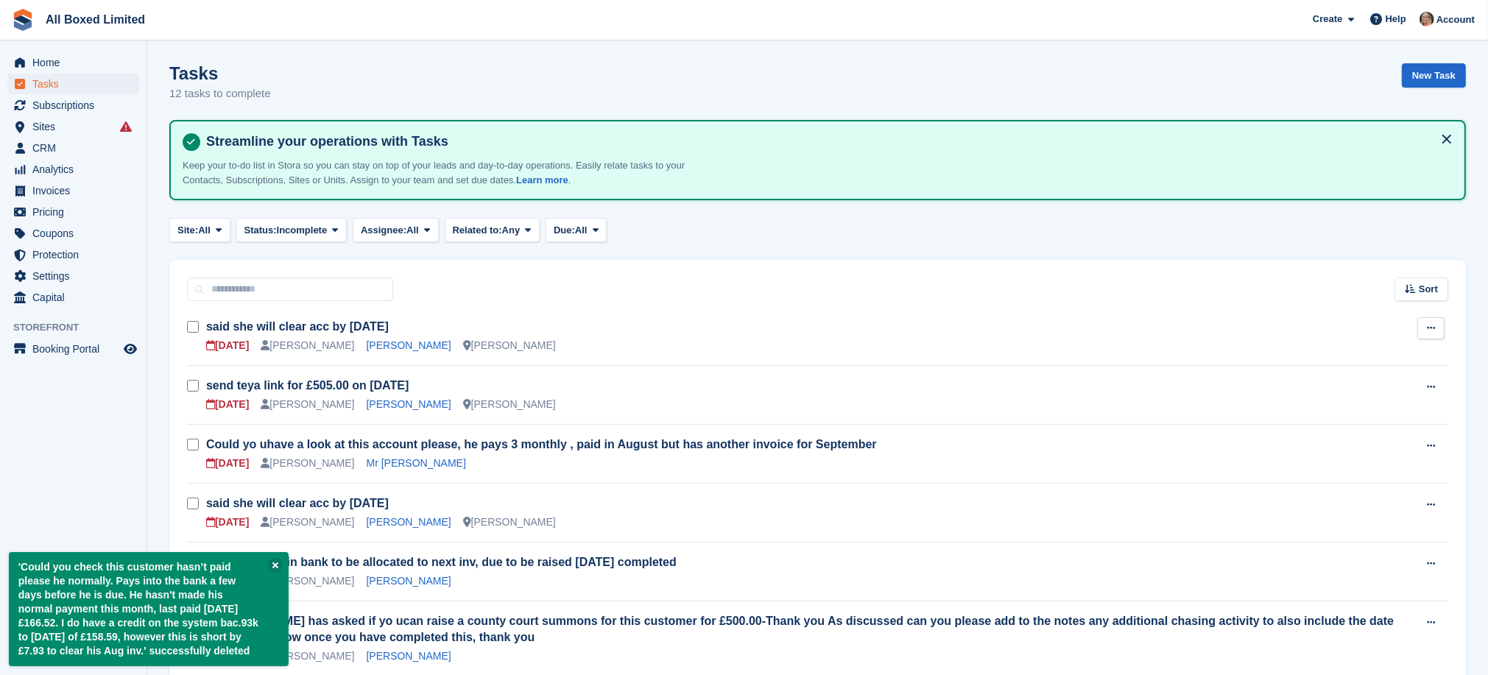
click at [1426, 323] on icon at bounding box center [1430, 328] width 8 height 10
click at [1327, 373] on p "Delete task" at bounding box center [1373, 376] width 128 height 19
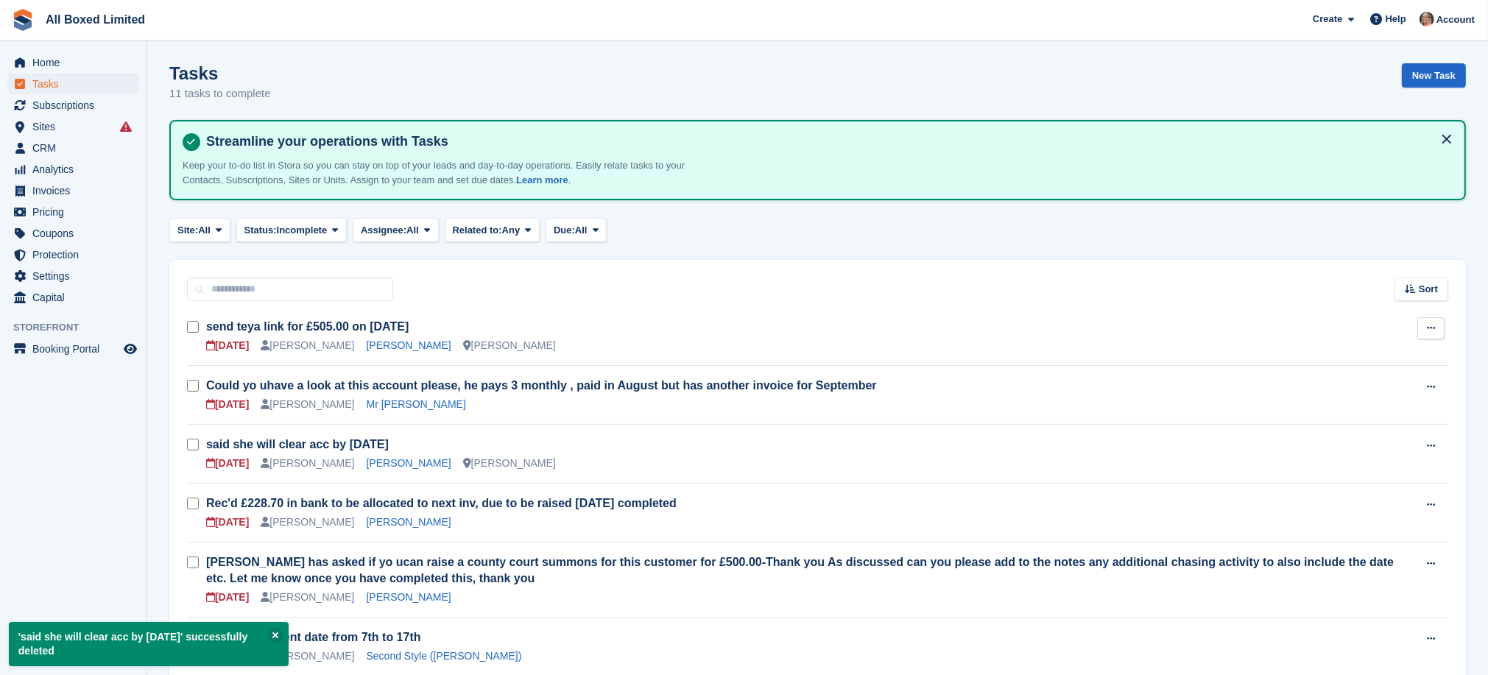
click at [1429, 325] on icon at bounding box center [1430, 328] width 8 height 10
click at [1335, 372] on p "Delete task" at bounding box center [1373, 376] width 128 height 19
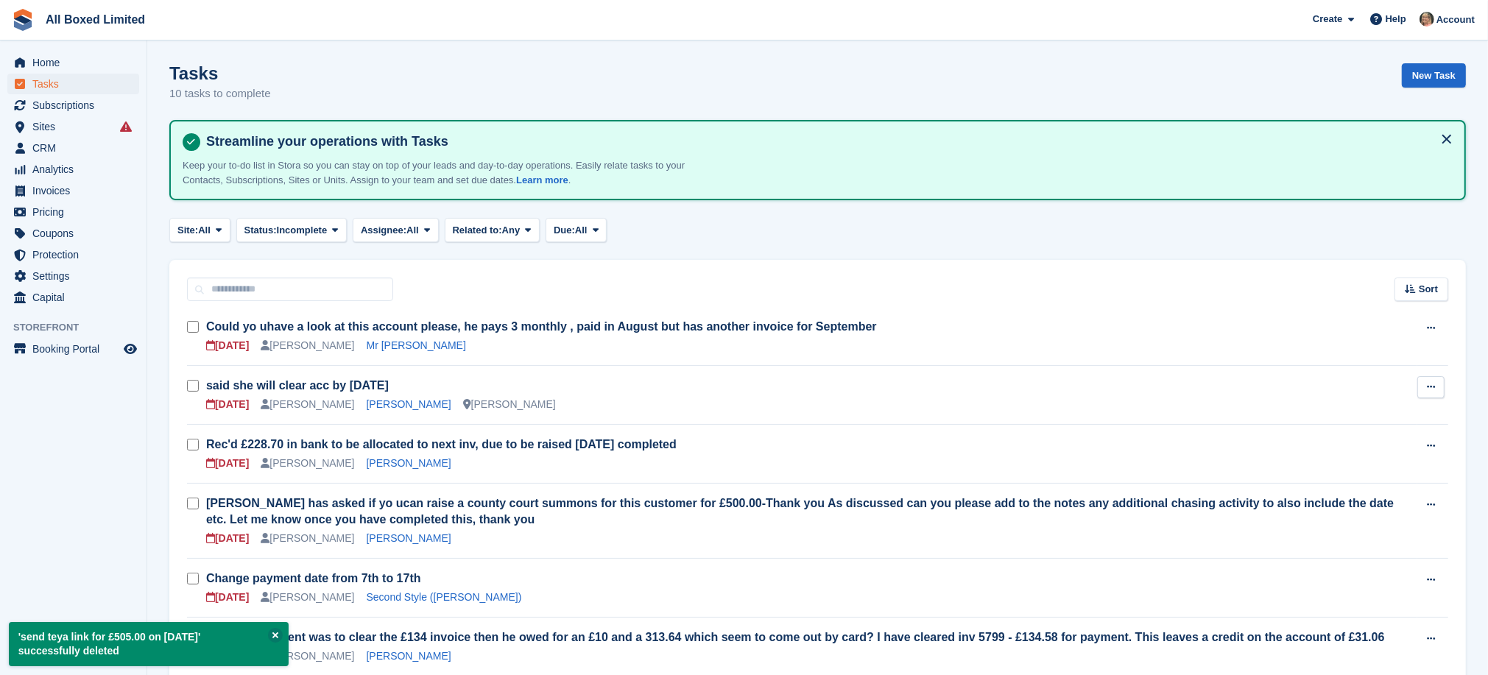
click at [1430, 383] on icon at bounding box center [1430, 387] width 8 height 10
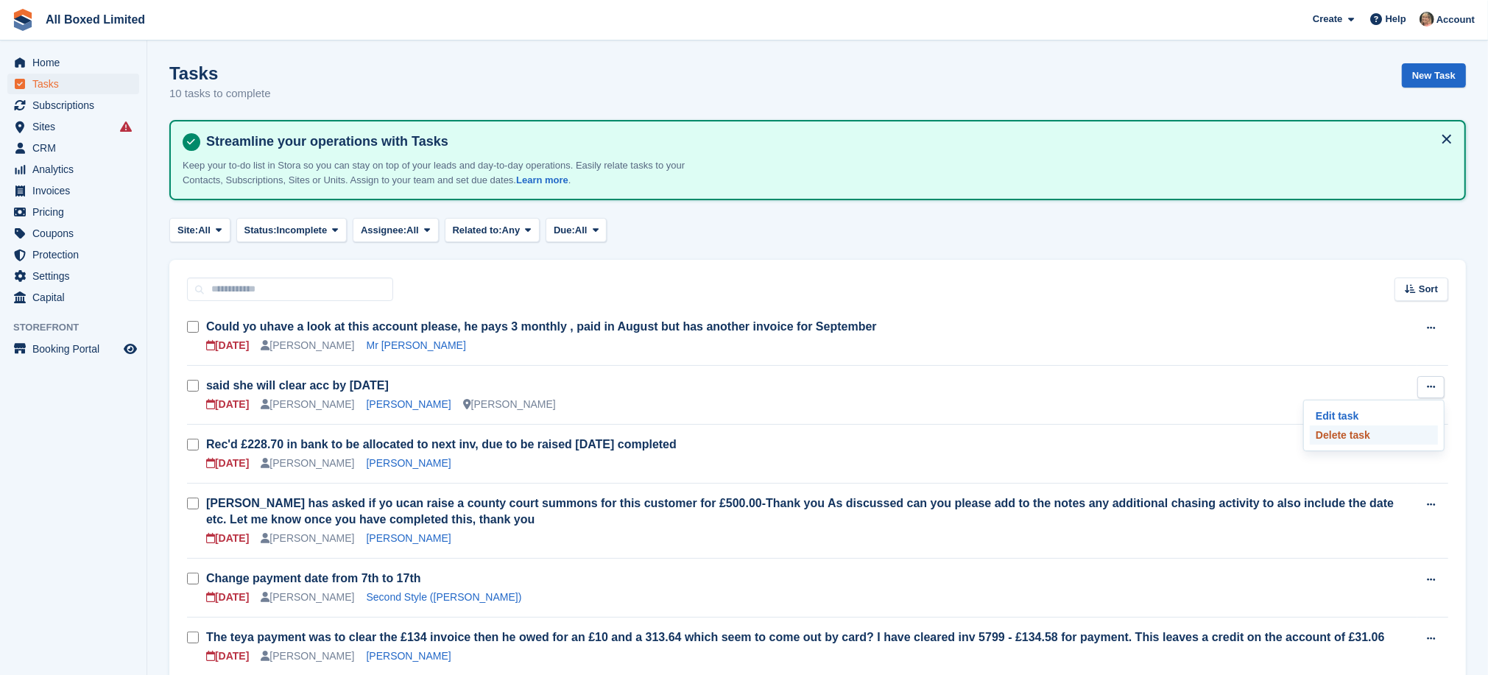
click at [1319, 432] on p "Delete task" at bounding box center [1373, 434] width 128 height 19
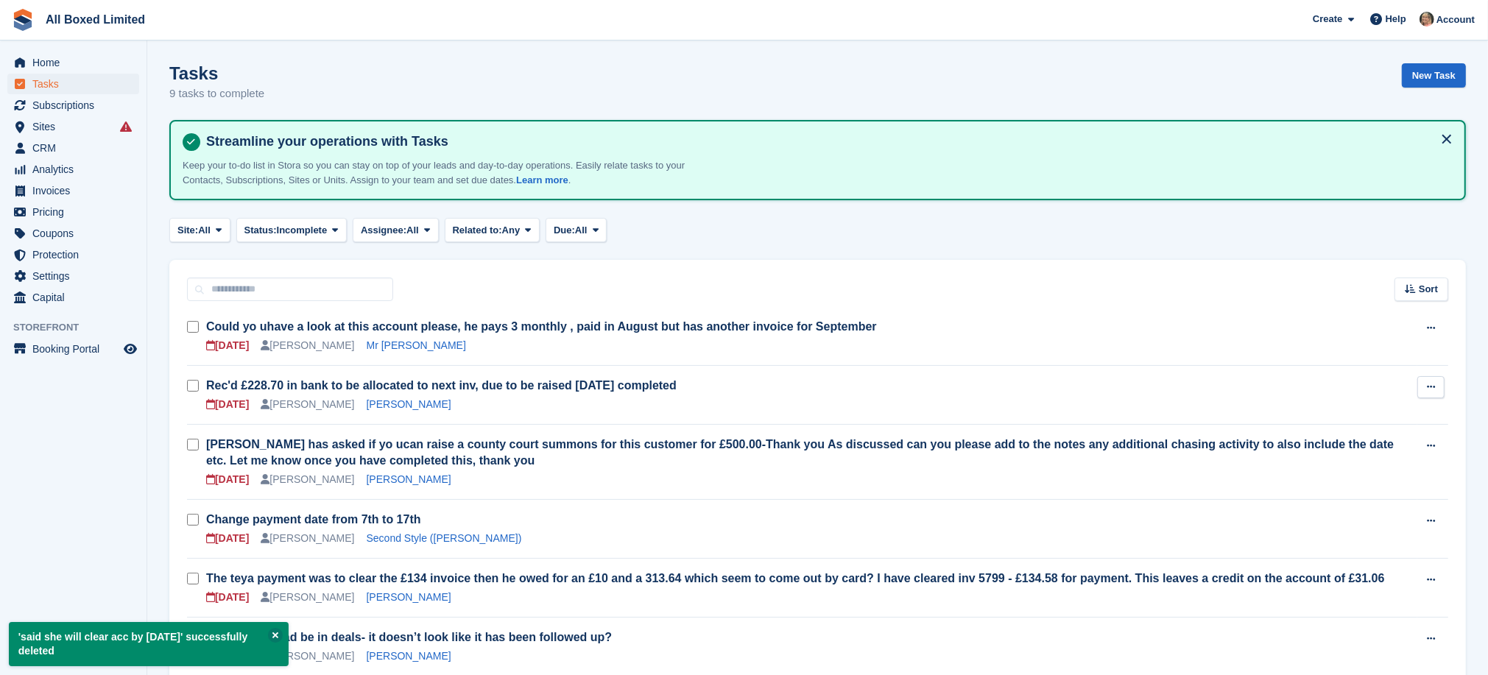
click at [1439, 382] on button at bounding box center [1430, 387] width 27 height 22
click at [1353, 433] on p "Delete task" at bounding box center [1373, 434] width 128 height 19
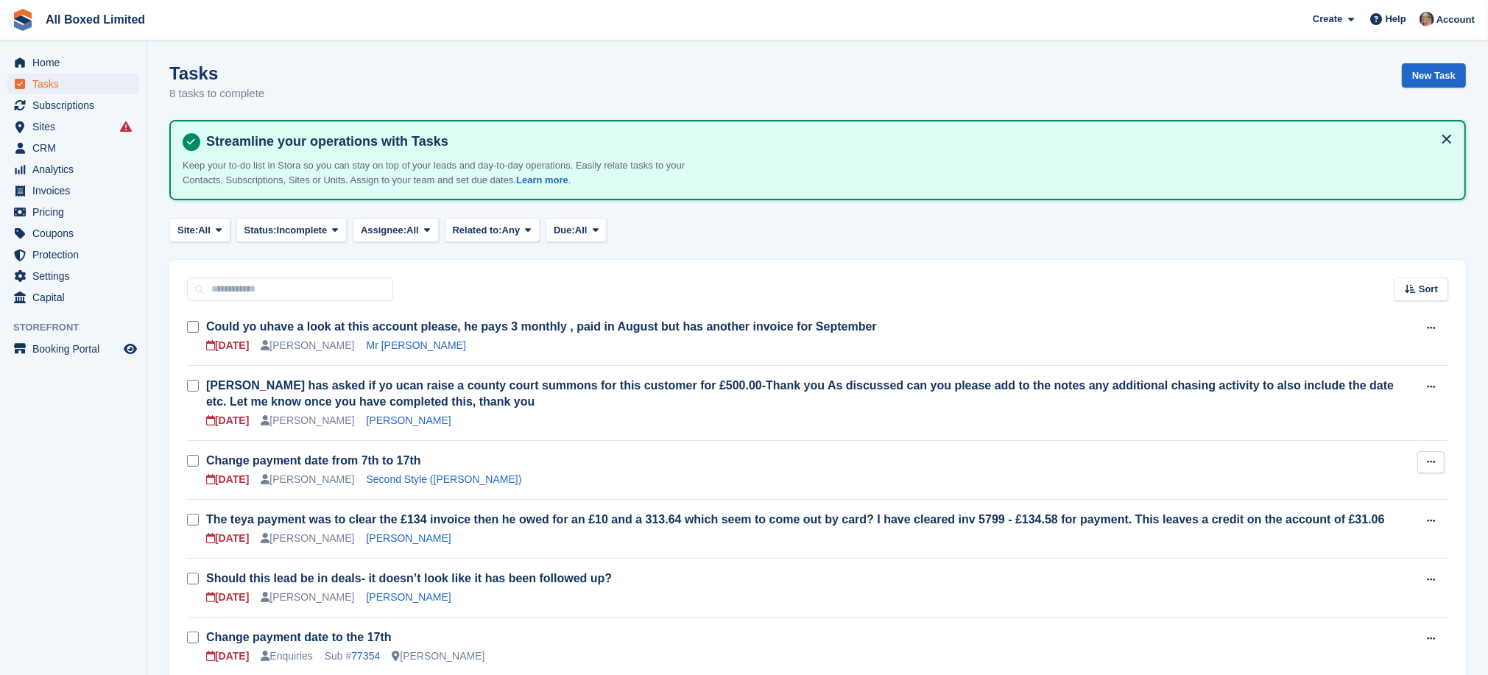
click at [1432, 457] on icon at bounding box center [1430, 462] width 8 height 10
click at [1351, 508] on p "Delete task" at bounding box center [1373, 509] width 128 height 19
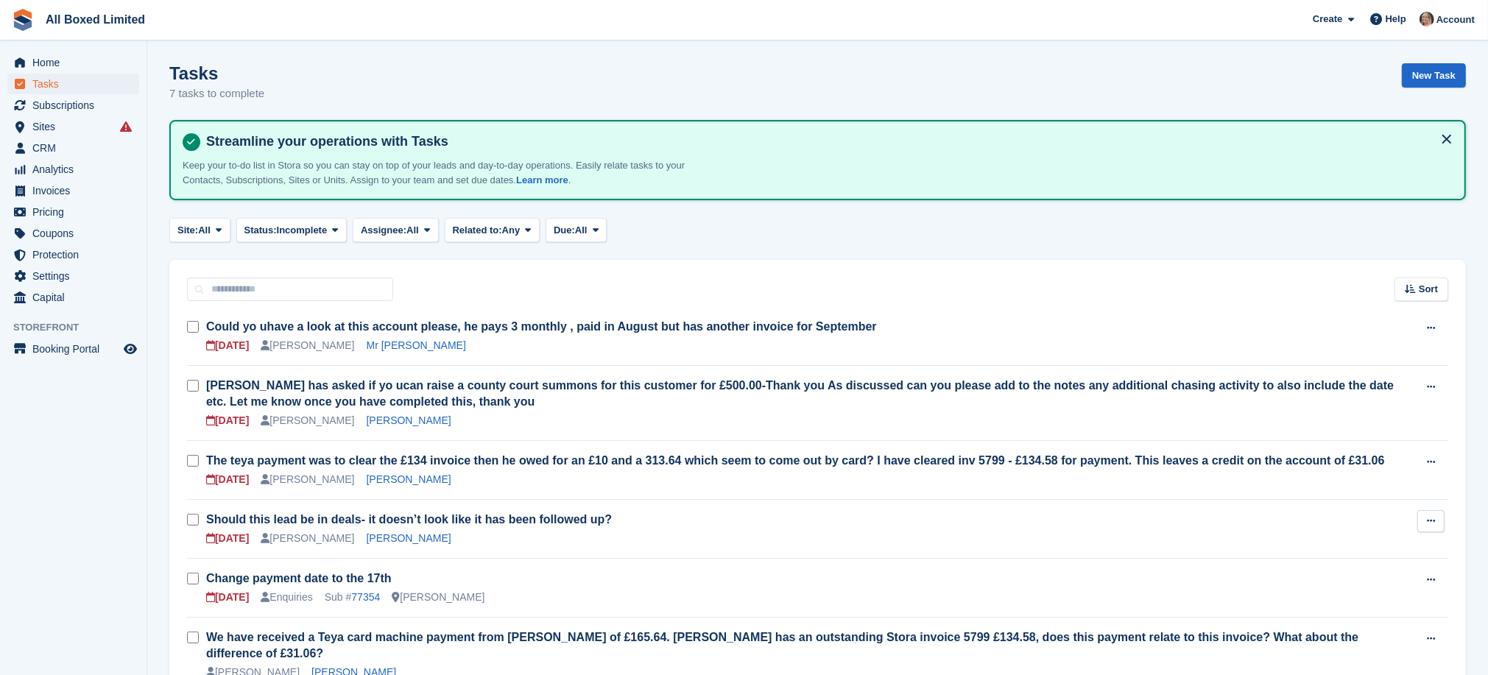
click at [1437, 516] on button at bounding box center [1430, 521] width 27 height 22
click at [1330, 568] on p "Delete task" at bounding box center [1373, 568] width 128 height 19
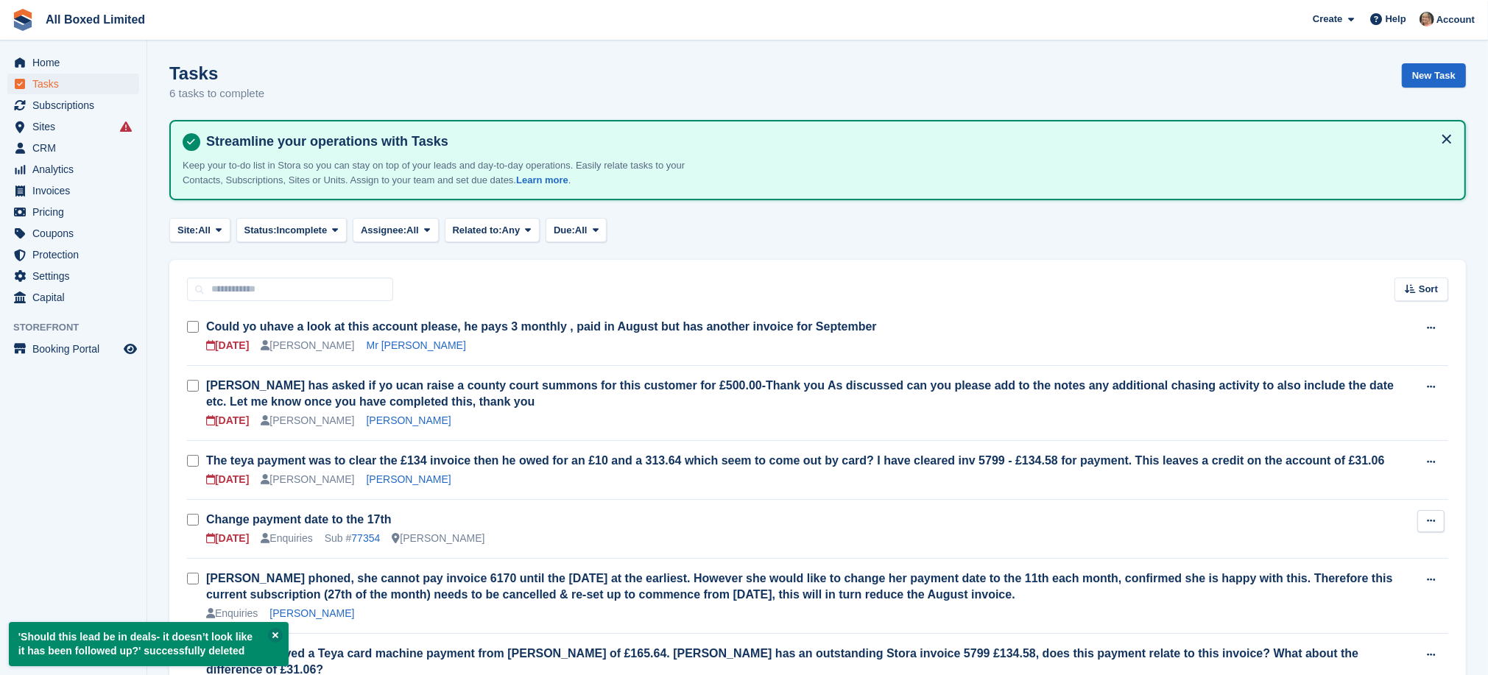
click at [1429, 516] on icon at bounding box center [1430, 521] width 8 height 10
click at [1354, 564] on p "Delete task" at bounding box center [1373, 568] width 128 height 19
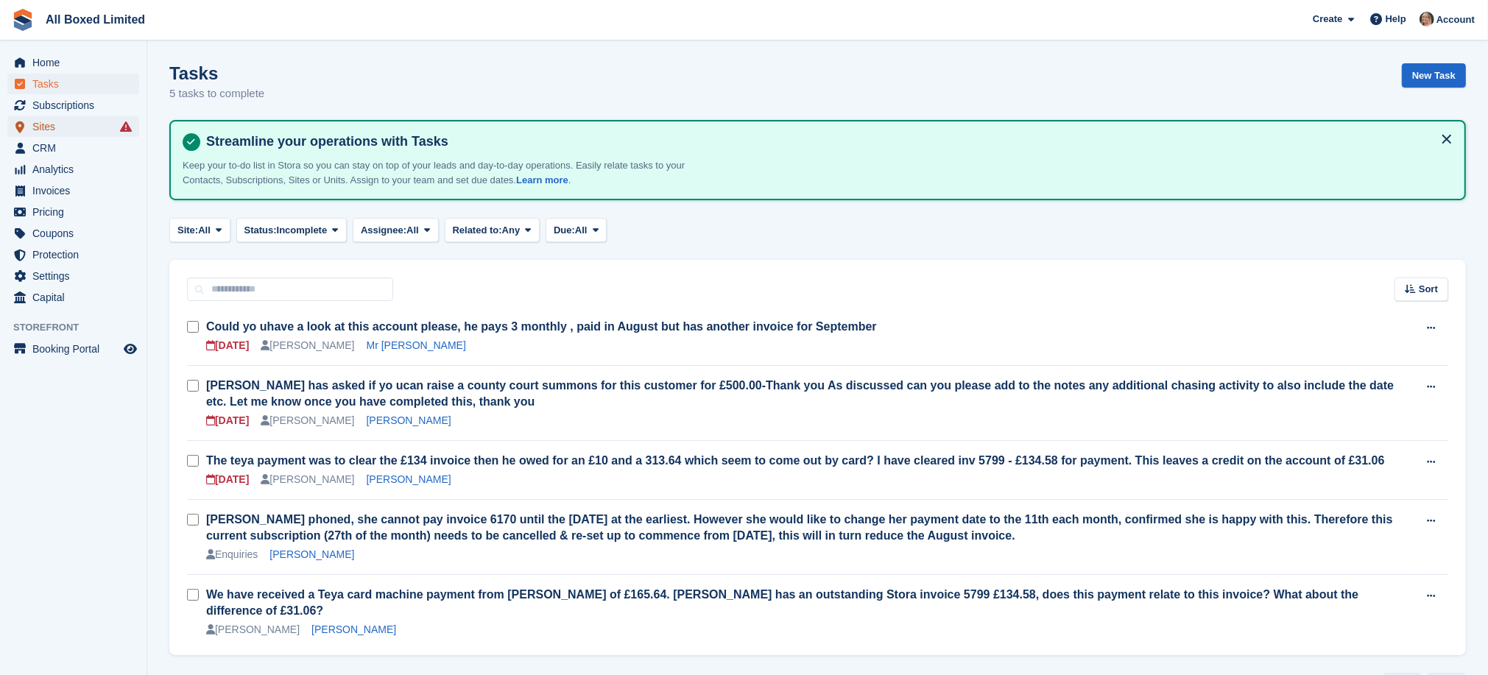
click at [47, 124] on span "Sites" at bounding box center [76, 126] width 88 height 21
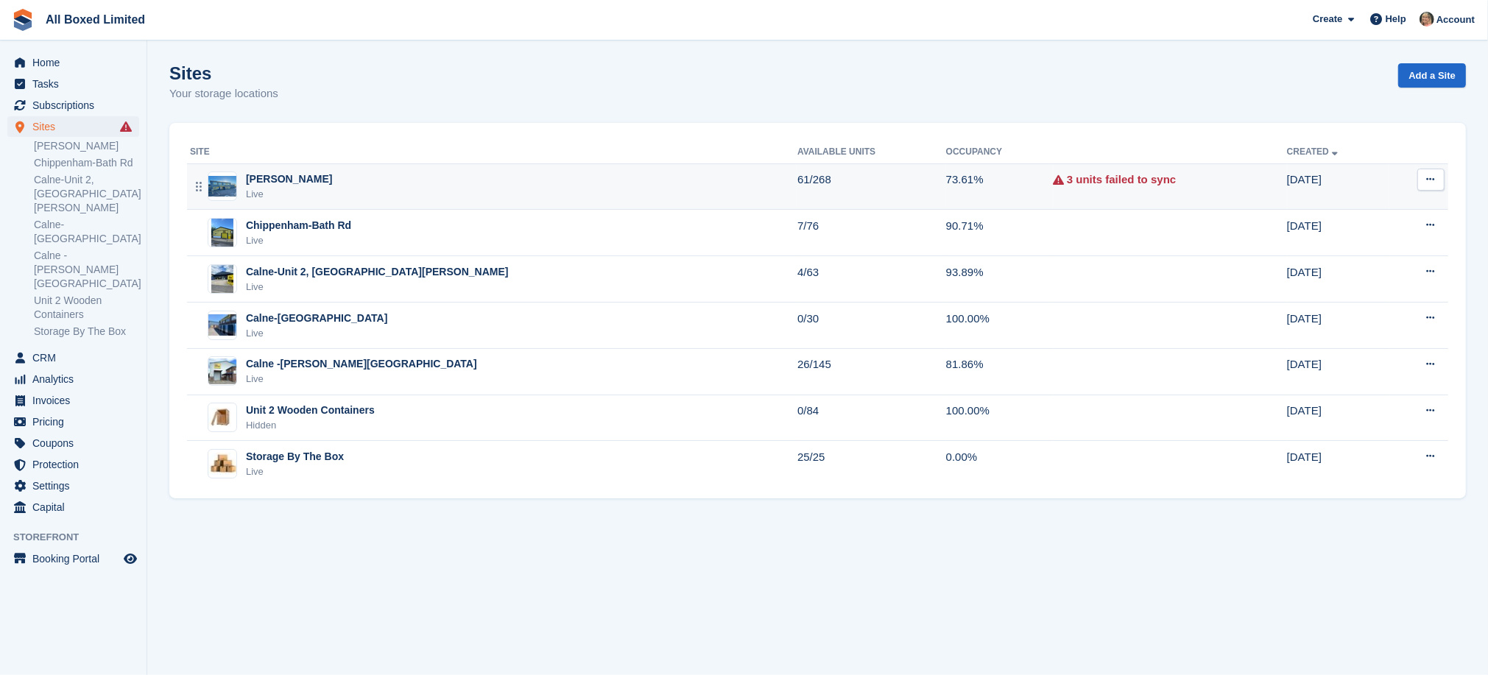
click at [324, 178] on div "[PERSON_NAME]" at bounding box center [289, 178] width 86 height 15
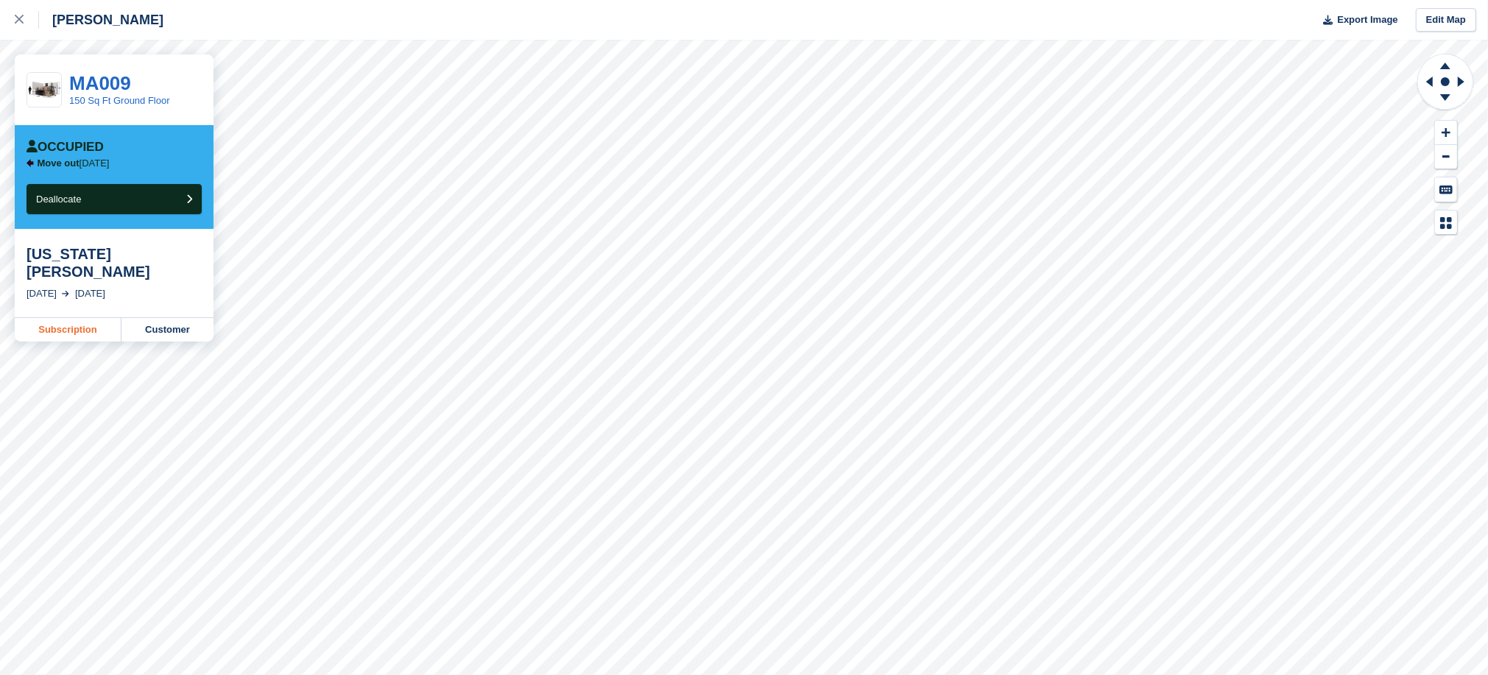
click at [74, 318] on link "Subscription" at bounding box center [68, 330] width 107 height 24
click at [11, 18] on link at bounding box center [19, 20] width 39 height 40
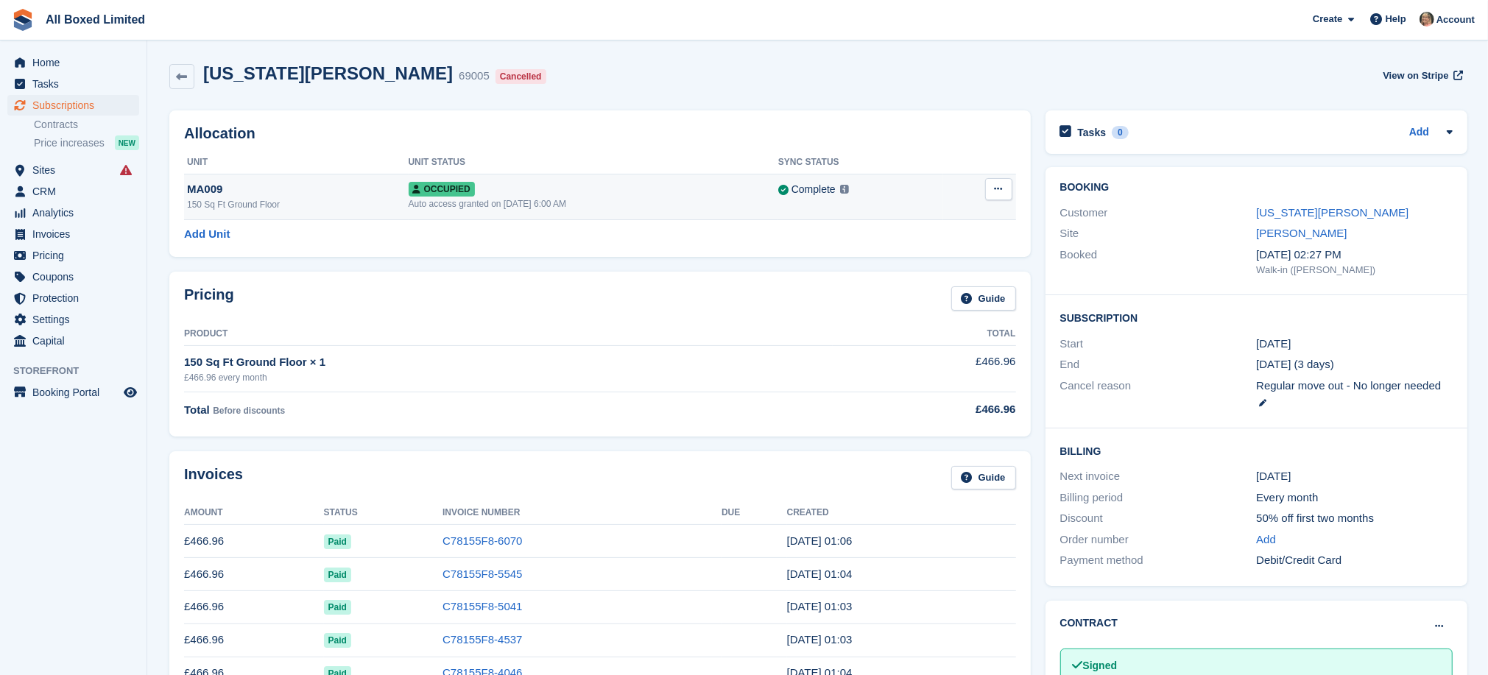
click at [1000, 185] on icon at bounding box center [998, 189] width 8 height 10
click at [892, 251] on p "Deallocate" at bounding box center [941, 249] width 128 height 19
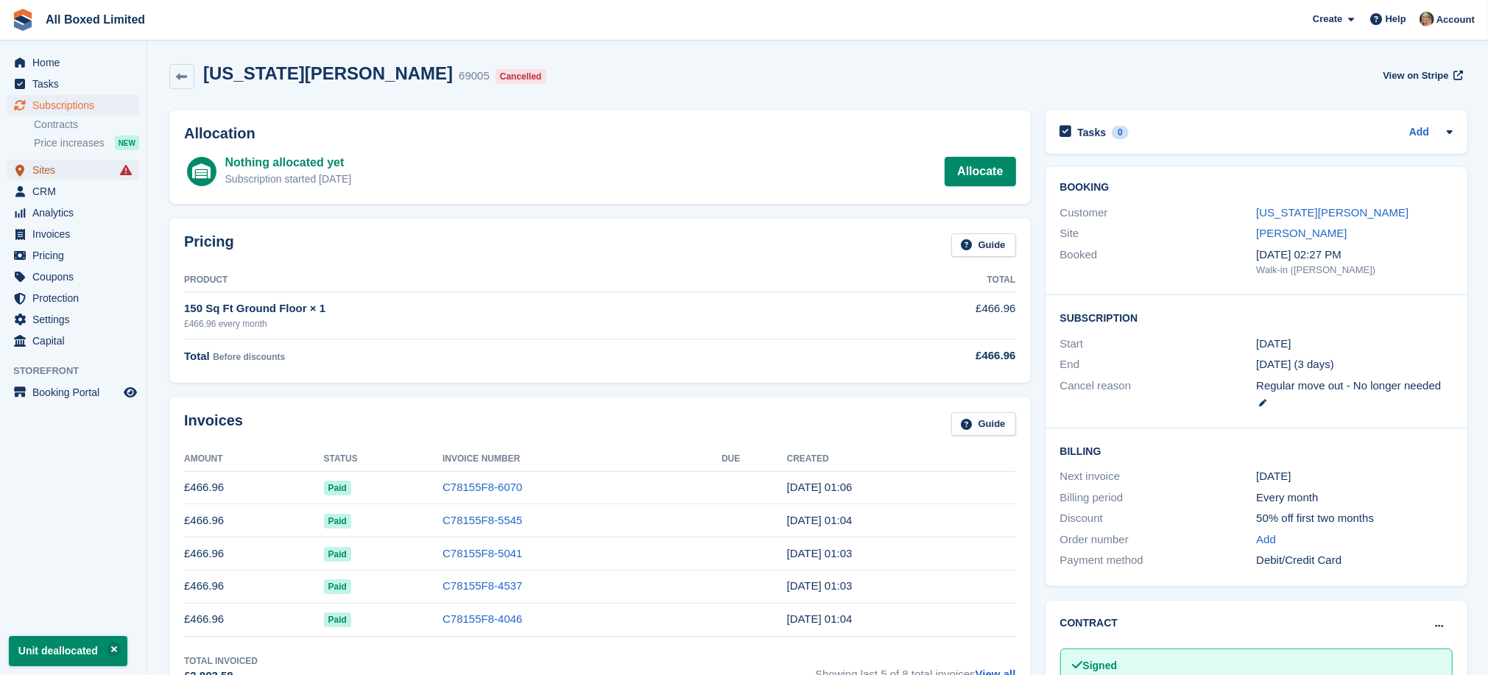
click at [38, 169] on span "Sites" at bounding box center [76, 170] width 88 height 21
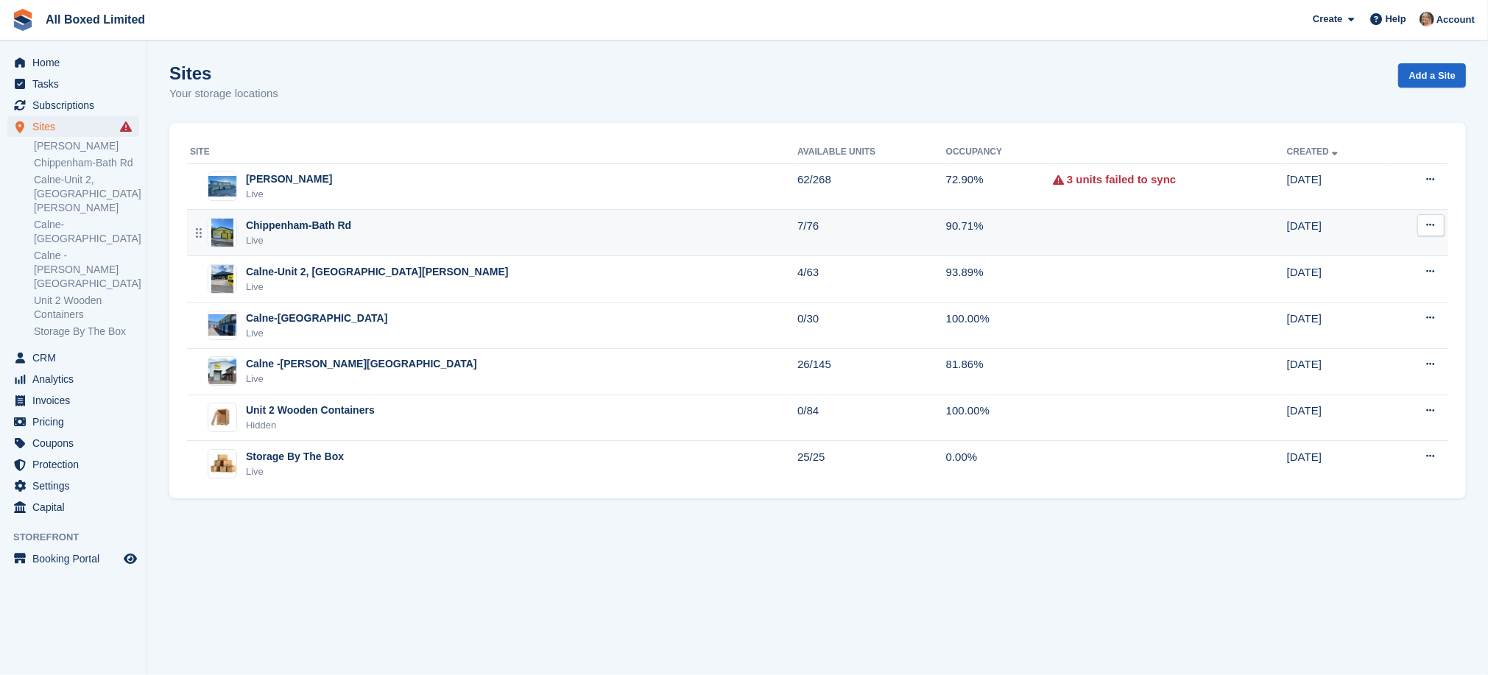
click at [288, 222] on div "Chippenham-Bath Rd" at bounding box center [298, 225] width 105 height 15
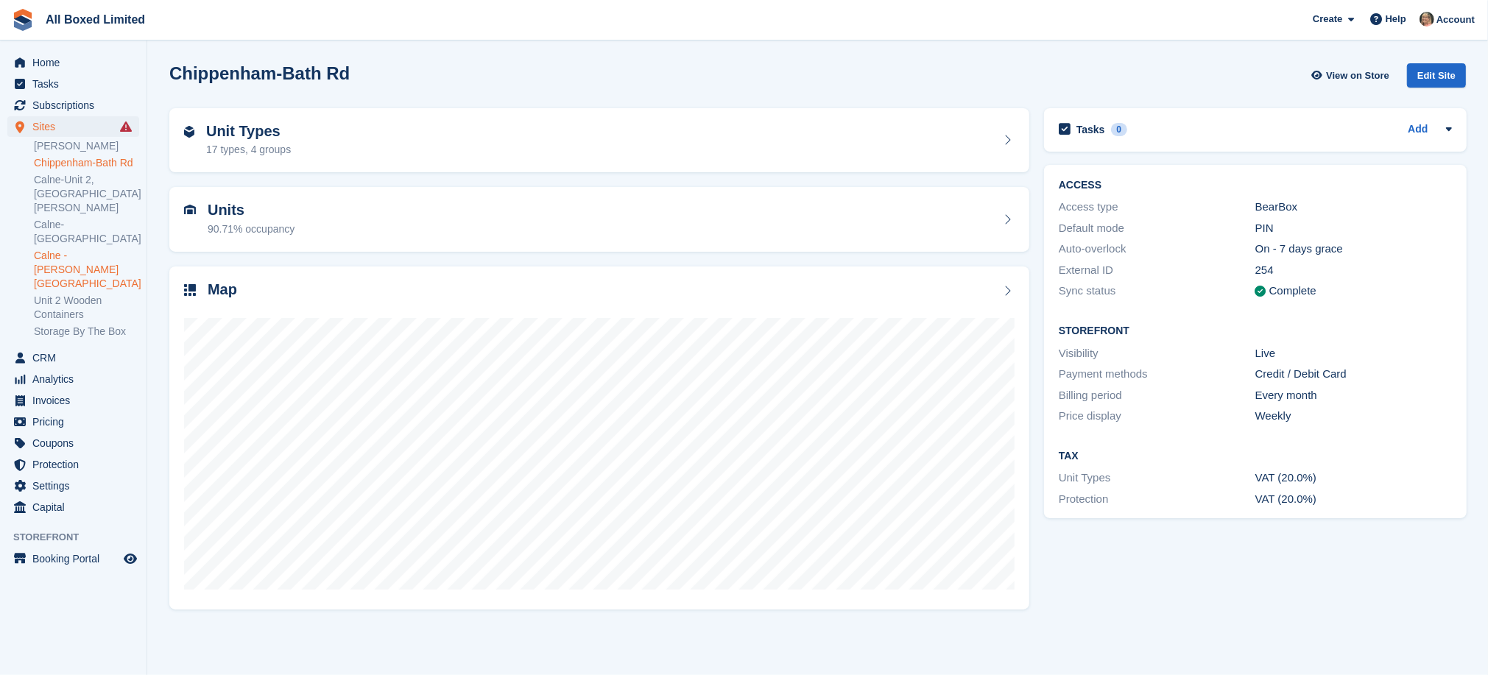
click at [76, 249] on link "Calne -[PERSON_NAME][GEOGRAPHIC_DATA]" at bounding box center [86, 270] width 105 height 42
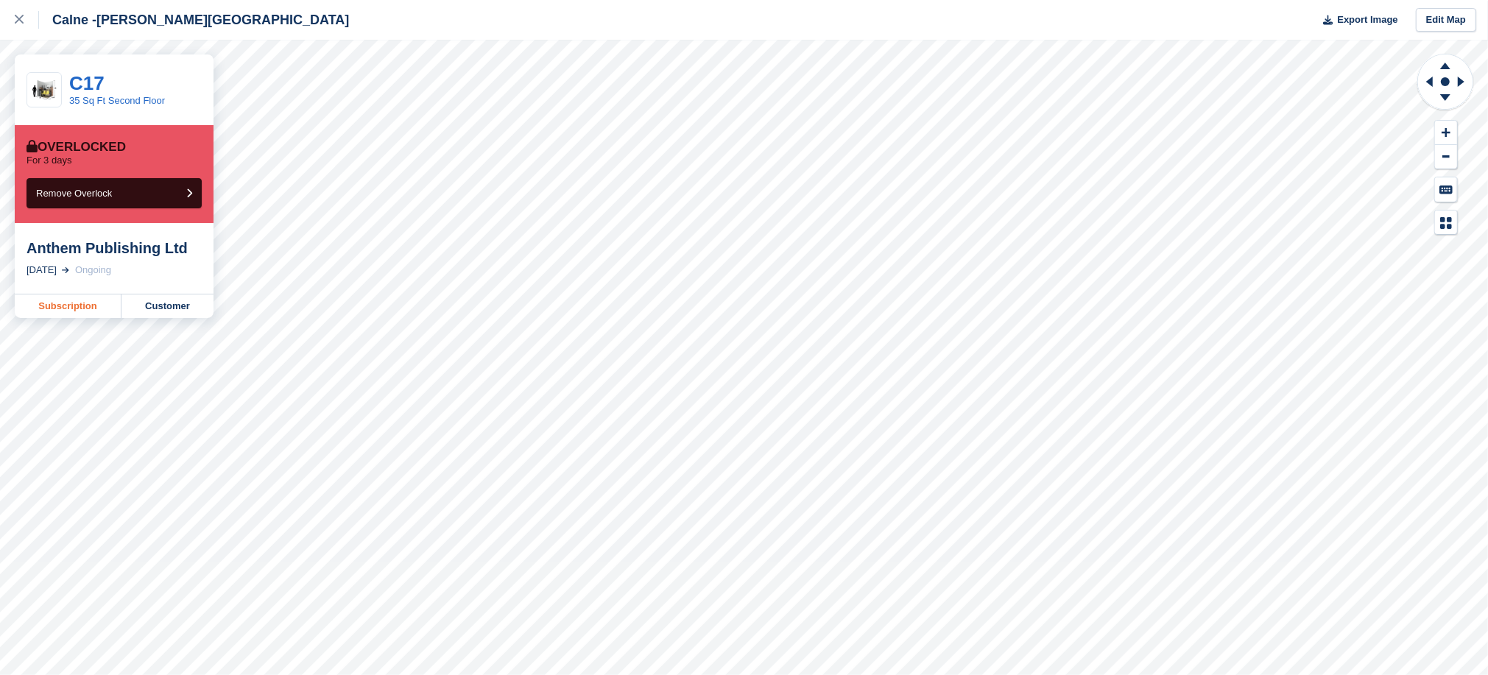
click at [53, 311] on link "Subscription" at bounding box center [68, 306] width 107 height 24
click at [60, 304] on link "Subscription" at bounding box center [68, 306] width 107 height 24
click at [13, 15] on link at bounding box center [19, 20] width 39 height 40
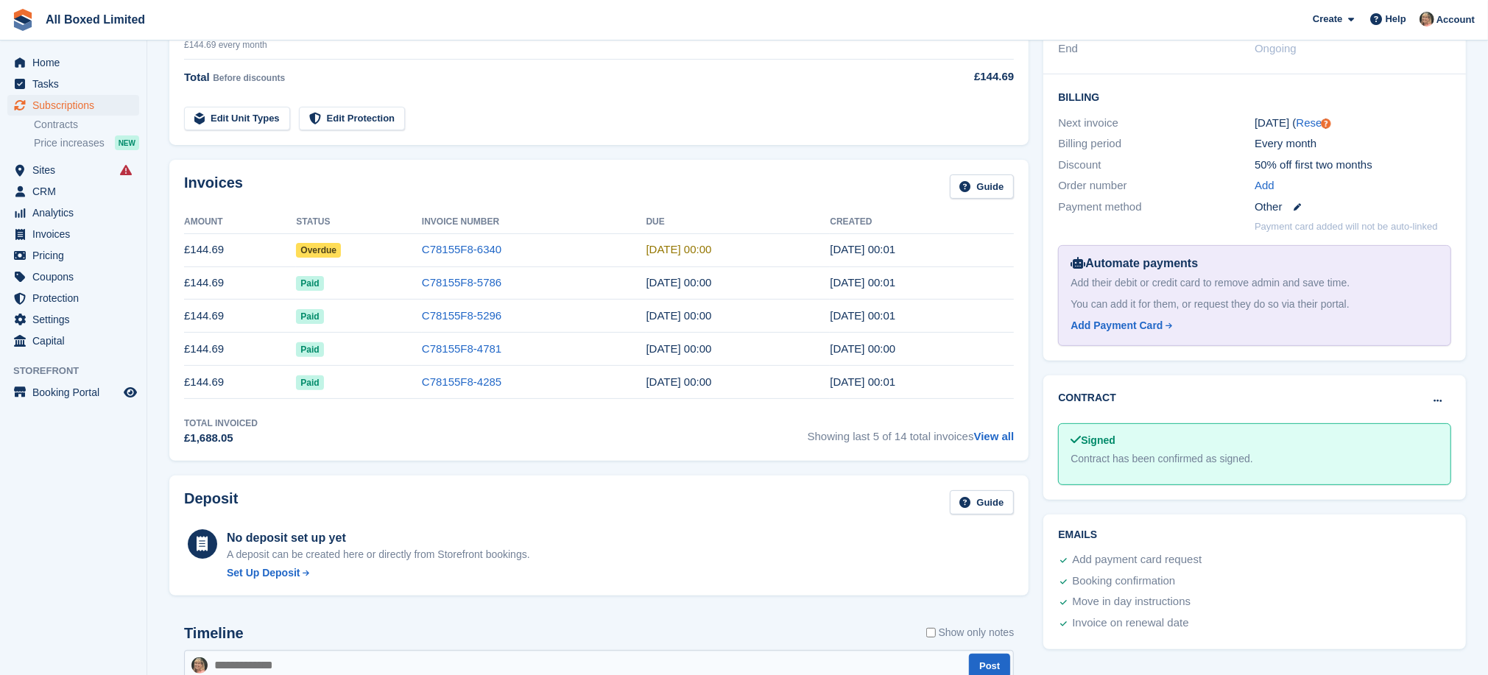
scroll to position [221, 0]
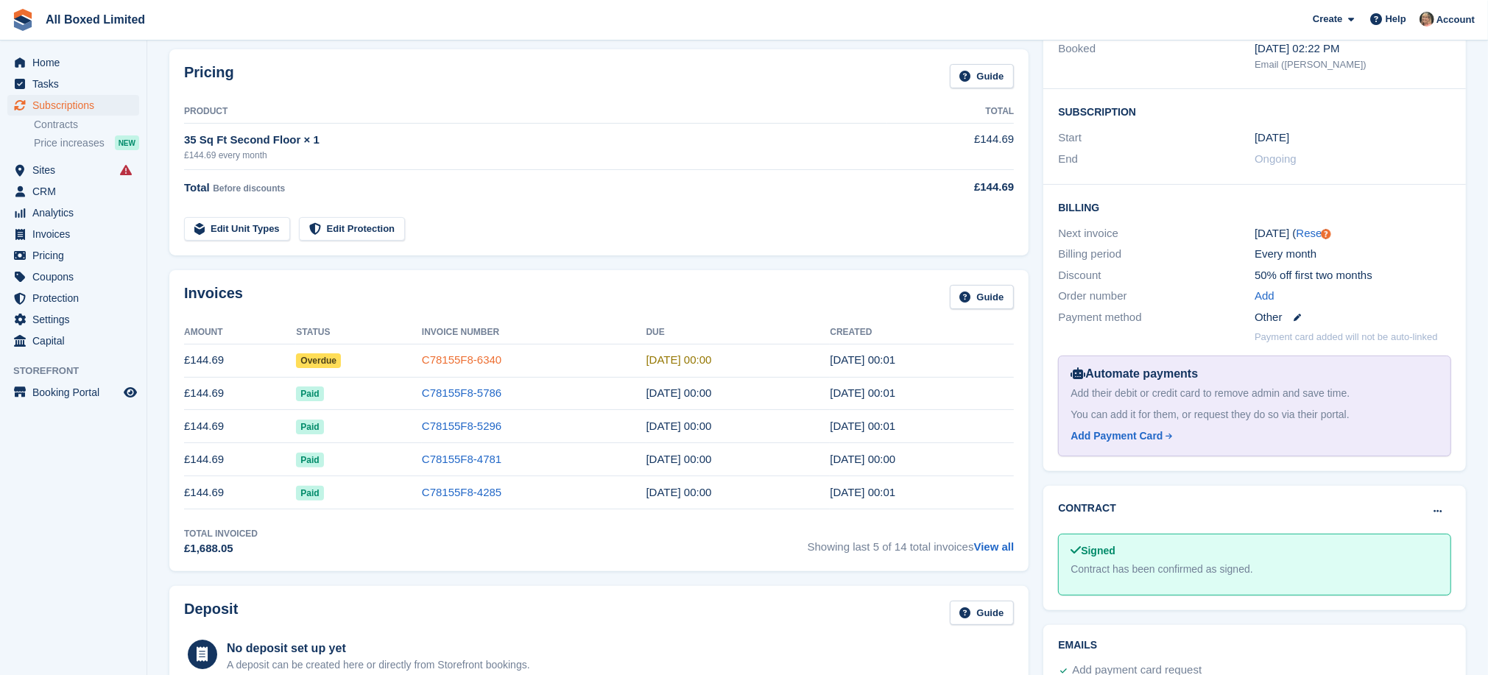
click at [485, 359] on link "C78155F8-6340" at bounding box center [461, 359] width 79 height 13
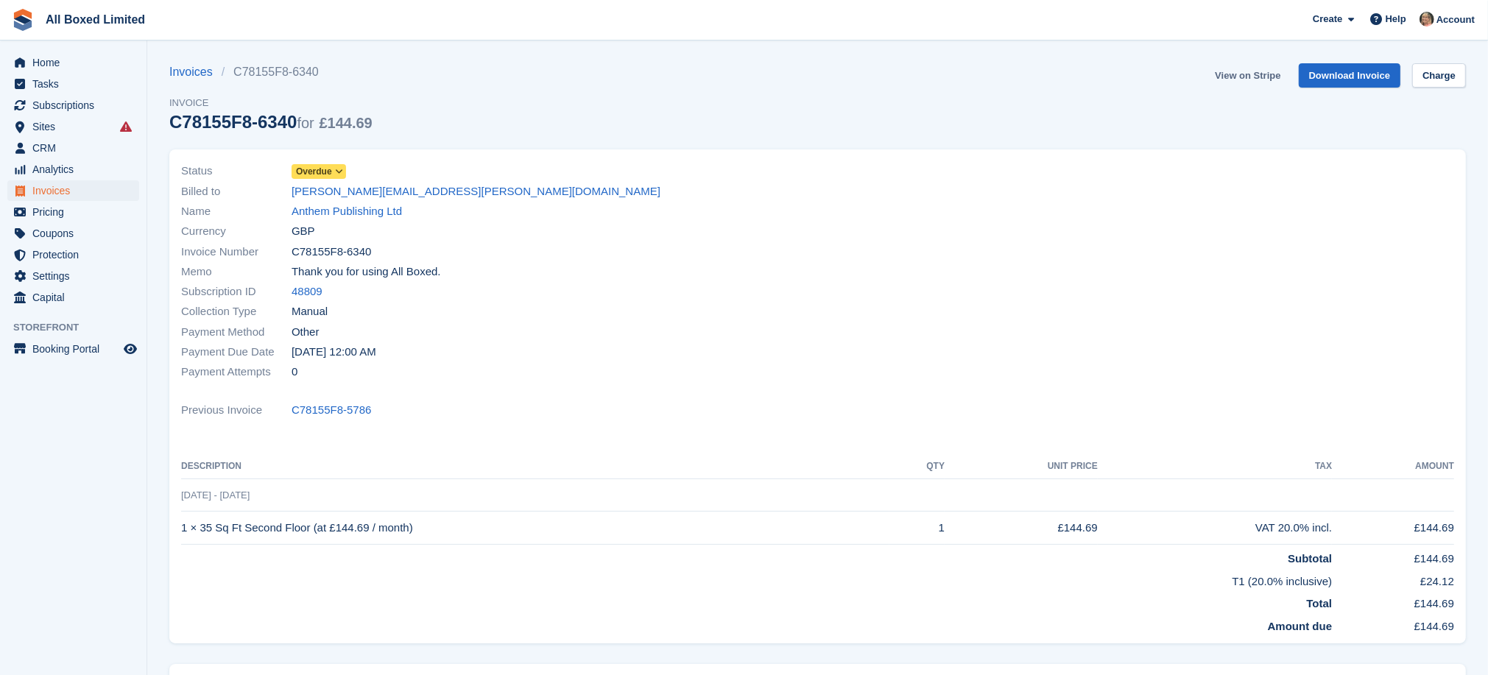
click at [1240, 73] on link "View on Stripe" at bounding box center [1247, 75] width 77 height 24
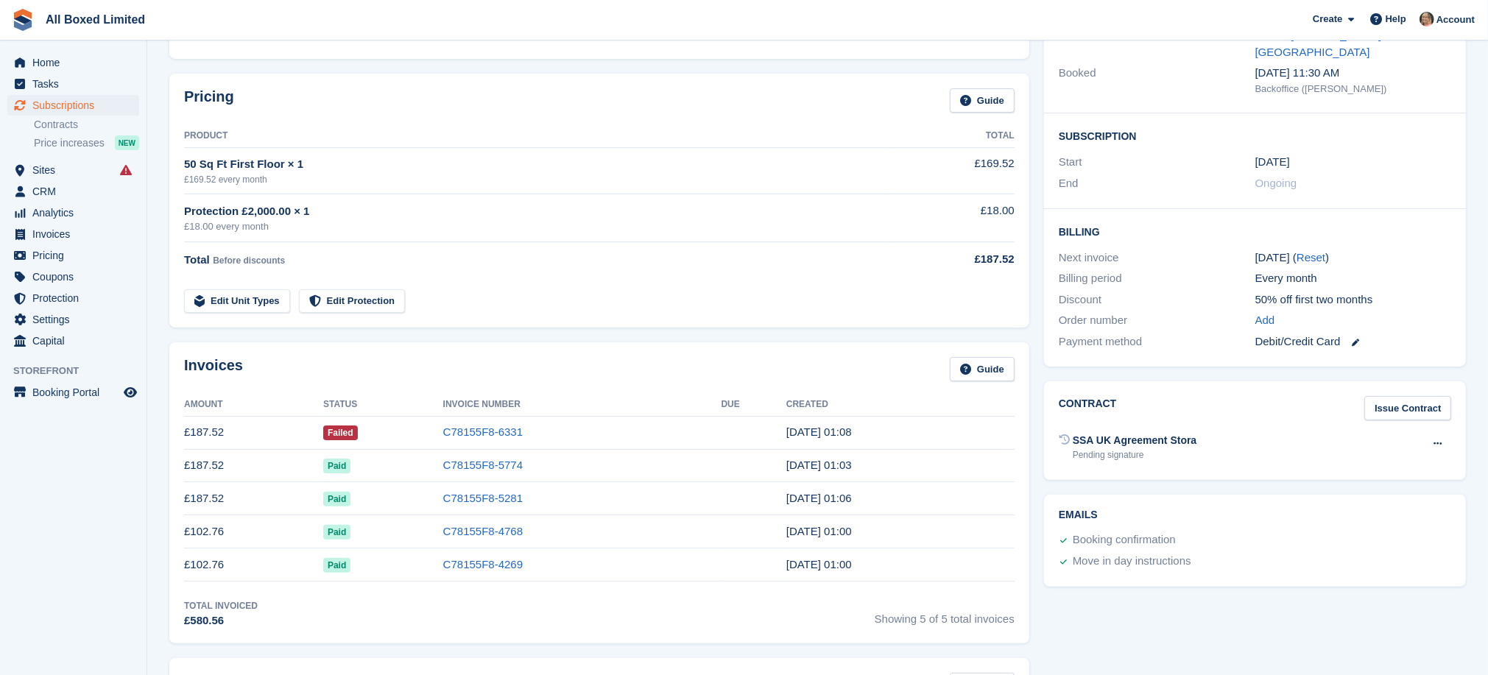
scroll to position [221, 0]
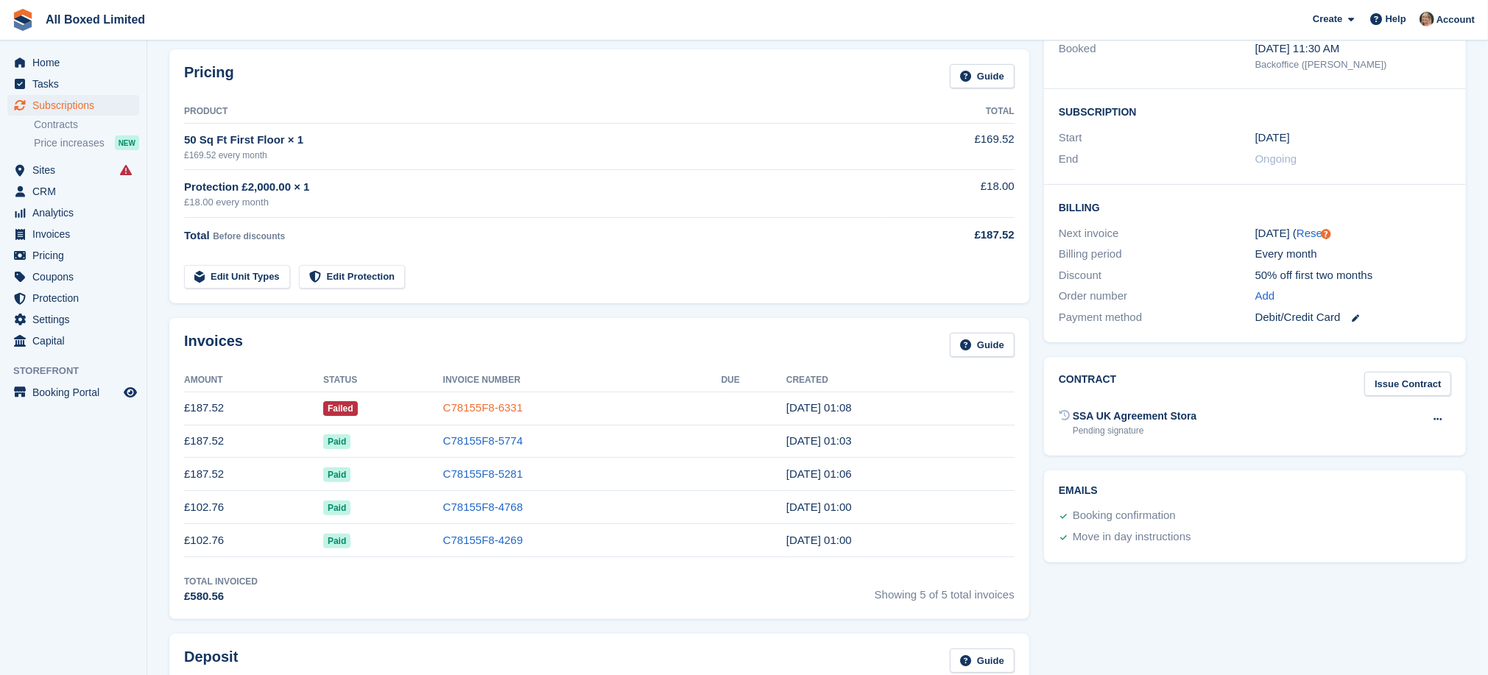
click at [508, 406] on link "C78155F8-6331" at bounding box center [482, 407] width 79 height 13
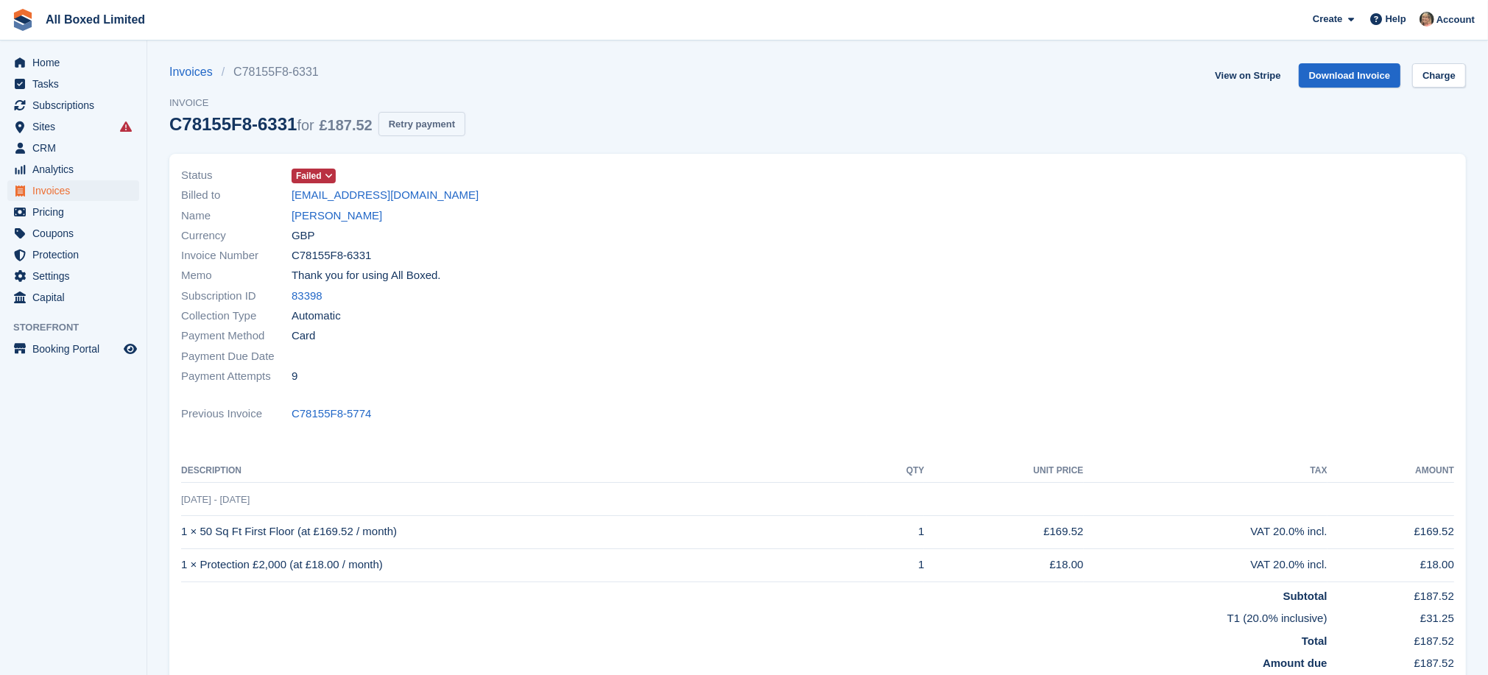
click at [408, 123] on button "Retry payment" at bounding box center [421, 124] width 87 height 24
click at [1231, 73] on link "View on Stripe" at bounding box center [1247, 75] width 77 height 24
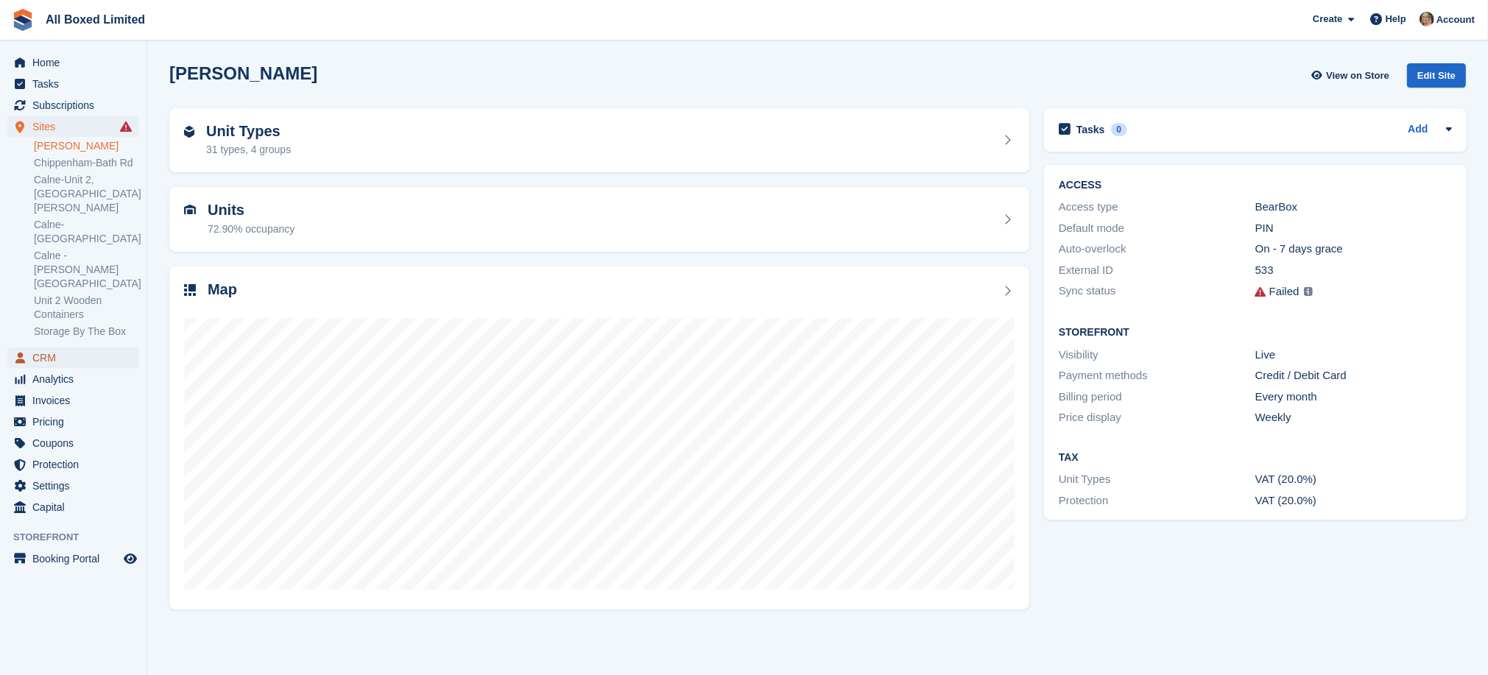
click at [56, 347] on span "CRM" at bounding box center [76, 357] width 88 height 21
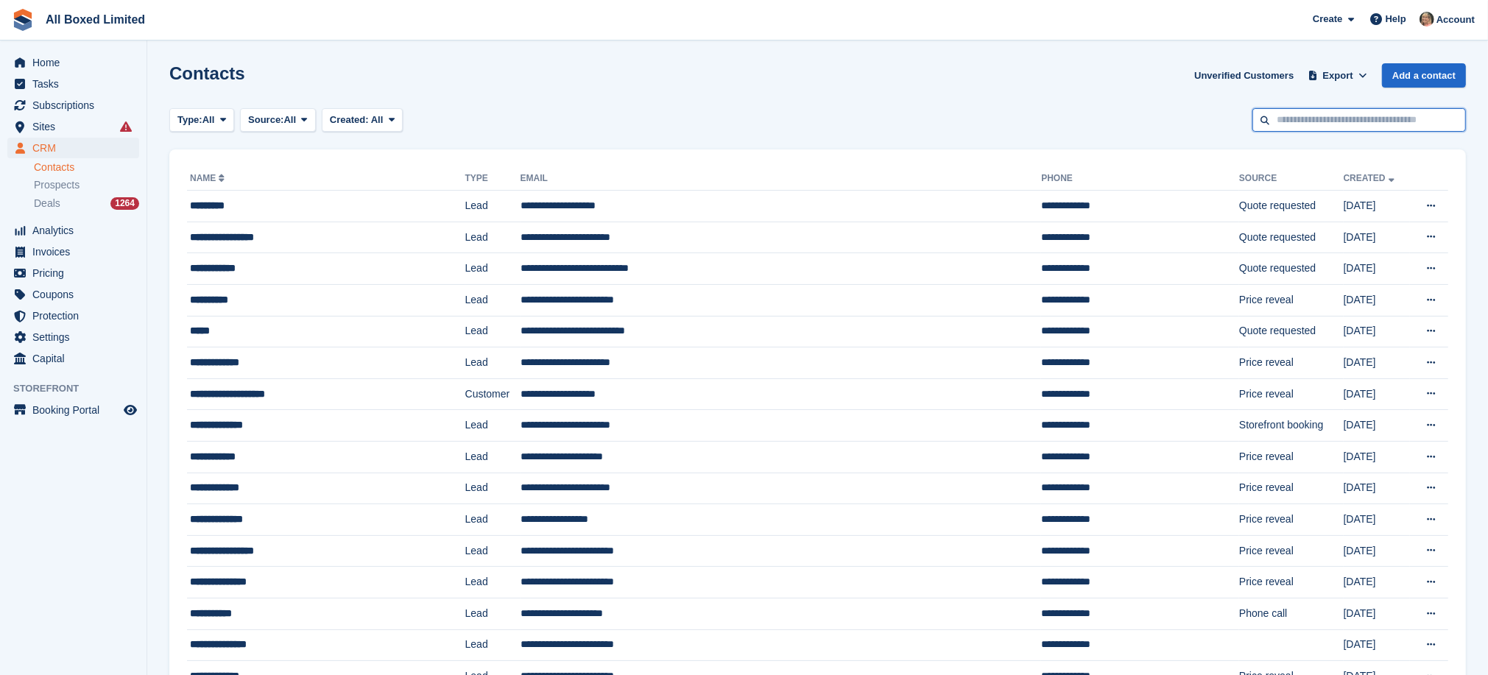
click at [1320, 119] on input "text" at bounding box center [1358, 120] width 213 height 24
type input "*******"
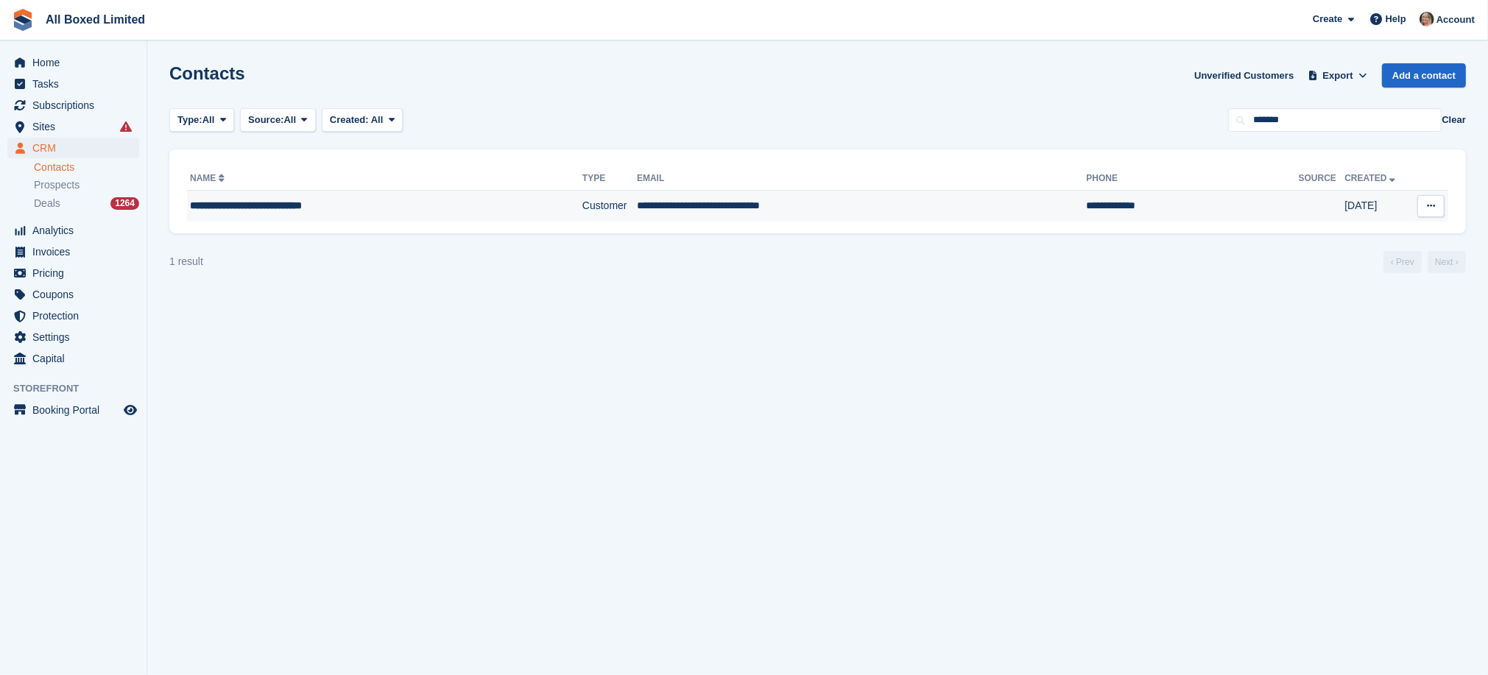
click at [692, 204] on td "**********" at bounding box center [861, 206] width 449 height 31
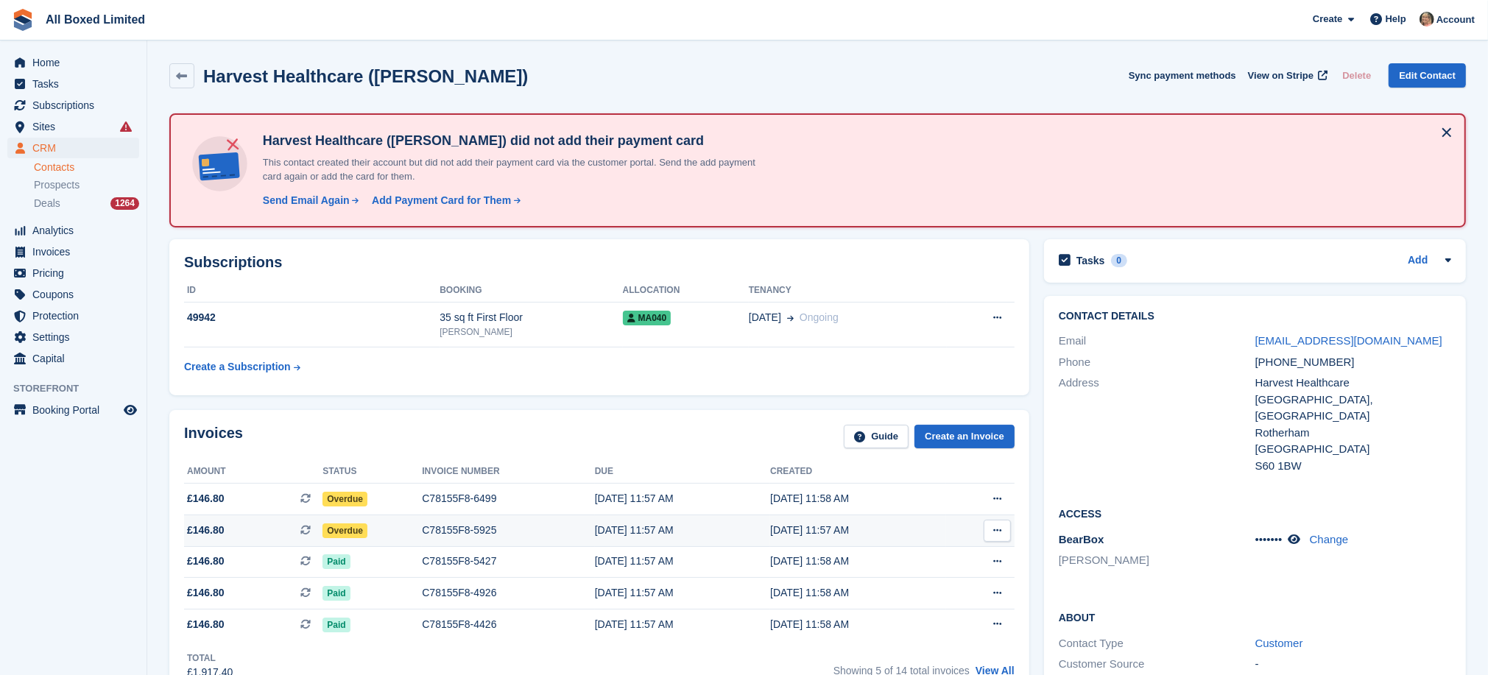
click at [463, 526] on div "C78155F8-5925" at bounding box center [508, 530] width 172 height 15
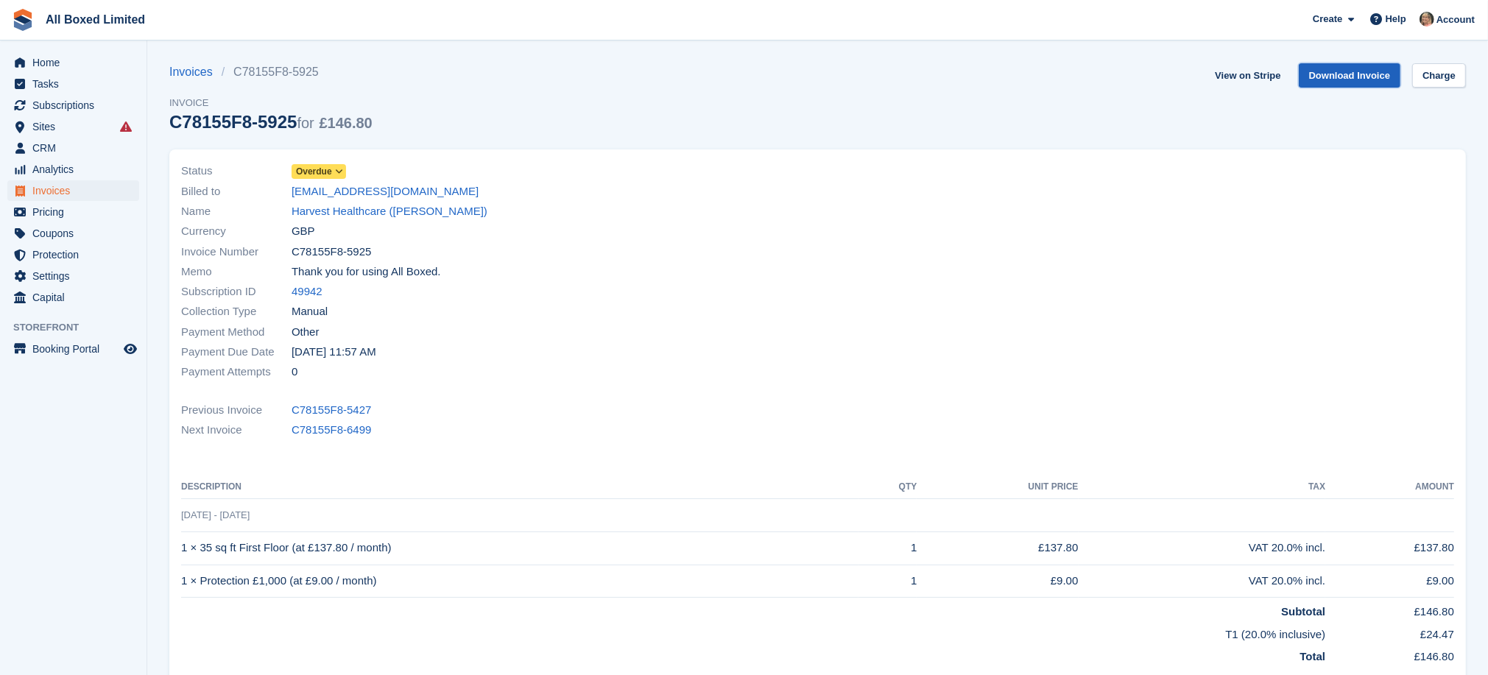
click at [1352, 70] on link "Download Invoice" at bounding box center [1349, 75] width 102 height 24
click at [1234, 71] on link "View on Stripe" at bounding box center [1247, 75] width 77 height 24
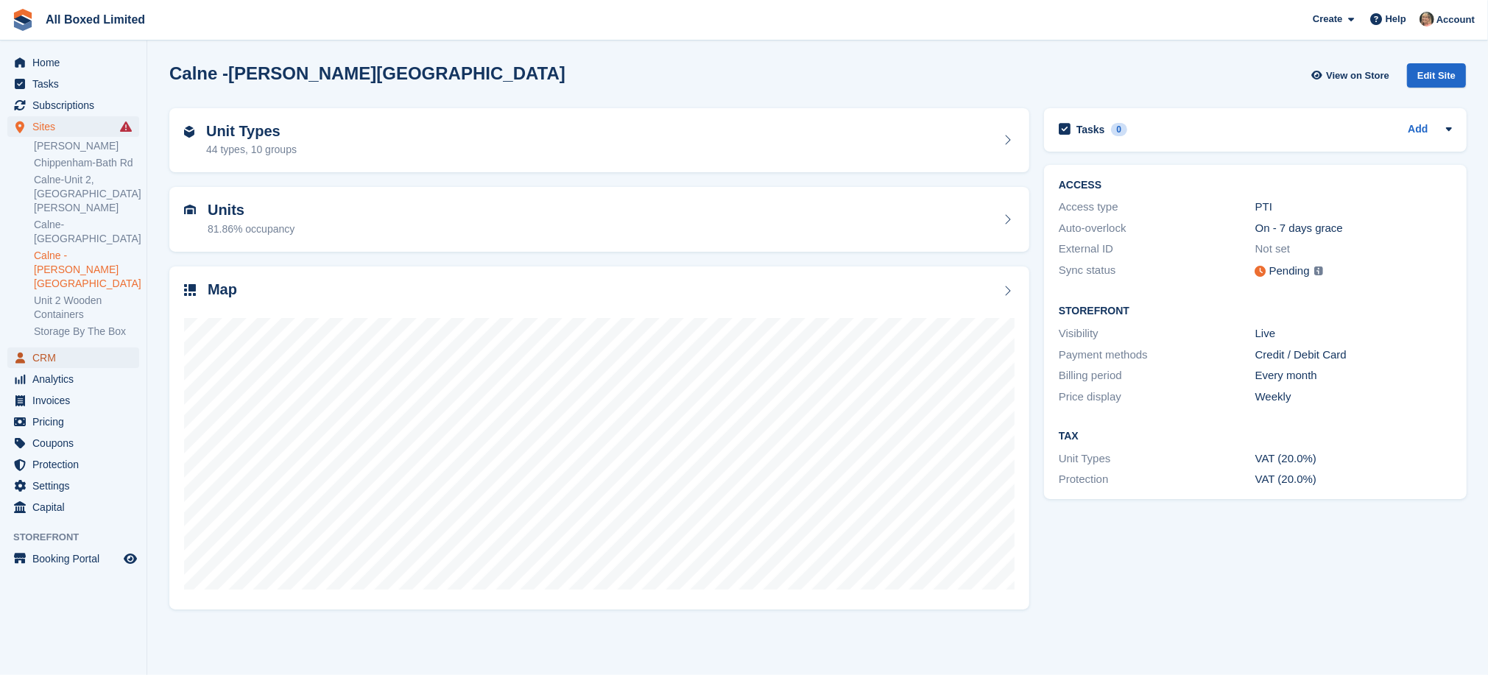
click at [43, 347] on span "CRM" at bounding box center [76, 357] width 88 height 21
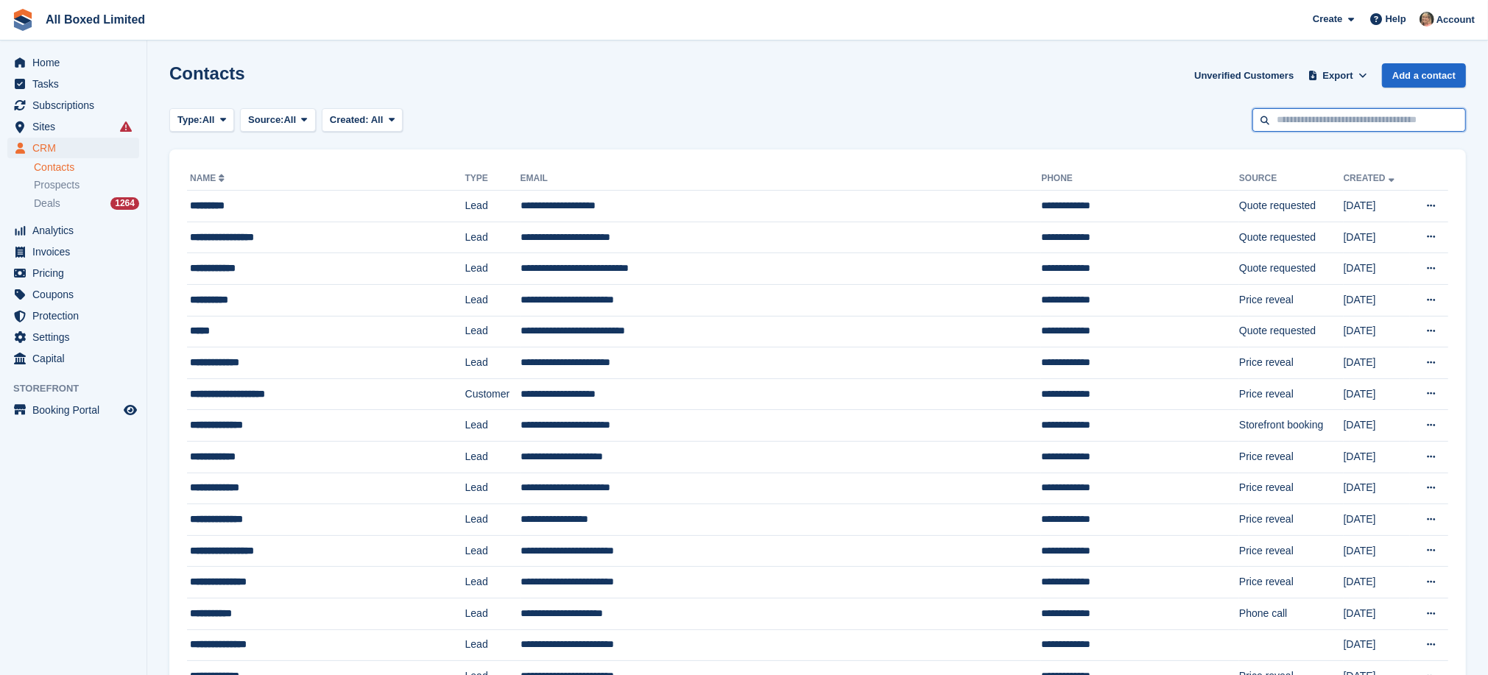
click at [1276, 123] on input "text" at bounding box center [1358, 120] width 213 height 24
type input "*****"
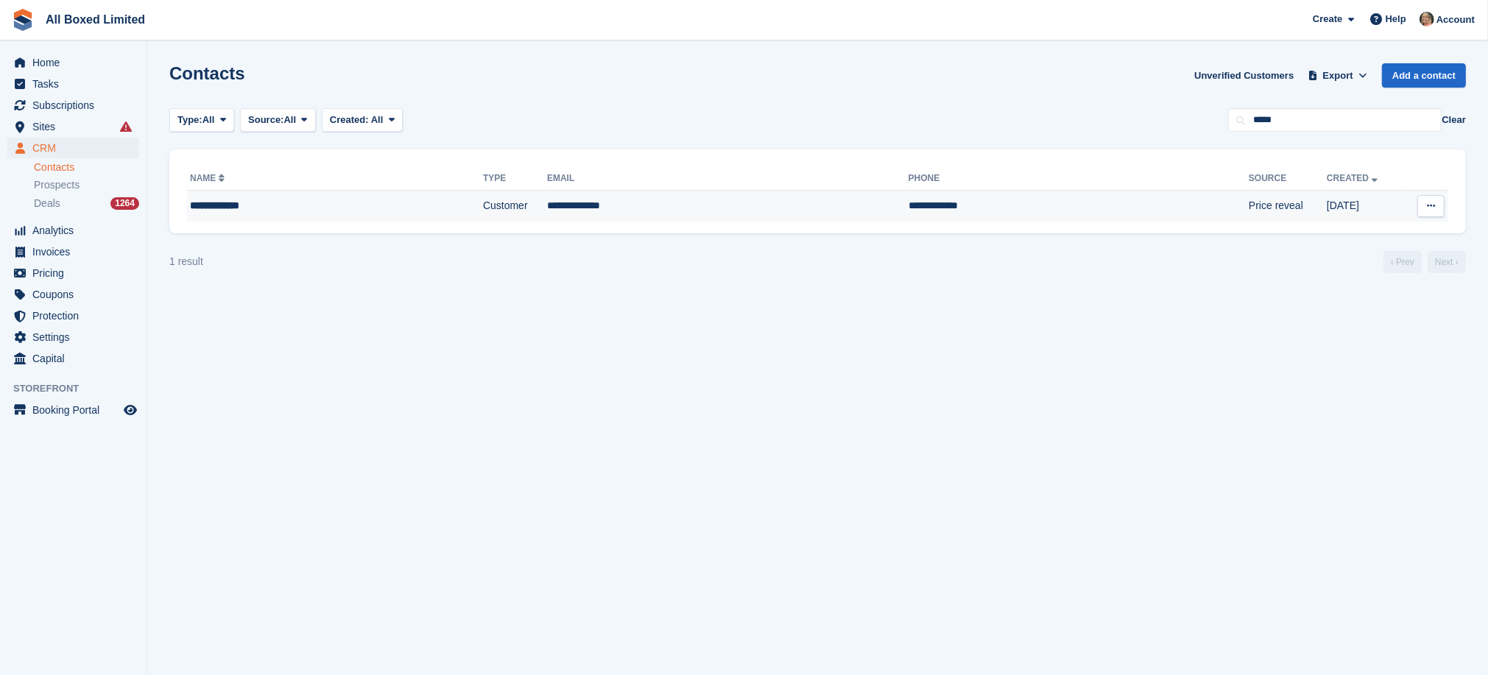
click at [550, 205] on td "**********" at bounding box center [727, 206] width 361 height 31
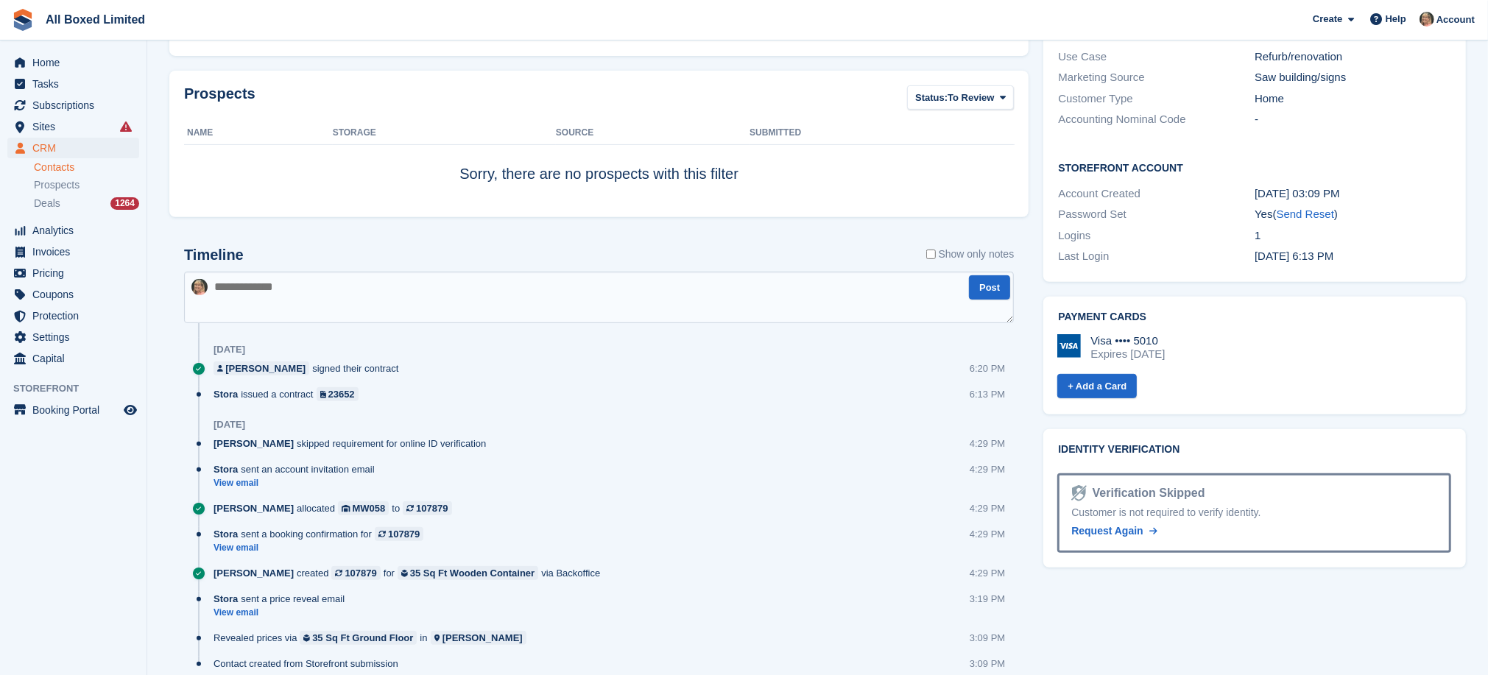
scroll to position [542, 0]
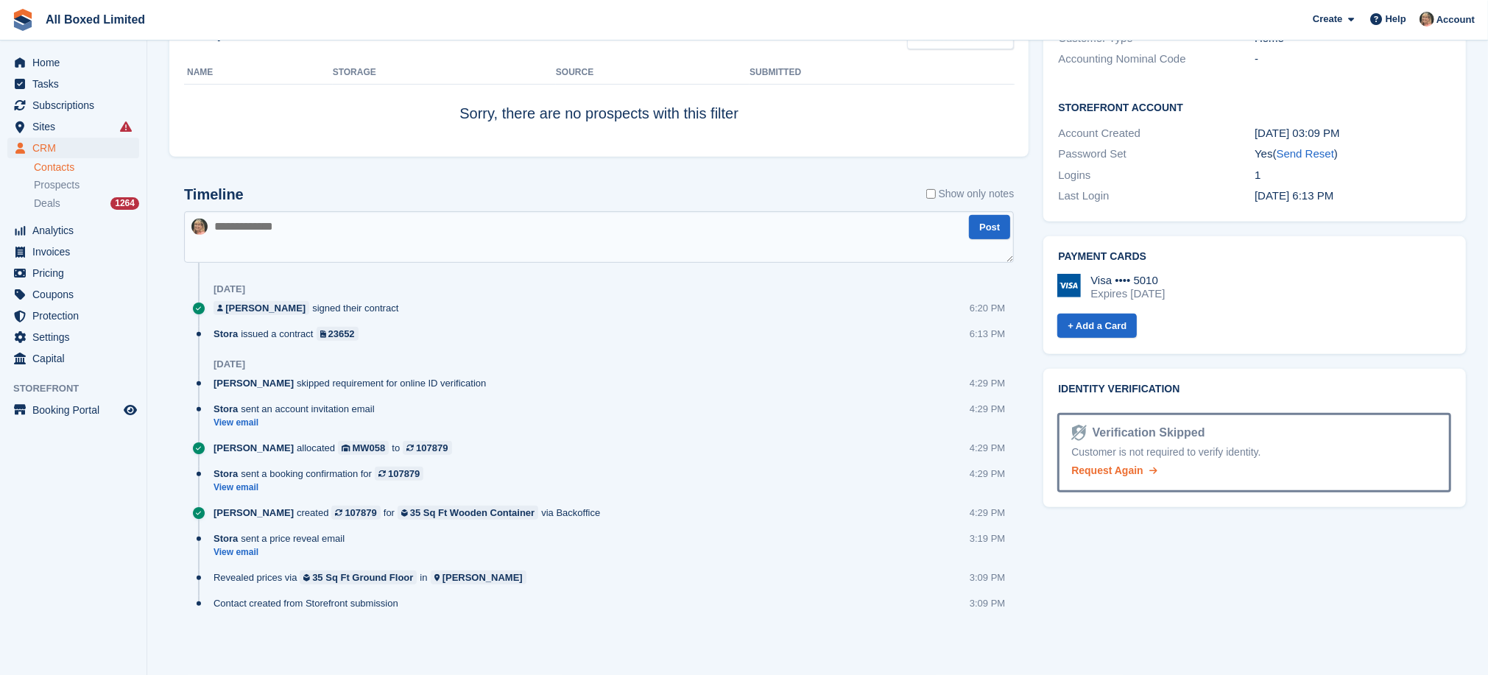
click at [1086, 464] on span "Request Again" at bounding box center [1107, 470] width 72 height 12
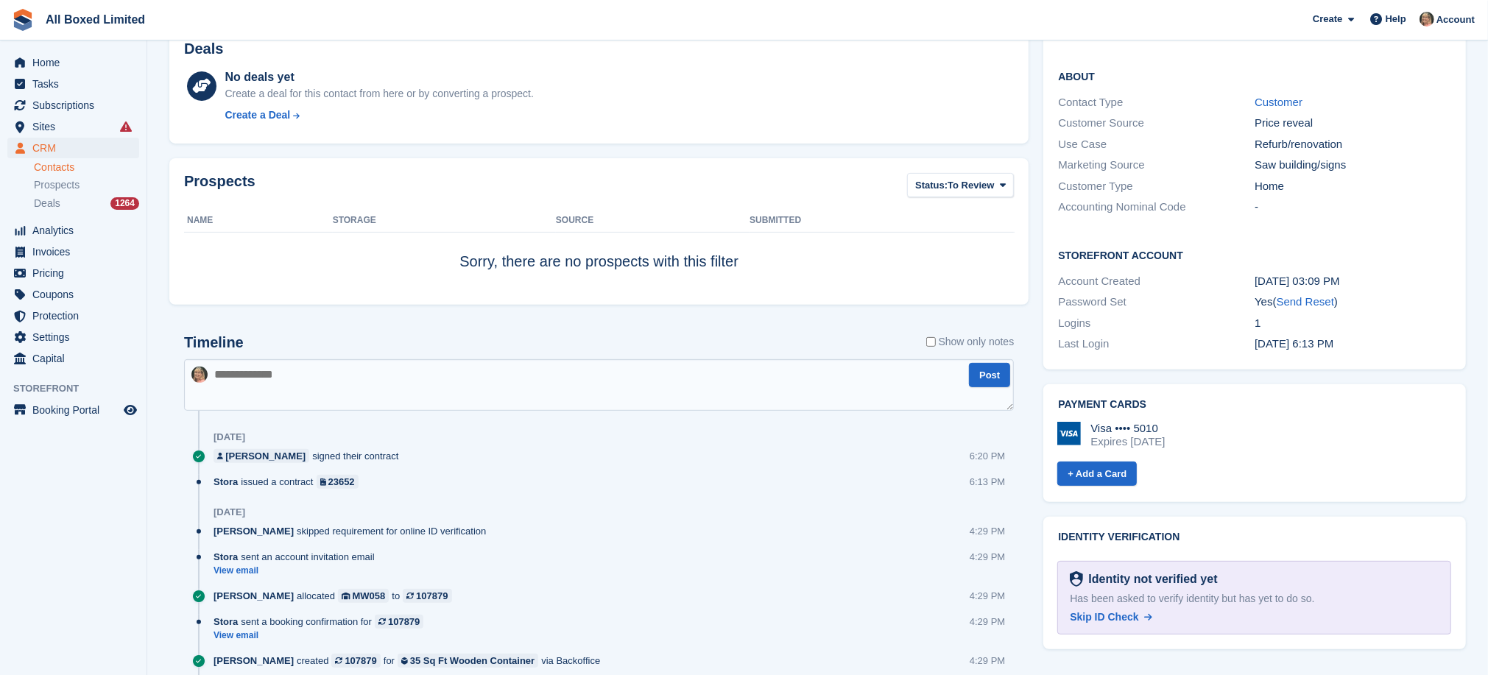
scroll to position [101, 0]
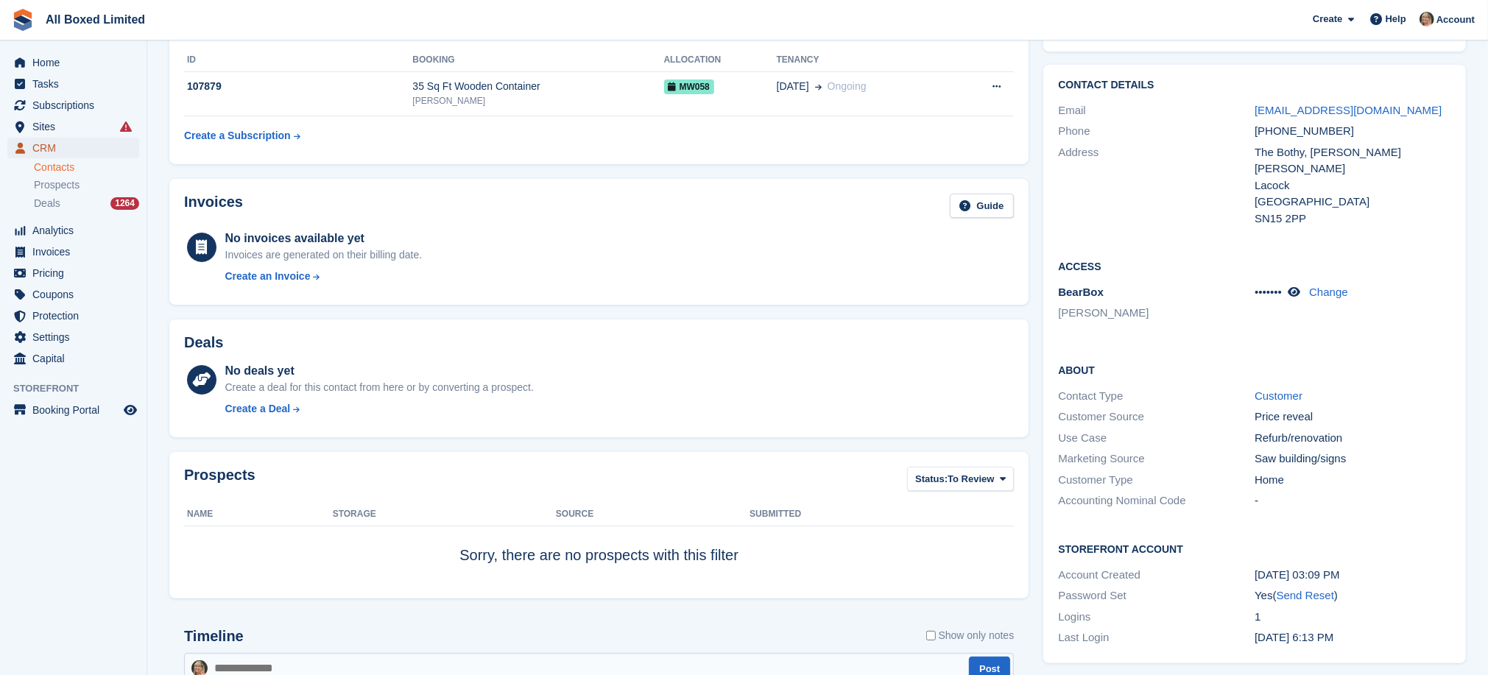
click at [49, 144] on span "CRM" at bounding box center [76, 148] width 88 height 21
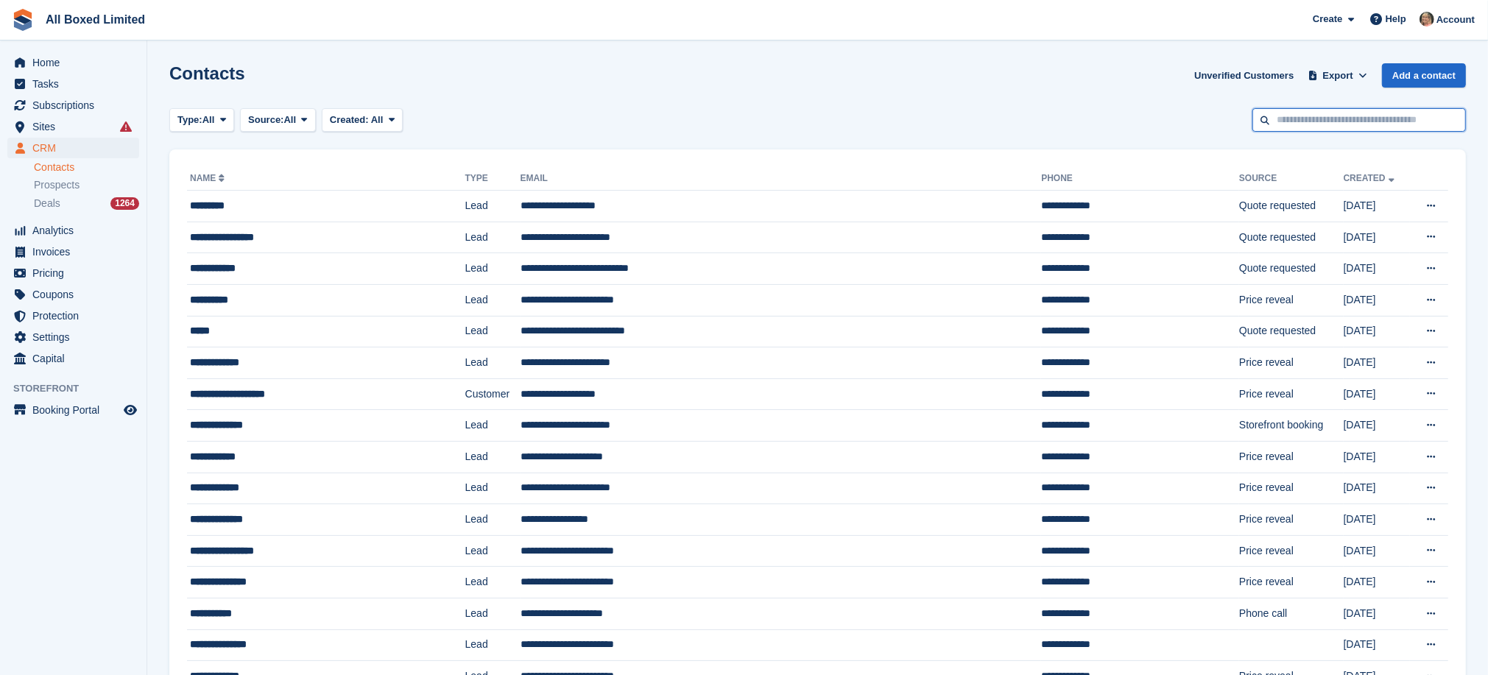
click at [1339, 119] on input "text" at bounding box center [1358, 120] width 213 height 24
type input "****"
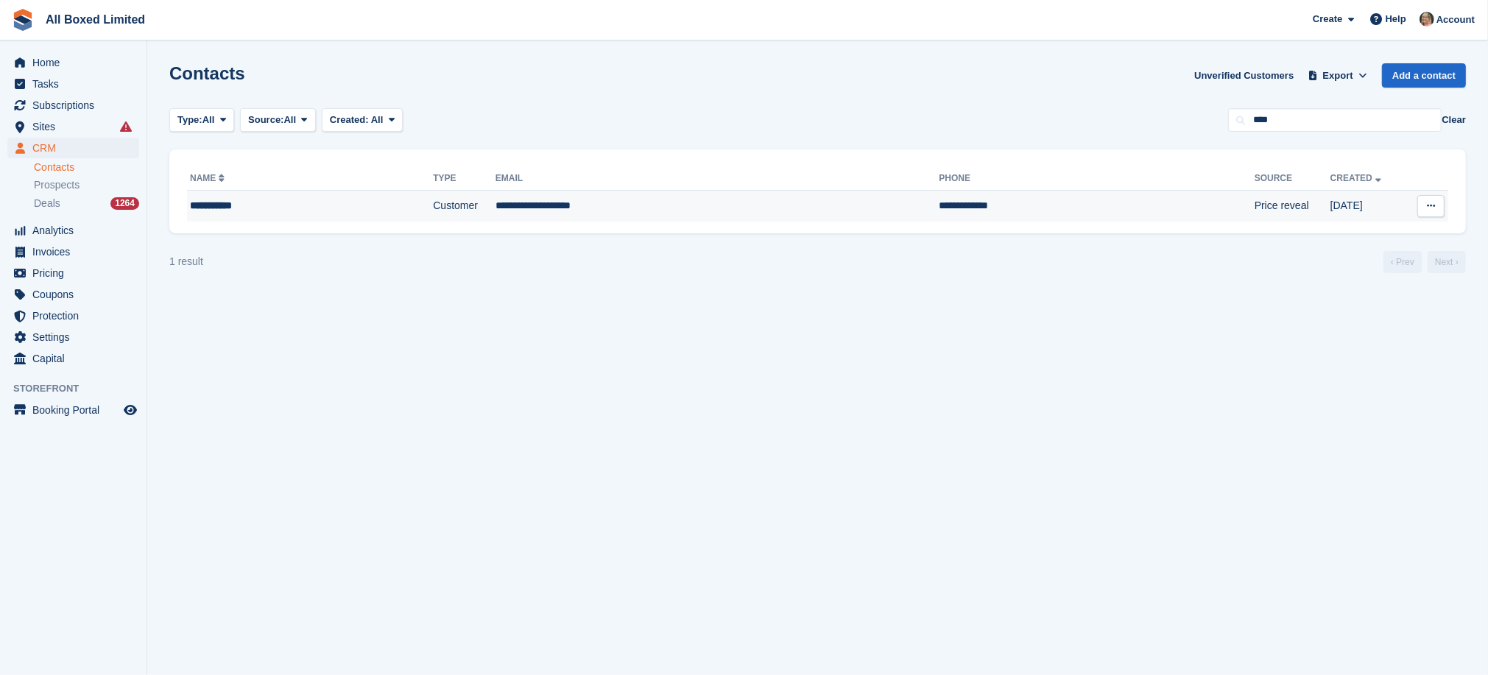
click at [556, 205] on td "**********" at bounding box center [717, 206] width 444 height 31
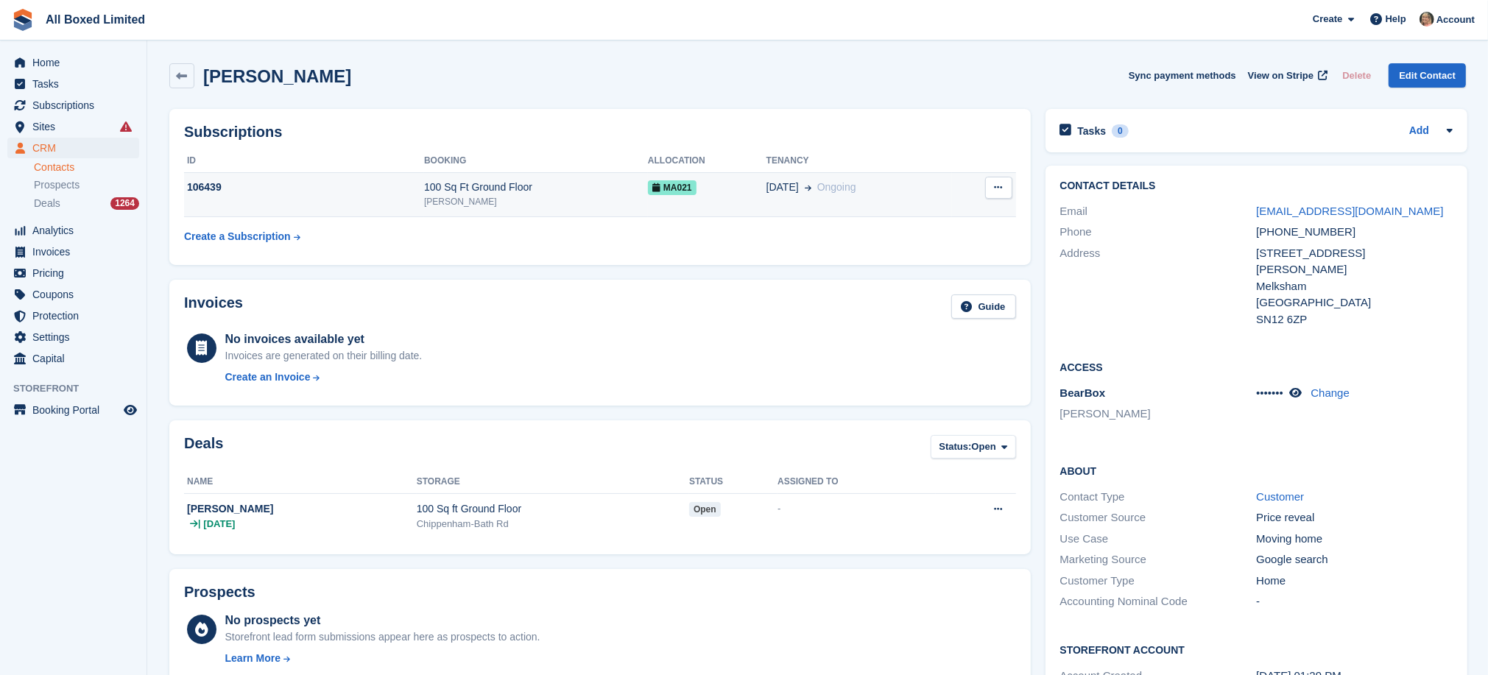
click at [203, 185] on div "106439" at bounding box center [304, 187] width 240 height 15
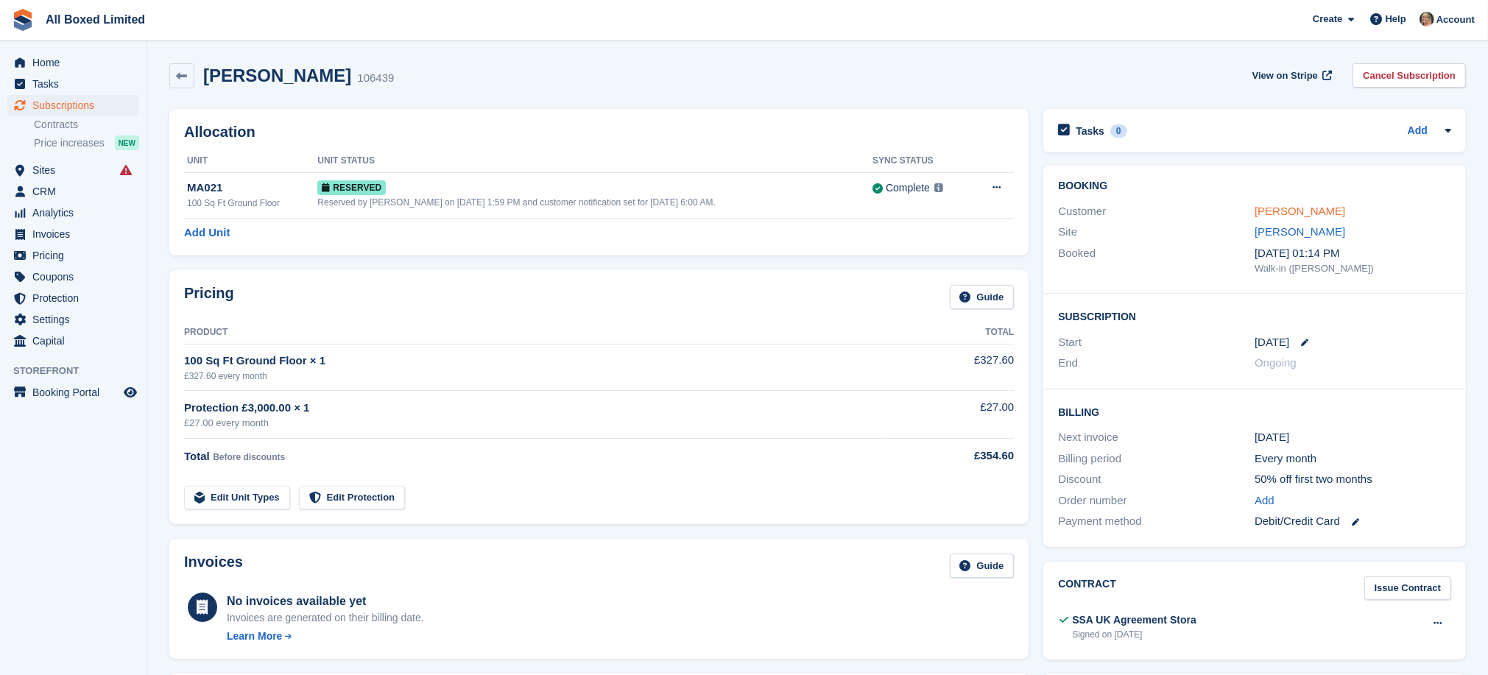
click at [1292, 212] on link "[PERSON_NAME]" at bounding box center [1299, 211] width 91 height 13
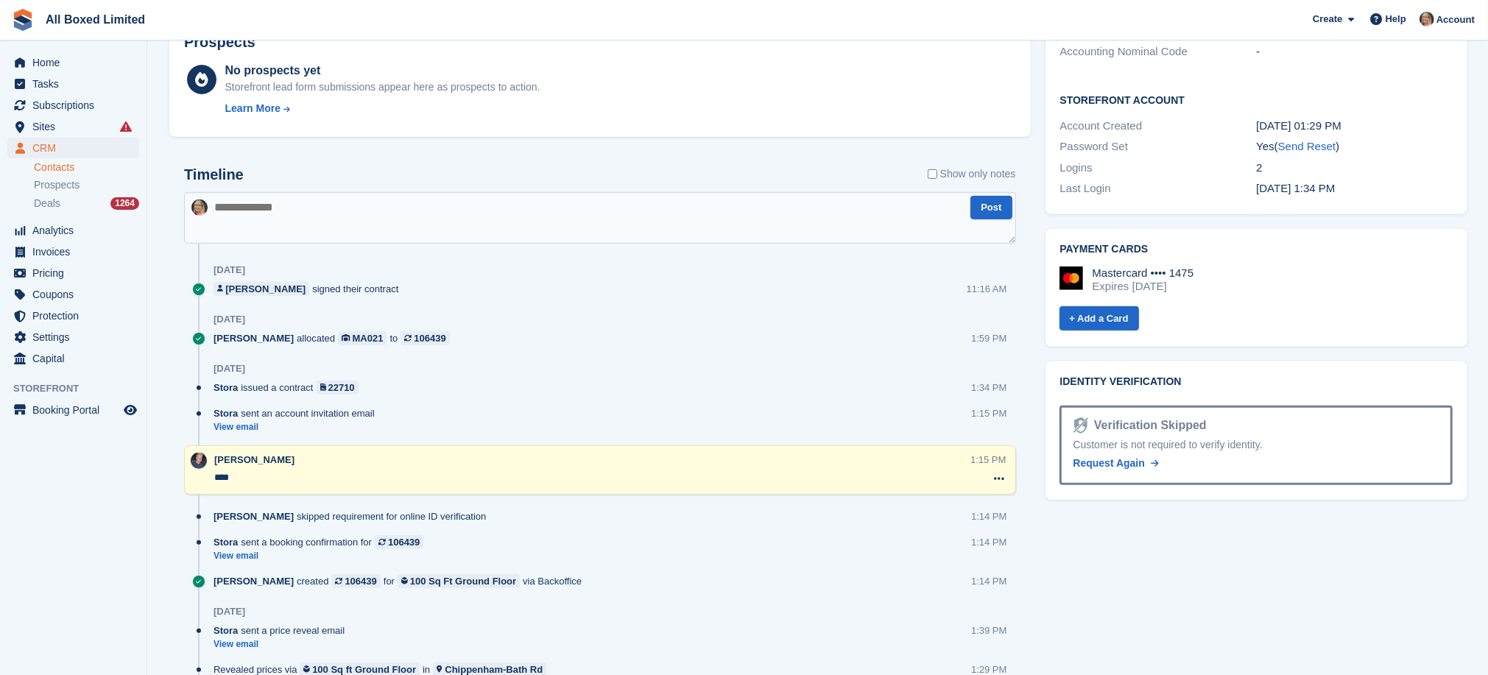
scroll to position [552, 0]
click at [1119, 455] on span "Request Again" at bounding box center [1109, 461] width 72 height 12
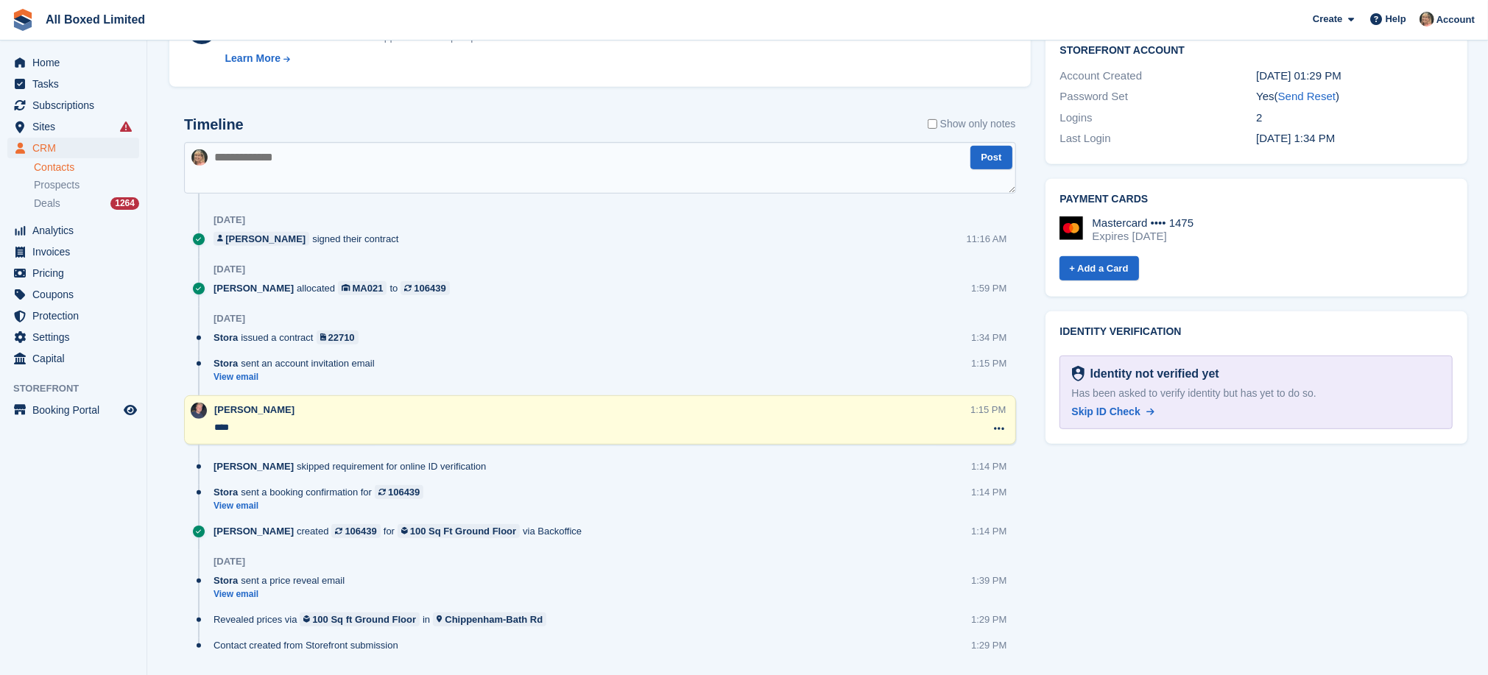
scroll to position [641, 0]
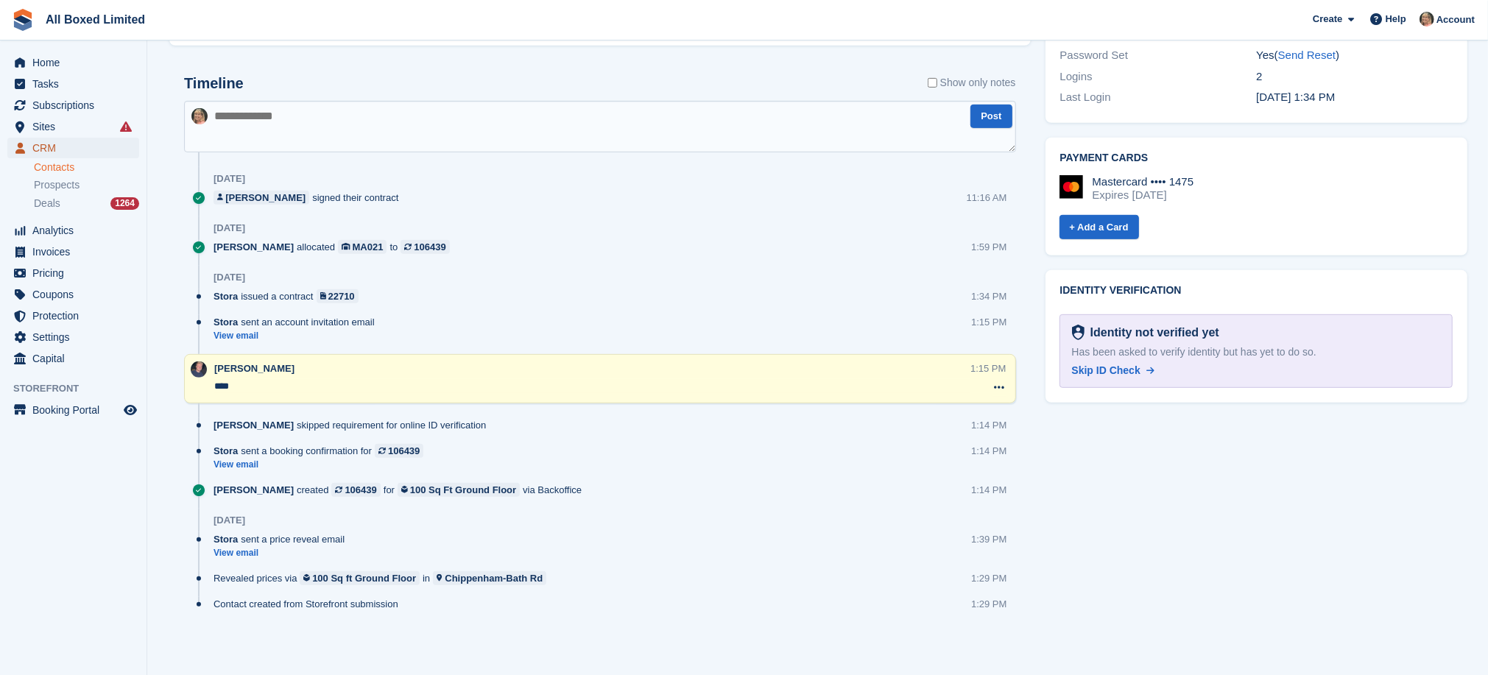
click at [47, 146] on span "CRM" at bounding box center [76, 148] width 88 height 21
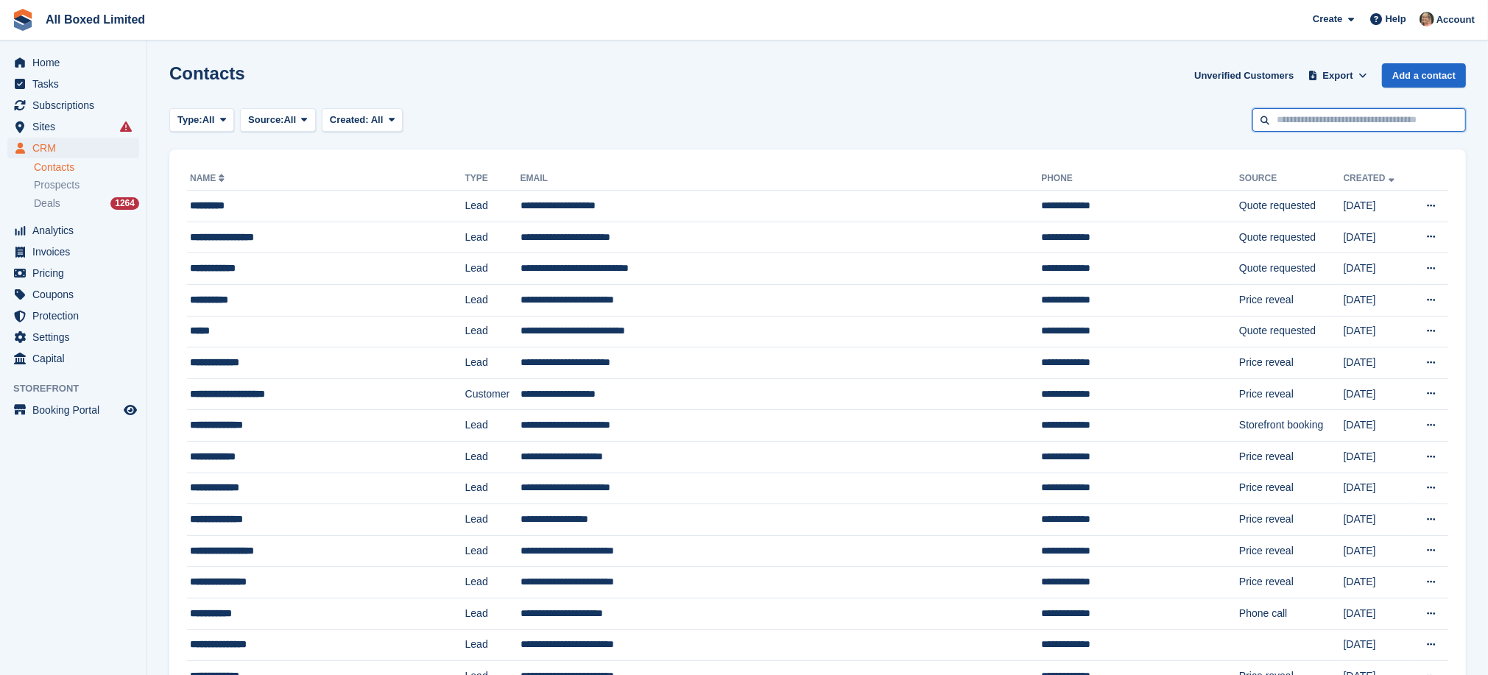
click at [1307, 119] on input "text" at bounding box center [1358, 120] width 213 height 24
type input "******"
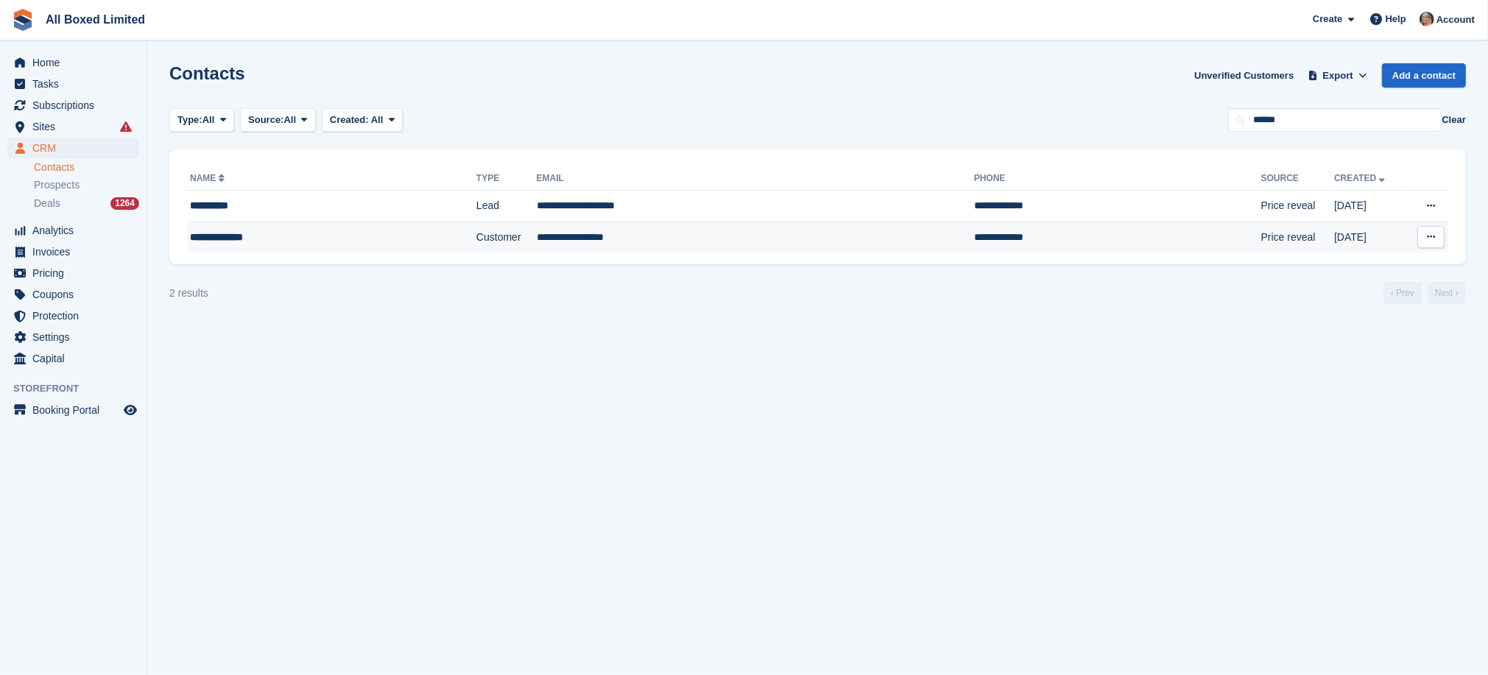
click at [622, 236] on td "**********" at bounding box center [755, 237] width 437 height 31
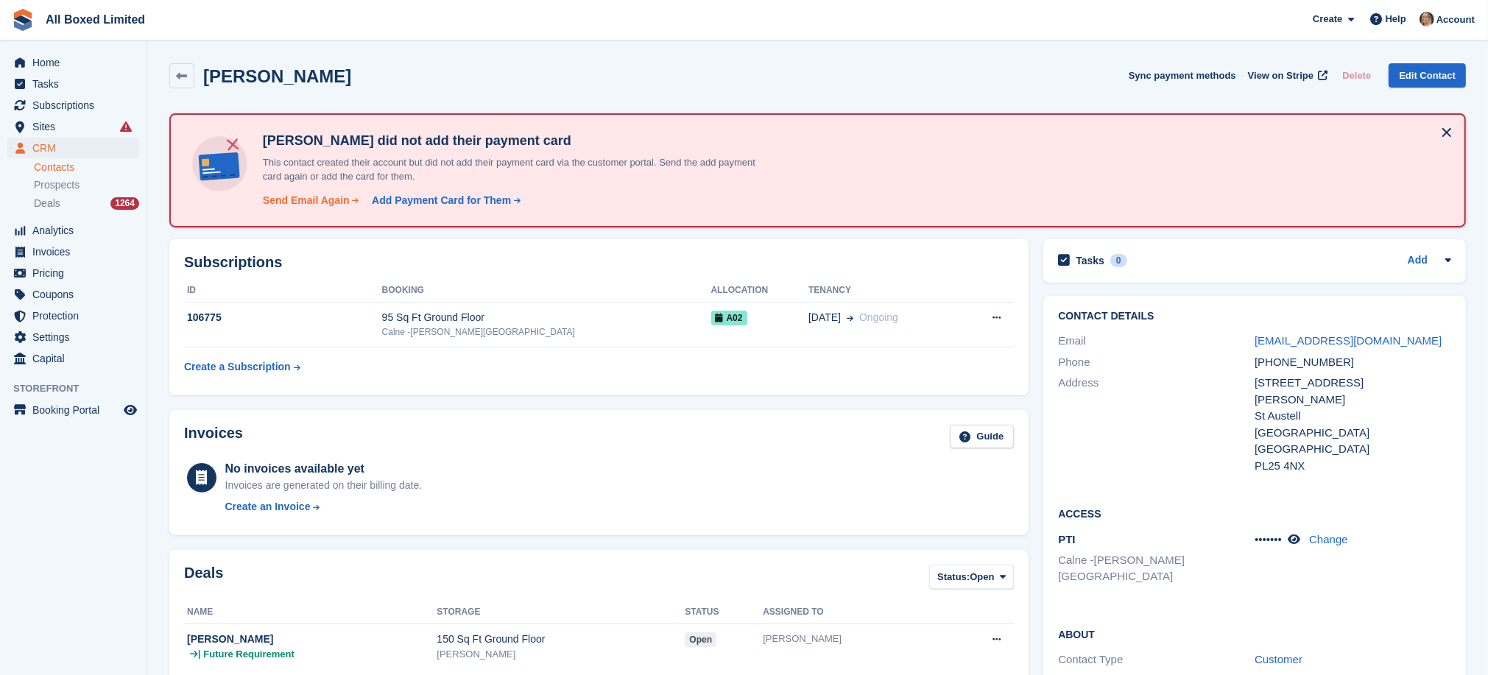
click at [323, 199] on div "Send Email Again" at bounding box center [306, 200] width 87 height 15
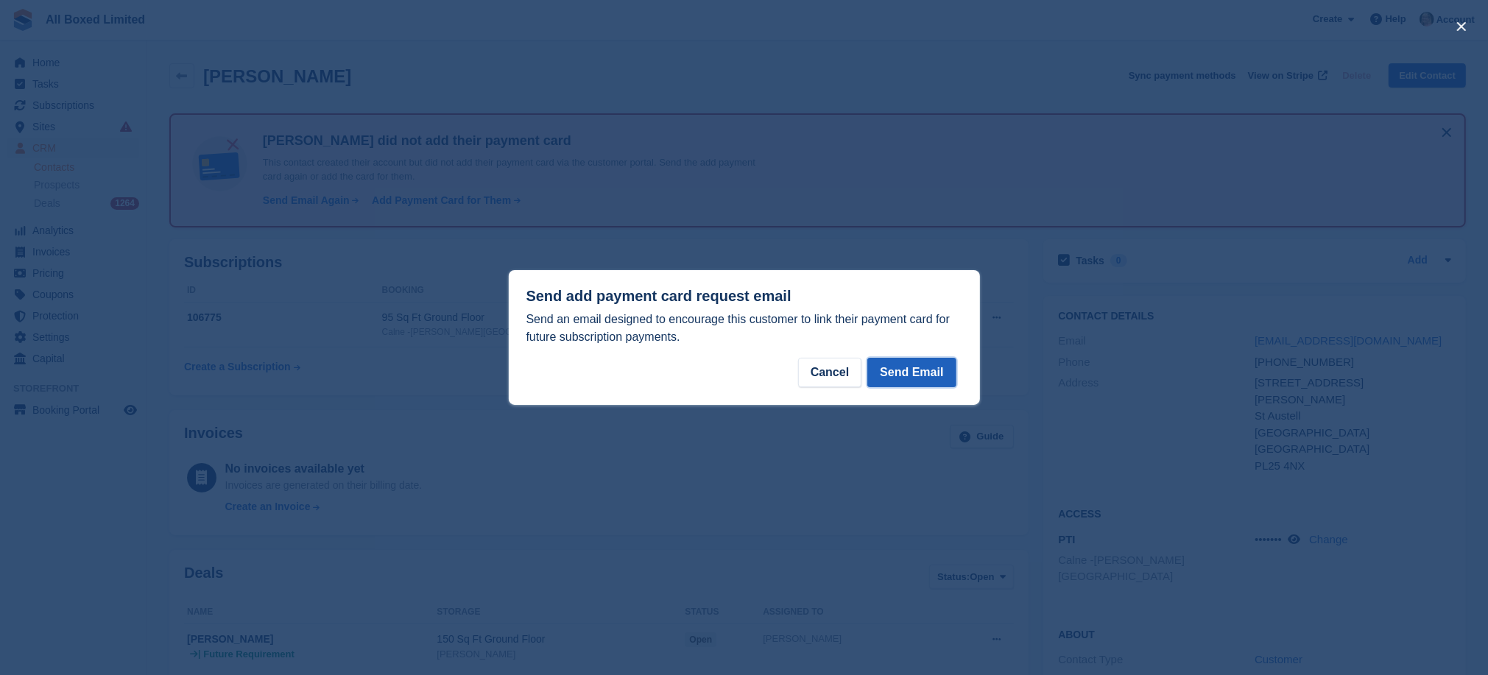
click at [933, 367] on button "Send Email" at bounding box center [911, 372] width 88 height 29
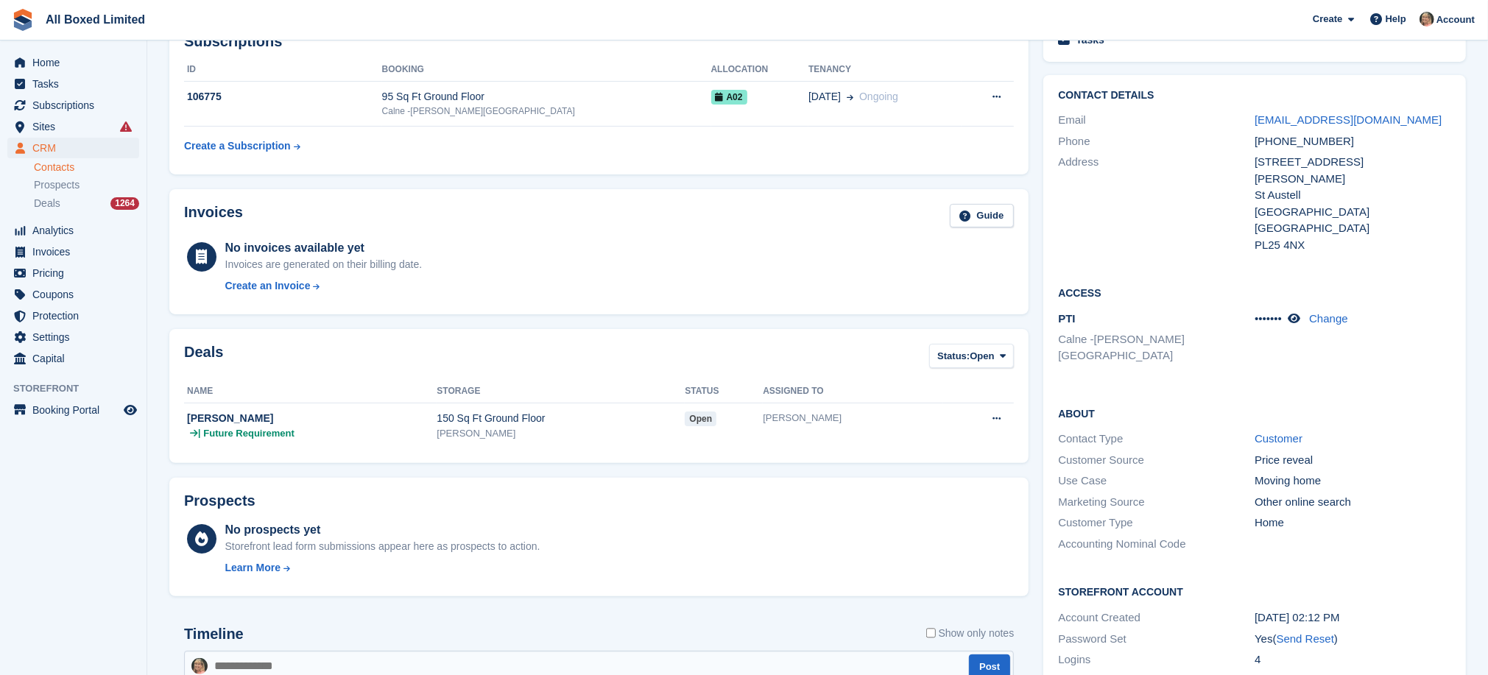
scroll to position [110, 0]
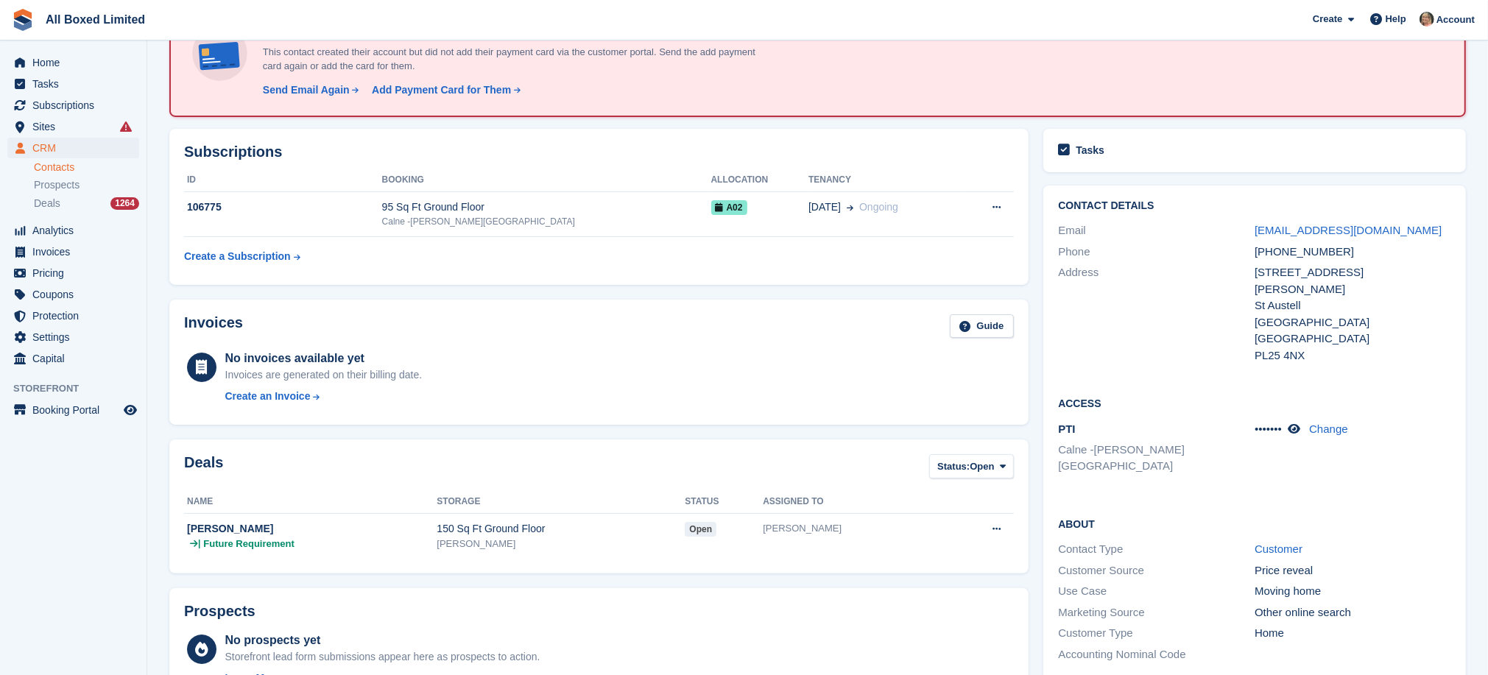
click at [56, 171] on link "Contacts" at bounding box center [86, 167] width 105 height 14
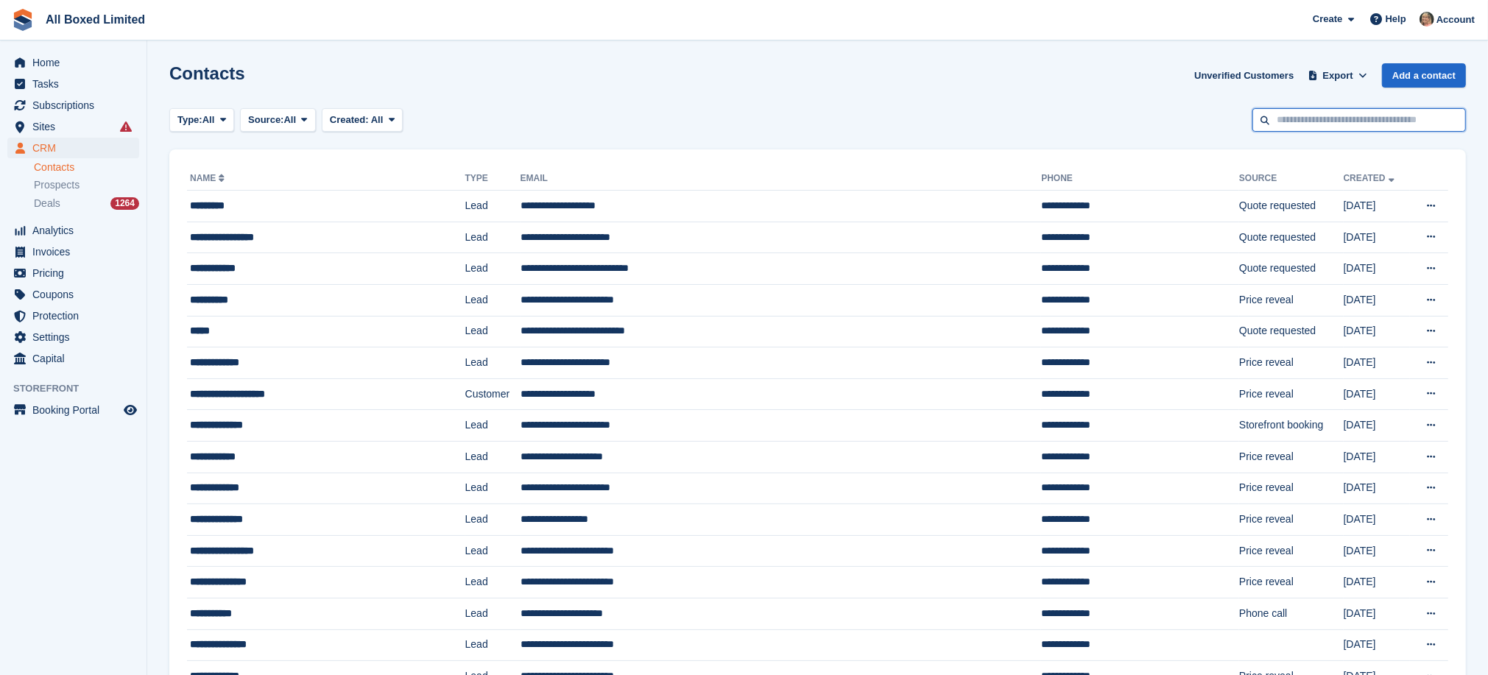
click at [1385, 119] on input "text" at bounding box center [1358, 120] width 213 height 24
type input "*****"
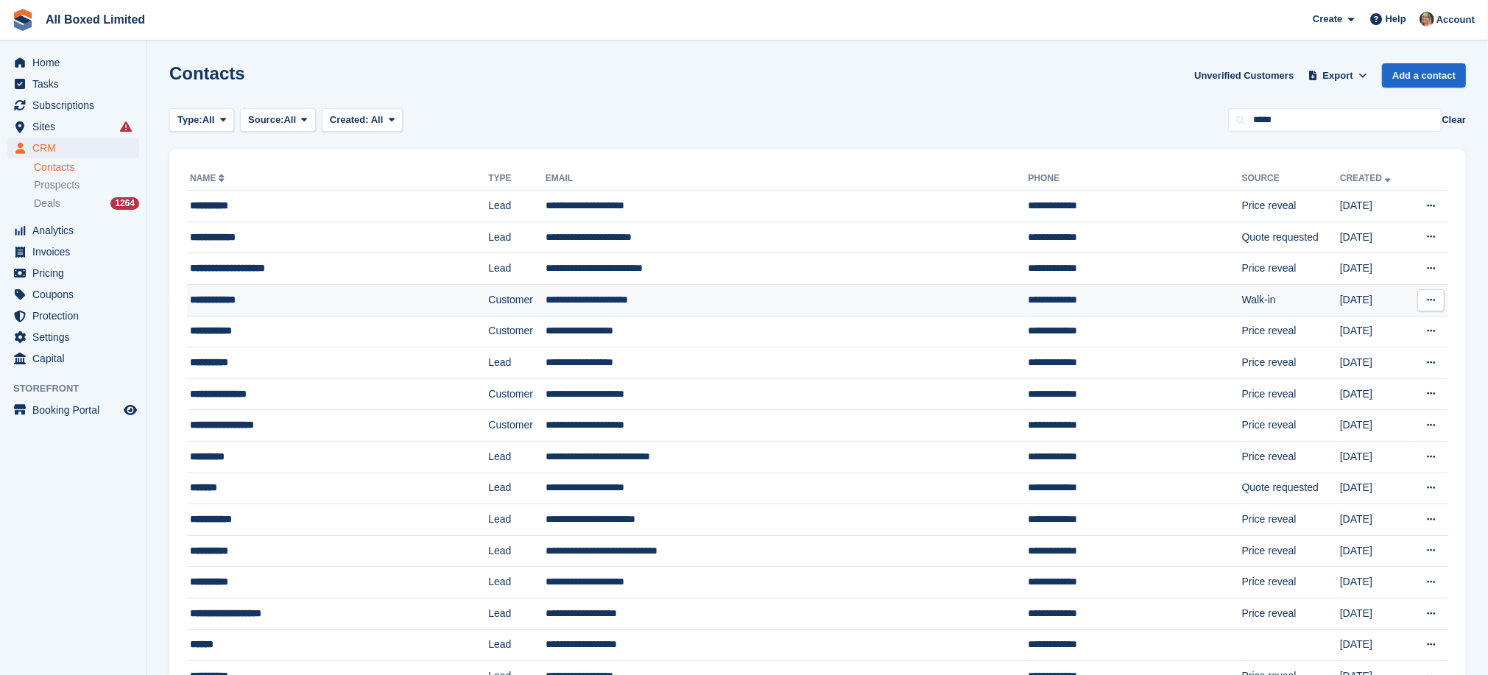
click at [630, 300] on td "**********" at bounding box center [786, 300] width 483 height 32
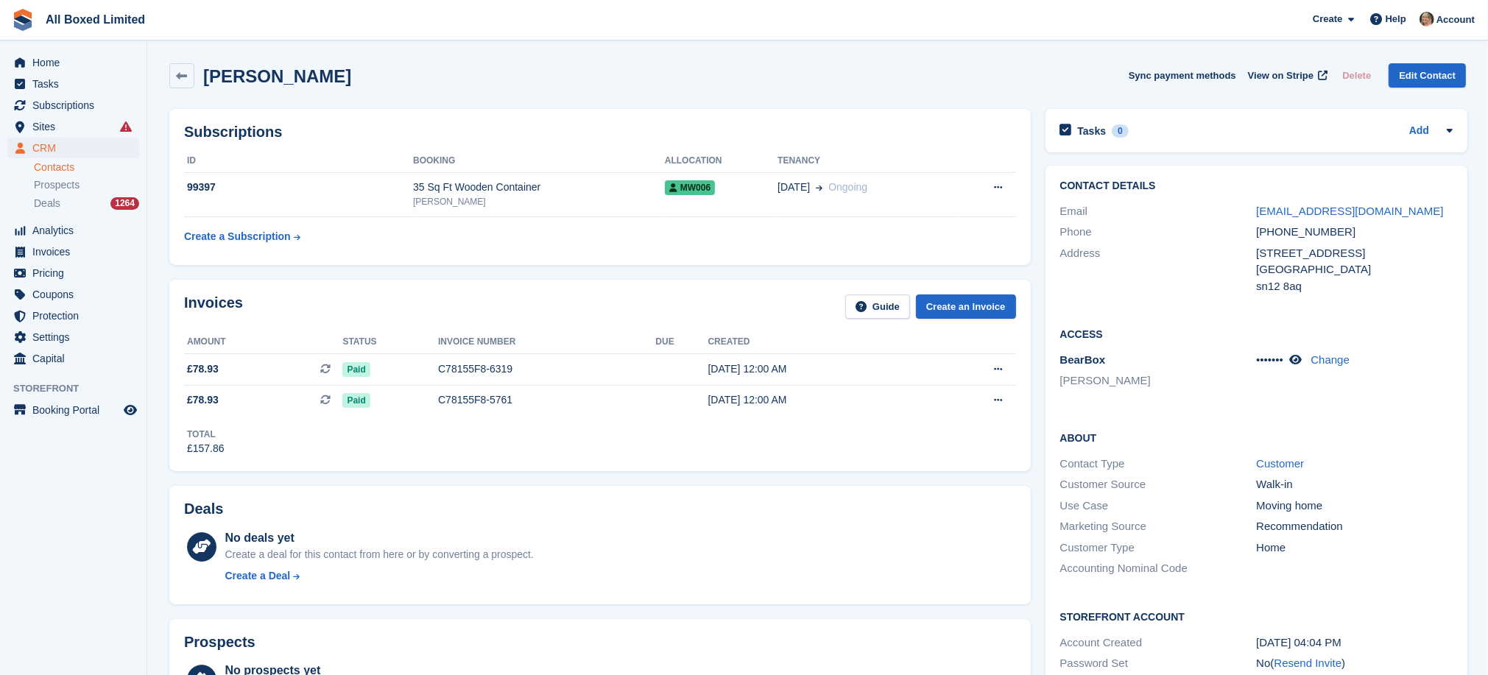
click at [54, 169] on link "Contacts" at bounding box center [86, 167] width 105 height 14
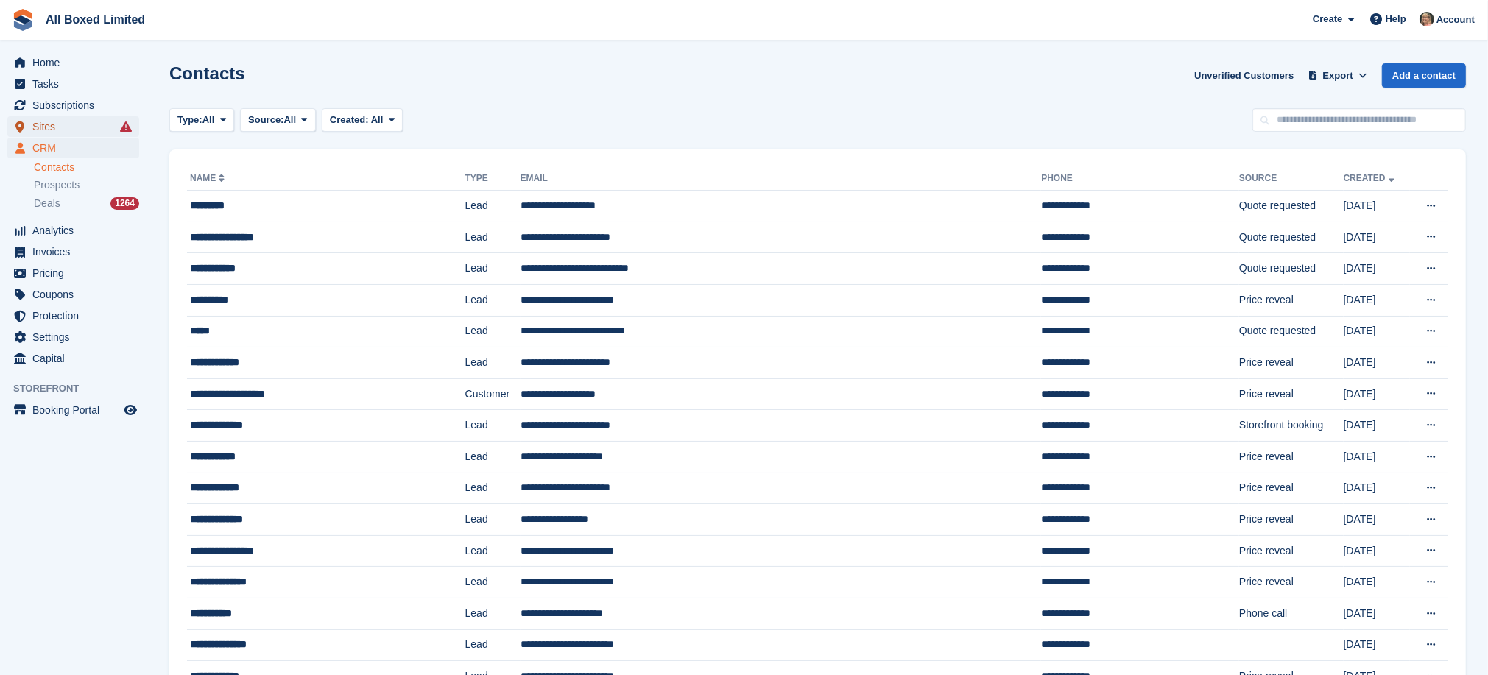
click at [42, 123] on span "Sites" at bounding box center [76, 126] width 88 height 21
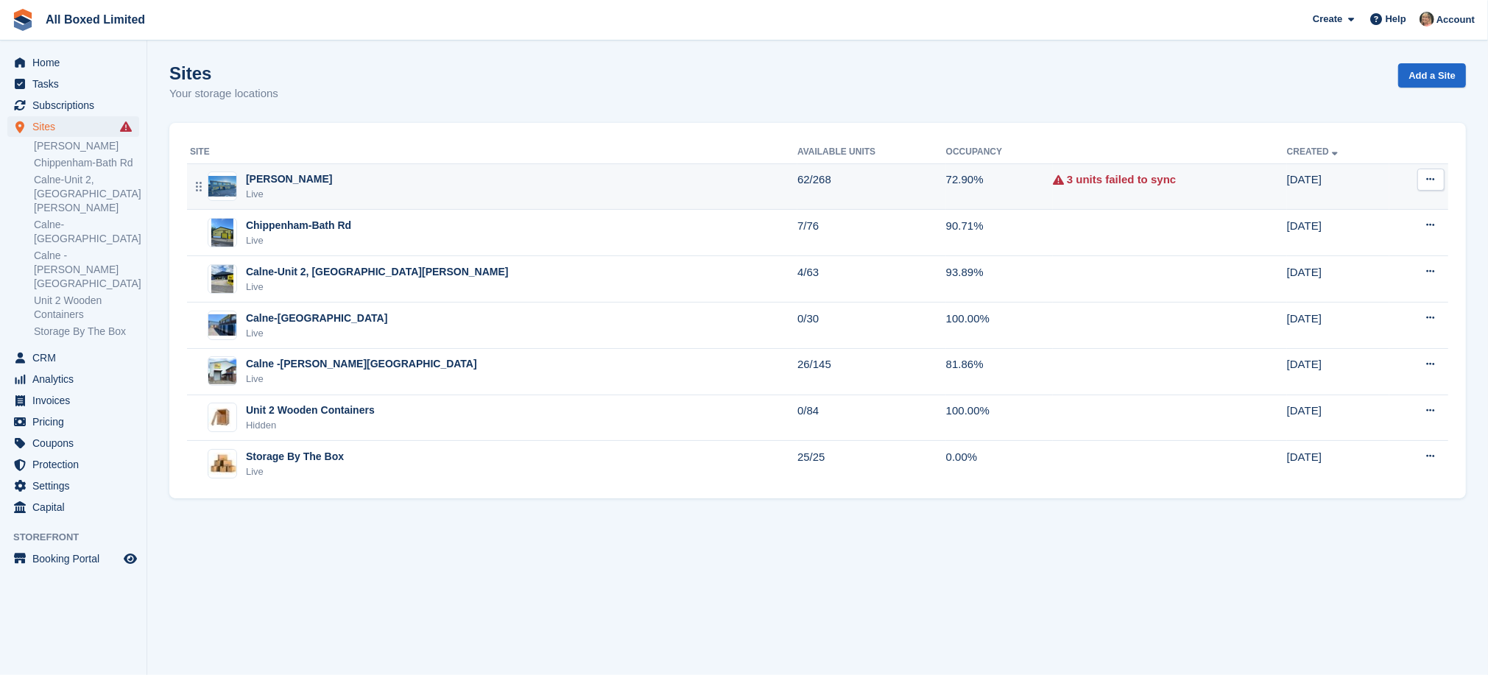
click at [325, 174] on div "[PERSON_NAME]" at bounding box center [289, 178] width 86 height 15
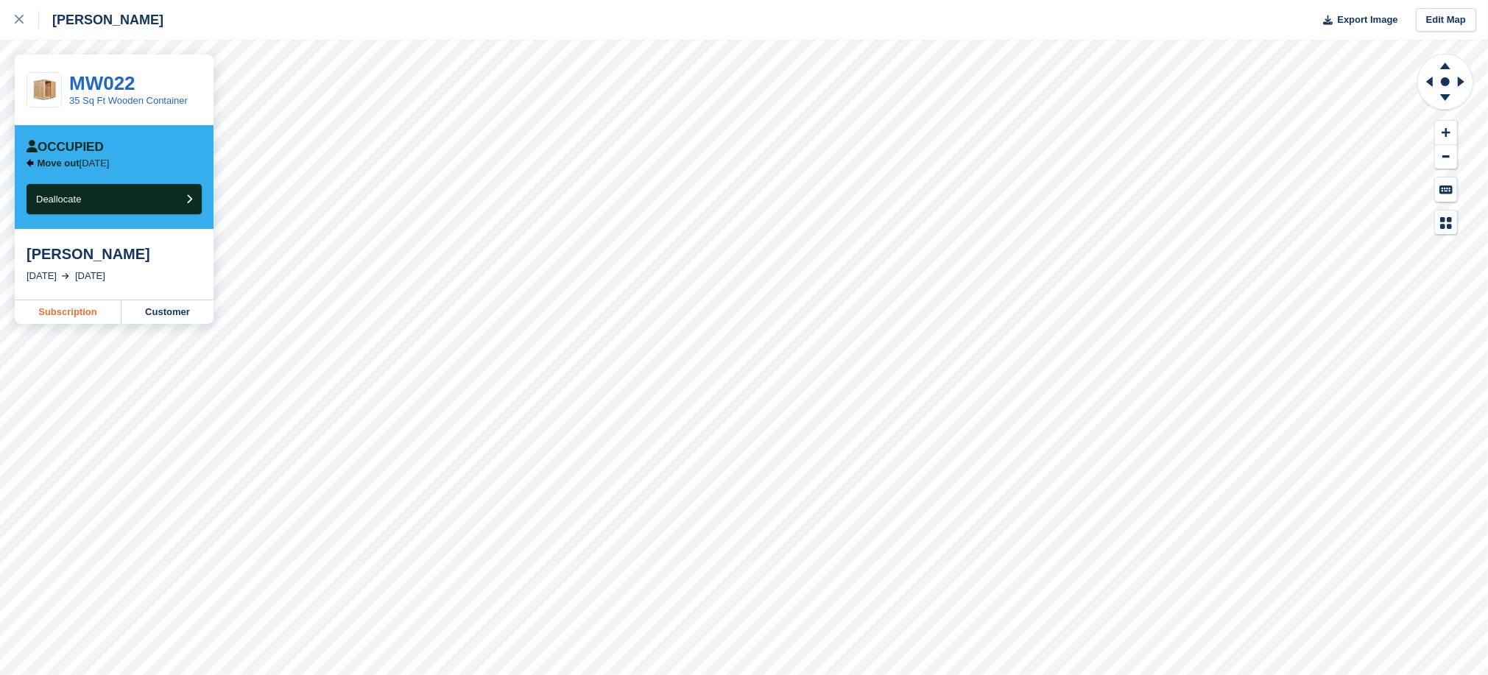
click at [68, 313] on link "Subscription" at bounding box center [68, 312] width 107 height 24
